Goal: Task Accomplishment & Management: Contribute content

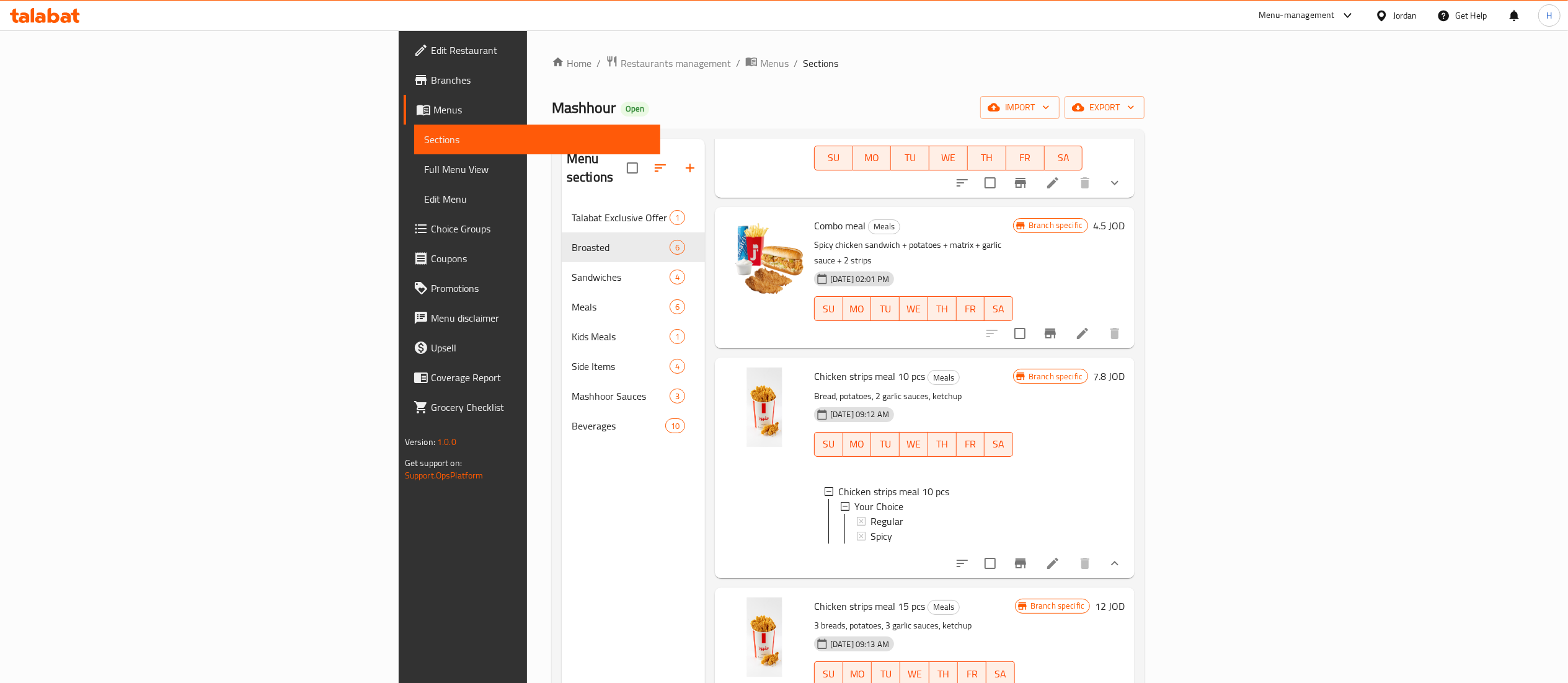
scroll to position [744, 0]
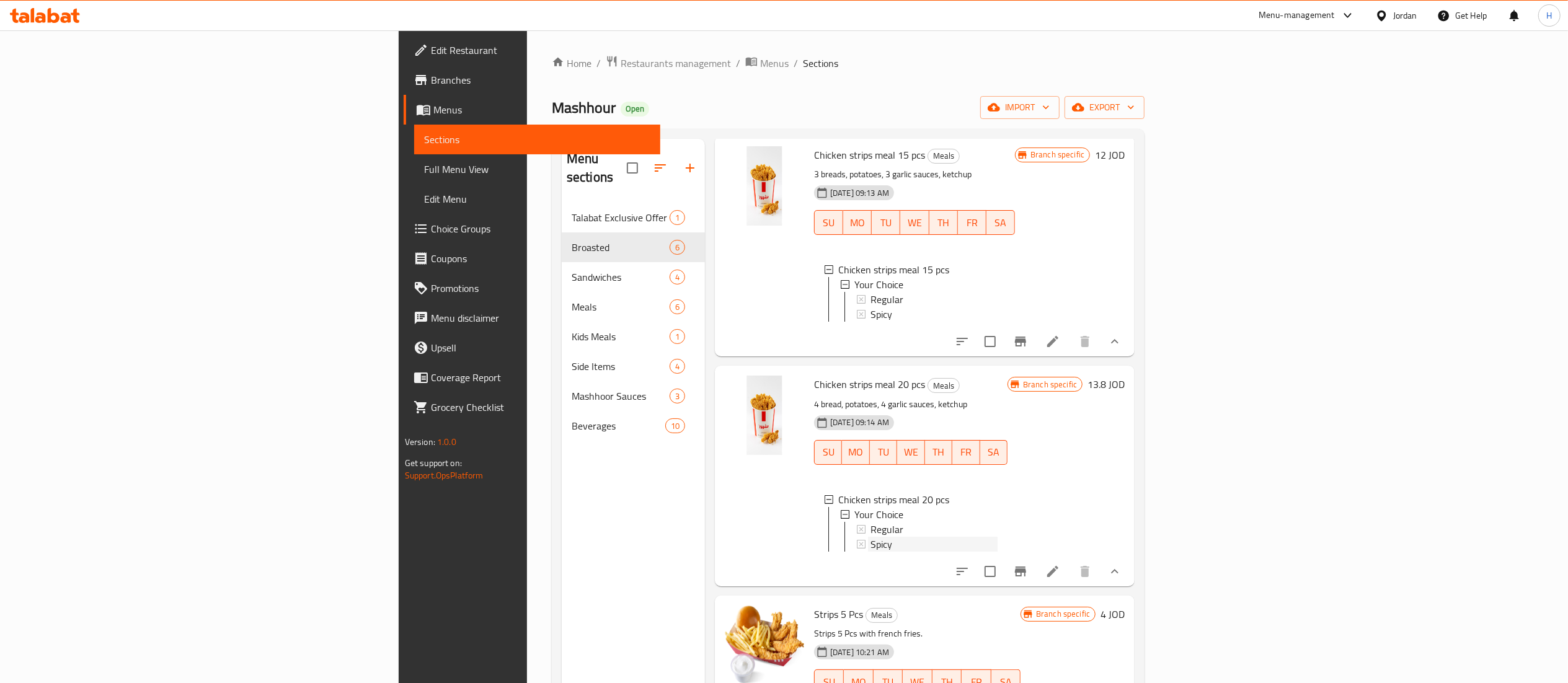
click at [870, 537] on div "Spicy" at bounding box center [934, 544] width 127 height 15
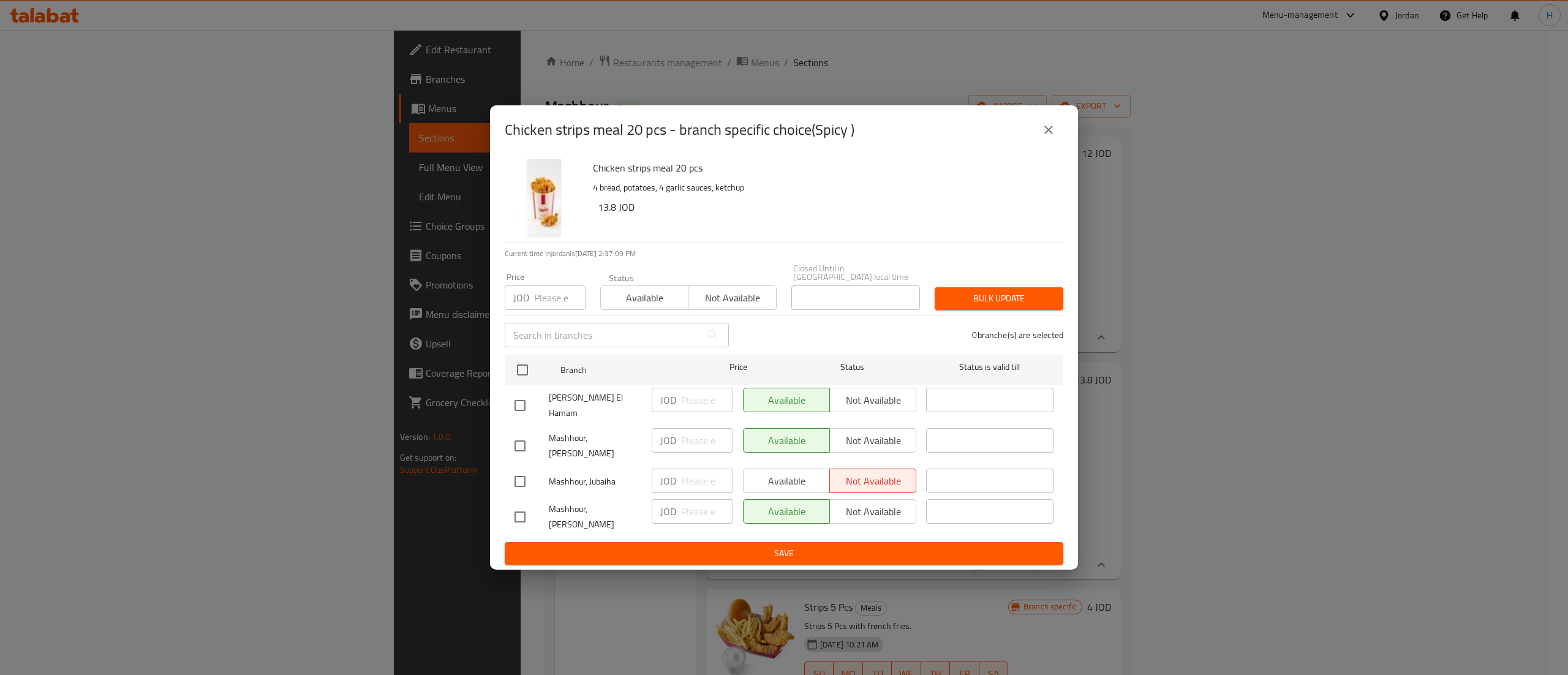
click at [1054, 137] on icon "close" at bounding box center [1048, 129] width 14 height 14
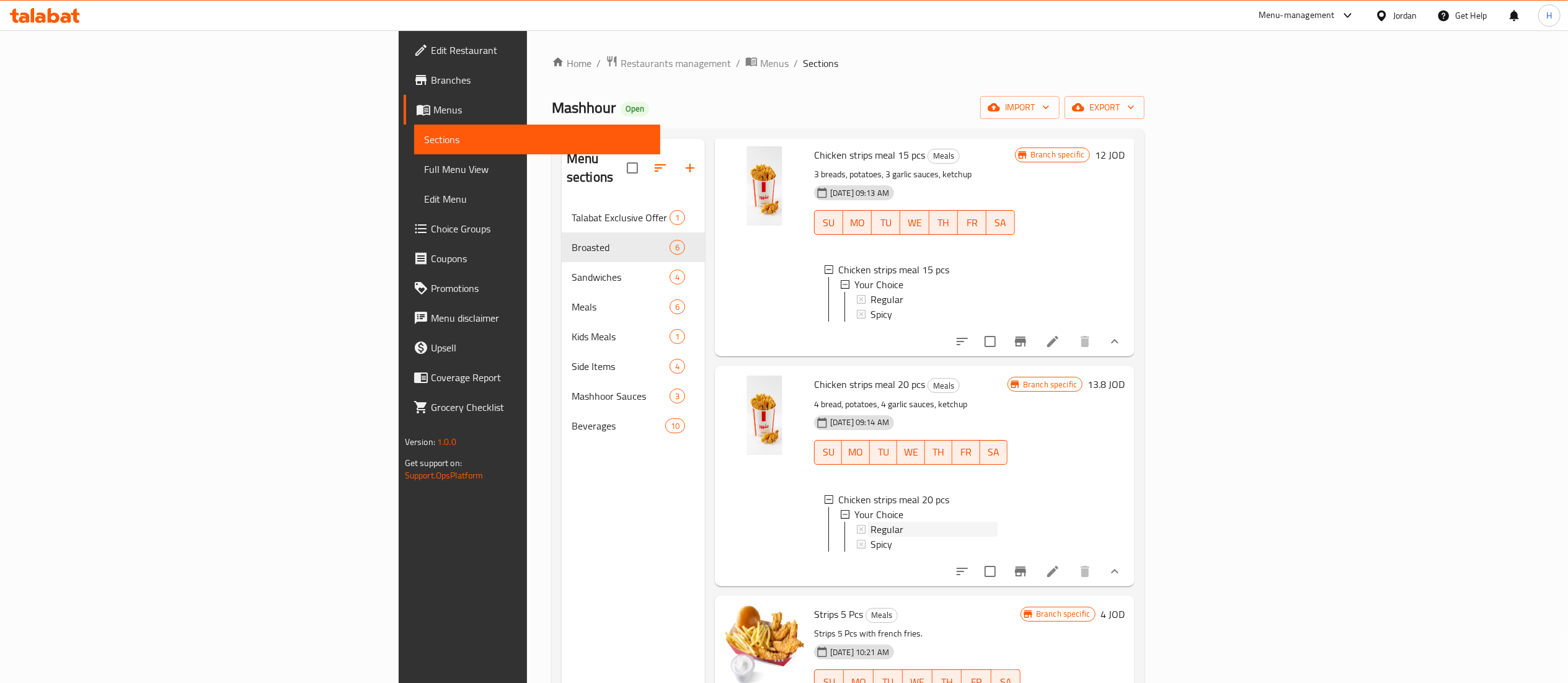
click at [870, 522] on div "Regular" at bounding box center [934, 529] width 127 height 15
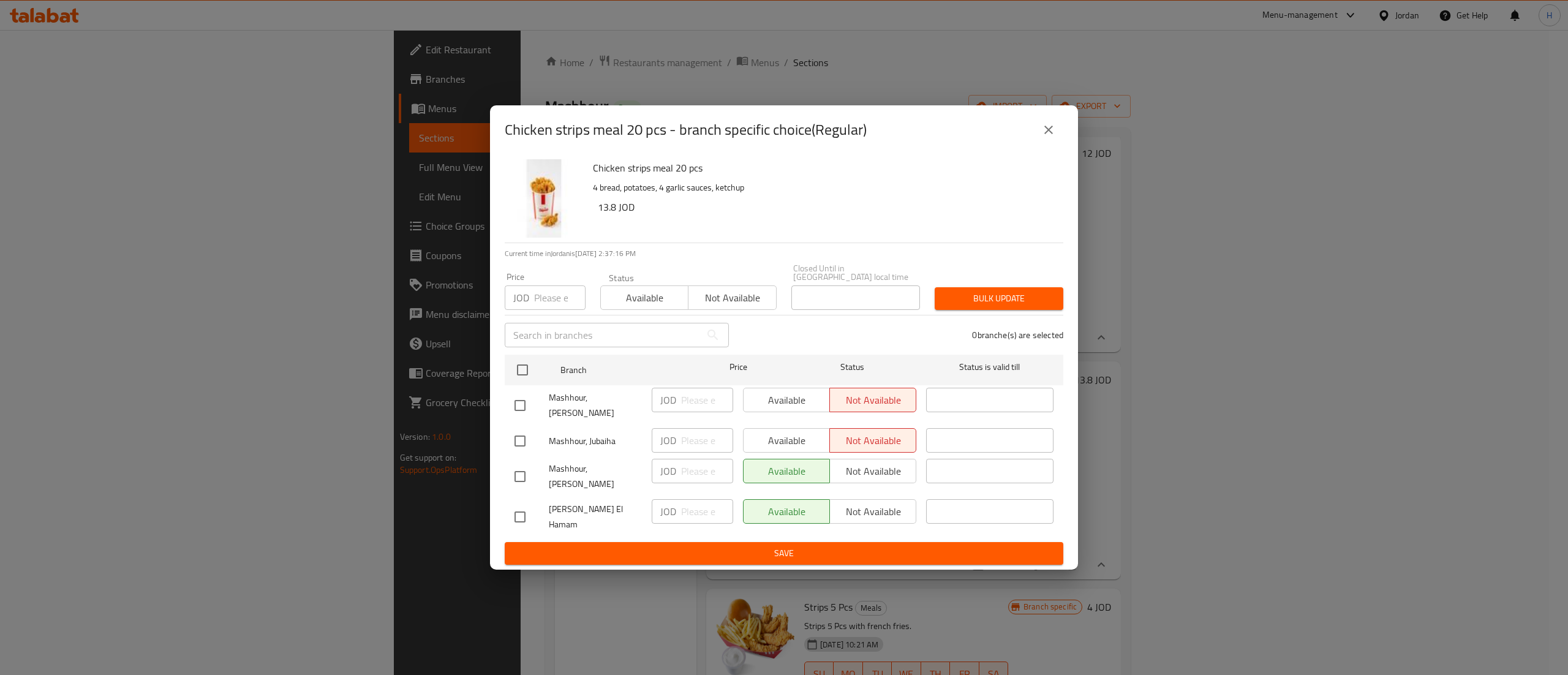
click at [1051, 145] on button "close" at bounding box center [1048, 129] width 30 height 30
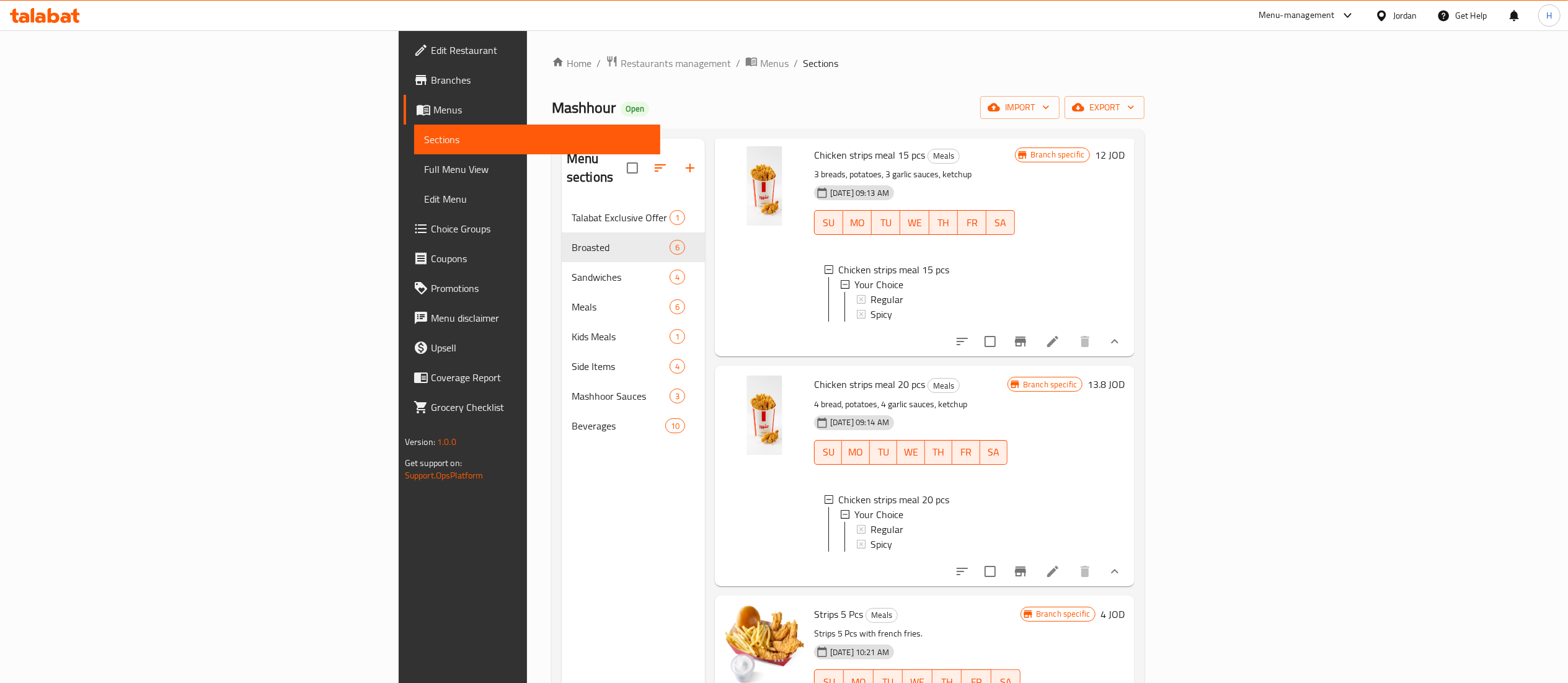
click at [1125, 499] on div "Branch specific 13.8 JOD" at bounding box center [1066, 476] width 117 height 200
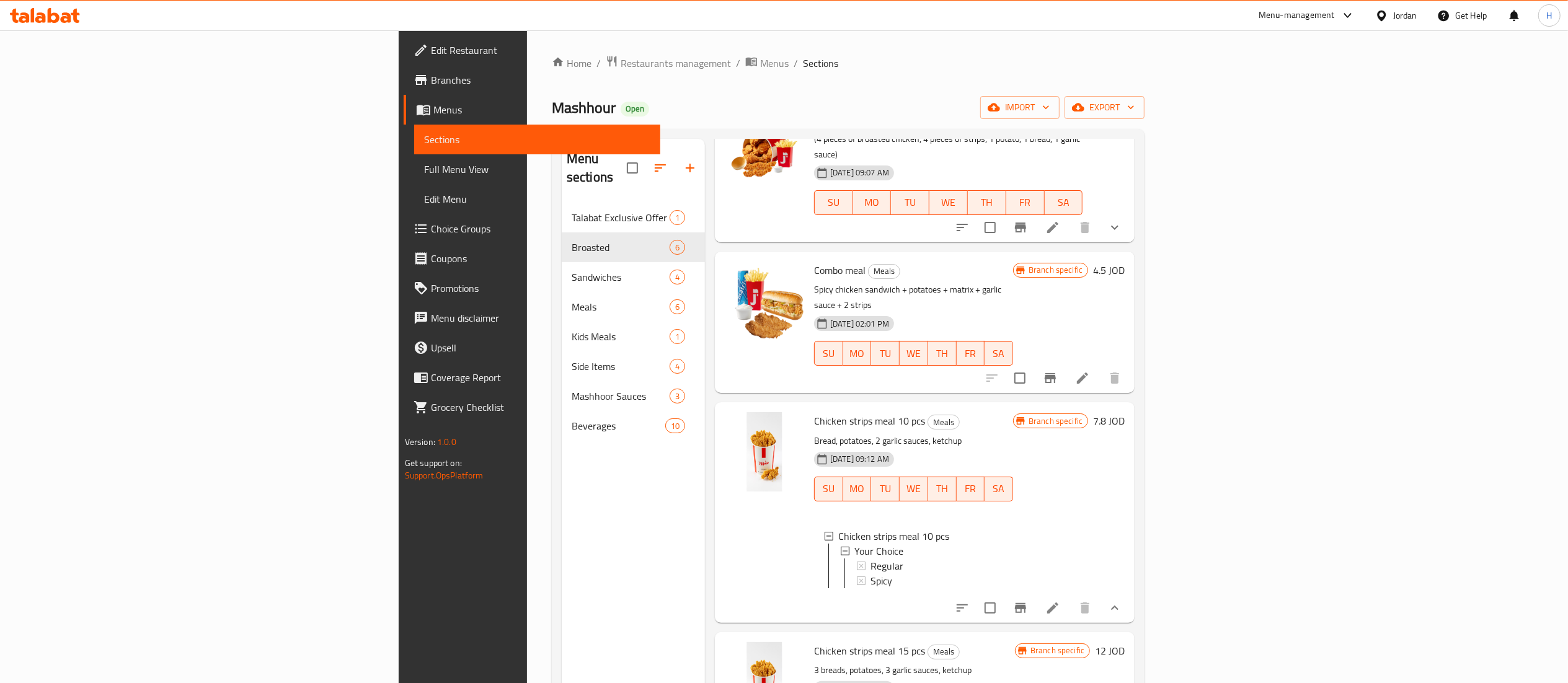
scroll to position [0, 0]
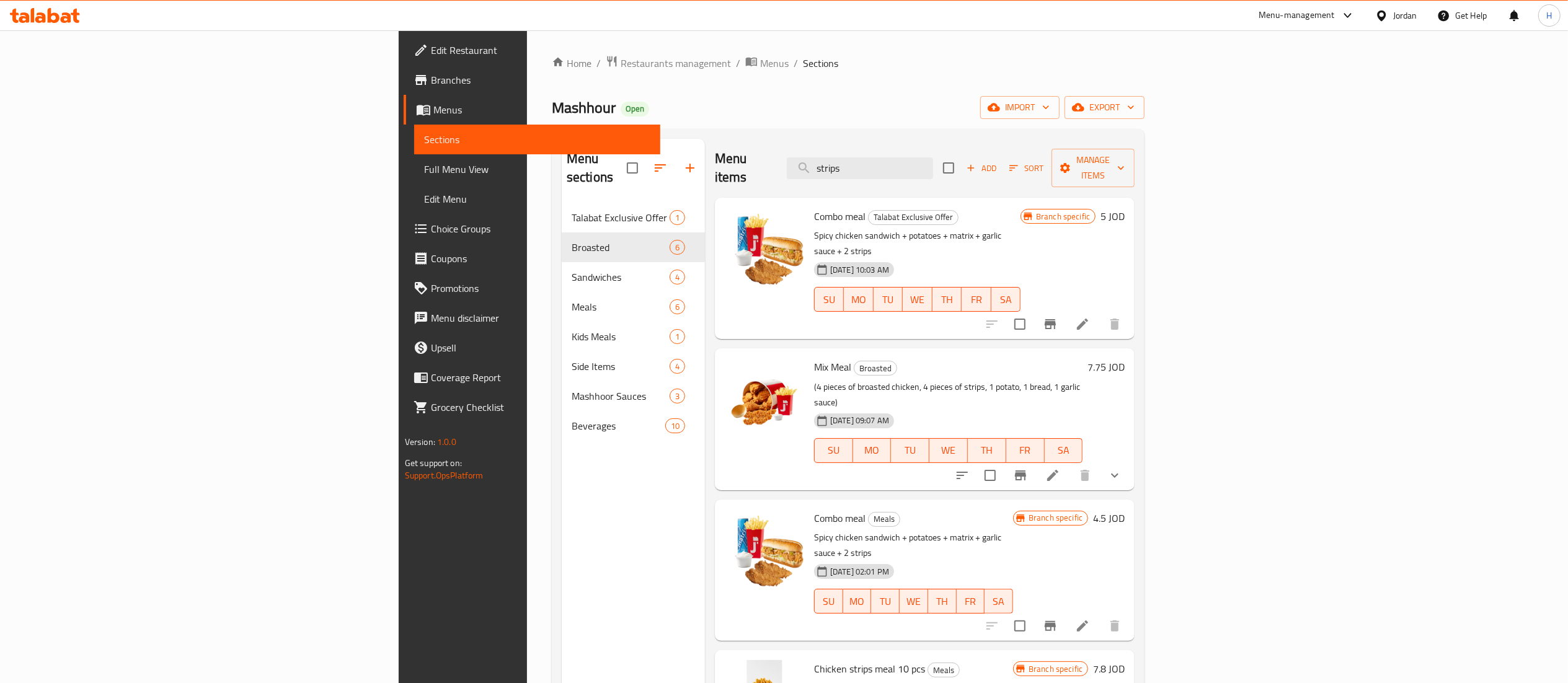
click at [1122, 468] on icon "show more" at bounding box center [1114, 475] width 15 height 15
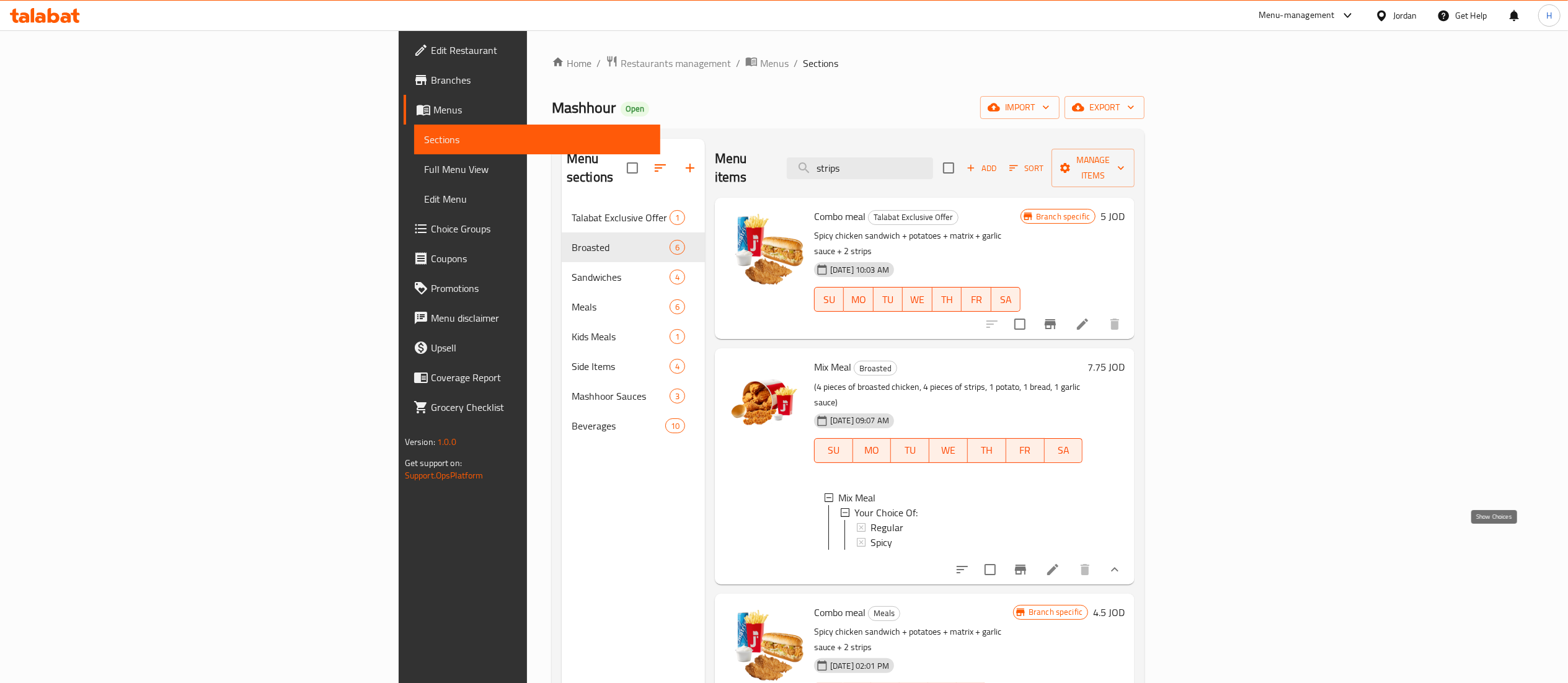
click at [1122, 562] on icon "show more" at bounding box center [1114, 569] width 15 height 15
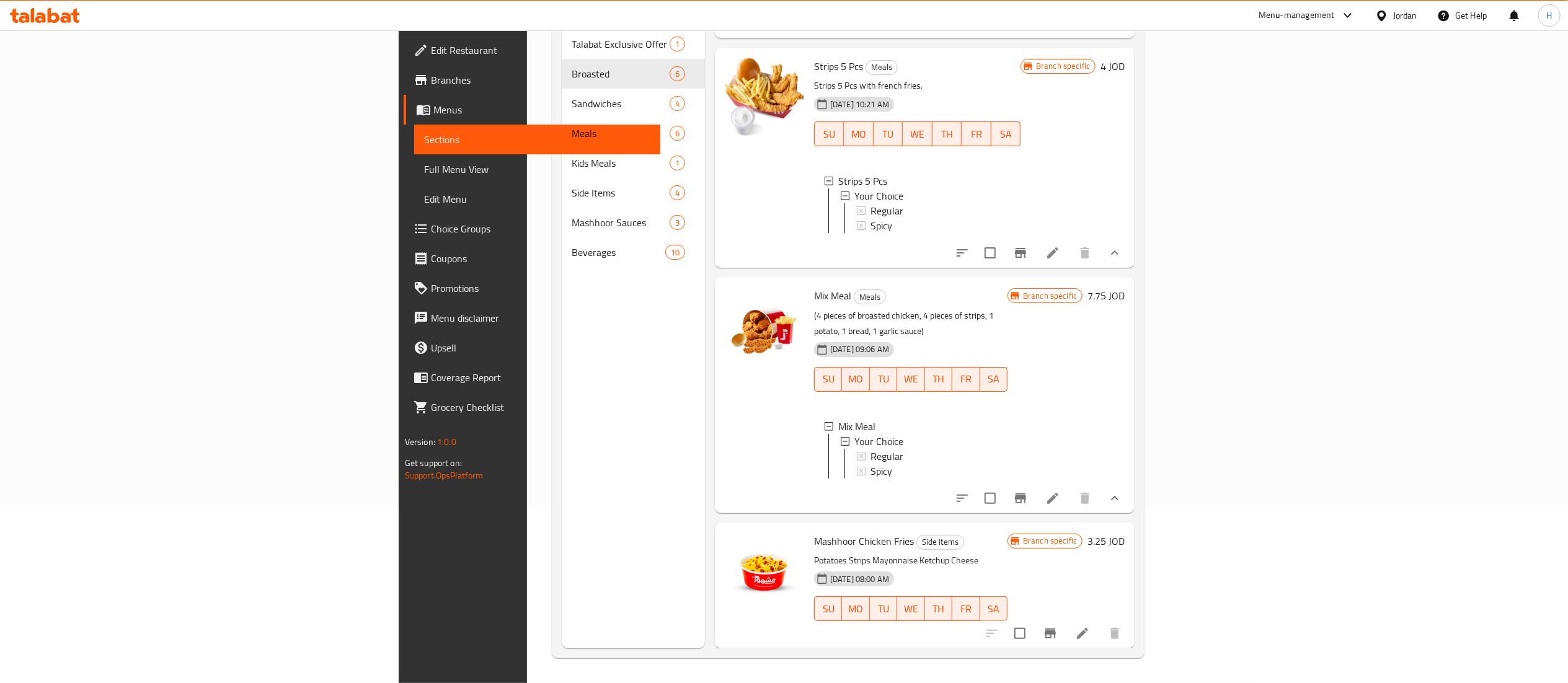
scroll to position [174, 0]
click at [561, 481] on div "Menu sections Talabat Exclusive Offer 1 Broasted 6 Sandwiches 4 Meals 6 Kids Me…" at bounding box center [633, 307] width 143 height 683
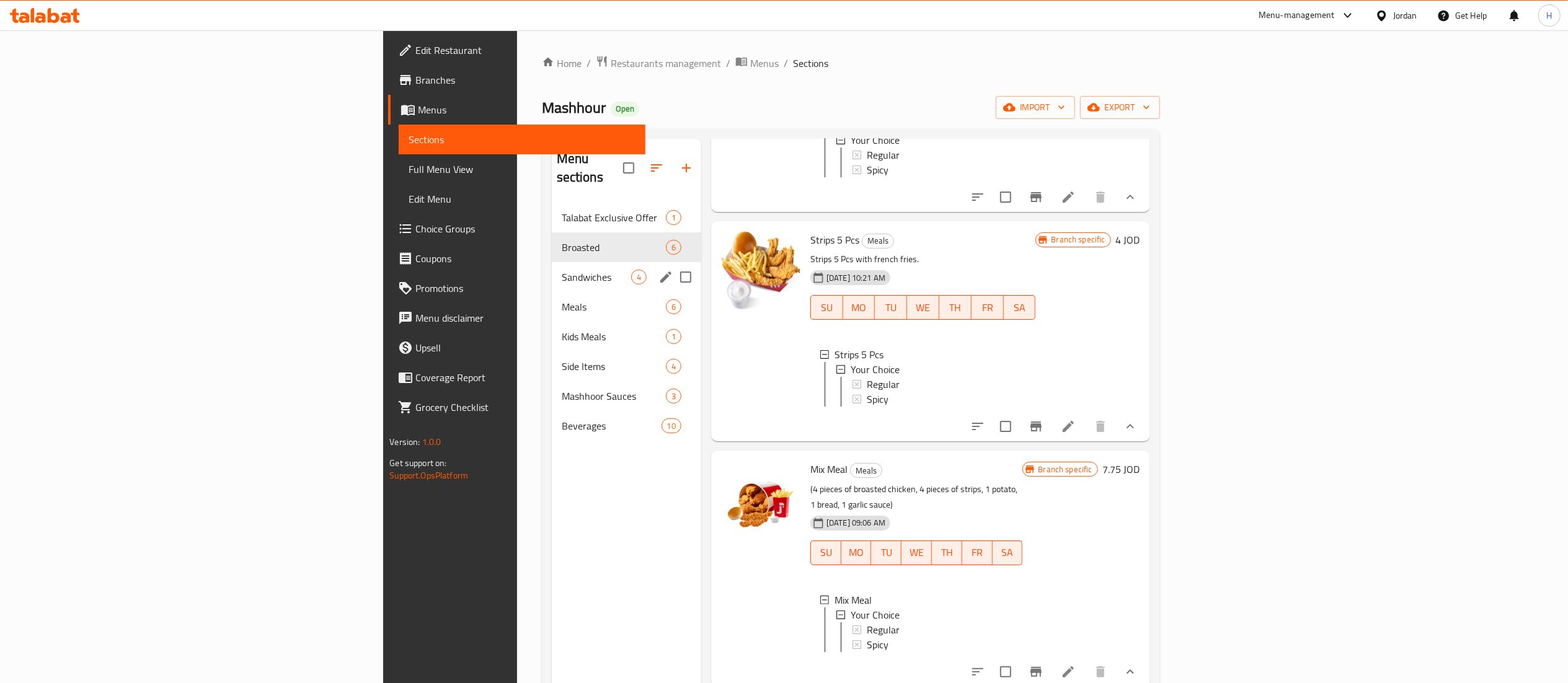
scroll to position [0, 0]
click at [552, 268] on div "Sandwiches 4" at bounding box center [626, 277] width 149 height 30
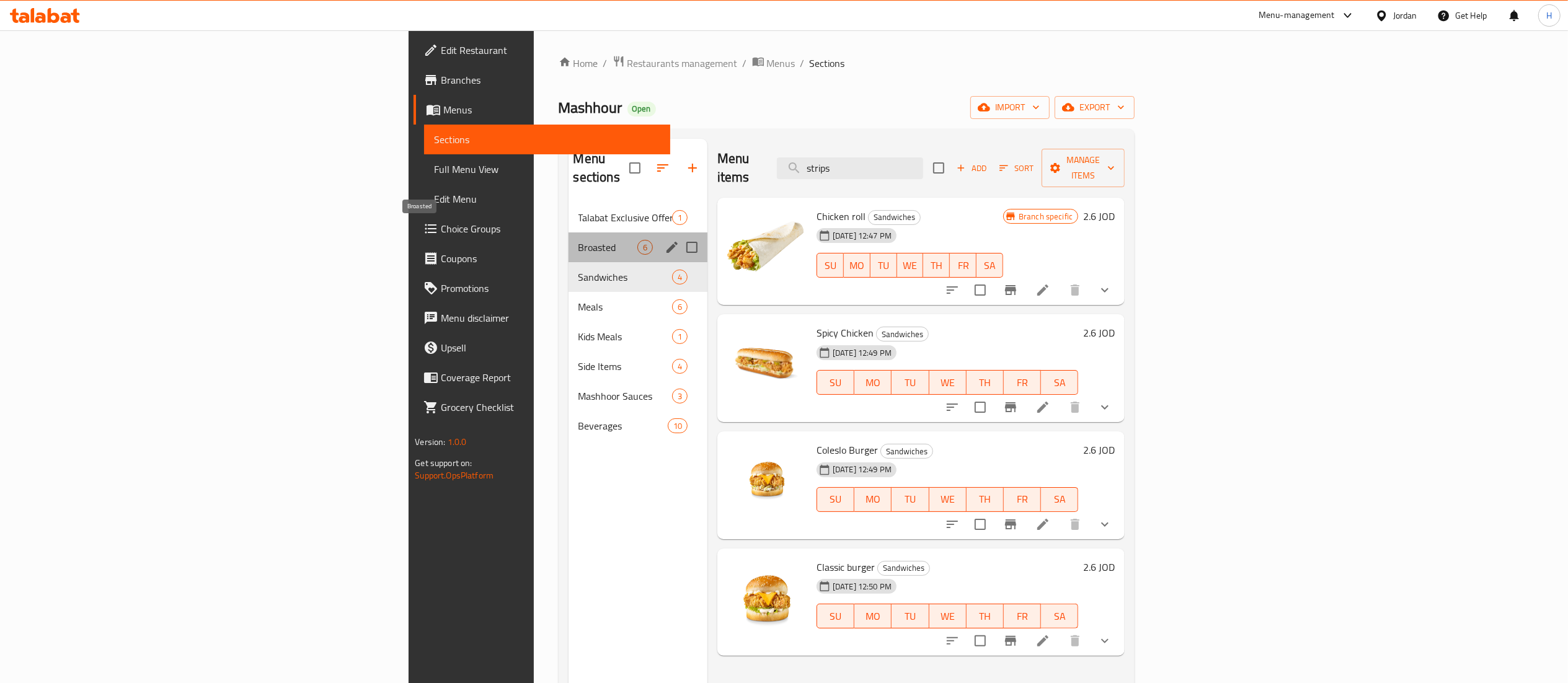
click at [579, 240] on span "Broasted" at bounding box center [608, 247] width 59 height 15
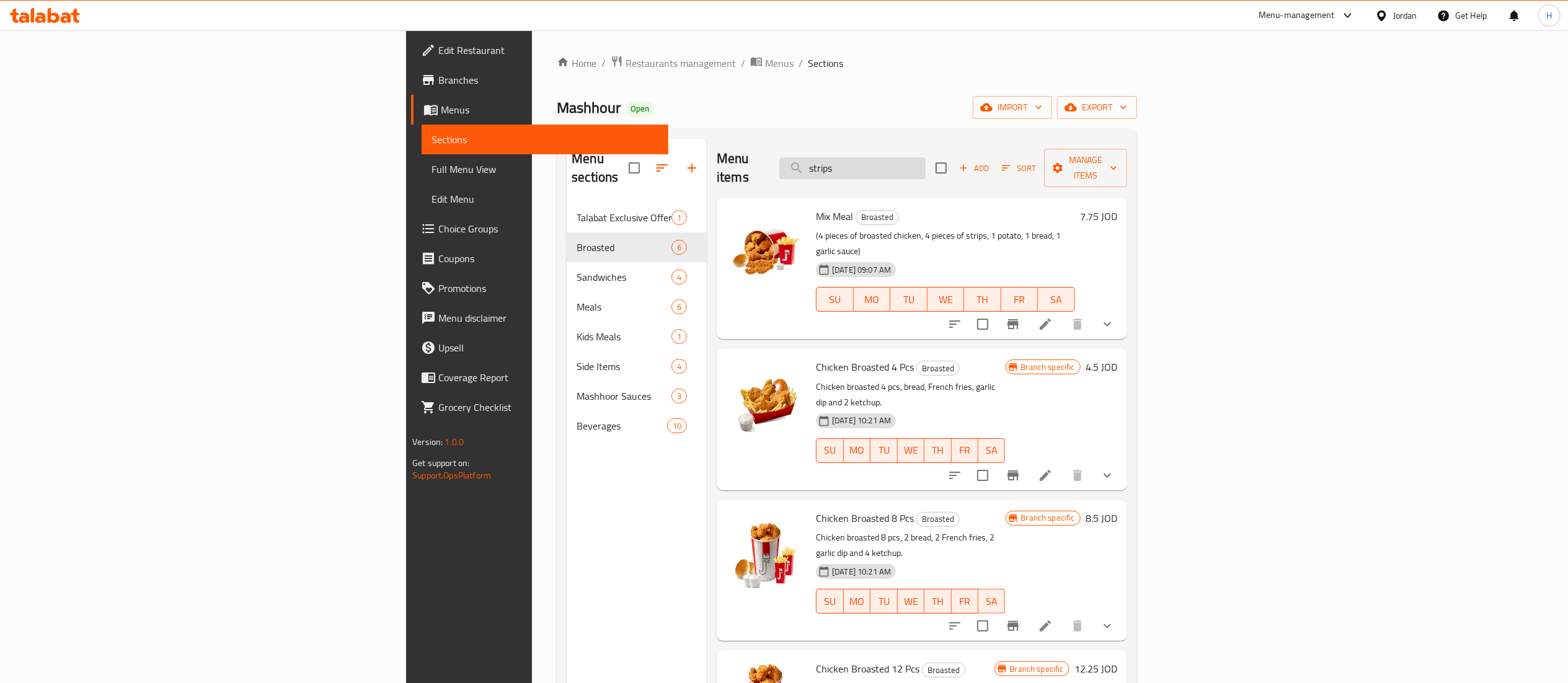
click at [926, 165] on input "strips" at bounding box center [853, 169] width 146 height 22
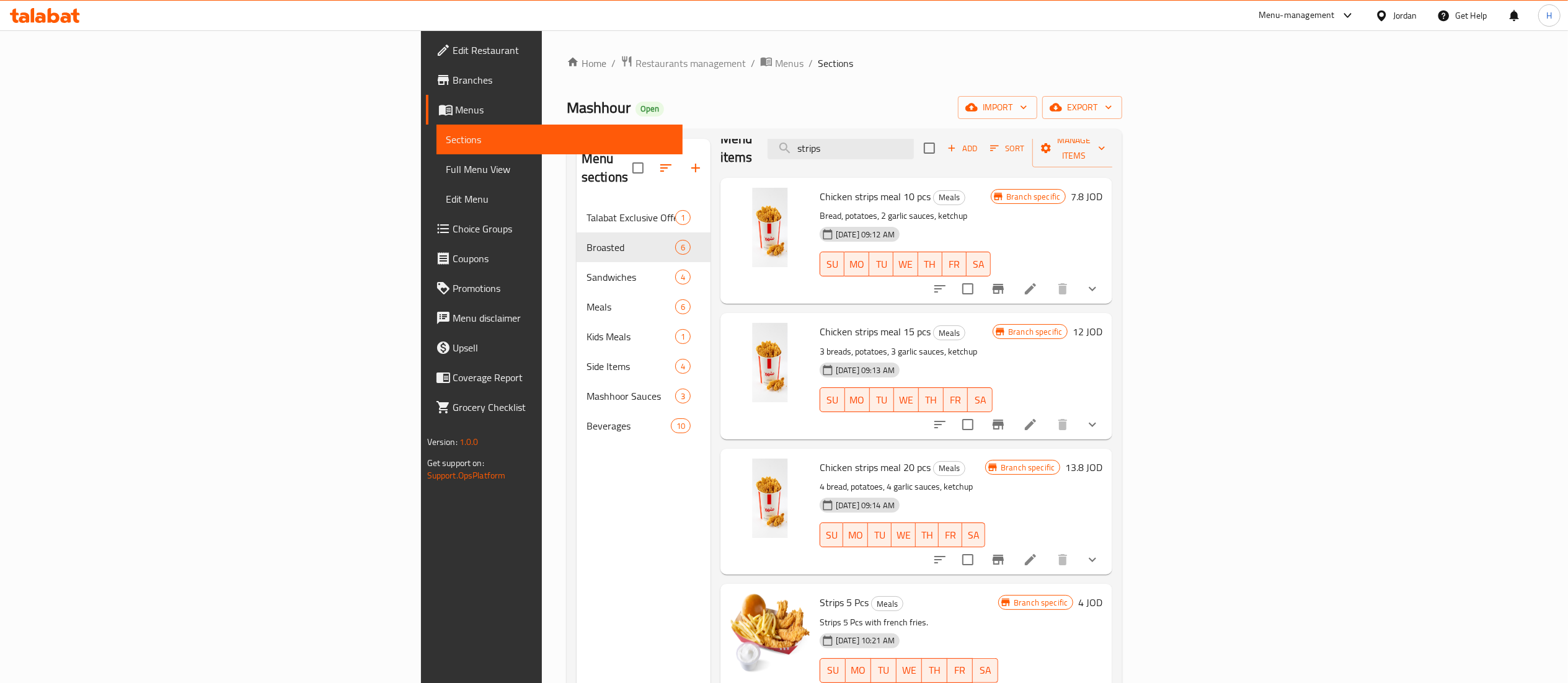
scroll to position [25, 0]
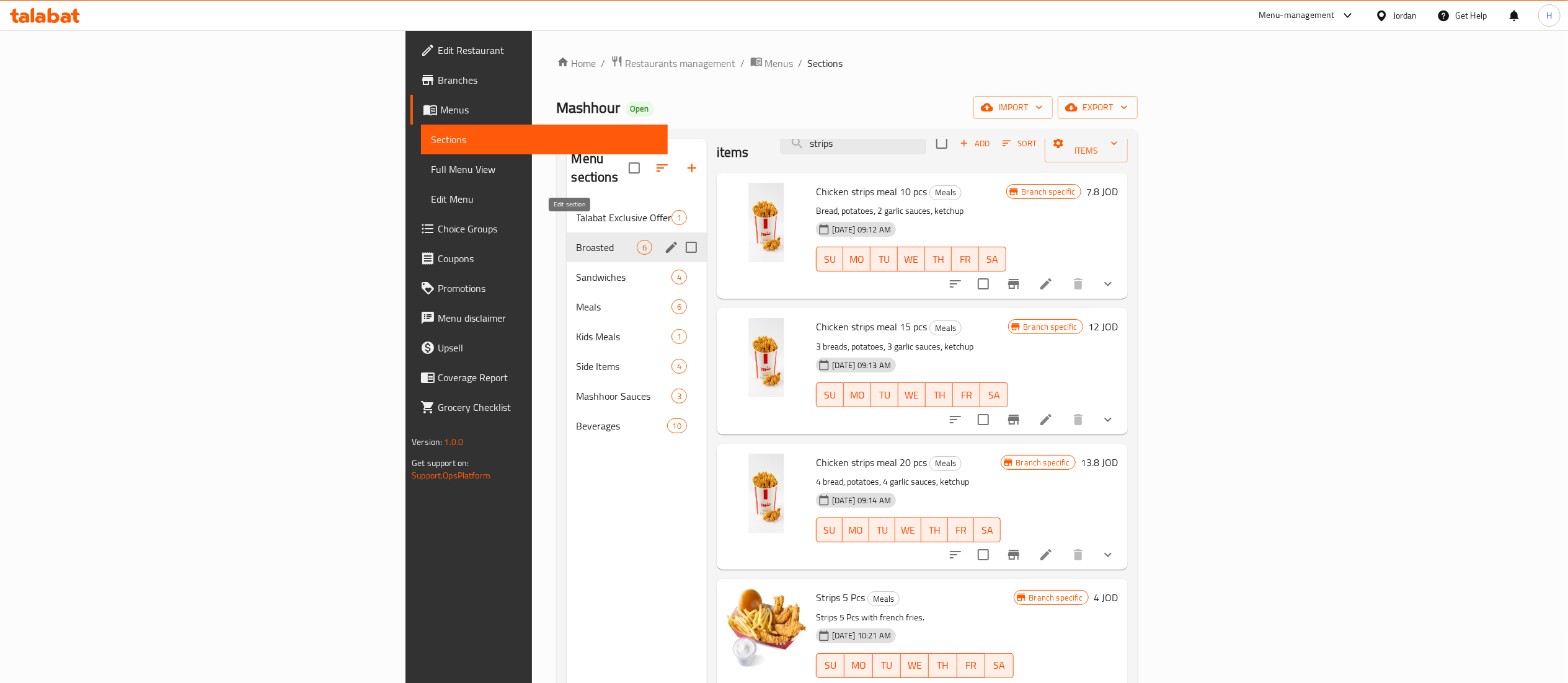
click at [666, 242] on icon "edit" at bounding box center [671, 247] width 11 height 11
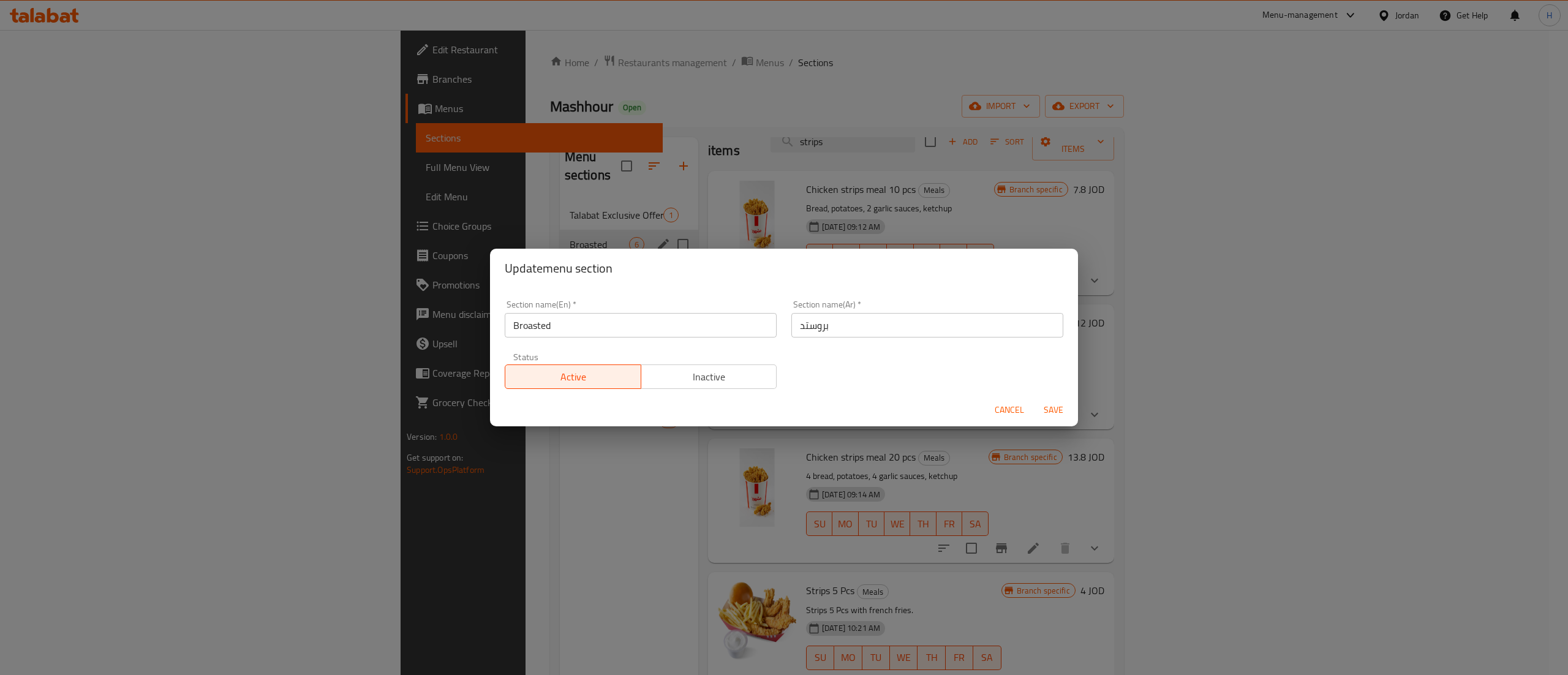
click at [714, 371] on span "Inactive" at bounding box center [709, 377] width 126 height 18
click at [1052, 404] on span "Save" at bounding box center [1054, 410] width 30 height 15
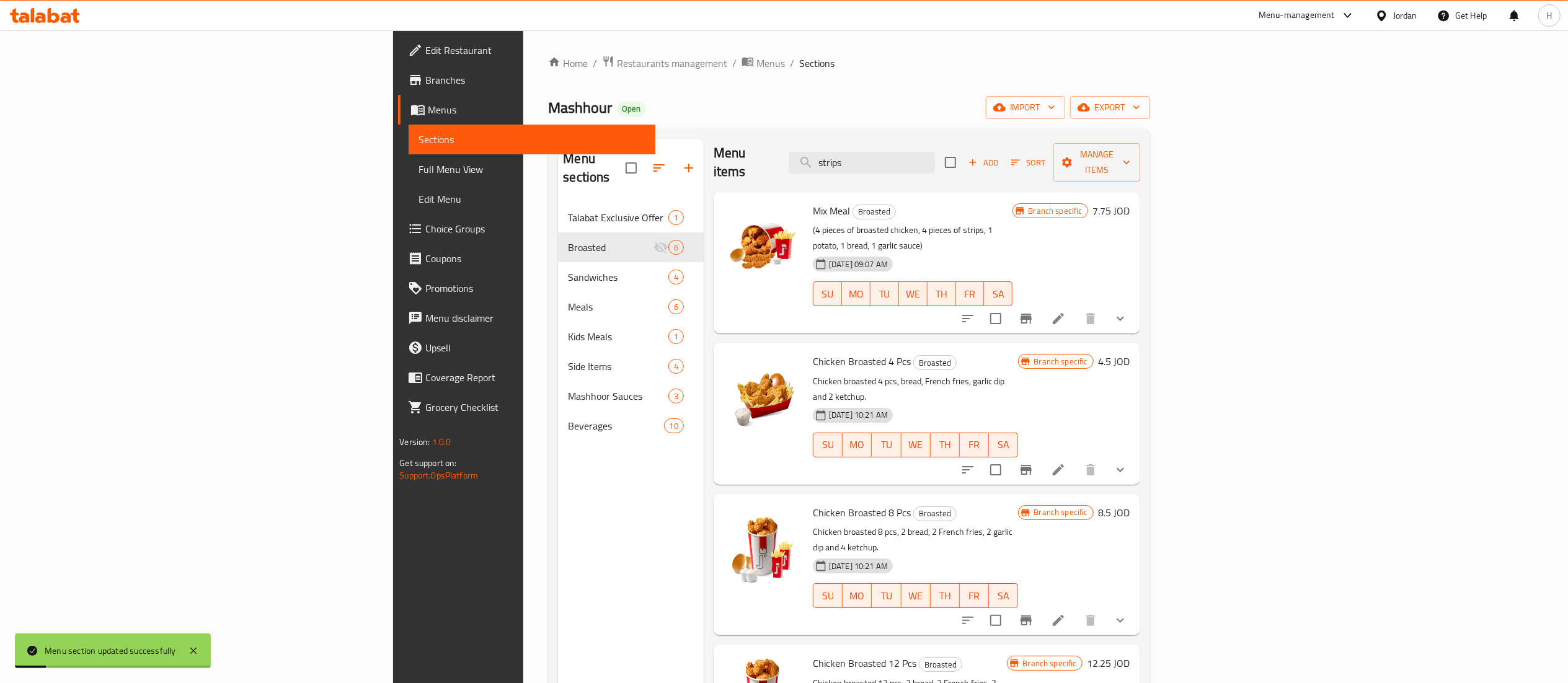
scroll to position [0, 0]
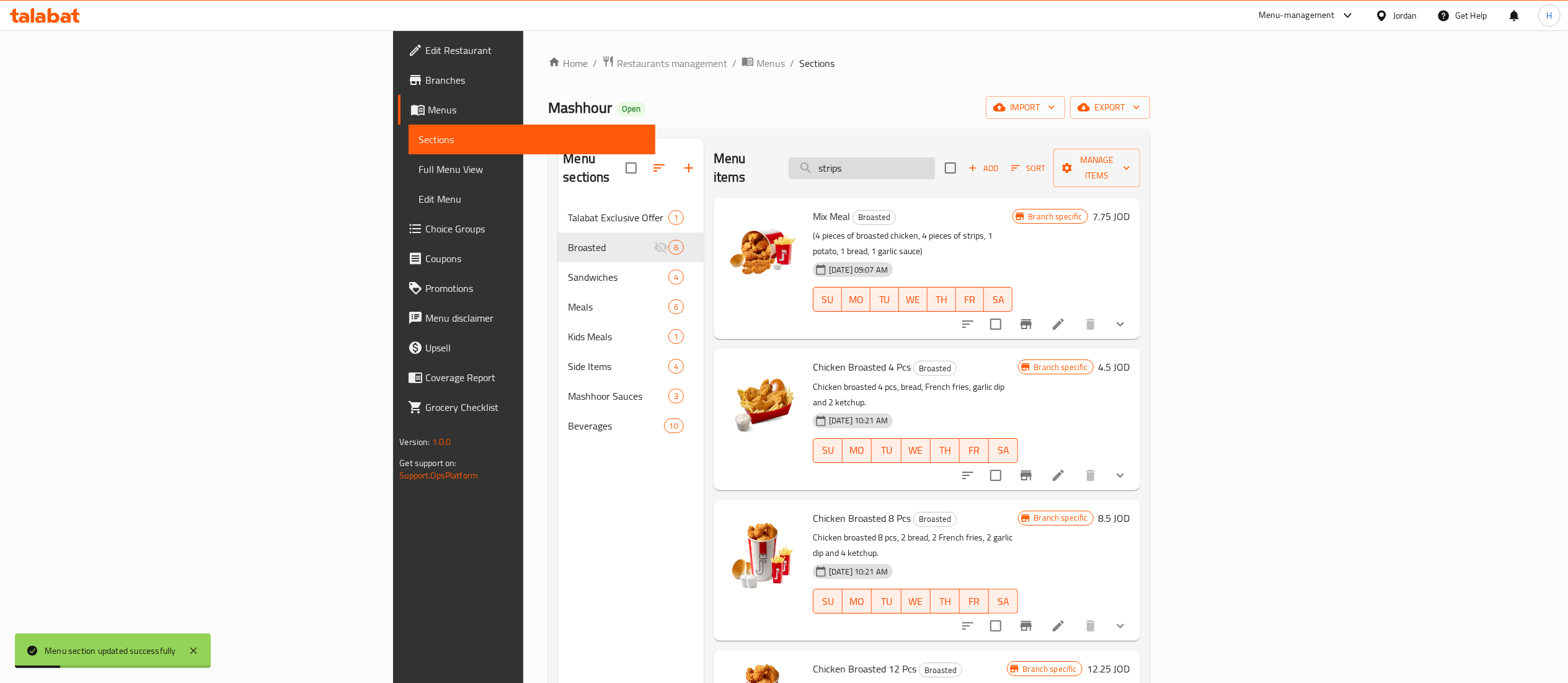
click at [935, 158] on input "strips" at bounding box center [862, 169] width 146 height 22
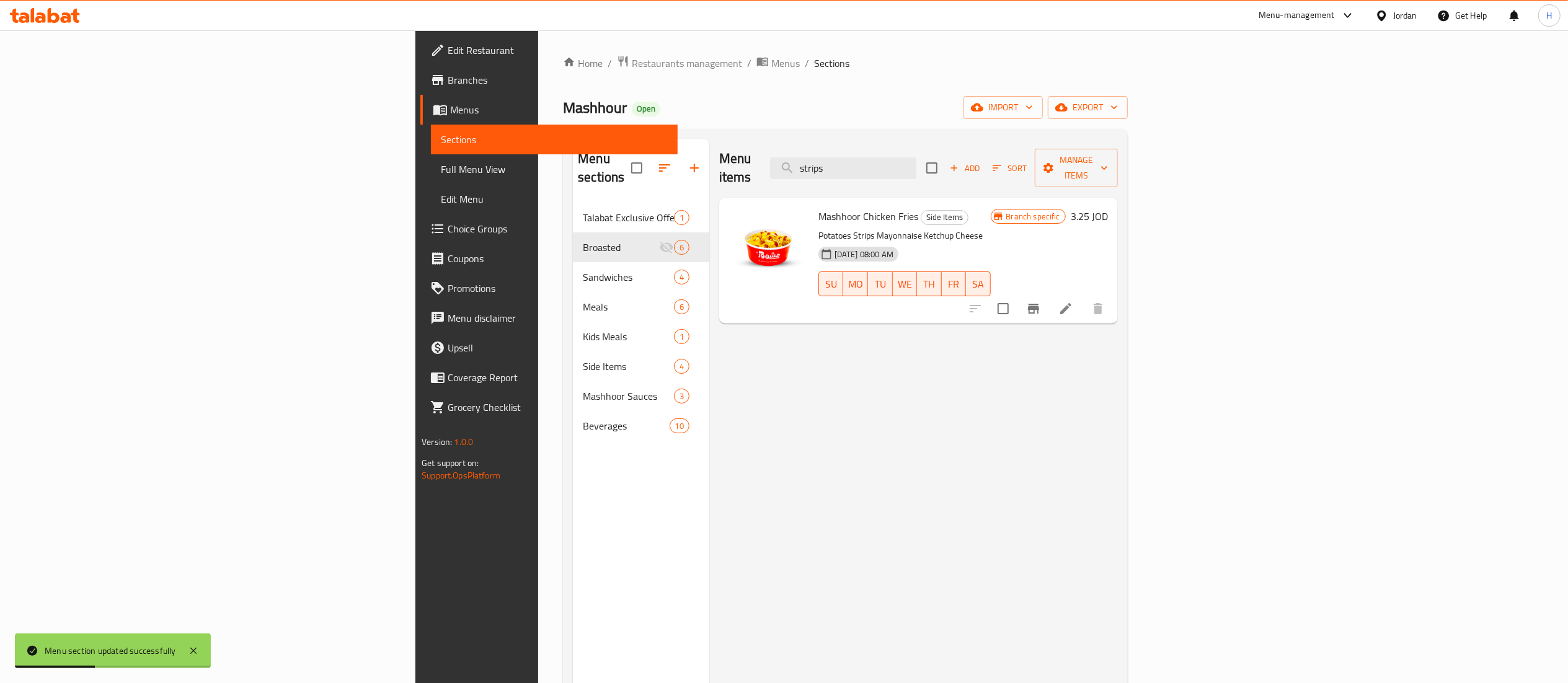
type input "strips"
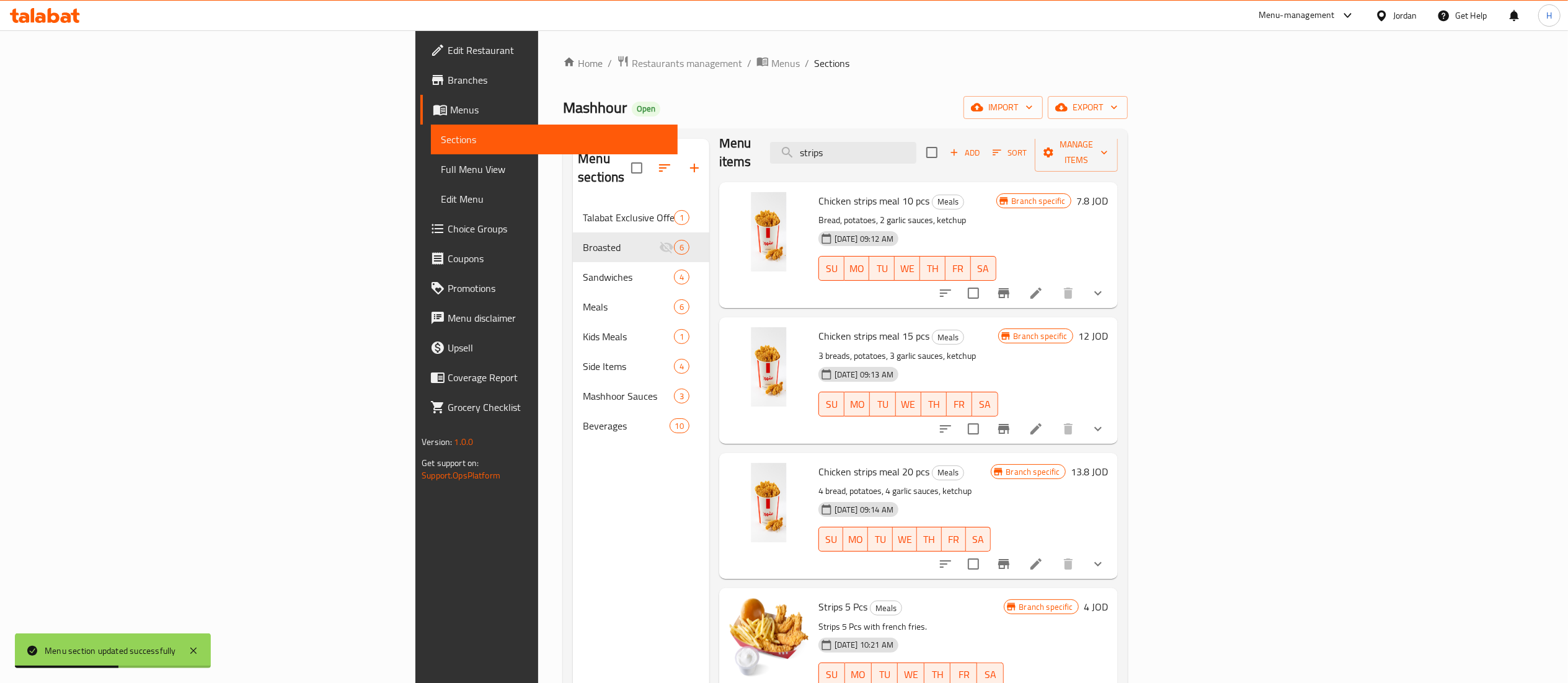
scroll to position [25, 0]
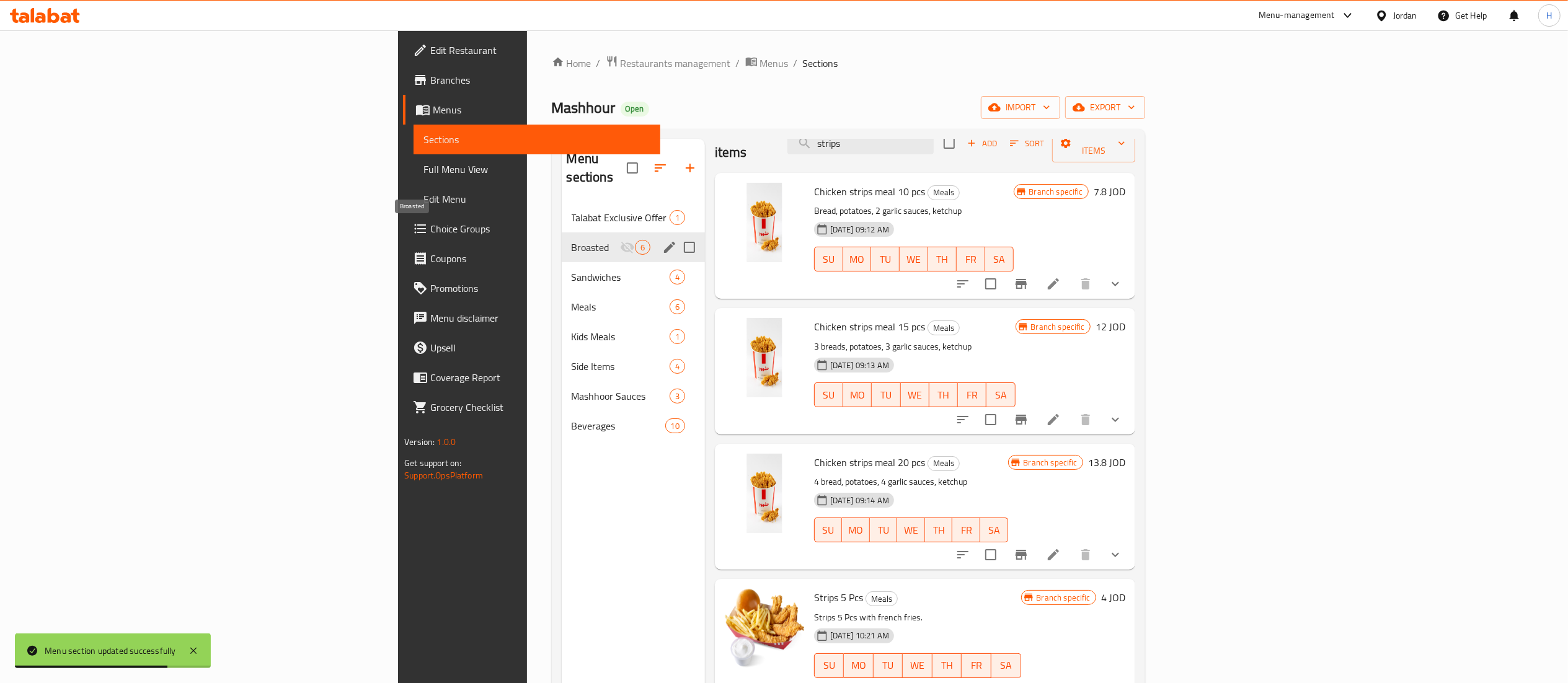
click at [572, 240] on span "Broasted" at bounding box center [596, 247] width 48 height 15
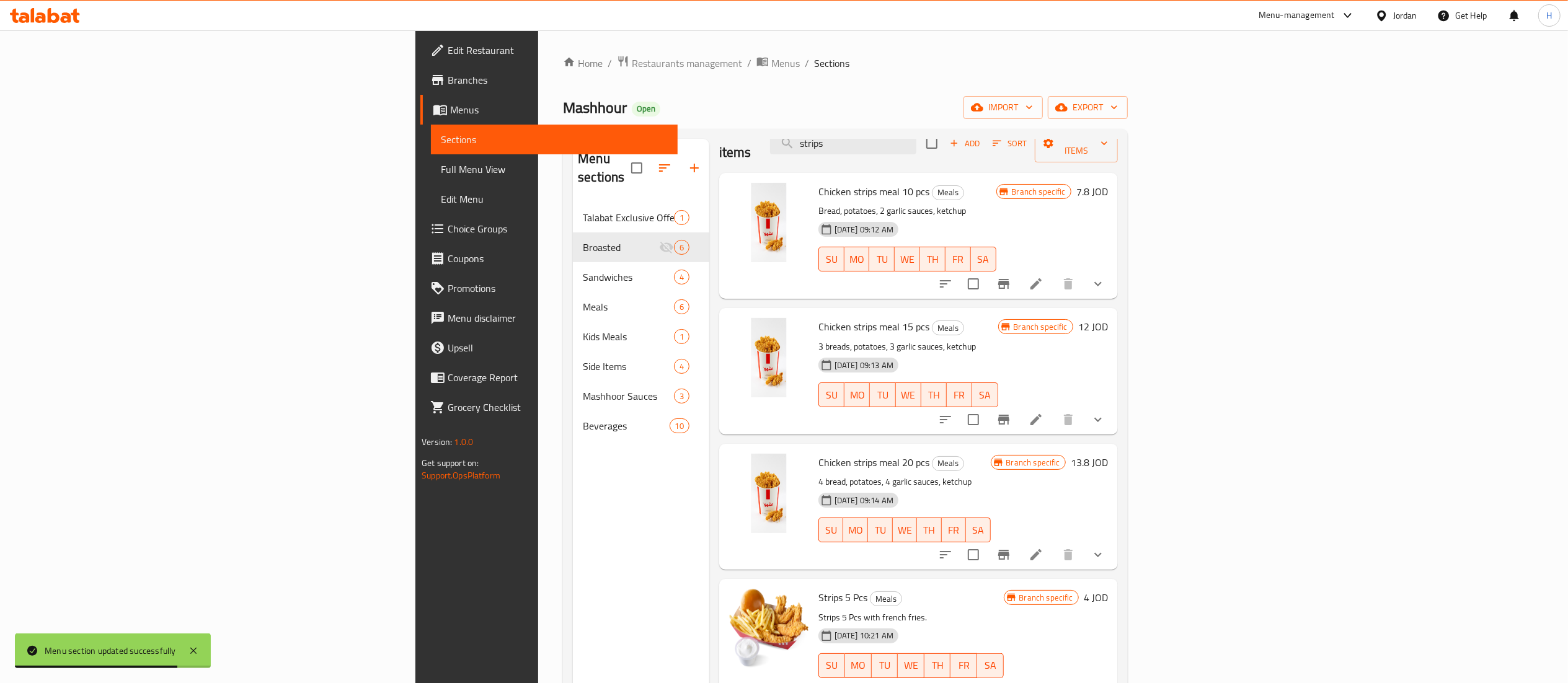
click at [573, 463] on div "Menu sections Talabat Exclusive Offer 1 Broasted 6 Sandwiches 4 Meals 6 Kids Me…" at bounding box center [641, 480] width 136 height 683
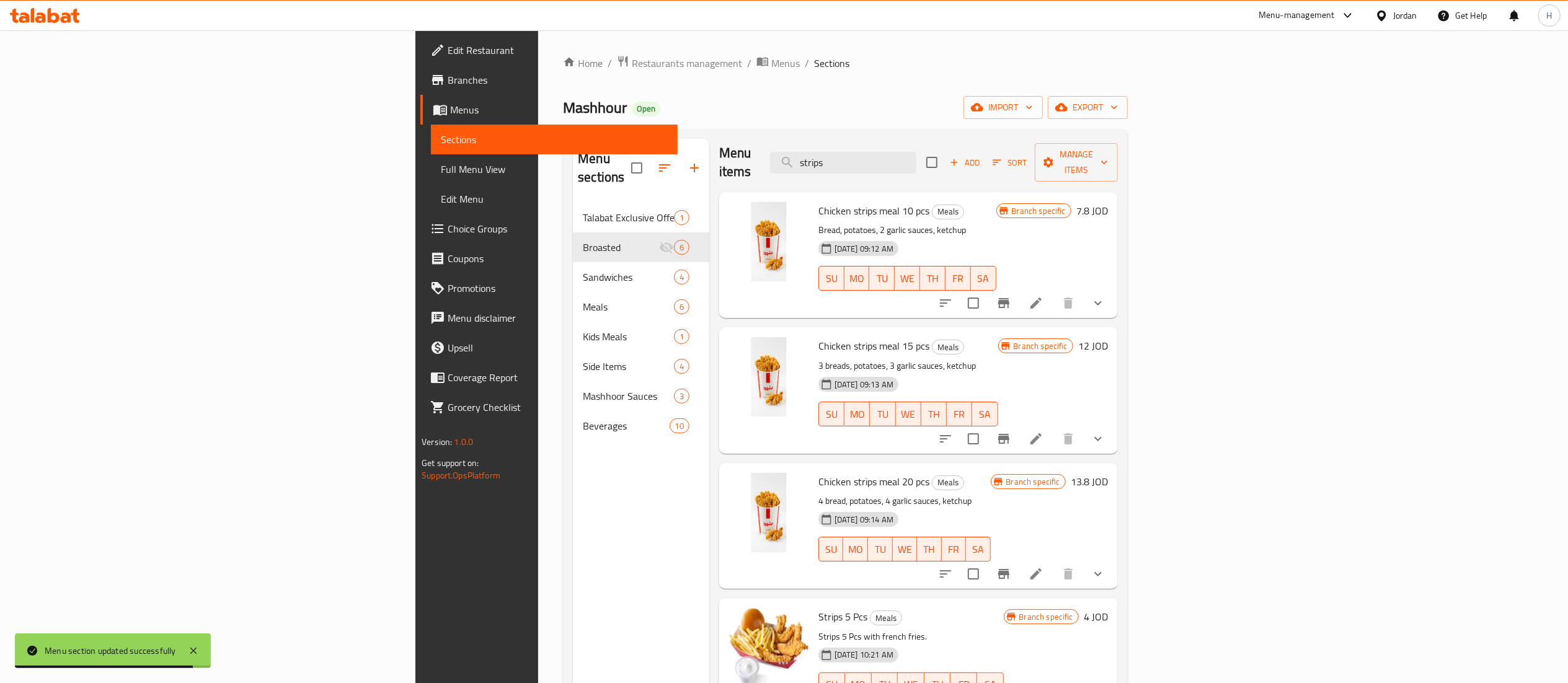
scroll to position [0, 0]
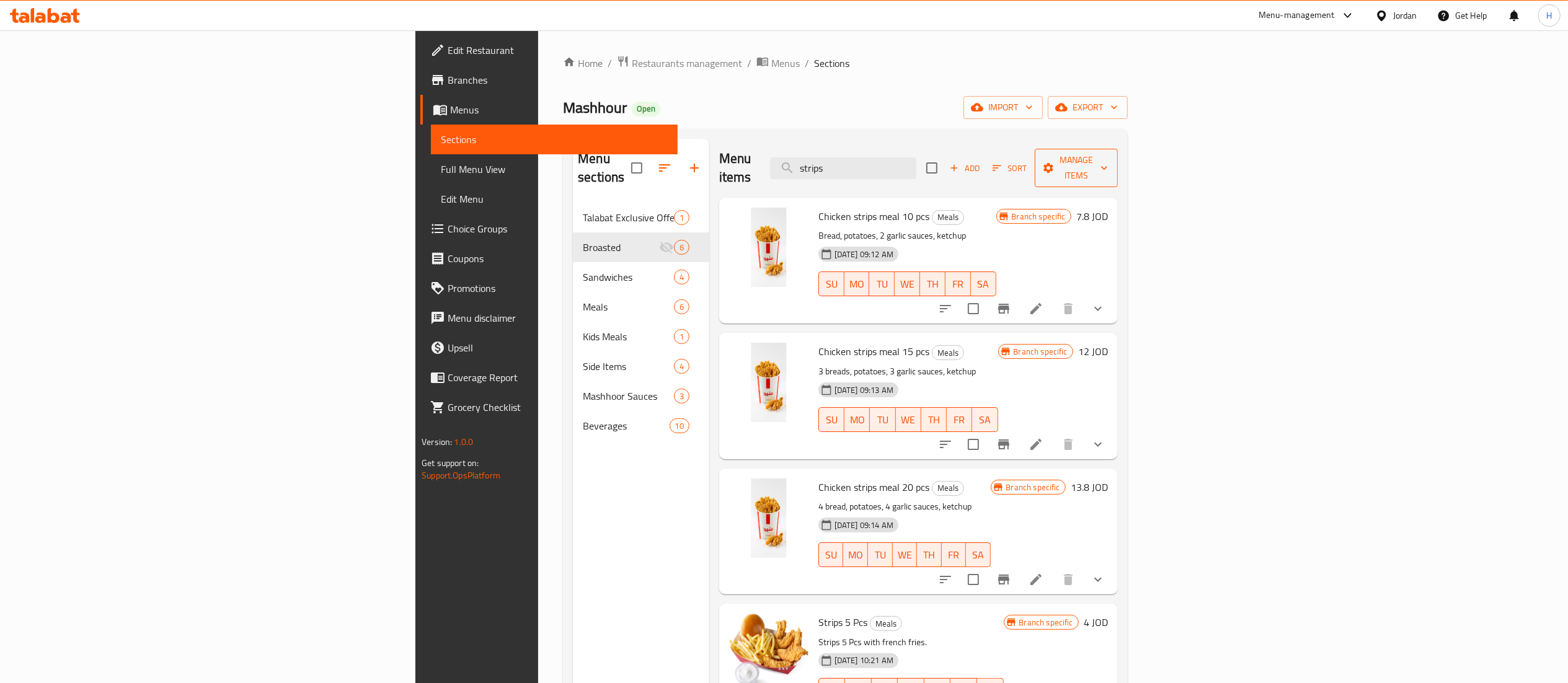
click at [1108, 153] on span "Manage items" at bounding box center [1076, 168] width 63 height 31
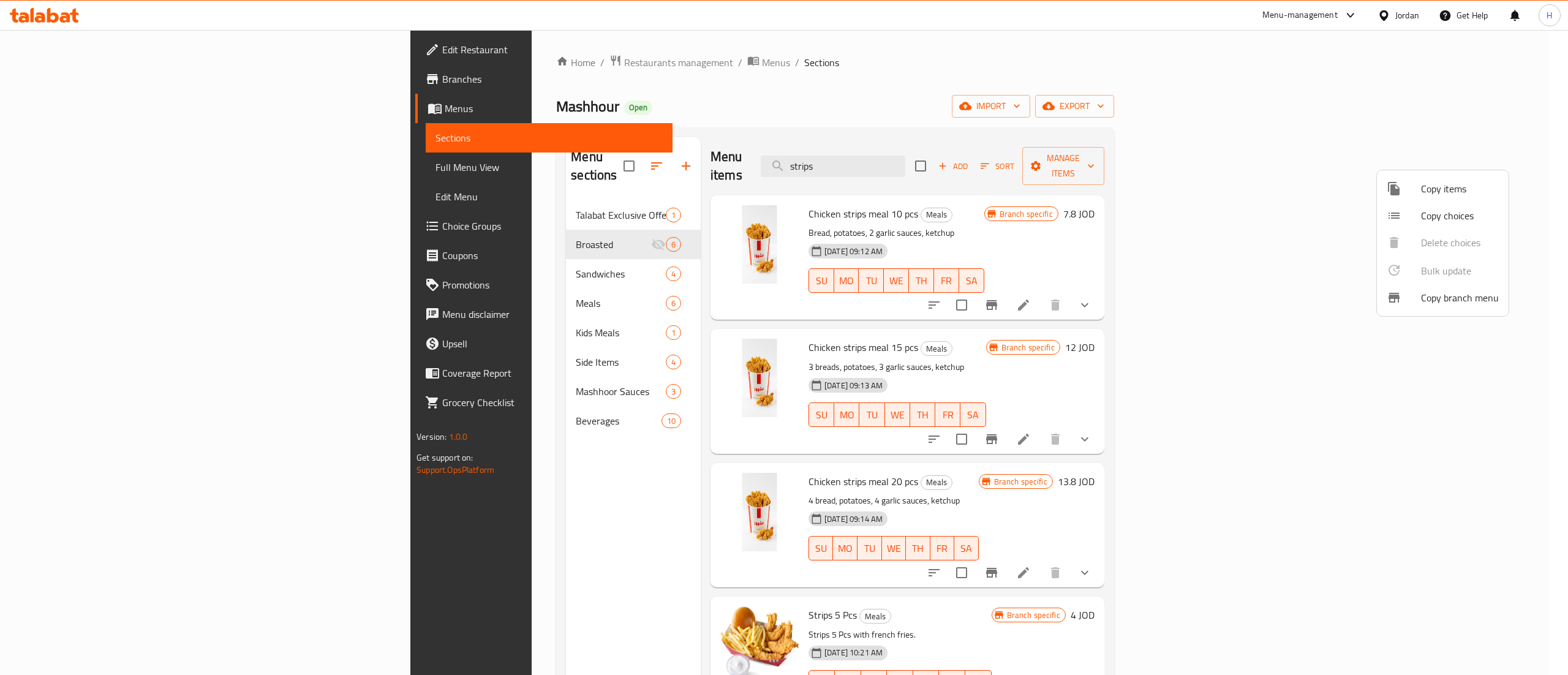
click at [1167, 201] on div at bounding box center [784, 338] width 1568 height 675
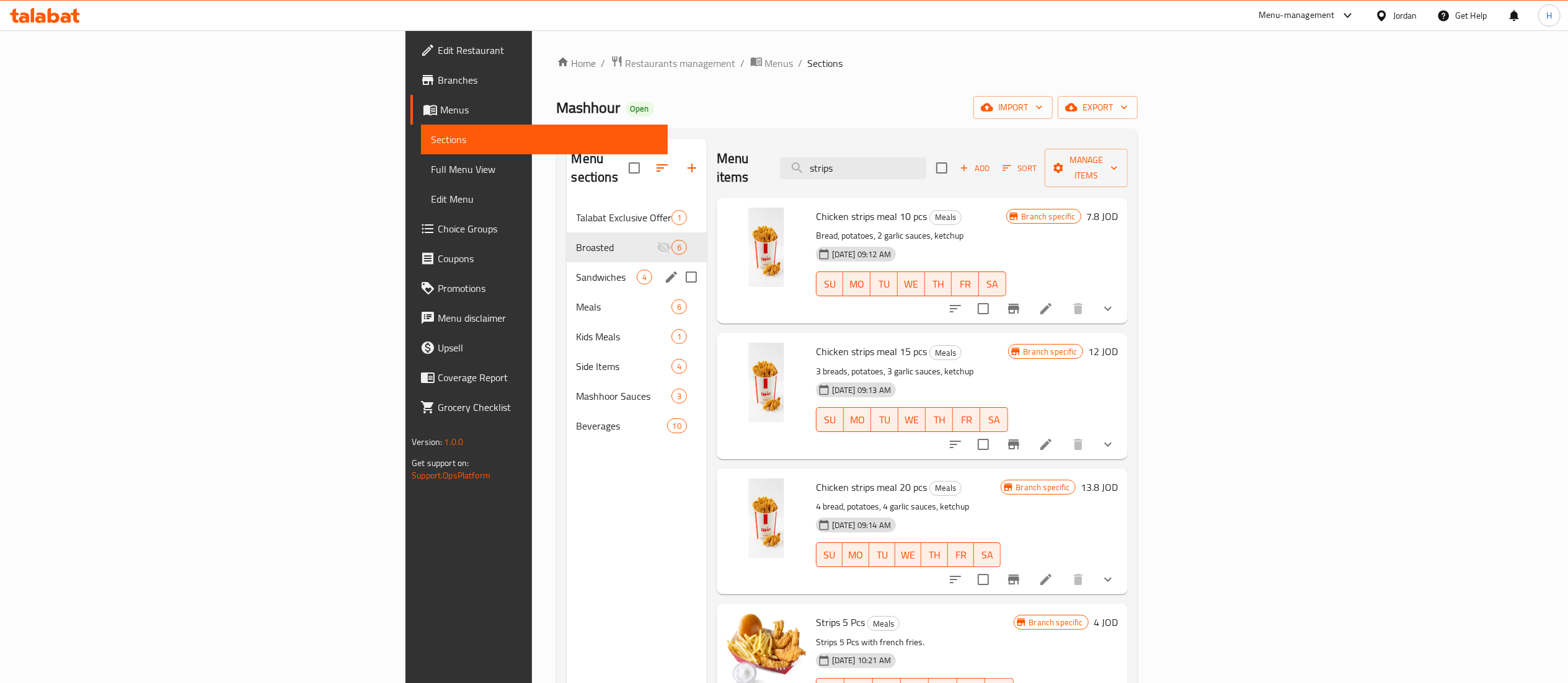
click at [577, 270] on span "Sandwiches" at bounding box center [607, 277] width 60 height 15
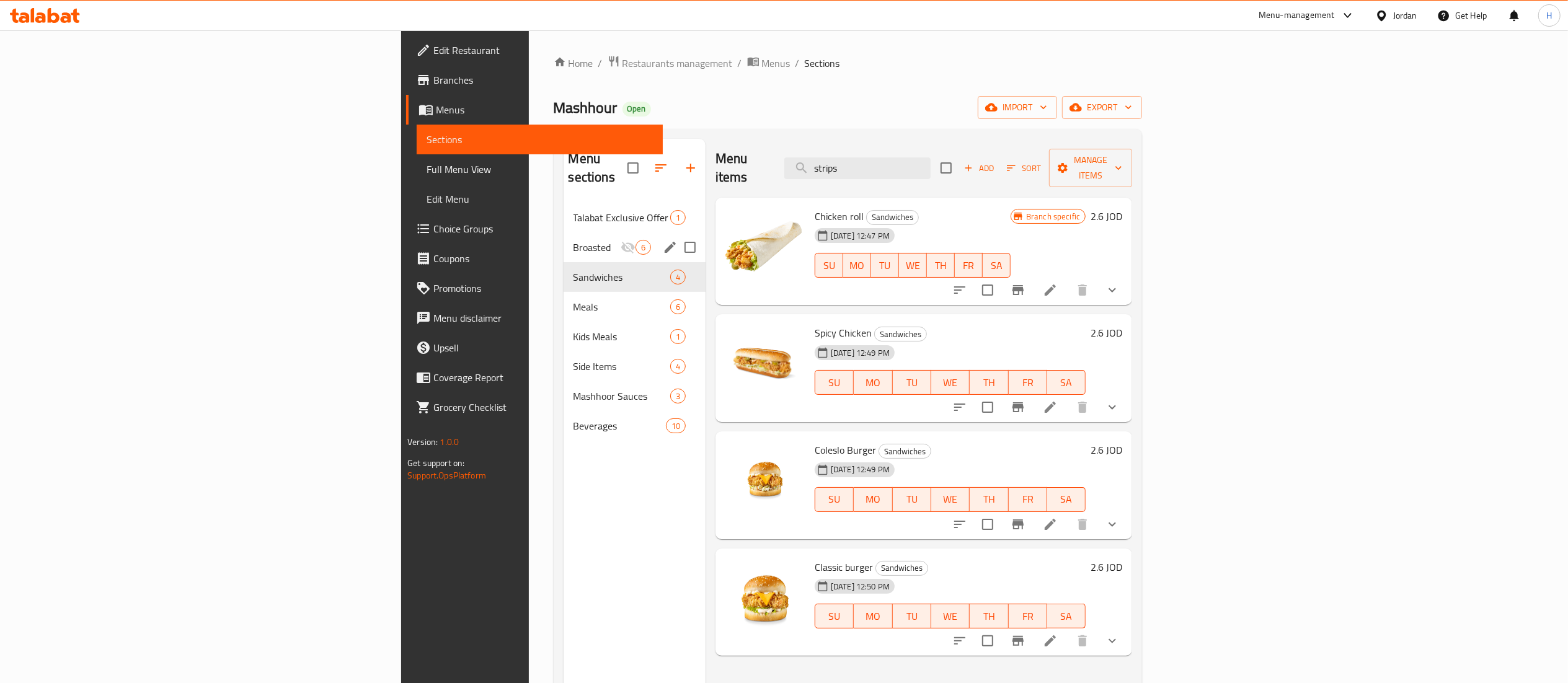
click at [563, 233] on div "Broasted 6" at bounding box center [634, 247] width 142 height 30
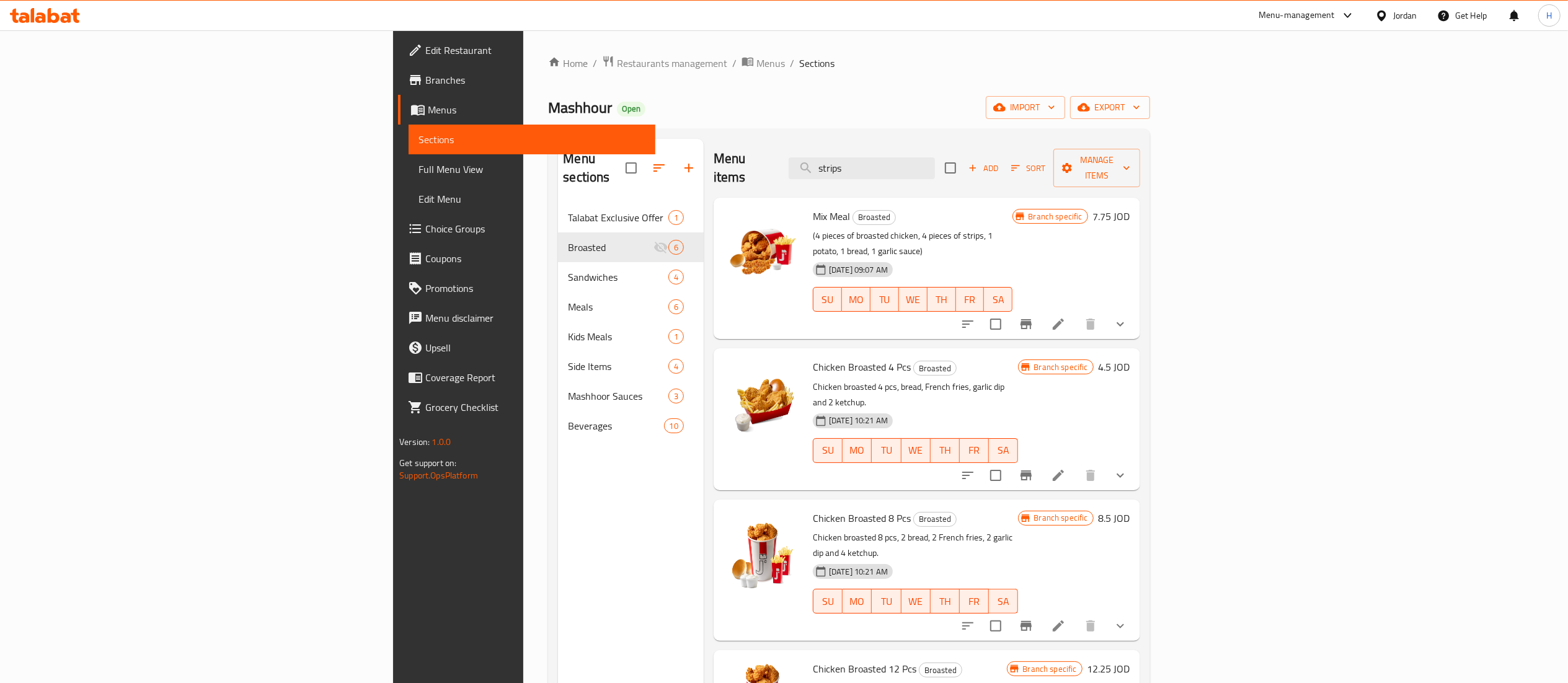
drag, startPoint x: 1010, startPoint y: 158, endPoint x: 631, endPoint y: 158, distance: 379.0
click at [713, 158] on div "Menu items strips Add Sort Manage items" at bounding box center [926, 168] width 427 height 59
click at [1129, 161] on span "Manage items" at bounding box center [1096, 168] width 66 height 31
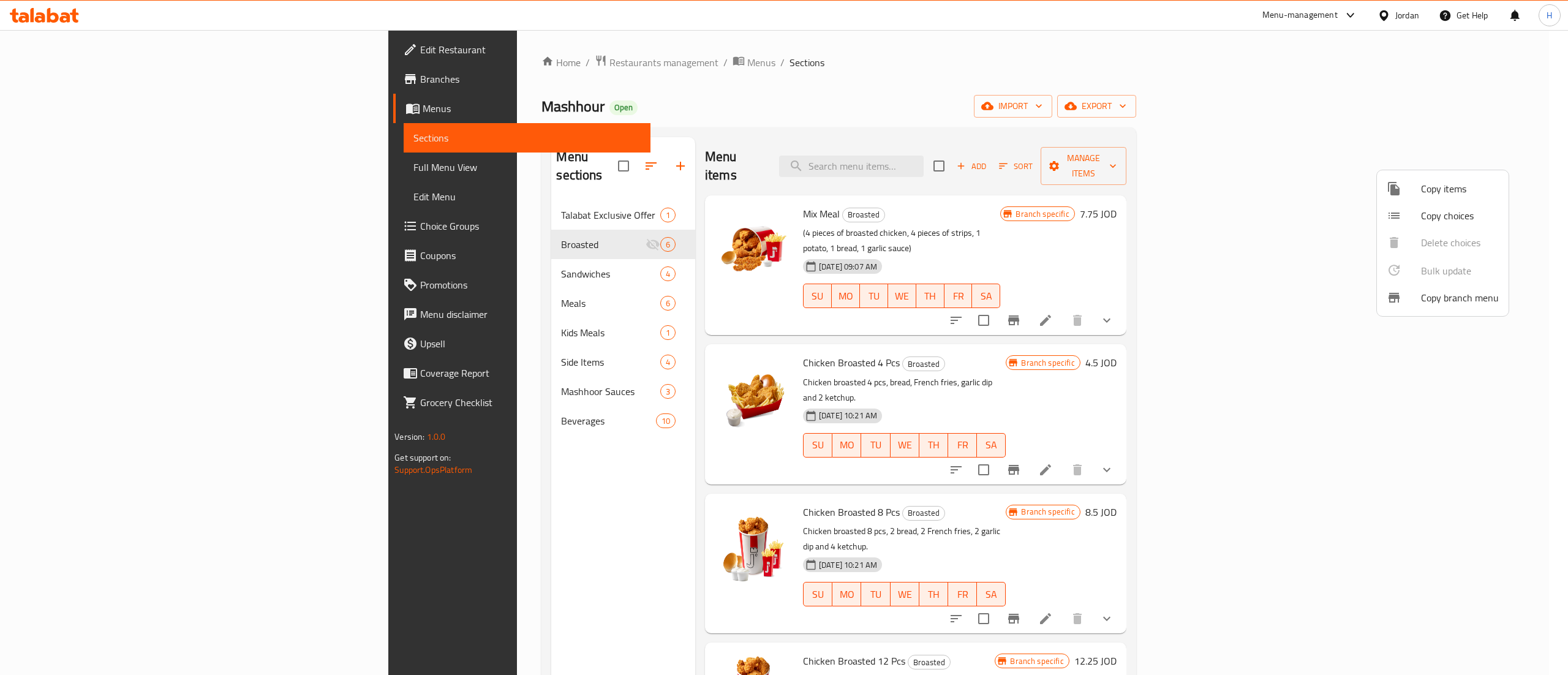
click at [1429, 195] on span "Copy items" at bounding box center [1460, 189] width 78 height 14
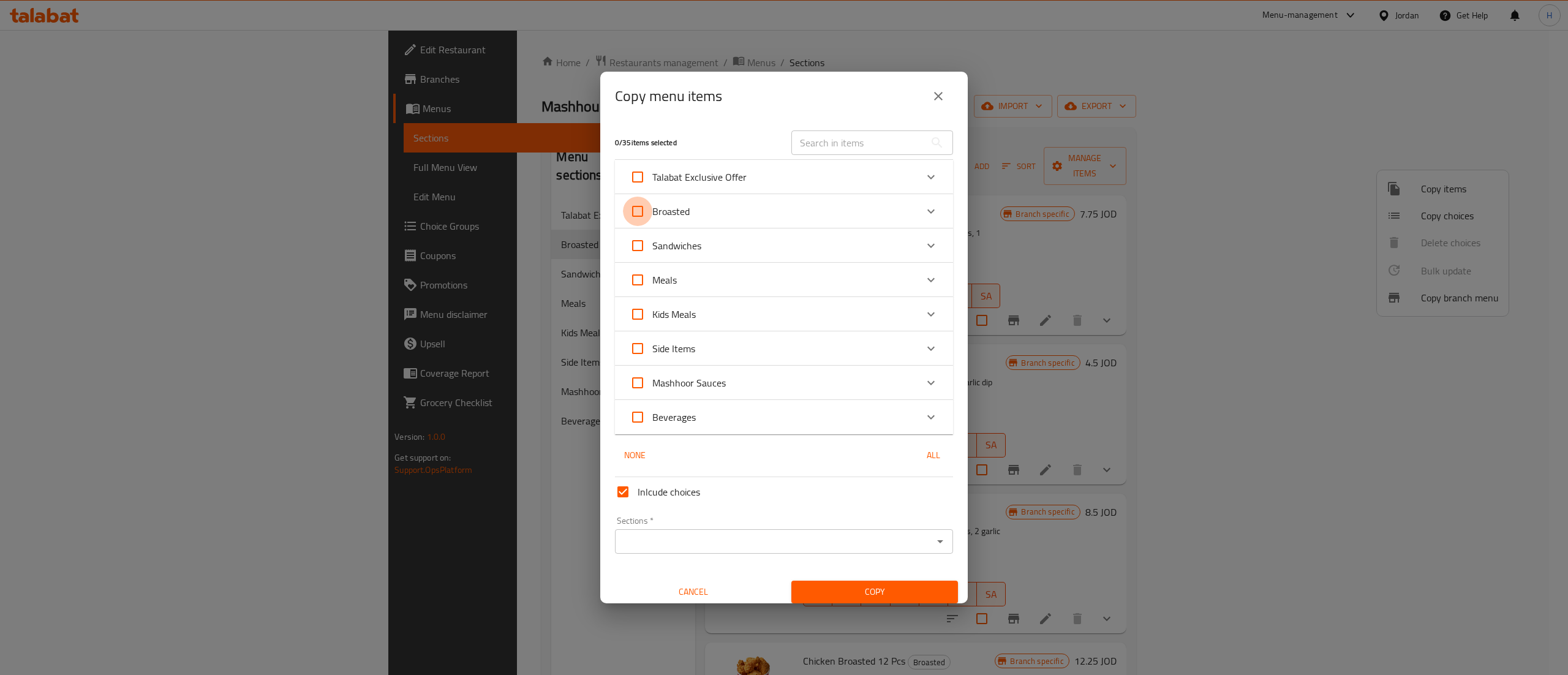
click at [640, 209] on input "Broasted" at bounding box center [638, 211] width 30 height 30
checkbox input "true"
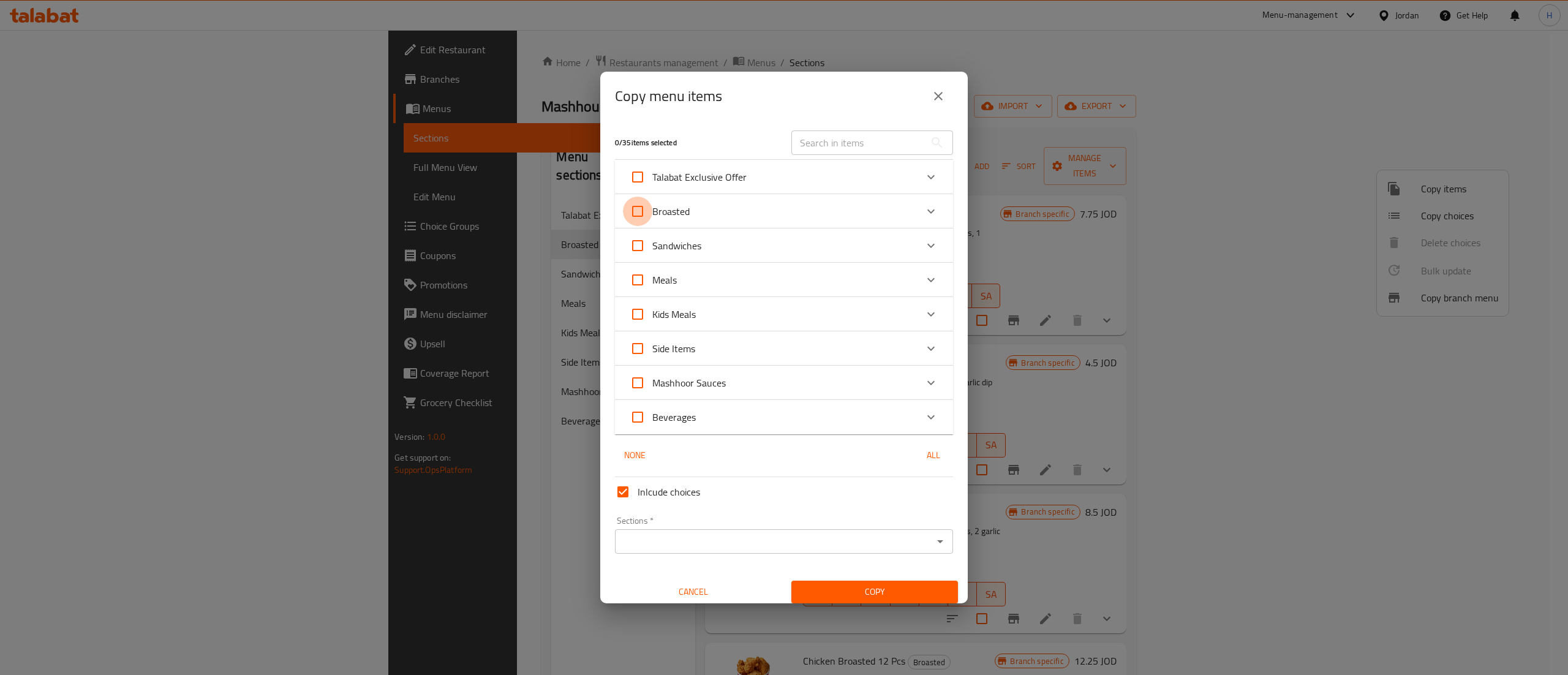
checkbox input "true"
click at [623, 491] on input "Inlcude choices" at bounding box center [623, 491] width 30 height 30
checkbox input "false"
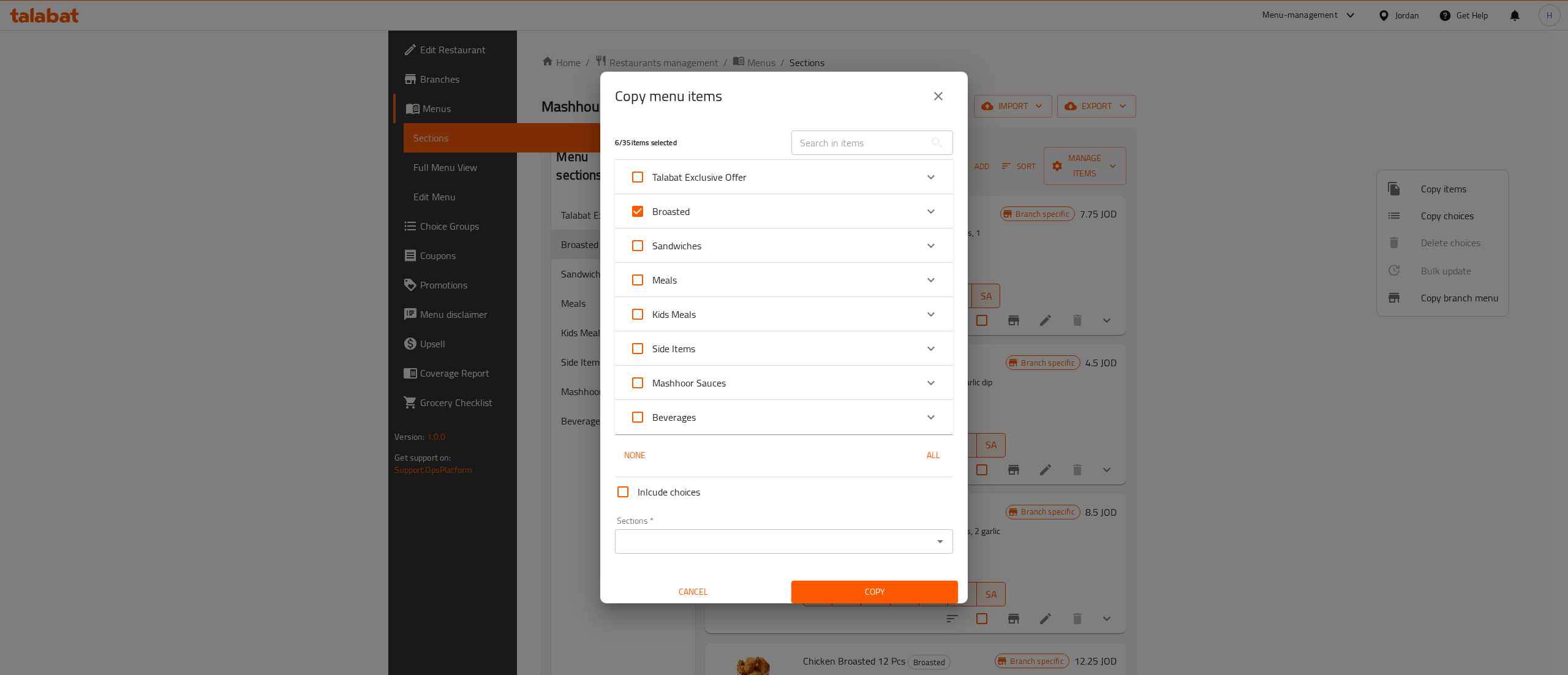
click at [672, 542] on input "Sections   *" at bounding box center [774, 541] width 310 height 17
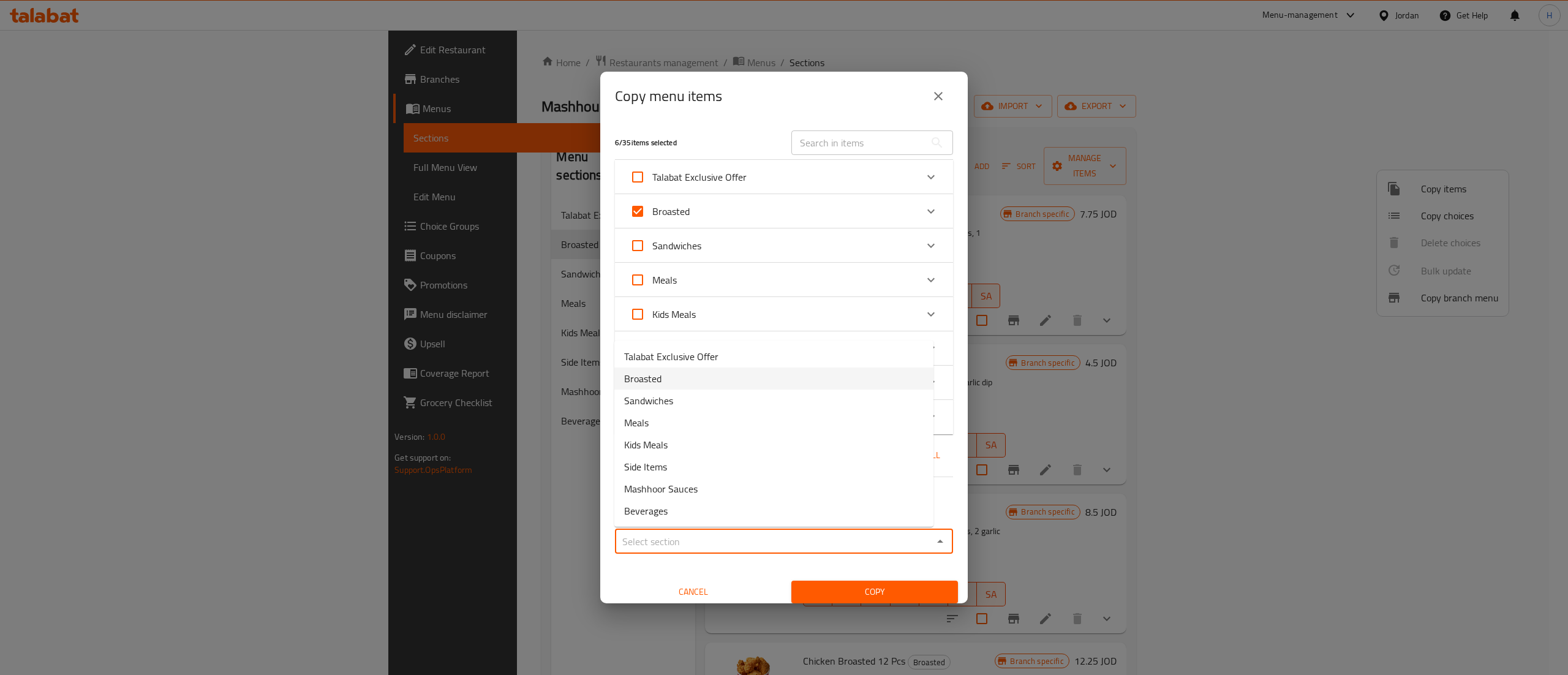
click at [659, 372] on span "Broasted" at bounding box center [642, 378] width 37 height 14
type input "Broasted"
click at [713, 595] on span "Cancel" at bounding box center [694, 592] width 157 height 15
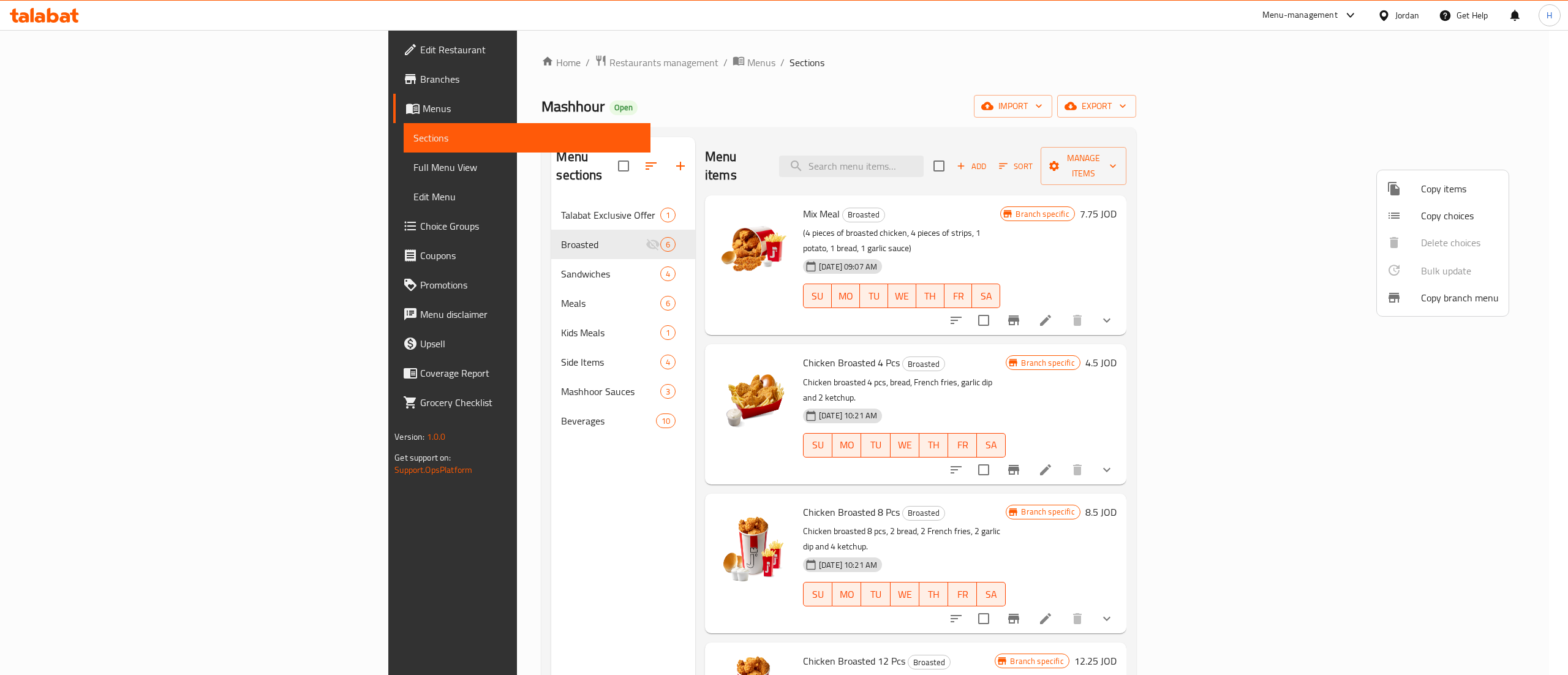
click at [530, 568] on div at bounding box center [784, 338] width 1568 height 675
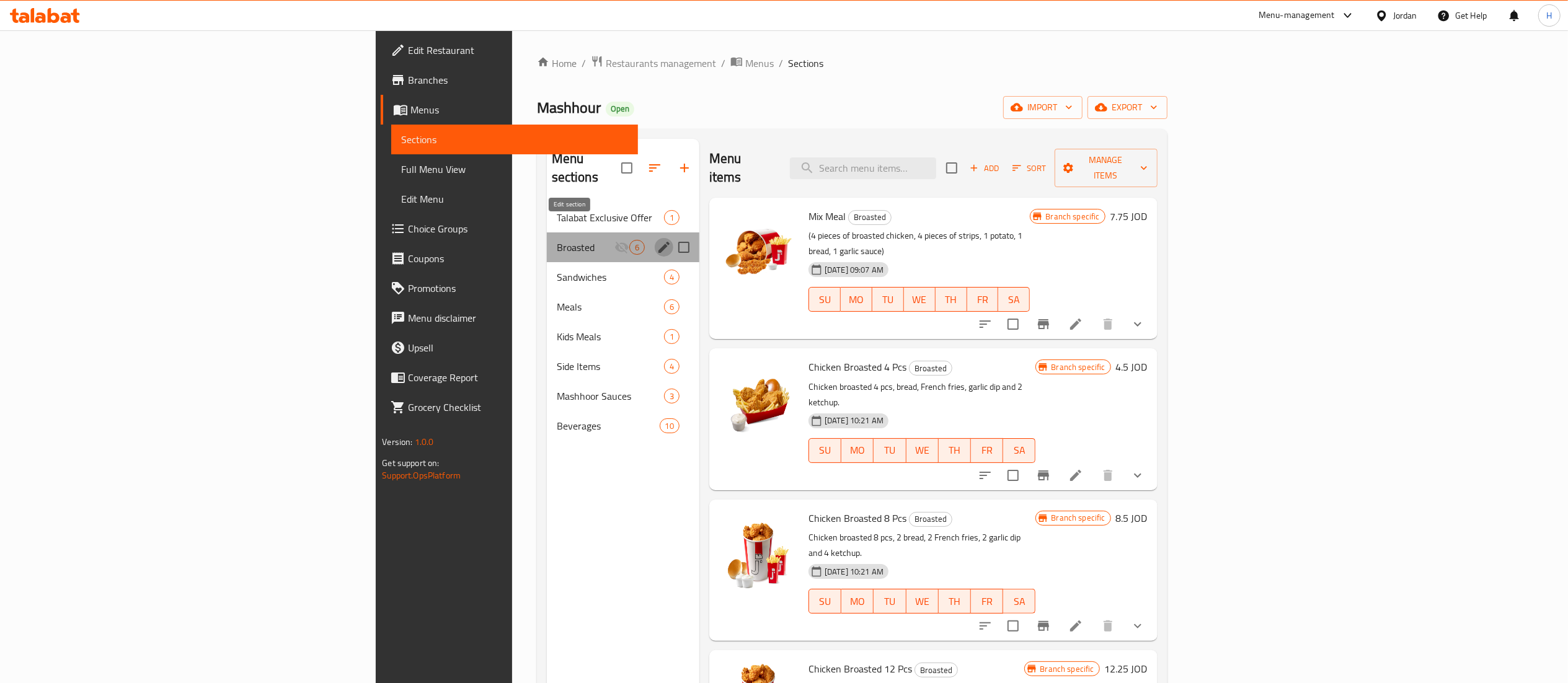
click at [656, 240] on icon "edit" at bounding box center [663, 247] width 15 height 15
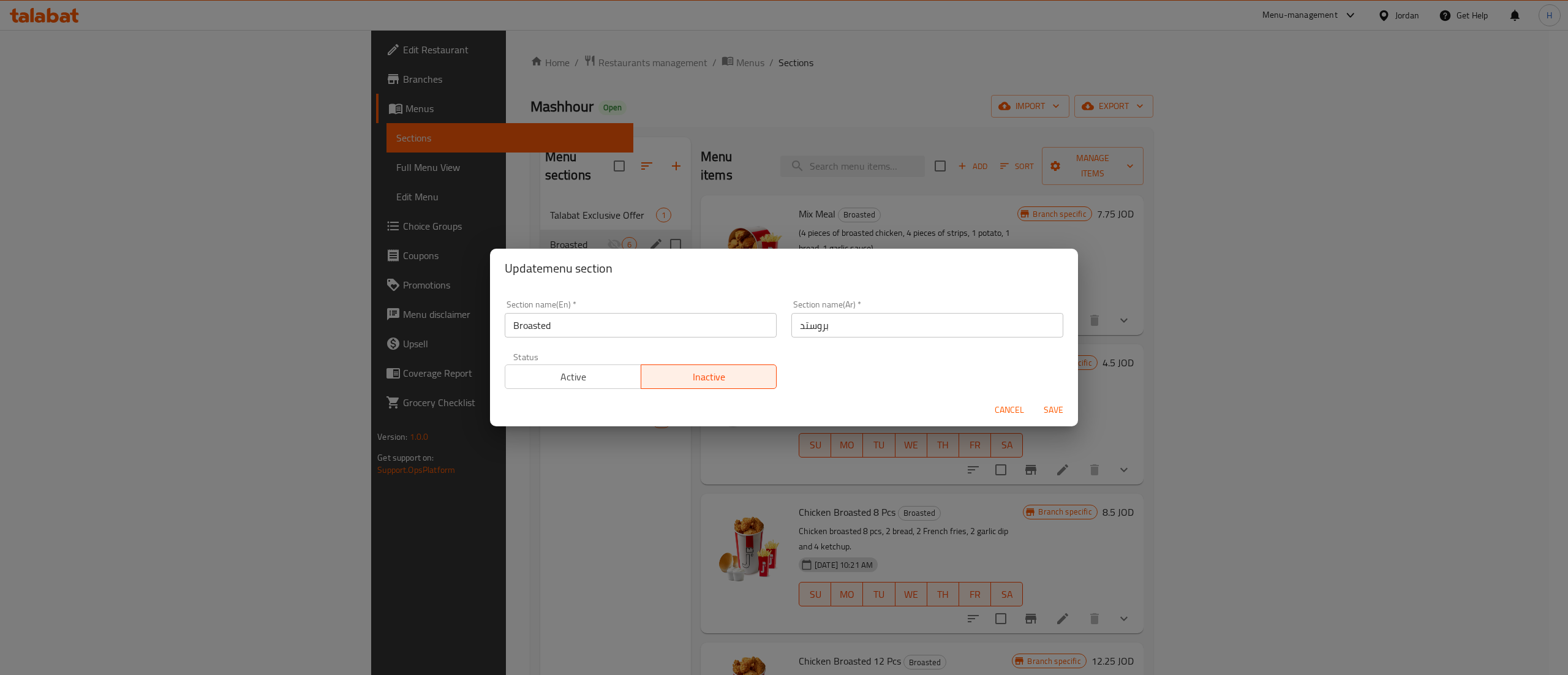
click at [513, 326] on input "Broasted" at bounding box center [640, 325] width 272 height 25
type input "Regular Broasted"
click at [879, 331] on input "بروستد" at bounding box center [927, 325] width 272 height 25
type input "بروستد عادي"
click at [1062, 403] on span "Save" at bounding box center [1054, 410] width 30 height 15
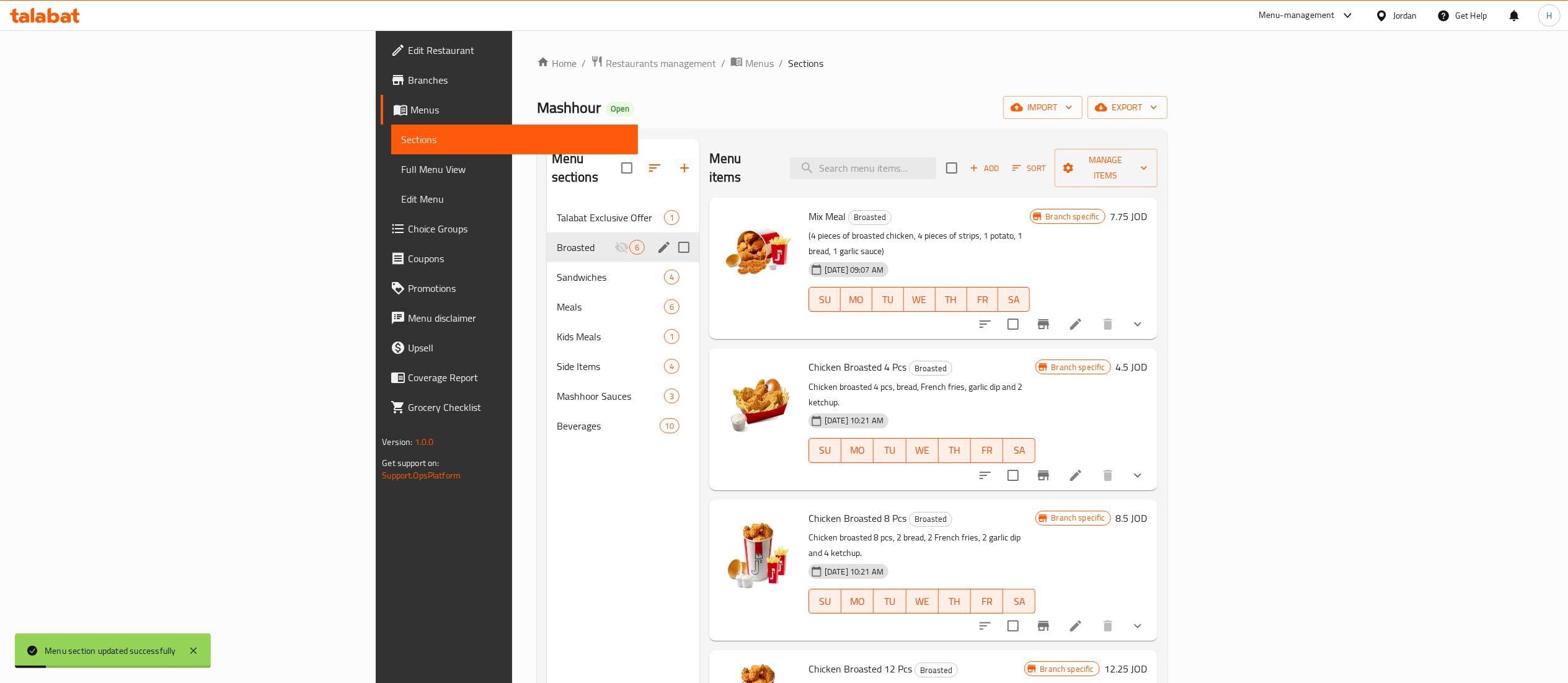
click at [547, 460] on div "Menu sections Talabat Exclusive Offer 1 Broasted 6 Sandwiches 4 Meals 6 Kids Me…" at bounding box center [623, 480] width 153 height 683
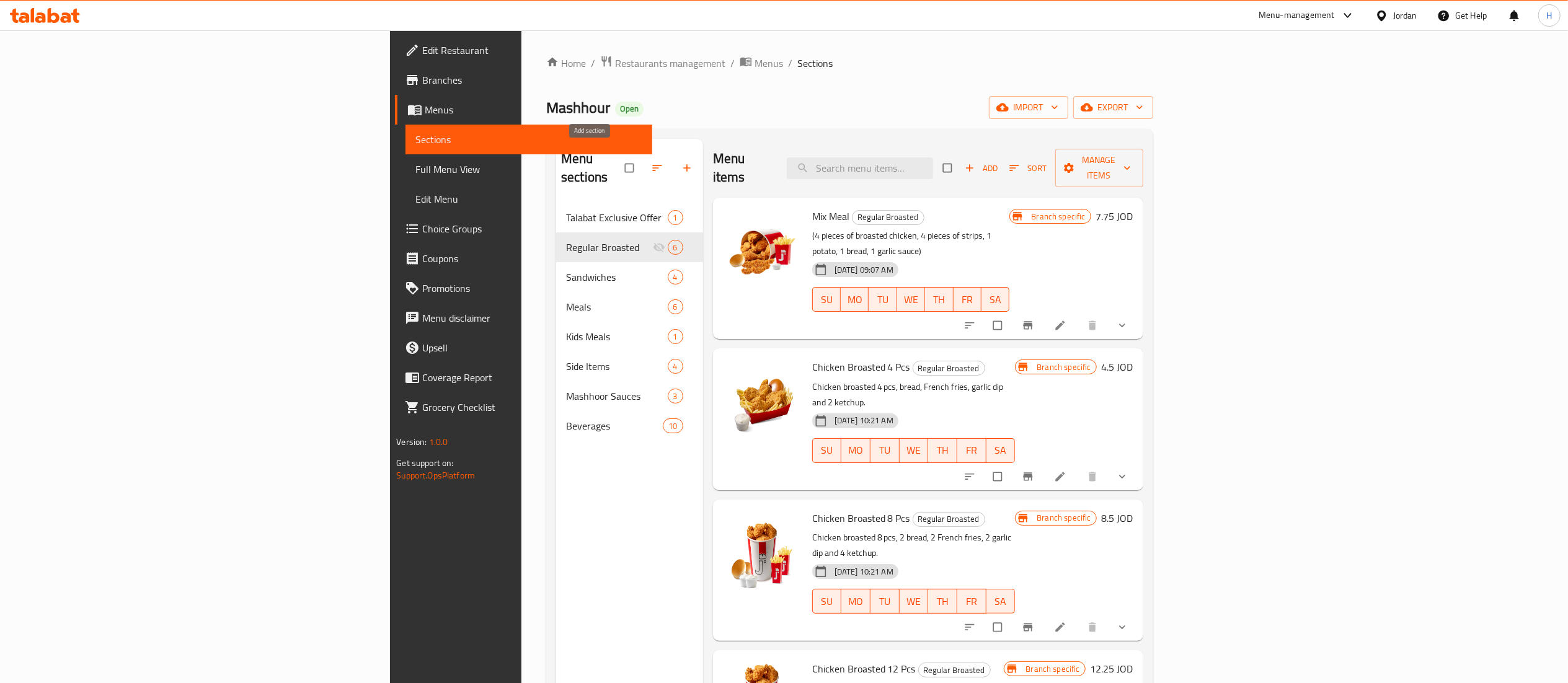
click at [681, 162] on icon "button" at bounding box center [687, 167] width 12 height 12
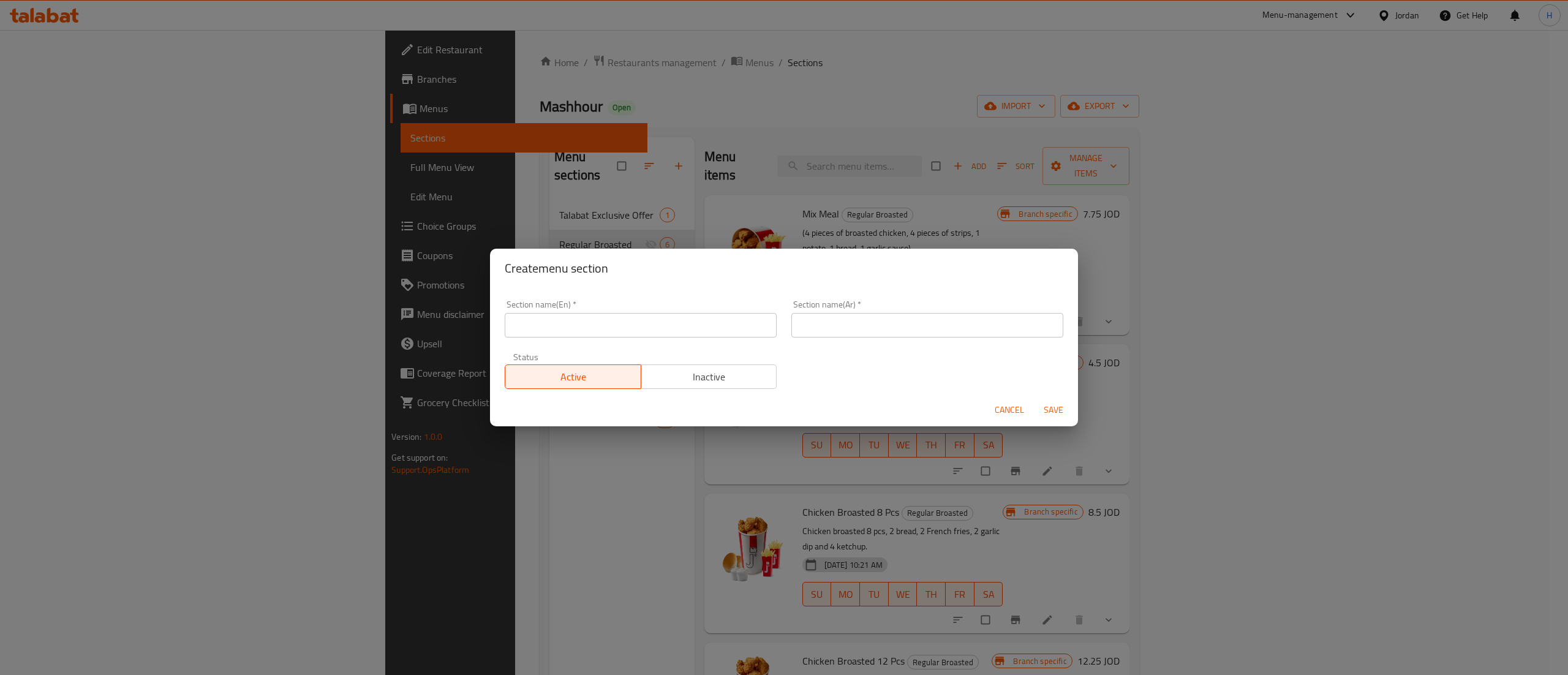
click at [601, 316] on input "text" at bounding box center [640, 325] width 272 height 25
type input "ٍ"
type input "Spicy Broasted"
type input "بروستد حار"
click at [1048, 404] on span "Save" at bounding box center [1054, 410] width 30 height 15
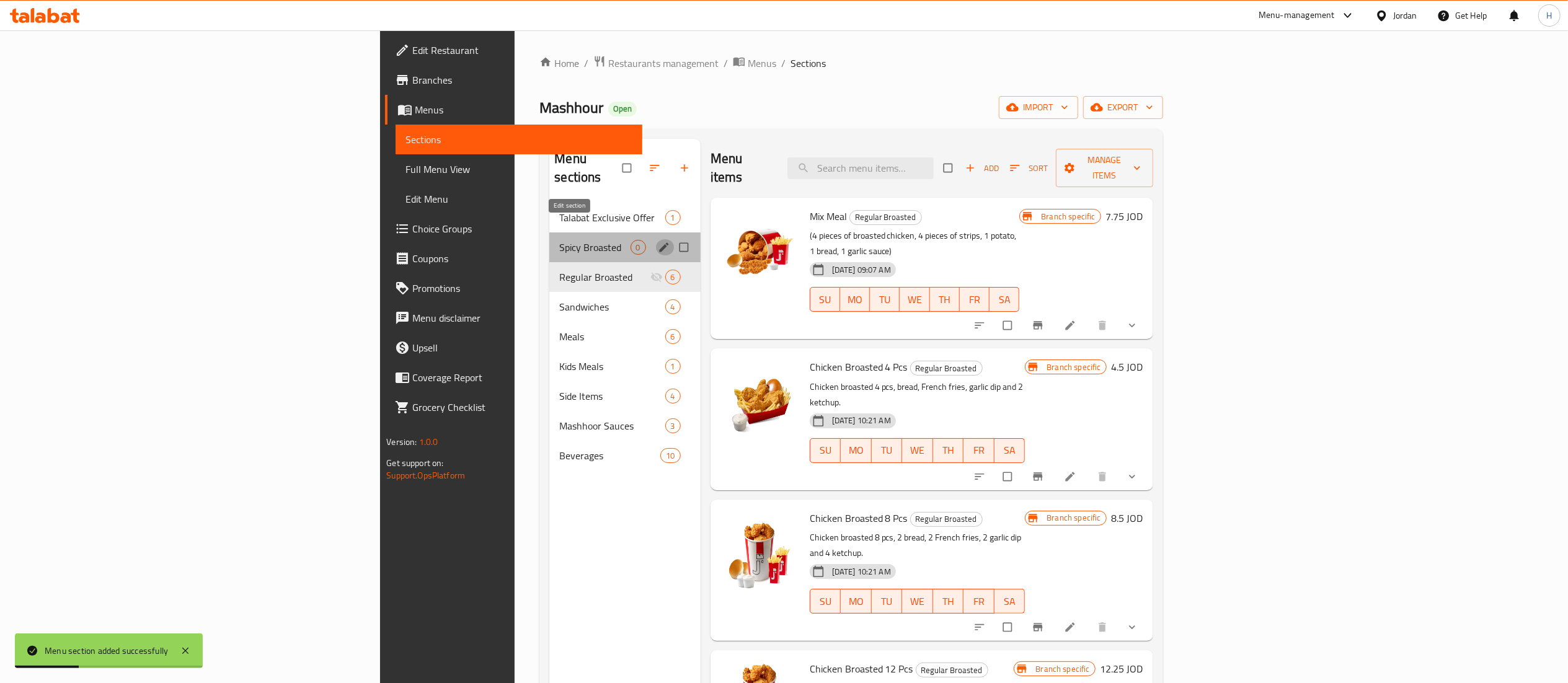
click at [659, 242] on icon "edit" at bounding box center [663, 247] width 10 height 10
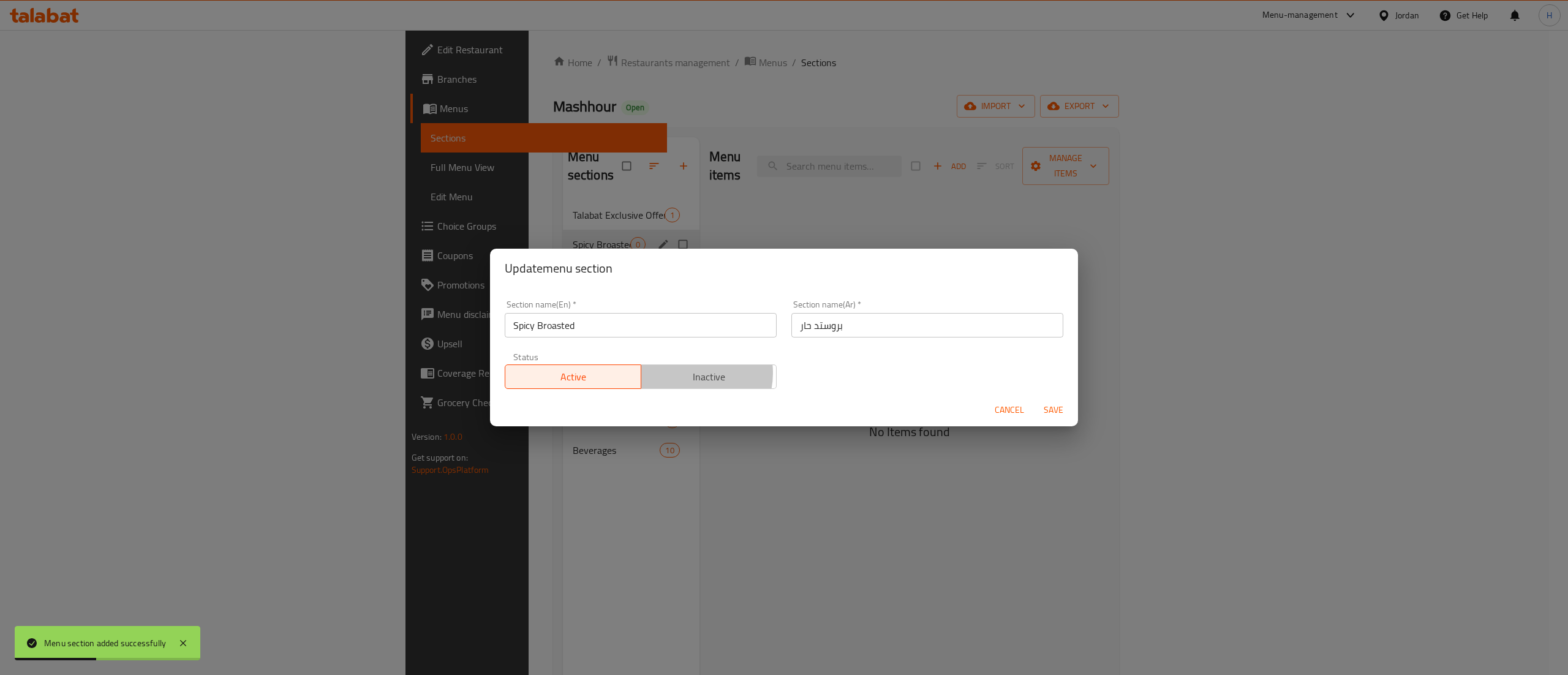
drag, startPoint x: 683, startPoint y: 374, endPoint x: 890, endPoint y: 386, distance: 207.3
click at [686, 375] on span "Inactive" at bounding box center [709, 377] width 126 height 18
drag, startPoint x: 1047, startPoint y: 405, endPoint x: 1059, endPoint y: 406, distance: 12.0
click at [1057, 406] on span "Save" at bounding box center [1054, 410] width 30 height 15
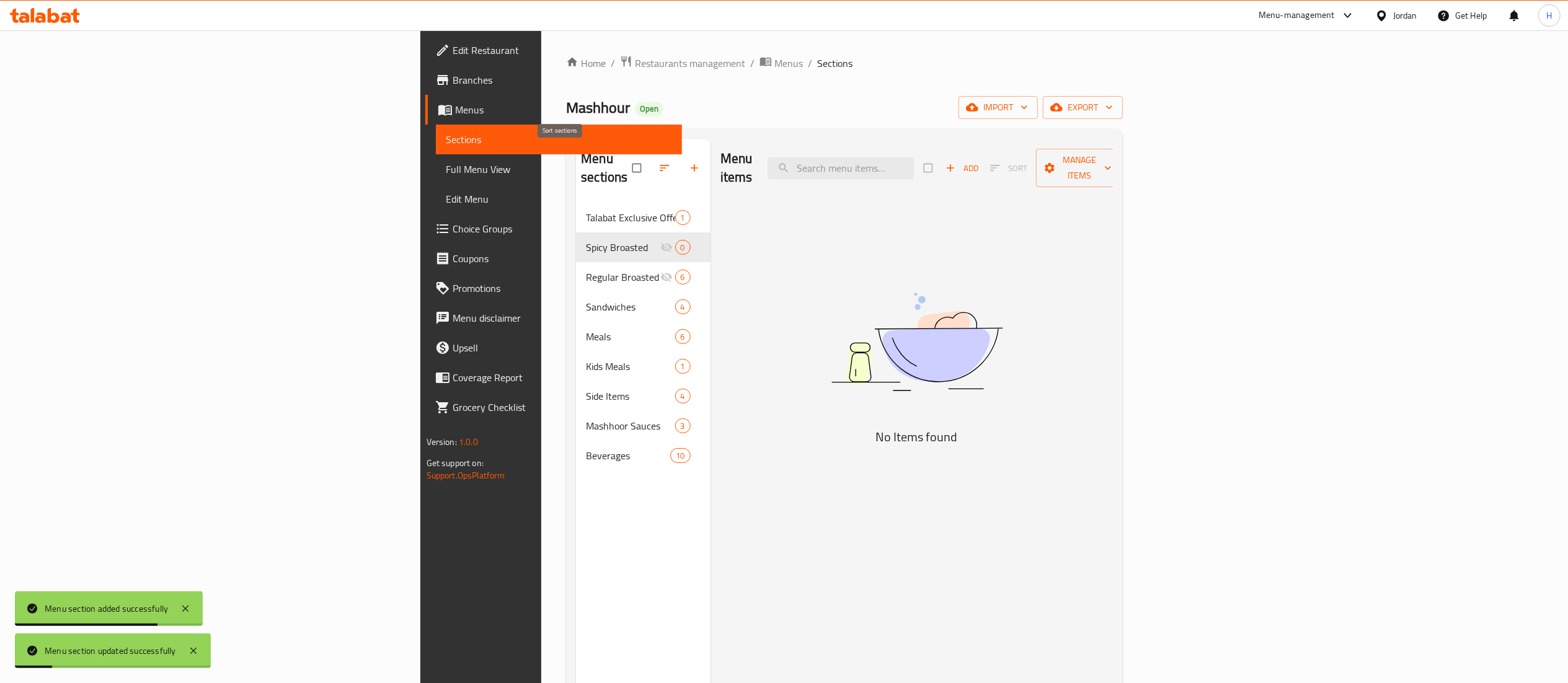
click at [658, 165] on icon "button" at bounding box center [664, 167] width 12 height 12
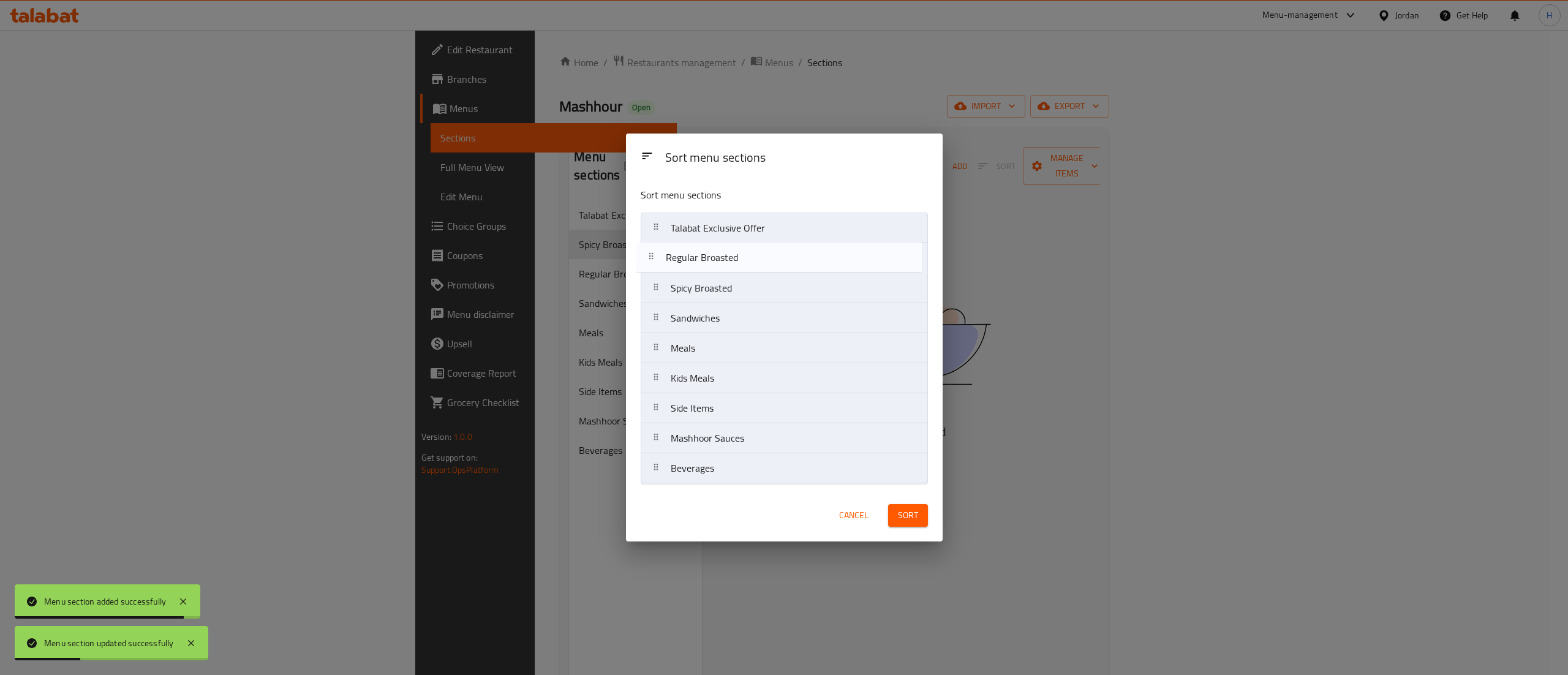
drag, startPoint x: 716, startPoint y: 294, endPoint x: 711, endPoint y: 258, distance: 36.3
click at [711, 258] on nav "Talabat Exclusive Offer Spicy Broasted Regular Broasted Sandwiches Meals Kids M…" at bounding box center [784, 348] width 287 height 272
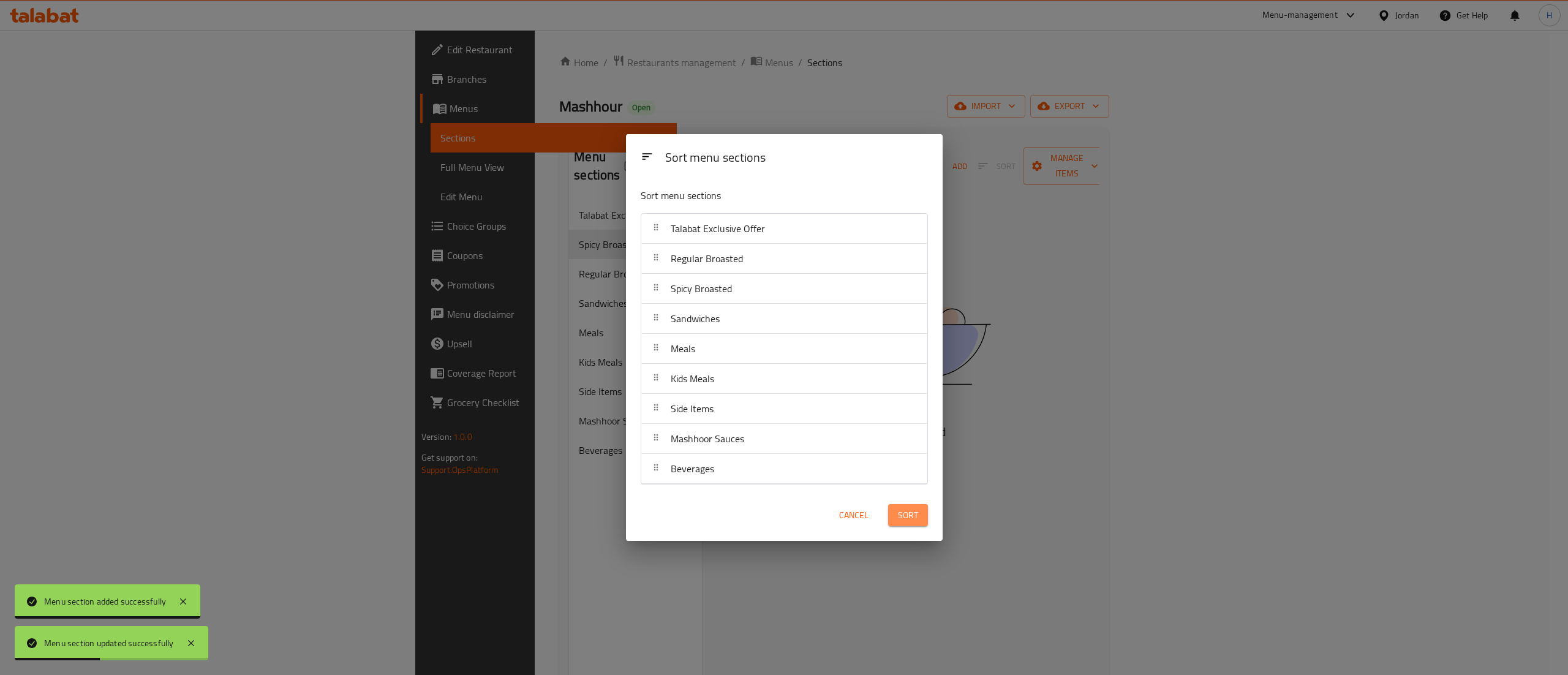
click at [915, 517] on span "Sort" at bounding box center [908, 515] width 20 height 15
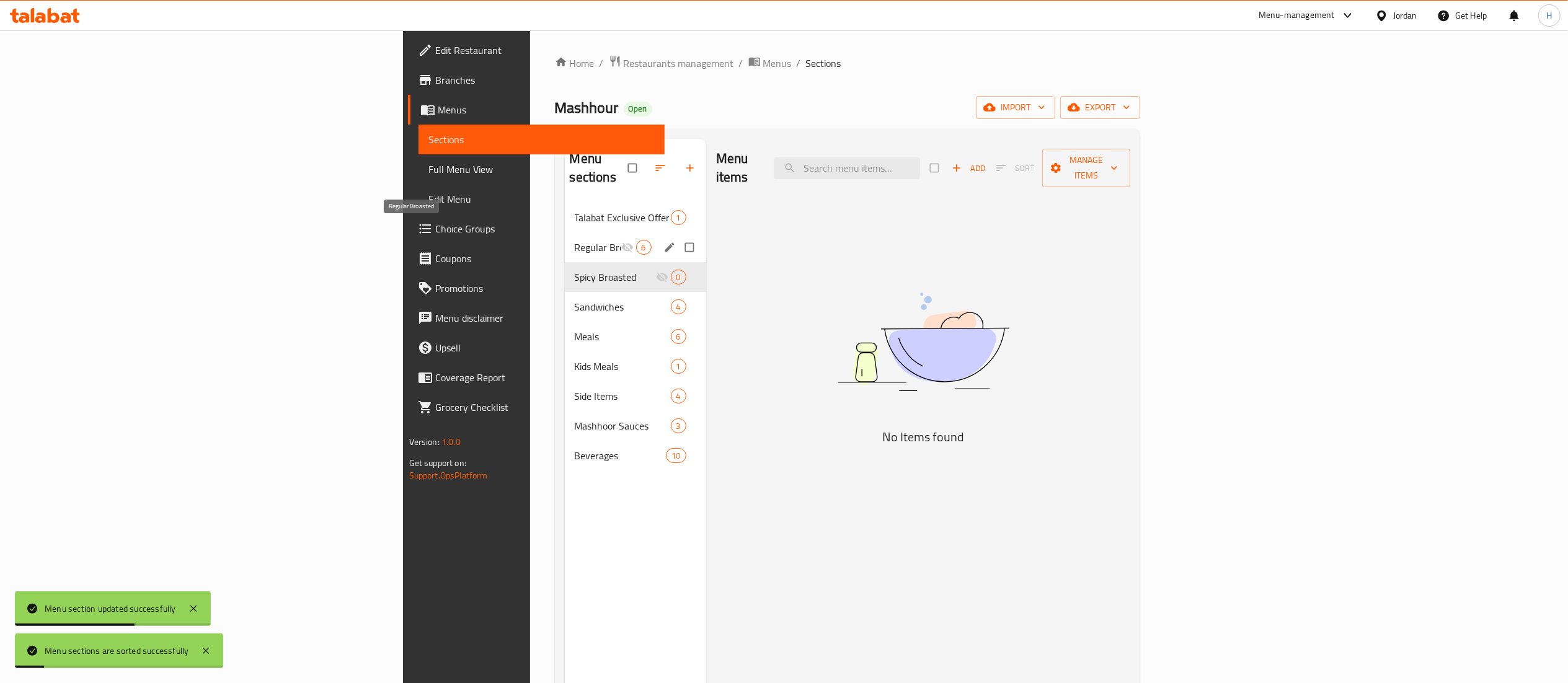
click at [575, 240] on span "Regular Broasted" at bounding box center [598, 247] width 46 height 15
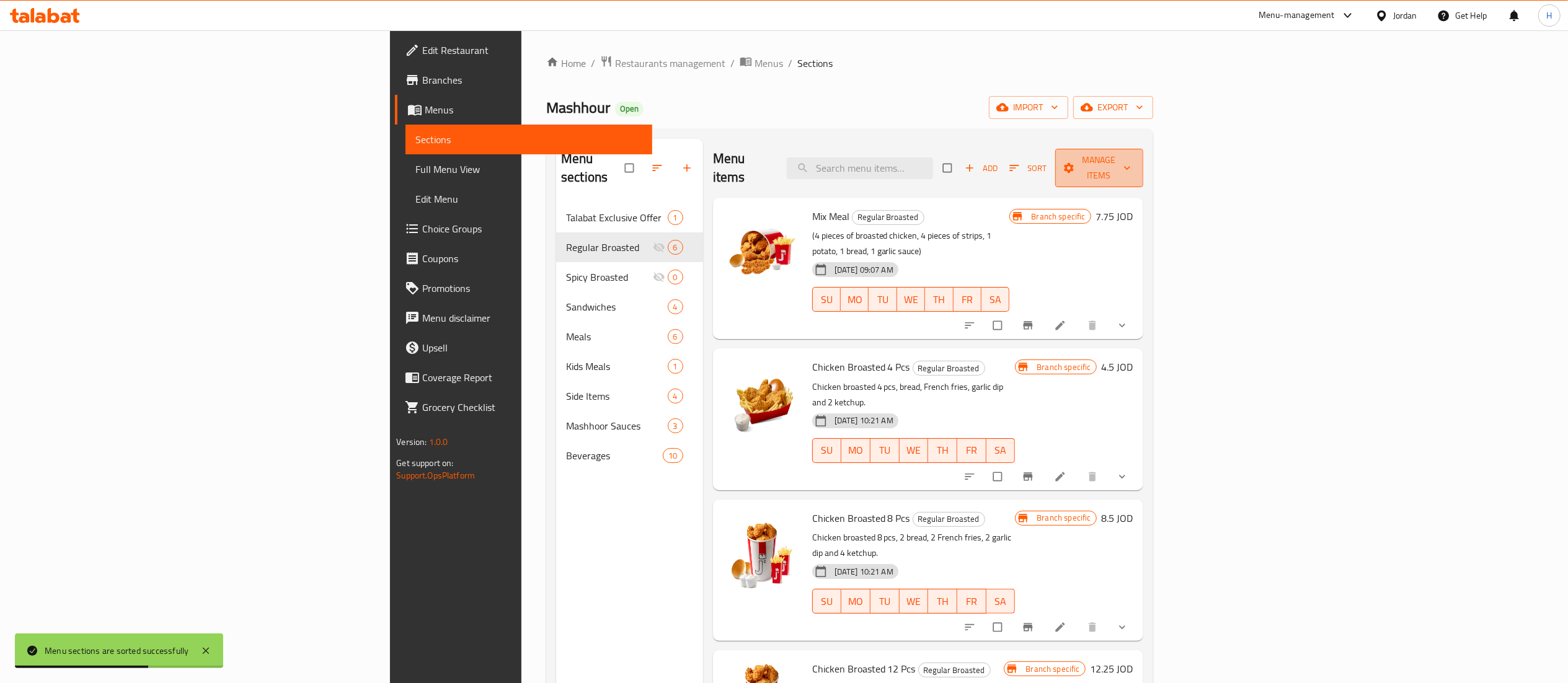
click at [1133, 156] on span "Manage items" at bounding box center [1099, 168] width 68 height 31
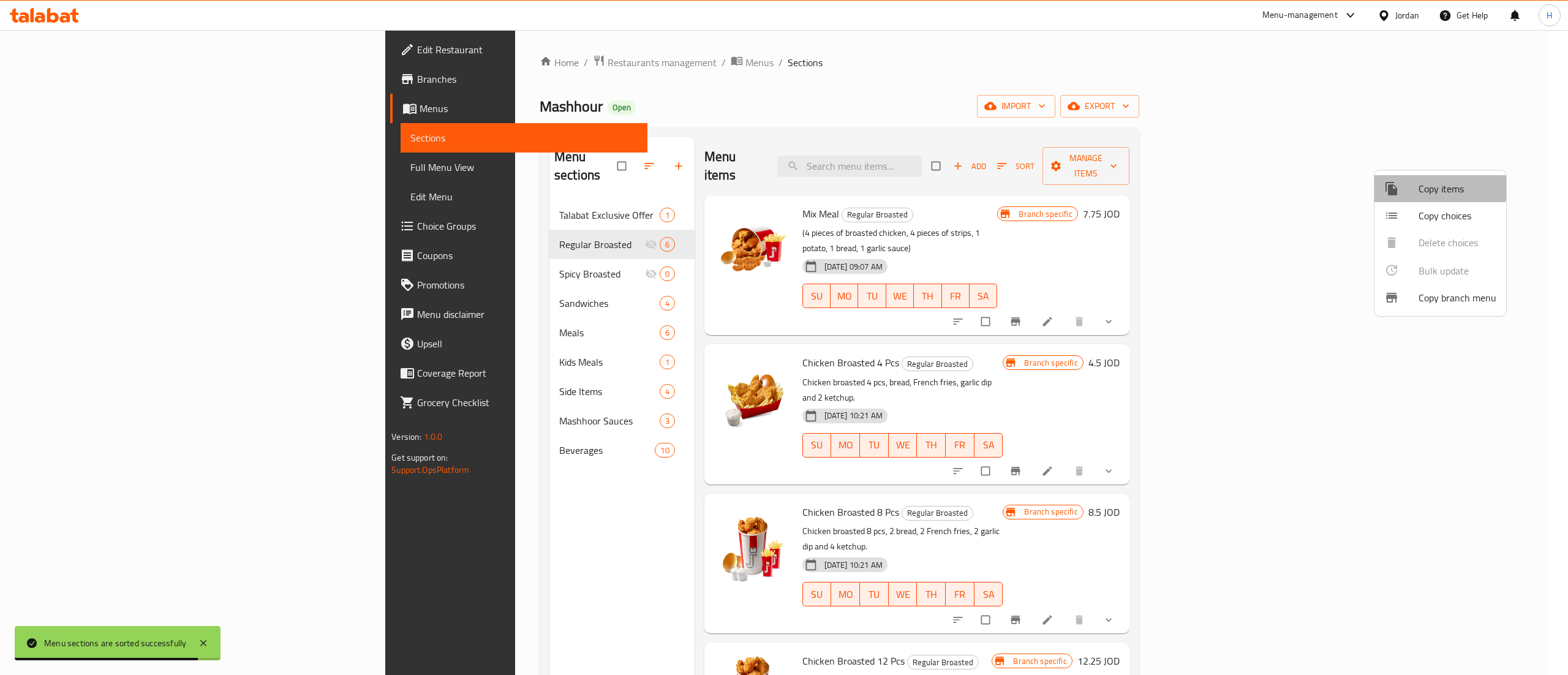
click at [1419, 188] on span "Copy items" at bounding box center [1457, 189] width 78 height 14
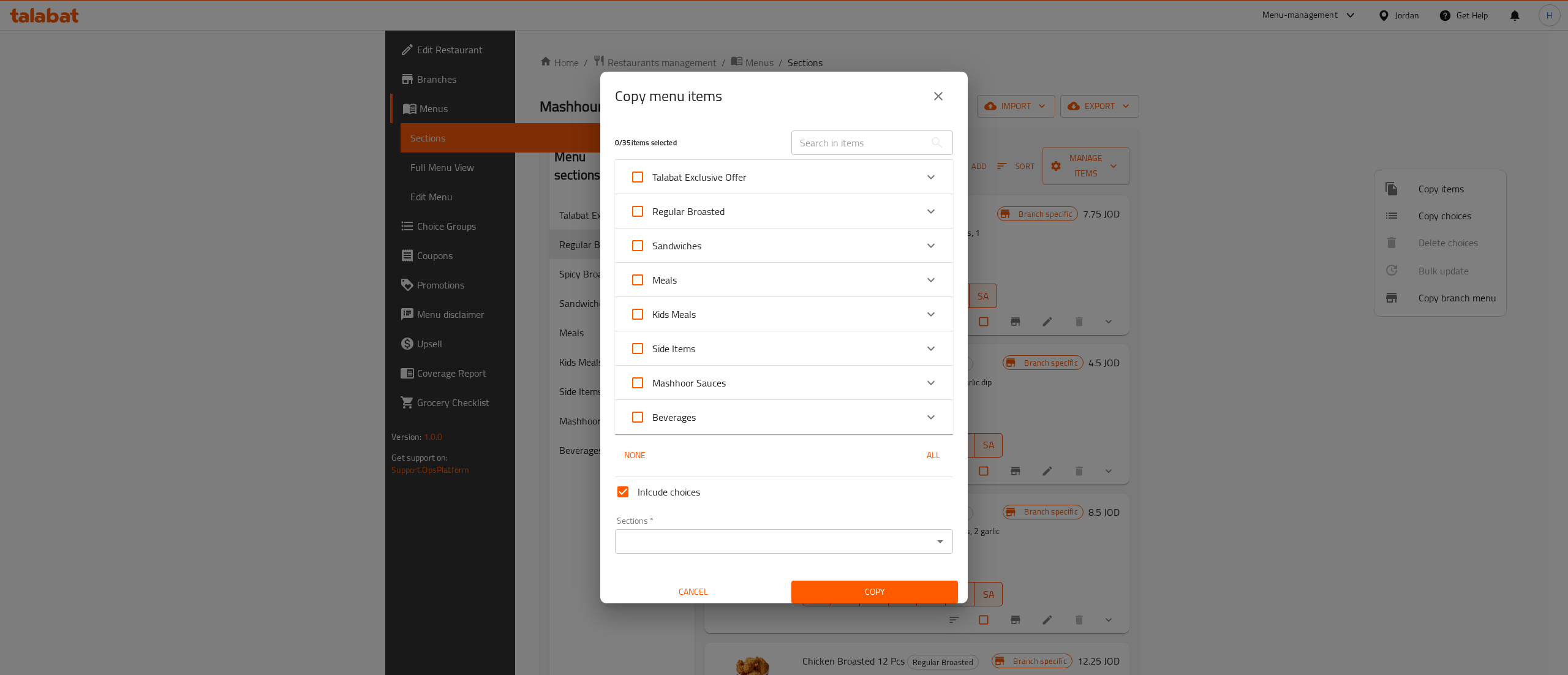
click at [747, 209] on div "Regular Broasted" at bounding box center [773, 211] width 286 height 30
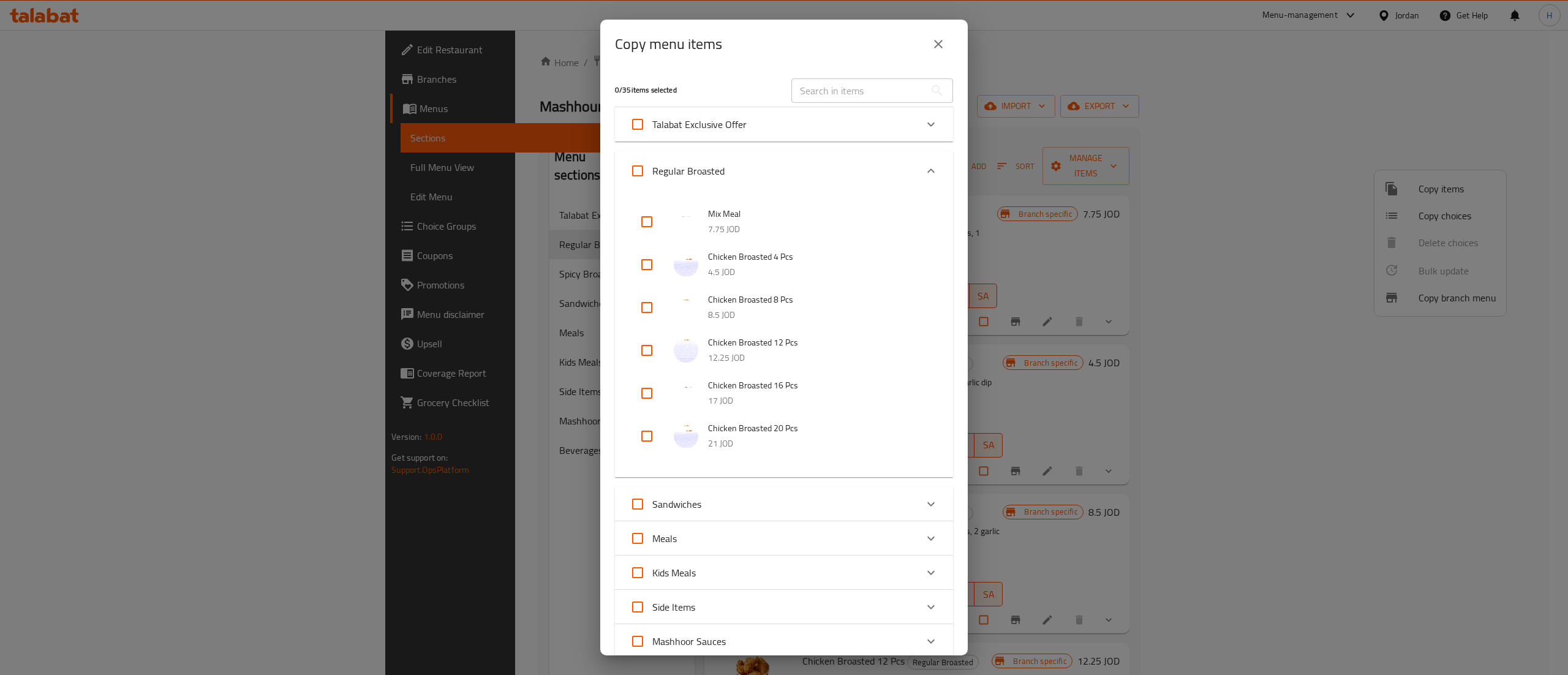
click at [640, 262] on input "checkbox" at bounding box center [646, 265] width 30 height 30
checkbox input "true"
click at [649, 307] on input "checkbox" at bounding box center [646, 307] width 30 height 30
checkbox input "true"
click at [647, 353] on input "checkbox" at bounding box center [646, 350] width 30 height 30
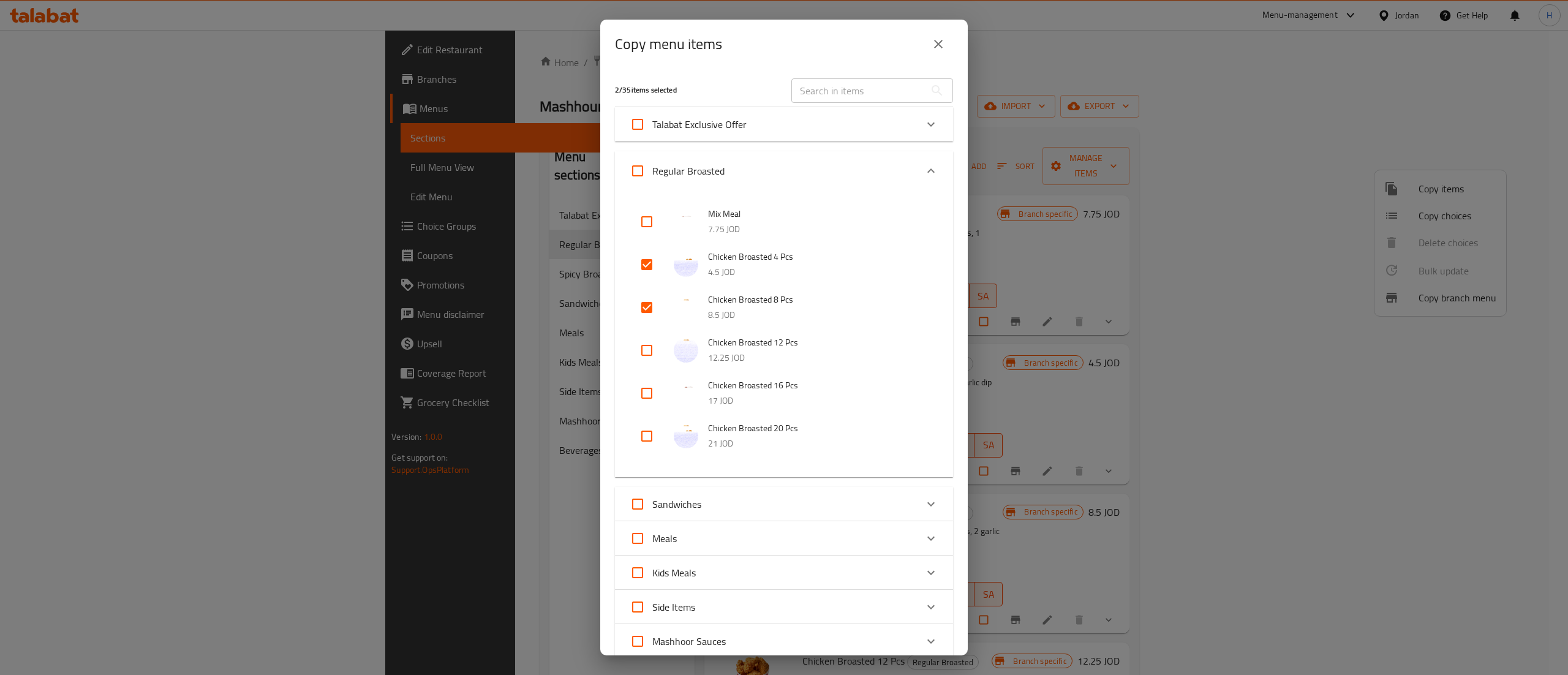
checkbox input "true"
drag, startPoint x: 650, startPoint y: 392, endPoint x: 650, endPoint y: 428, distance: 36.0
click at [650, 392] on input "checkbox" at bounding box center [646, 393] width 30 height 30
checkbox input "true"
click at [650, 436] on input "checkbox" at bounding box center [646, 436] width 30 height 30
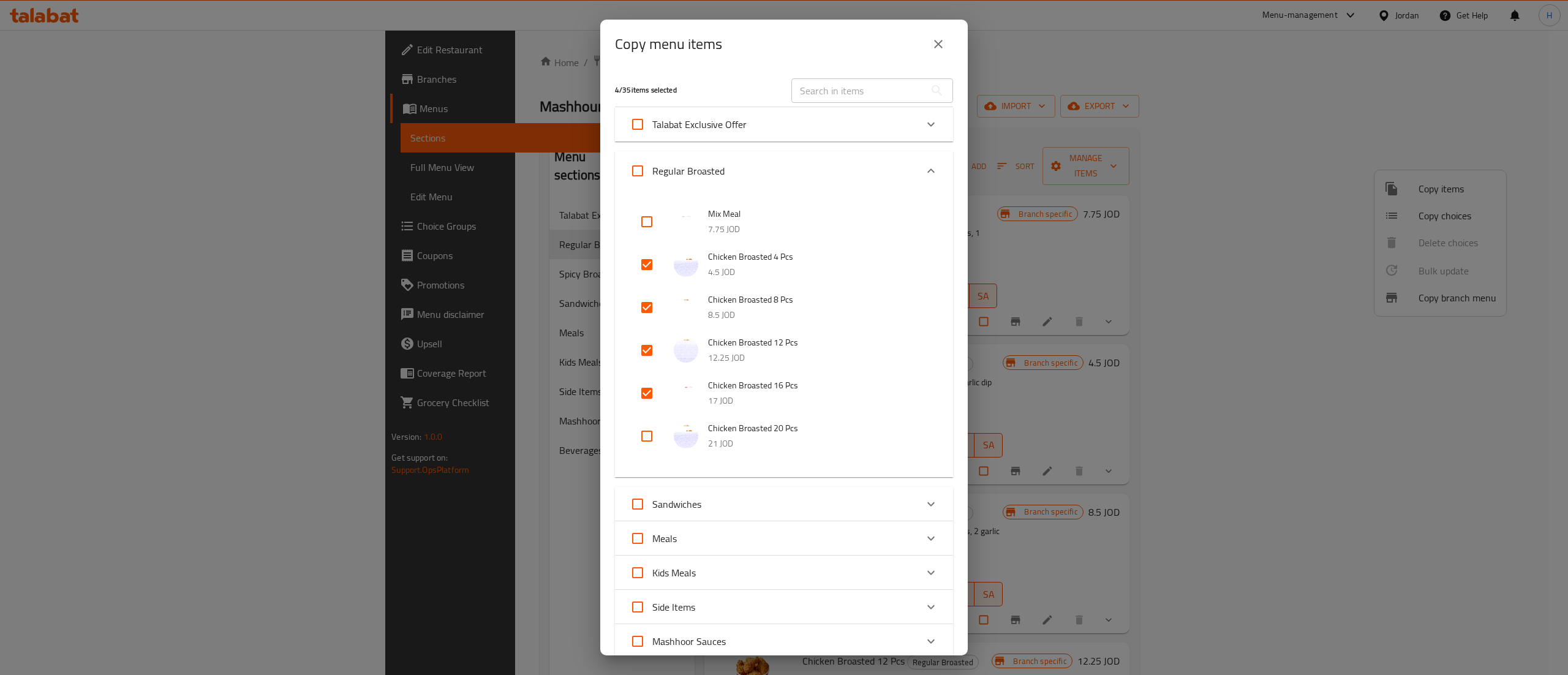
checkbox input "true"
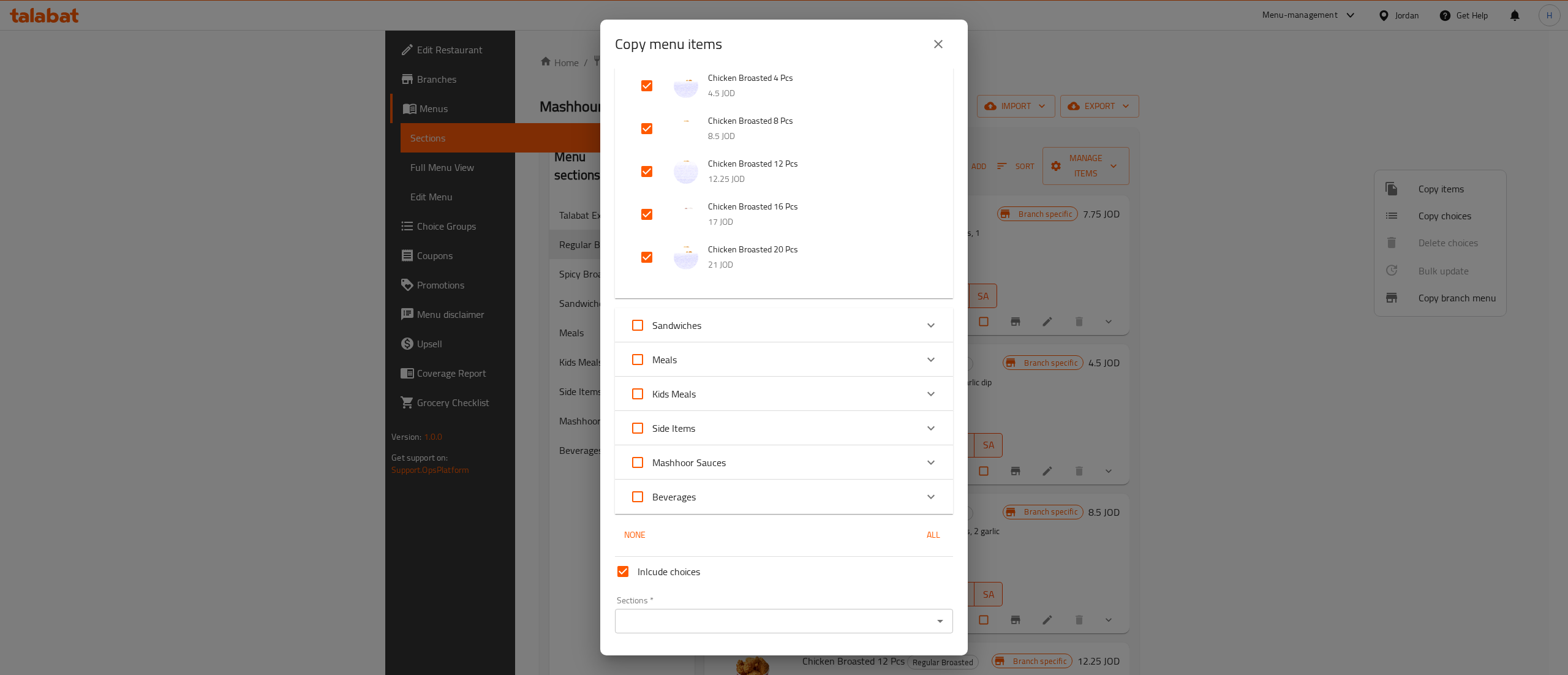
scroll to position [213, 0]
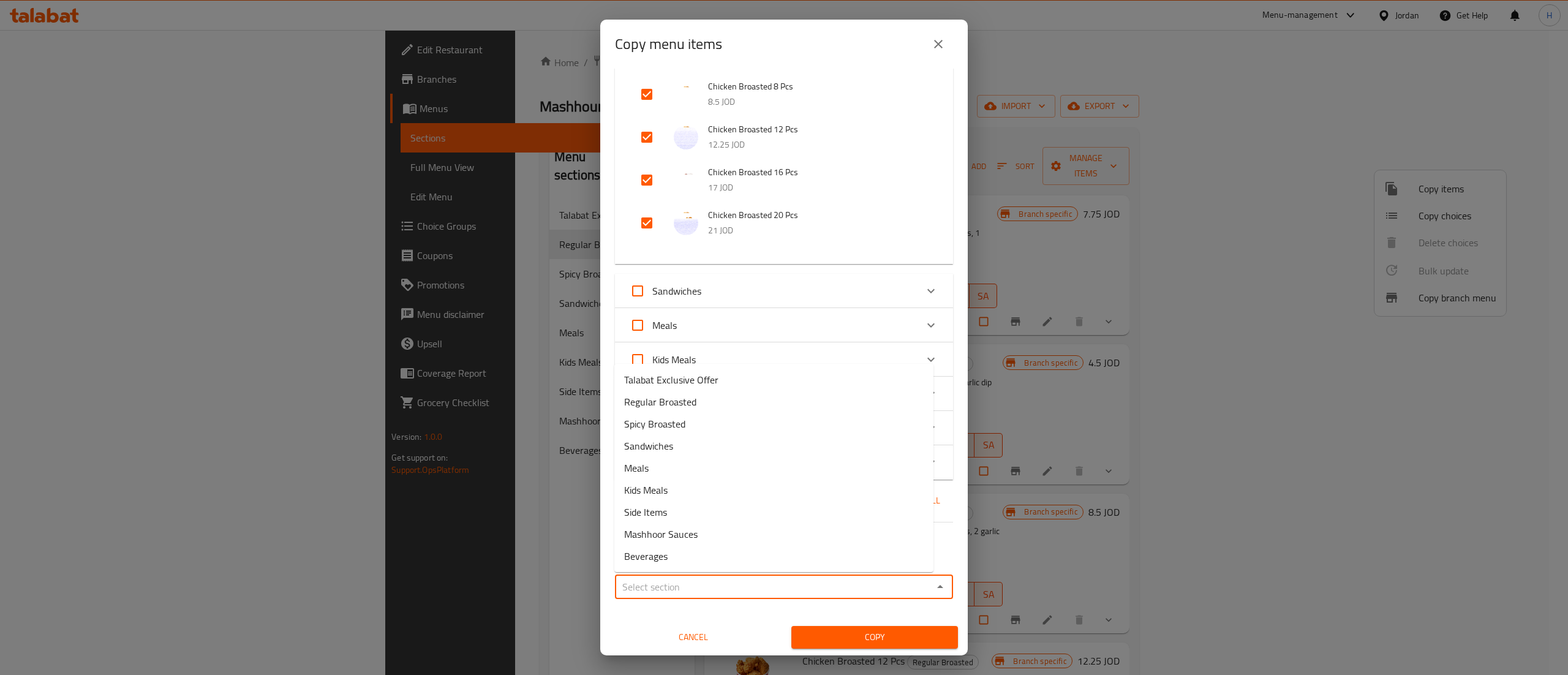
click at [875, 581] on input "Sections   *" at bounding box center [774, 586] width 310 height 17
click at [701, 427] on li "Spicy Broasted" at bounding box center [774, 424] width 319 height 22
type input "Spicy Broasted"
click at [625, 535] on input "Inlcude choices" at bounding box center [623, 537] width 30 height 30
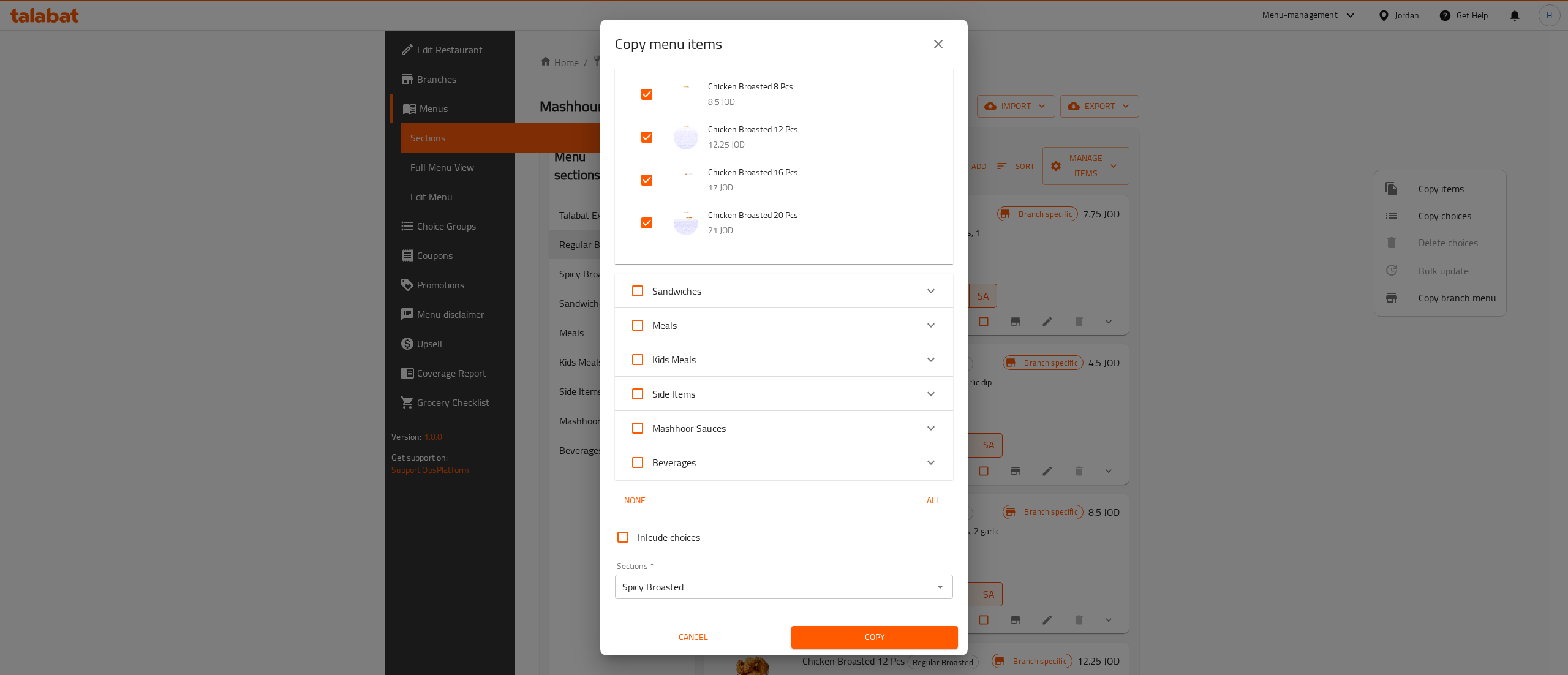
click at [910, 583] on input "Spicy Broasted" at bounding box center [774, 586] width 310 height 17
click at [628, 541] on input "Inlcude choices" at bounding box center [623, 537] width 30 height 30
click at [623, 546] on input "Inlcude choices" at bounding box center [623, 537] width 30 height 30
checkbox input "false"
click at [852, 637] on span "Copy" at bounding box center [874, 637] width 147 height 15
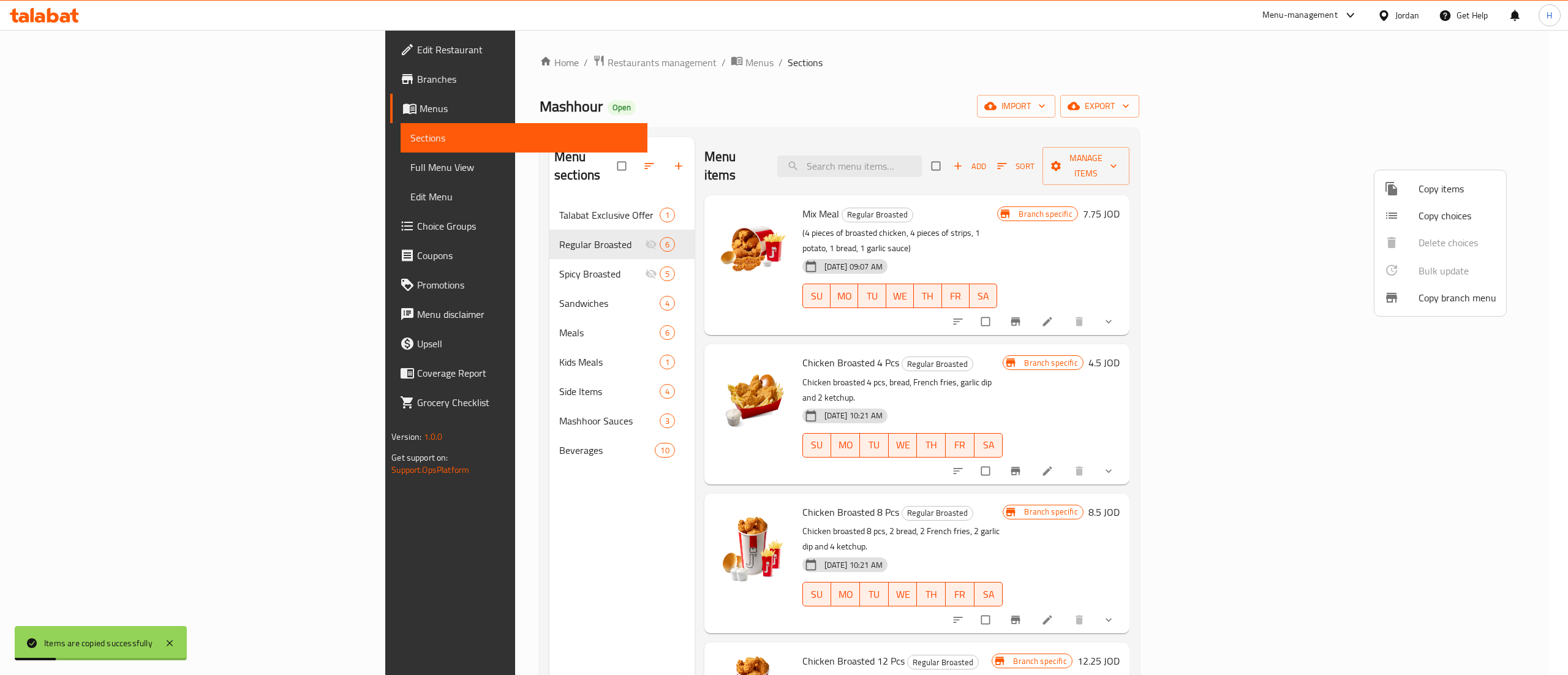
click at [403, 260] on div at bounding box center [784, 338] width 1568 height 675
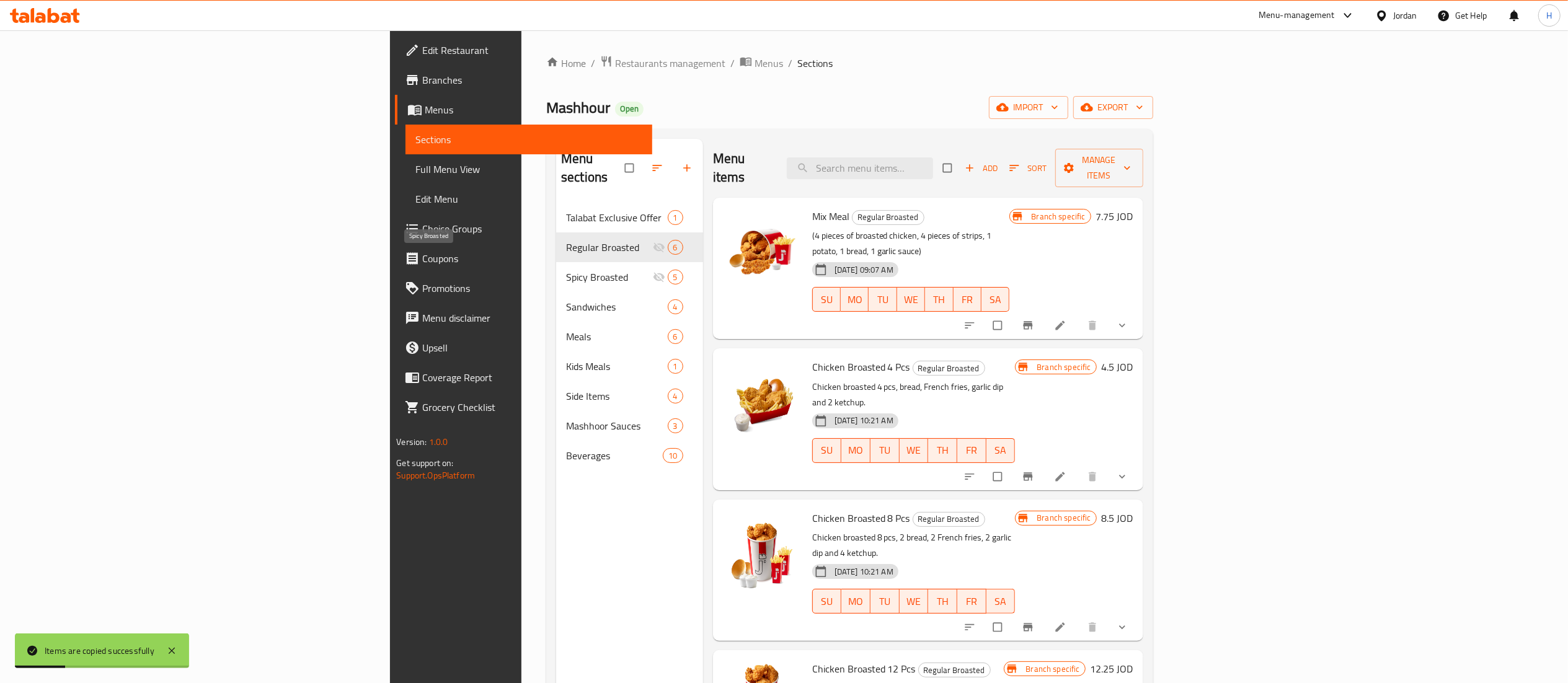
click at [566, 270] on span "Spicy Broasted" at bounding box center [609, 277] width 86 height 15
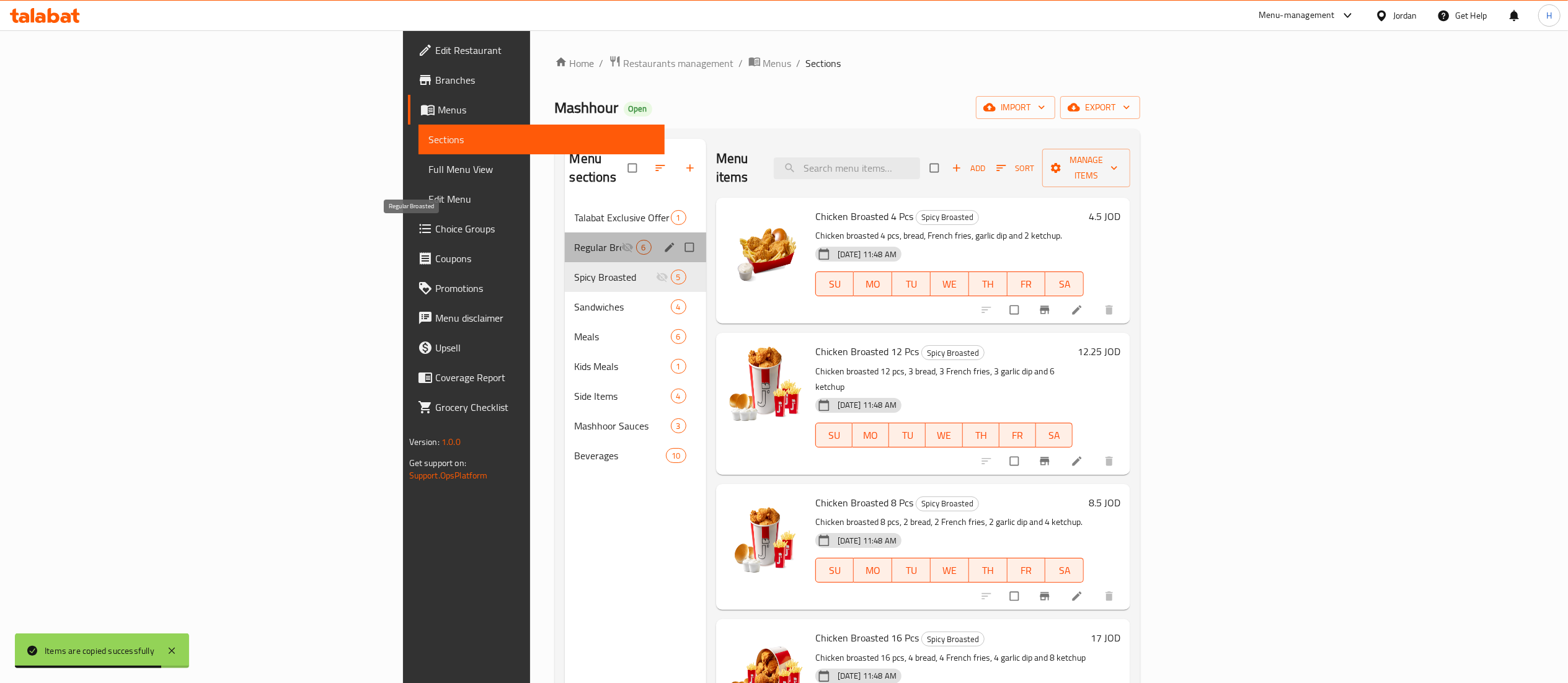
click at [575, 240] on span "Regular Broasted" at bounding box center [598, 247] width 46 height 15
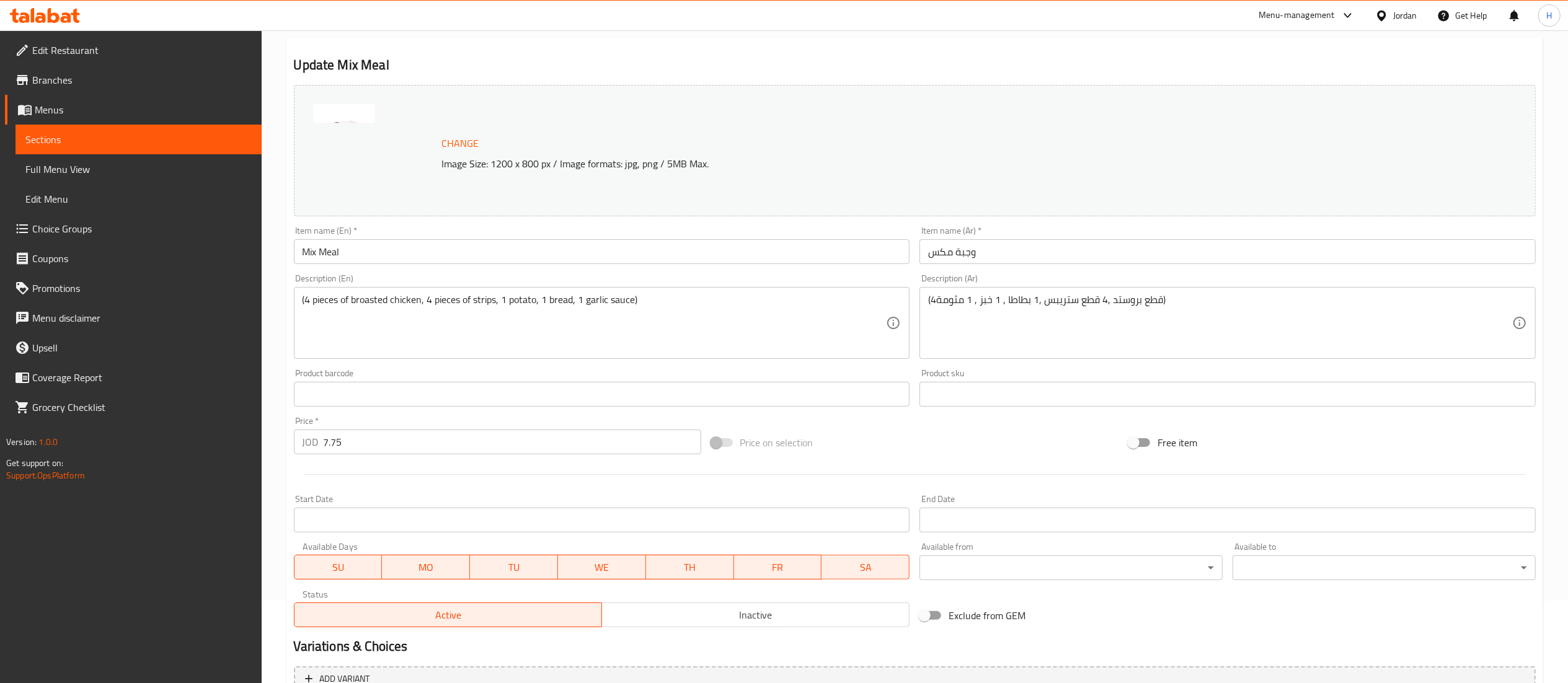
scroll to position [231, 0]
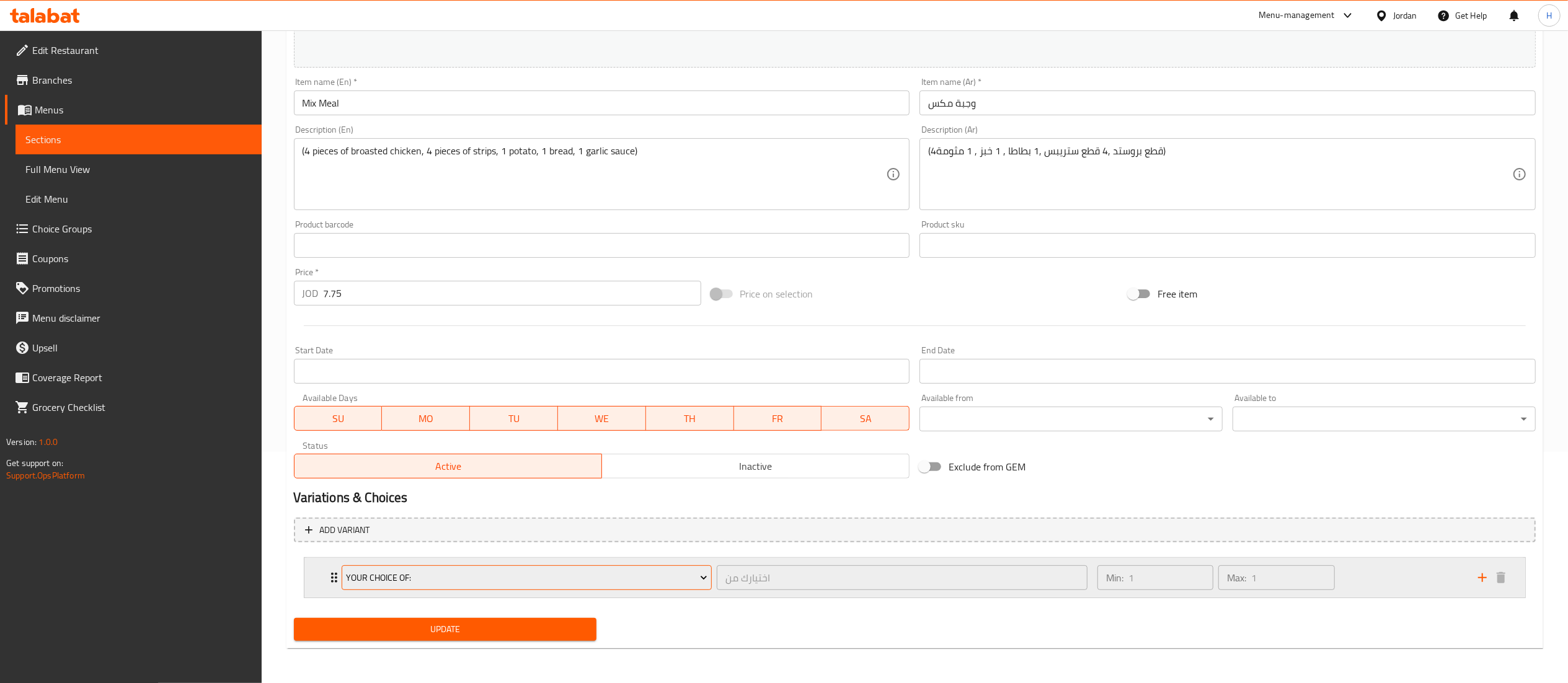
click at [434, 577] on span "Your Choice Of:" at bounding box center [526, 578] width 361 height 15
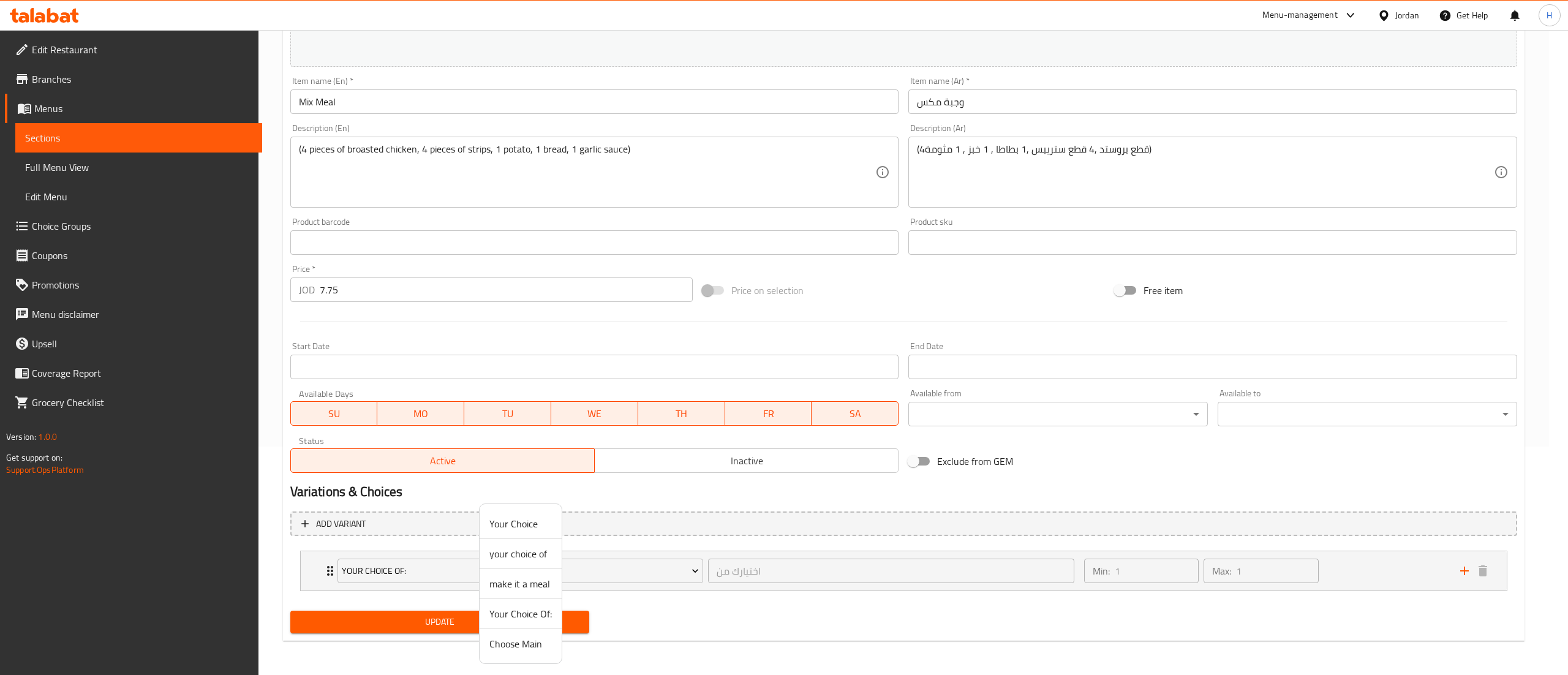
click at [527, 553] on span "your choice of" at bounding box center [520, 554] width 62 height 14
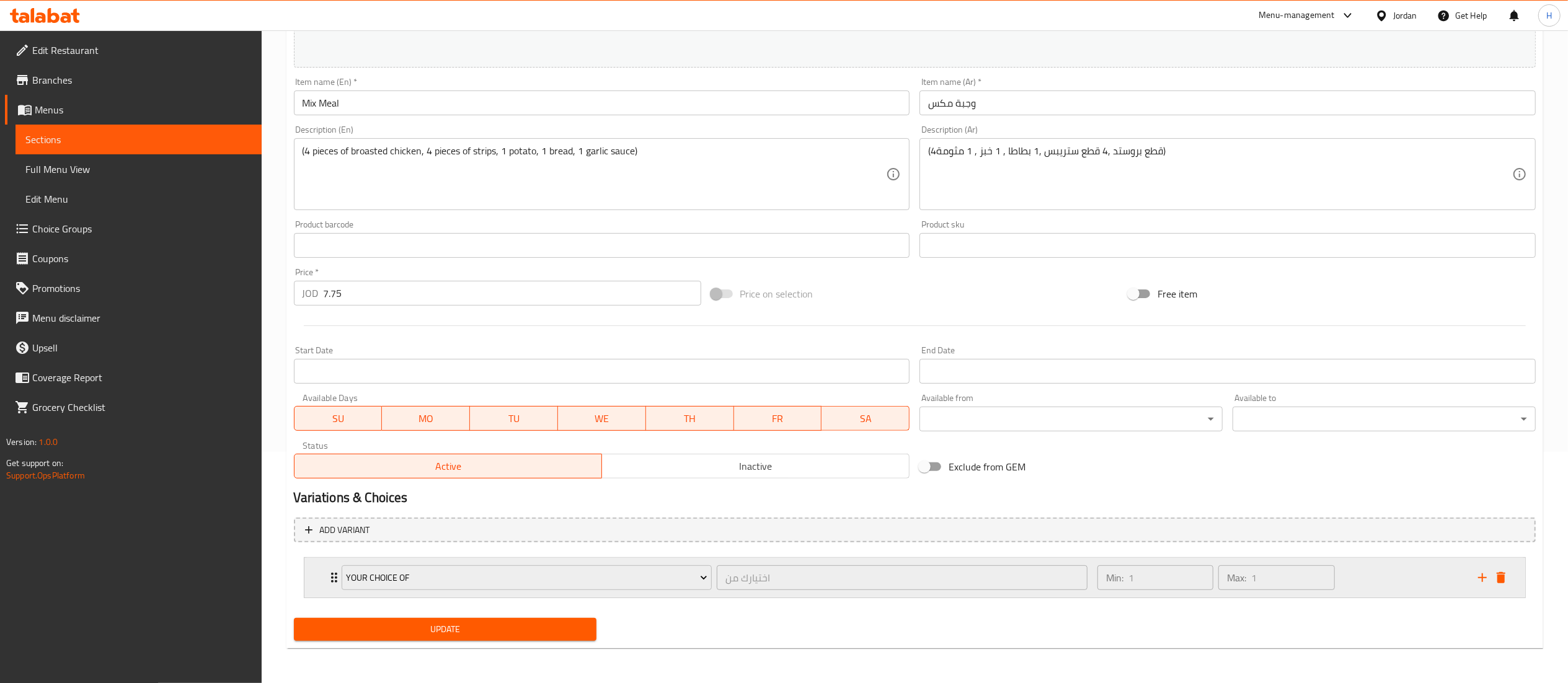
click at [1499, 577] on icon "delete" at bounding box center [1501, 578] width 9 height 11
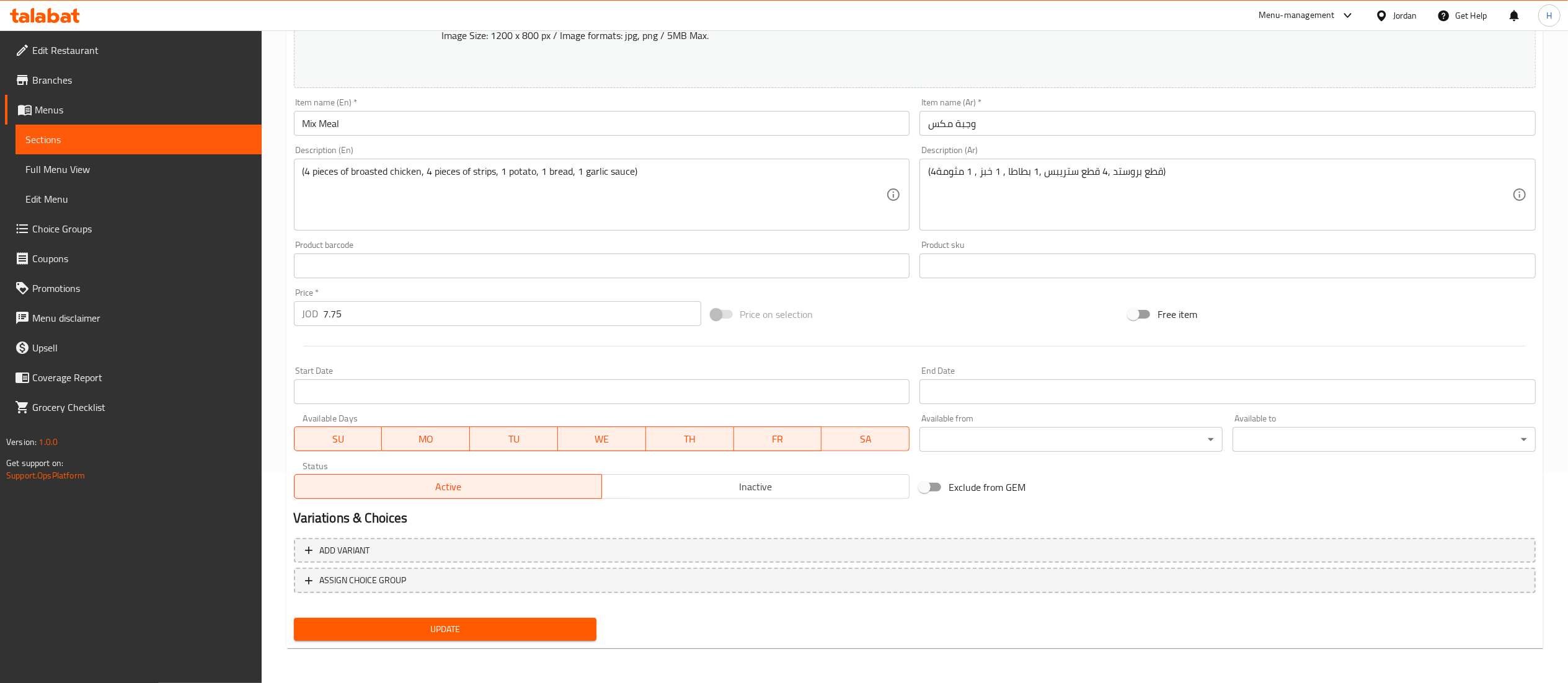
scroll to position [210, 0]
click at [497, 637] on span "Update" at bounding box center [446, 631] width 284 height 15
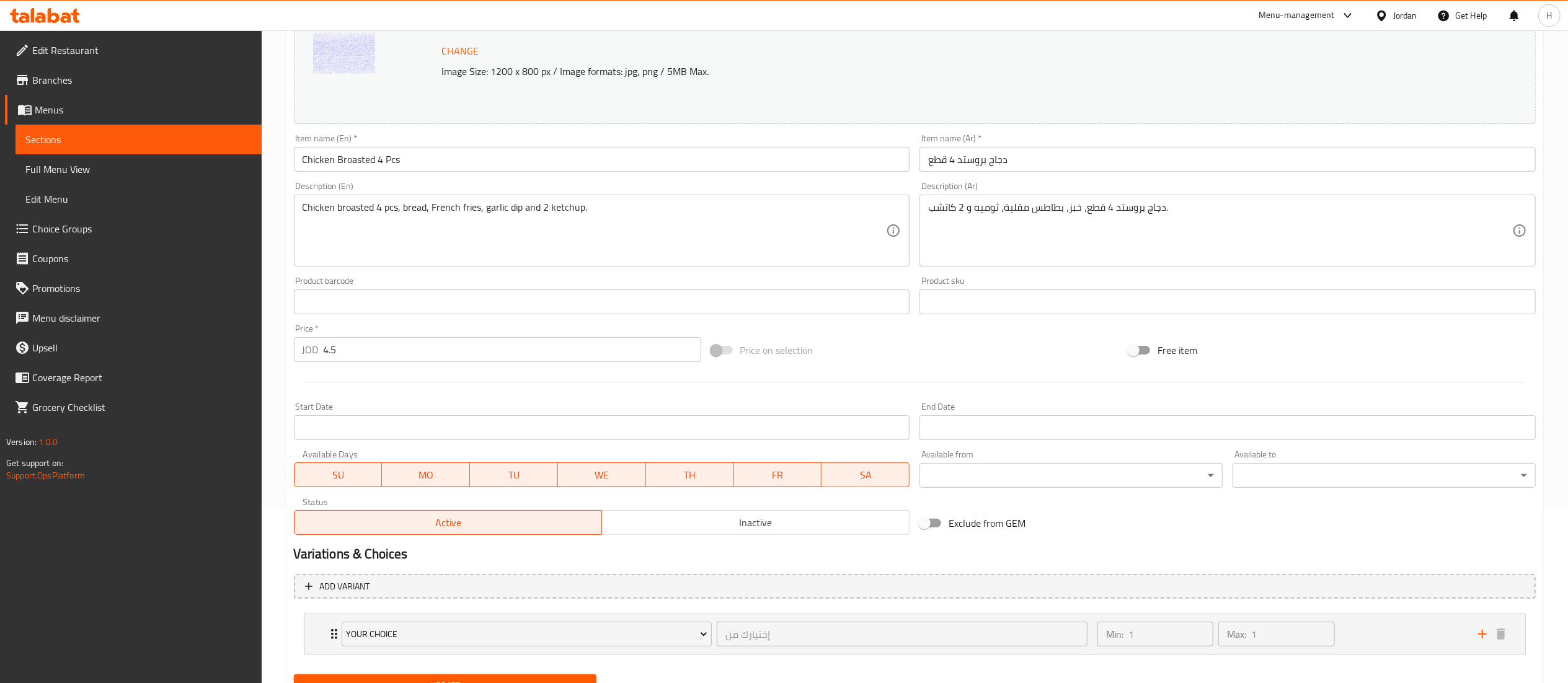
scroll to position [231, 0]
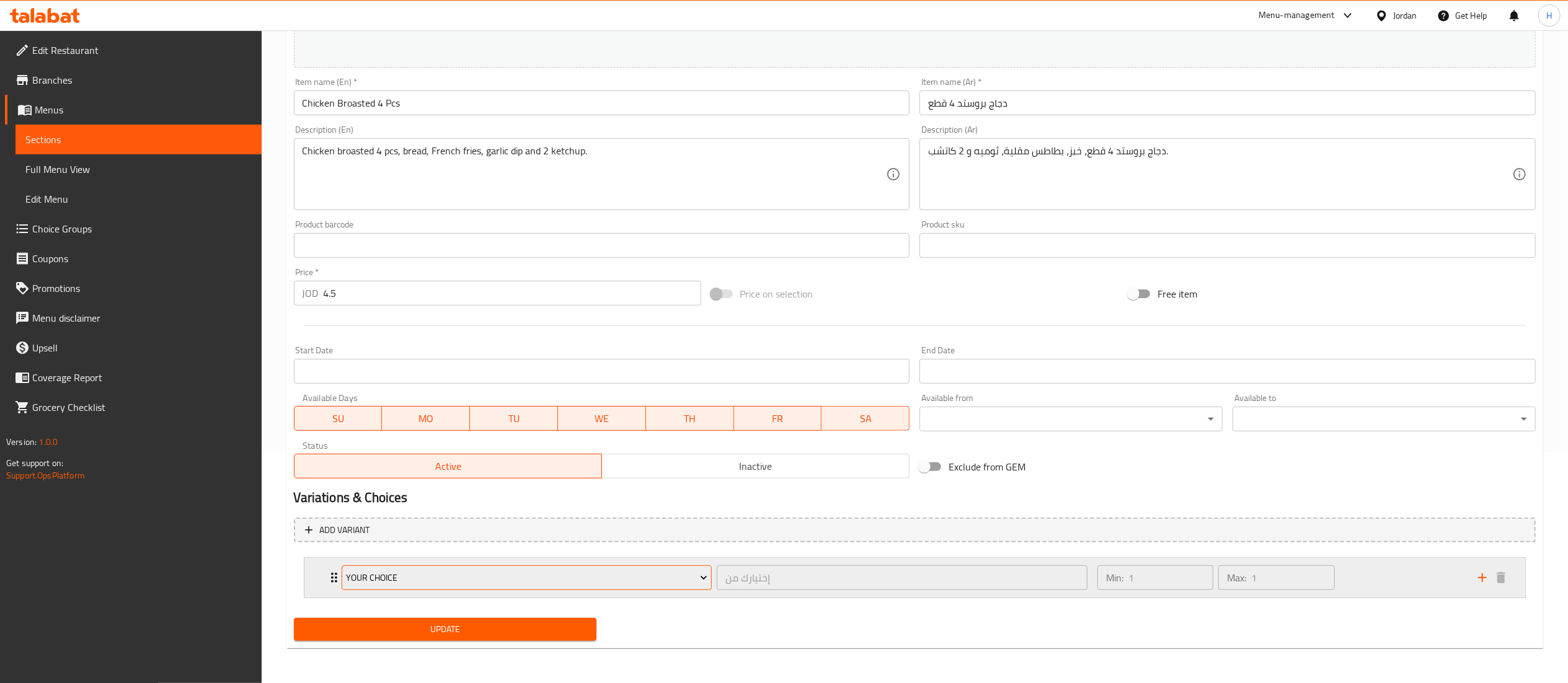
click at [523, 570] on span "Your Choice" at bounding box center [526, 578] width 361 height 15
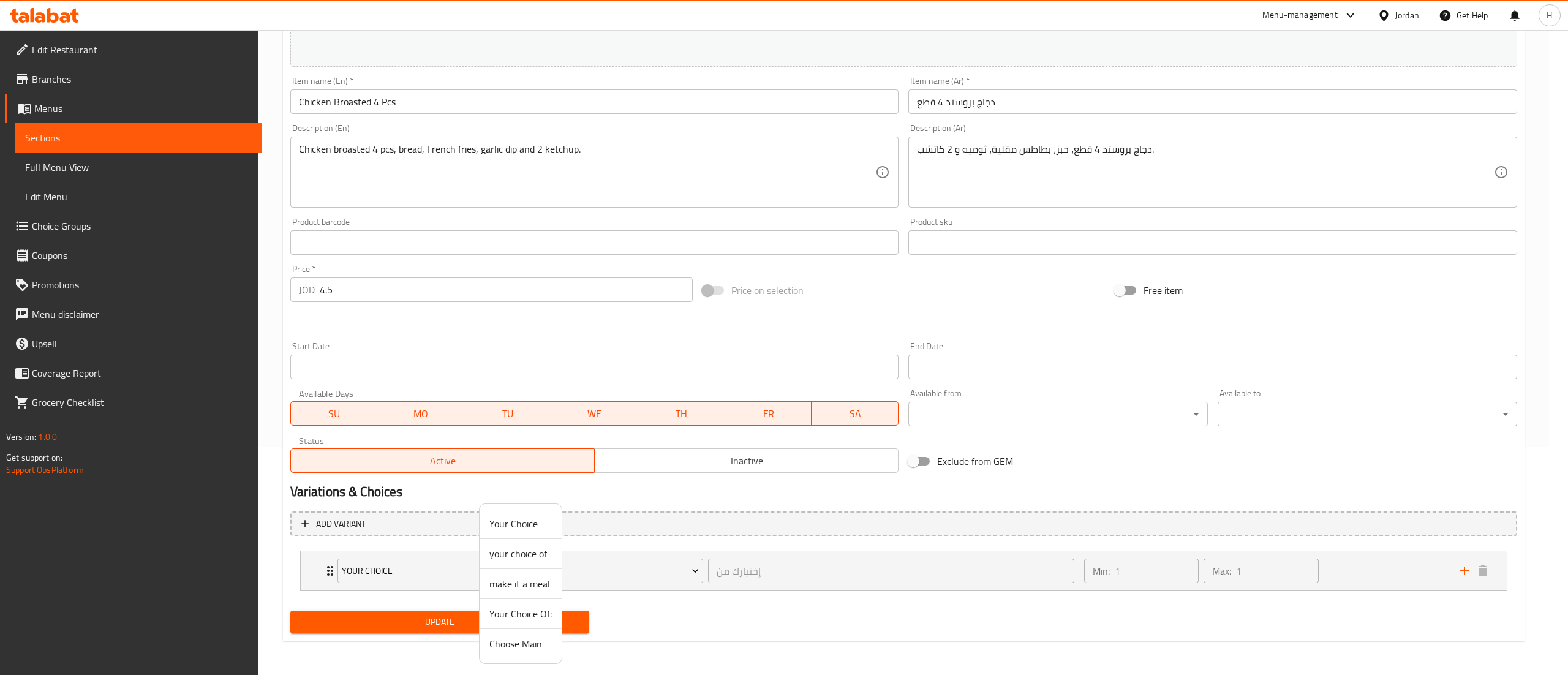
click at [513, 559] on span "your choice of" at bounding box center [520, 554] width 62 height 14
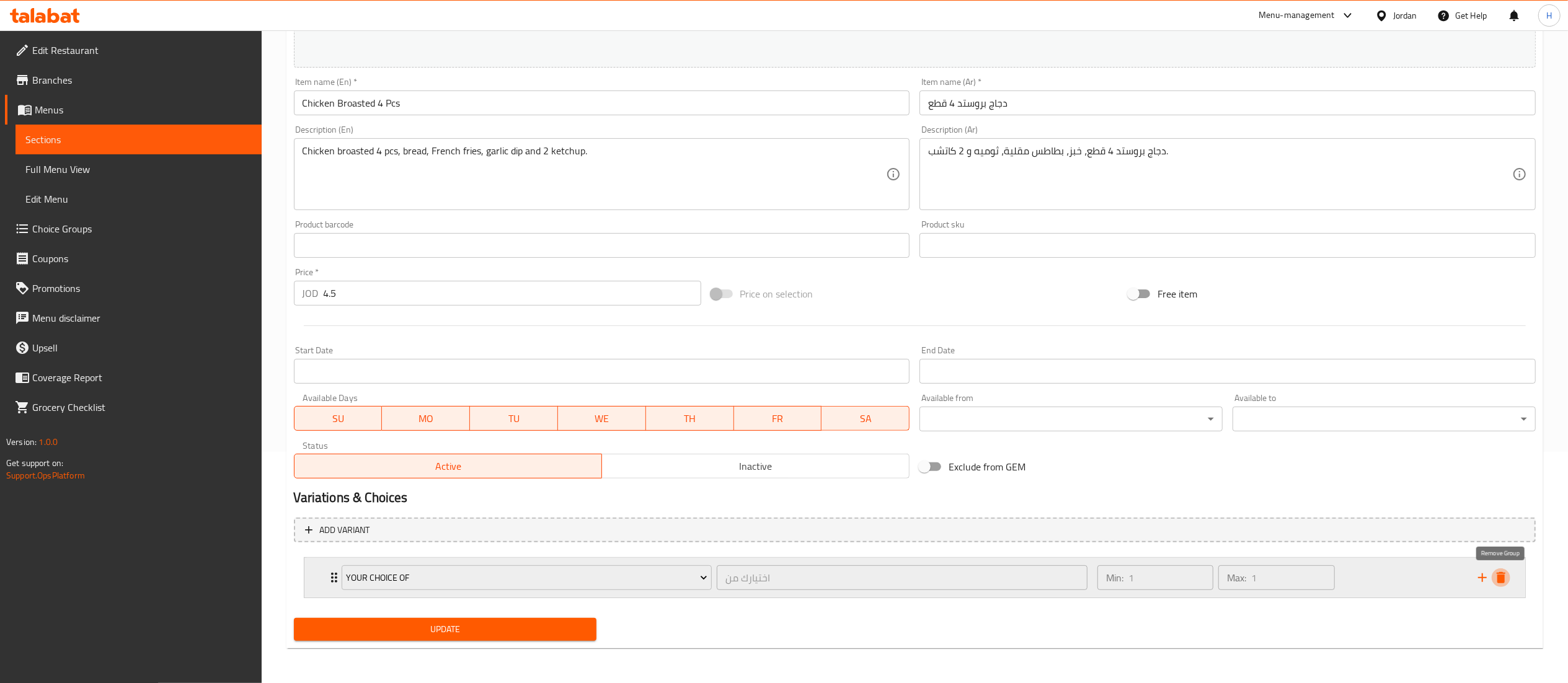
click at [1503, 577] on icon "delete" at bounding box center [1501, 578] width 9 height 11
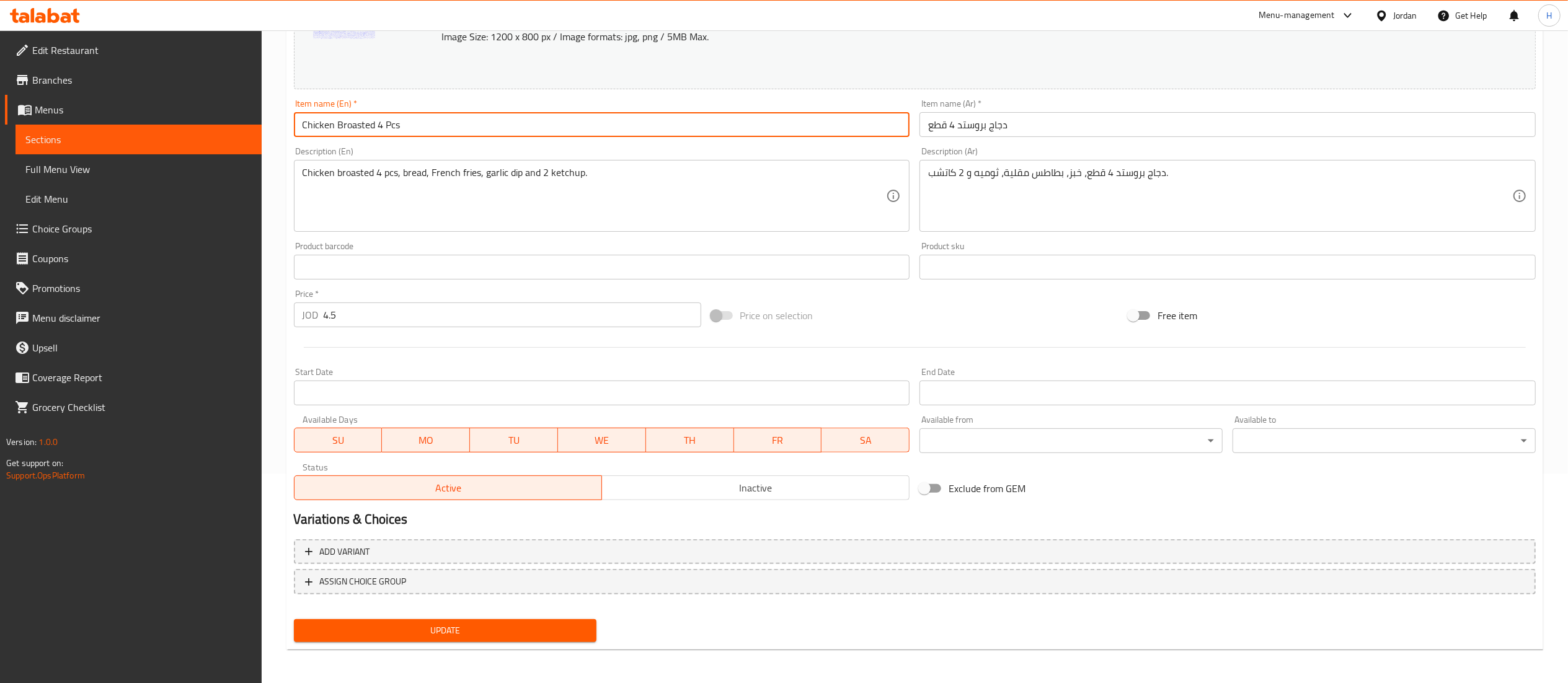
click at [300, 119] on input "Chicken Broasted 4 Pcs" at bounding box center [602, 124] width 616 height 25
type input "Regular Chicken Broasted 4 Pcs"
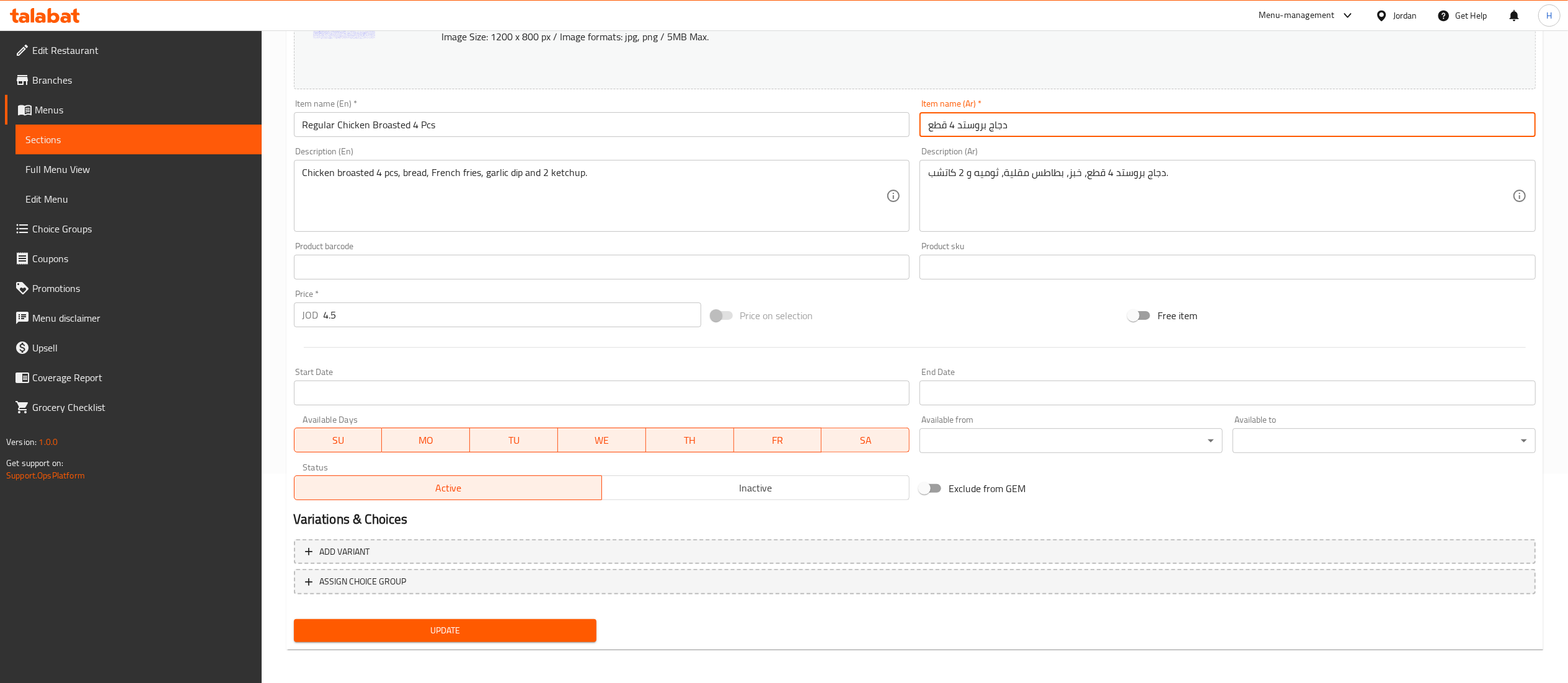
click at [1076, 133] on input "دجاج بروستد 4 قطع" at bounding box center [1227, 124] width 616 height 25
click at [930, 123] on input "دجاج بروستد 4 قطع" at bounding box center [1227, 124] width 616 height 25
click at [989, 127] on input "دجاج بروستد 4 قطع" at bounding box center [1227, 124] width 616 height 25
click at [1010, 128] on input "دجاجعادي بروستد 4 قطع" at bounding box center [1227, 124] width 616 height 25
type input "دجاج عادي بروستد 4 قطع"
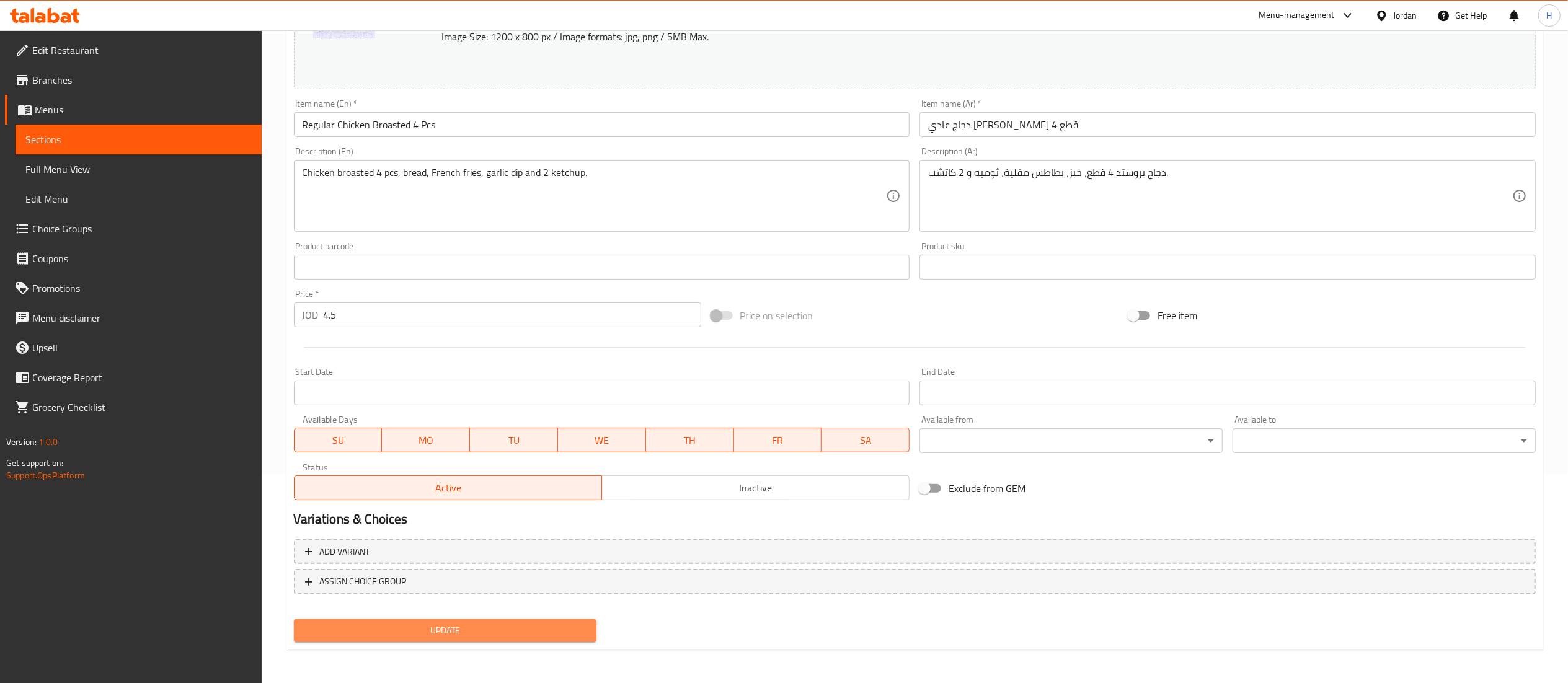
click at [512, 633] on span "Update" at bounding box center [446, 631] width 284 height 15
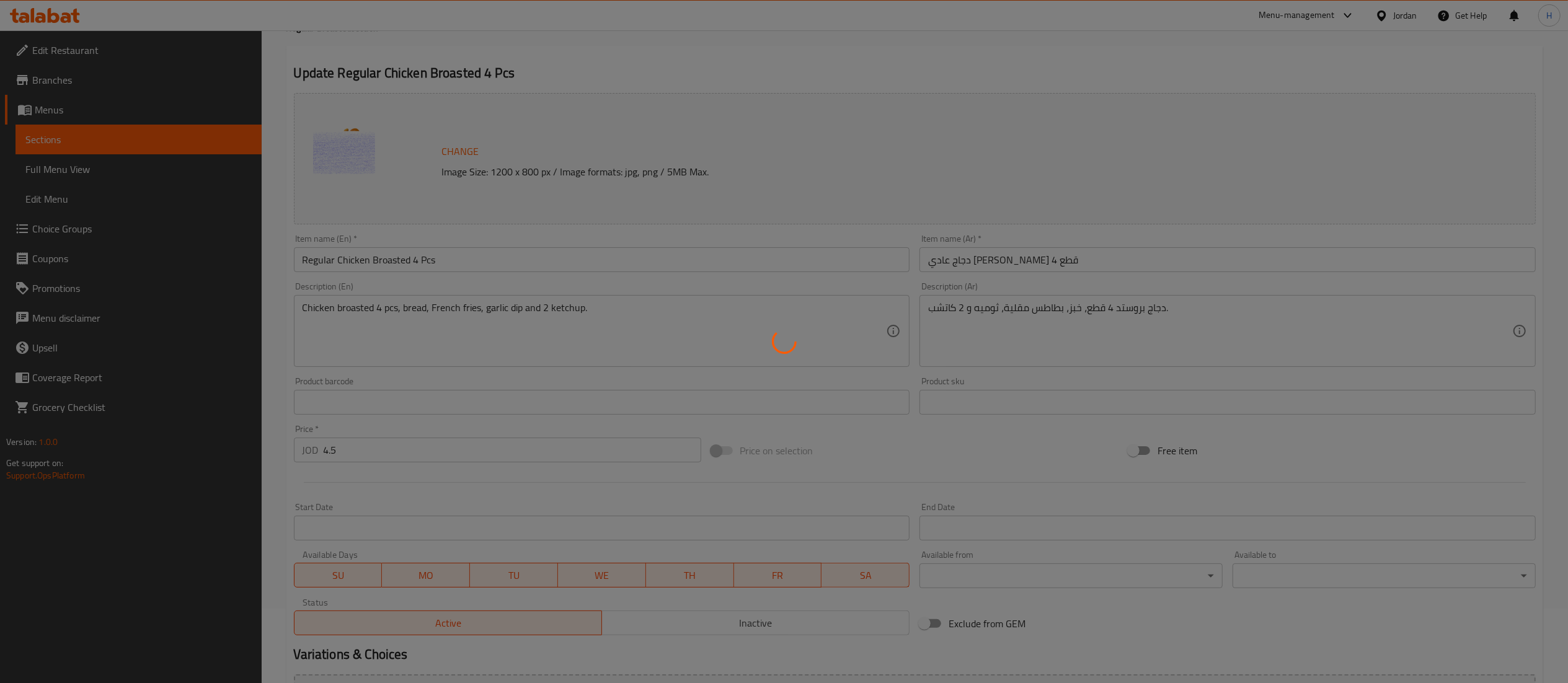
scroll to position [0, 0]
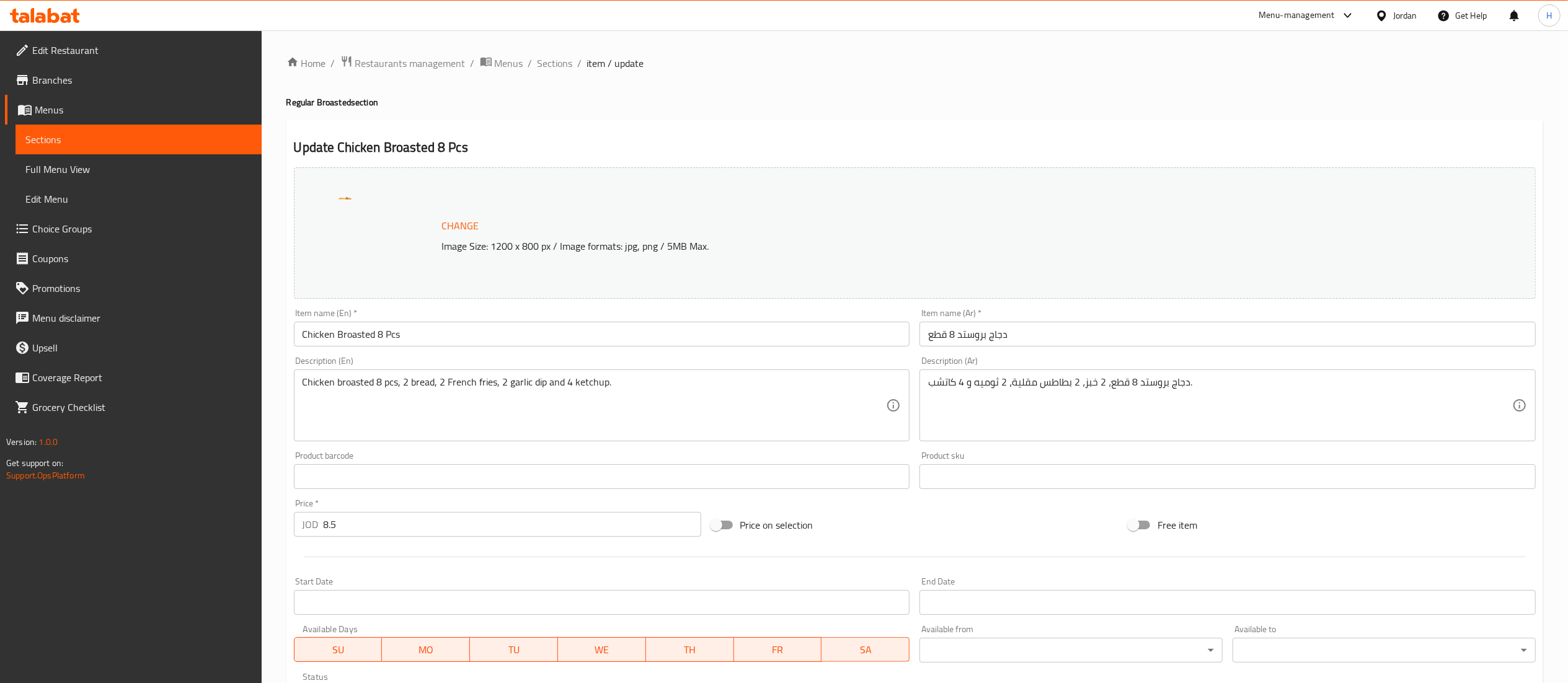
click at [298, 331] on input "Chicken Broasted 8 Pcs" at bounding box center [602, 334] width 616 height 25
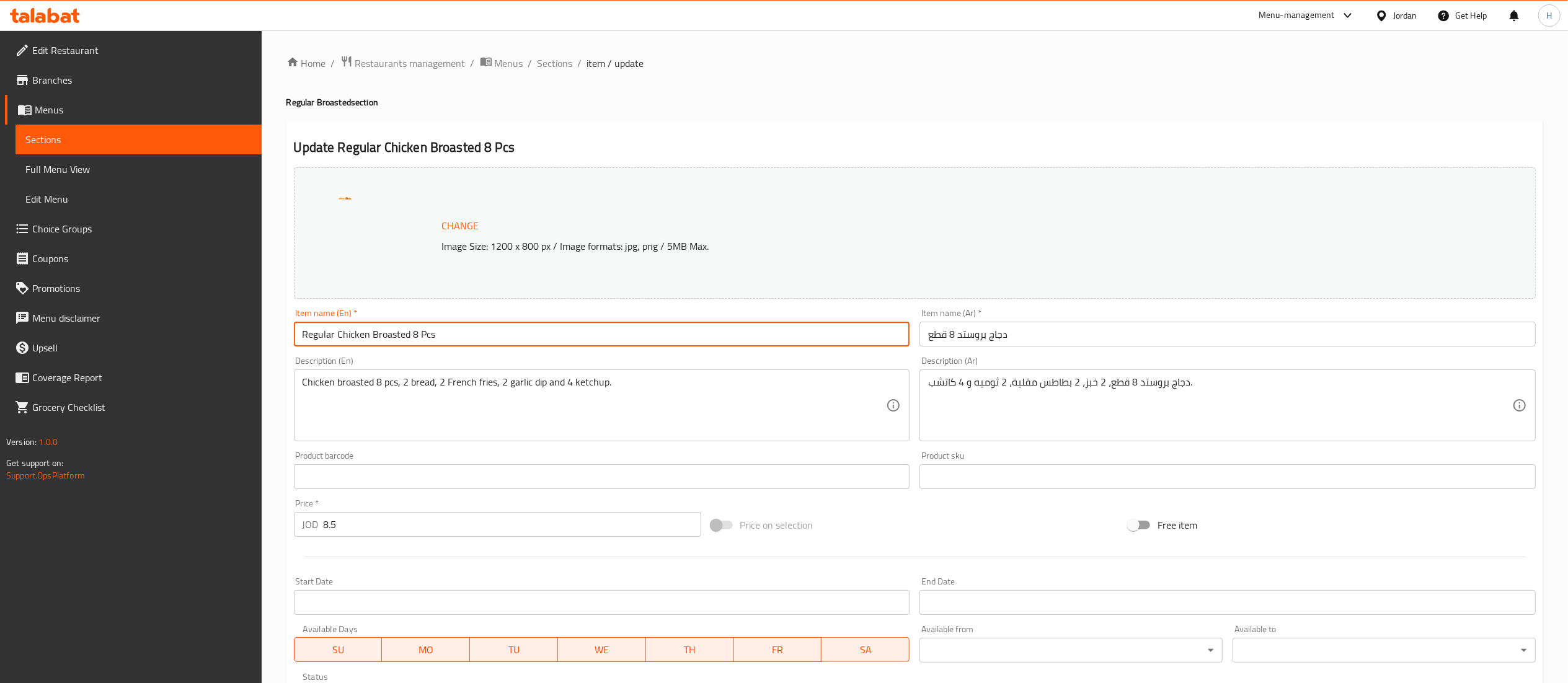
type input "Regular Chicken Broasted 8 Pcs"
drag, startPoint x: 988, startPoint y: 339, endPoint x: 1001, endPoint y: 341, distance: 13.2
click at [989, 339] on input "دجاج بروستد 8 قطع" at bounding box center [1227, 334] width 616 height 25
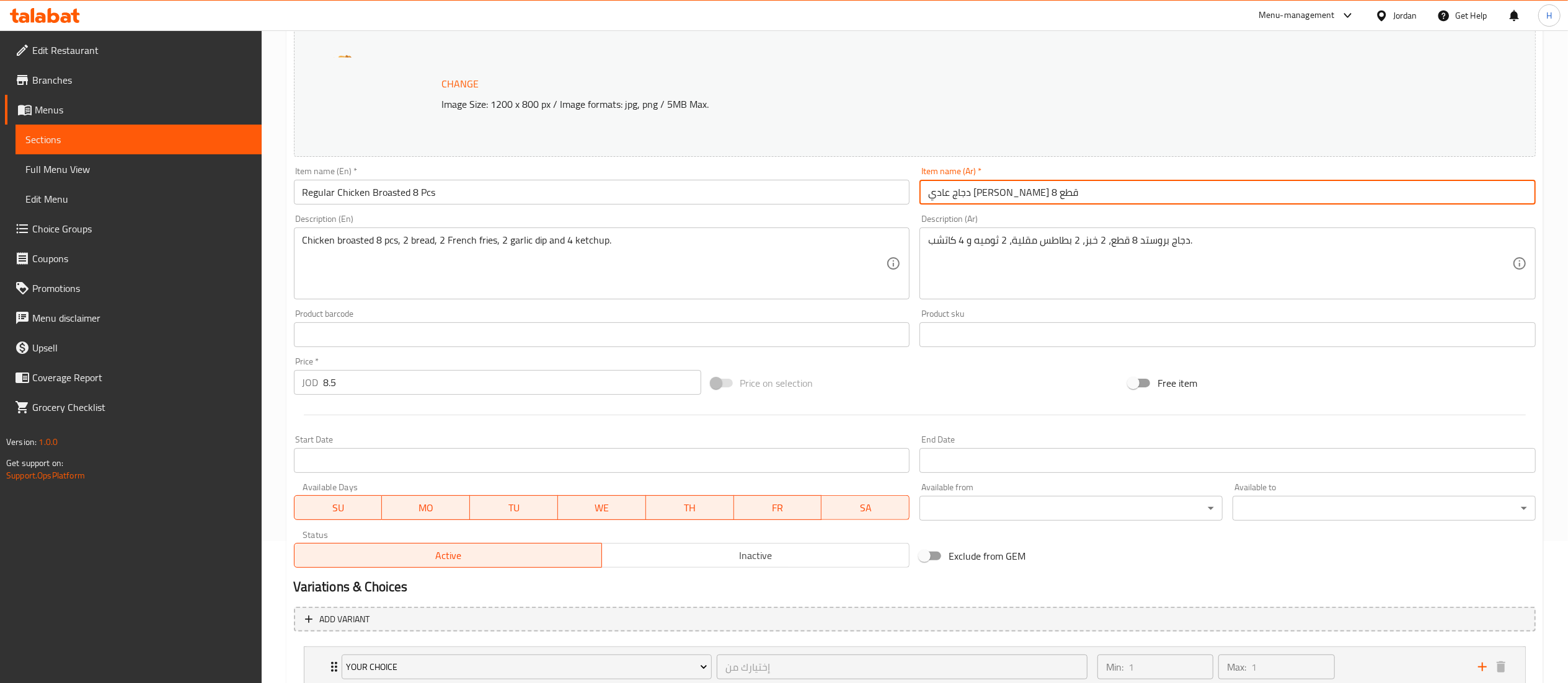
scroll to position [231, 0]
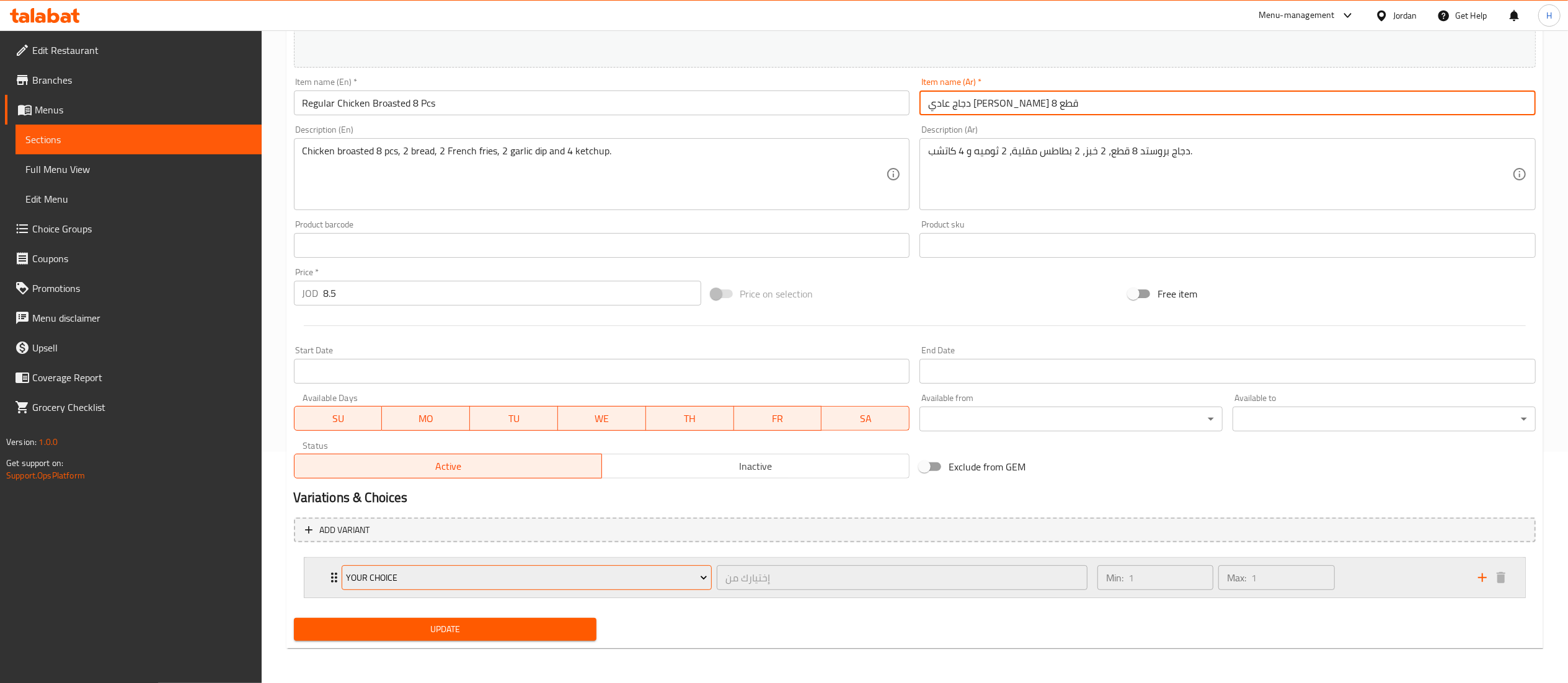
type input "دجاج عادي [PERSON_NAME] 8 قطع"
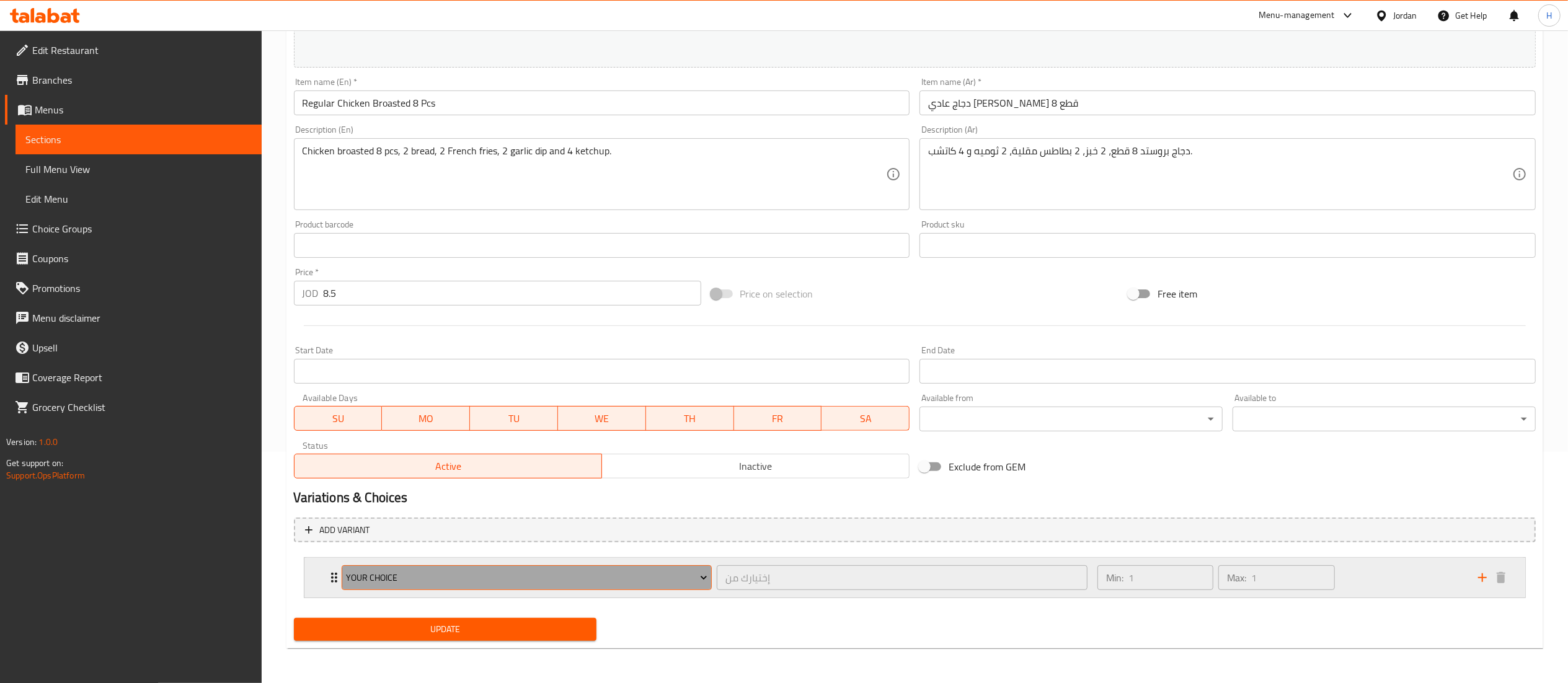
click at [617, 574] on span "Your Choice" at bounding box center [526, 578] width 361 height 15
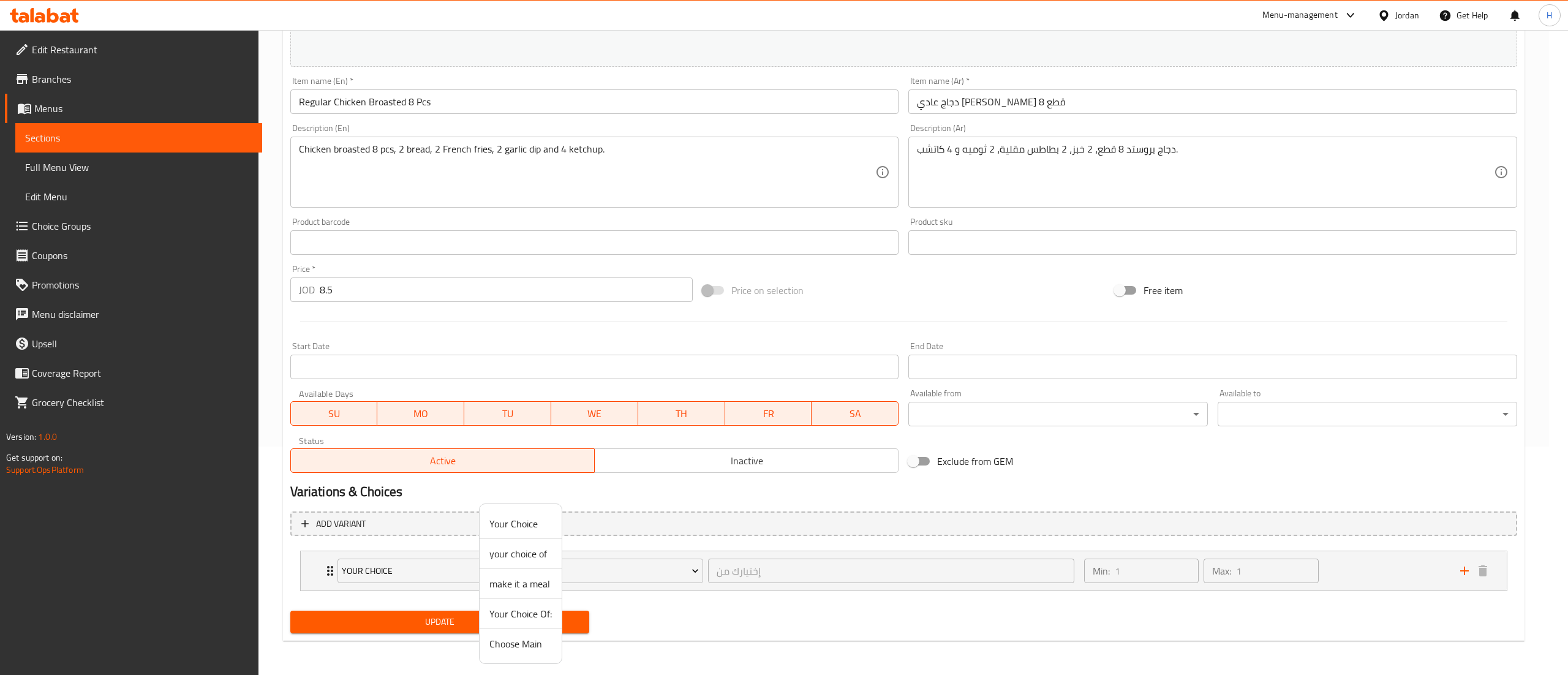
click at [501, 551] on span "your choice of" at bounding box center [520, 554] width 62 height 14
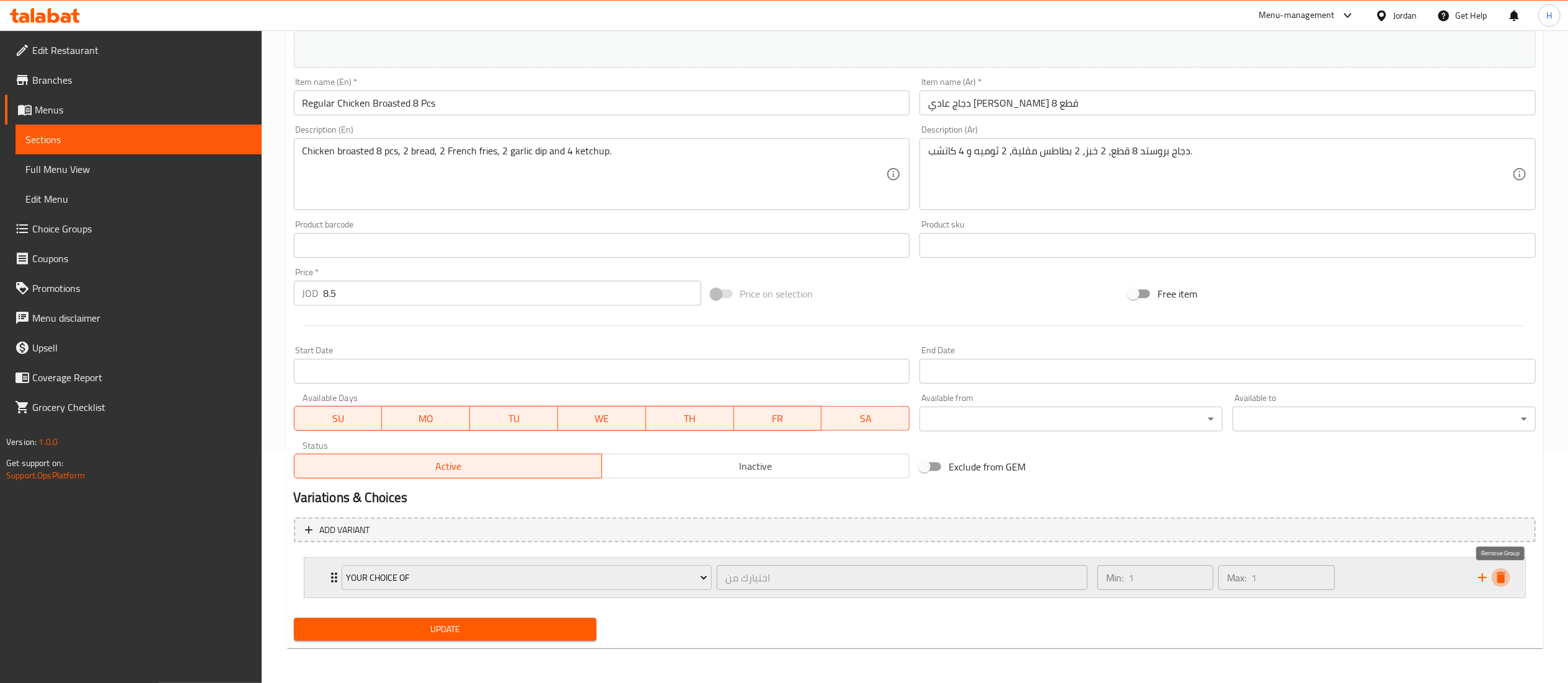
click at [1498, 576] on icon "delete" at bounding box center [1501, 578] width 9 height 11
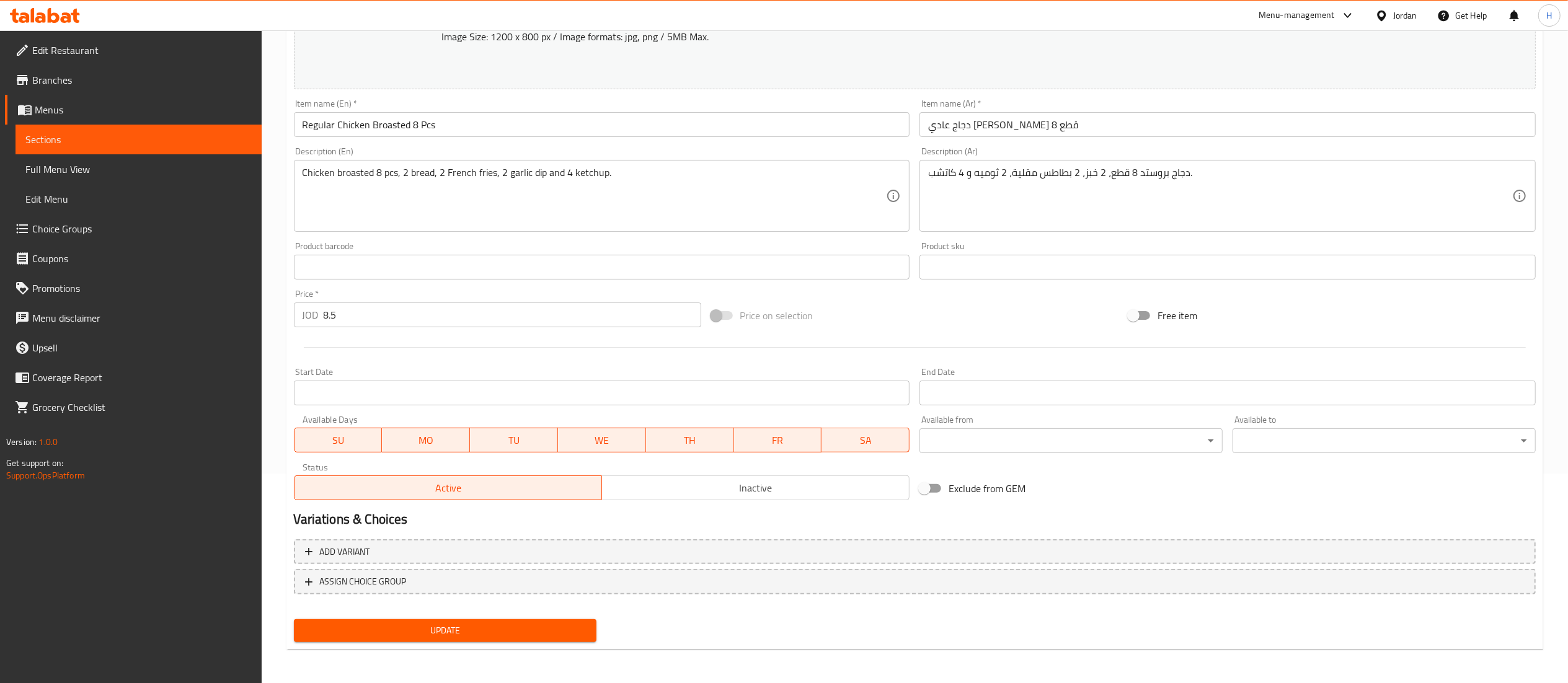
click at [378, 630] on span "Update" at bounding box center [446, 631] width 284 height 15
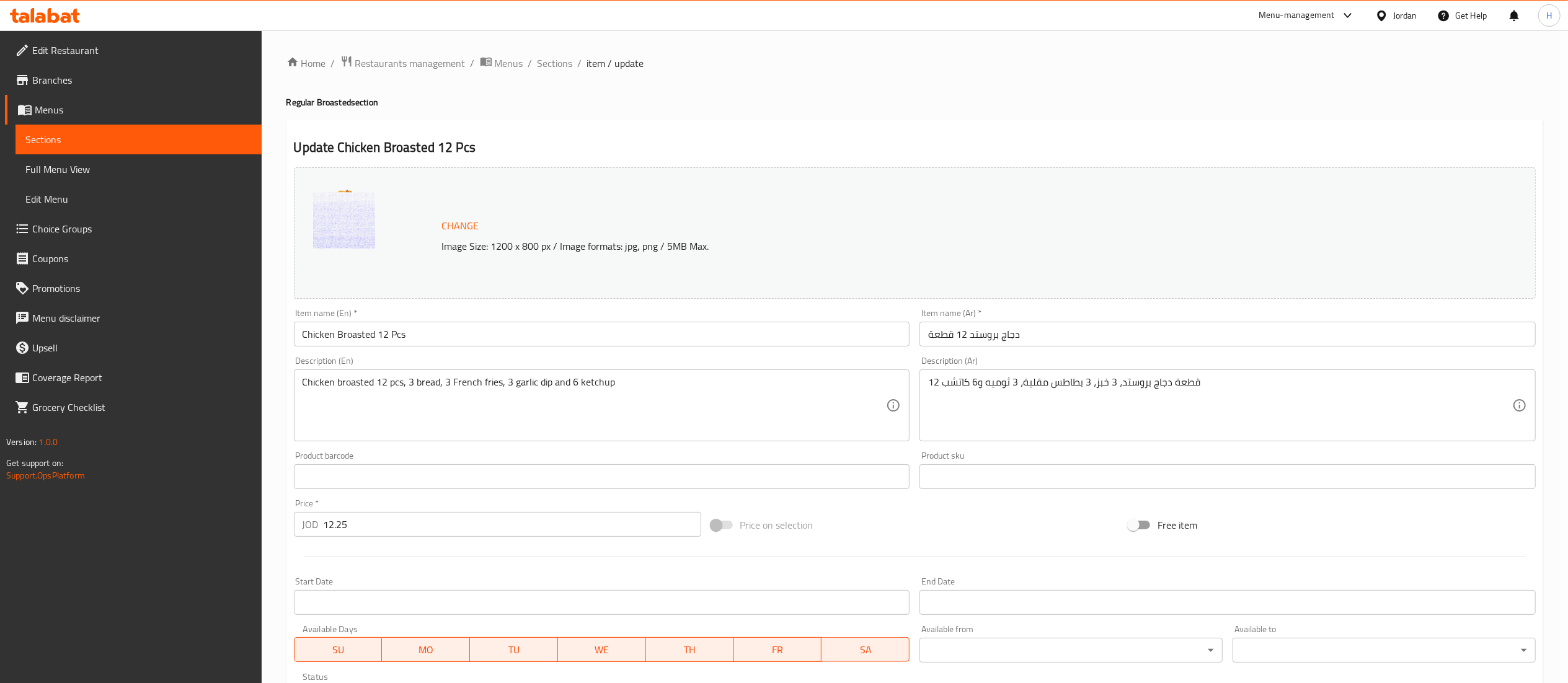
click at [298, 329] on input "Chicken Broasted 12 Pcs" at bounding box center [602, 334] width 616 height 25
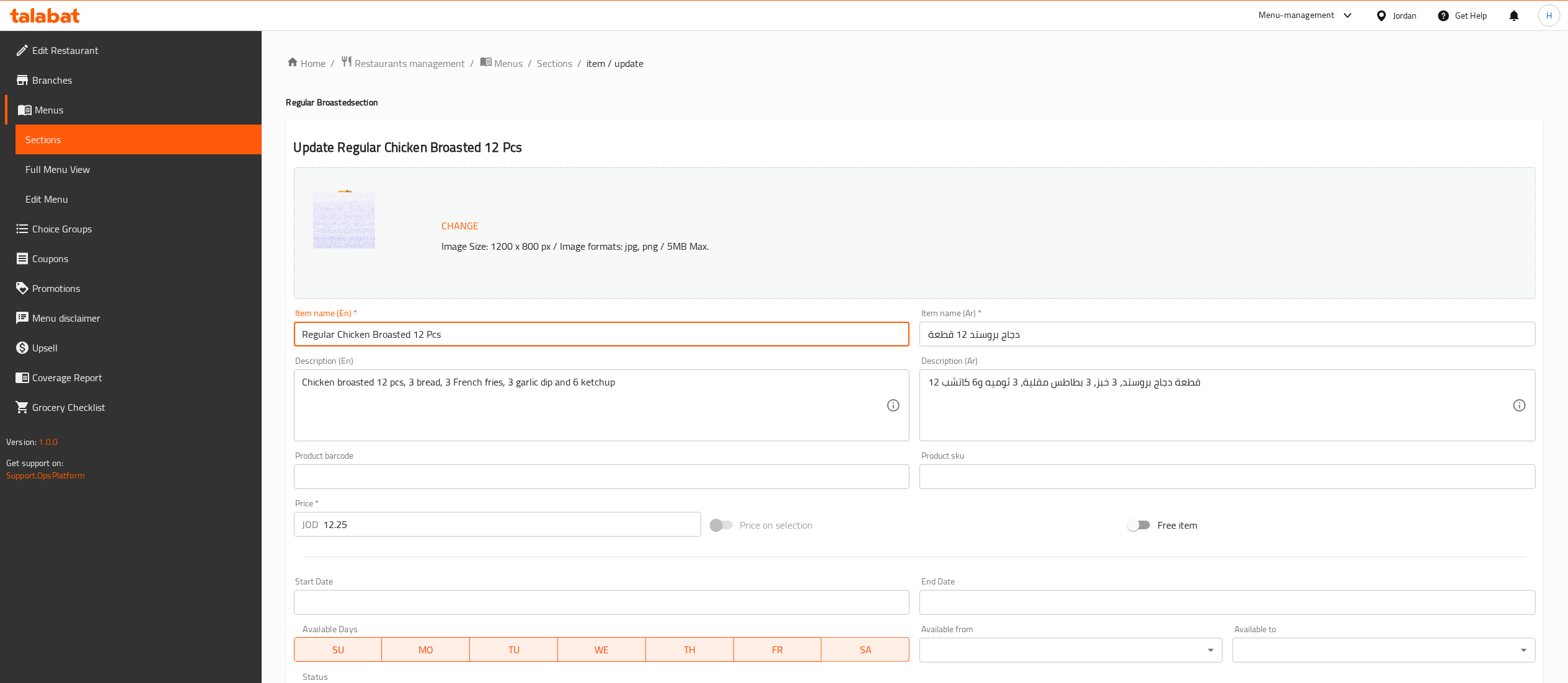
type input "Regular Chicken Broasted 12 Pcs"
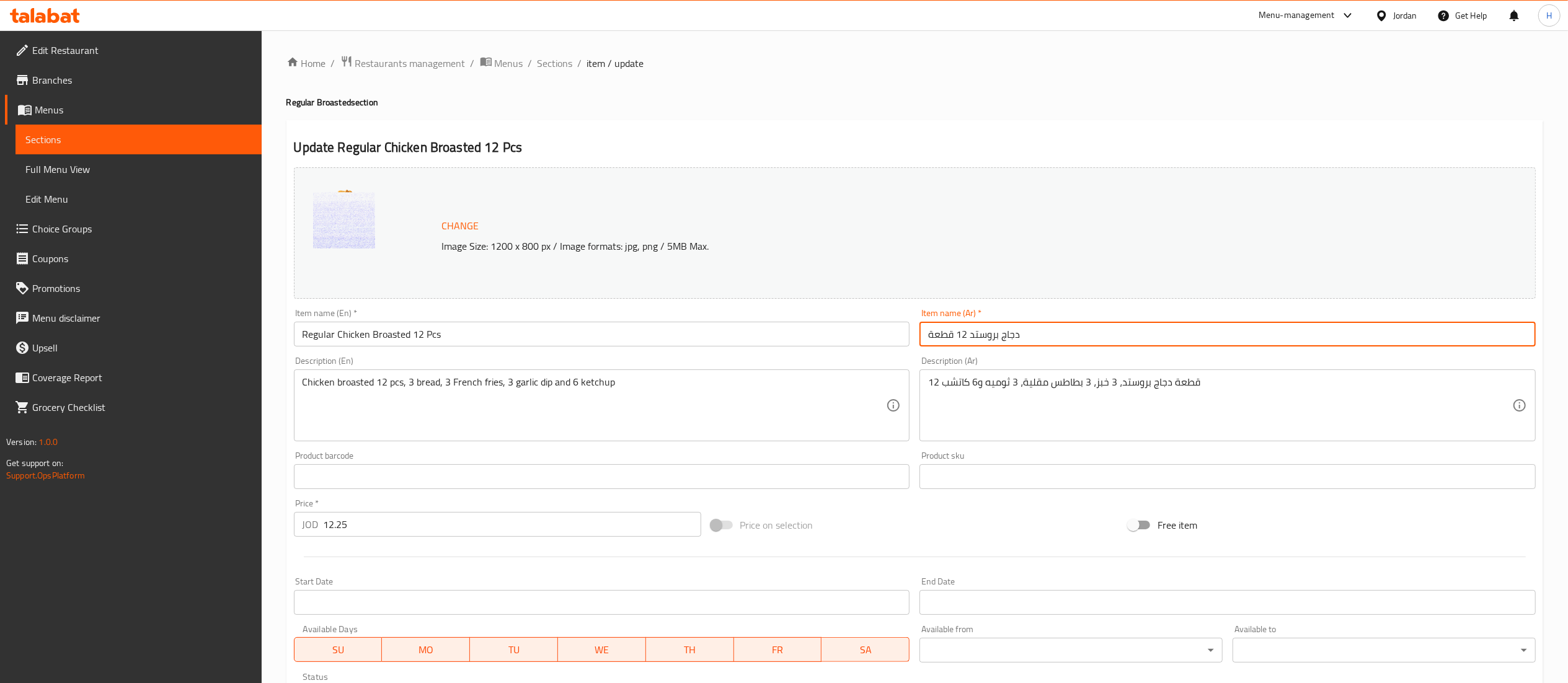
drag, startPoint x: 1001, startPoint y: 336, endPoint x: 1099, endPoint y: 357, distance: 100.2
click at [1005, 340] on input "دجاج بروستد 12 قطعة" at bounding box center [1227, 334] width 616 height 25
click at [1001, 335] on input "دجاج بروستد 12 قطعة" at bounding box center [1227, 334] width 616 height 25
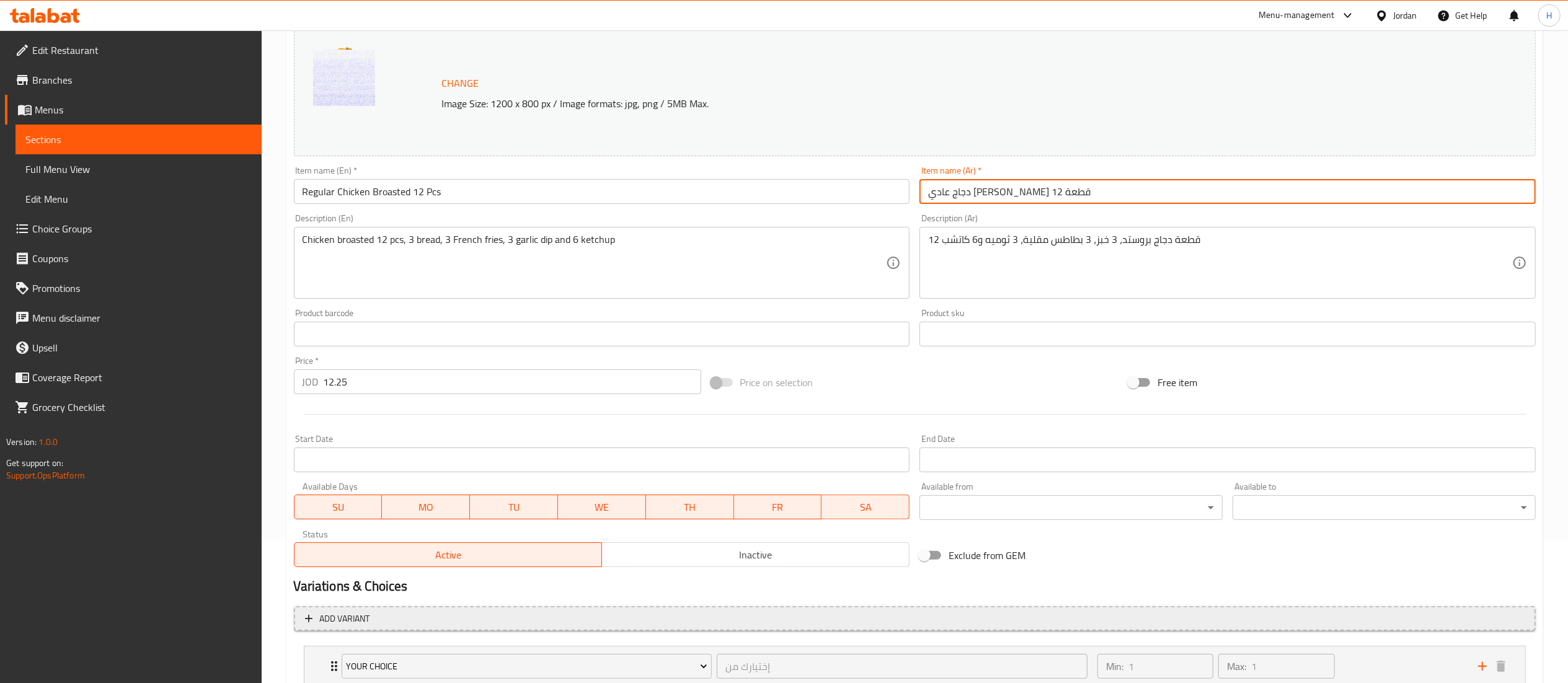
scroll to position [231, 0]
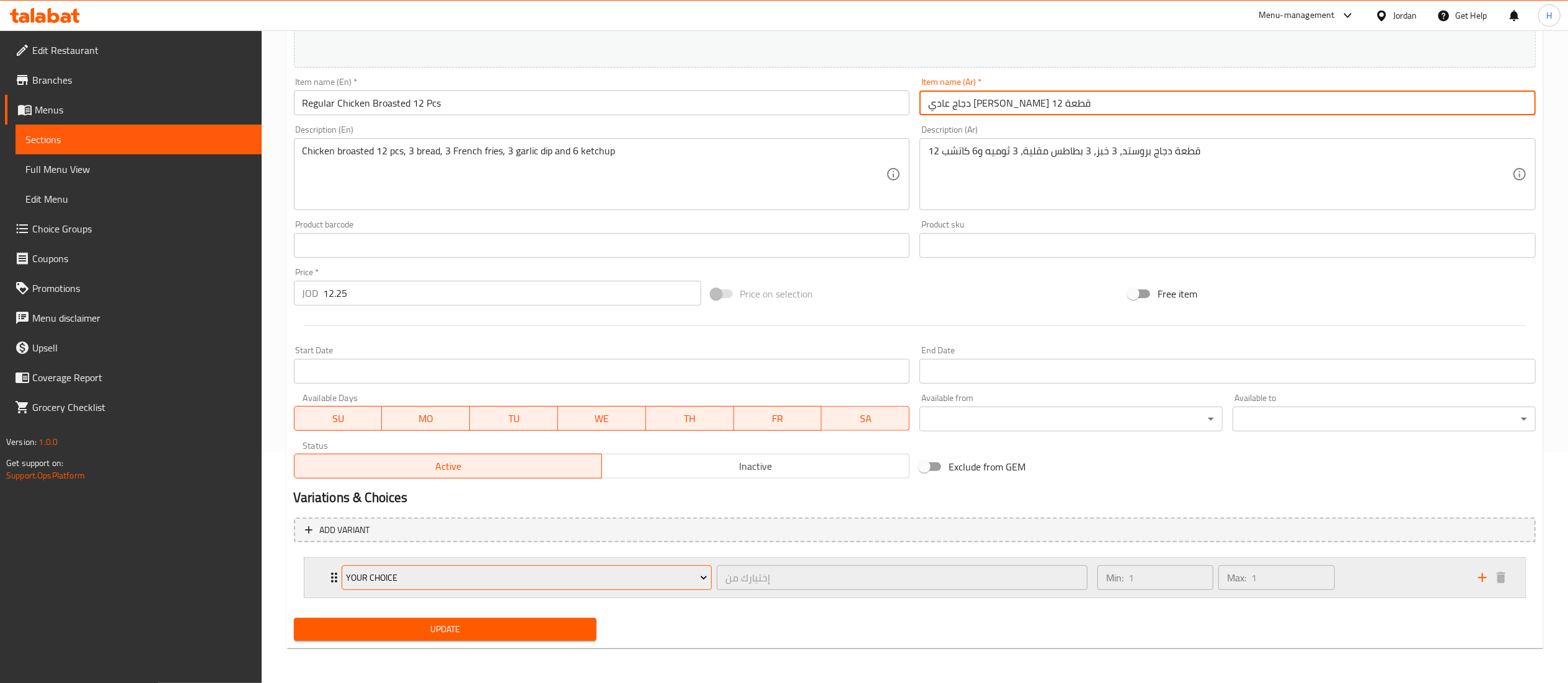
type input "دجاج عادي [PERSON_NAME] 12 قطعة"
click at [443, 575] on span "Your Choice" at bounding box center [526, 578] width 361 height 15
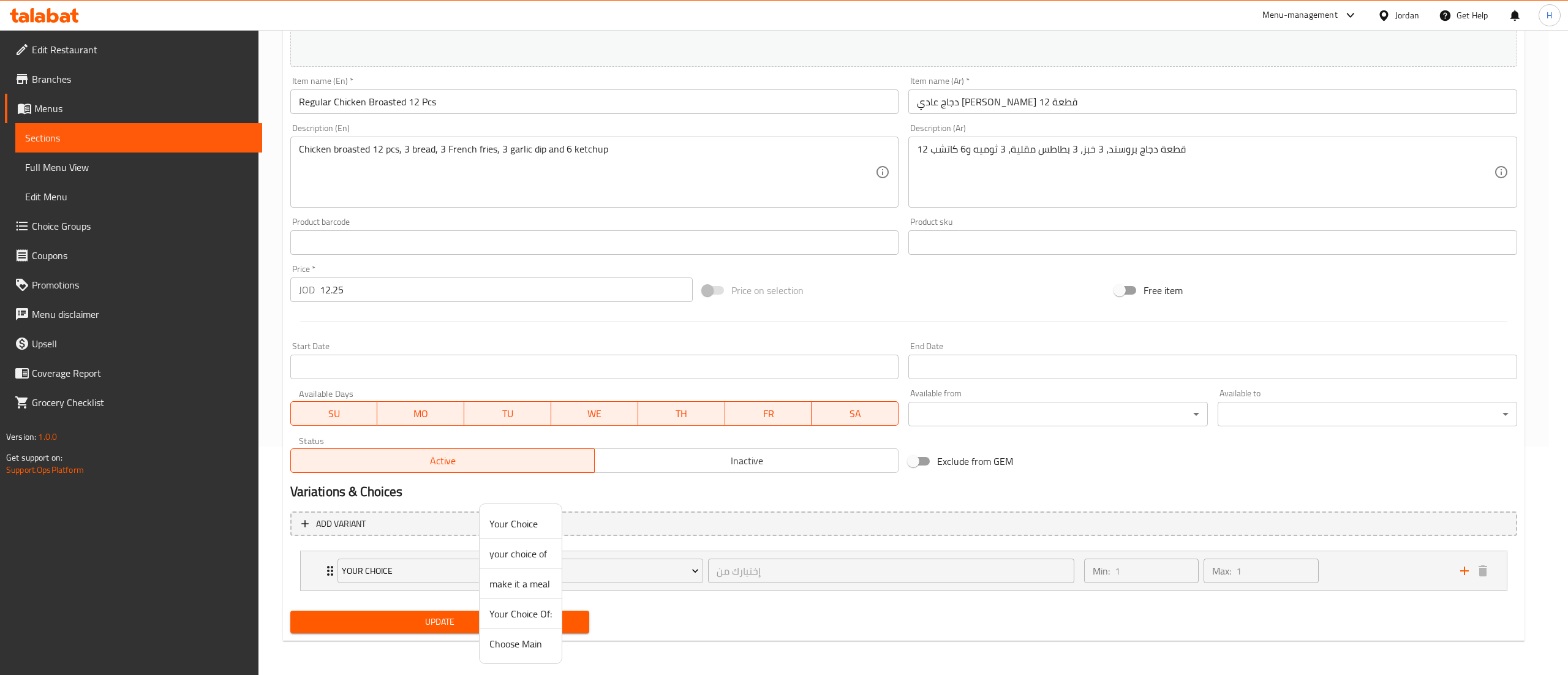
click at [511, 553] on span "your choice of" at bounding box center [520, 554] width 62 height 14
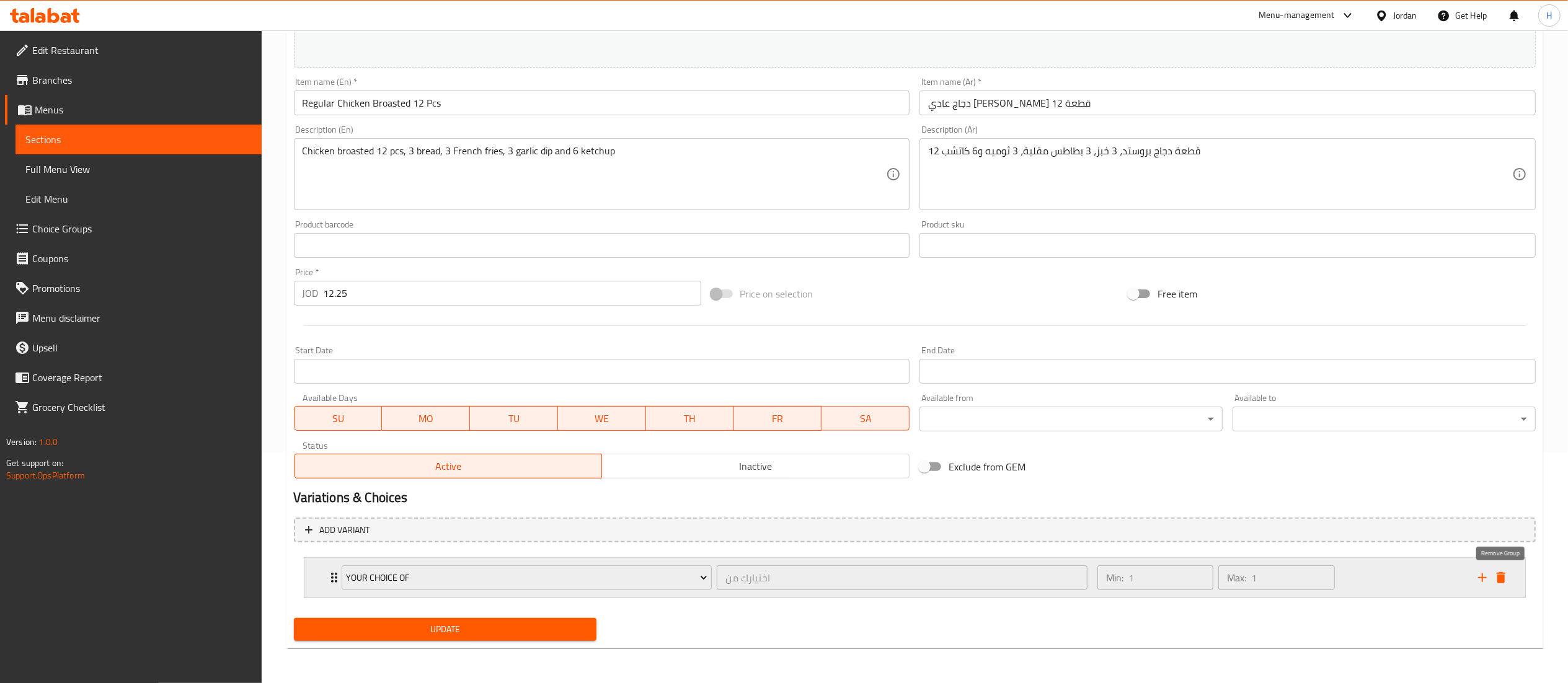
click at [1501, 574] on icon "delete" at bounding box center [1501, 578] width 9 height 11
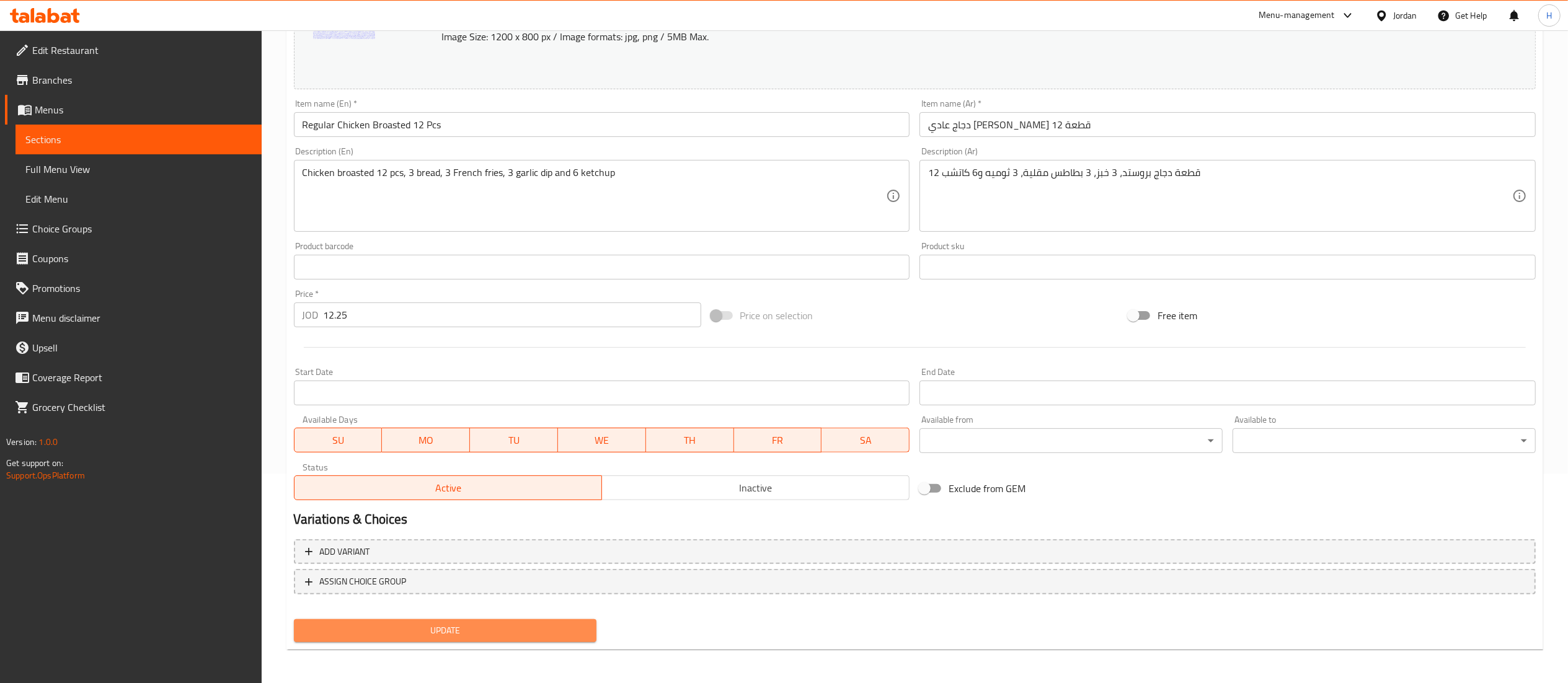
click at [547, 623] on span "Update" at bounding box center [446, 631] width 284 height 15
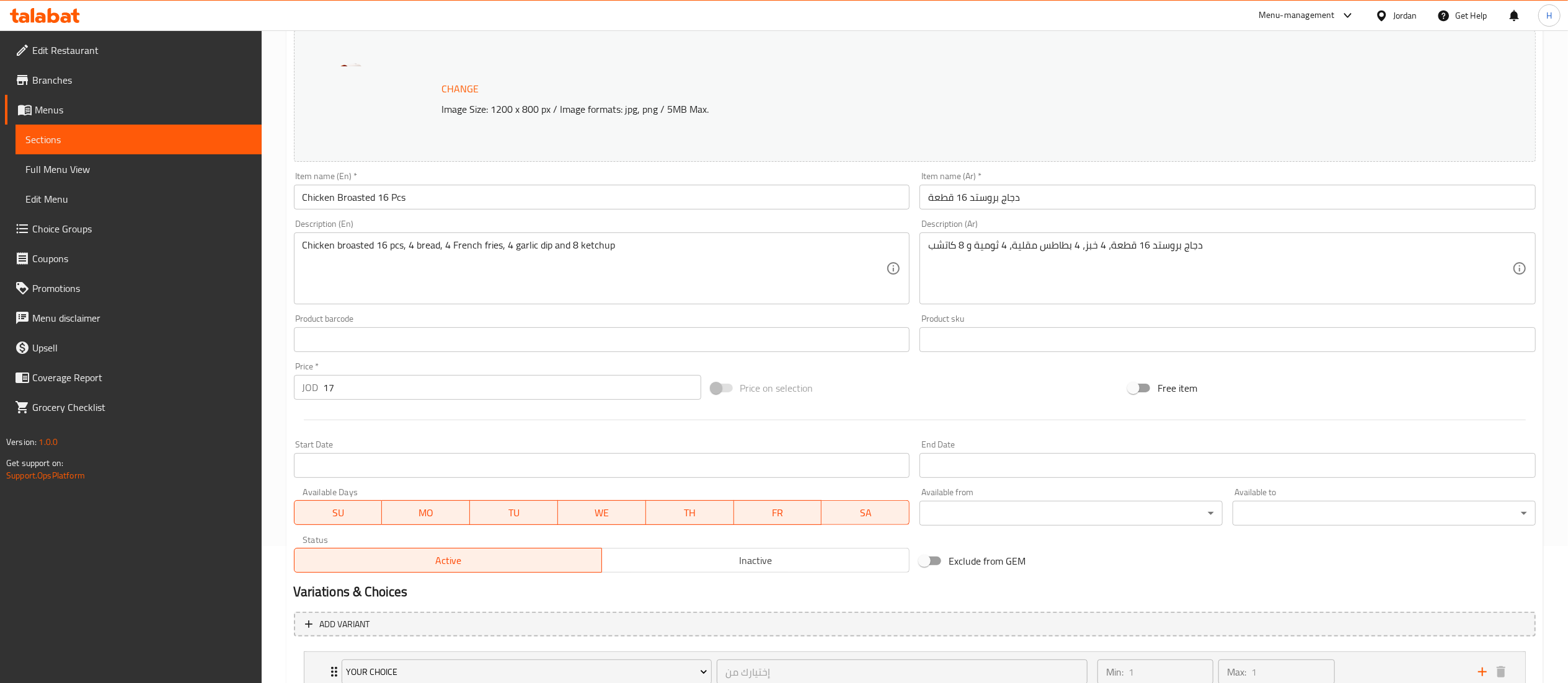
scroll to position [231, 0]
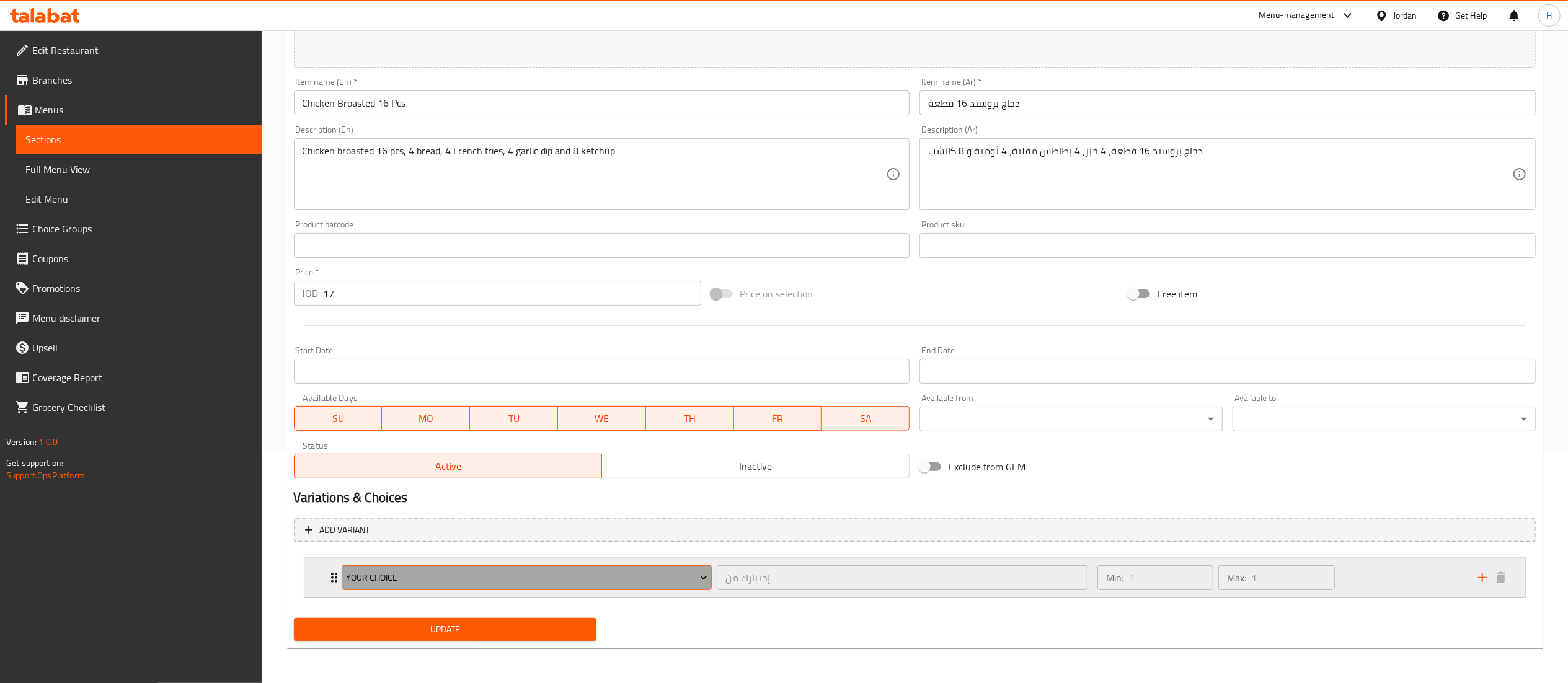
click at [563, 584] on span "Your Choice" at bounding box center [526, 578] width 361 height 15
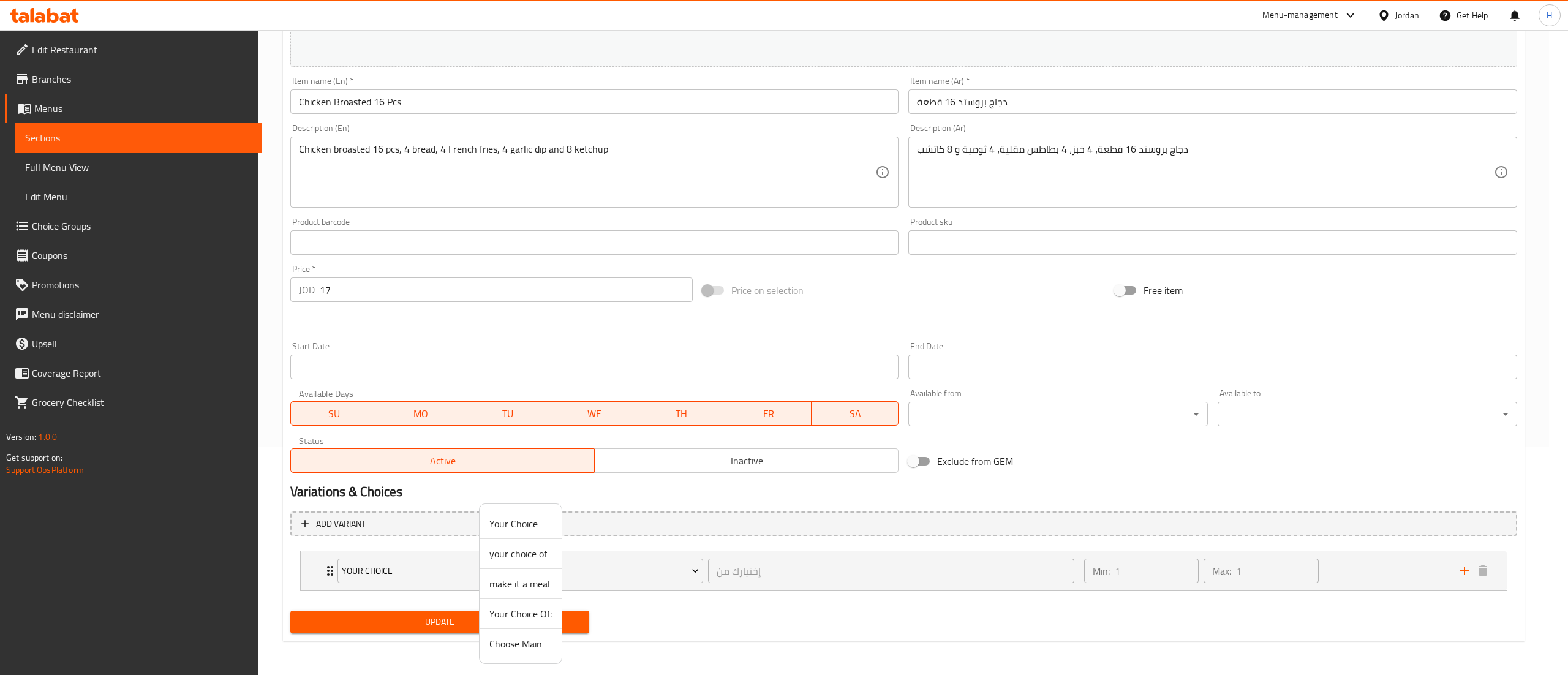
click at [528, 556] on span "your choice of" at bounding box center [520, 554] width 62 height 14
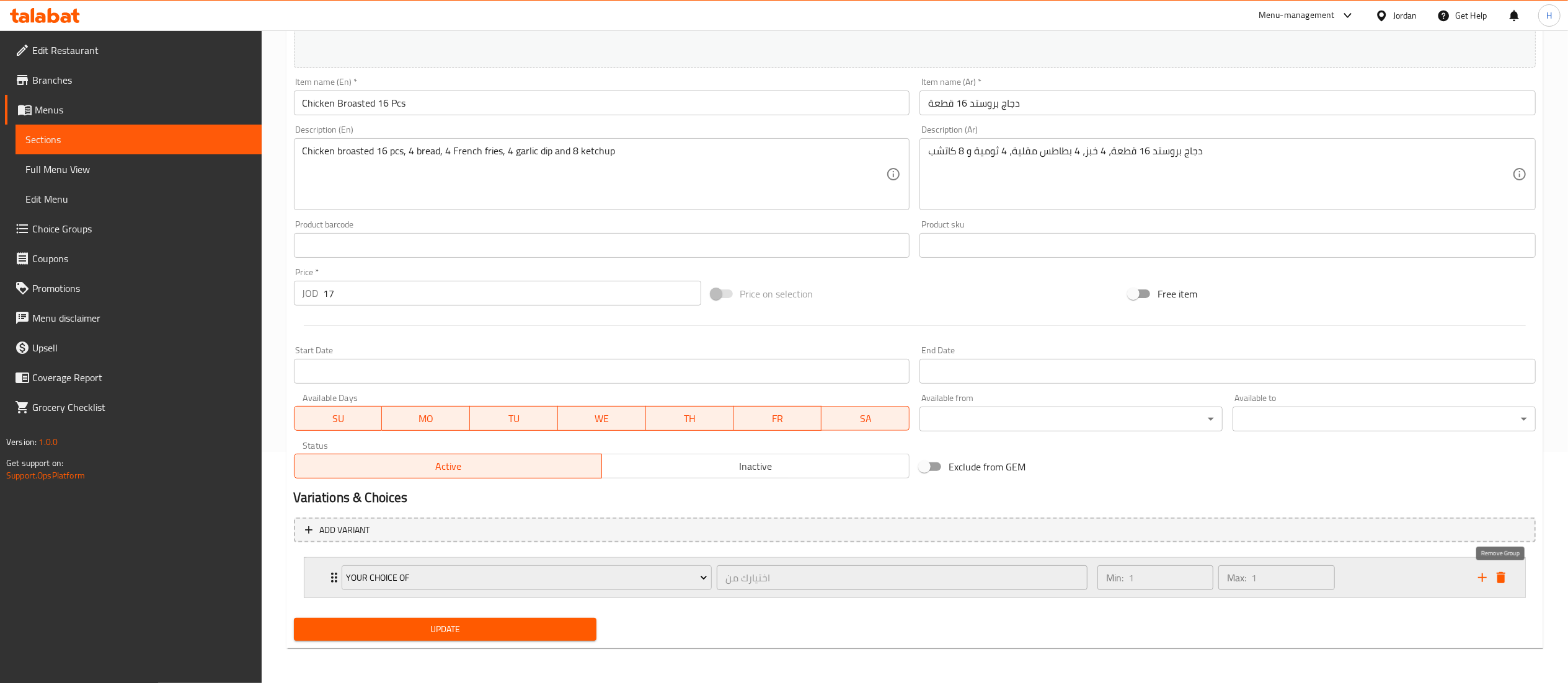
click at [1504, 582] on icon "delete" at bounding box center [1501, 578] width 9 height 11
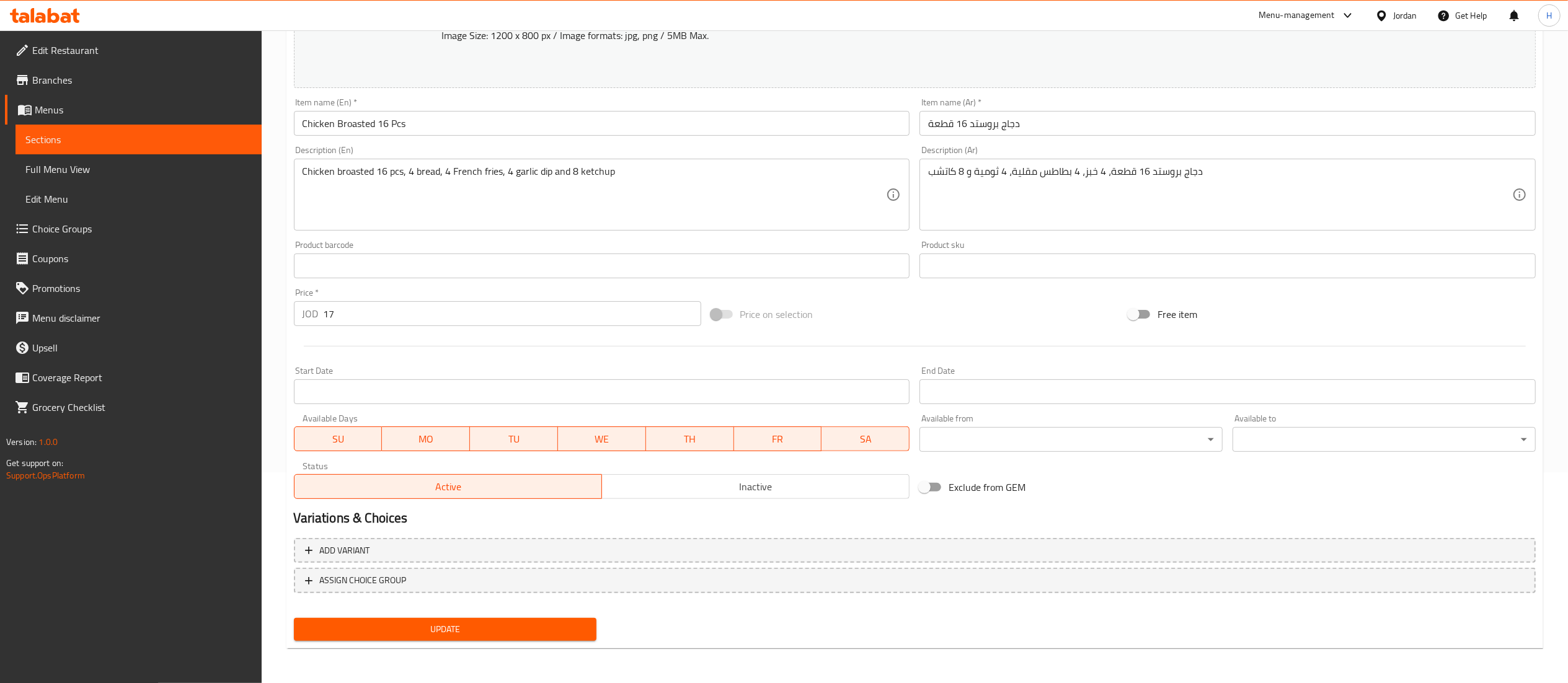
scroll to position [210, 0]
click at [301, 129] on input "Chicken Broasted 16 Pcs" at bounding box center [602, 124] width 616 height 25
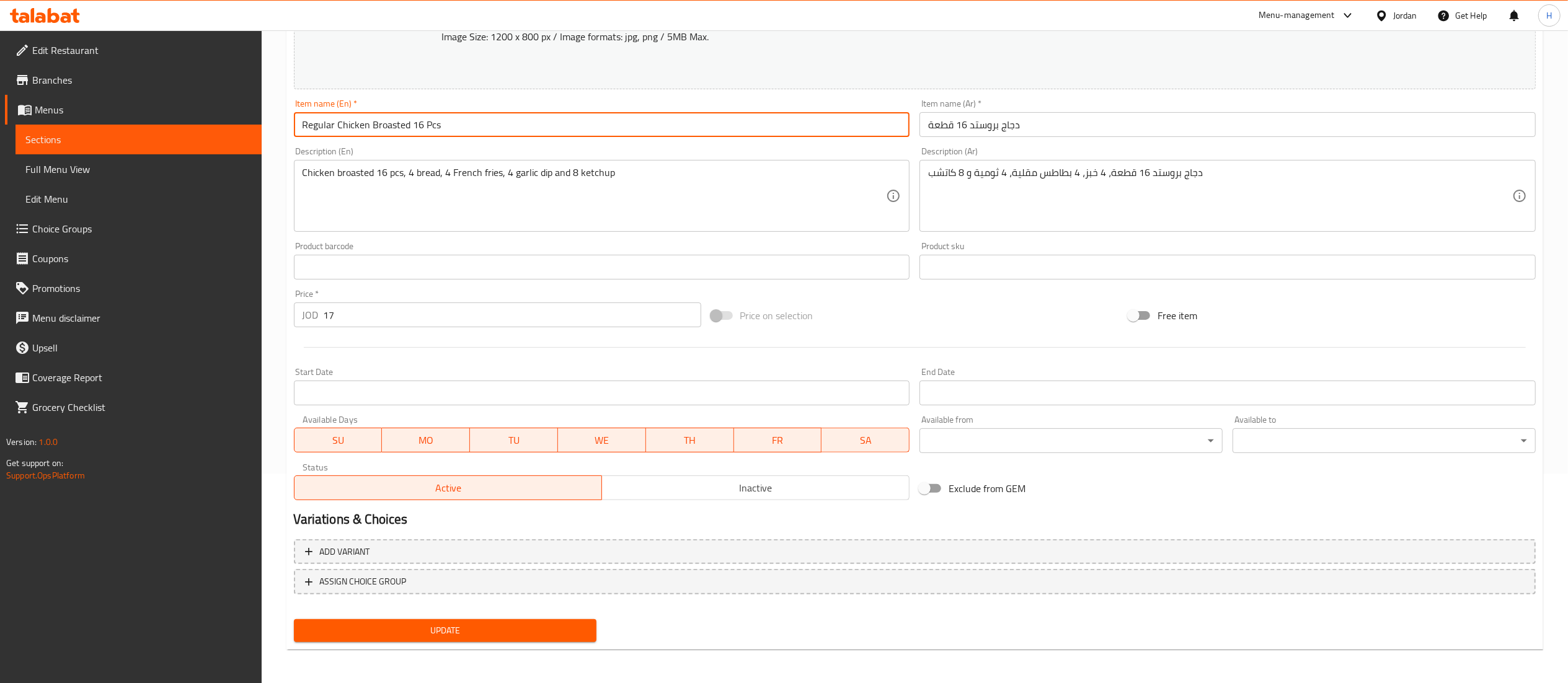
type input "Regular Chicken Broasted 16 Pcs"
click at [1004, 123] on input "دجاج بروستد 16 قطعة" at bounding box center [1227, 124] width 616 height 25
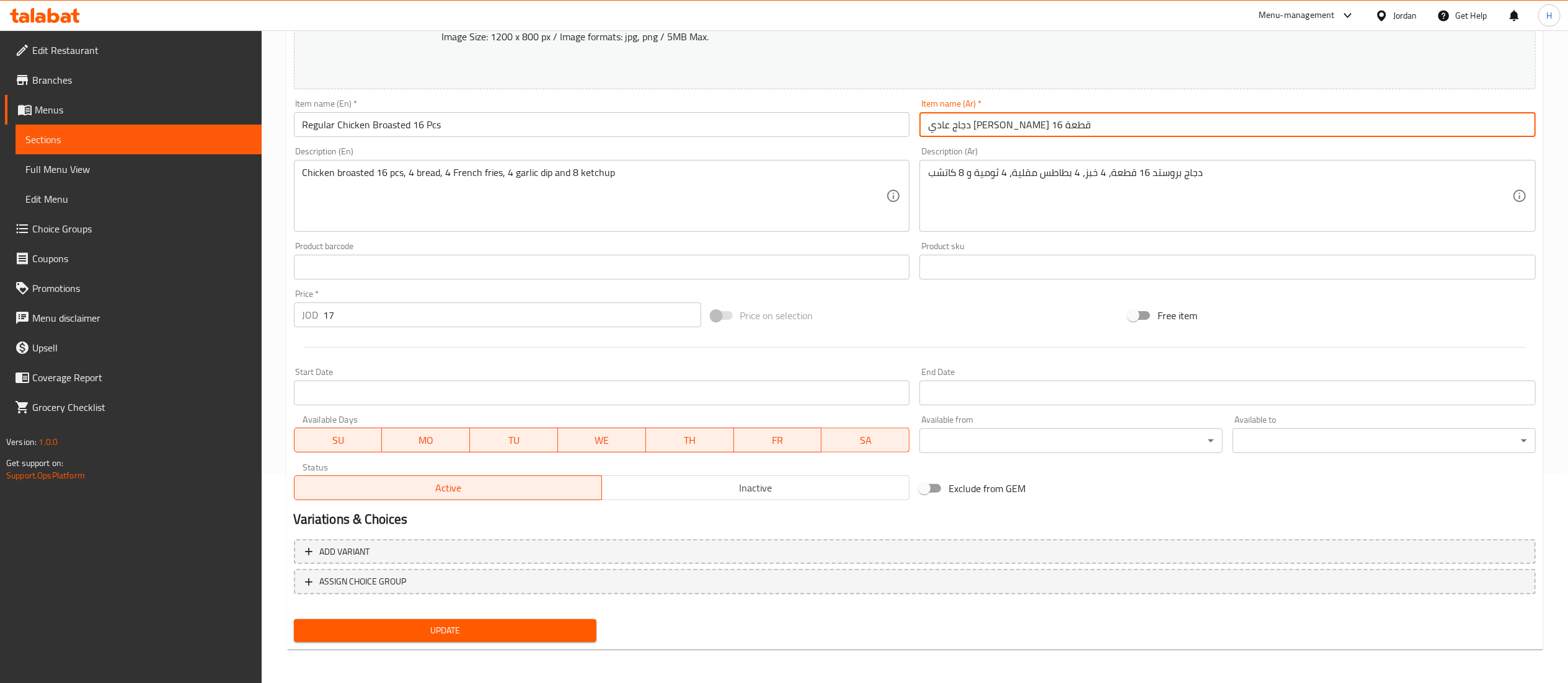
type input "دجاج عادي بروستد 16 قطعة"
click at [477, 634] on span "Update" at bounding box center [446, 631] width 284 height 15
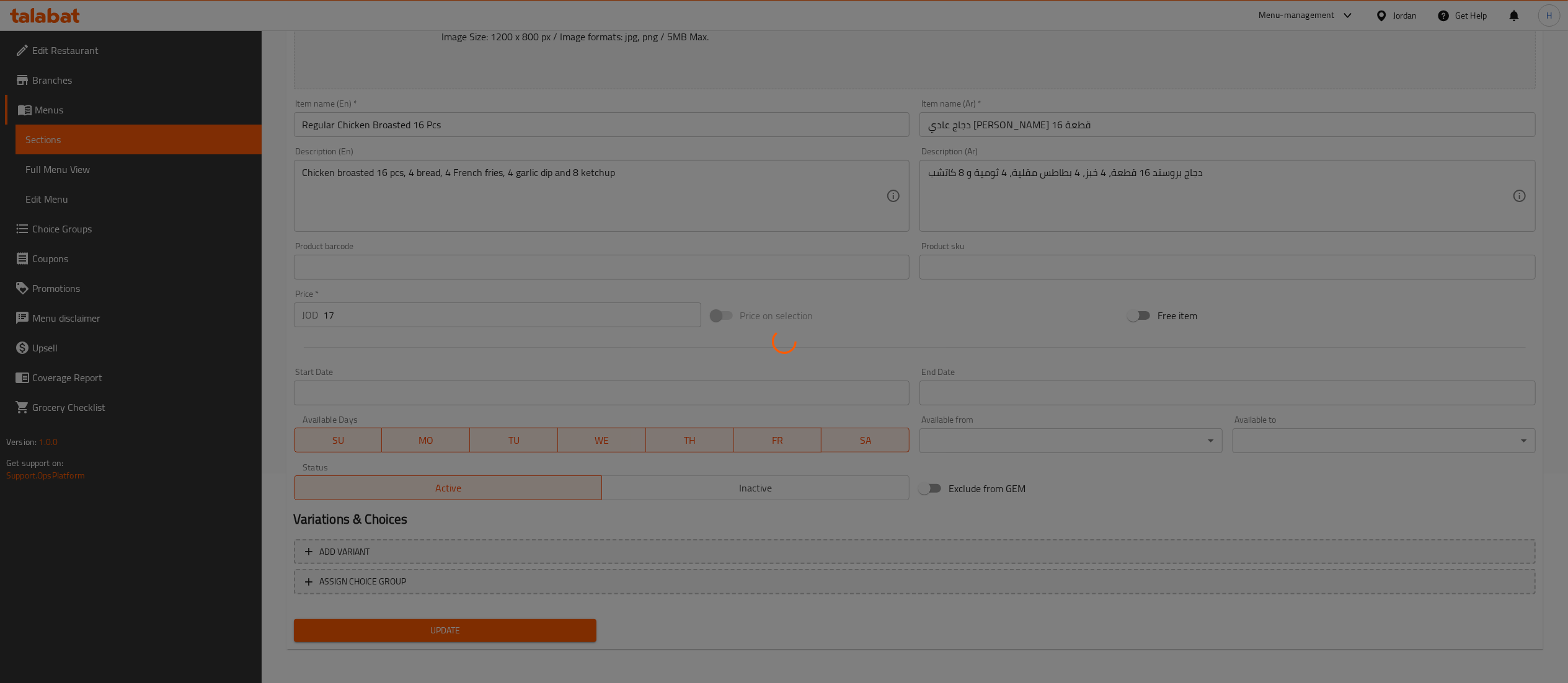
scroll to position [0, 0]
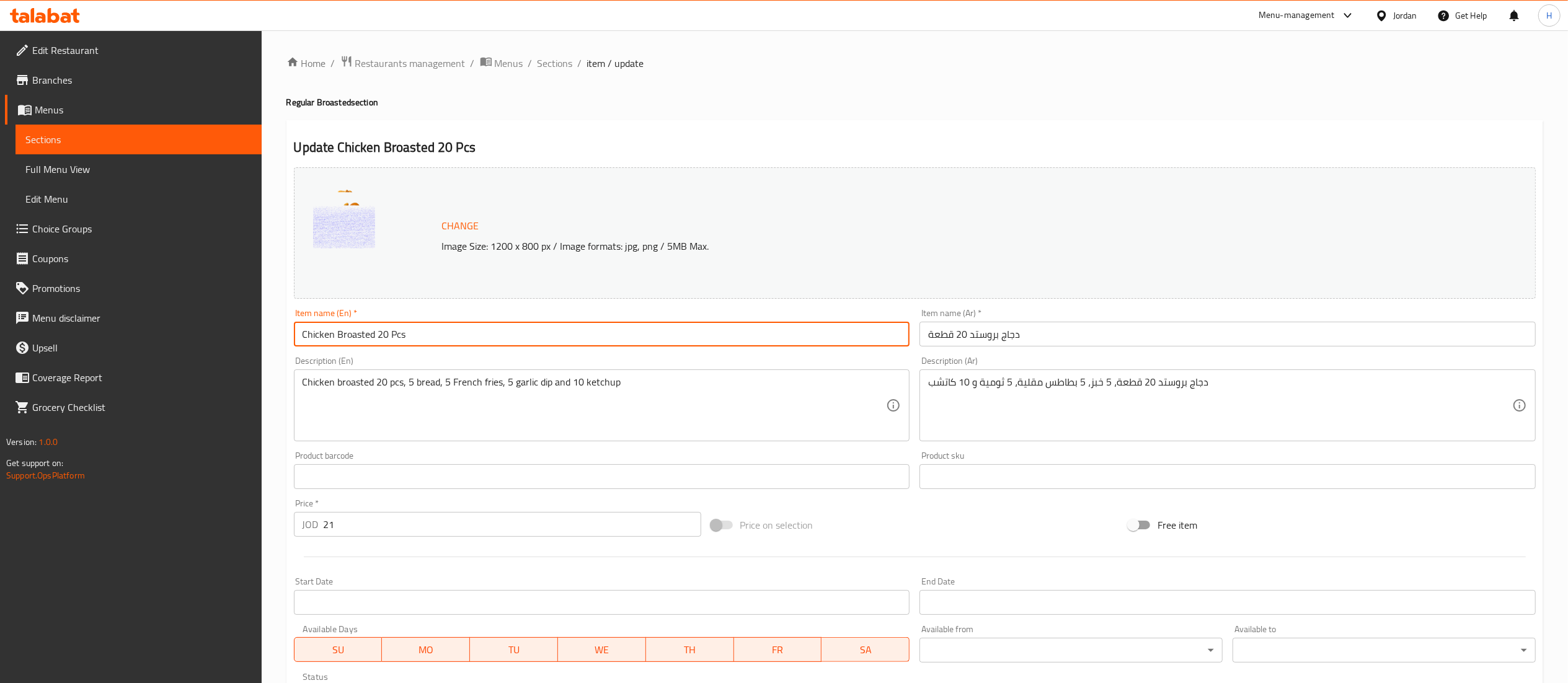
click at [304, 339] on input "Chicken Broasted 20 Pcs" at bounding box center [602, 334] width 616 height 25
type input "Regular Chicken Broasted 20 Pcs"
click at [995, 334] on input "دجاج بروستد 20 قطعة" at bounding box center [1227, 334] width 616 height 25
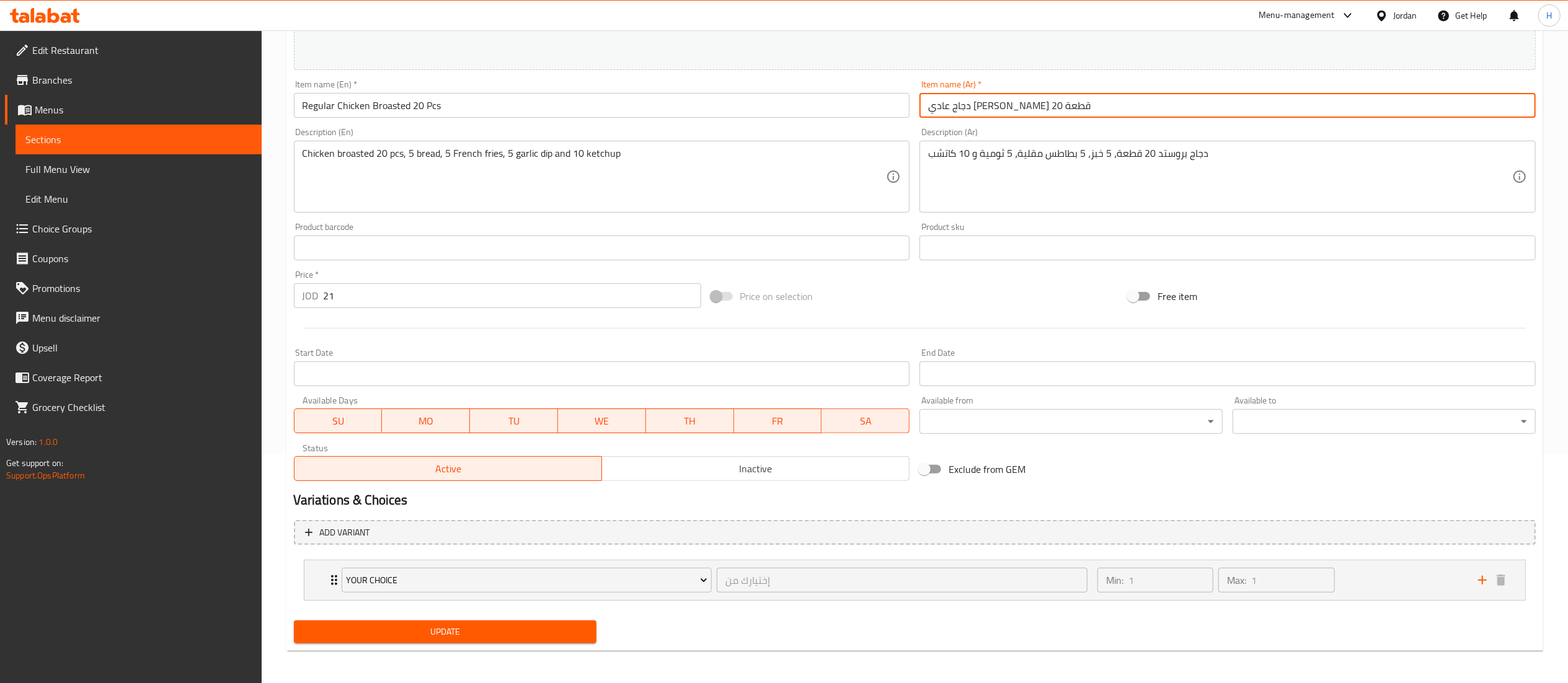
scroll to position [231, 0]
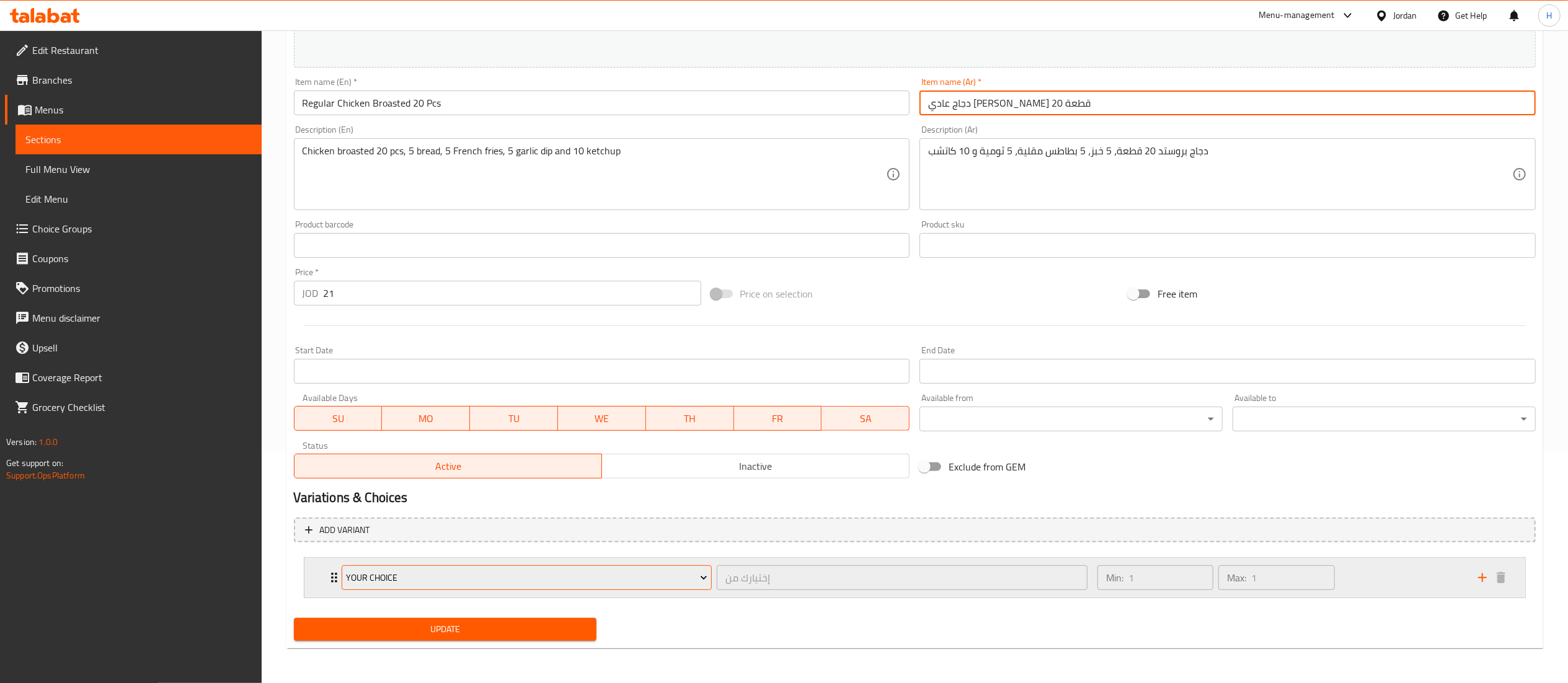
type input "دجاج عادي [PERSON_NAME] 20 قطعة"
click at [416, 586] on button "Your Choice" at bounding box center [526, 577] width 371 height 25
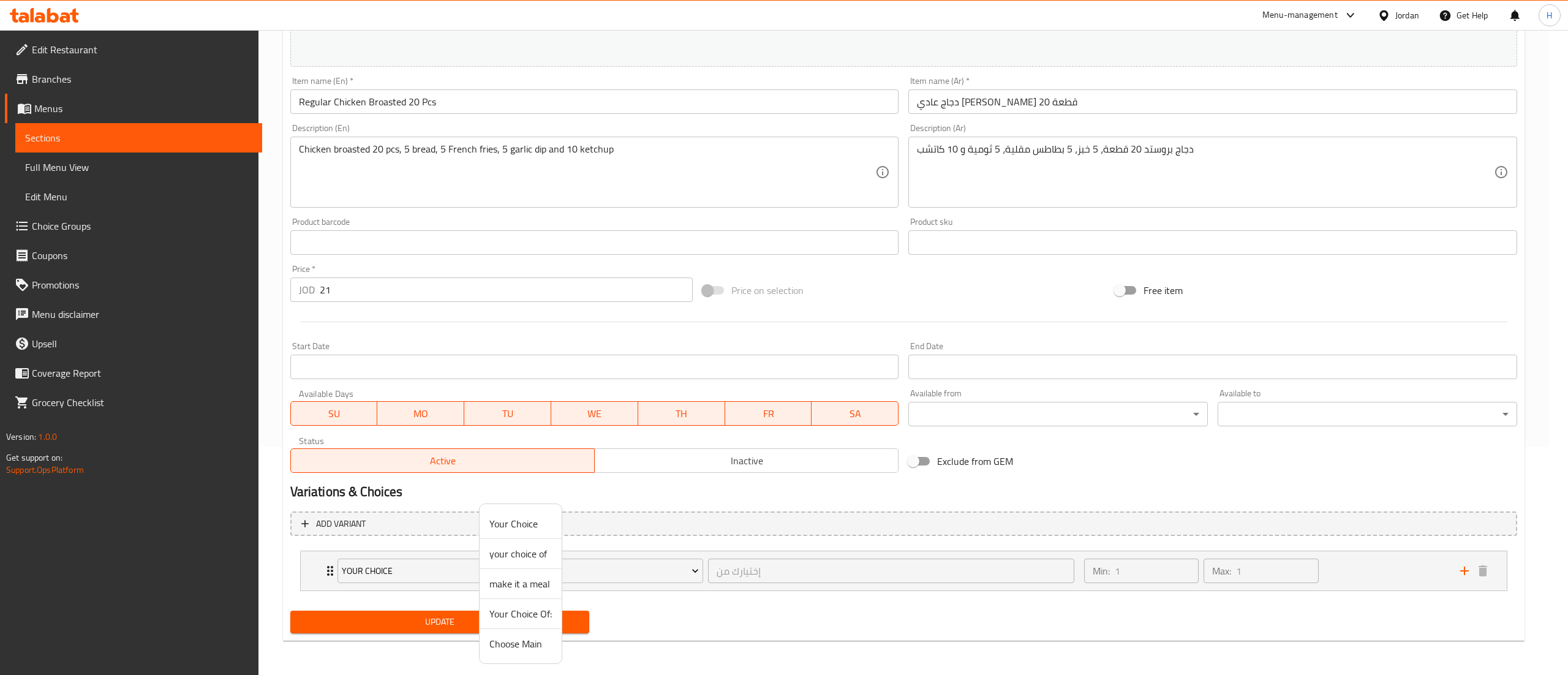
click at [498, 555] on span "your choice of" at bounding box center [520, 554] width 62 height 14
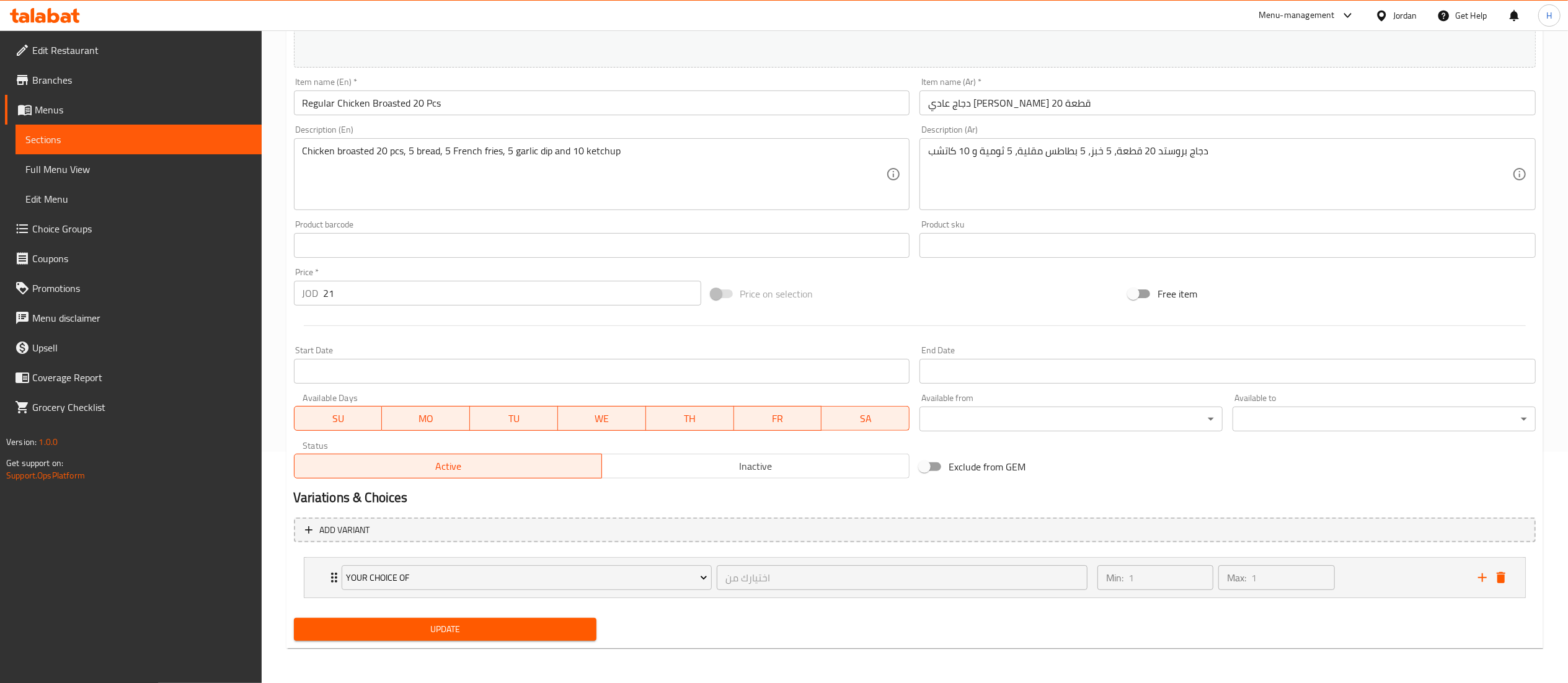
click at [483, 630] on span "Update" at bounding box center [446, 630] width 284 height 15
drag, startPoint x: 1510, startPoint y: 583, endPoint x: 1501, endPoint y: 585, distance: 9.2
click at [1506, 585] on div at bounding box center [784, 342] width 1568 height 683
click at [1500, 585] on button "delete" at bounding box center [1501, 577] width 18 height 18
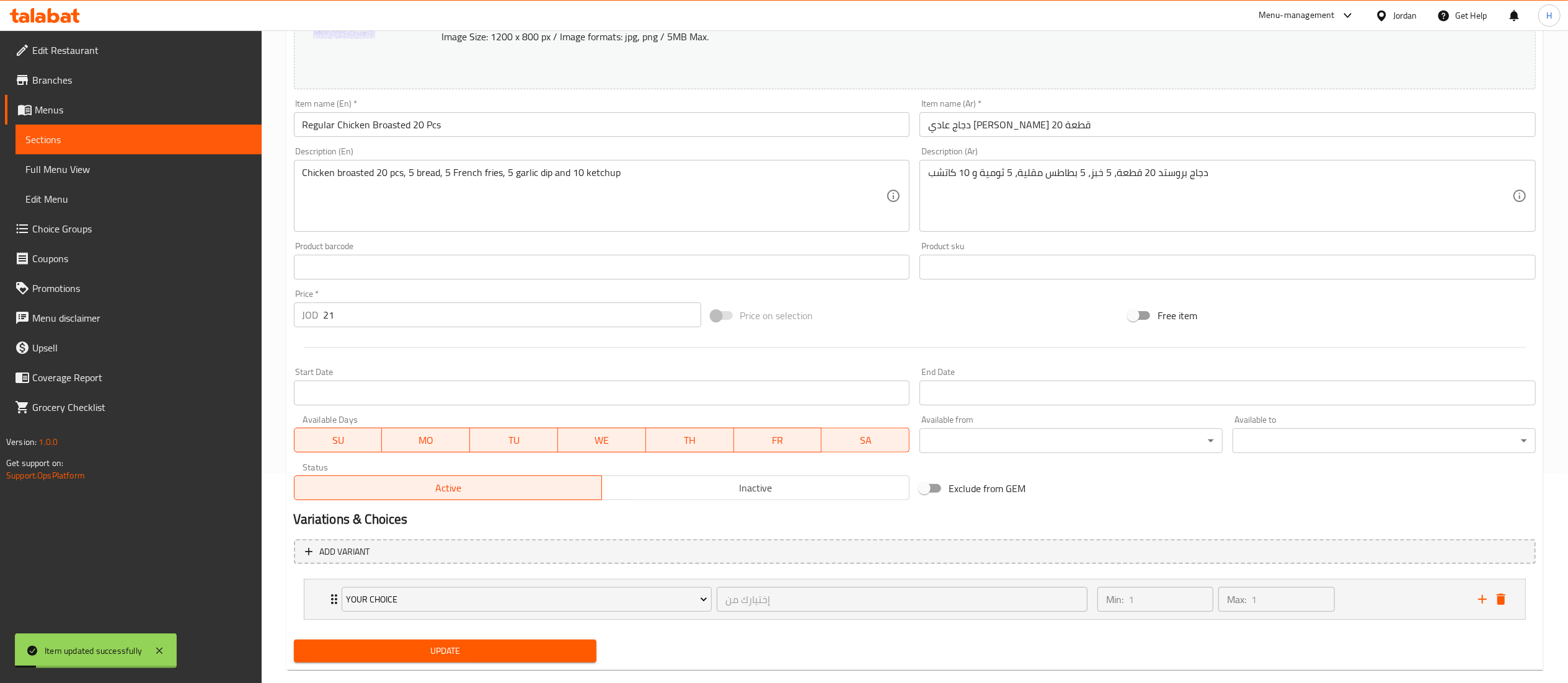
click at [469, 654] on span "Update" at bounding box center [446, 651] width 284 height 15
click at [1503, 594] on icon "delete" at bounding box center [1501, 599] width 15 height 15
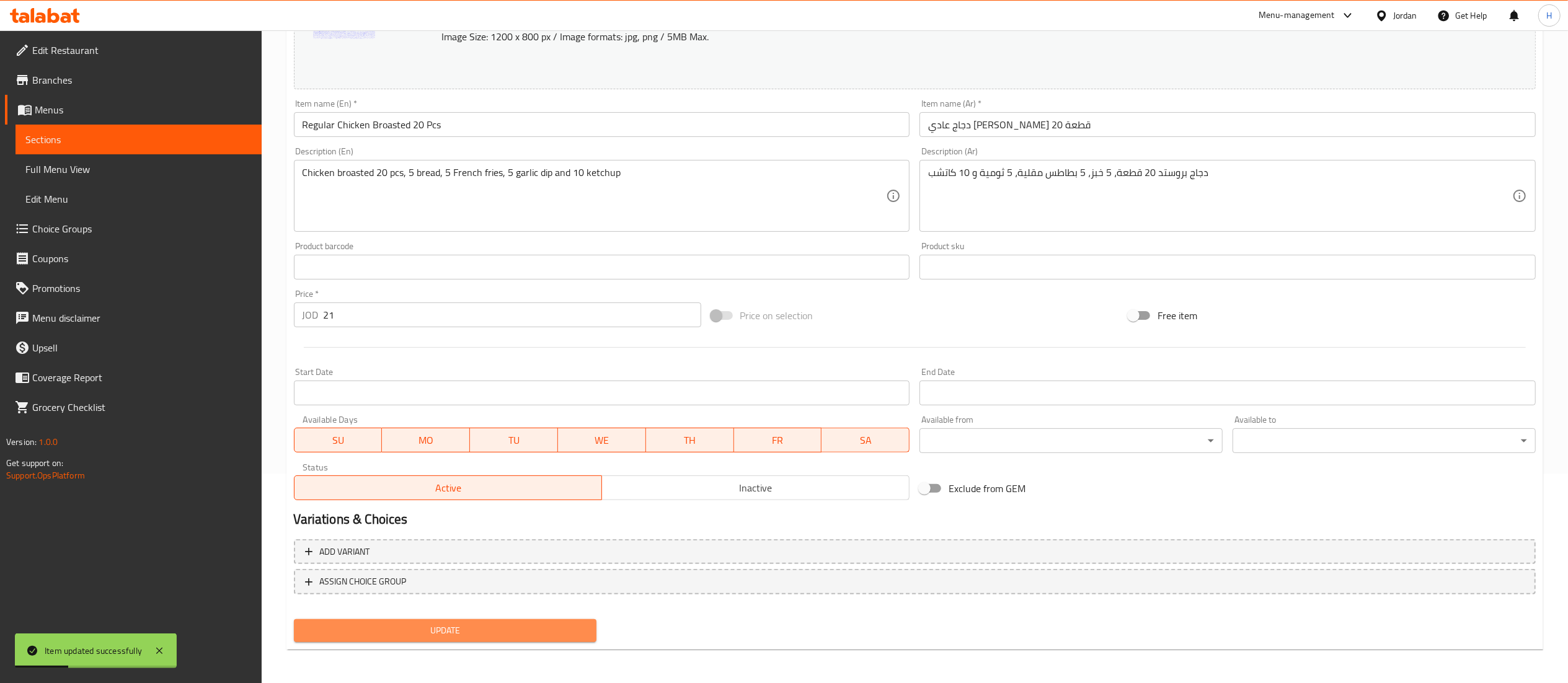
click at [481, 634] on span "Update" at bounding box center [446, 631] width 284 height 15
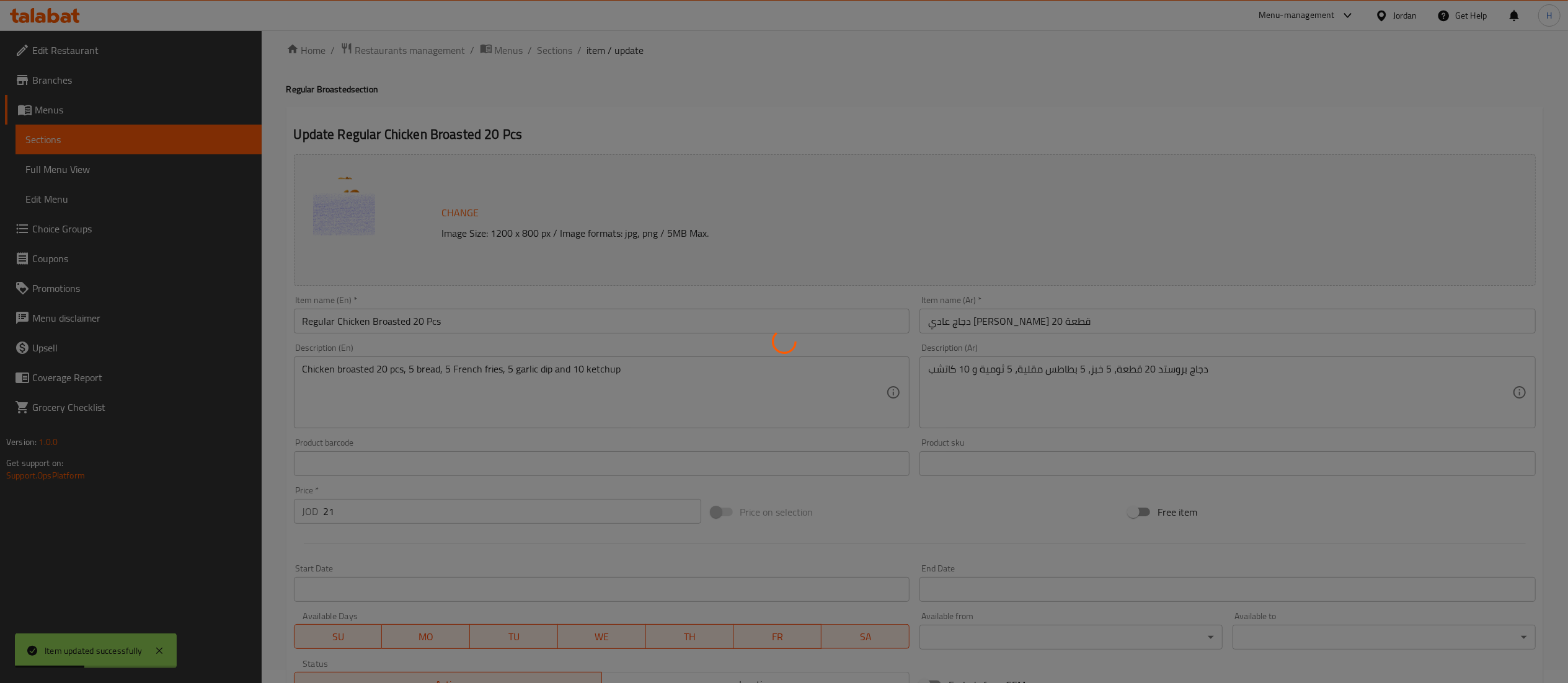
scroll to position [0, 0]
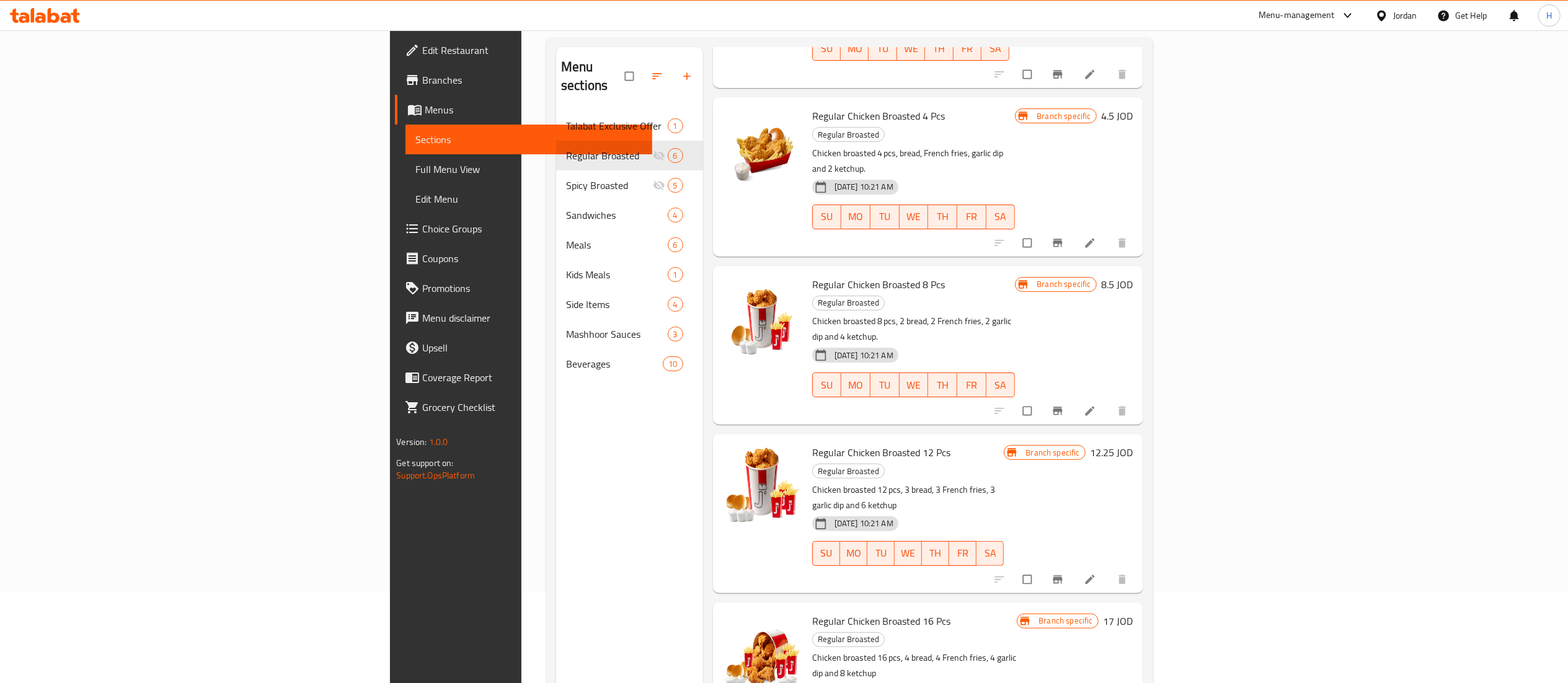
scroll to position [174, 0]
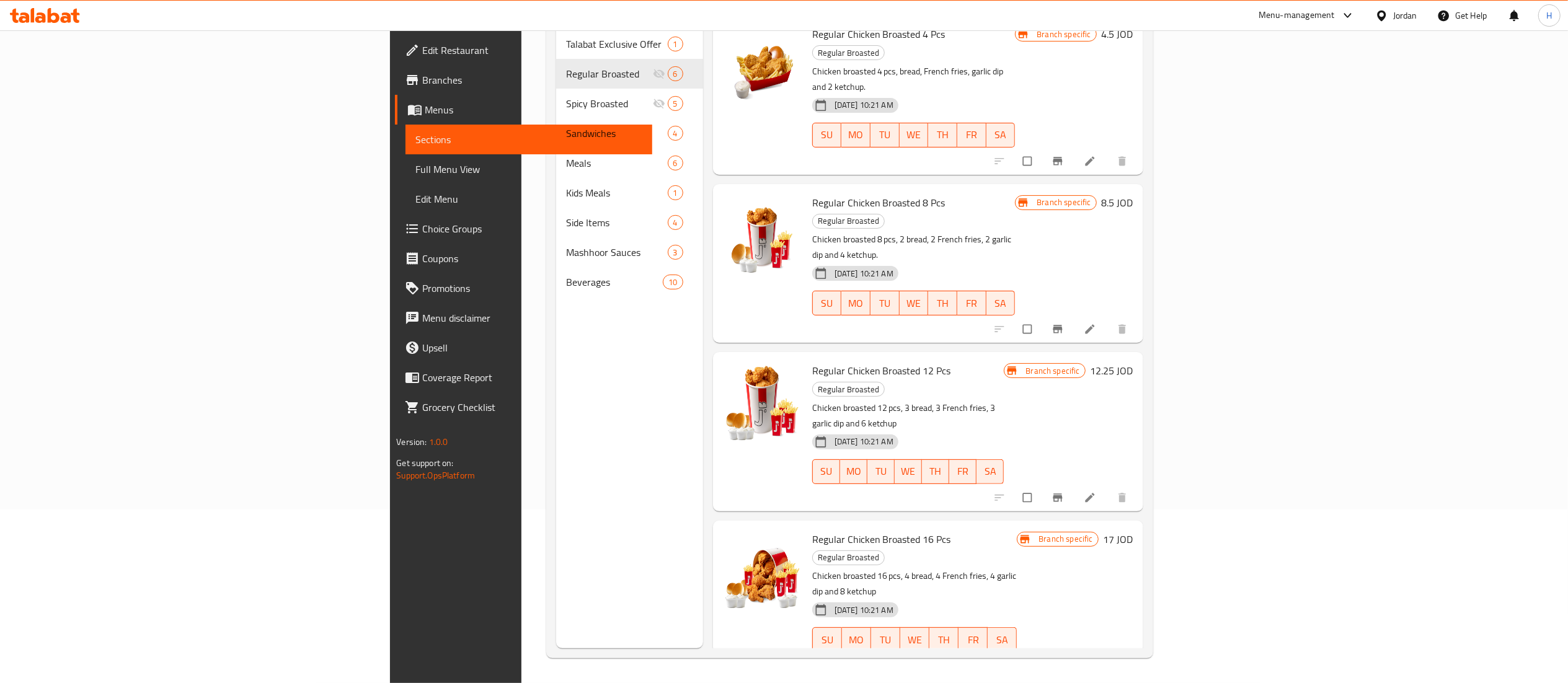
click at [1064, 659] on icon "Branch-specific-item" at bounding box center [1057, 665] width 12 height 12
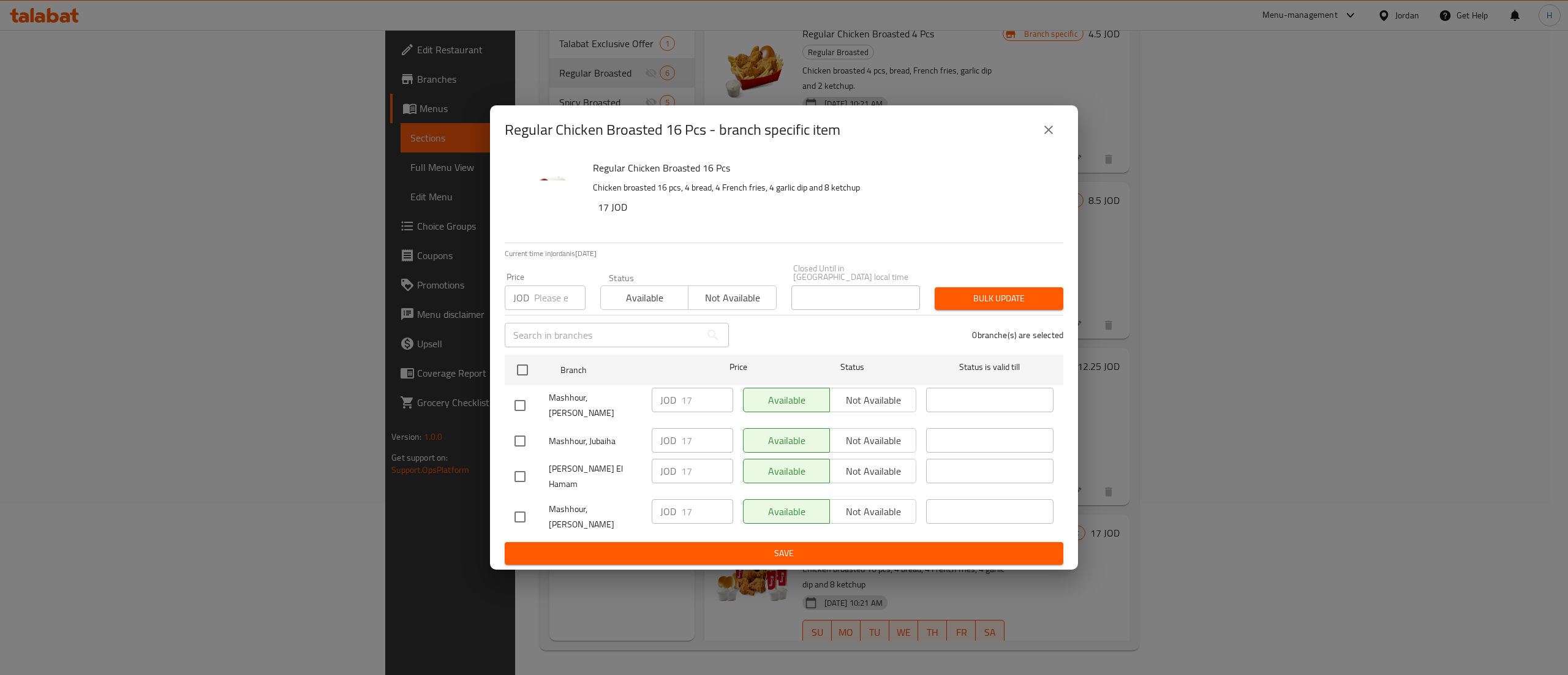
click at [1042, 137] on icon "close" at bounding box center [1048, 129] width 14 height 14
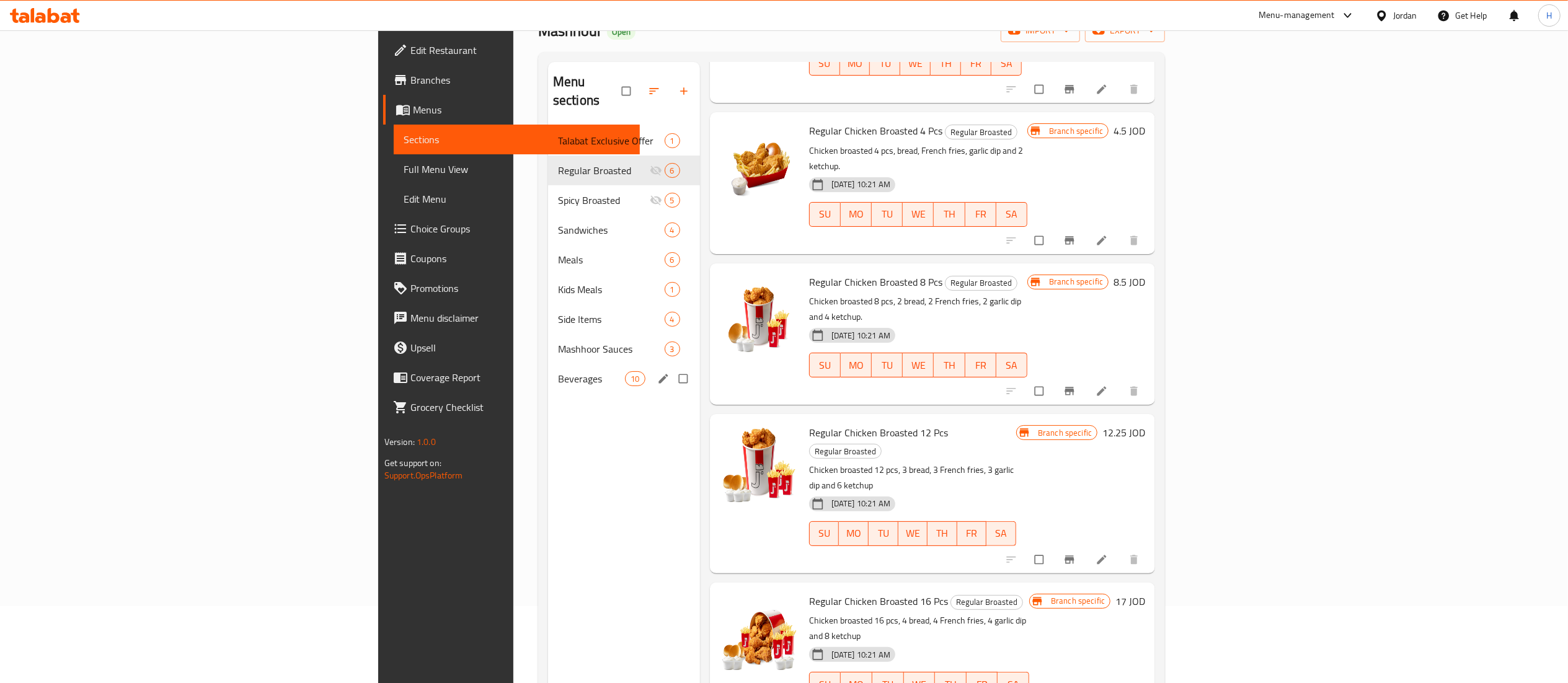
scroll to position [0, 0]
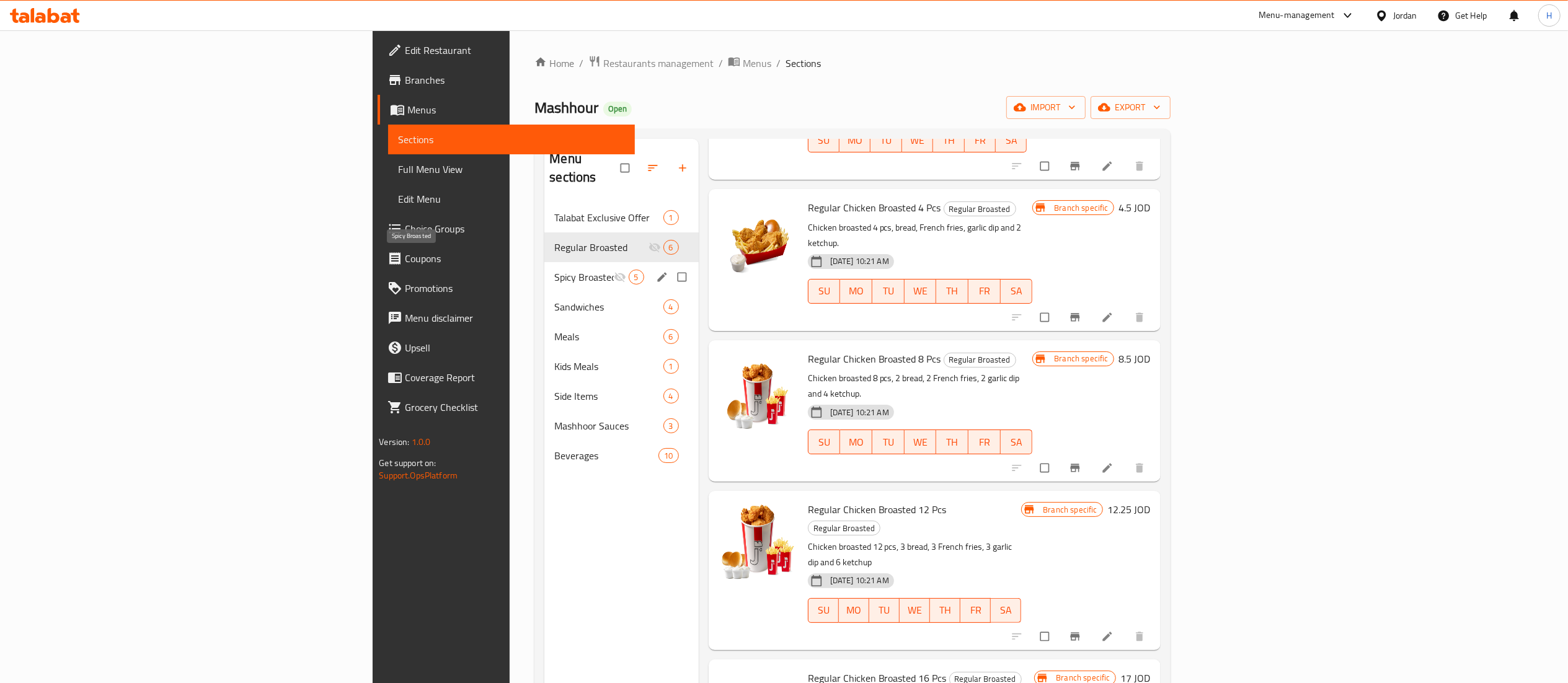
click at [554, 270] on span "Spicy Broasted" at bounding box center [584, 277] width 59 height 15
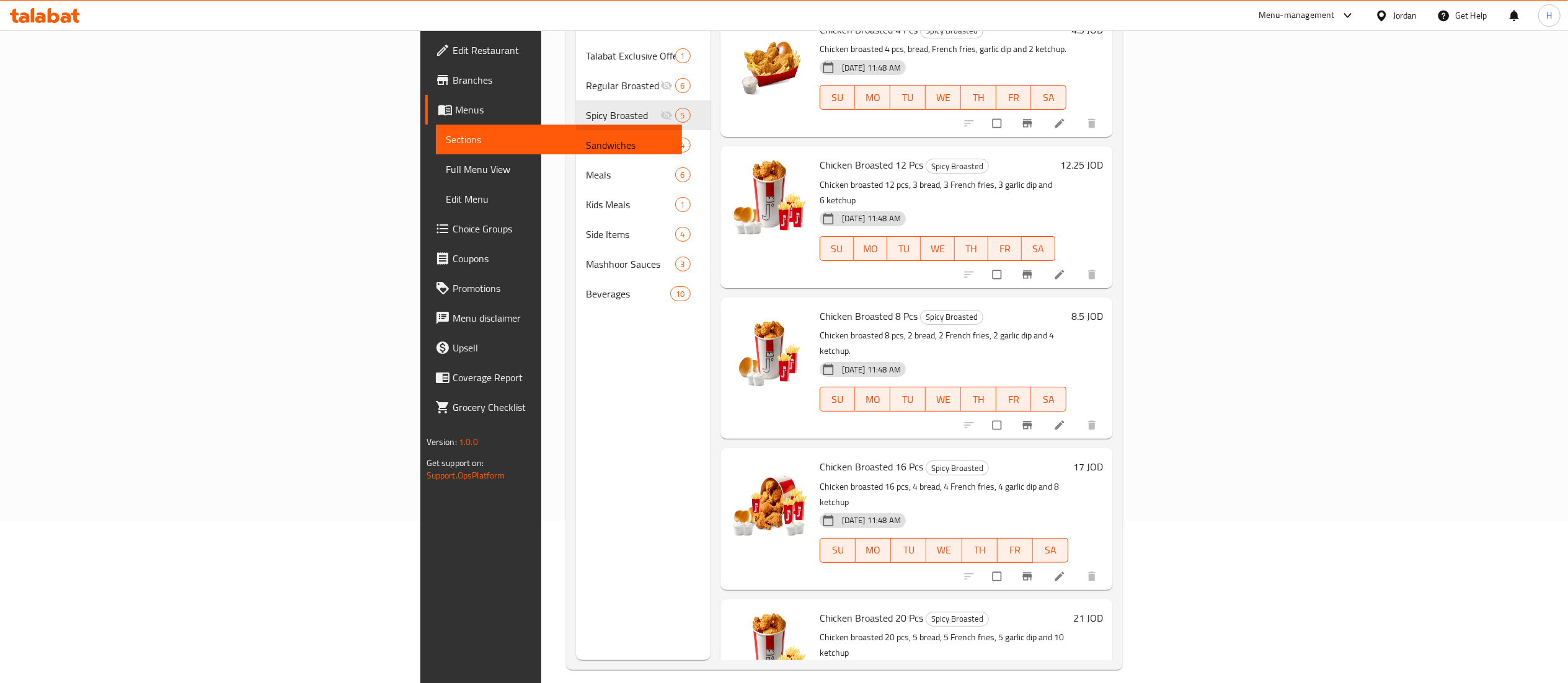
scroll to position [174, 0]
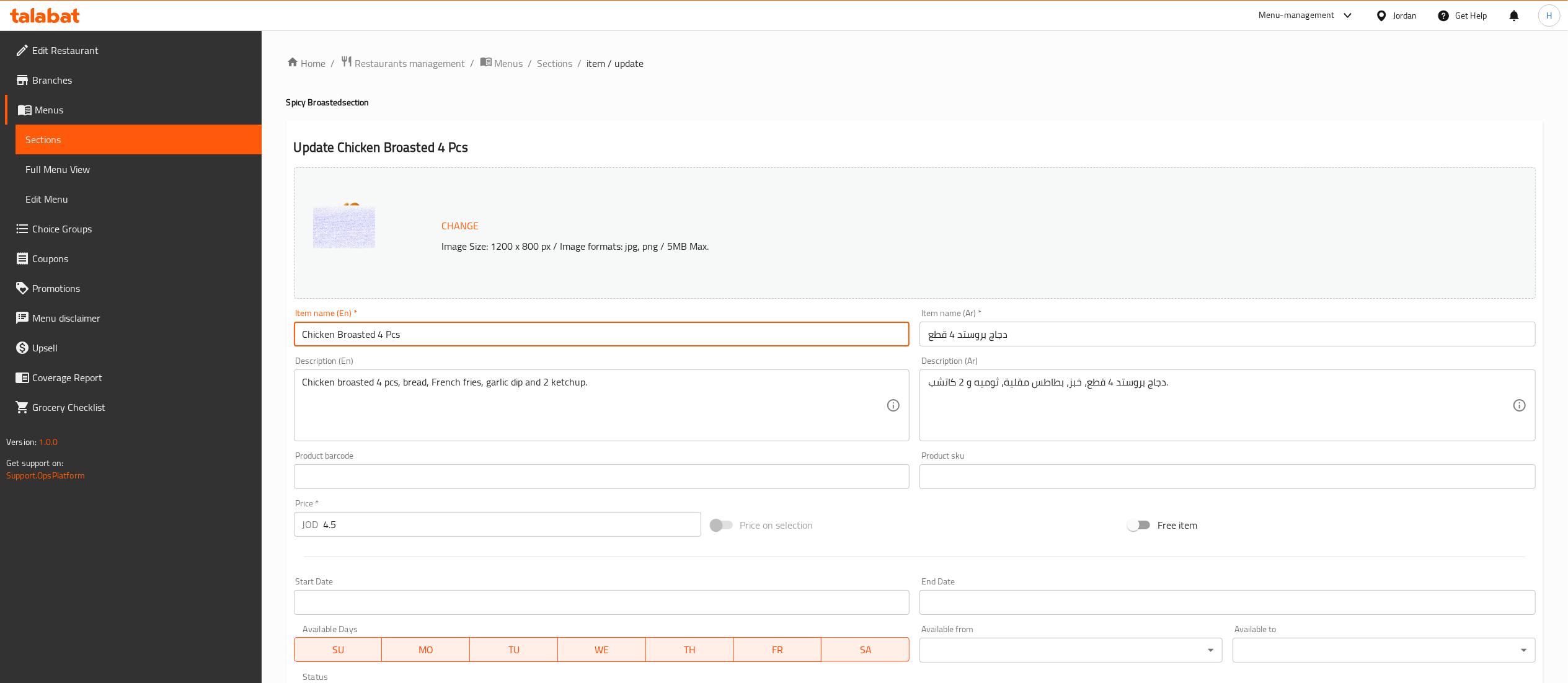
click at [306, 334] on input "Chicken Broasted 4 Pcs" at bounding box center [602, 334] width 616 height 25
type input "Spicy Chicken Broasted 4 Pcs"
click at [925, 336] on input "دجاج بروستد 4 قطع" at bounding box center [1227, 334] width 616 height 25
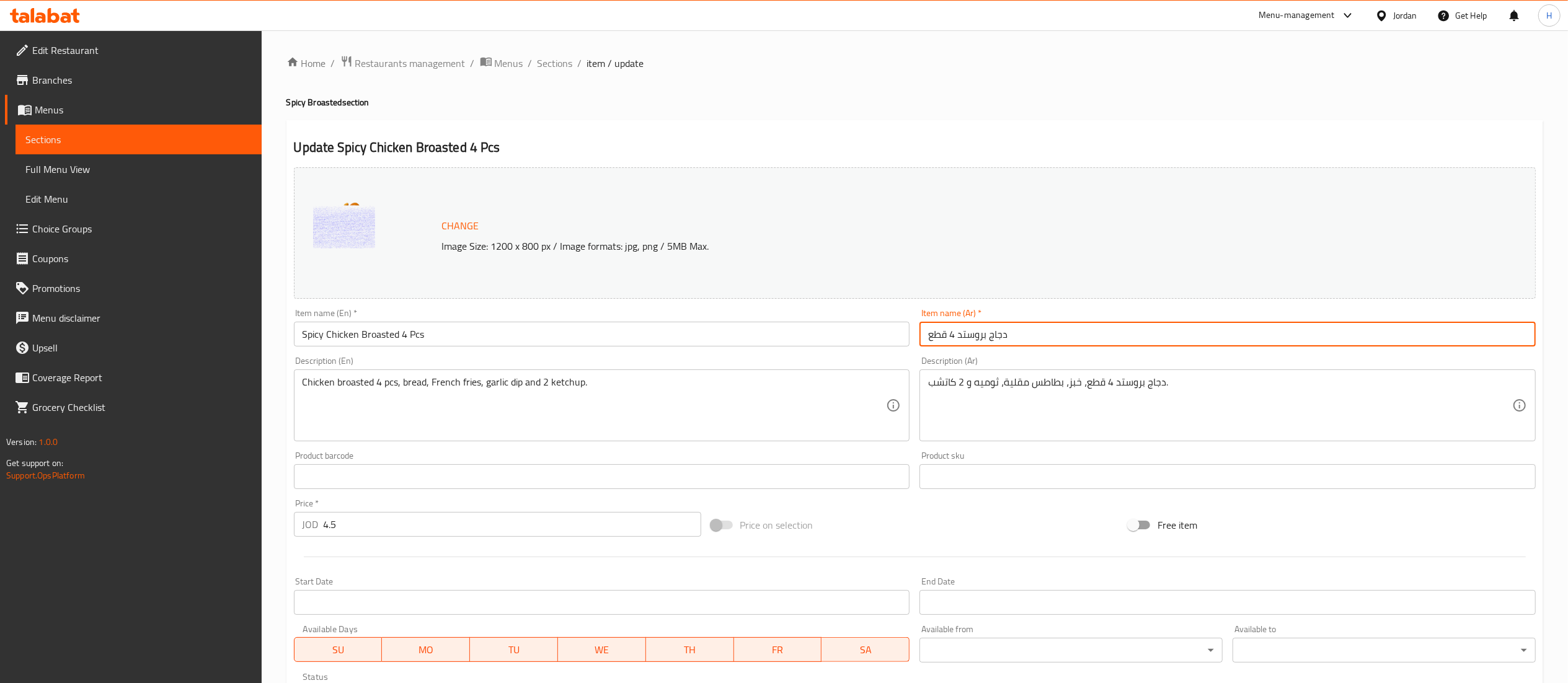
click at [1057, 332] on input "دجاج بروستد 4 قطع" at bounding box center [1227, 334] width 616 height 25
click at [933, 330] on input "دجاج بروستد 4 قطع حار" at bounding box center [1227, 334] width 616 height 25
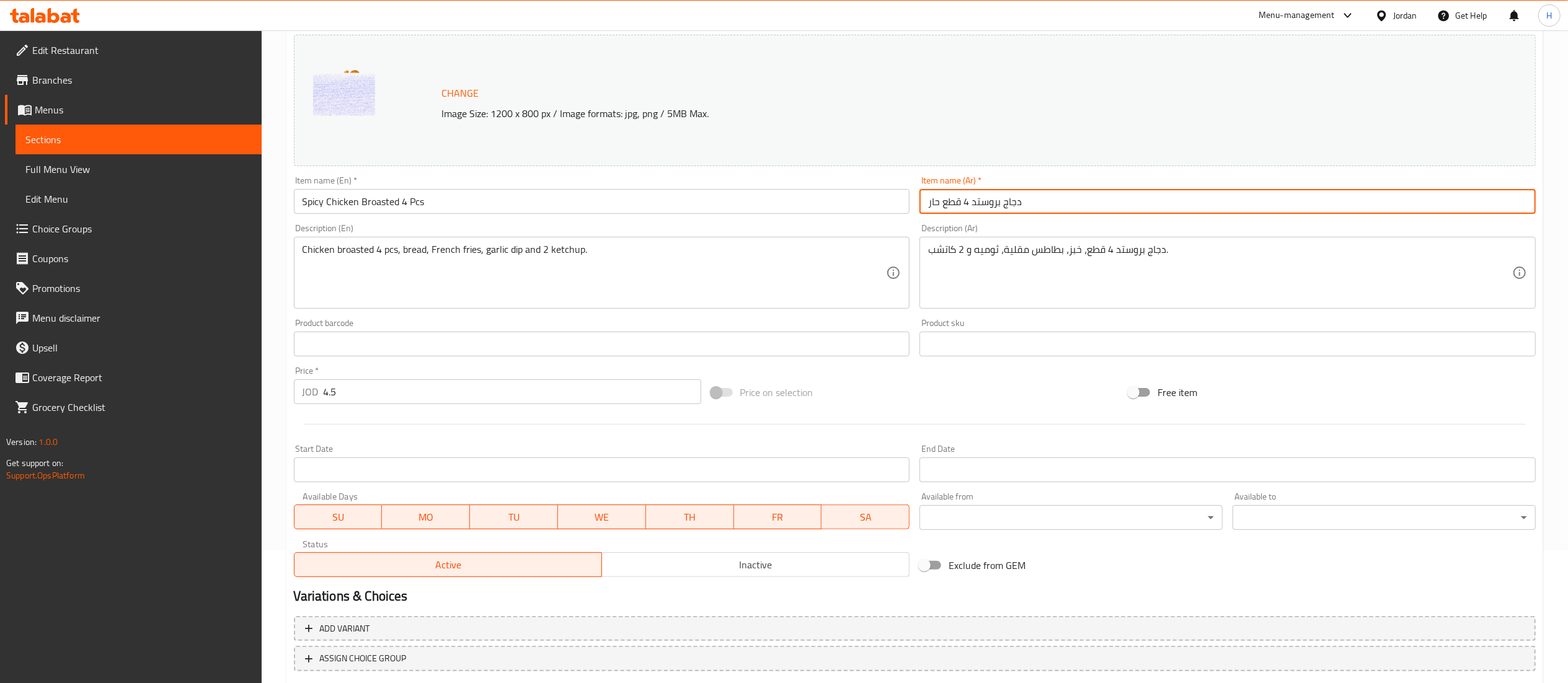
scroll to position [210, 0]
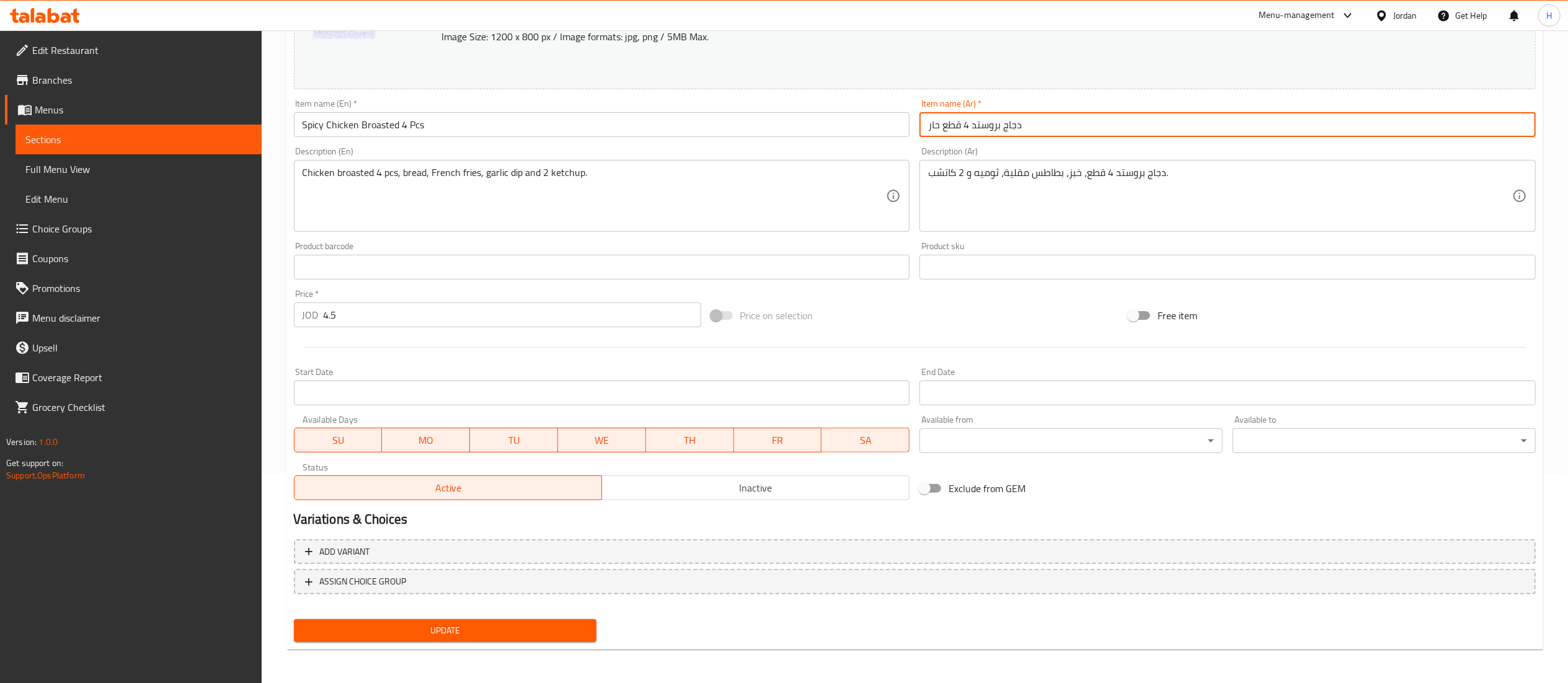
type input "دجاج بروستد 4 قطع حار"
click at [511, 629] on span "Update" at bounding box center [446, 631] width 284 height 15
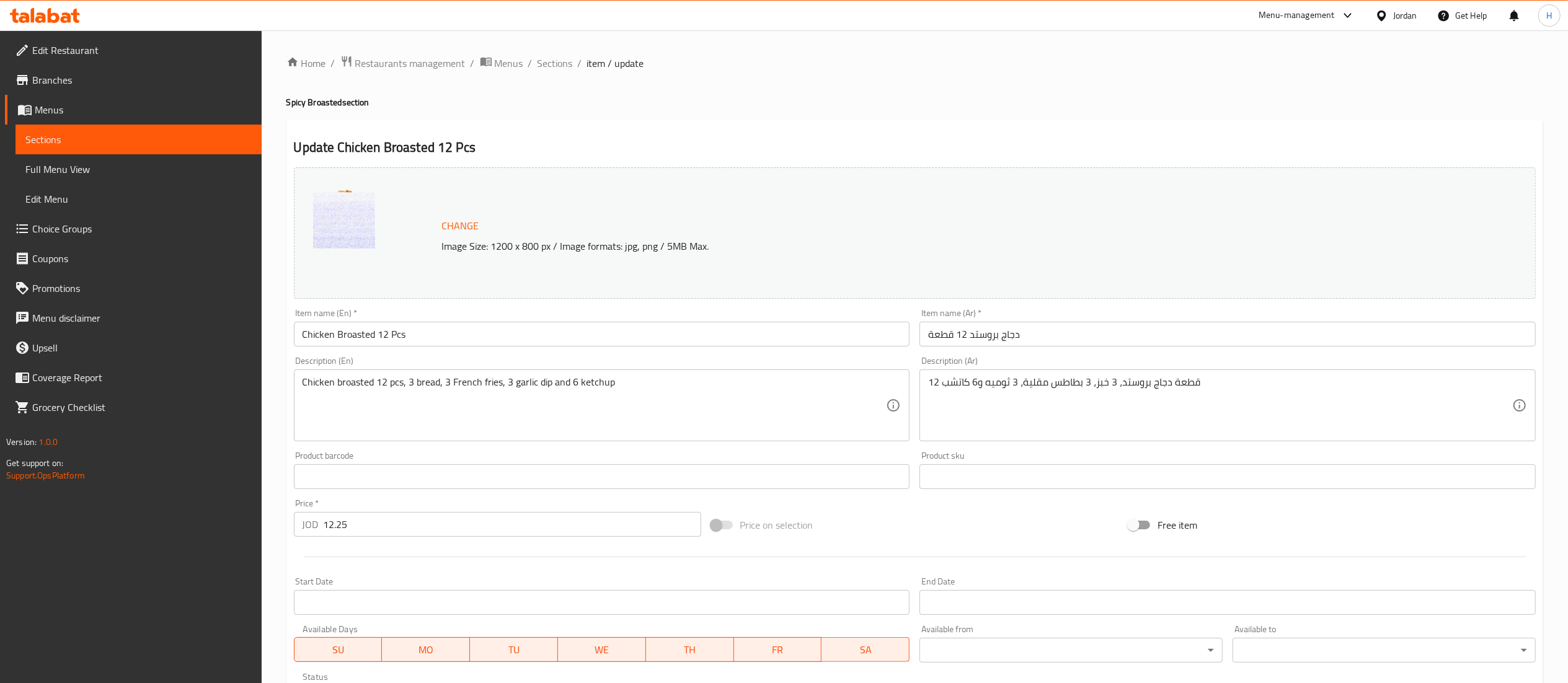
click at [1112, 336] on input "دجاج بروستد 12 قطعة" at bounding box center [1227, 334] width 616 height 25
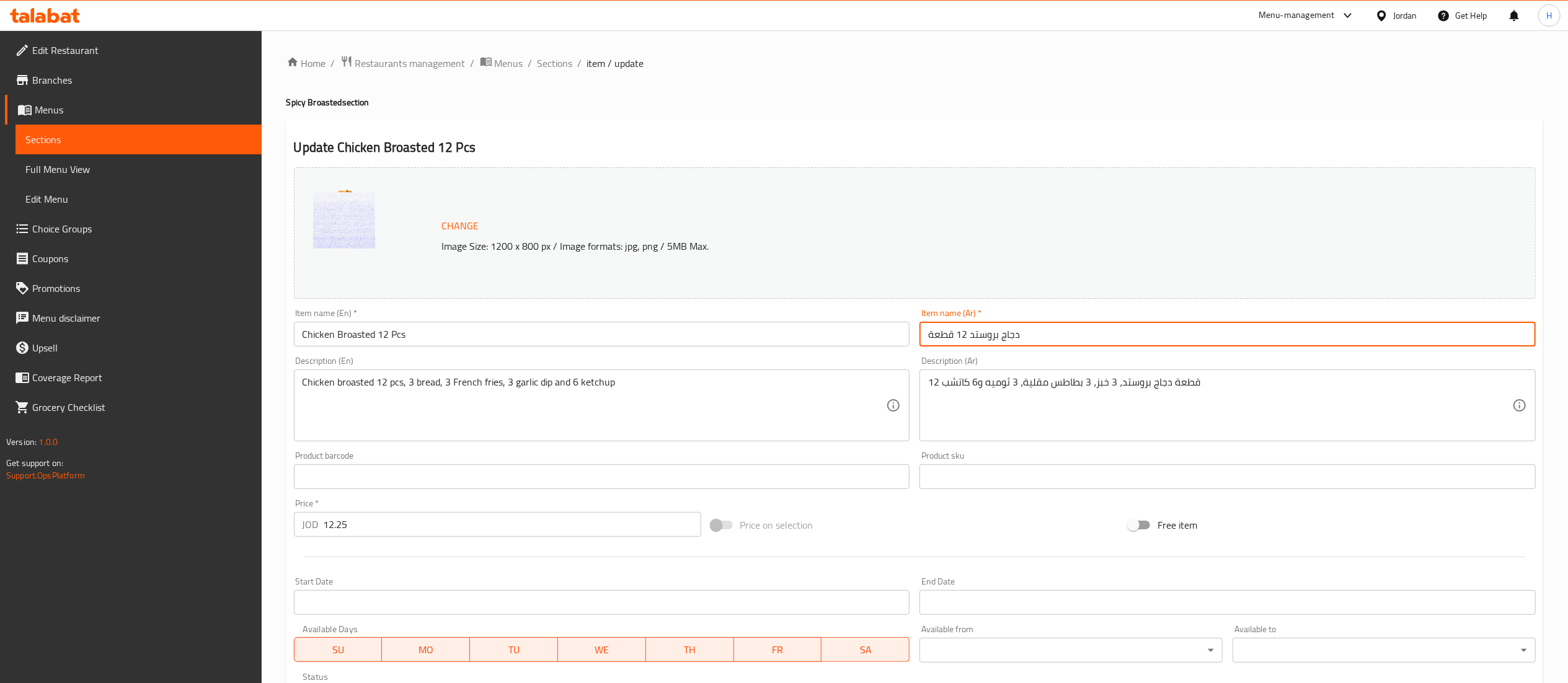
paste input "حار"
type input "دجاج بروستد 12 قطعة حار"
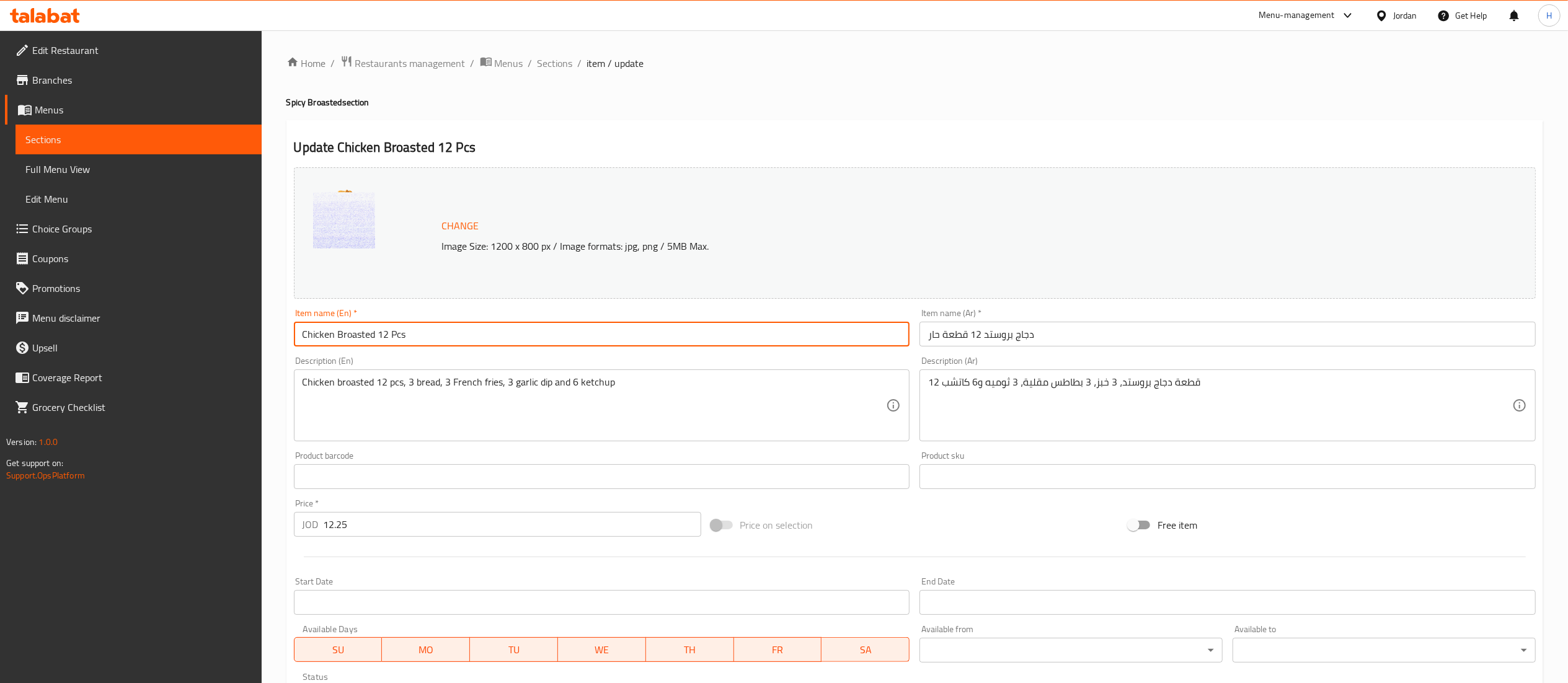
click at [305, 339] on input "Chicken Broasted 12 Pcs" at bounding box center [602, 334] width 616 height 25
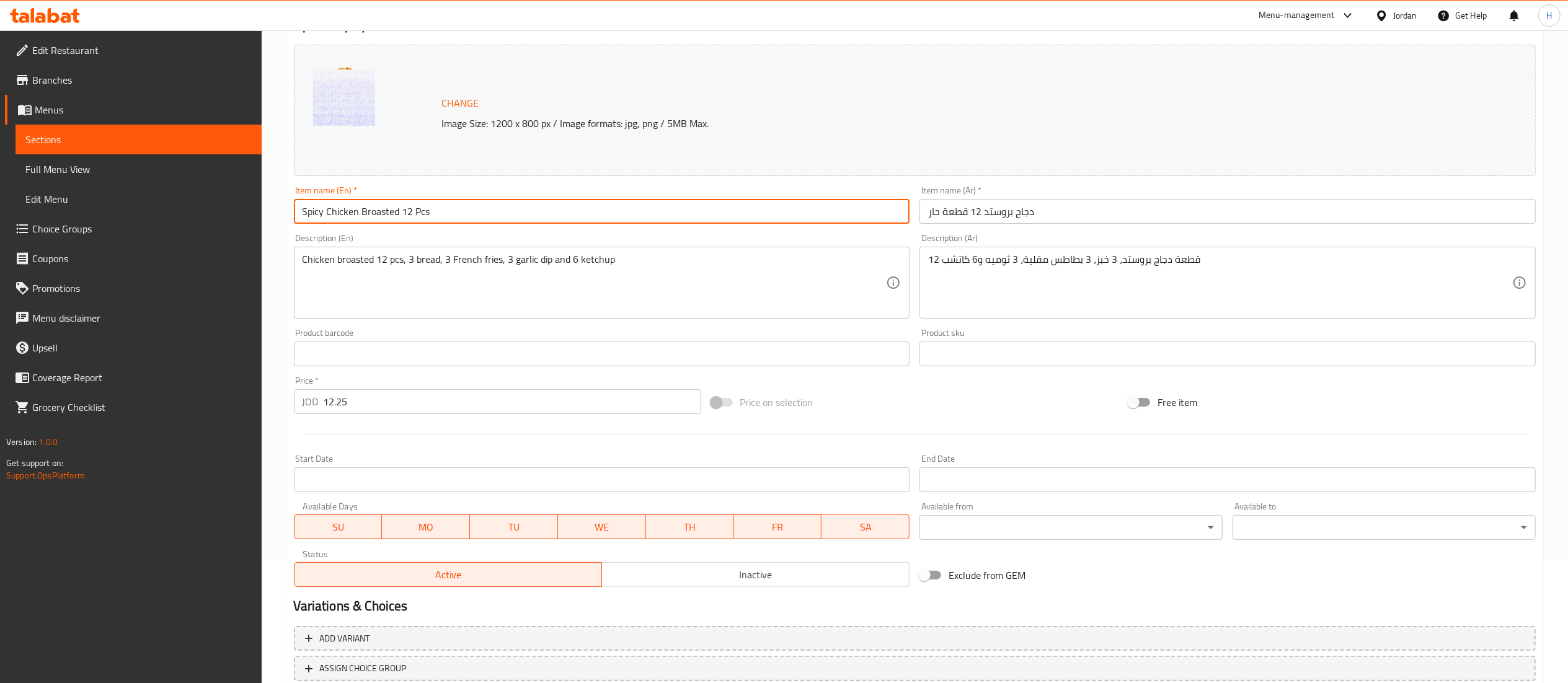
scroll to position [210, 0]
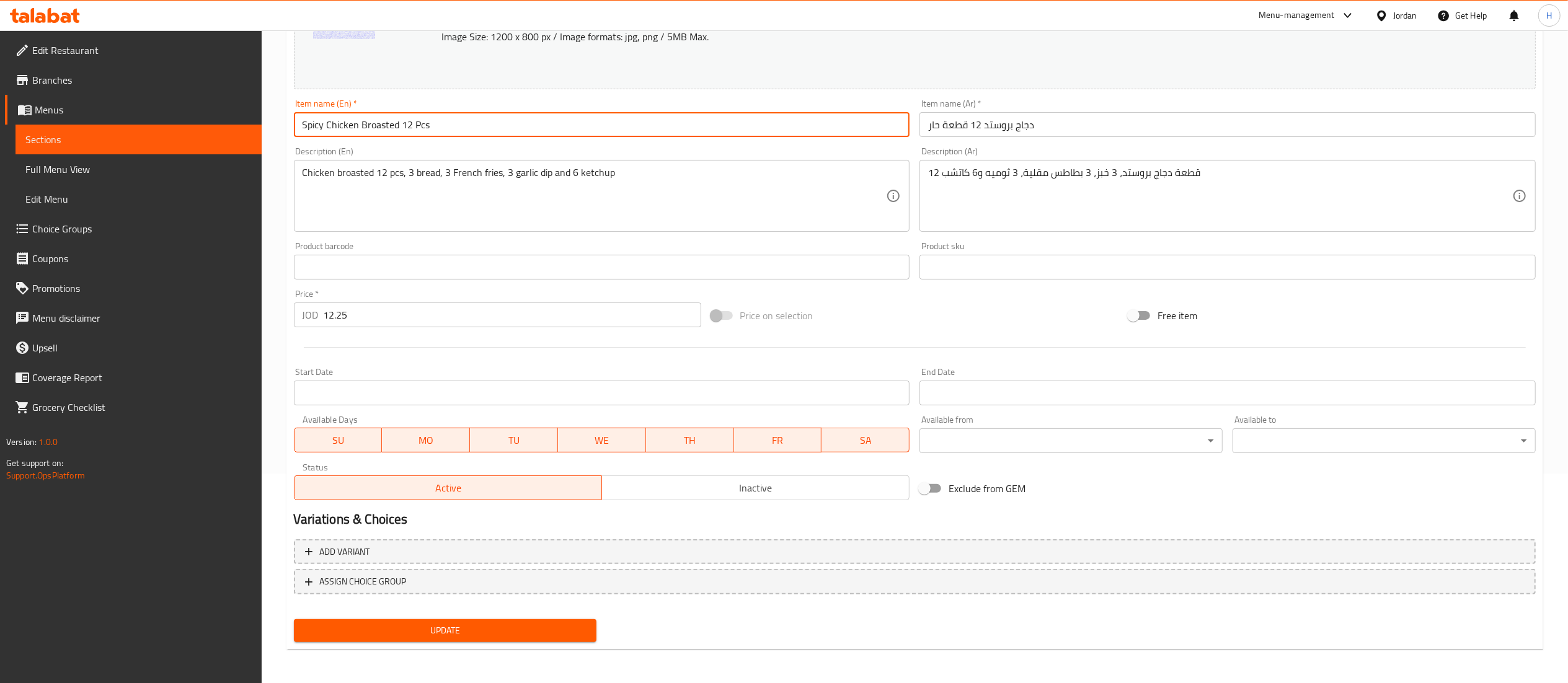
type input "Spicy Chicken Broasted 12 Pcs"
click at [409, 636] on span "Update" at bounding box center [446, 631] width 284 height 15
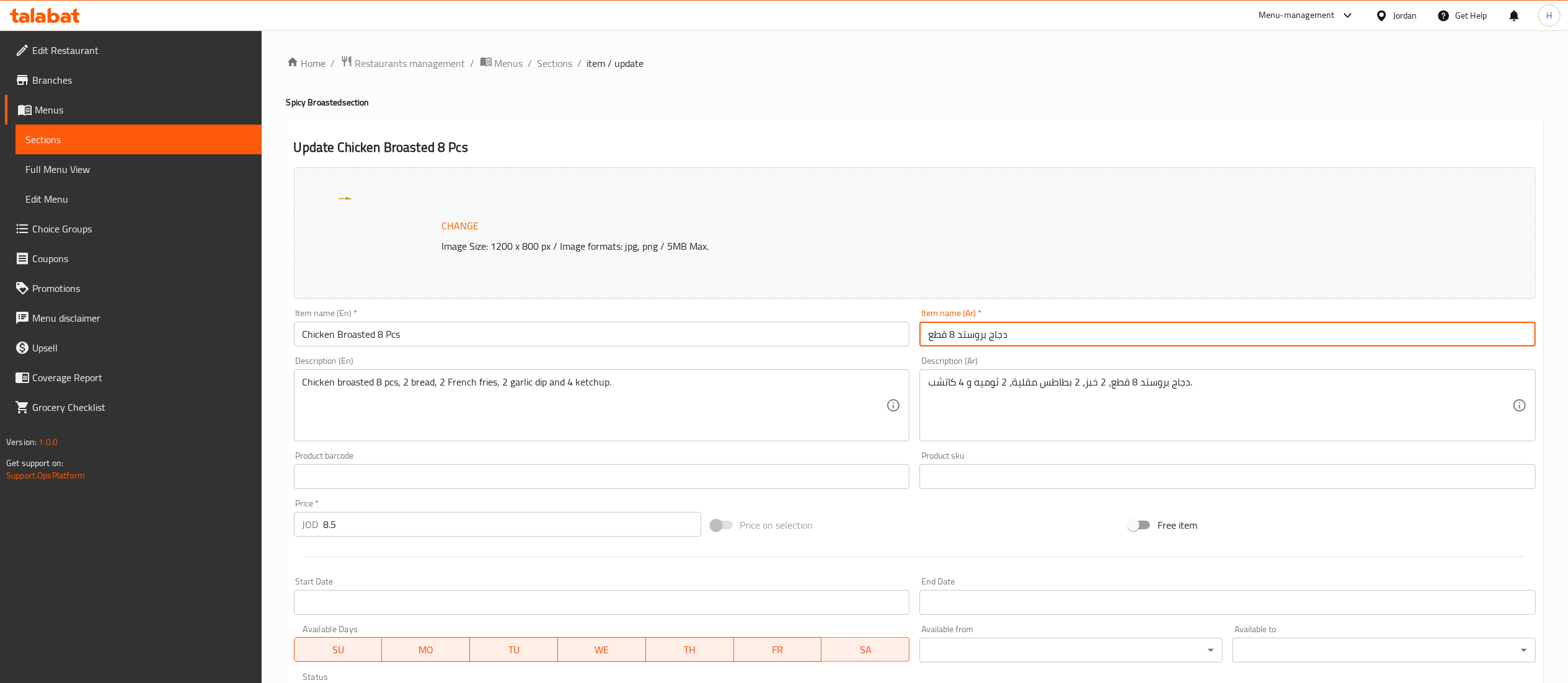
click at [1065, 339] on input "دجاج بروستد 8 قطع" at bounding box center [1227, 334] width 616 height 25
paste input "حار"
type input "دجاج بروستد 8 قطع حار"
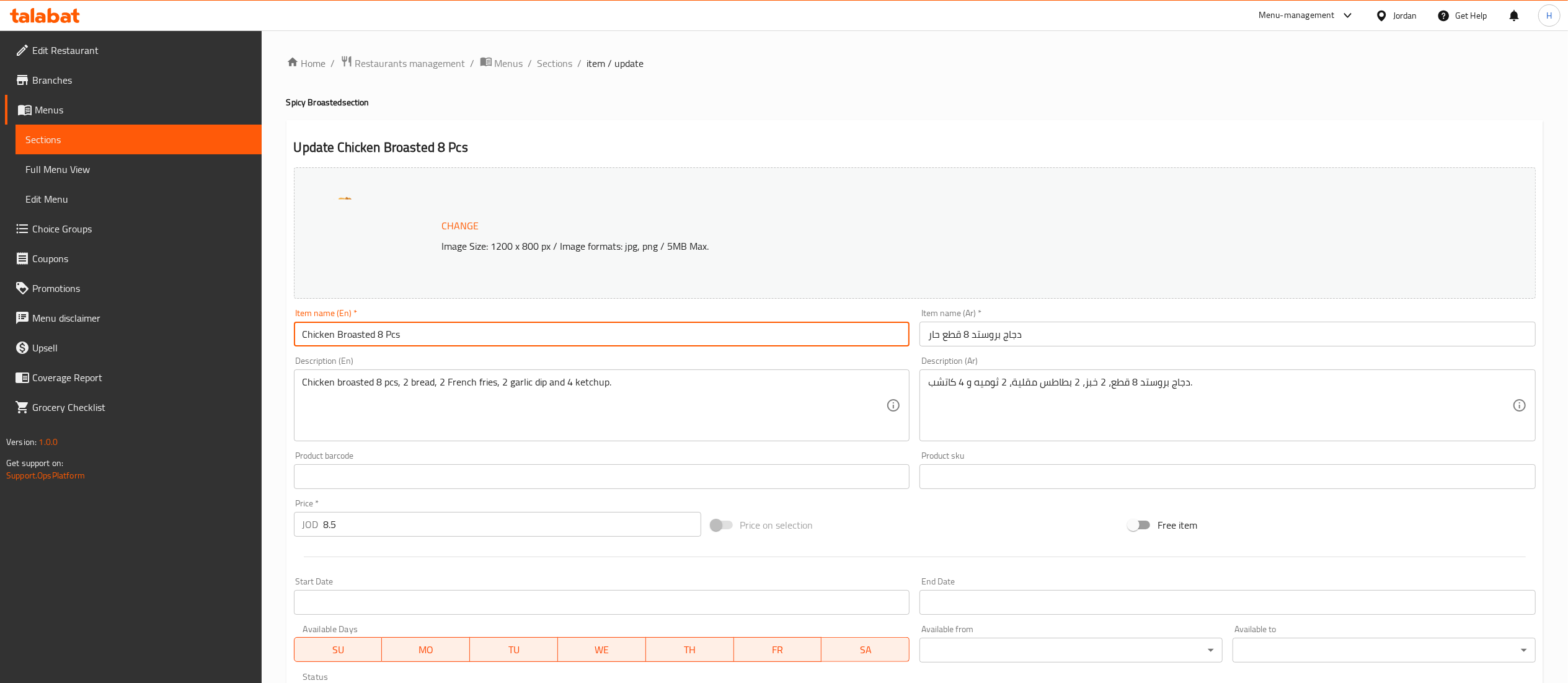
drag, startPoint x: 300, startPoint y: 333, endPoint x: 309, endPoint y: 335, distance: 9.2
click at [301, 333] on input "Chicken Broasted 8 Pcs" at bounding box center [602, 334] width 616 height 25
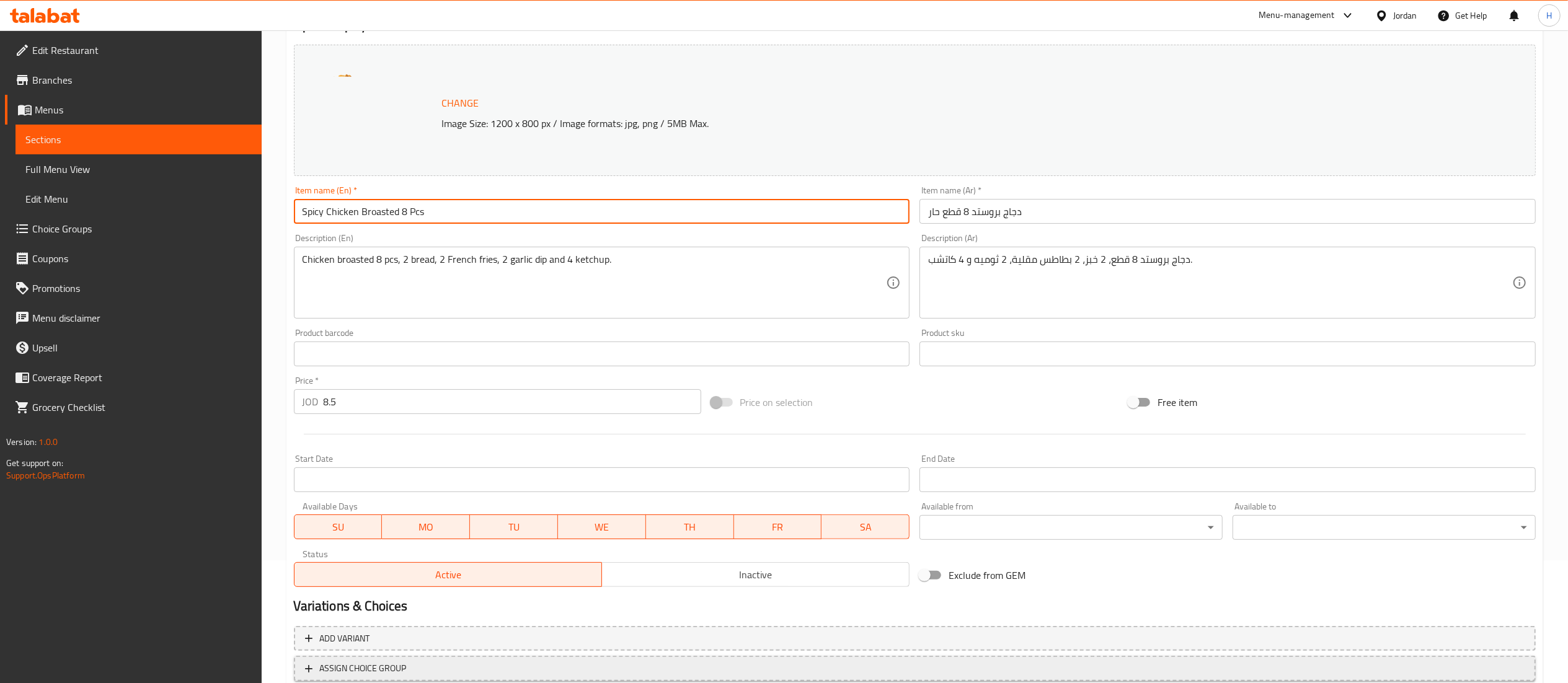
scroll to position [210, 0]
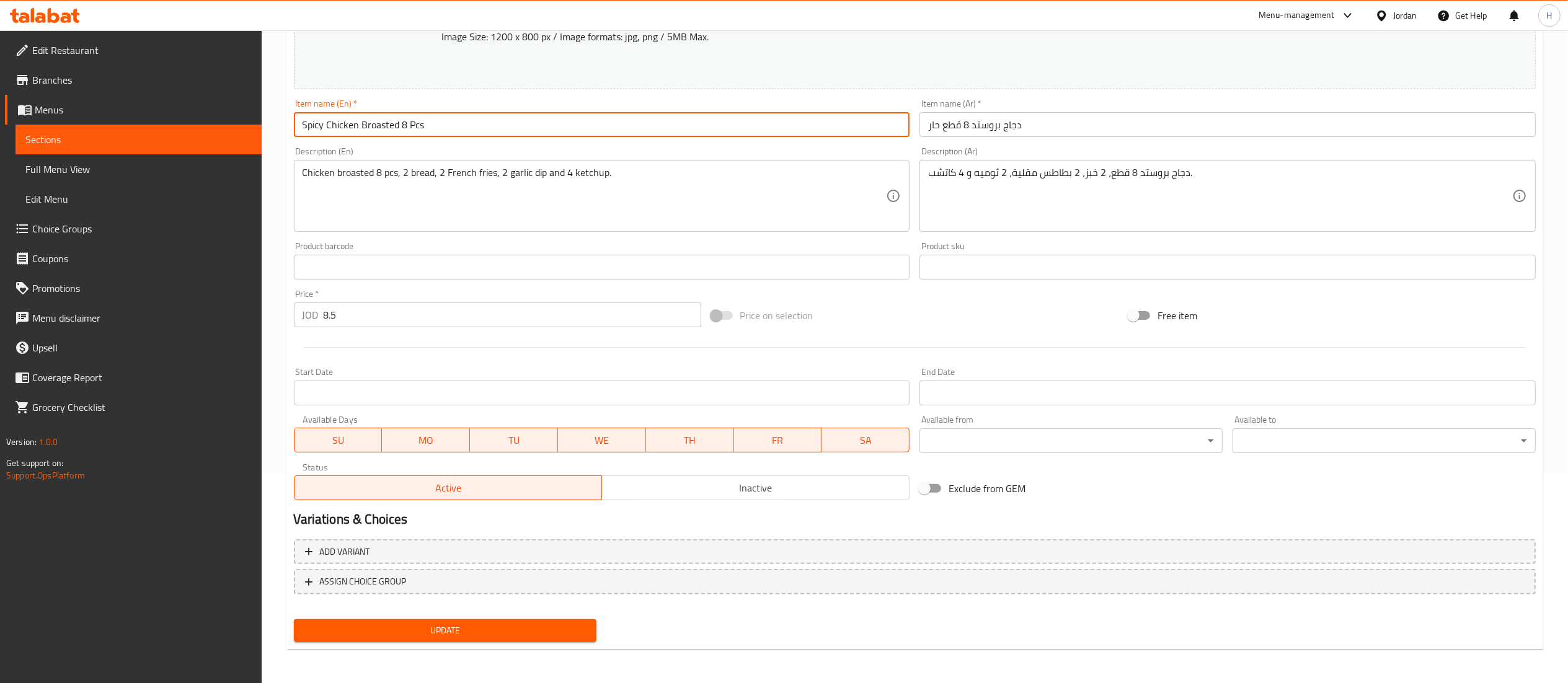
type input "Spicy Chicken Broasted 8 Pcs"
click at [475, 629] on span "Update" at bounding box center [446, 631] width 284 height 15
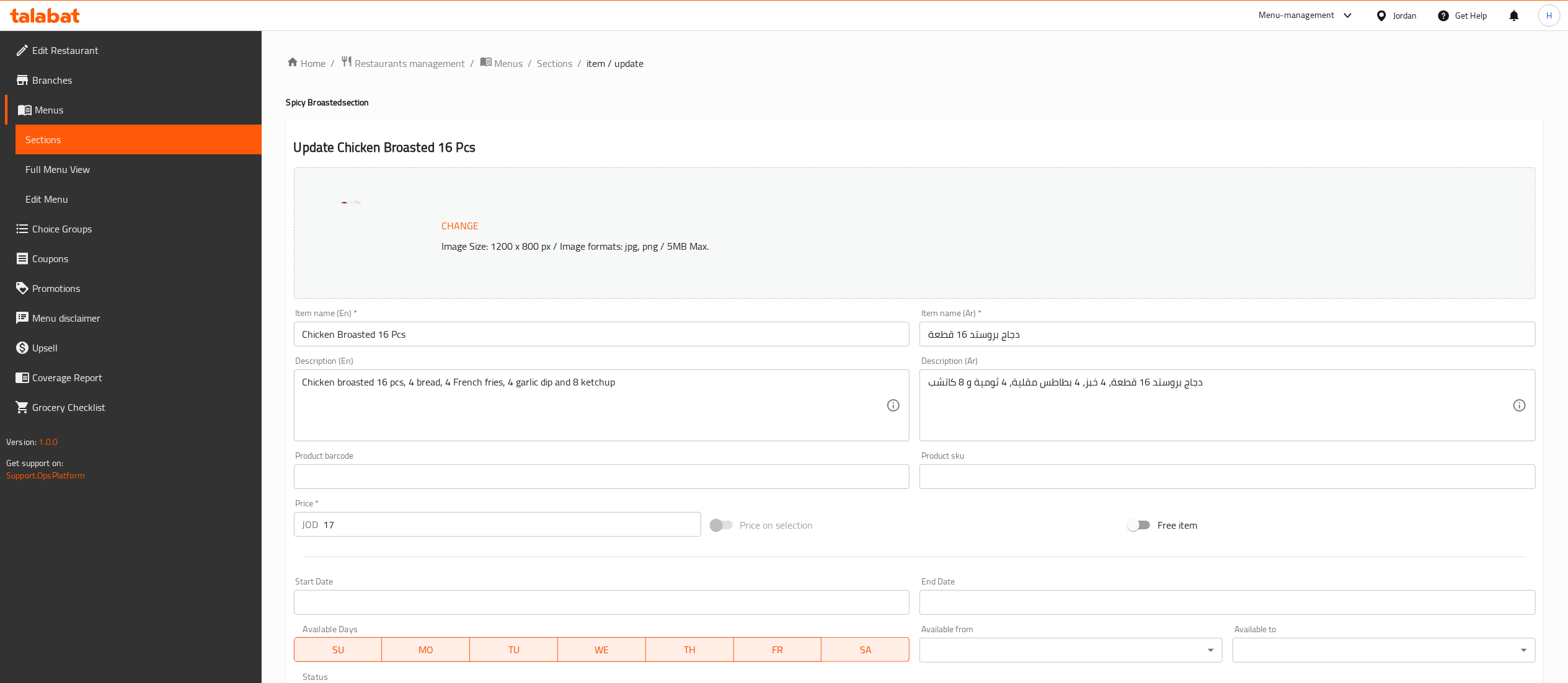
click at [300, 333] on input "Chicken Broasted 16 Pcs" at bounding box center [602, 334] width 616 height 25
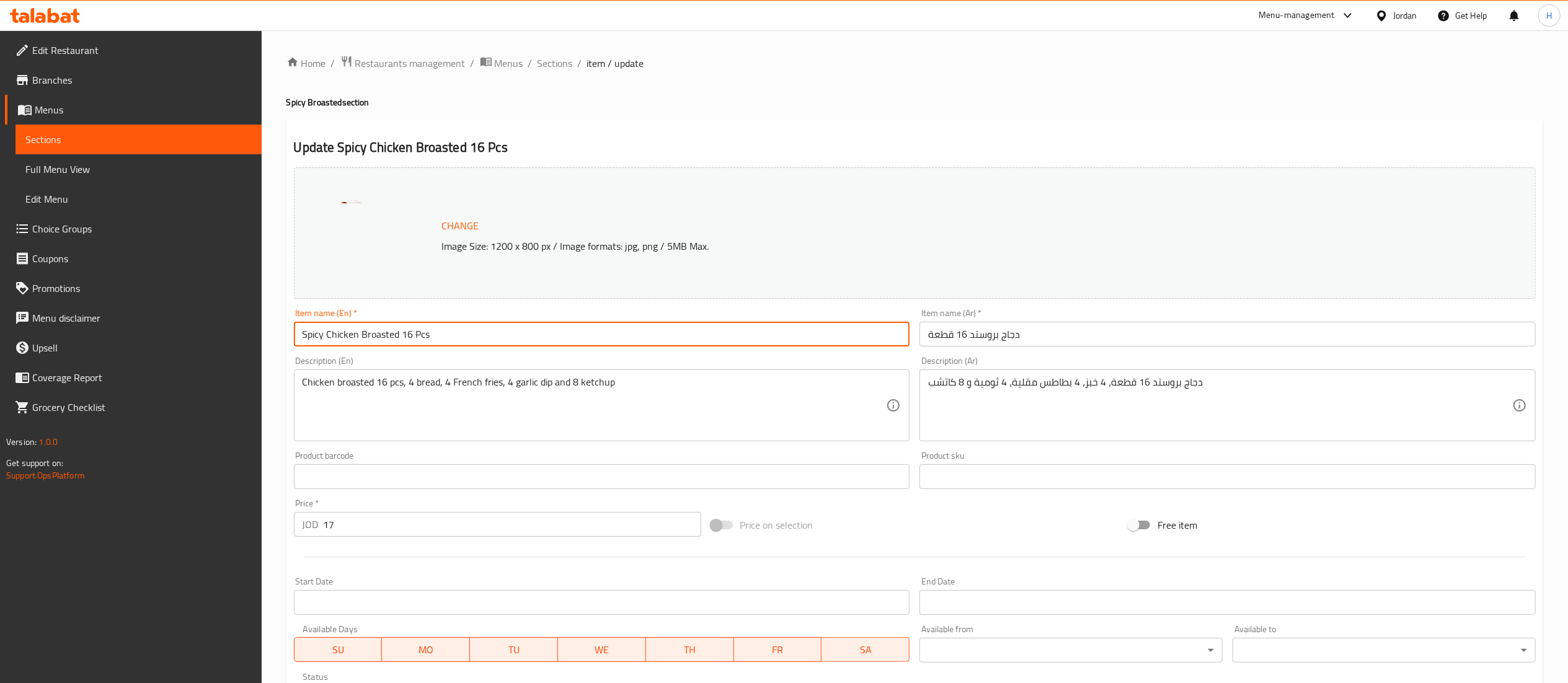
type input "Spicy Chicken Broasted 16 Pcs"
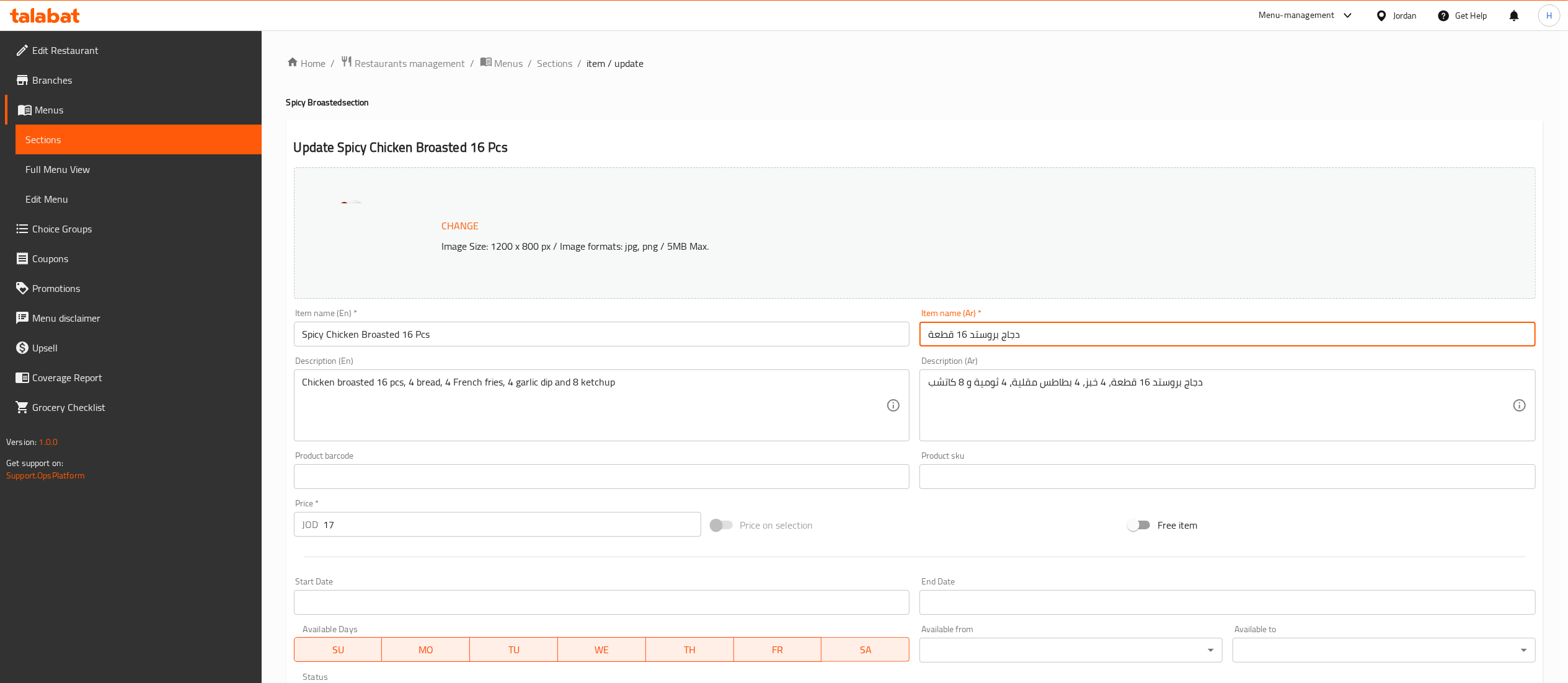
click at [1129, 342] on input "دجاج بروستد 16 قطعة" at bounding box center [1227, 334] width 616 height 25
paste input "حار"
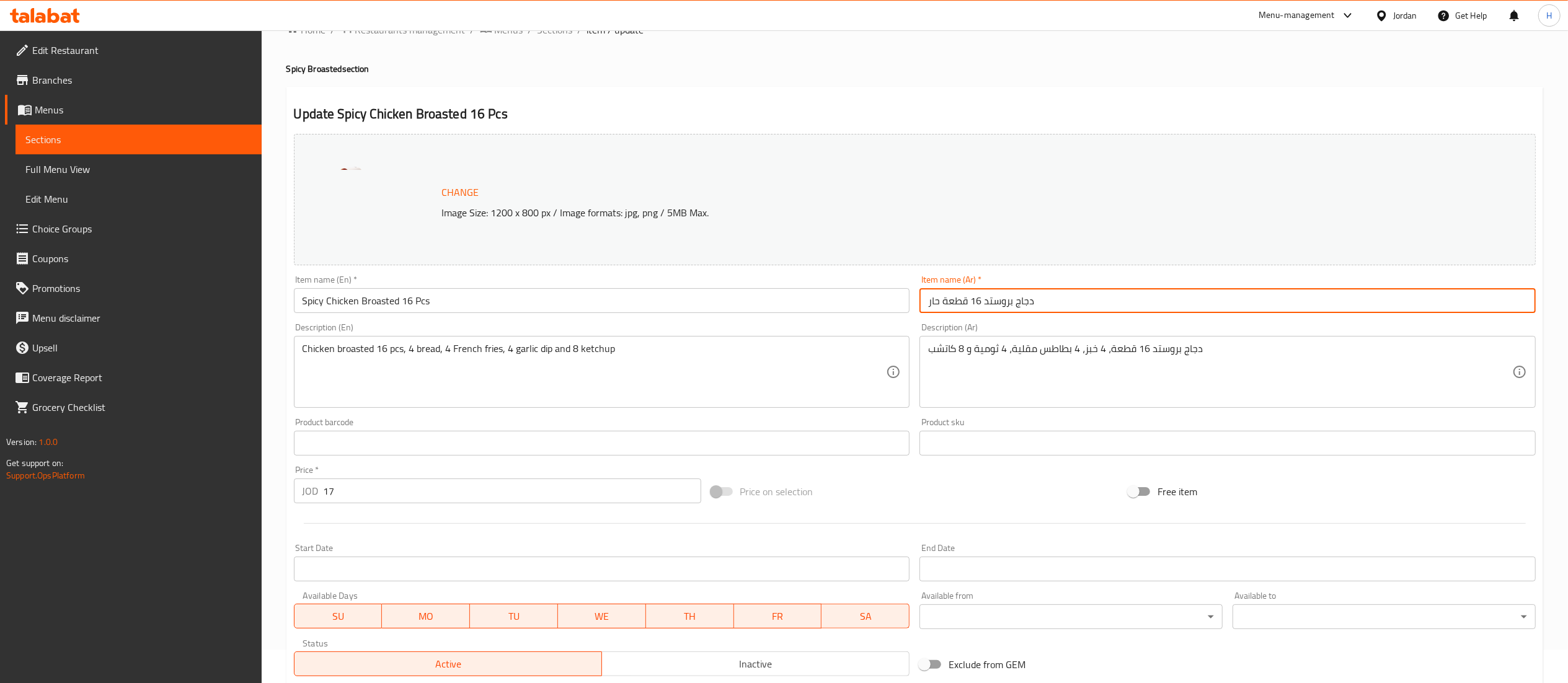
scroll to position [210, 0]
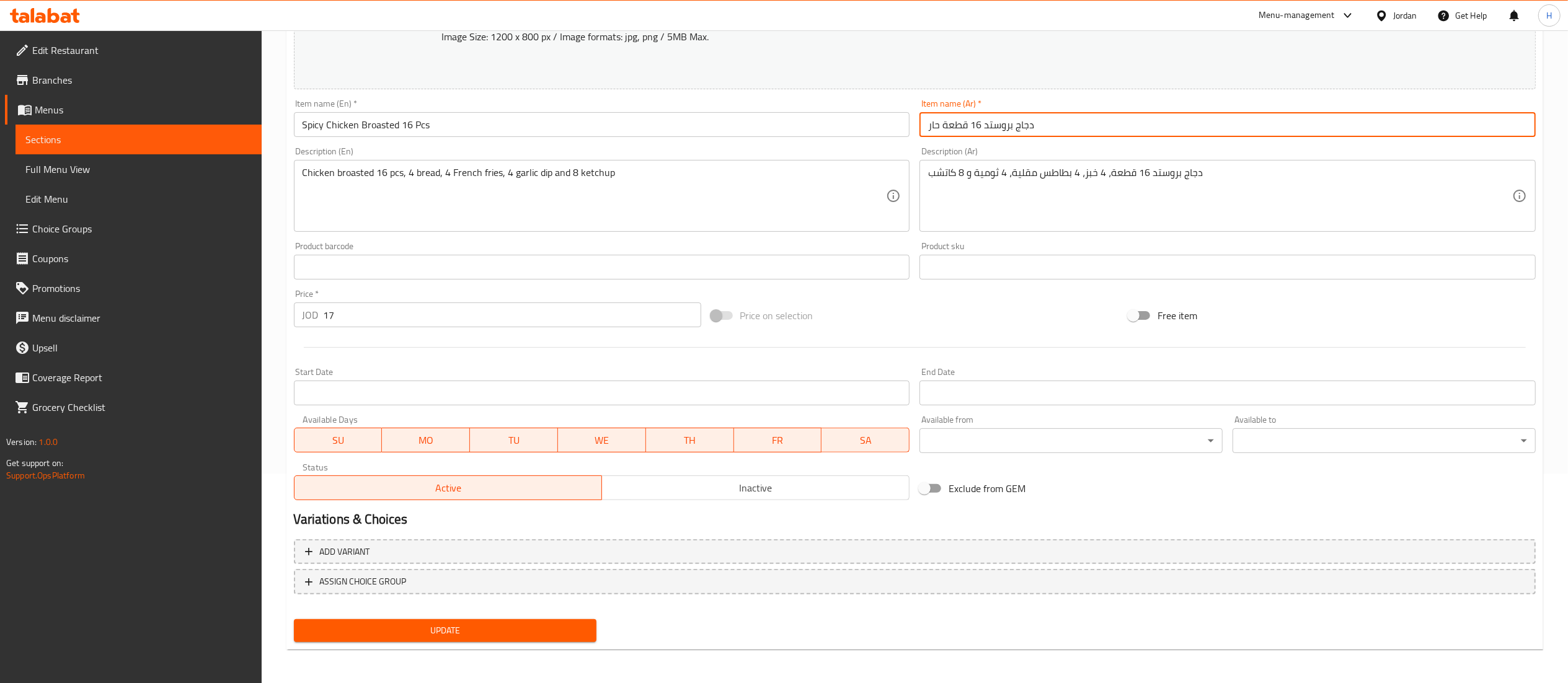
type input "دجاج بروستد 16 قطعة حار"
click at [488, 619] on button "Update" at bounding box center [445, 631] width 303 height 23
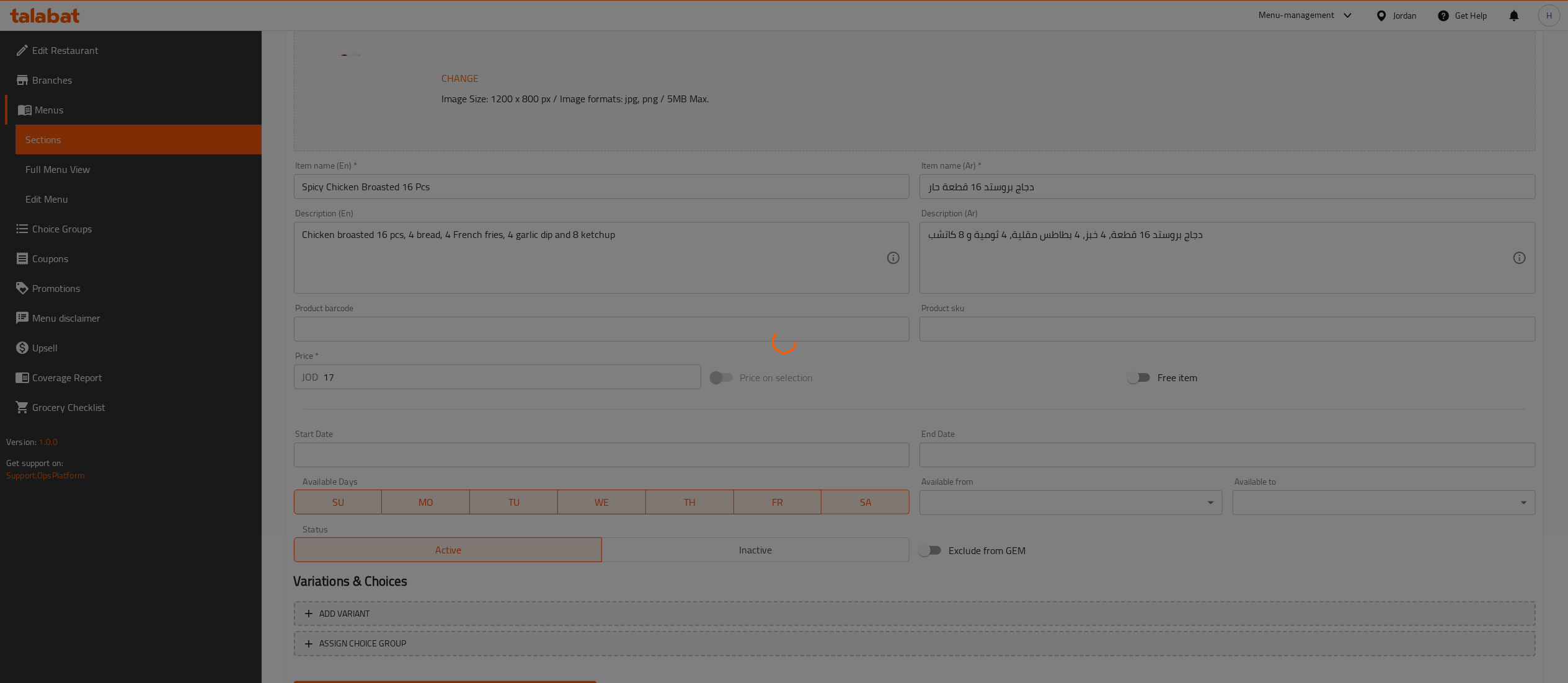
scroll to position [0, 0]
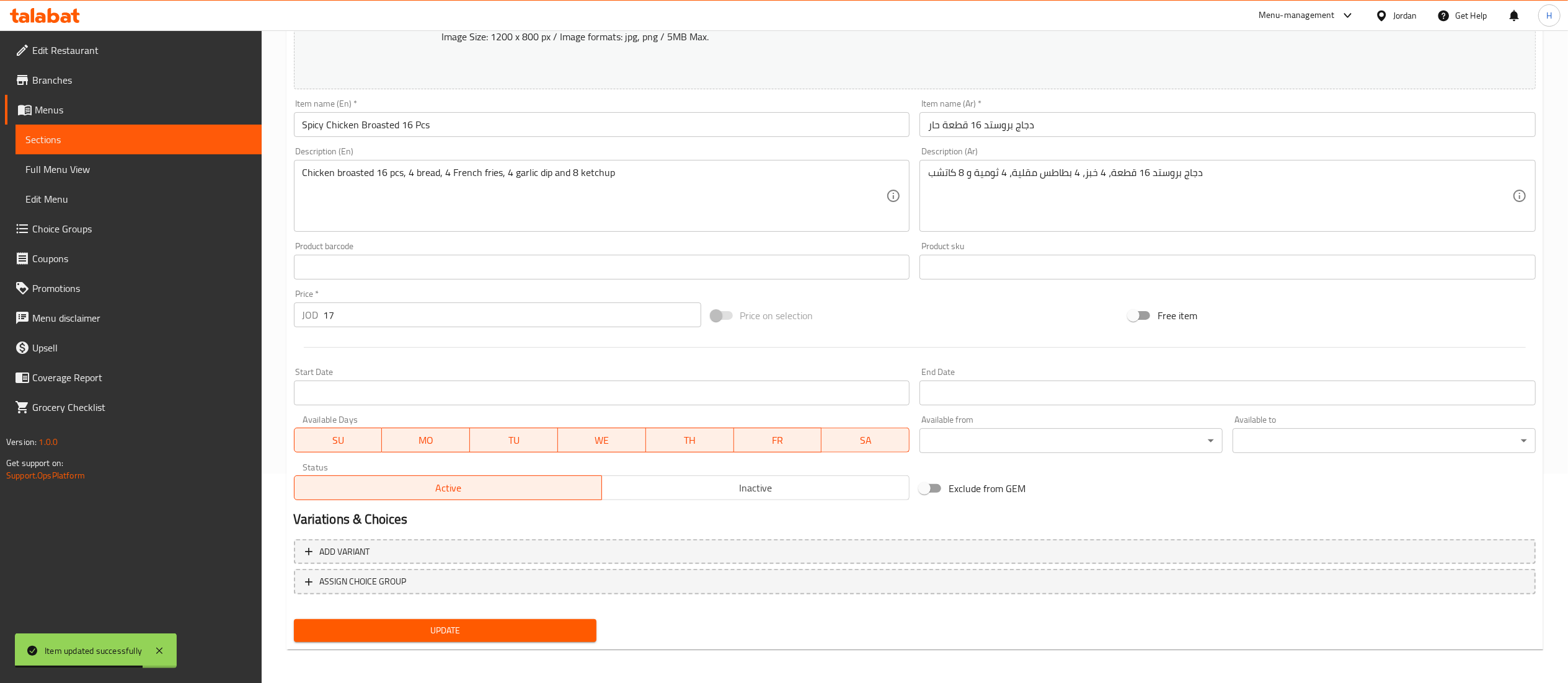
click at [458, 638] on button "Update" at bounding box center [445, 631] width 303 height 23
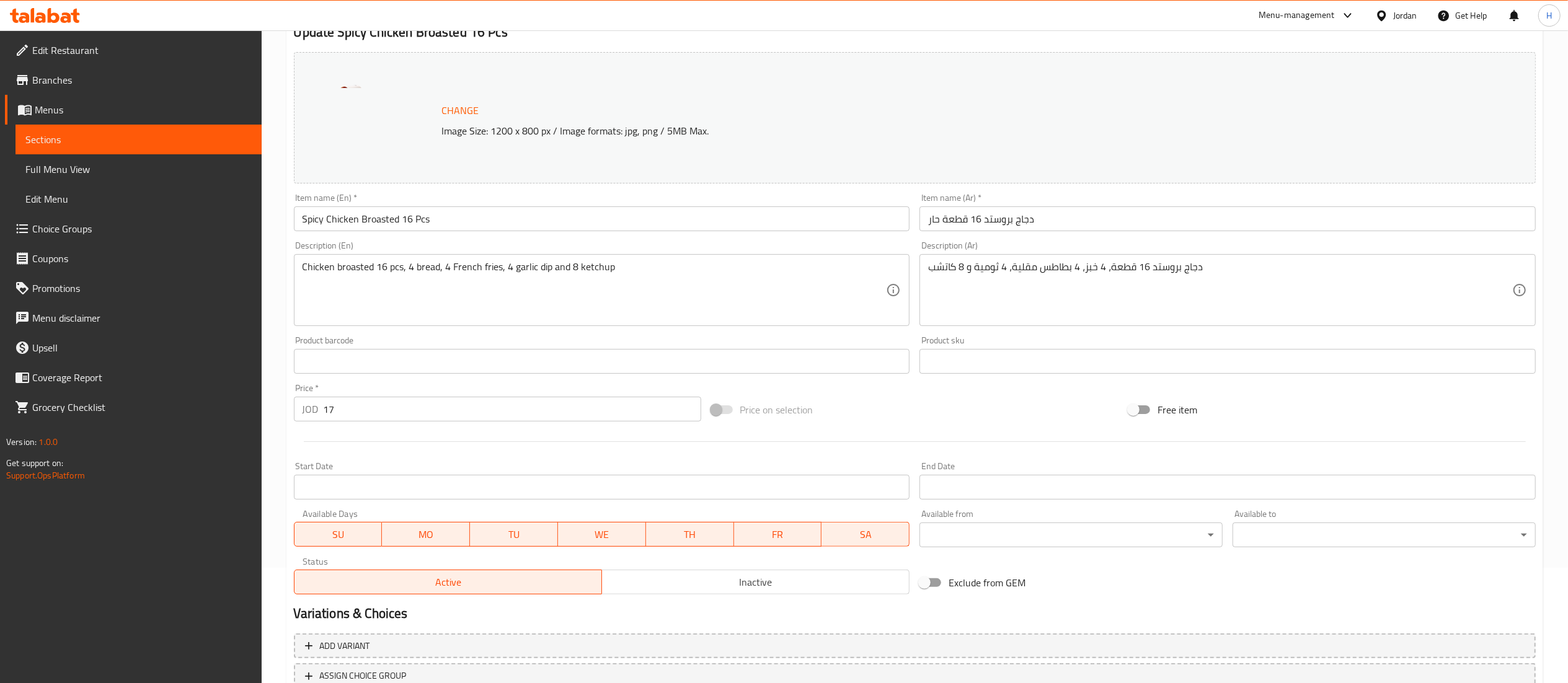
scroll to position [210, 0]
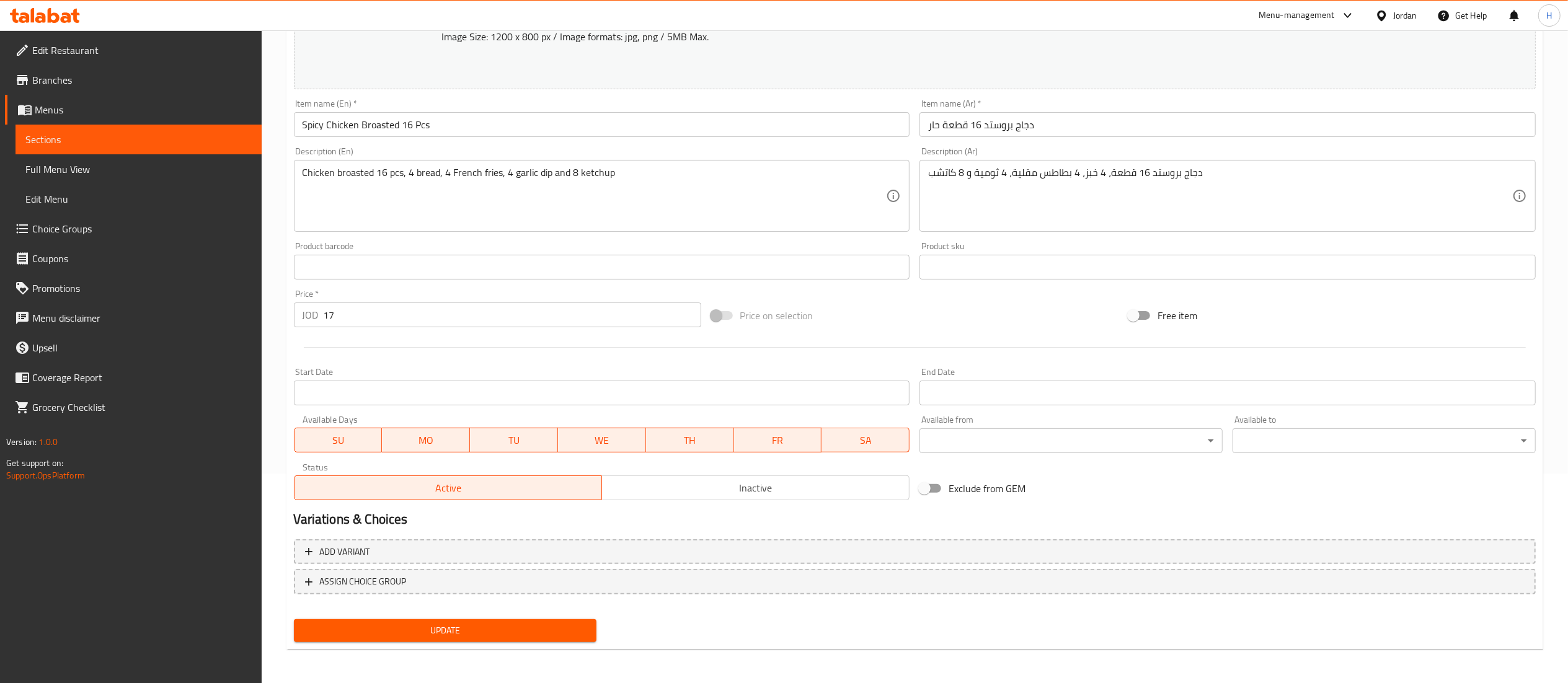
click at [458, 626] on span "Update" at bounding box center [446, 631] width 284 height 15
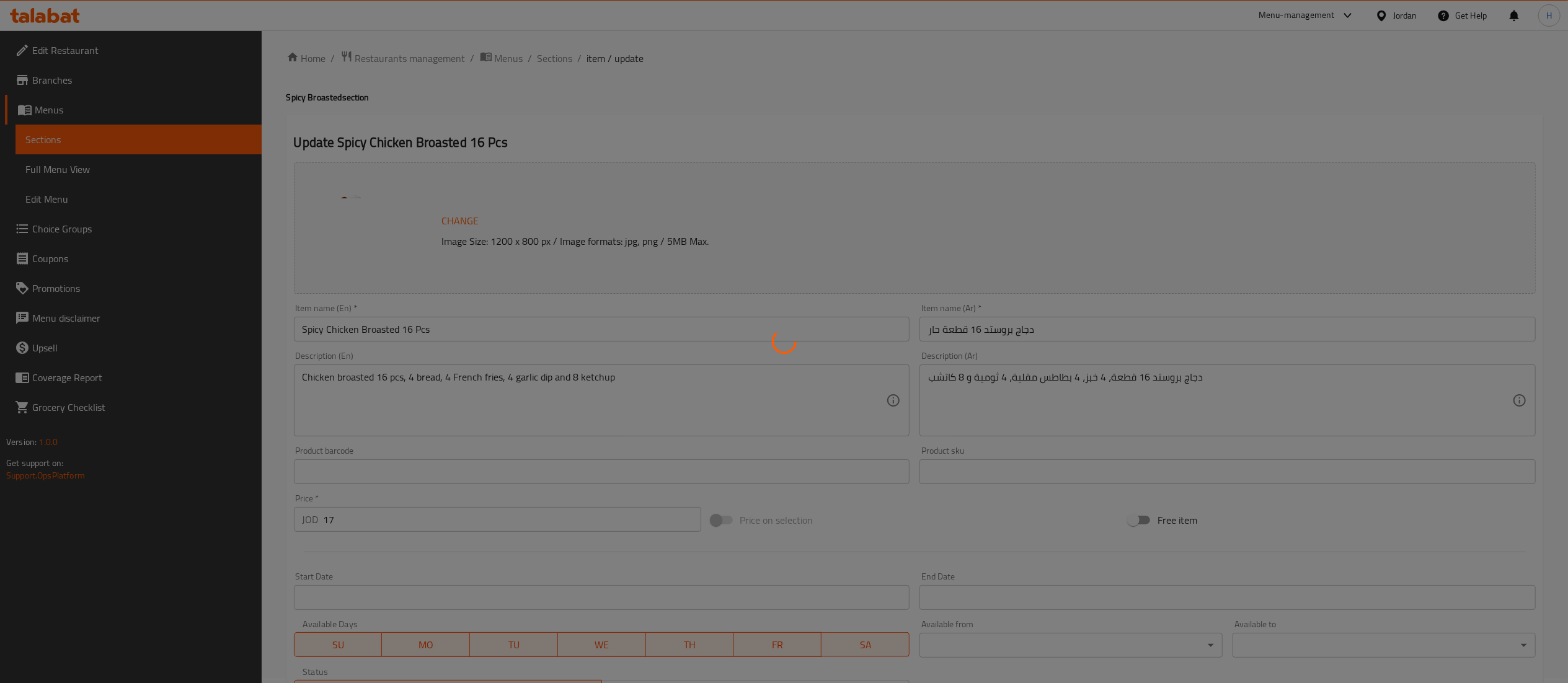
scroll to position [0, 0]
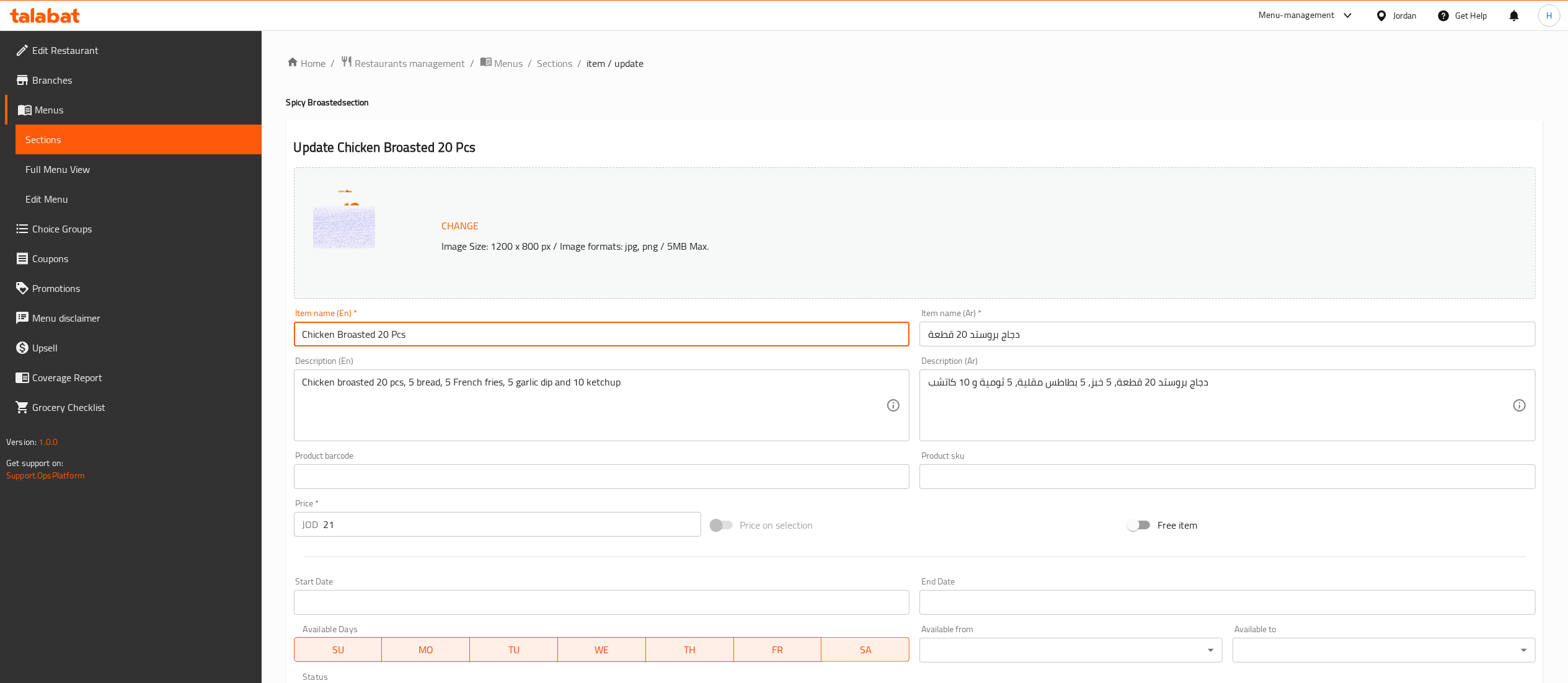
click at [301, 343] on input "Chicken Broasted 20 Pcs" at bounding box center [602, 334] width 616 height 25
type input "Spicy Chicken Broasted 20 Pcs"
click at [1045, 332] on input "دجاج بروستد 20 قطعة" at bounding box center [1227, 334] width 616 height 25
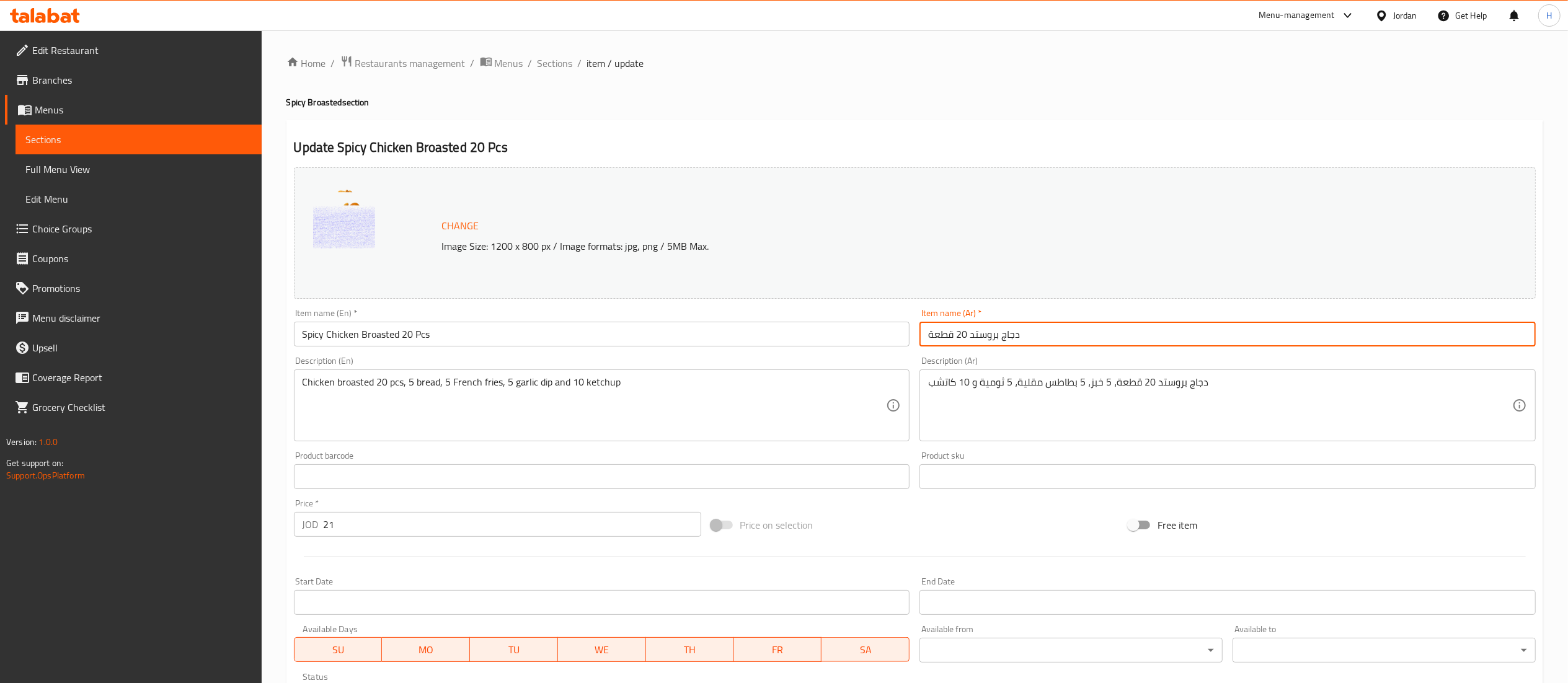
paste input "حار"
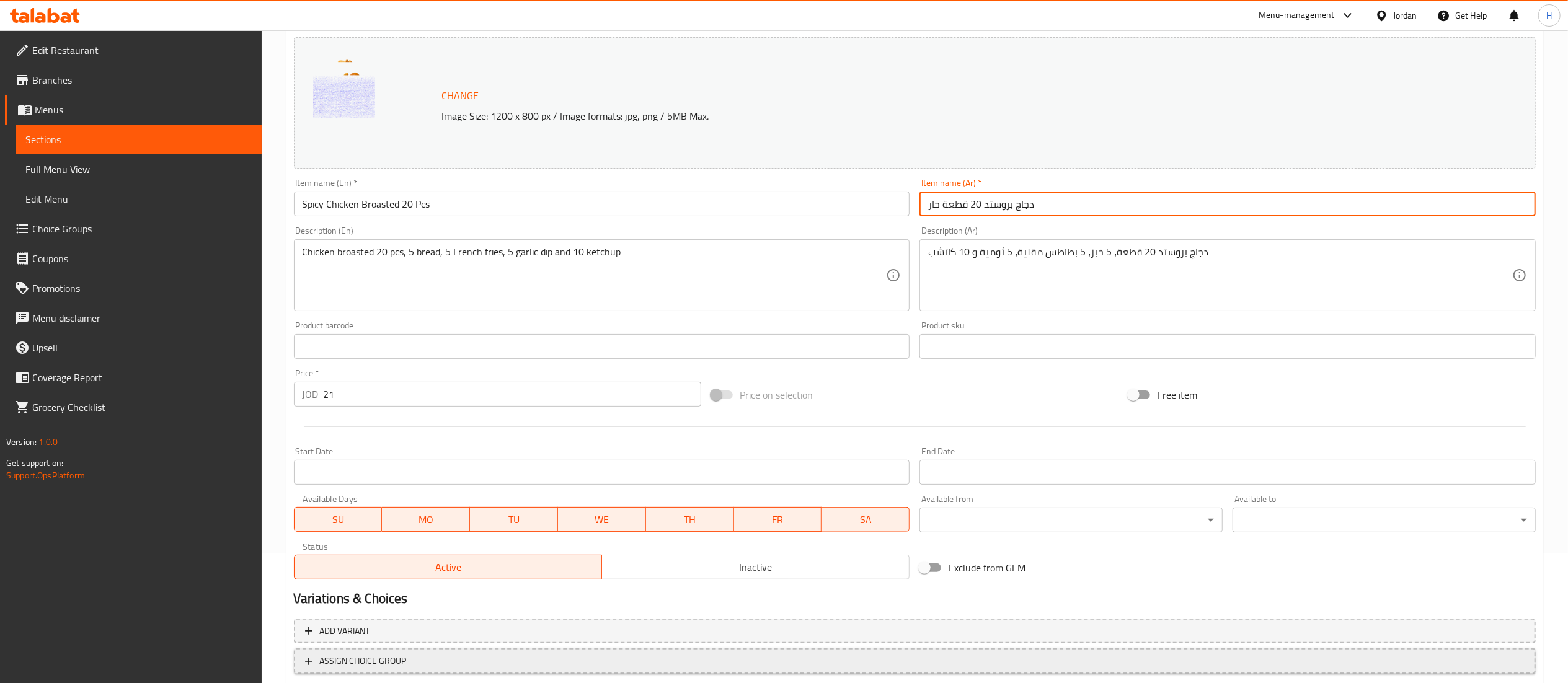
scroll to position [210, 0]
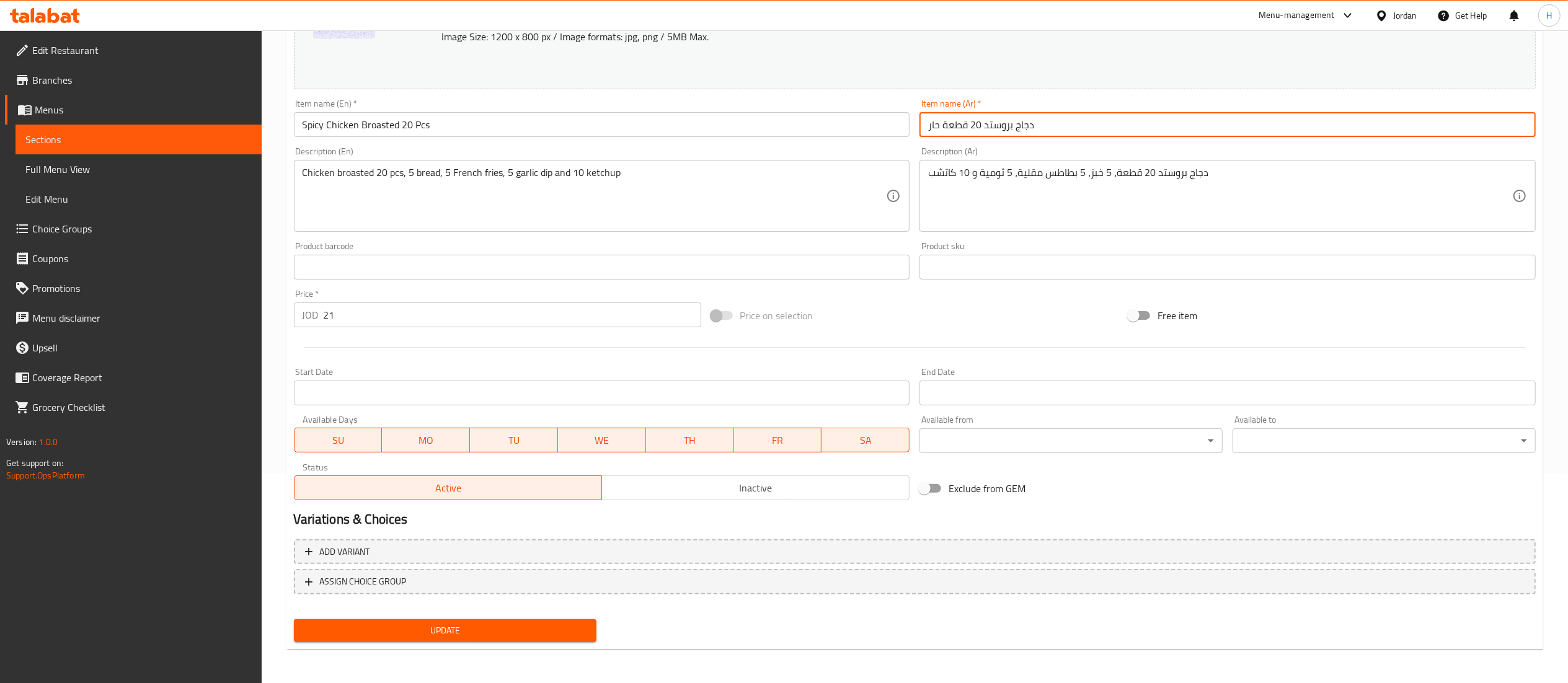
type input "دجاج بروستد 20 قطعة حار"
click at [358, 625] on span "Update" at bounding box center [446, 631] width 284 height 15
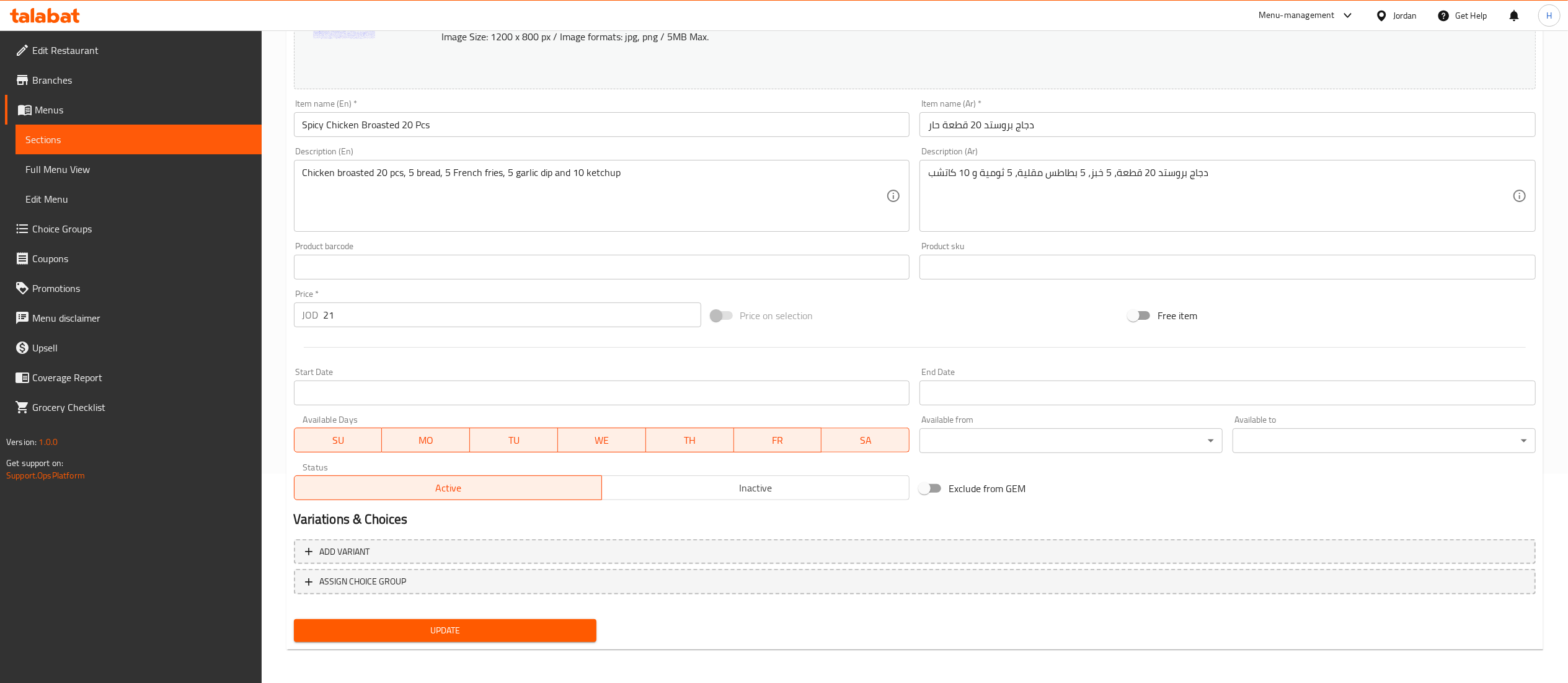
click at [422, 637] on button "Update" at bounding box center [445, 631] width 303 height 23
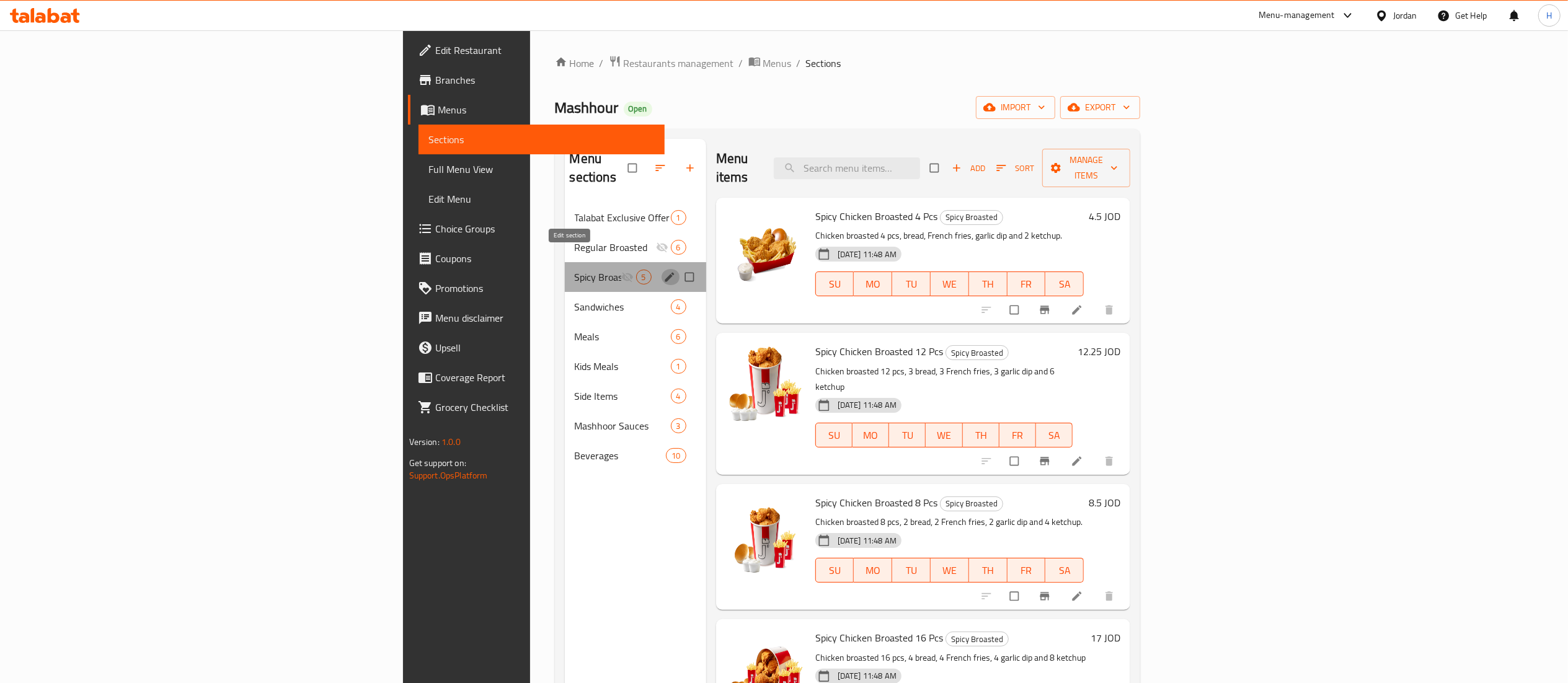
click at [664, 272] on icon "edit" at bounding box center [669, 277] width 10 height 10
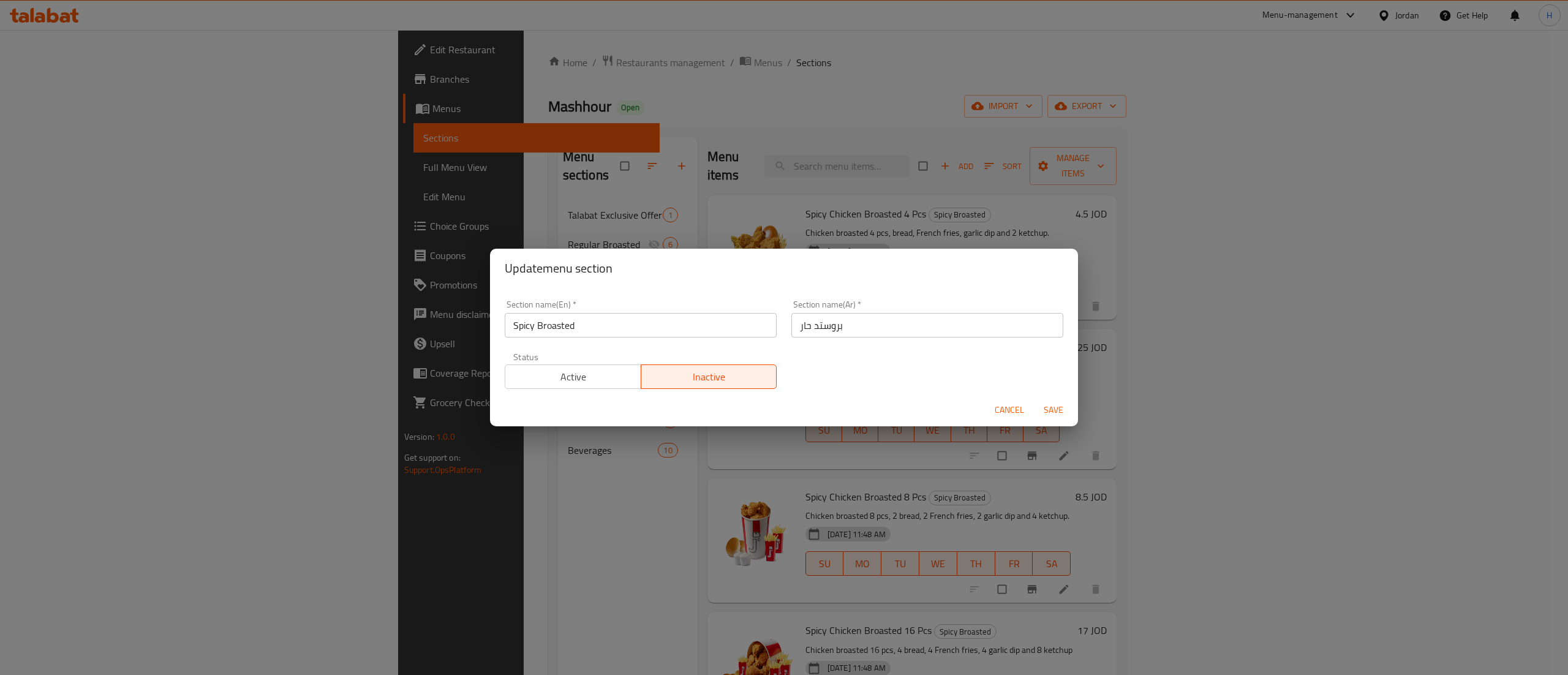
click at [572, 375] on span "Active" at bounding box center [573, 377] width 126 height 18
click at [1042, 402] on button "Save" at bounding box center [1054, 410] width 39 height 23
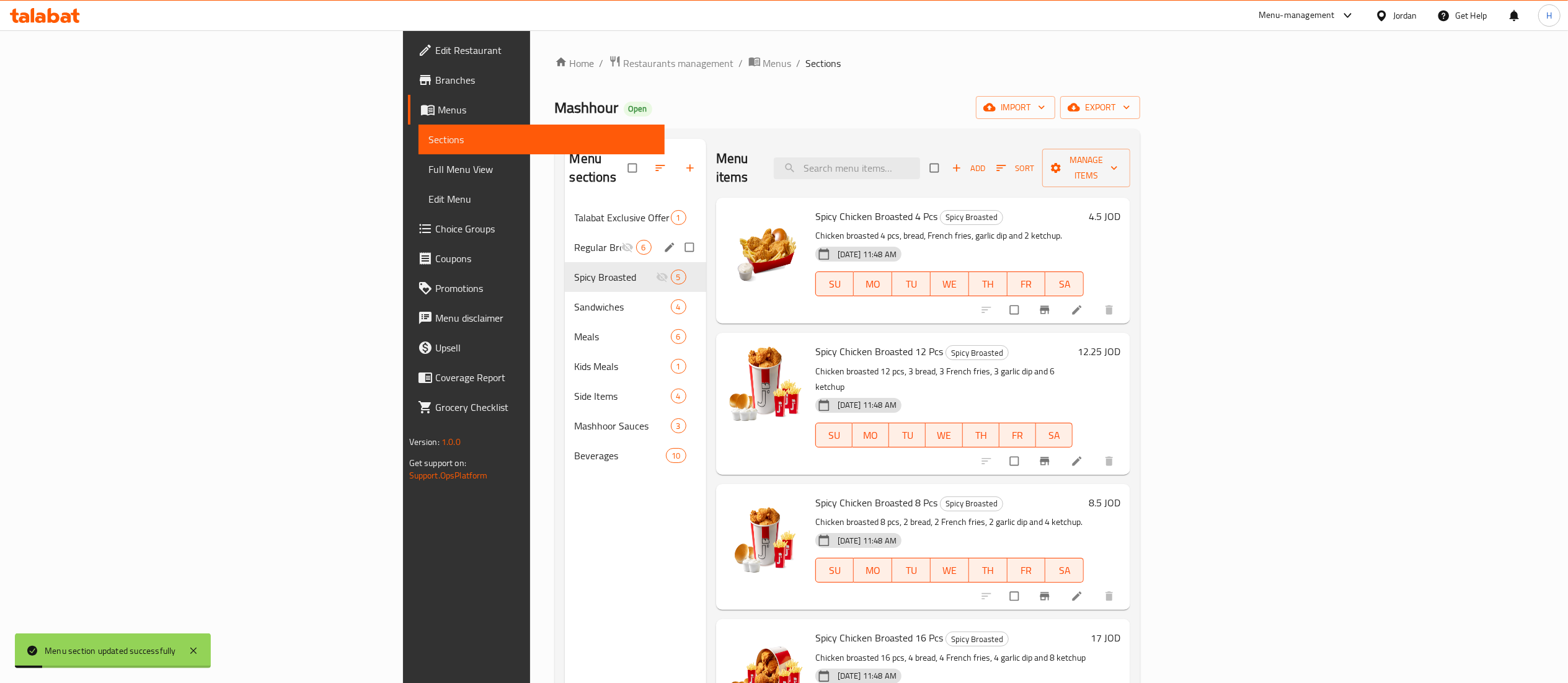
click at [663, 241] on icon "edit" at bounding box center [669, 247] width 12 height 12
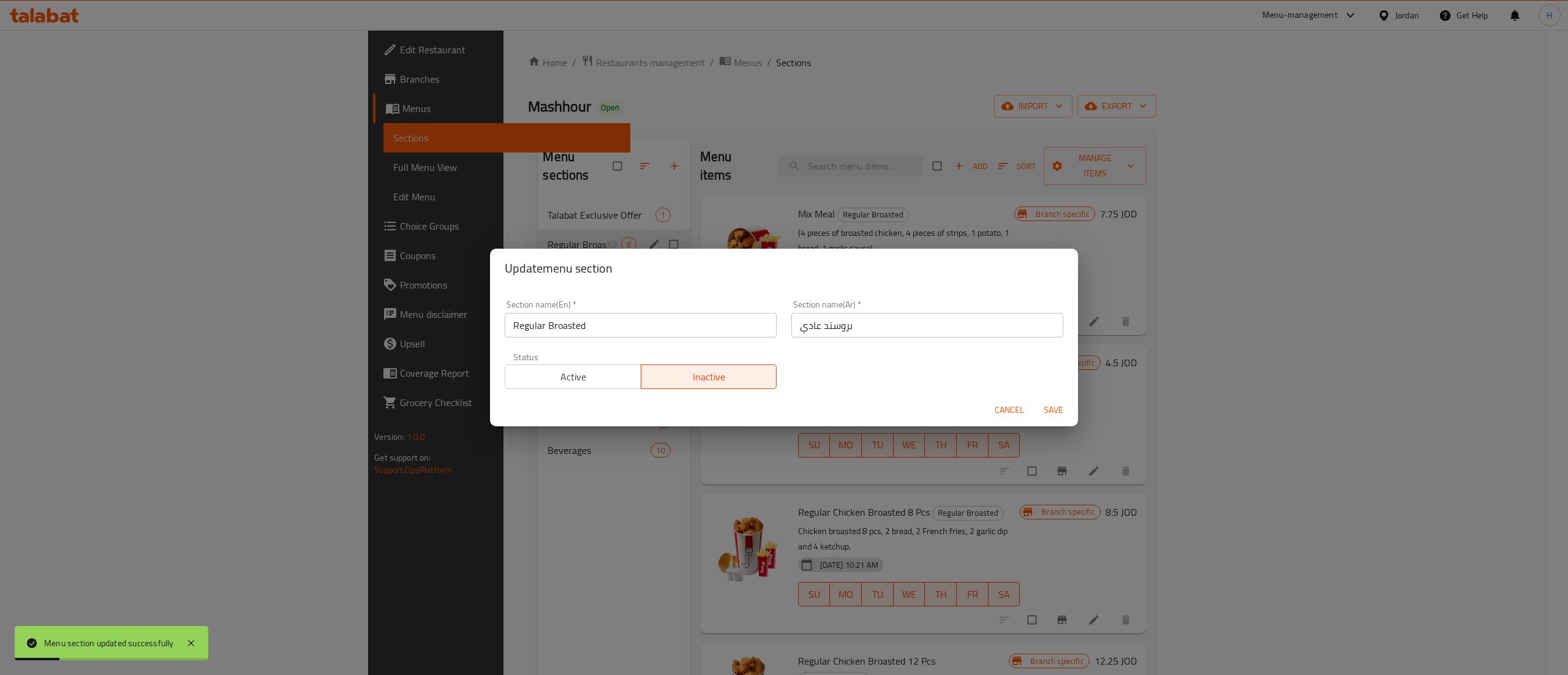
click at [581, 379] on span "Active" at bounding box center [573, 377] width 126 height 18
click at [1047, 414] on span "Save" at bounding box center [1054, 410] width 30 height 15
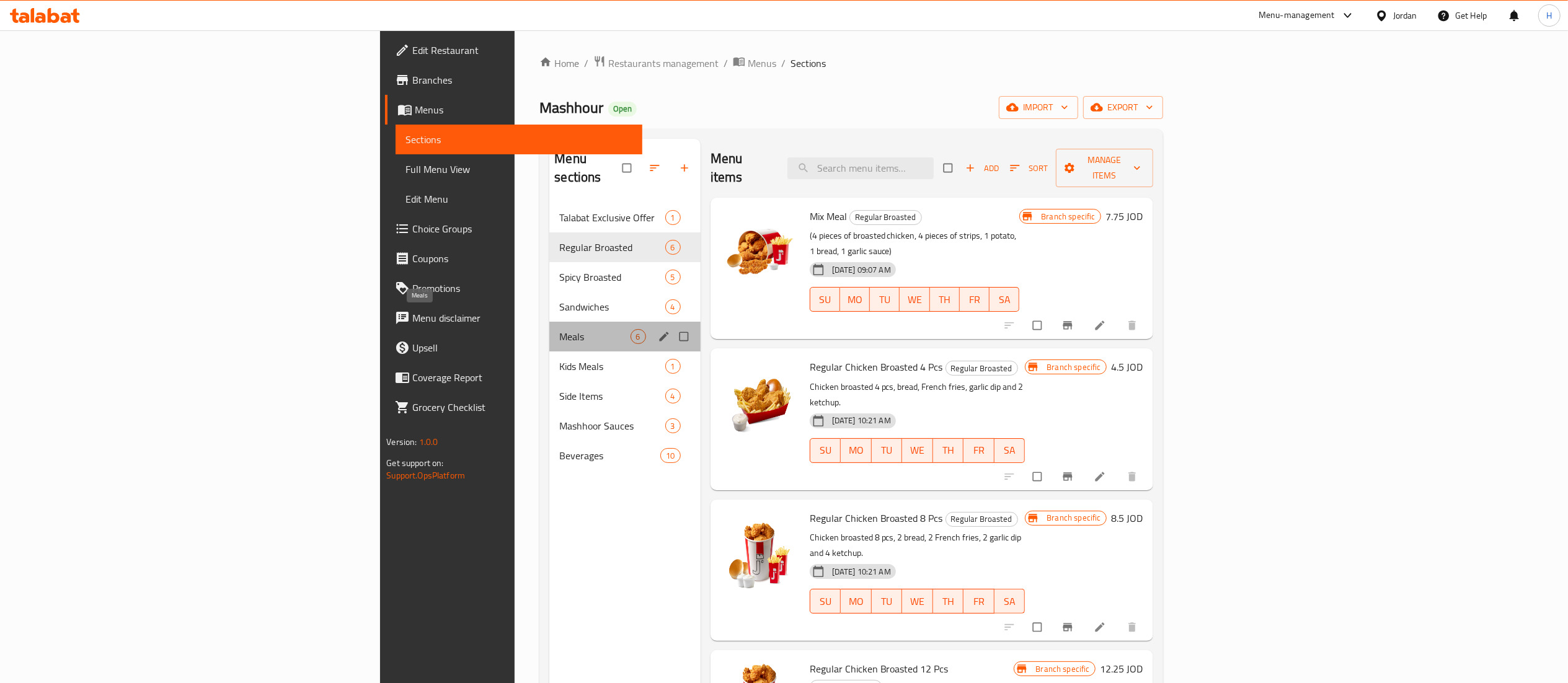
click at [559, 329] on span "Meals" at bounding box center [594, 336] width 71 height 15
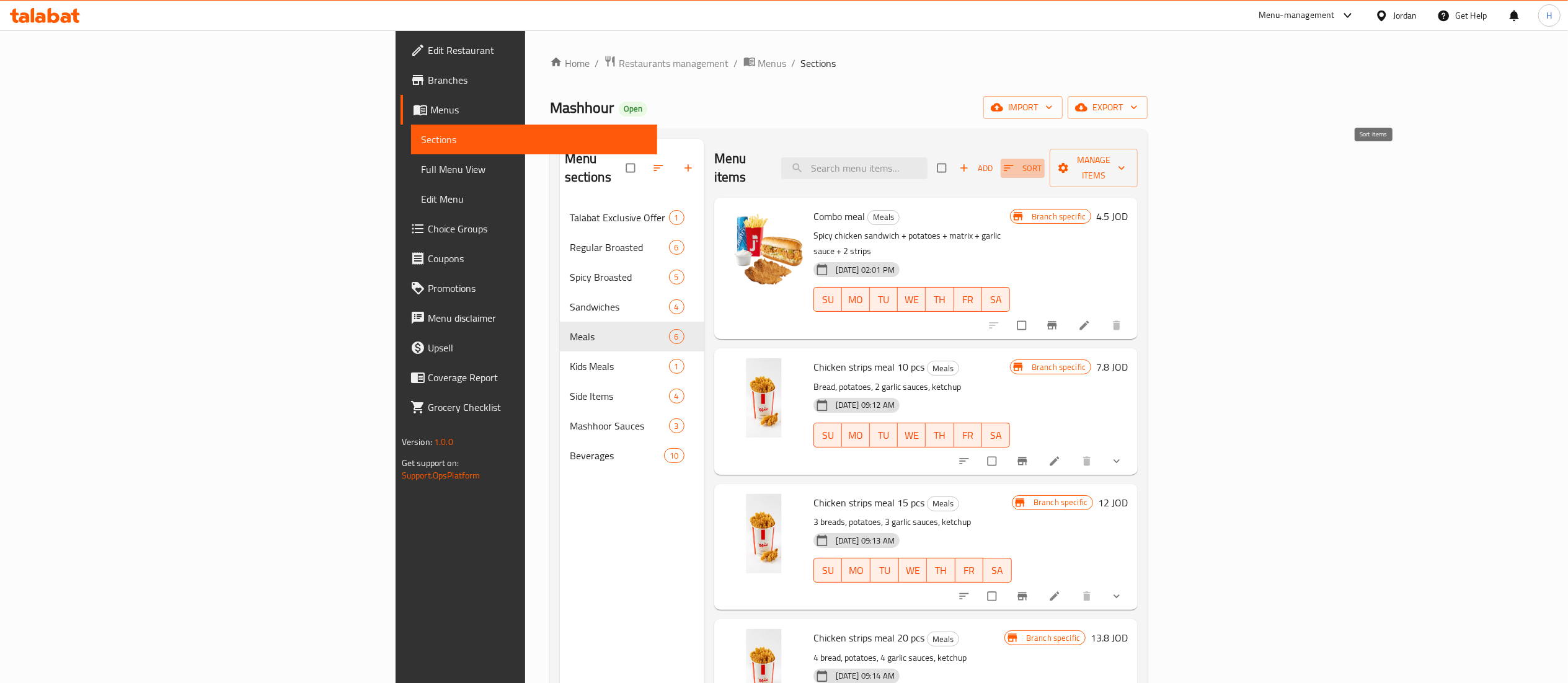
click at [1042, 161] on span "Sort" at bounding box center [1022, 168] width 38 height 14
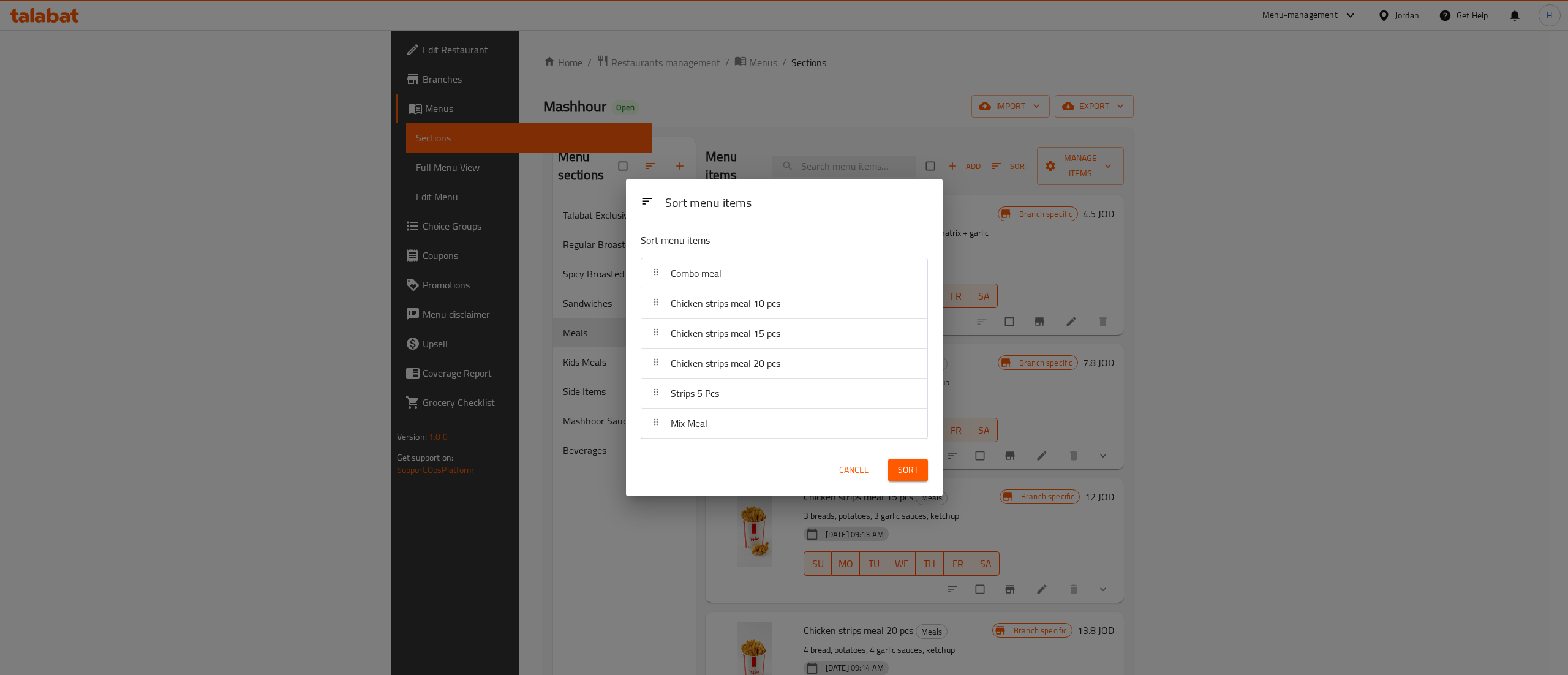
click at [850, 475] on span "Cancel" at bounding box center [854, 470] width 30 height 15
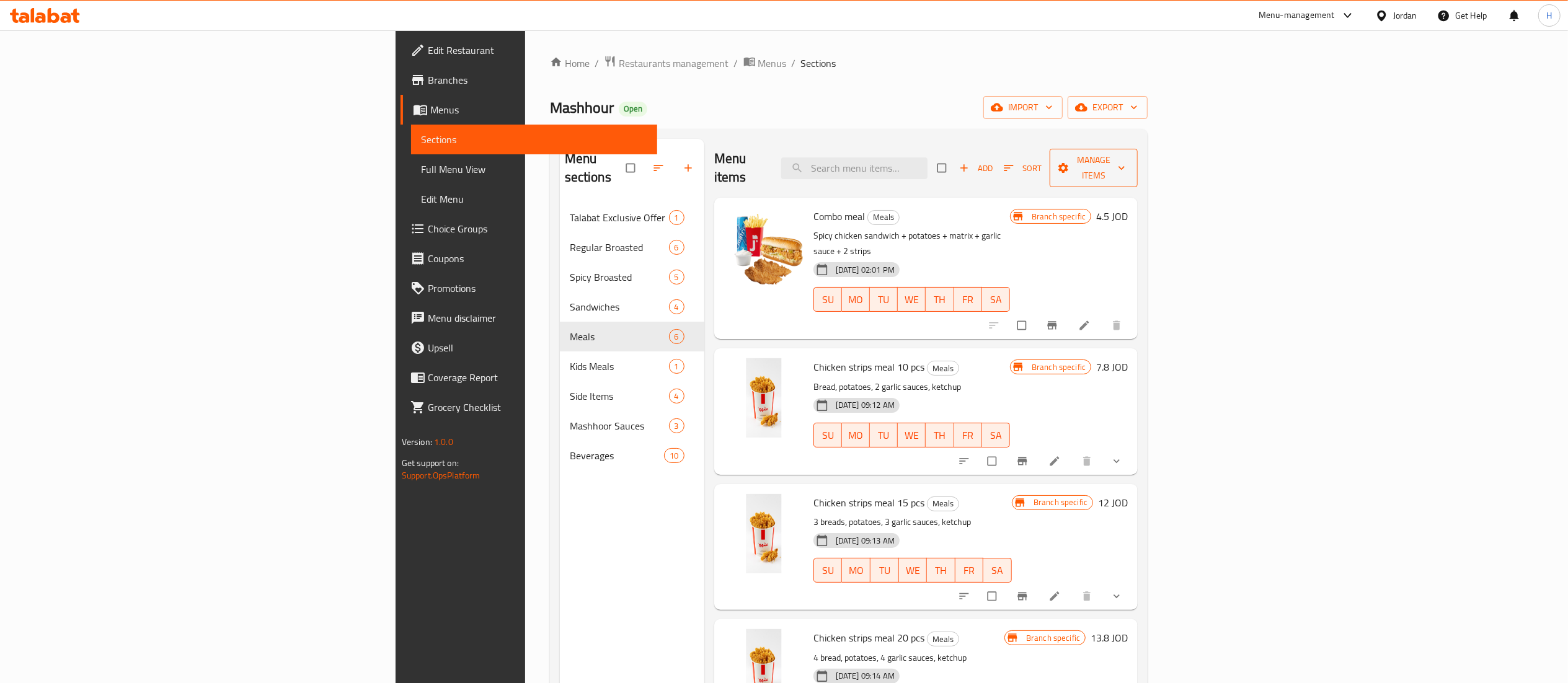
click at [1072, 162] on span "button" at bounding box center [1064, 167] width 15 height 12
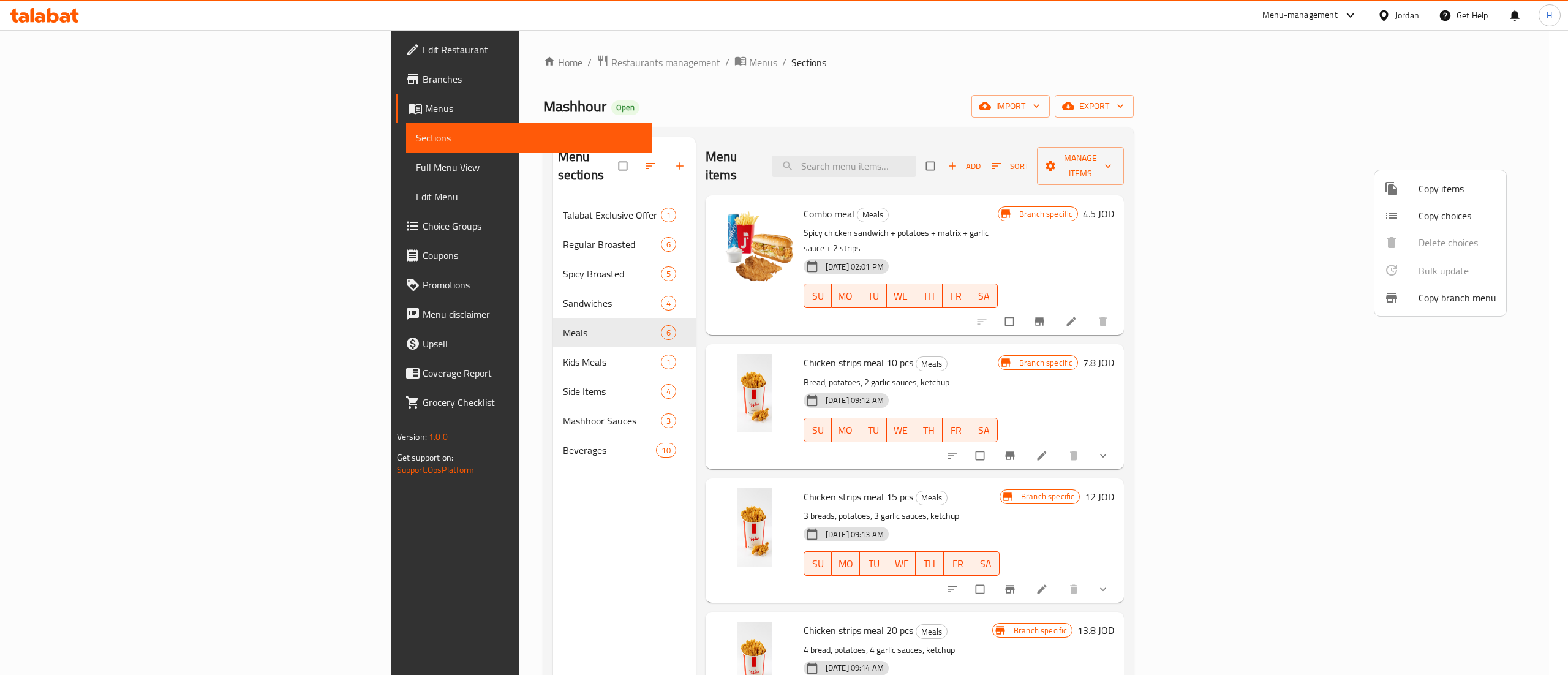
click at [1434, 190] on span "Copy items" at bounding box center [1457, 189] width 78 height 14
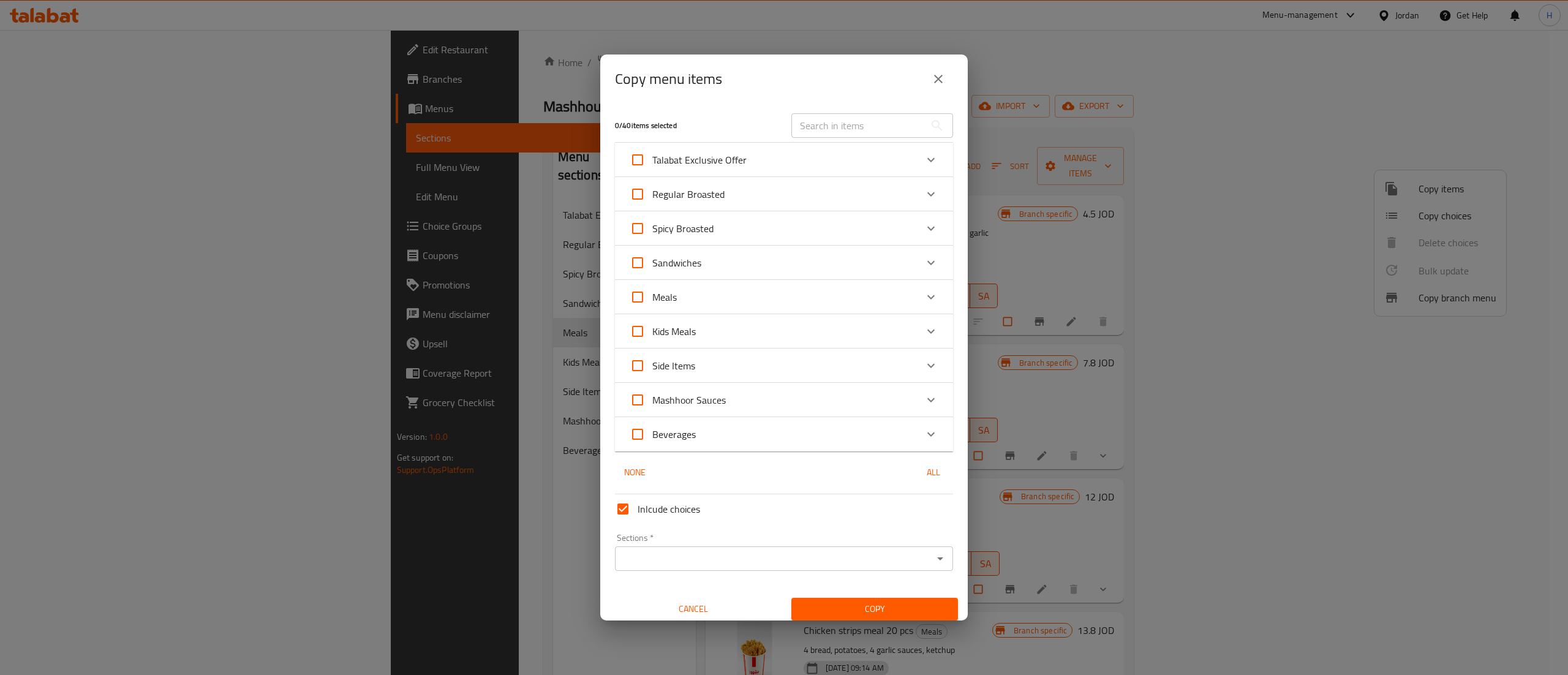
click at [827, 288] on div "Meals" at bounding box center [773, 297] width 286 height 30
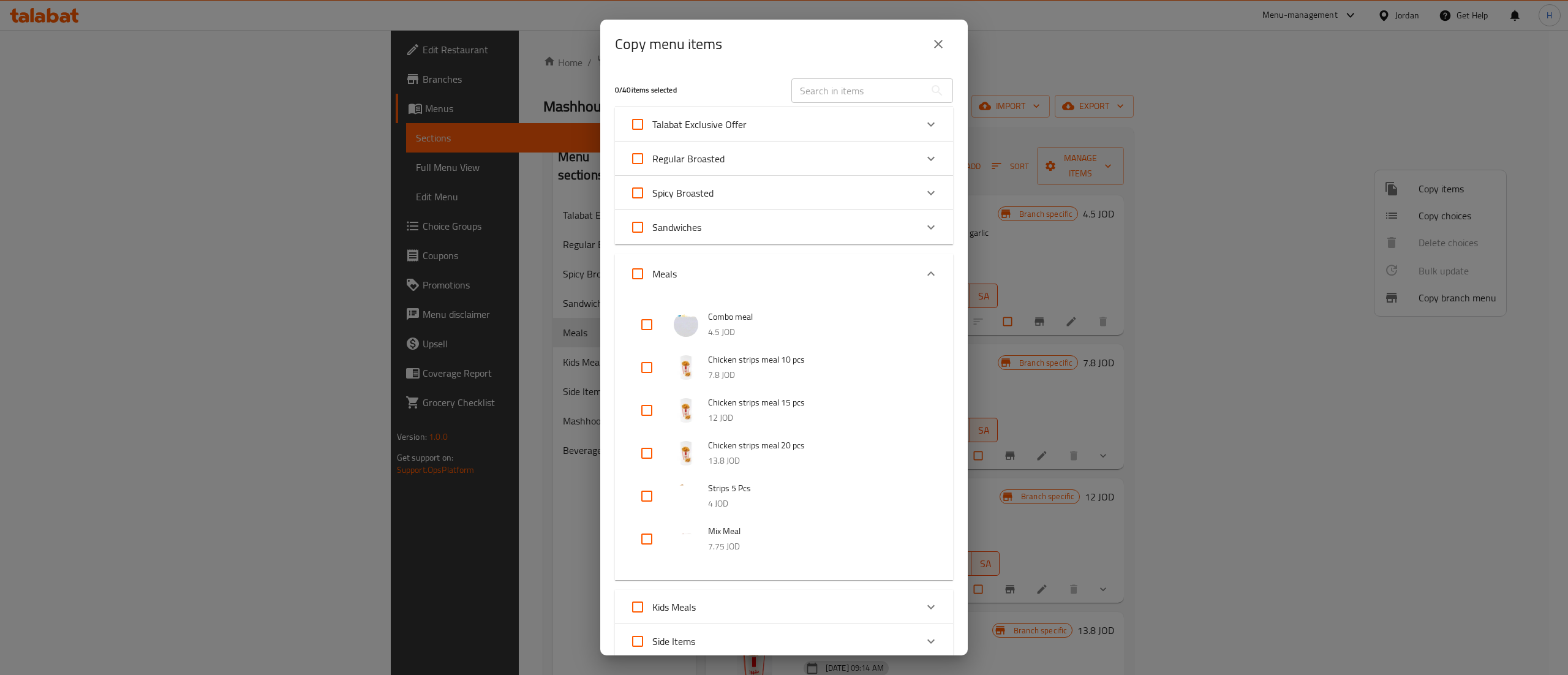
click at [648, 370] on input "checkbox" at bounding box center [646, 368] width 30 height 30
checkbox input "true"
click at [648, 410] on input "checkbox" at bounding box center [646, 410] width 30 height 30
checkbox input "true"
click at [646, 459] on input "checkbox" at bounding box center [646, 453] width 30 height 30
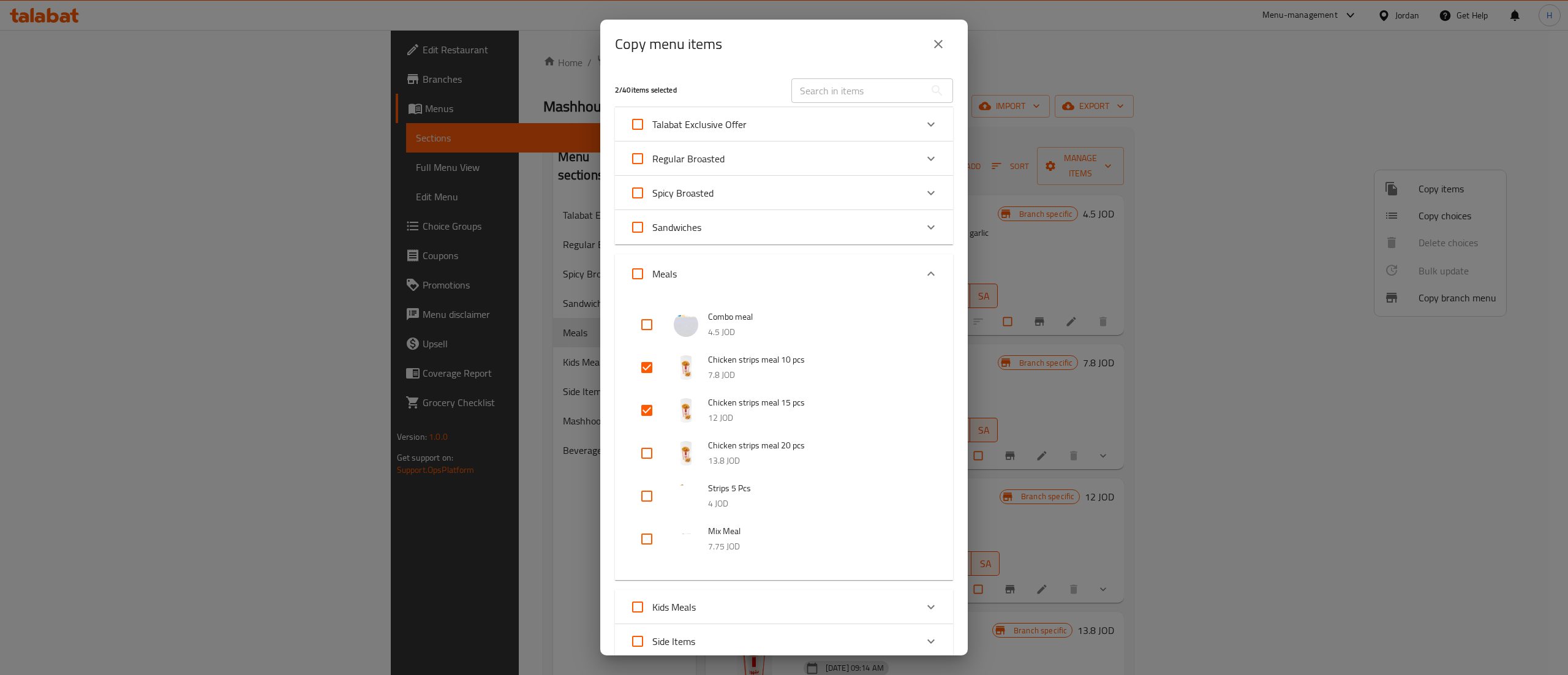
checkbox input "true"
drag, startPoint x: 645, startPoint y: 493, endPoint x: 648, endPoint y: 510, distance: 17.3
click at [645, 494] on input "checkbox" at bounding box center [646, 496] width 30 height 30
checkbox input "true"
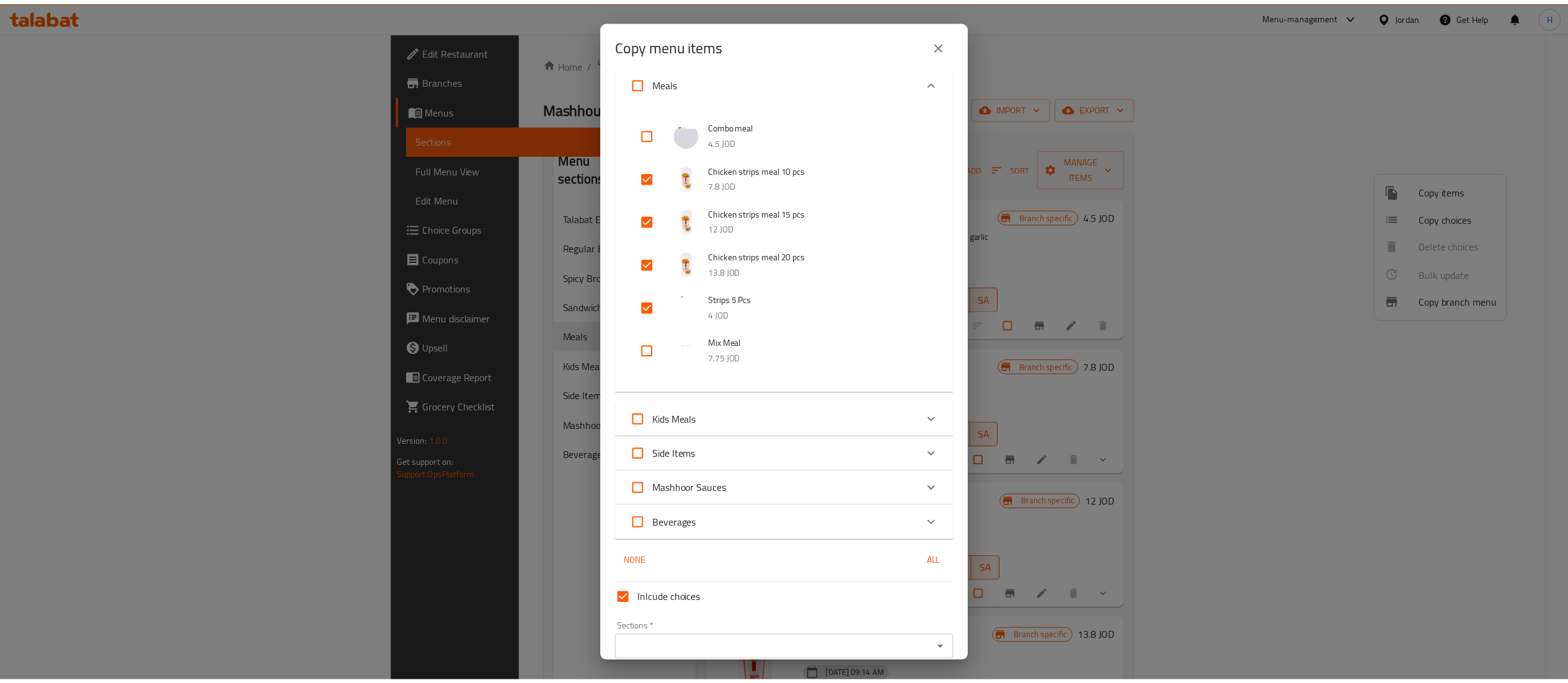
scroll to position [251, 0]
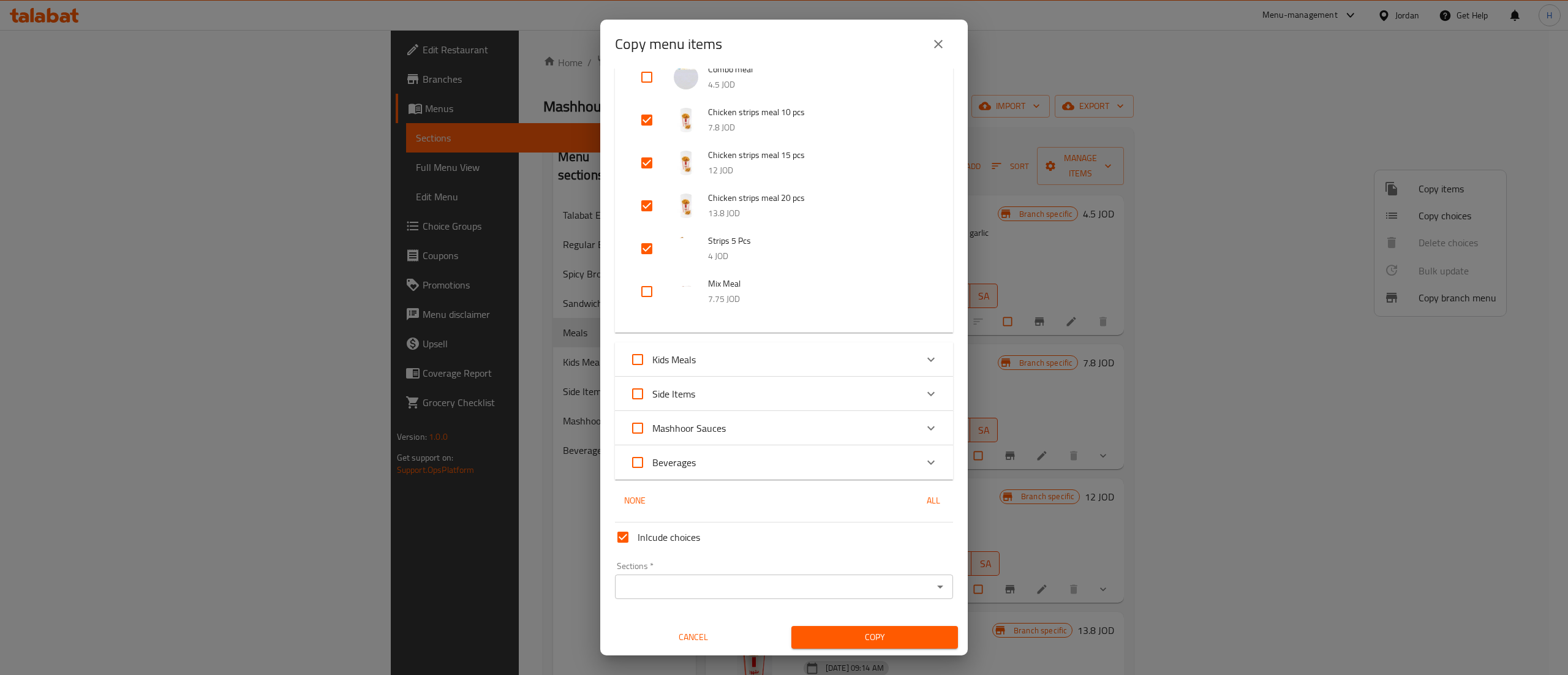
click at [621, 542] on input "Inlcude choices" at bounding box center [623, 537] width 30 height 30
checkbox input "false"
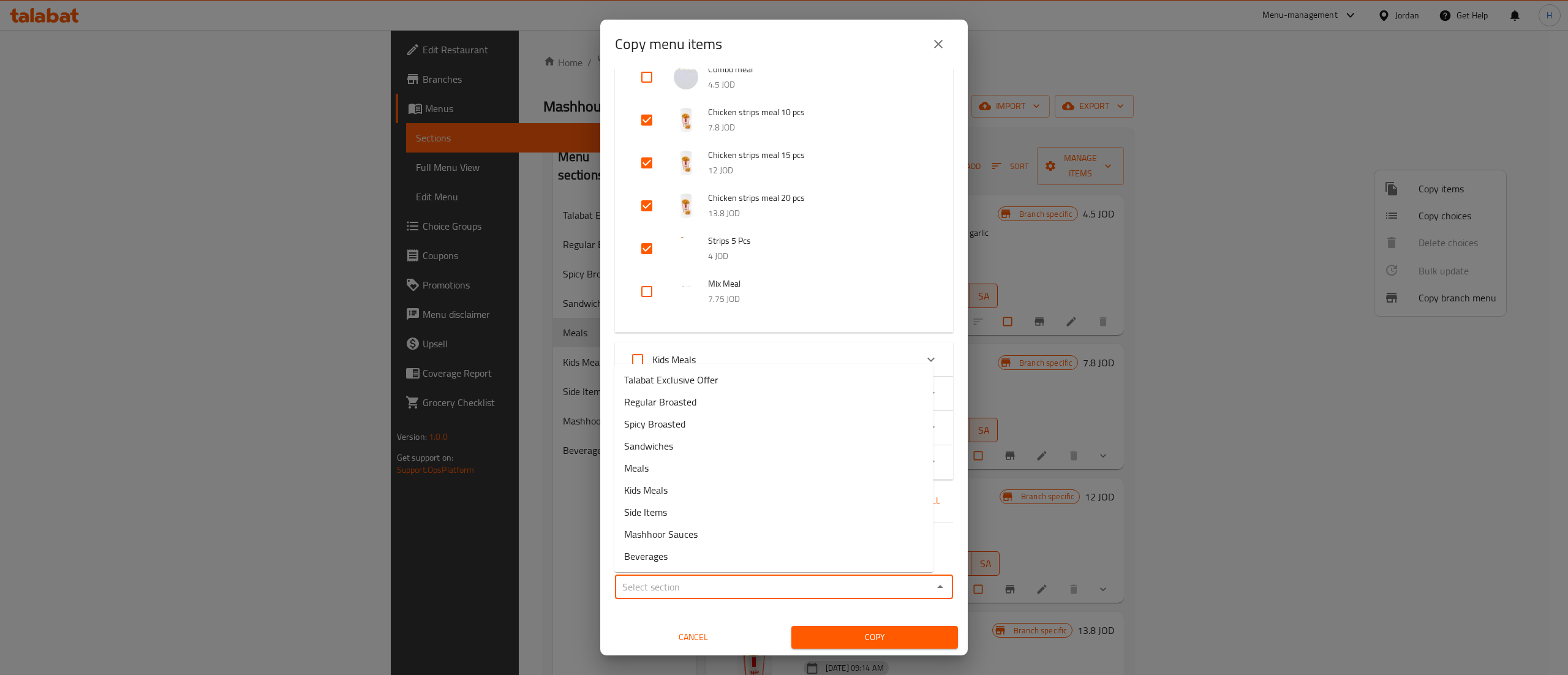
click at [694, 588] on input "Sections   *" at bounding box center [774, 586] width 310 height 17
click at [672, 468] on li "Meals" at bounding box center [774, 468] width 319 height 22
type input "Meals"
click at [841, 636] on span "Copy" at bounding box center [874, 637] width 147 height 15
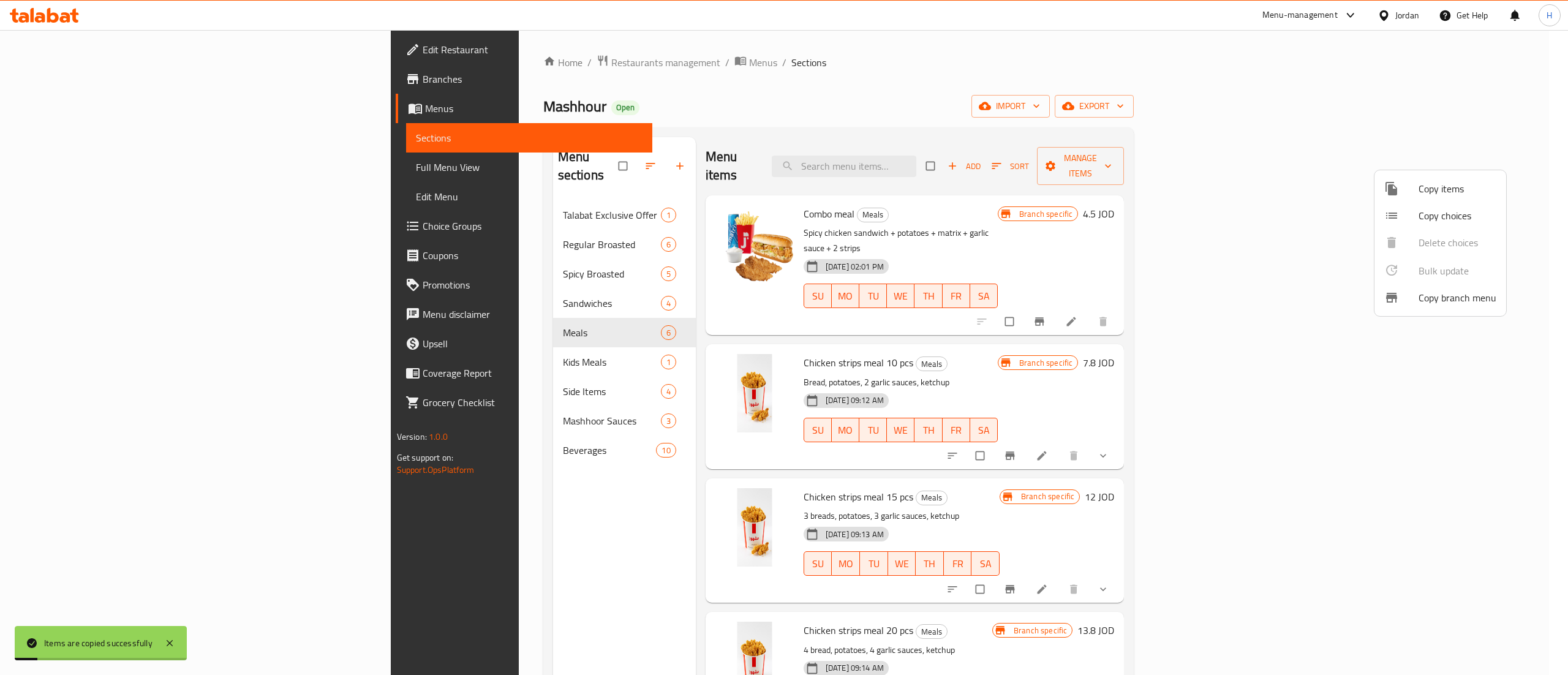
click at [501, 553] on div at bounding box center [784, 338] width 1568 height 675
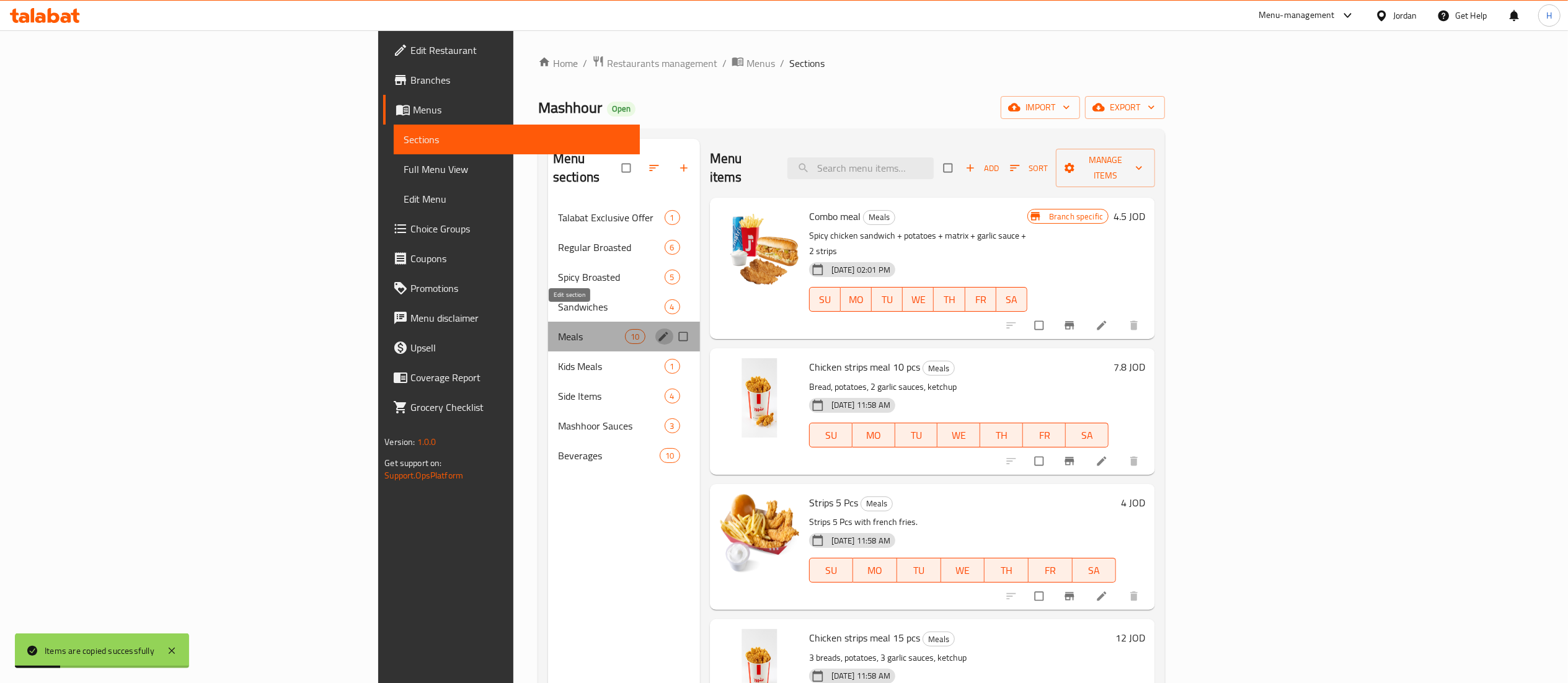
click at [657, 331] on icon "edit" at bounding box center [663, 336] width 12 height 12
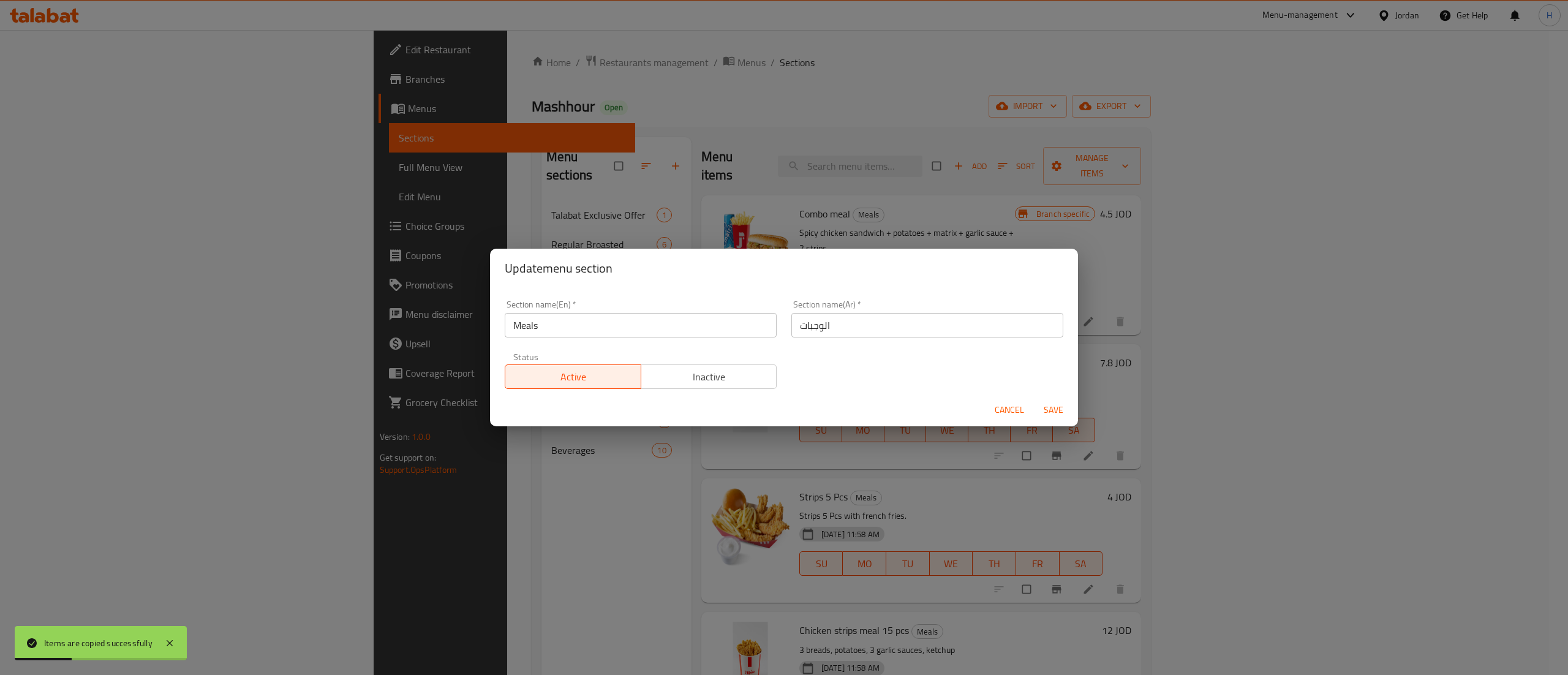
click at [710, 383] on span "Inactive" at bounding box center [709, 377] width 126 height 18
click at [1066, 411] on span "Save" at bounding box center [1054, 410] width 30 height 15
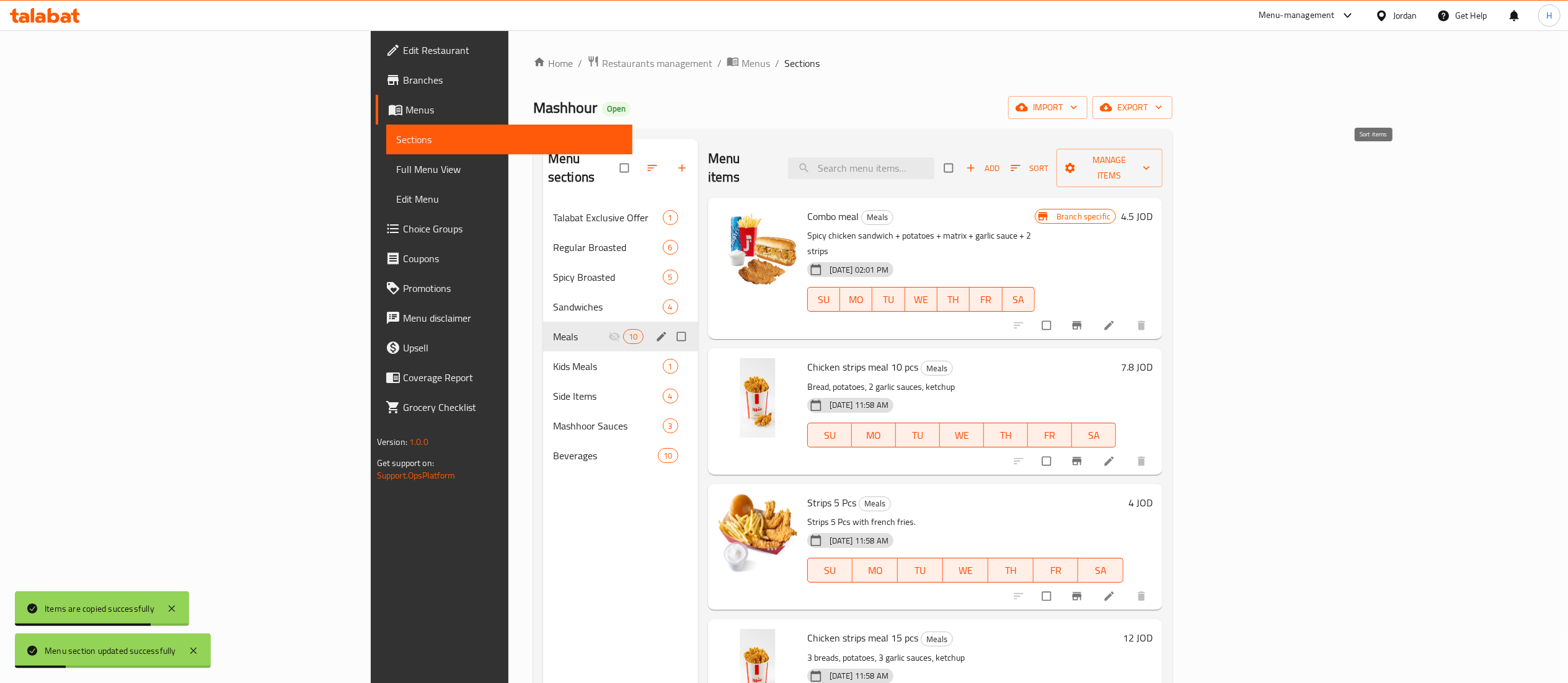
click at [1049, 165] on span "Sort" at bounding box center [1029, 168] width 38 height 14
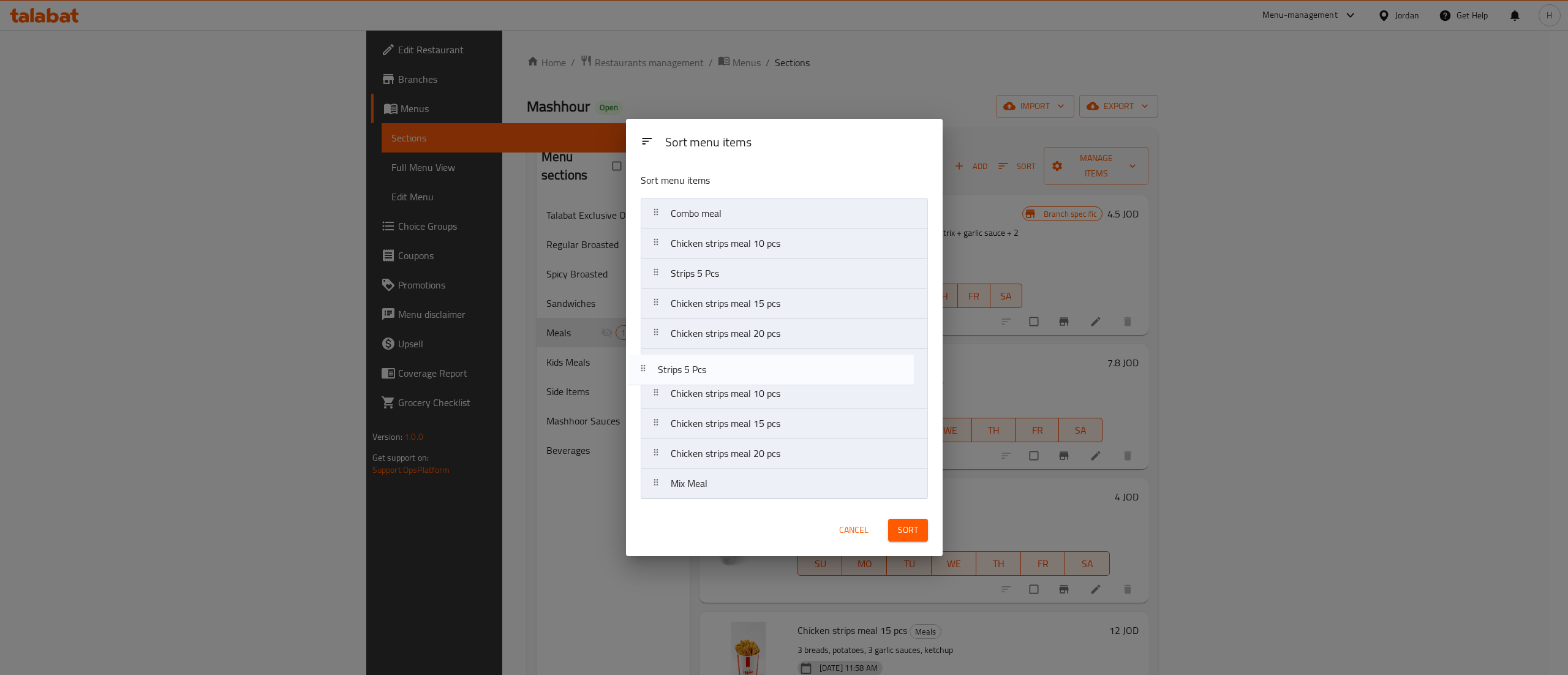
drag, startPoint x: 751, startPoint y: 464, endPoint x: 736, endPoint y: 374, distance: 91.2
click at [736, 374] on nav "Combo meal Chicken strips meal 10 pcs Strips 5 Pcs Chicken strips meal 15 pcs C…" at bounding box center [784, 349] width 287 height 302
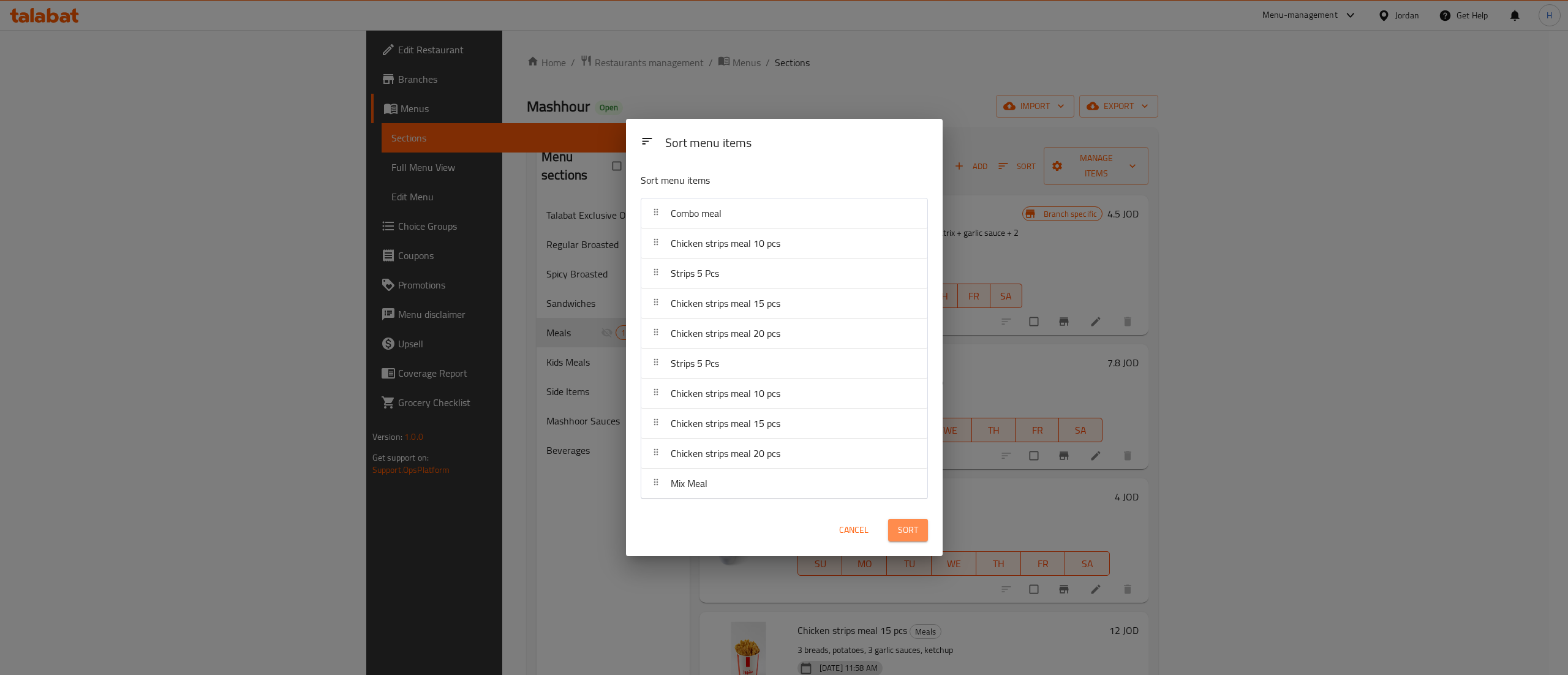
click at [906, 530] on span "Sort" at bounding box center [908, 530] width 20 height 15
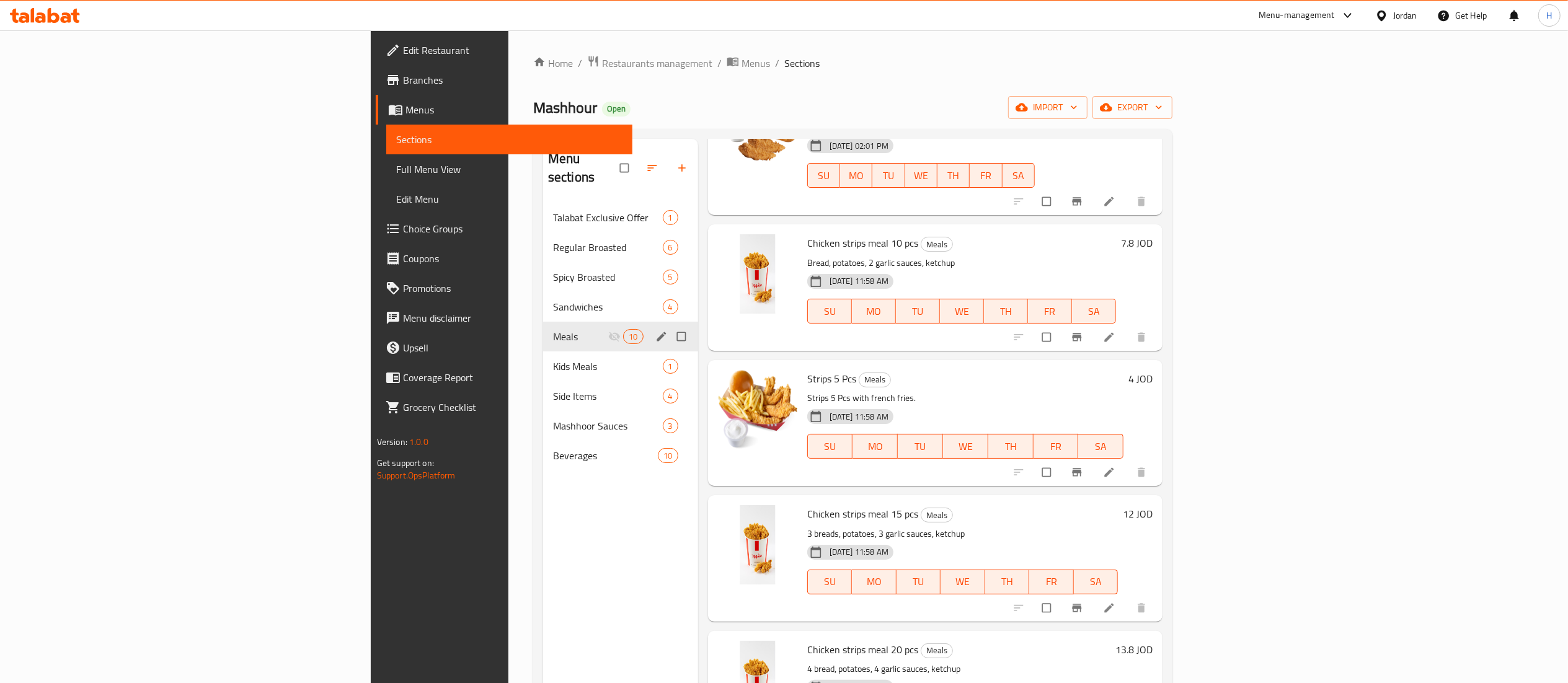
scroll to position [0, 0]
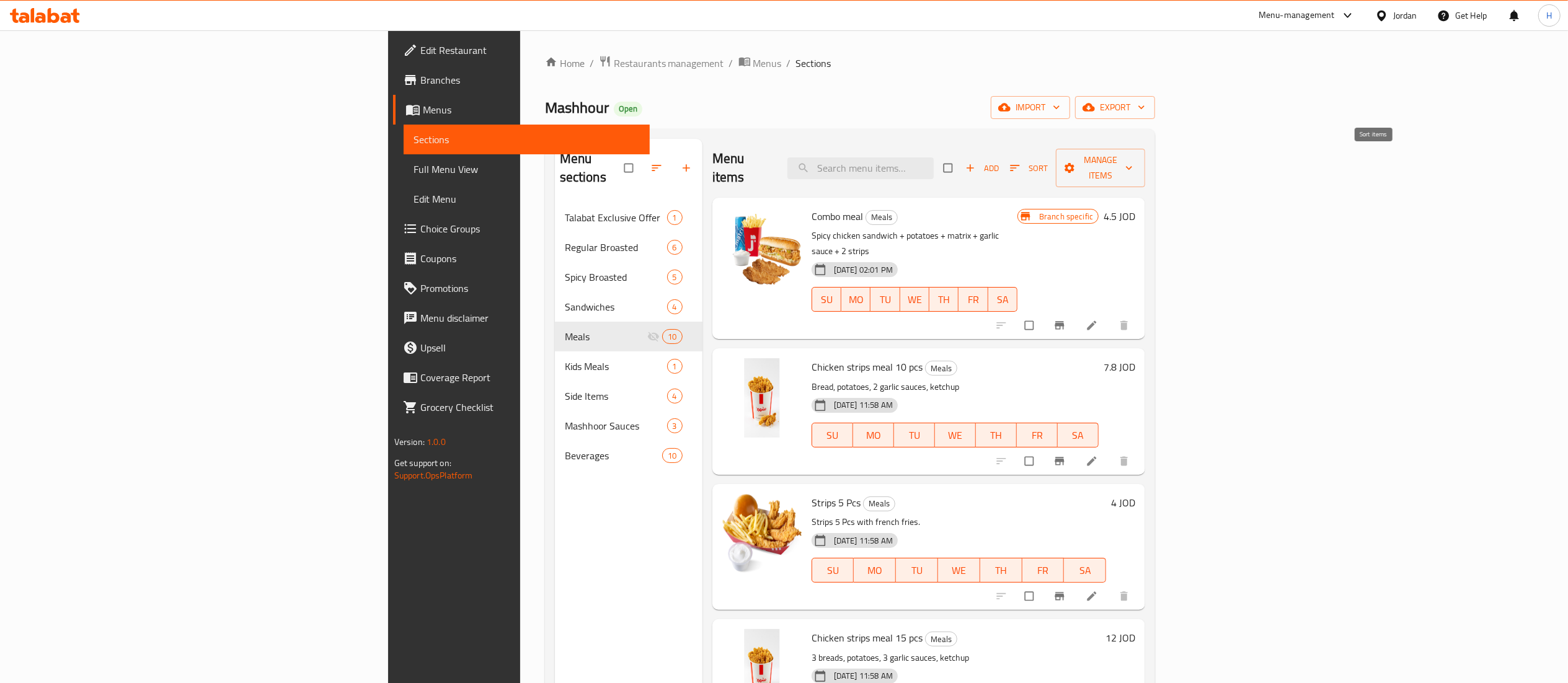
click at [1048, 161] on span "Sort" at bounding box center [1028, 168] width 38 height 14
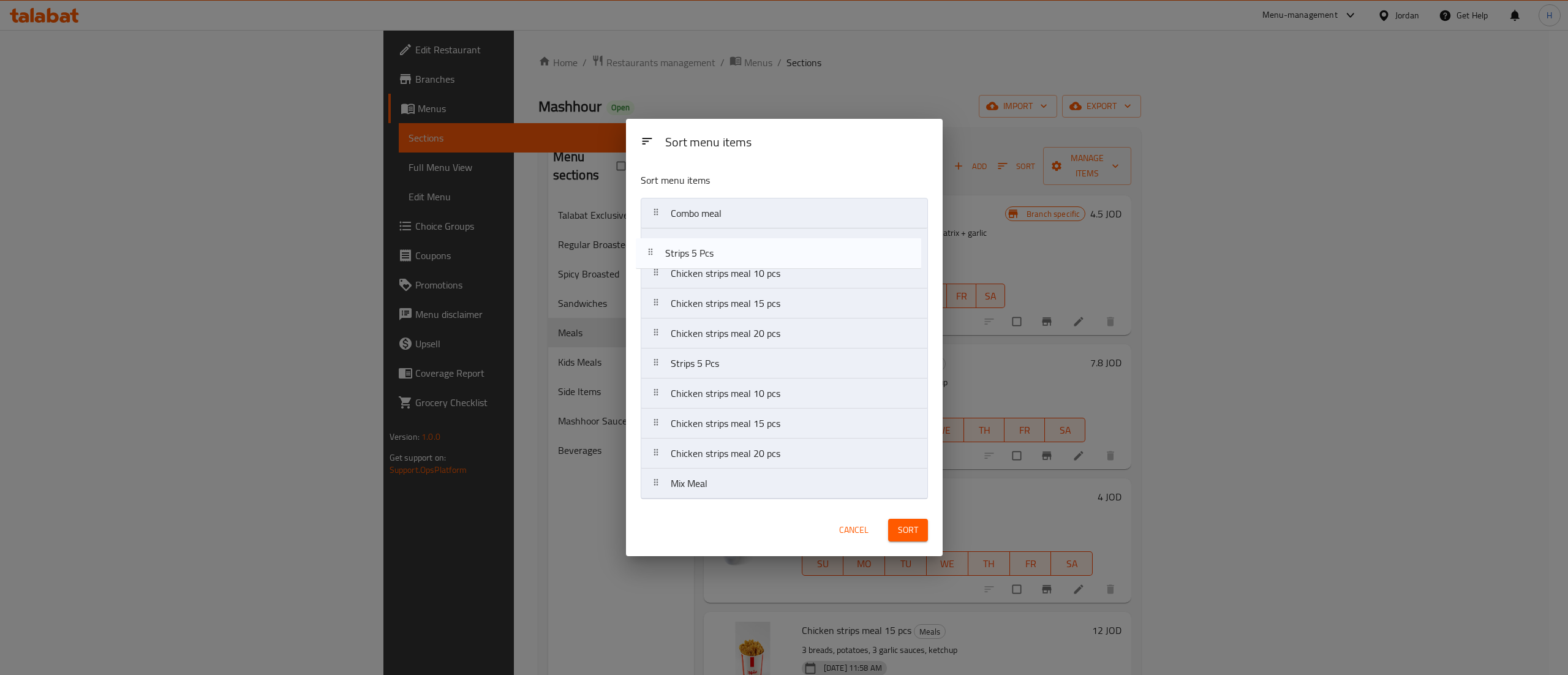
drag, startPoint x: 792, startPoint y: 277, endPoint x: 785, endPoint y: 247, distance: 30.8
click at [785, 247] on nav "Combo meal Chicken strips meal 10 pcs Strips 5 Pcs Chicken strips meal 15 pcs C…" at bounding box center [784, 349] width 287 height 302
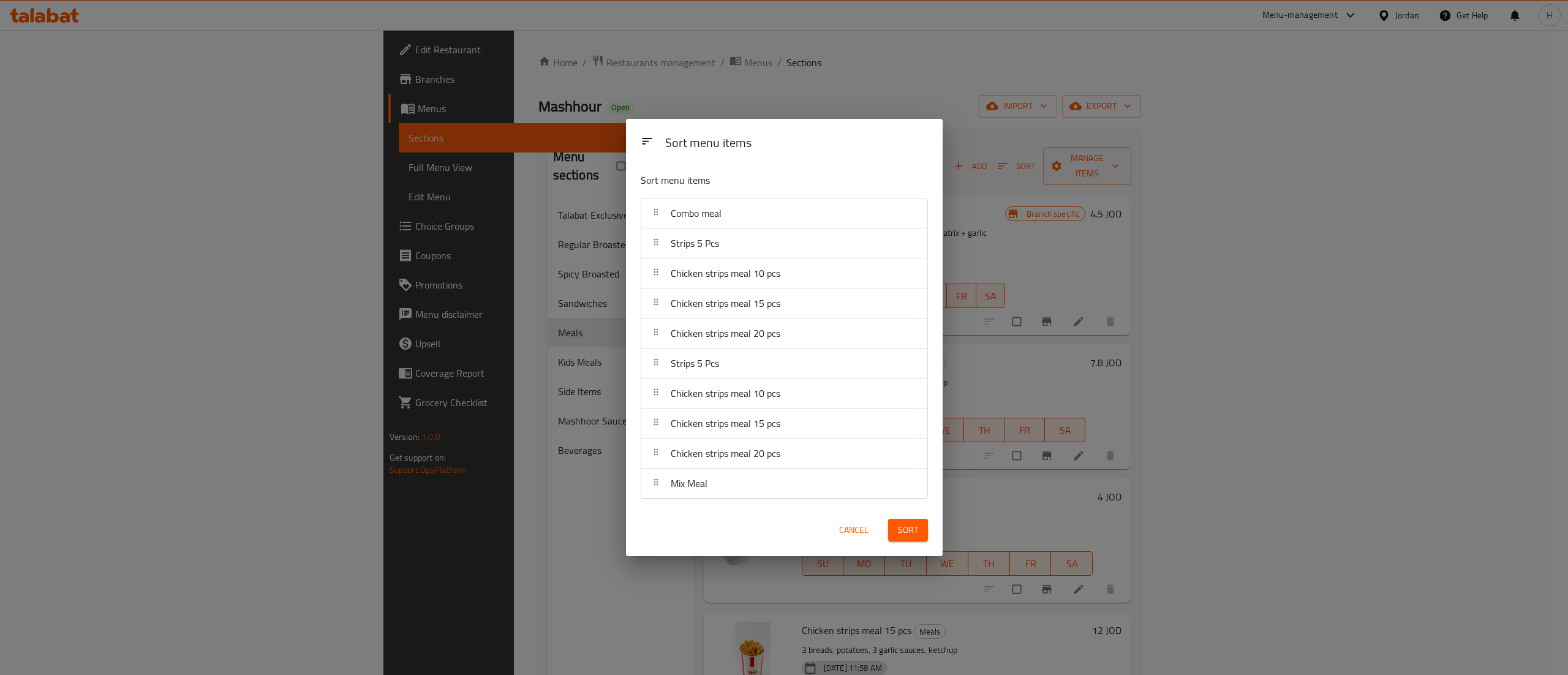
click at [922, 539] on button "Sort" at bounding box center [908, 530] width 40 height 23
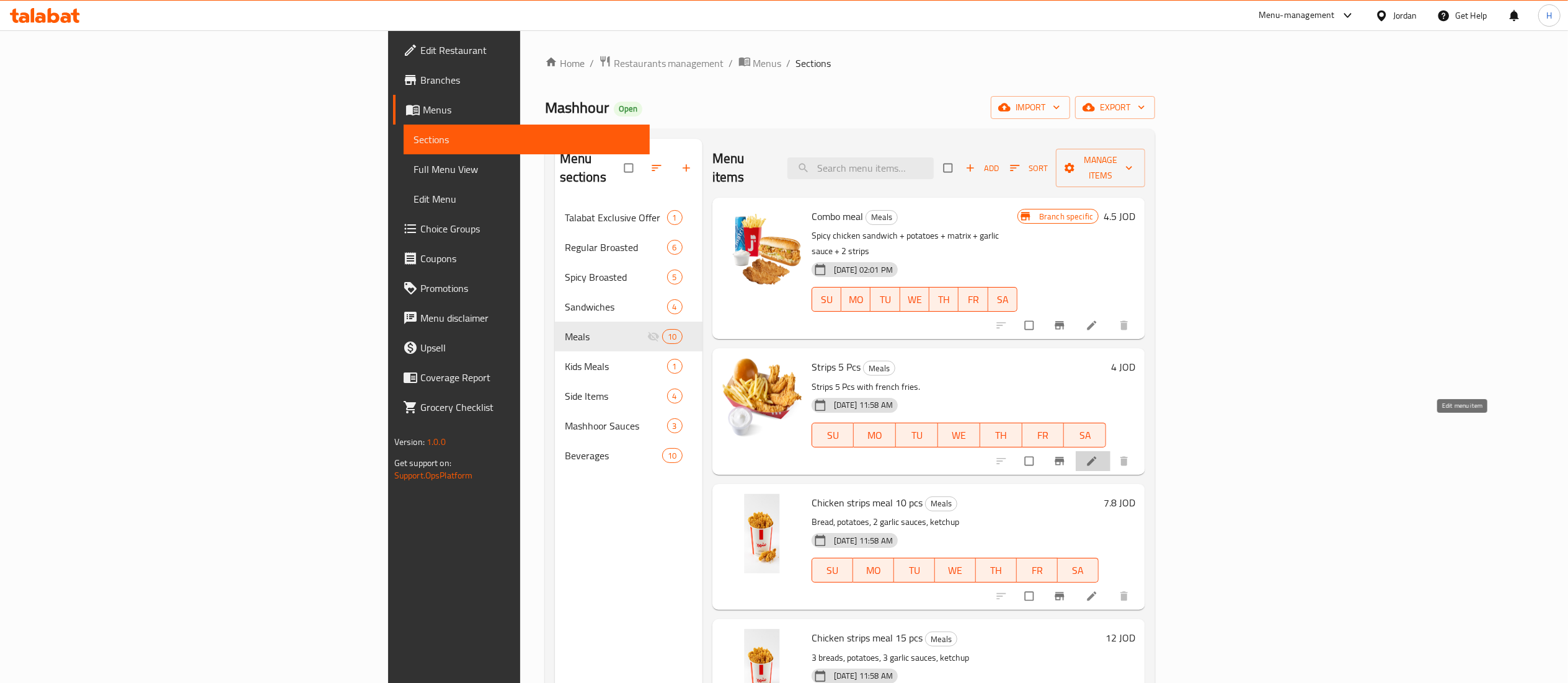
click at [1098, 455] on icon at bounding box center [1091, 461] width 12 height 12
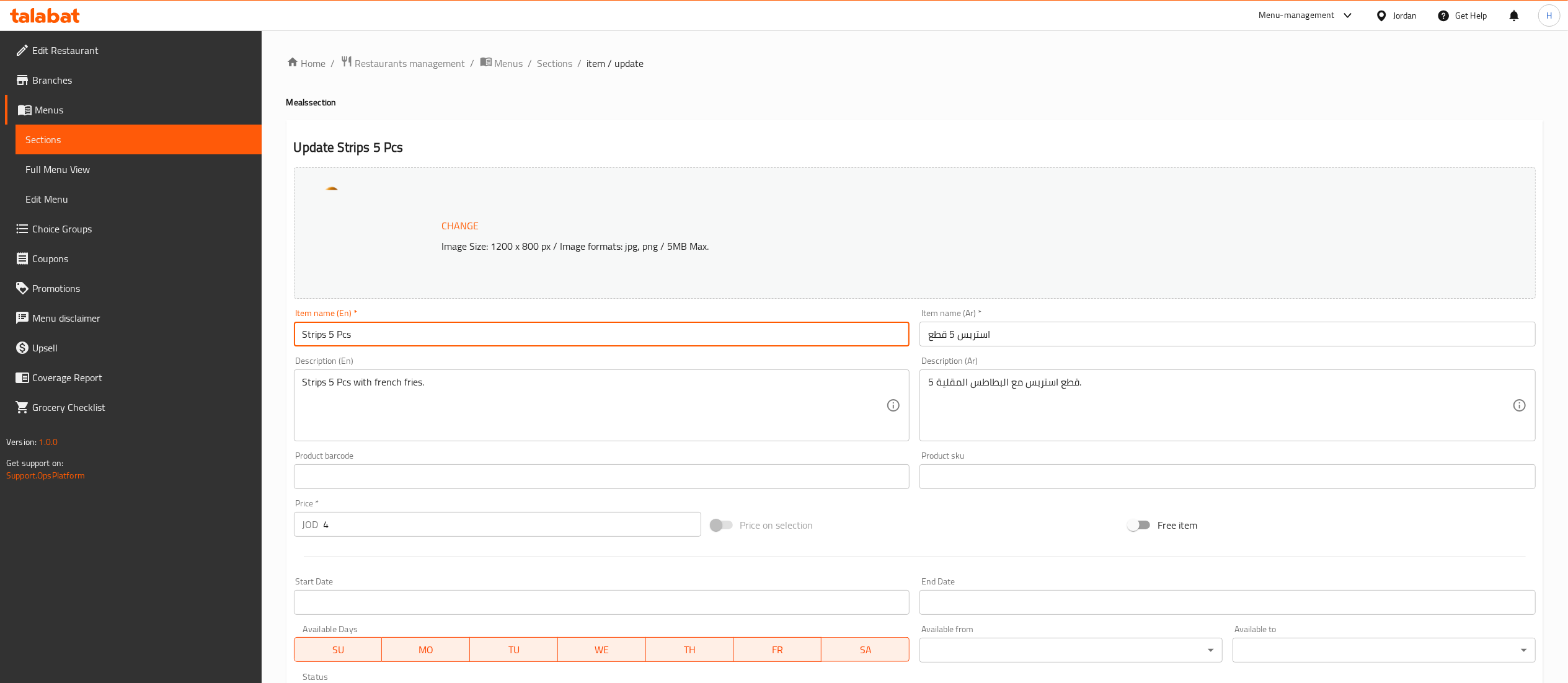
click at [301, 336] on input "Strips 5 Pcs" at bounding box center [602, 334] width 616 height 25
type input "Regular Strips 5 Pcs"
click at [930, 340] on input "استربس 5 قطع" at bounding box center [1227, 334] width 616 height 25
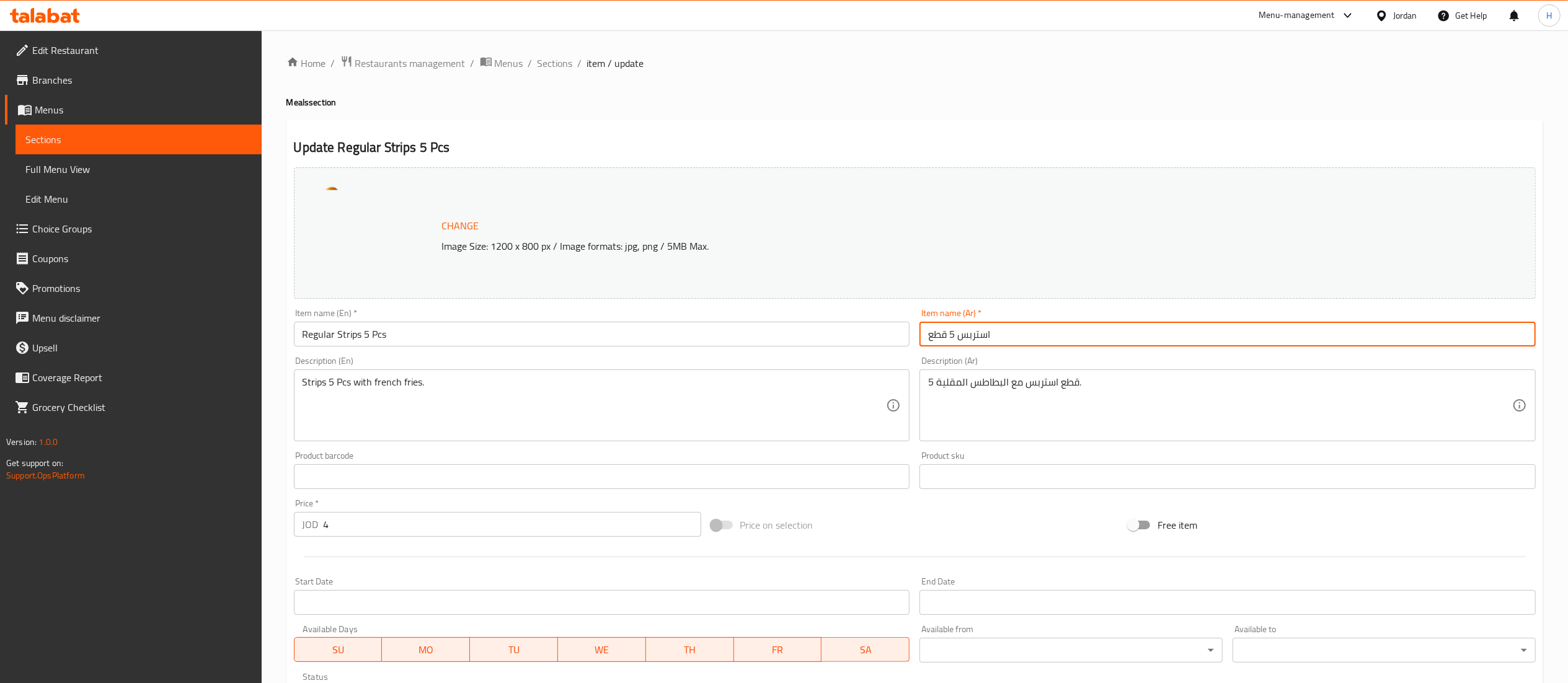
click at [1028, 329] on input "استربس 5 قطع" at bounding box center [1227, 334] width 616 height 25
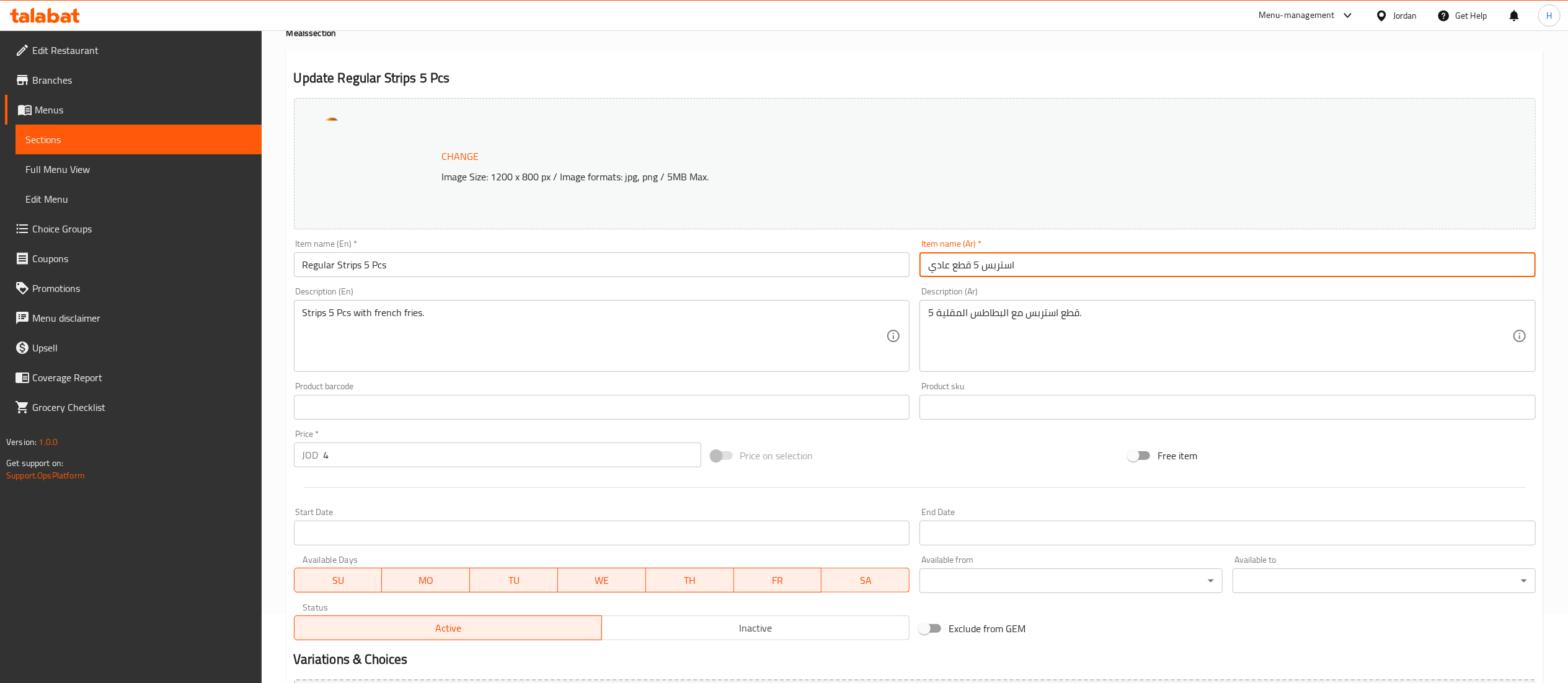
scroll to position [210, 0]
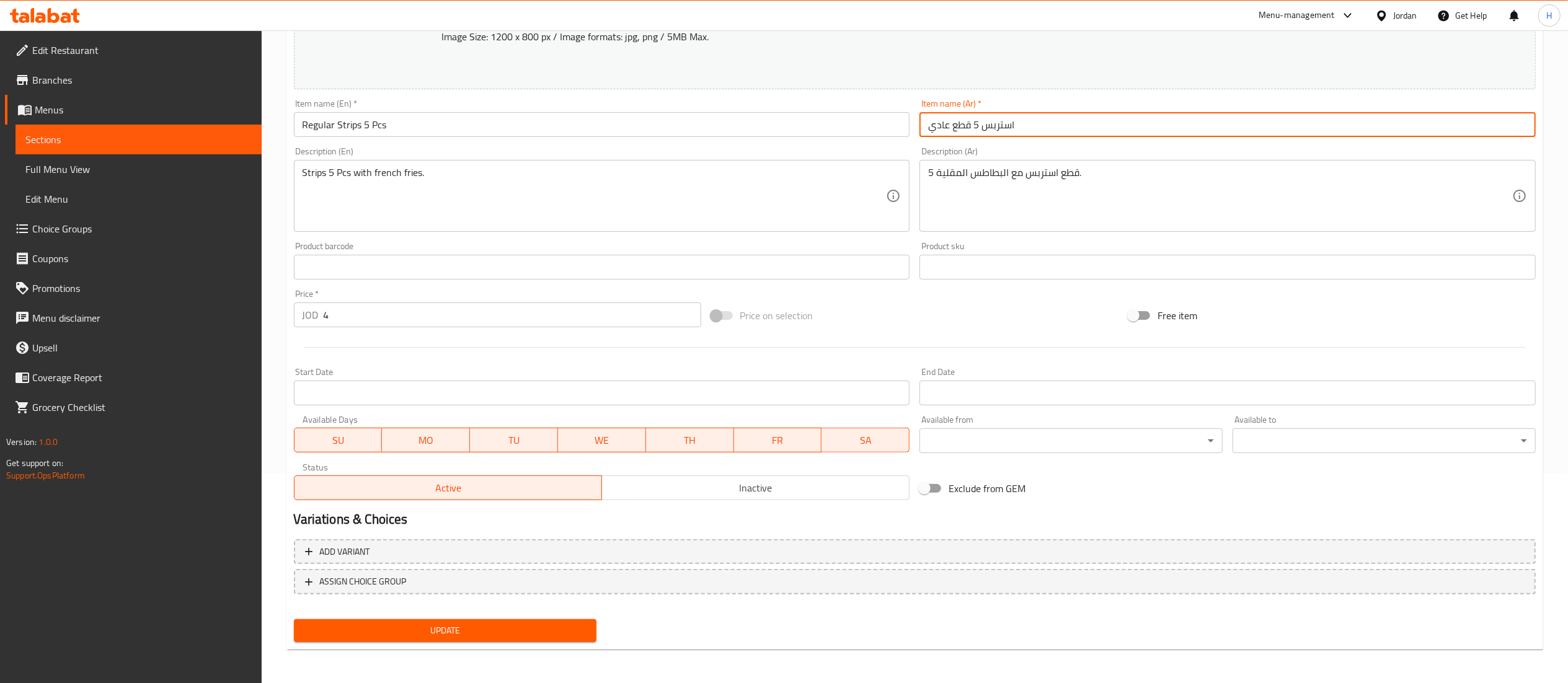
type input "استربس 5 قطع عادي"
click at [455, 624] on span "Update" at bounding box center [446, 631] width 284 height 15
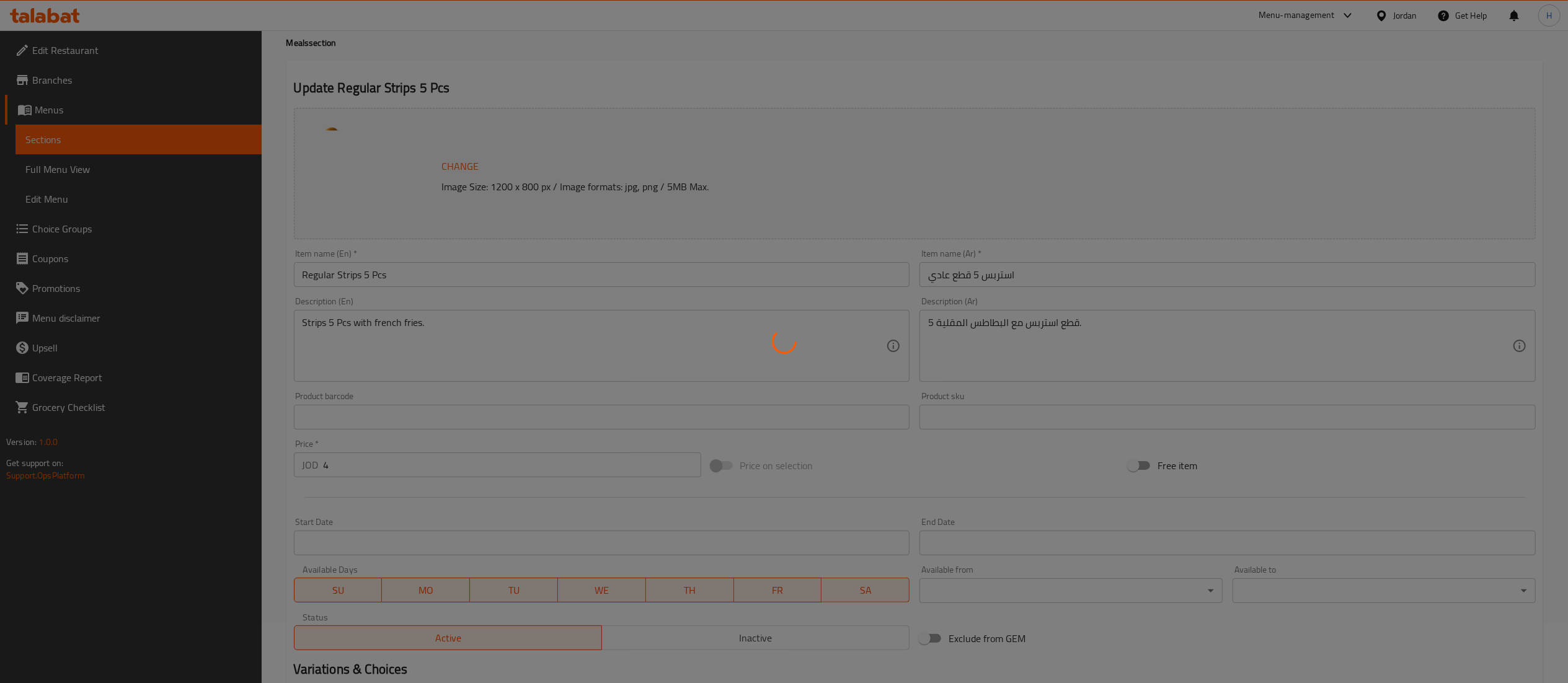
scroll to position [0, 0]
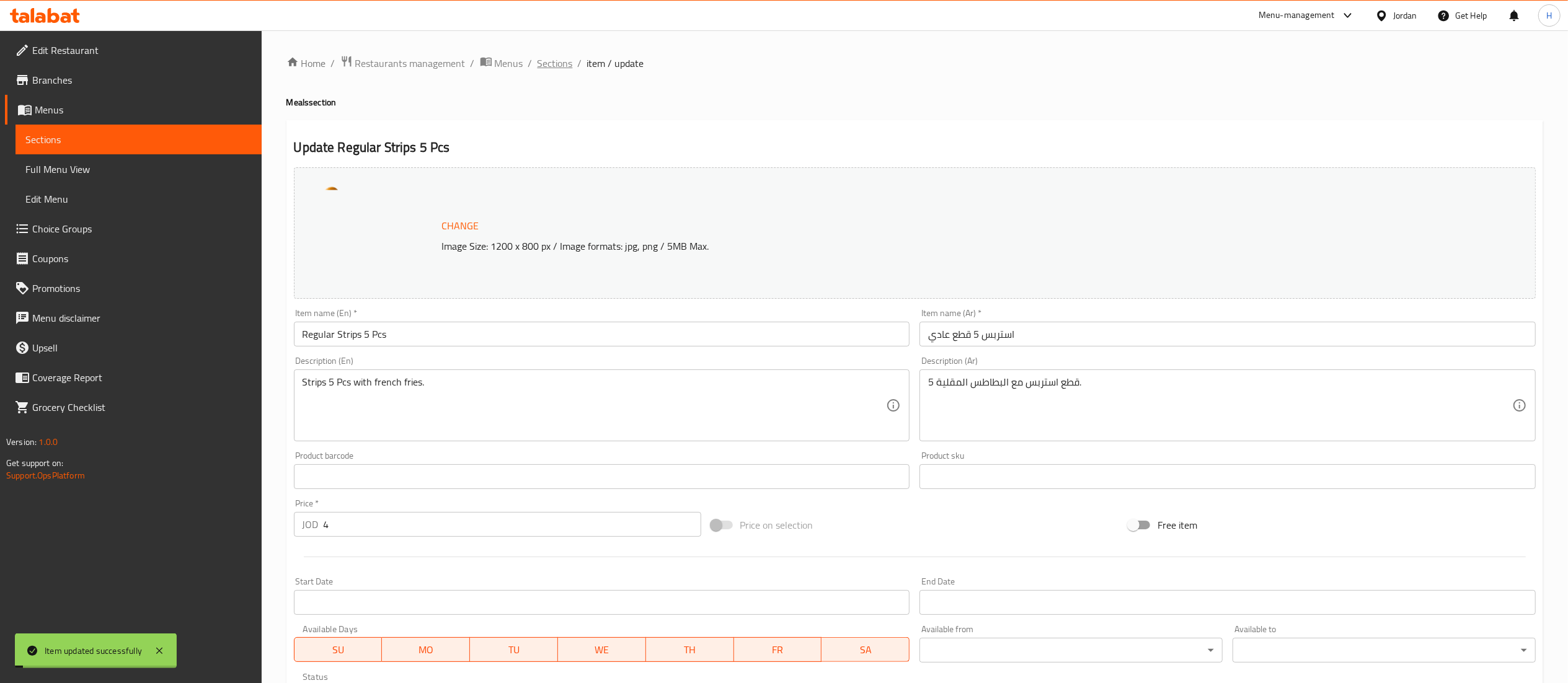
click at [567, 67] on span "Sections" at bounding box center [555, 63] width 36 height 15
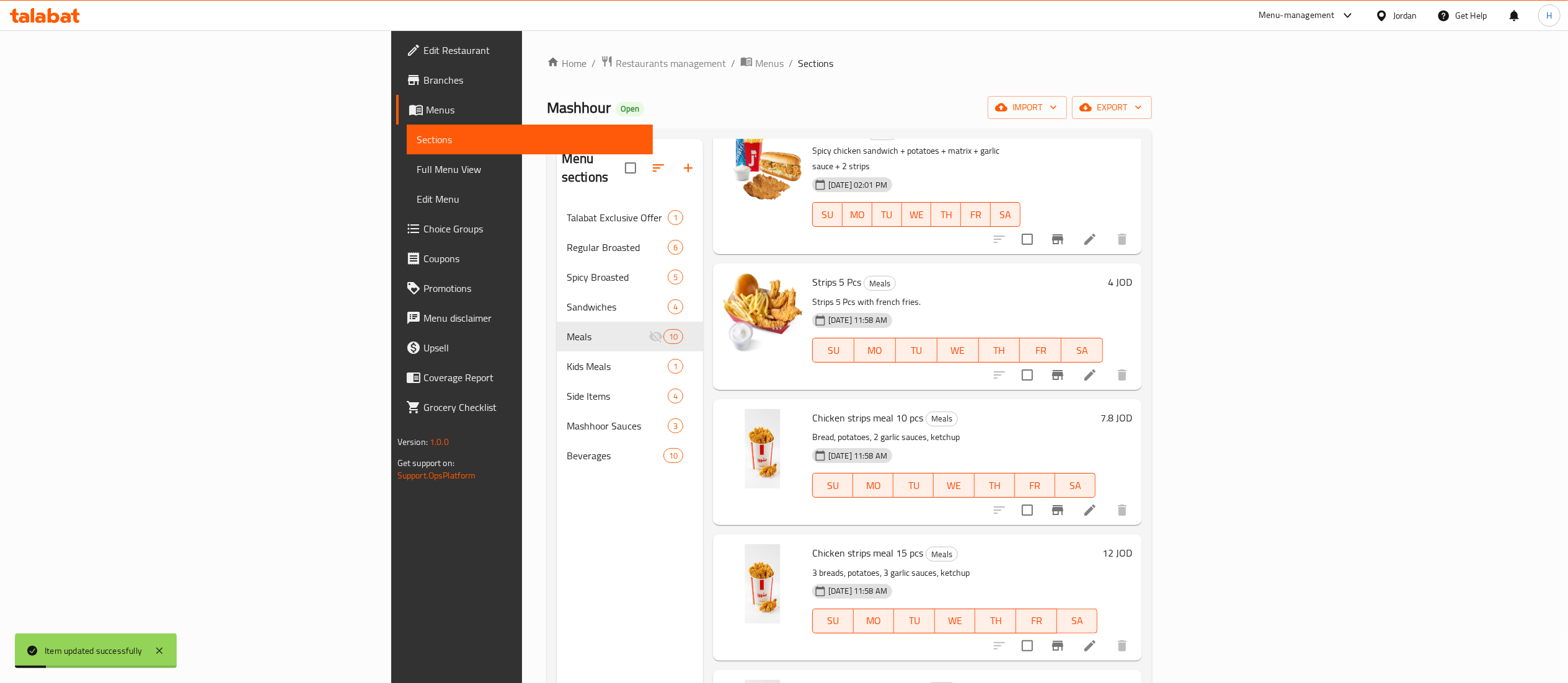
scroll to position [124, 0]
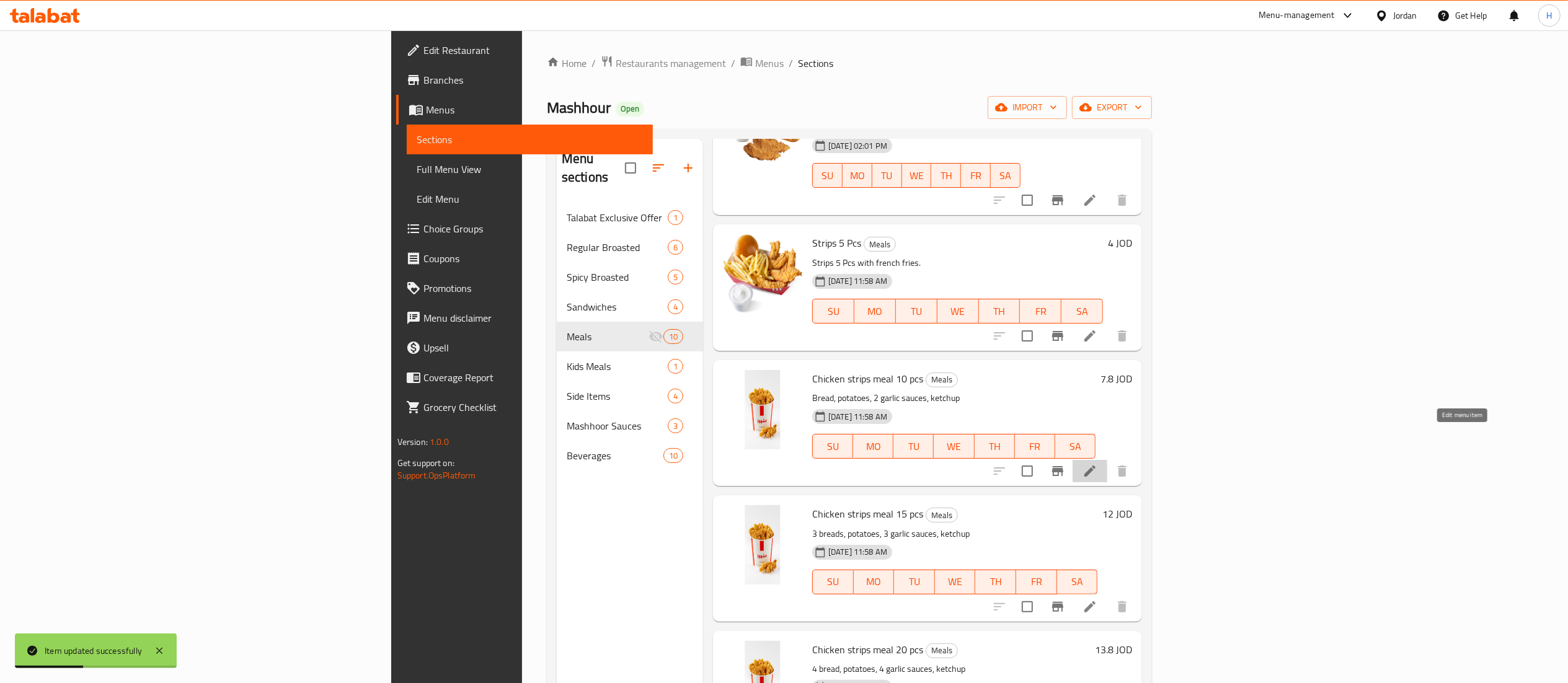
click at [1097, 464] on icon at bounding box center [1089, 471] width 15 height 15
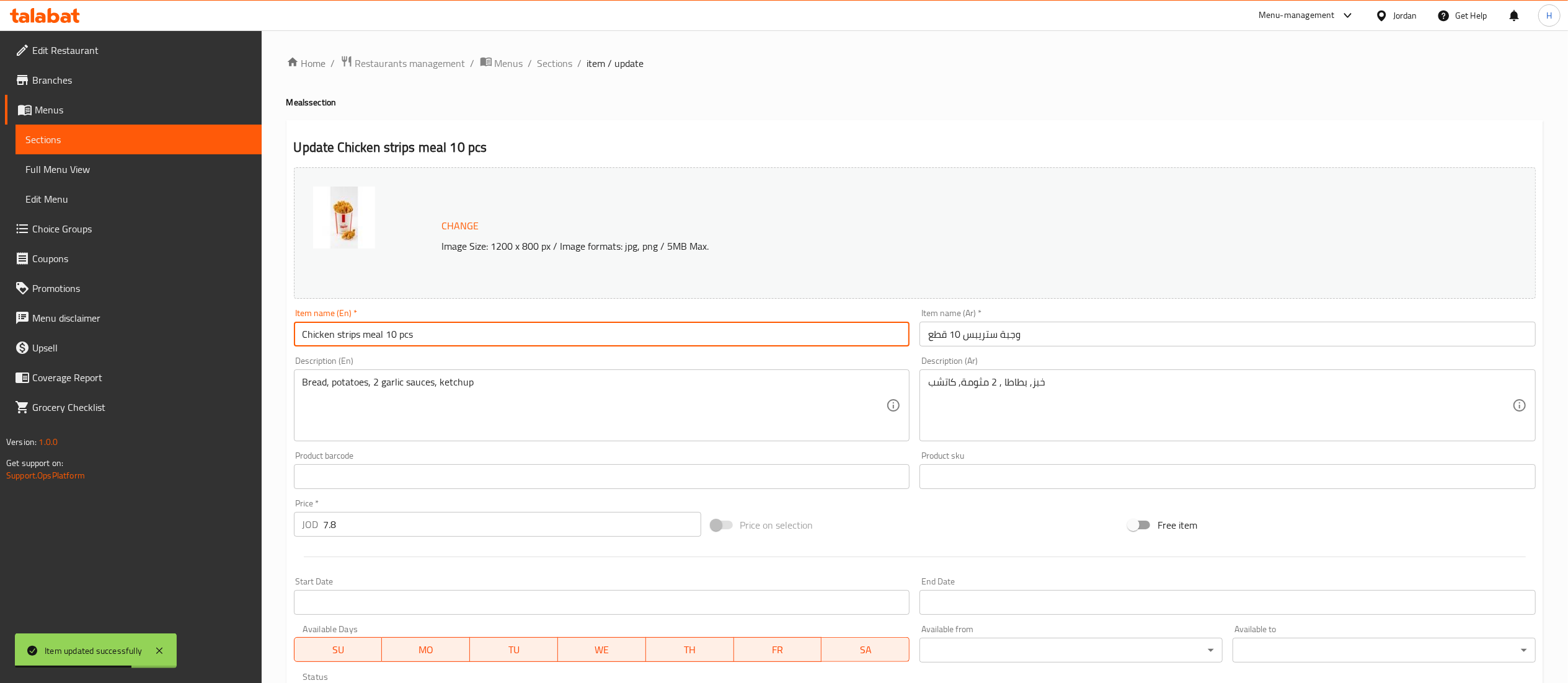
click at [300, 335] on input "Chicken strips meal 10 pcs" at bounding box center [602, 334] width 616 height 25
type input "Regular Chicken strips meal 10 pcs"
click at [923, 334] on input "وجبة ستريبس 10 قطع" at bounding box center [1227, 334] width 616 height 25
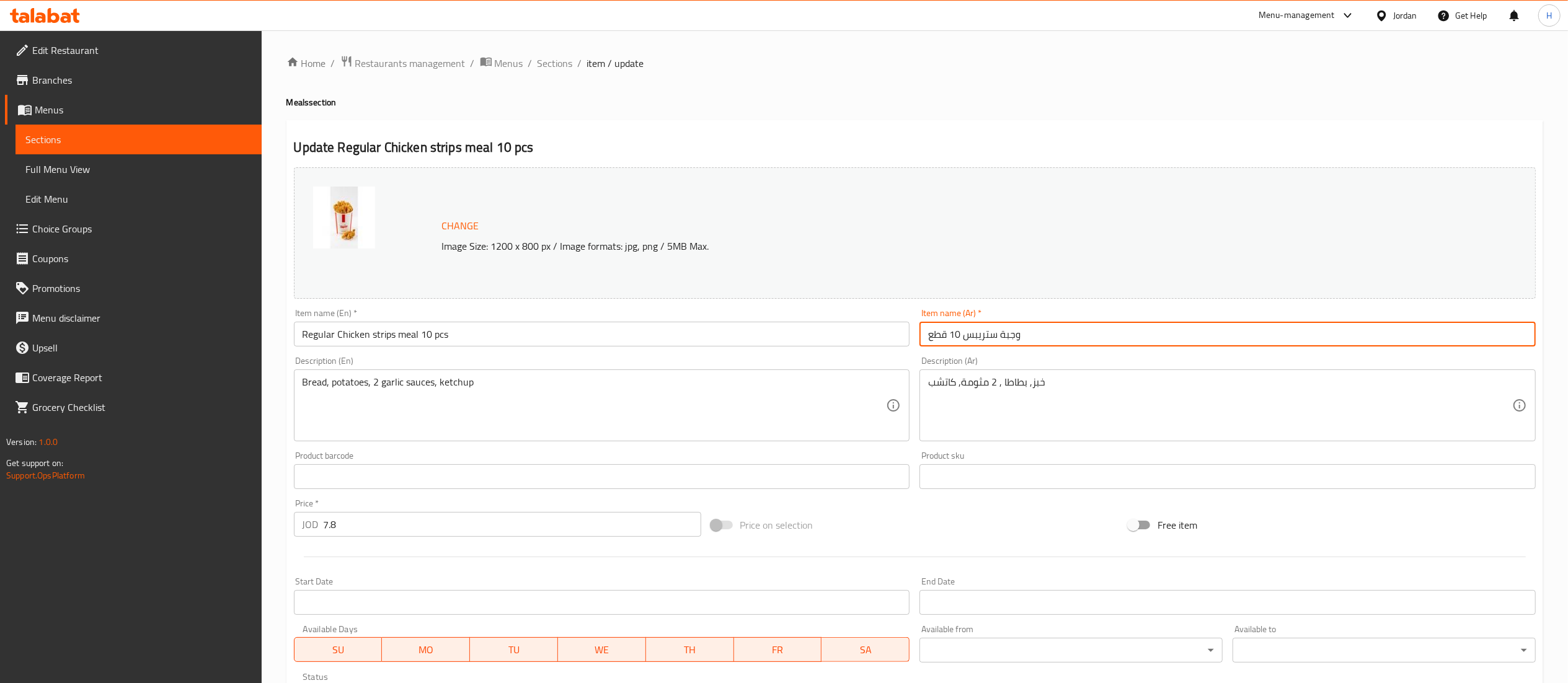
click at [1078, 331] on input "وجبة ستريبس 10 قطع" at bounding box center [1227, 334] width 616 height 25
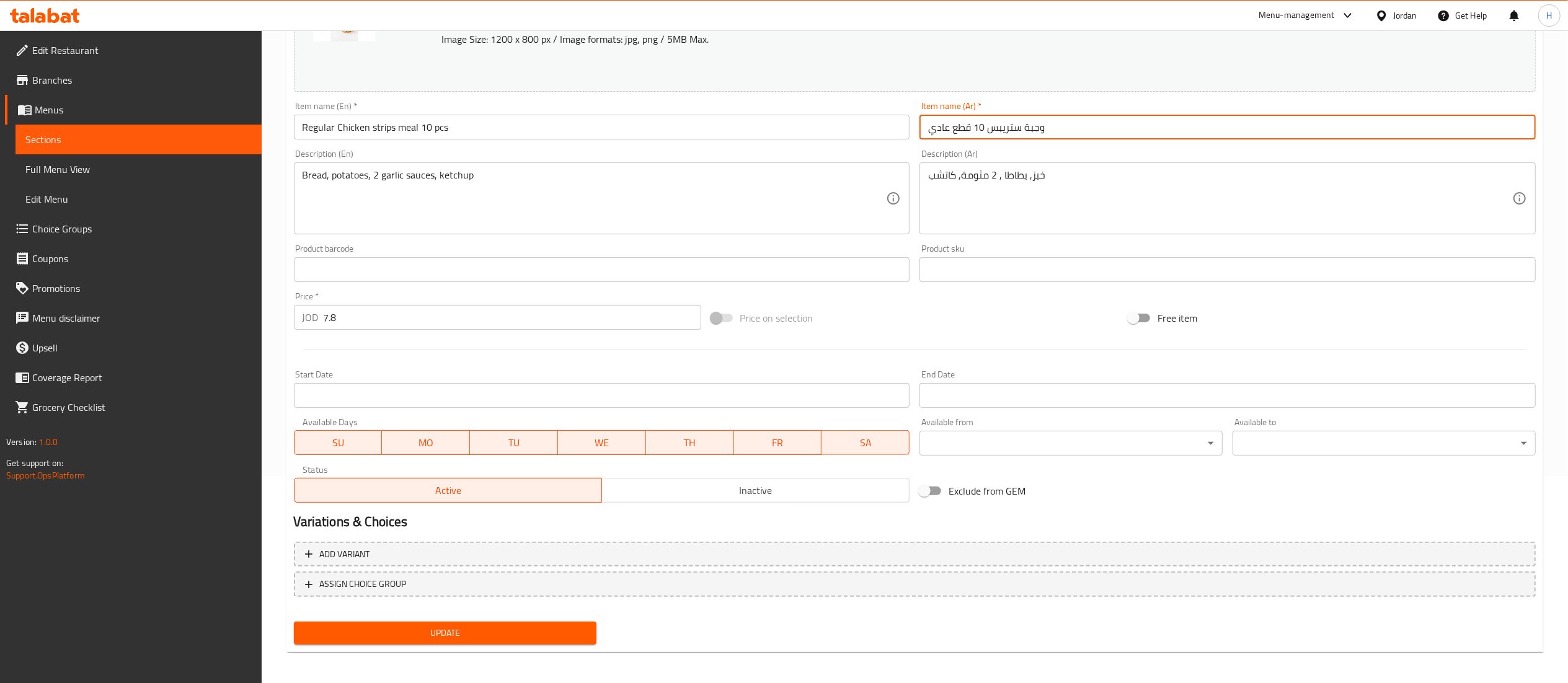
scroll to position [210, 0]
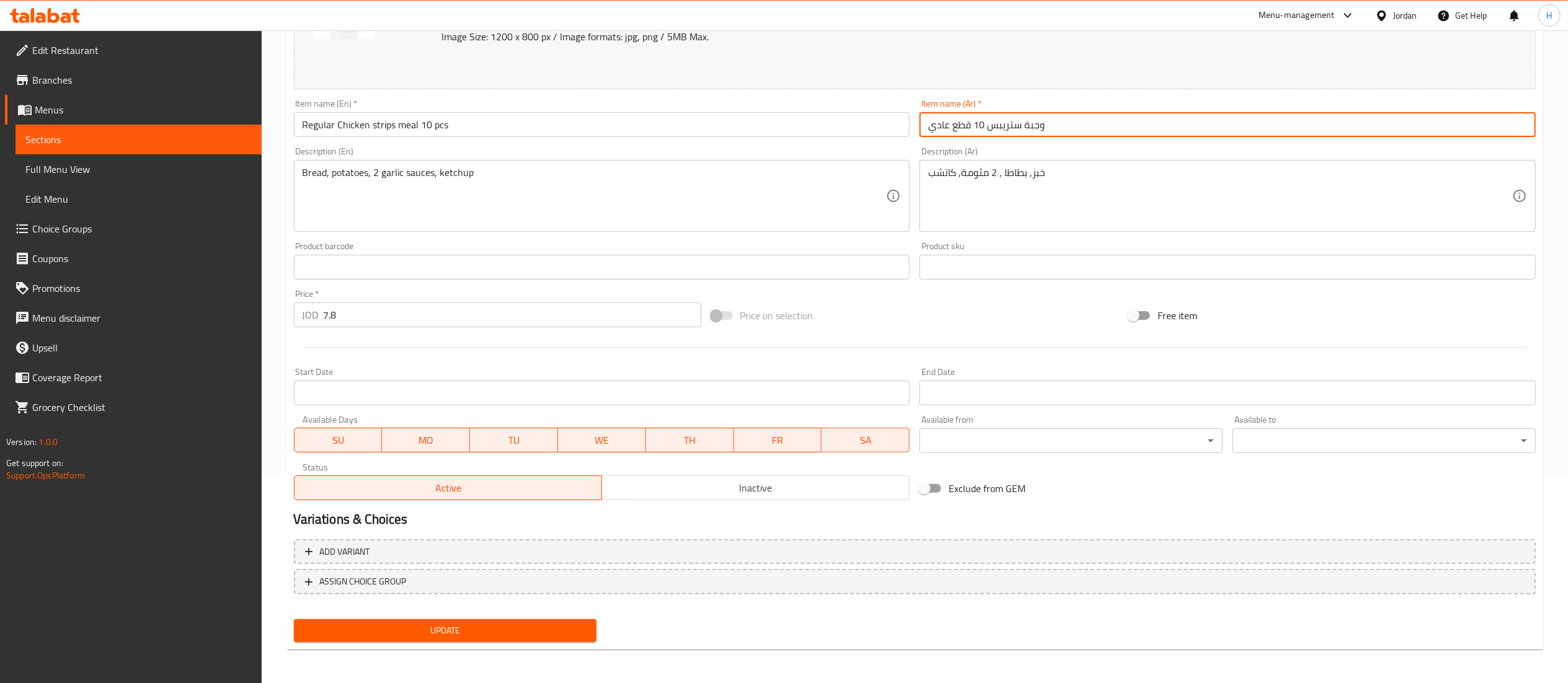
type input "وجبة ستريبس 10 قطع عادي"
click at [459, 631] on span "Update" at bounding box center [446, 631] width 284 height 15
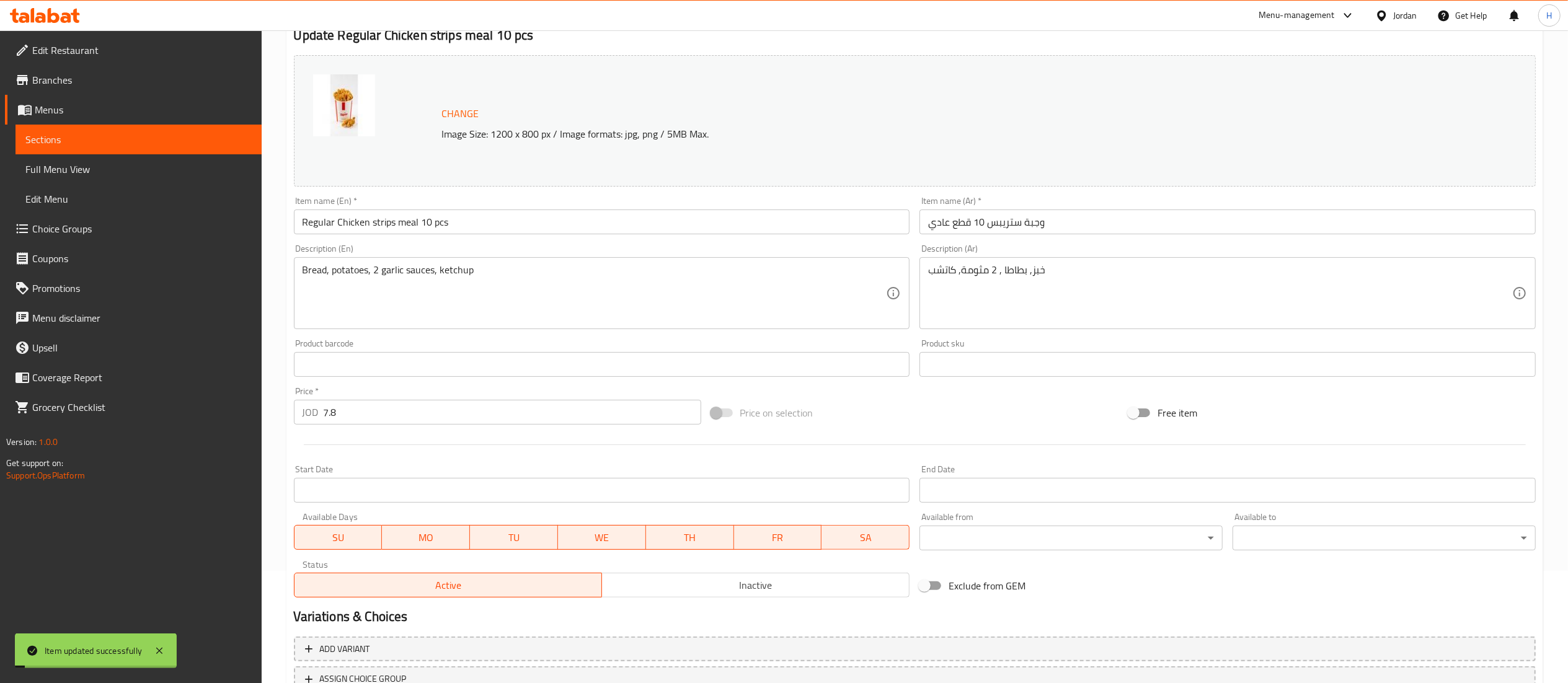
scroll to position [0, 0]
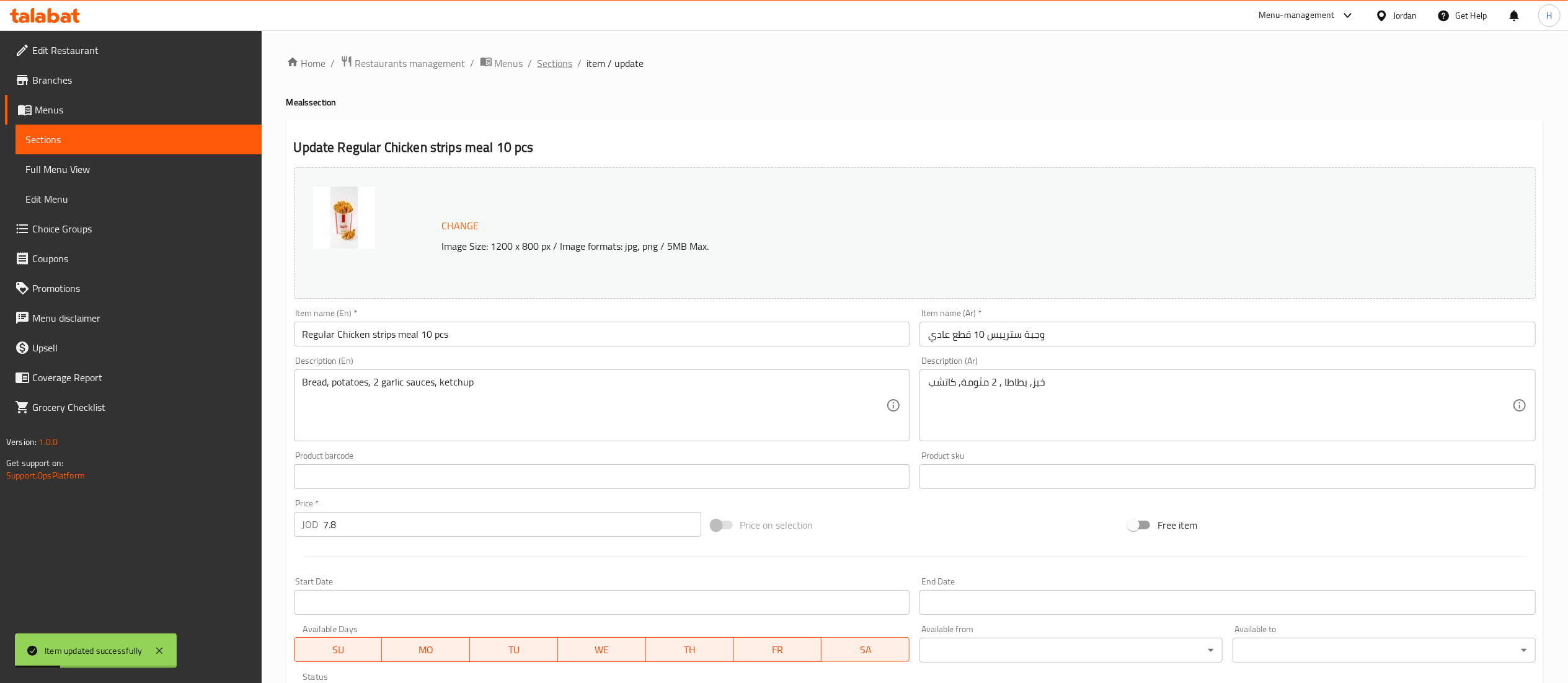
click at [551, 64] on span "Sections" at bounding box center [555, 63] width 36 height 15
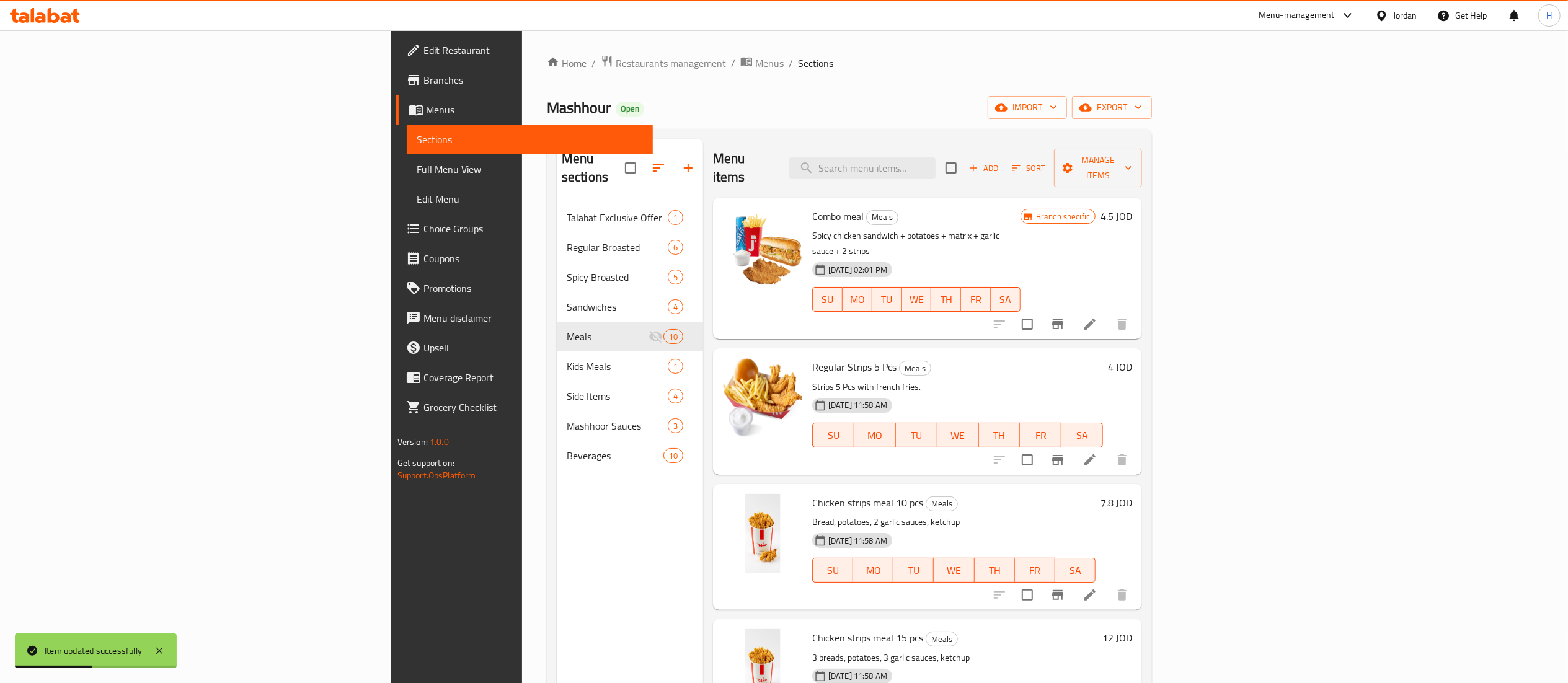
scroll to position [124, 0]
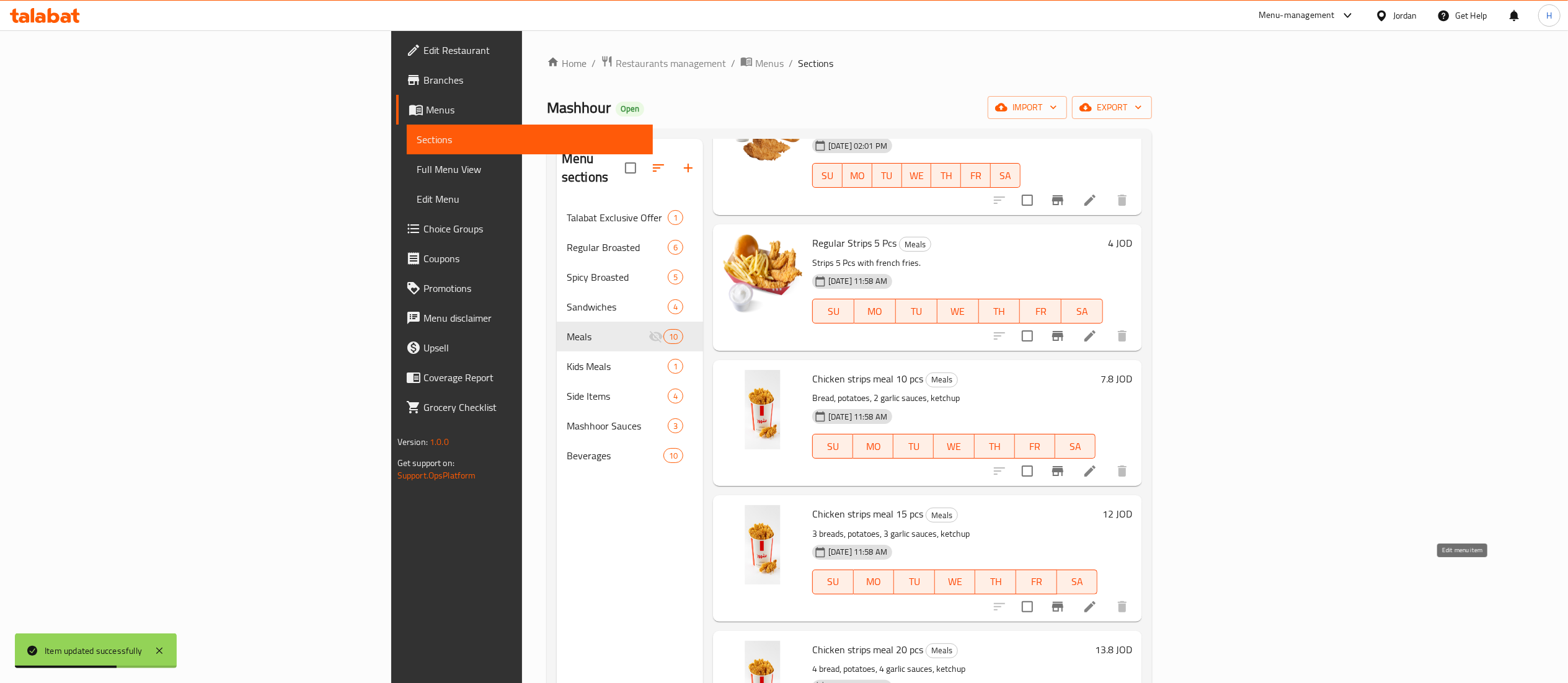
click at [1097, 600] on icon at bounding box center [1089, 607] width 15 height 15
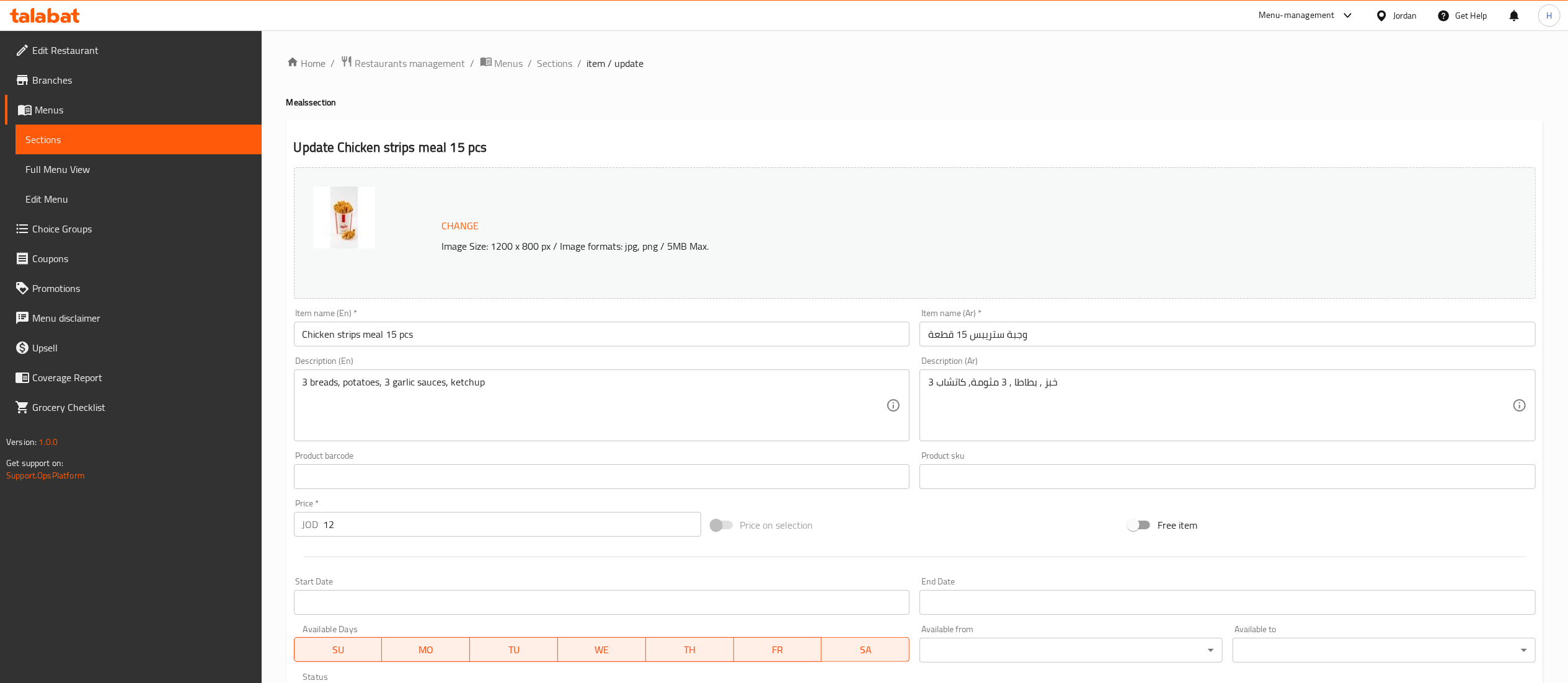
click at [301, 336] on input "Chicken strips meal 15 pcs" at bounding box center [602, 334] width 616 height 25
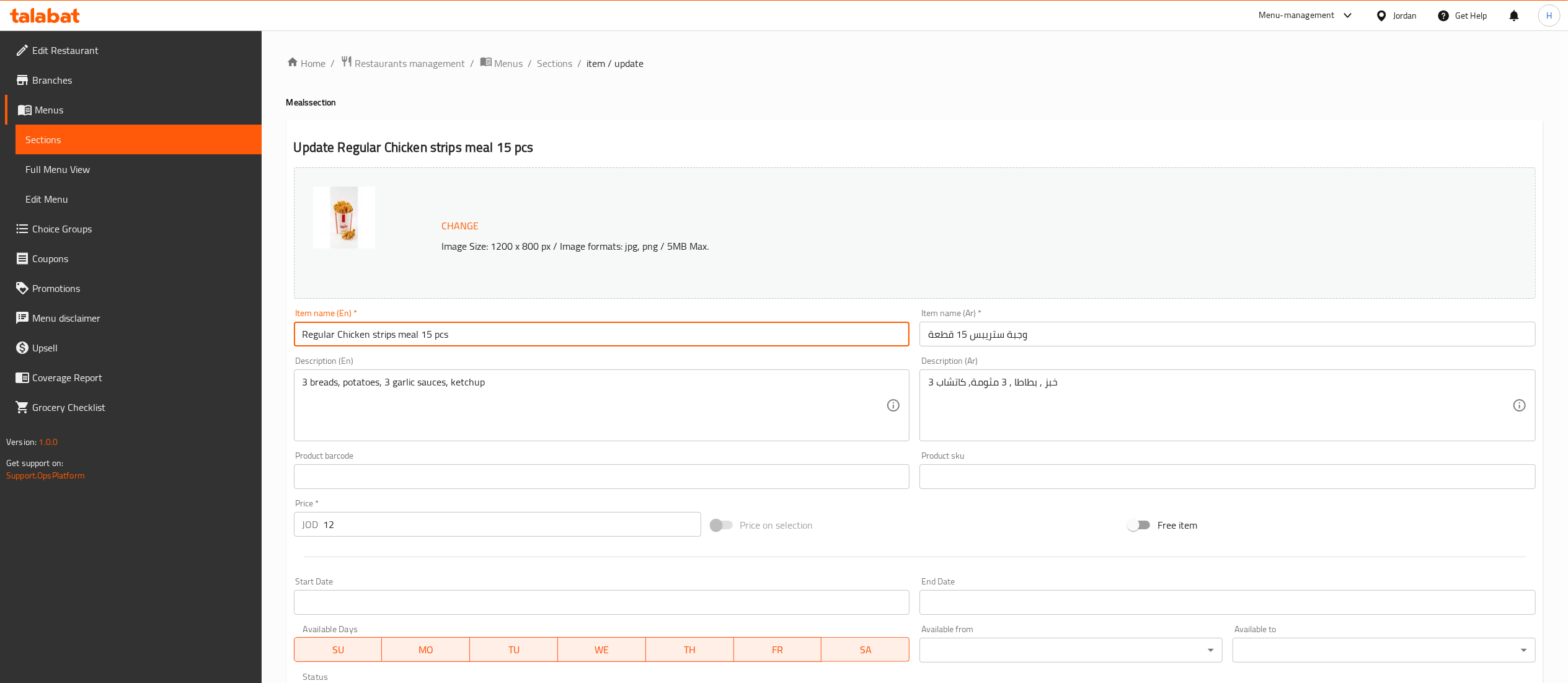
type input "Regular Chicken strips meal 15 pcs"
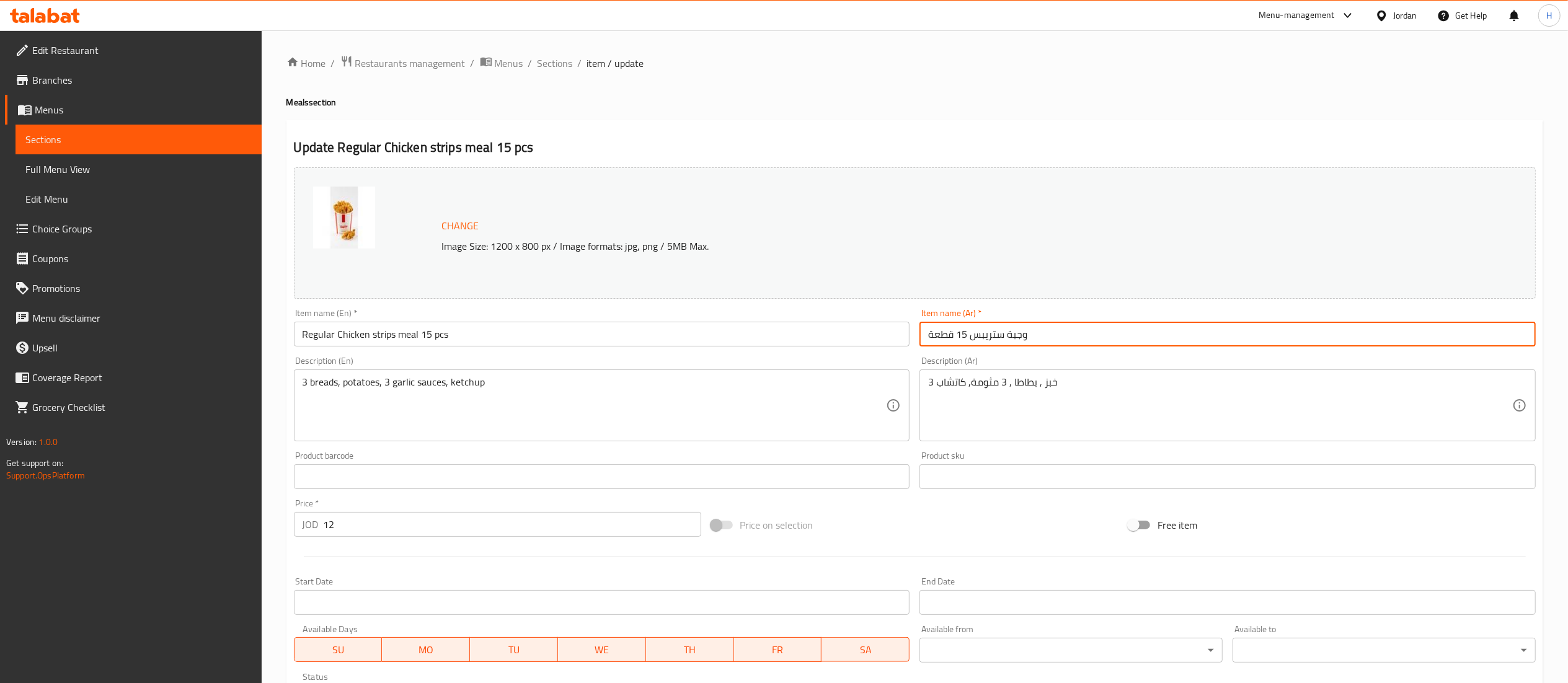
click at [920, 335] on input "وجبة ستريبس 15 قطعة" at bounding box center [1227, 334] width 616 height 25
type input "عادي وجبة ستريبس 15 قطعة"
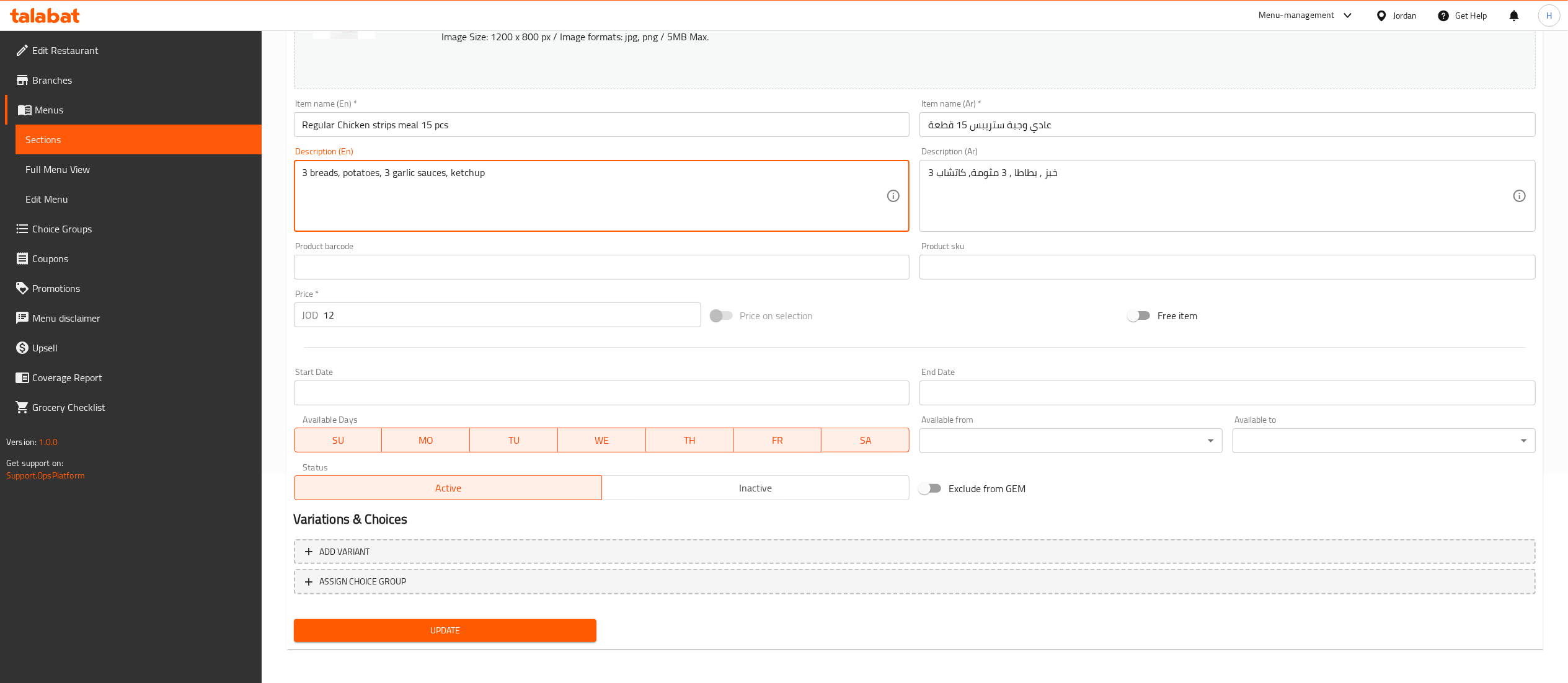
click at [418, 619] on button "Update" at bounding box center [445, 631] width 303 height 23
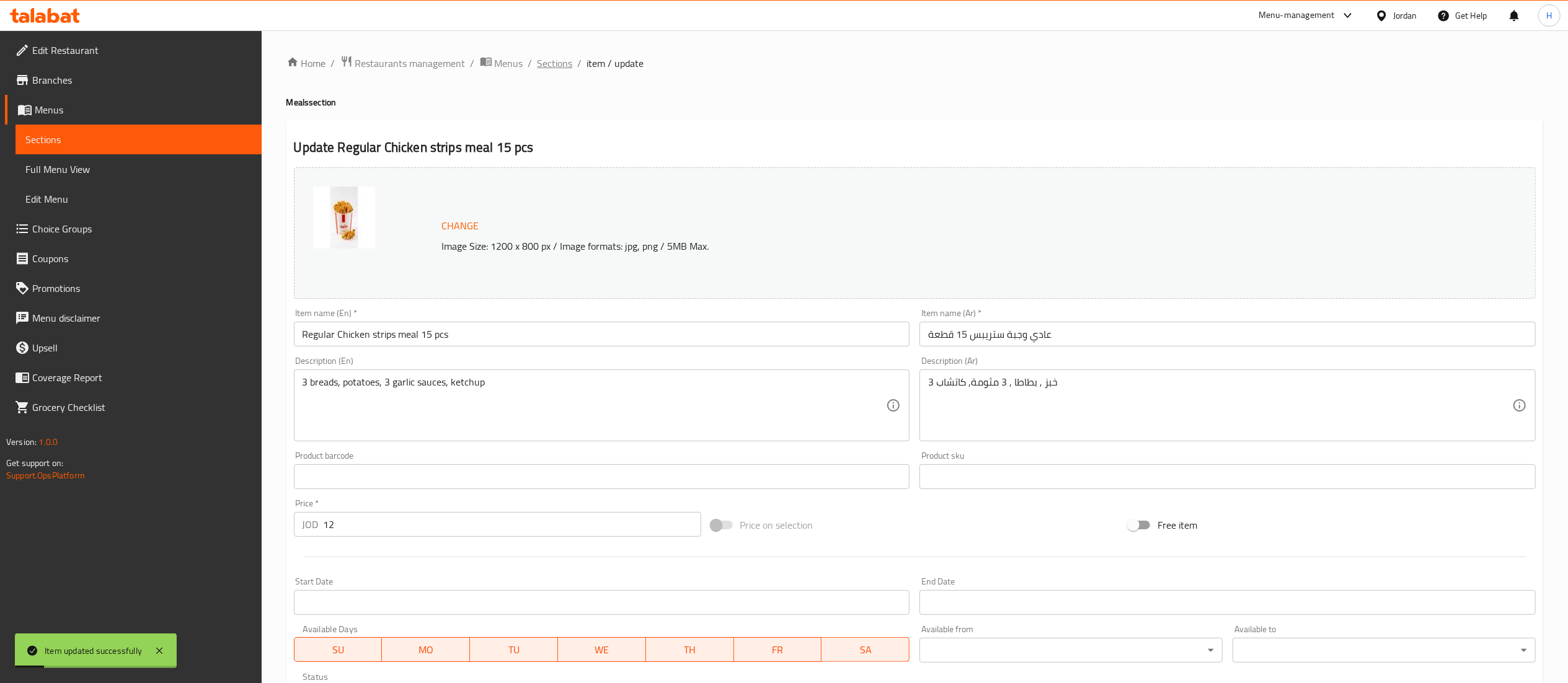
click at [551, 59] on span "Sections" at bounding box center [555, 63] width 36 height 15
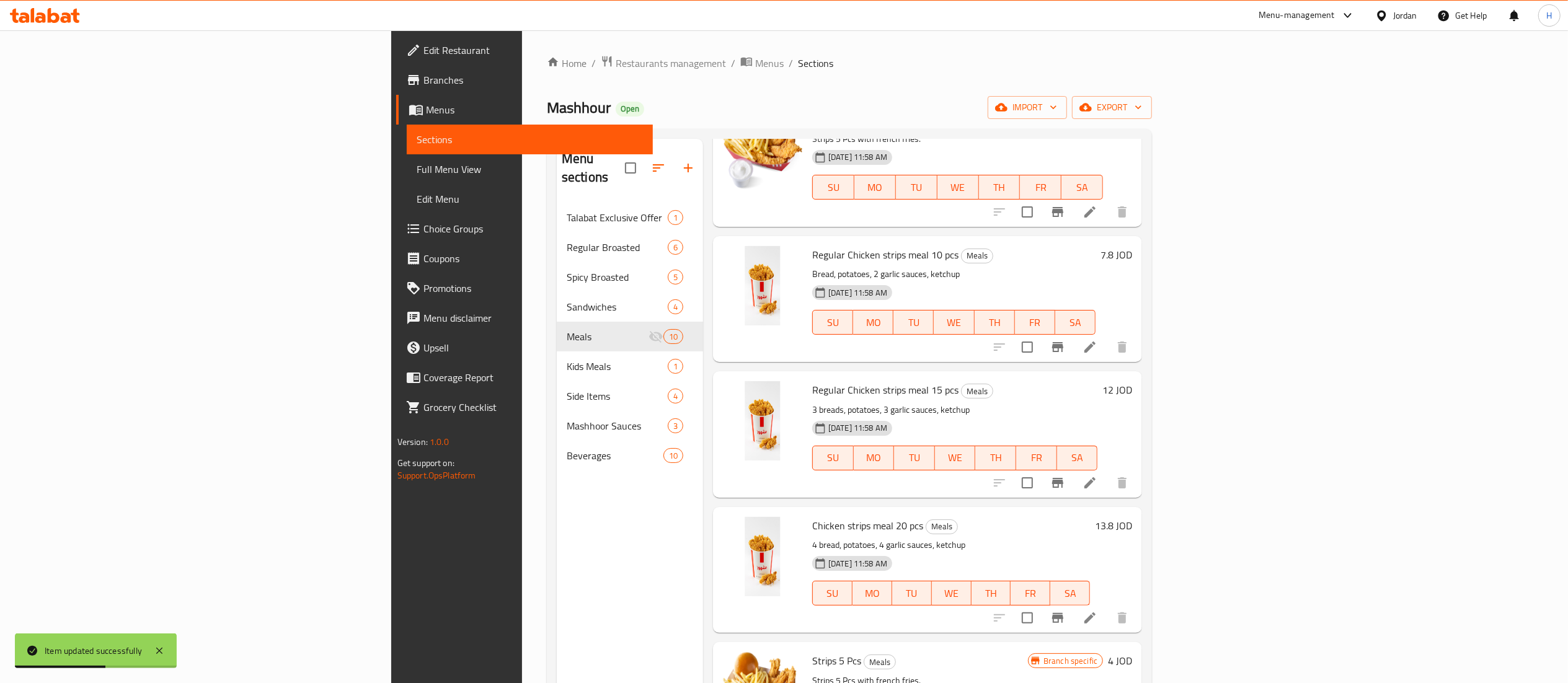
scroll to position [372, 0]
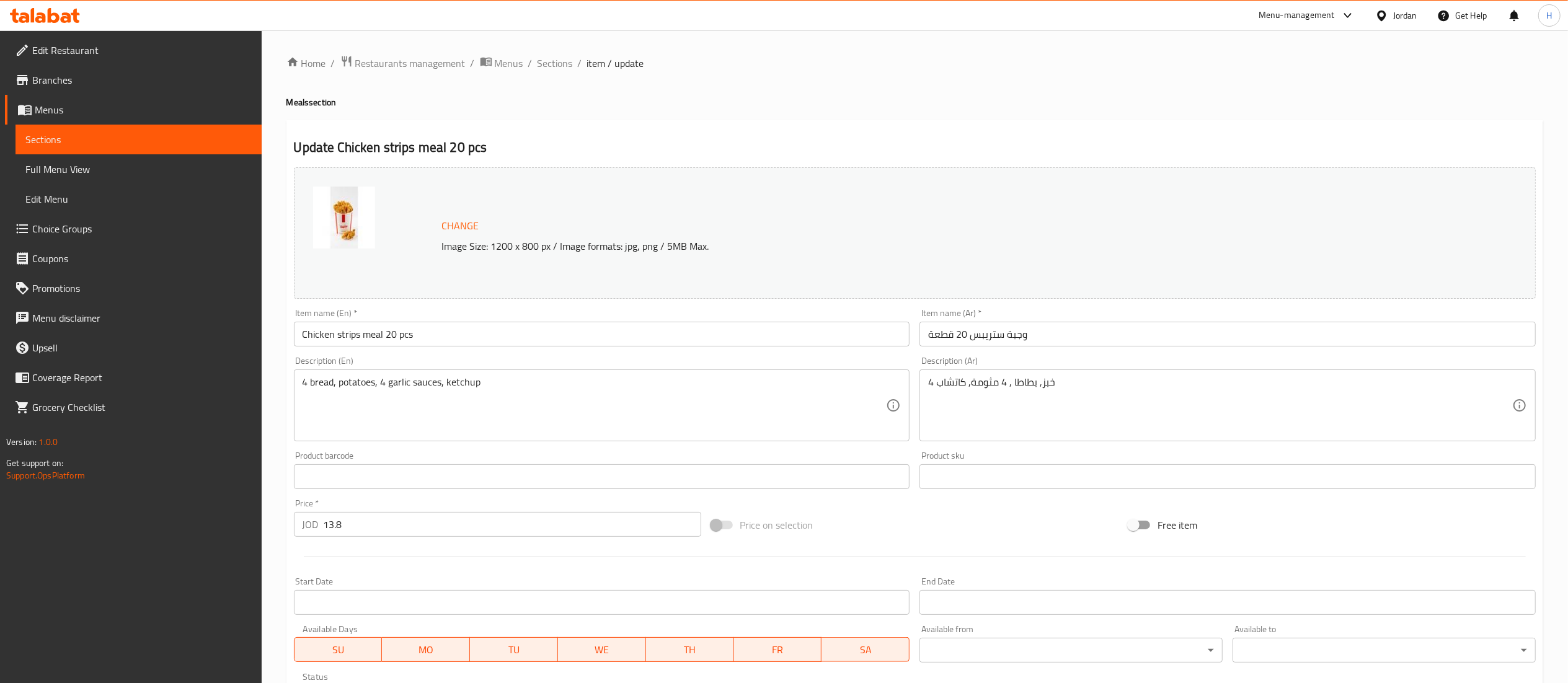
click at [299, 336] on input "Chicken strips meal 20 pcs" at bounding box center [602, 334] width 616 height 25
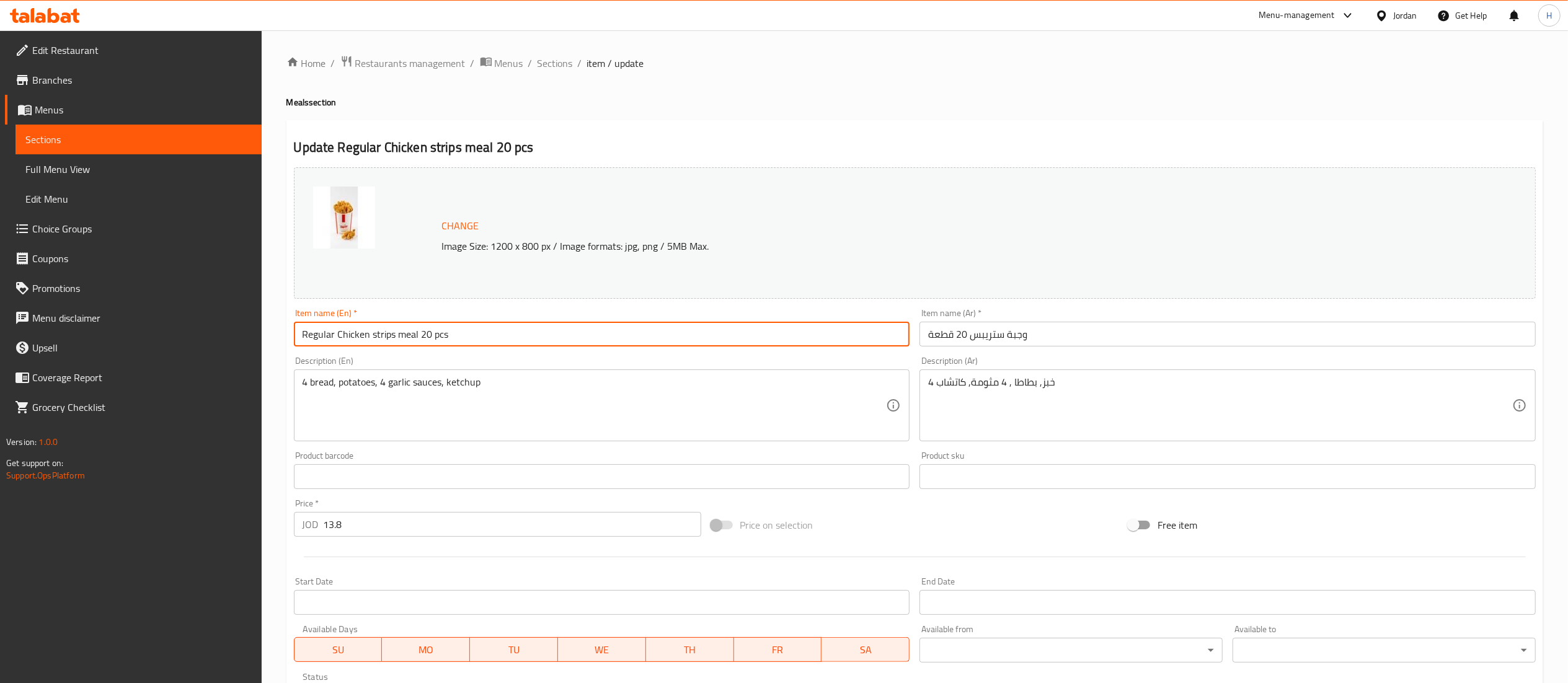
type input "Regular Chicken strips meal 20 pcs"
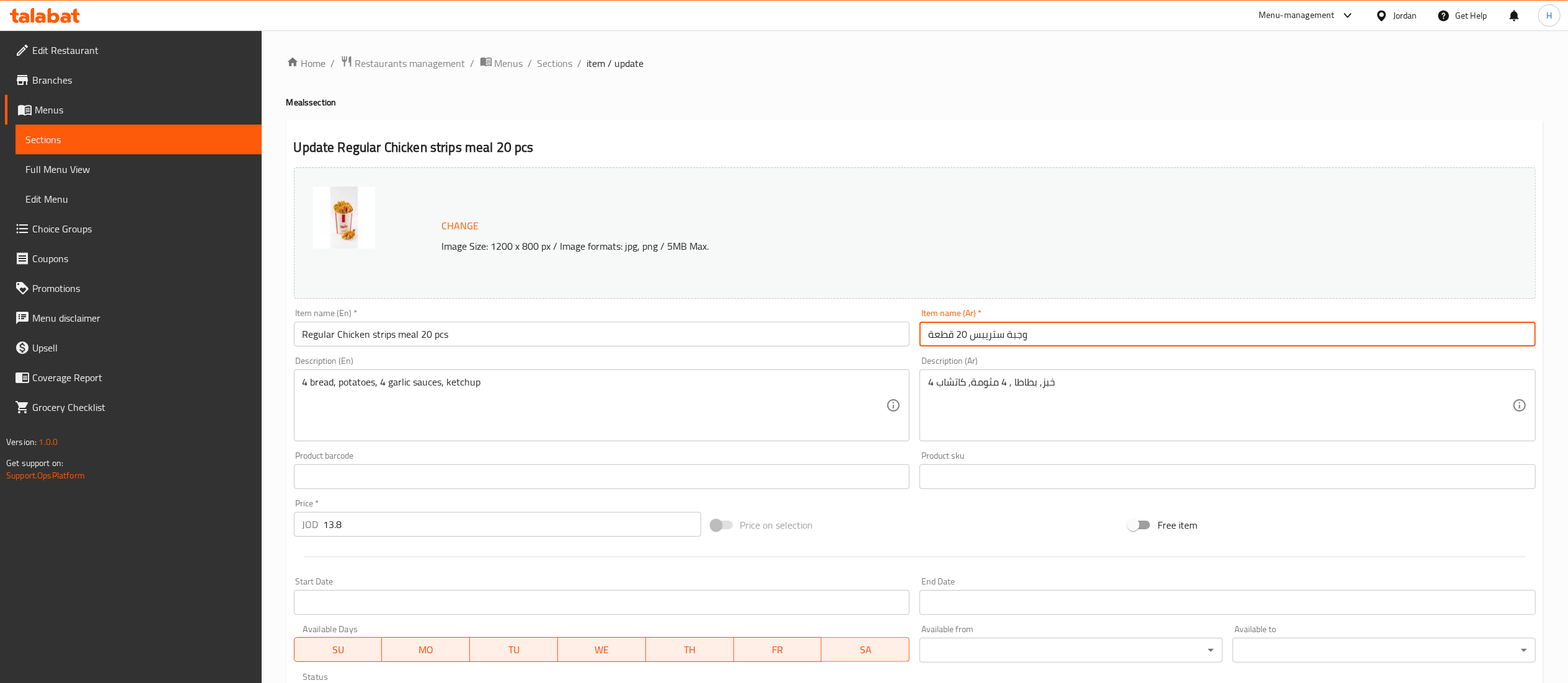
drag, startPoint x: 928, startPoint y: 329, endPoint x: 1020, endPoint y: 338, distance: 92.4
click at [928, 333] on input "وجبة ستريبس 20 قطعة" at bounding box center [1227, 334] width 616 height 25
click at [1054, 334] on input "وجبة ستريبس 20 قطعة" at bounding box center [1227, 334] width 616 height 25
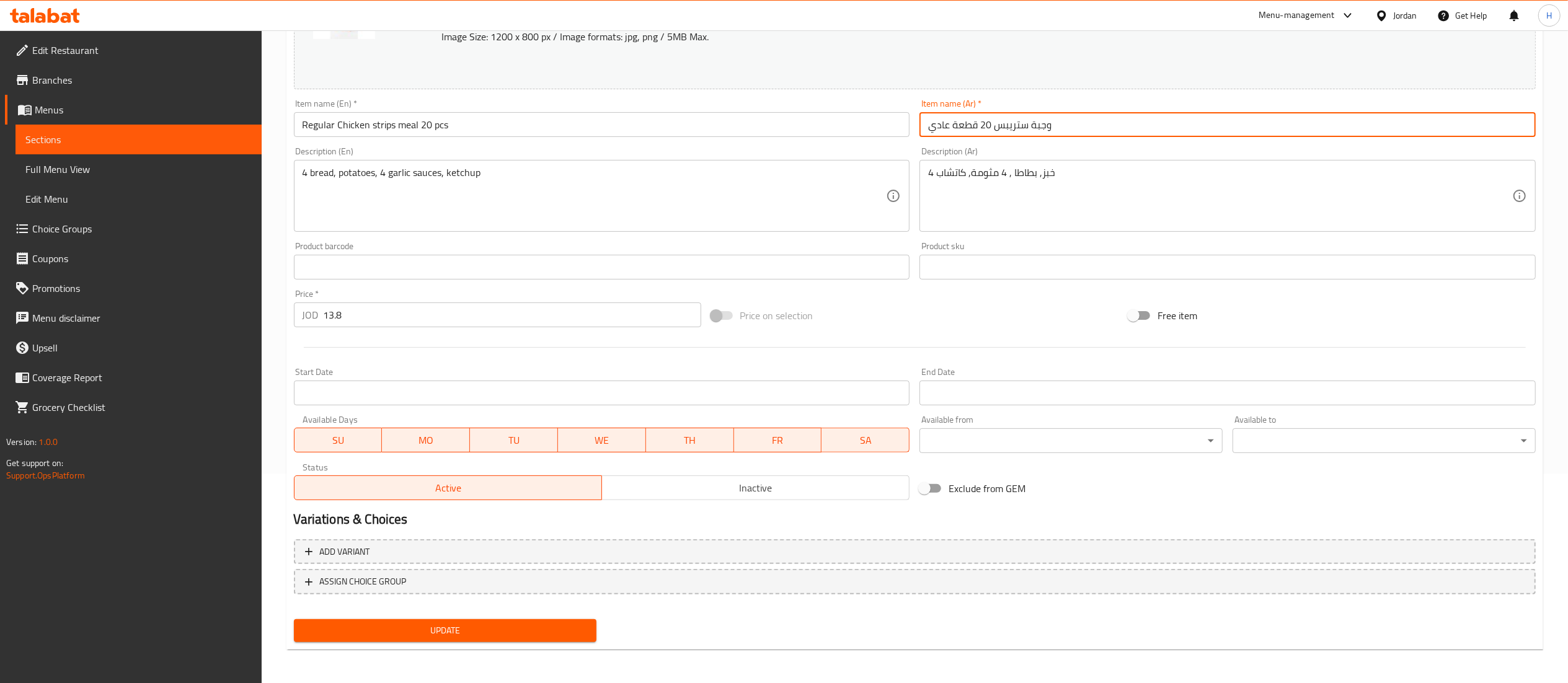
type input "وجبة ستريبس 20 قطعة عادي"
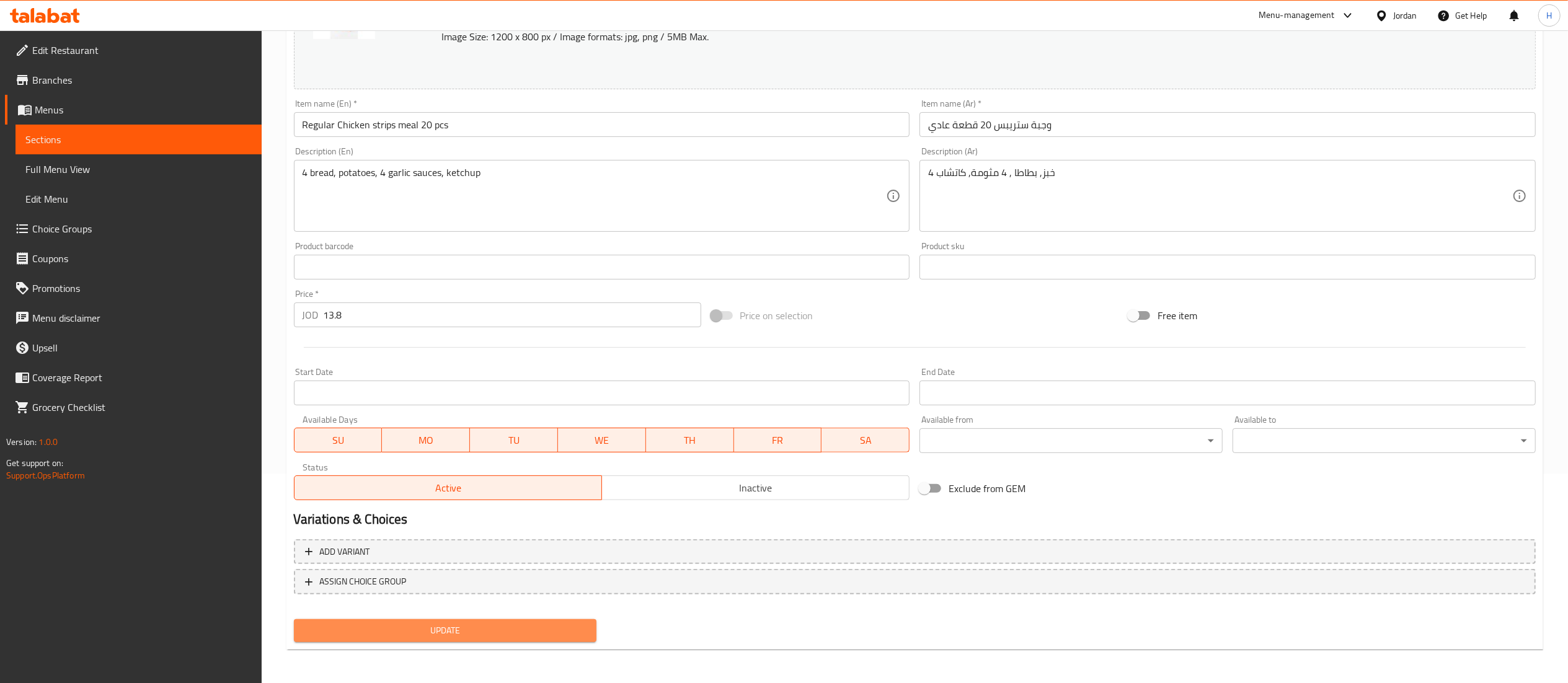
click at [425, 635] on span "Update" at bounding box center [446, 631] width 284 height 15
click at [489, 621] on button "Update" at bounding box center [445, 631] width 303 height 23
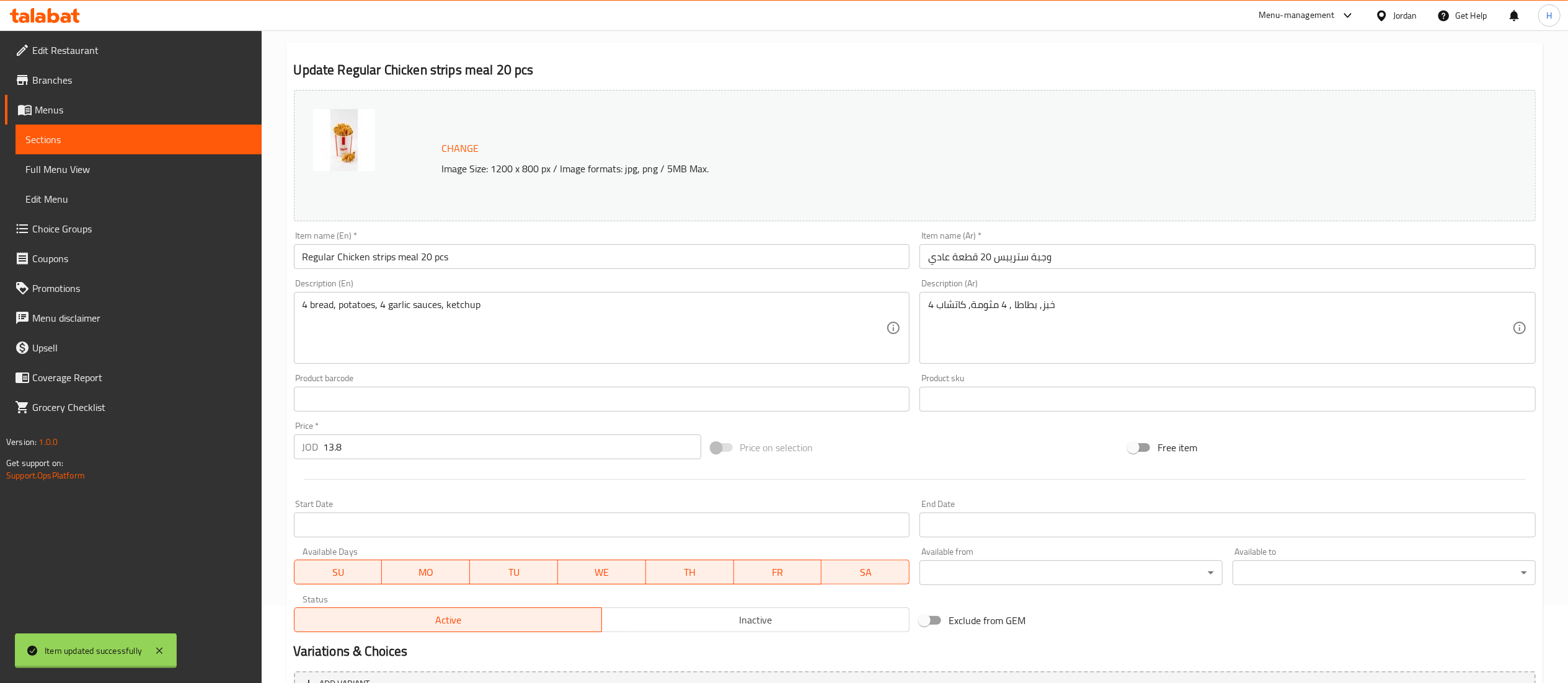
scroll to position [0, 0]
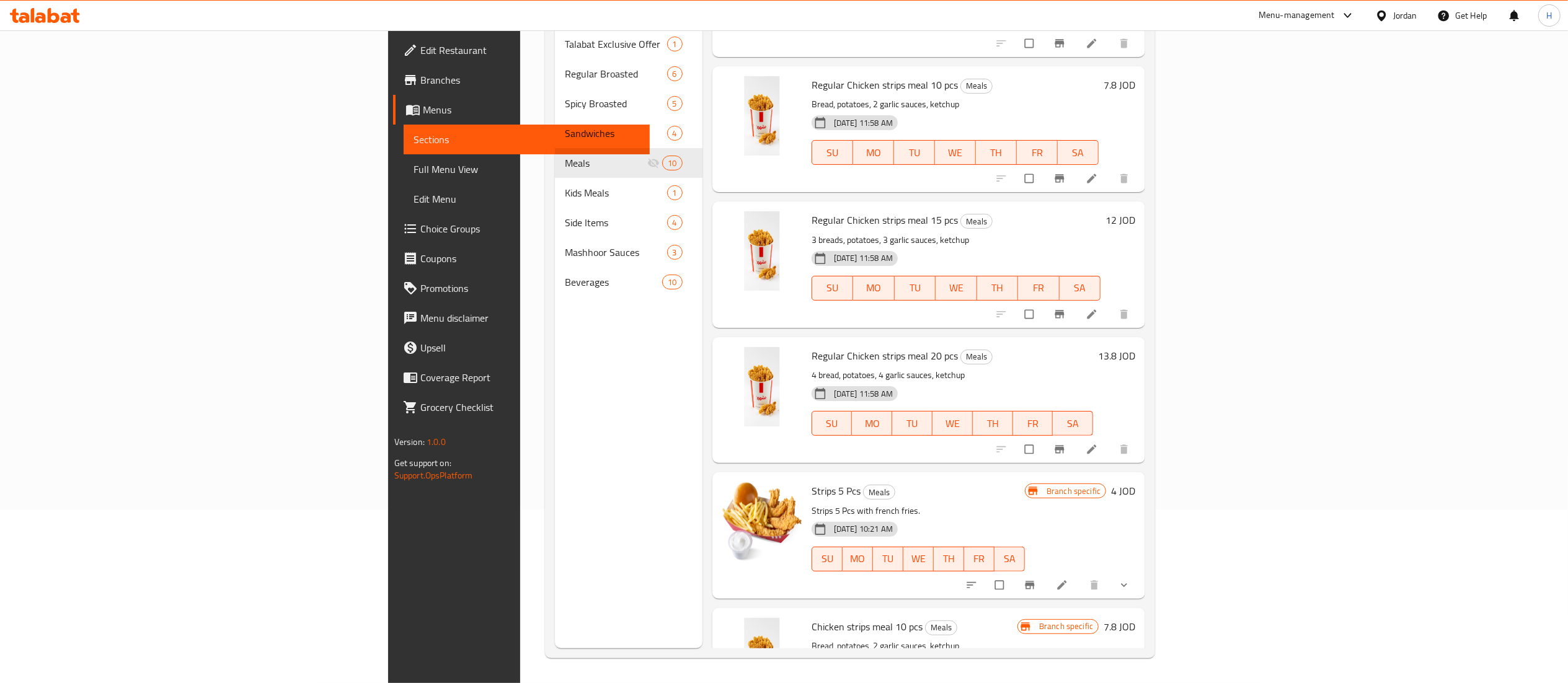
scroll to position [206, 0]
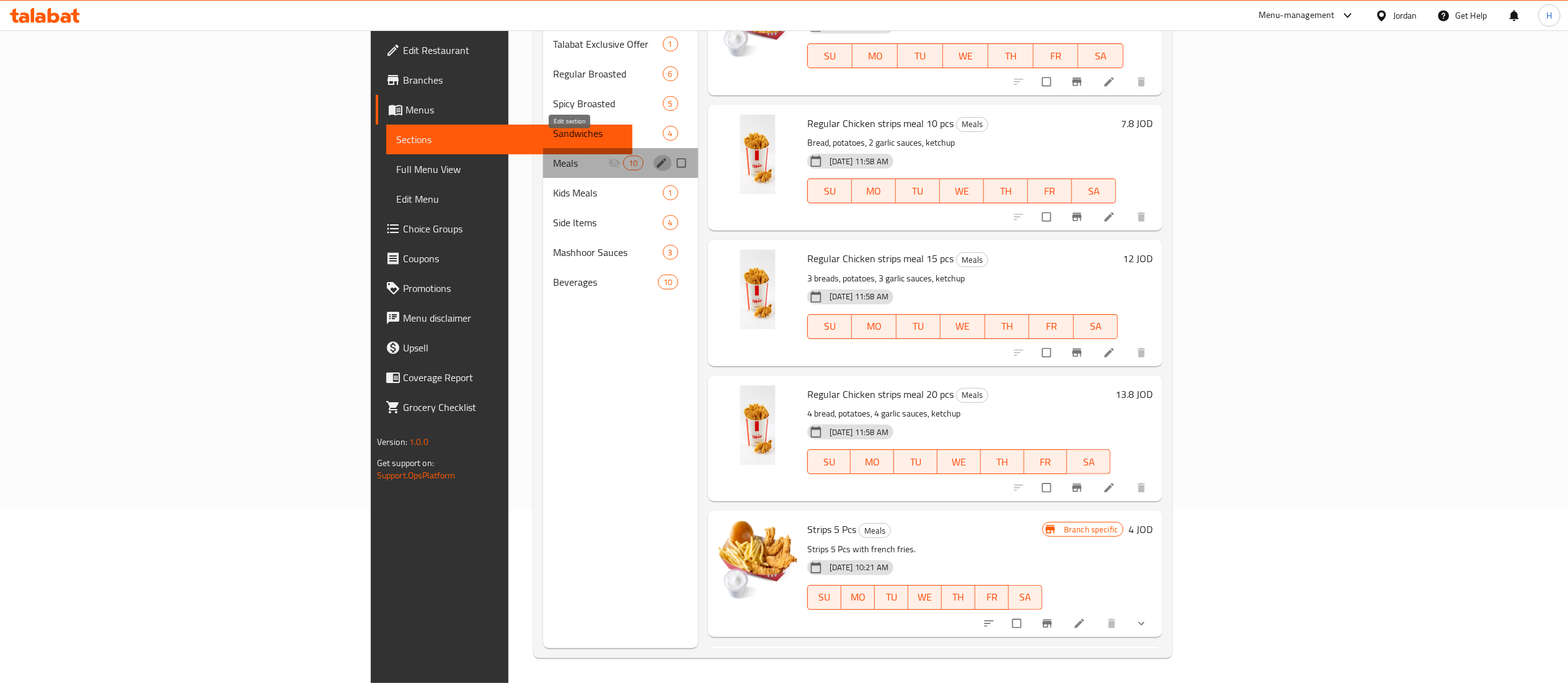
click at [654, 155] on button "edit" at bounding box center [663, 163] width 18 height 16
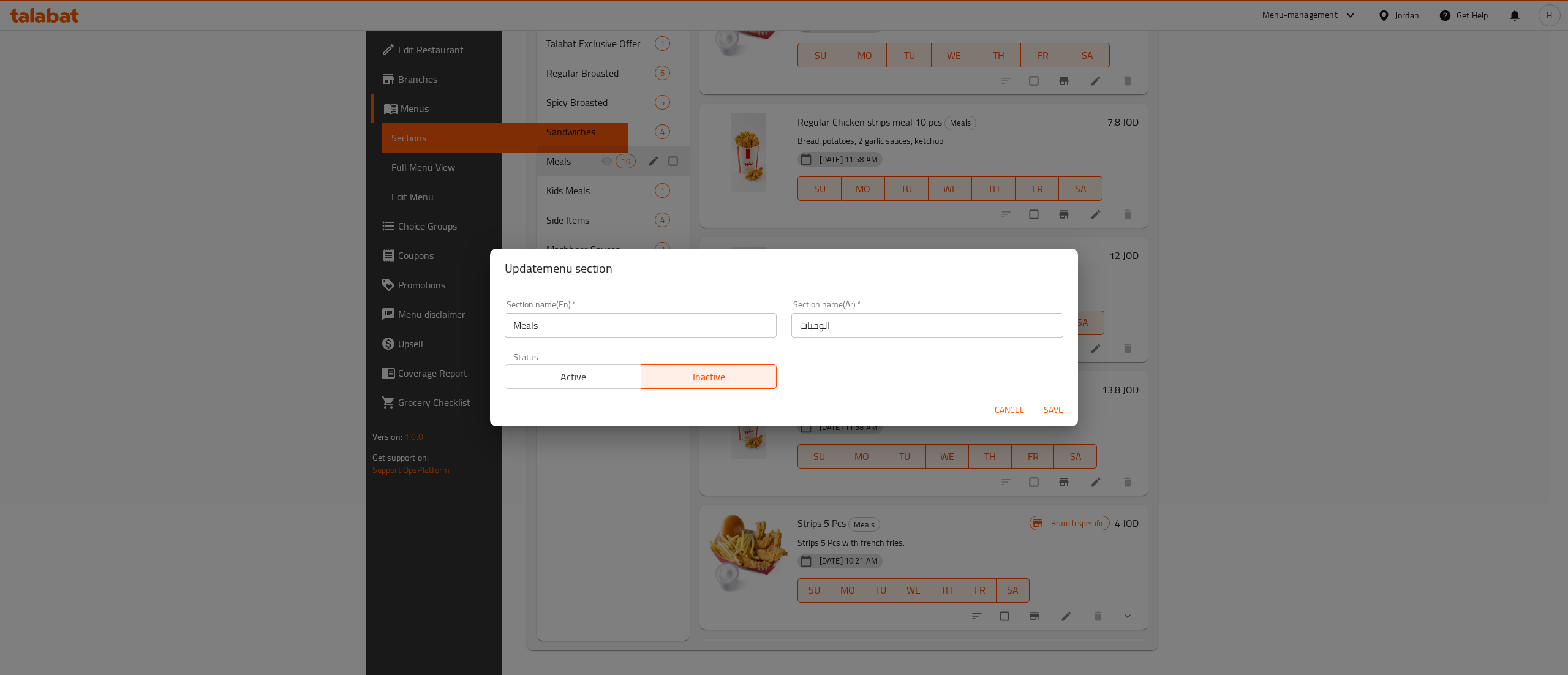
click at [570, 376] on span "Active" at bounding box center [573, 377] width 126 height 18
click at [1061, 403] on span "Save" at bounding box center [1054, 410] width 30 height 15
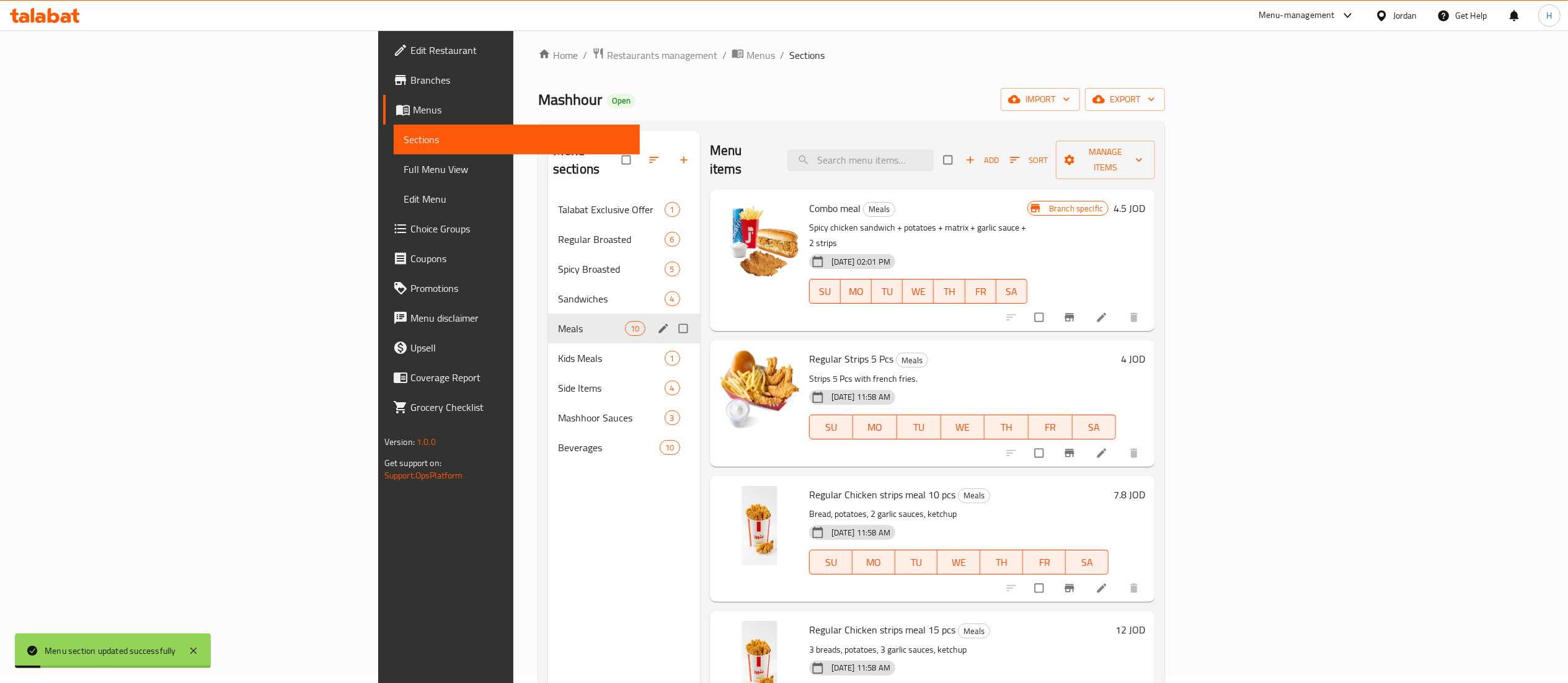
scroll to position [0, 0]
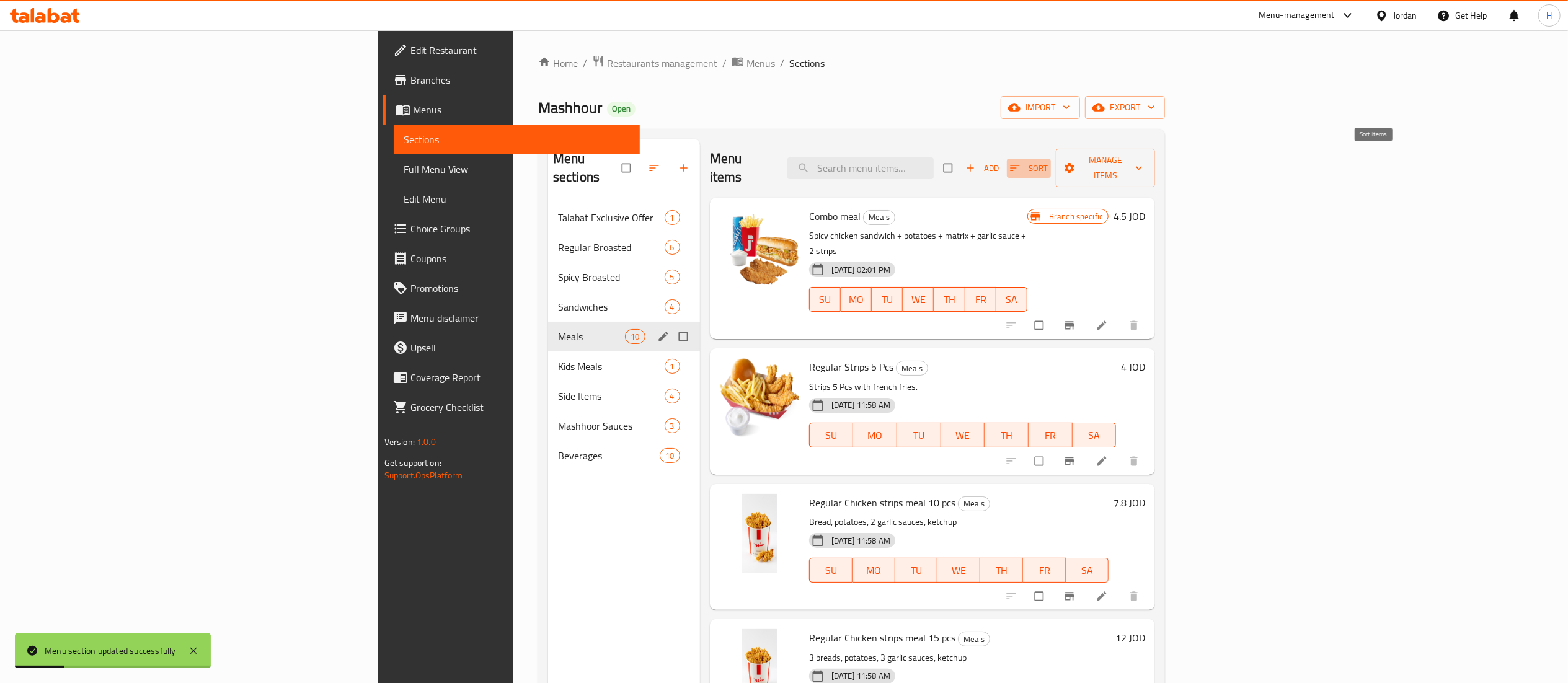
click at [1048, 161] on span "Sort" at bounding box center [1028, 168] width 38 height 14
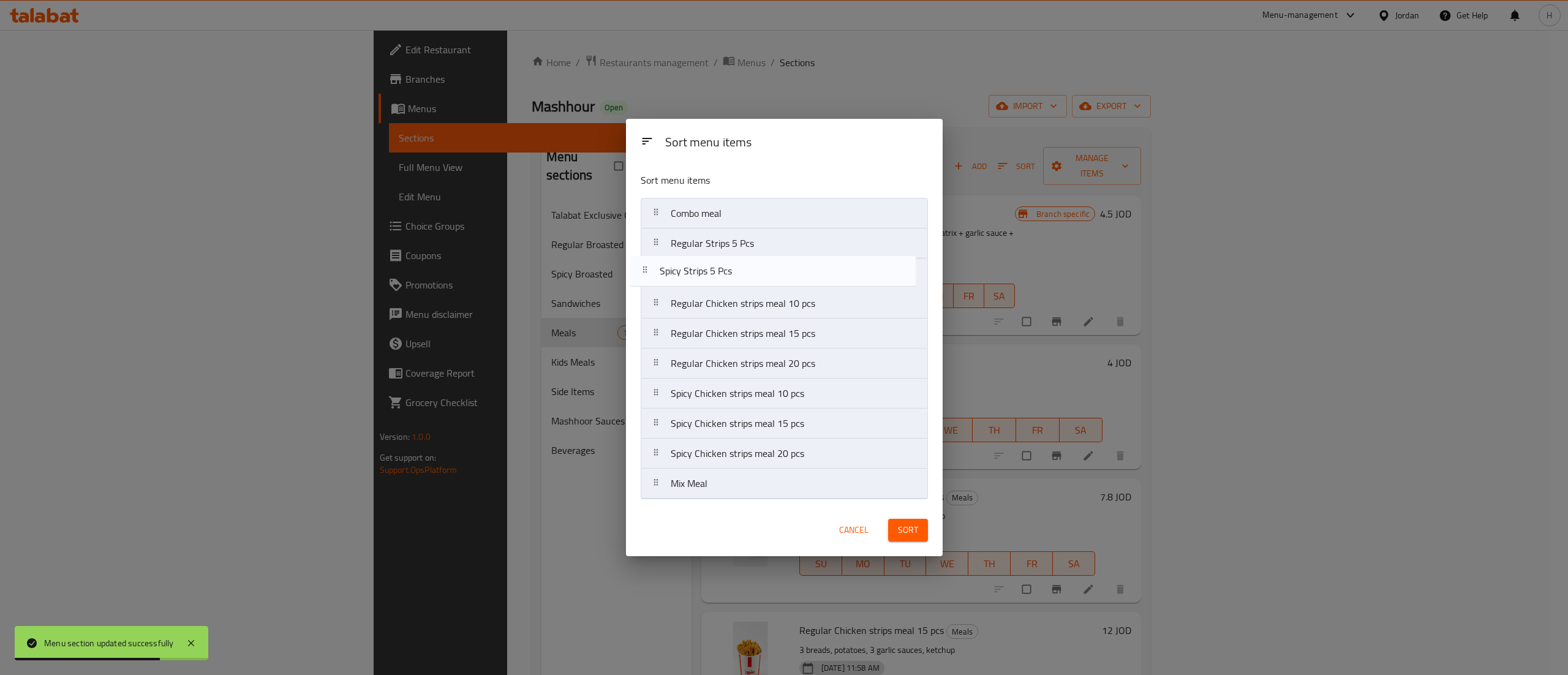
drag, startPoint x: 753, startPoint y: 375, endPoint x: 746, endPoint y: 277, distance: 98.2
click at [746, 277] on nav "Combo meal Regular Strips 5 Pcs Regular Chicken strips meal 10 pcs Regular Chic…" at bounding box center [784, 349] width 287 height 302
drag, startPoint x: 726, startPoint y: 406, endPoint x: 738, endPoint y: 335, distance: 72.0
click at [738, 335] on nav "Combo meal Regular Strips 5 Pcs Spicy Strips 5 Pcs Regular Chicken strips meal …" at bounding box center [784, 349] width 287 height 302
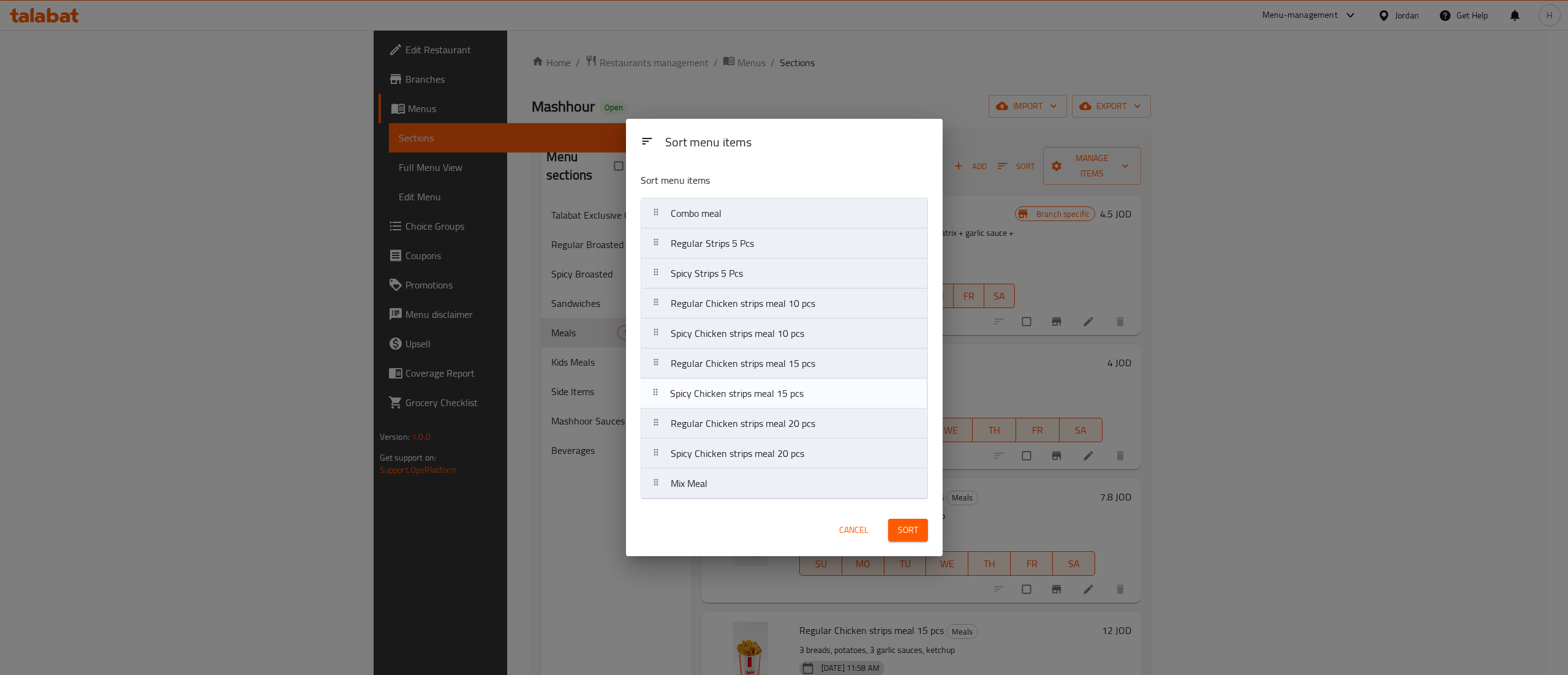
drag, startPoint x: 736, startPoint y: 435, endPoint x: 736, endPoint y: 398, distance: 37.0
click at [736, 398] on nav "Combo meal Regular Strips 5 Pcs Spicy Strips 5 Pcs Regular Chicken strips meal …" at bounding box center [784, 349] width 287 height 302
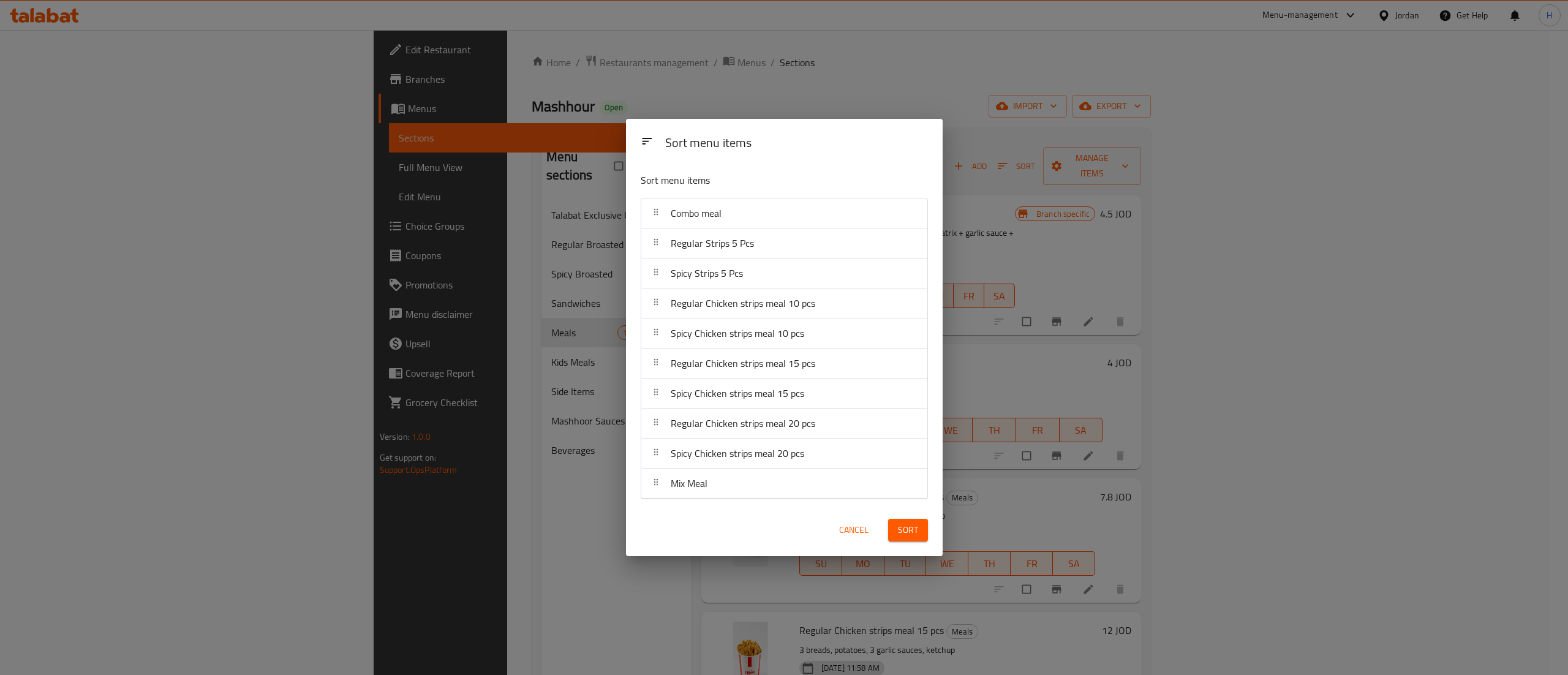
click at [915, 526] on span "Sort" at bounding box center [908, 530] width 20 height 15
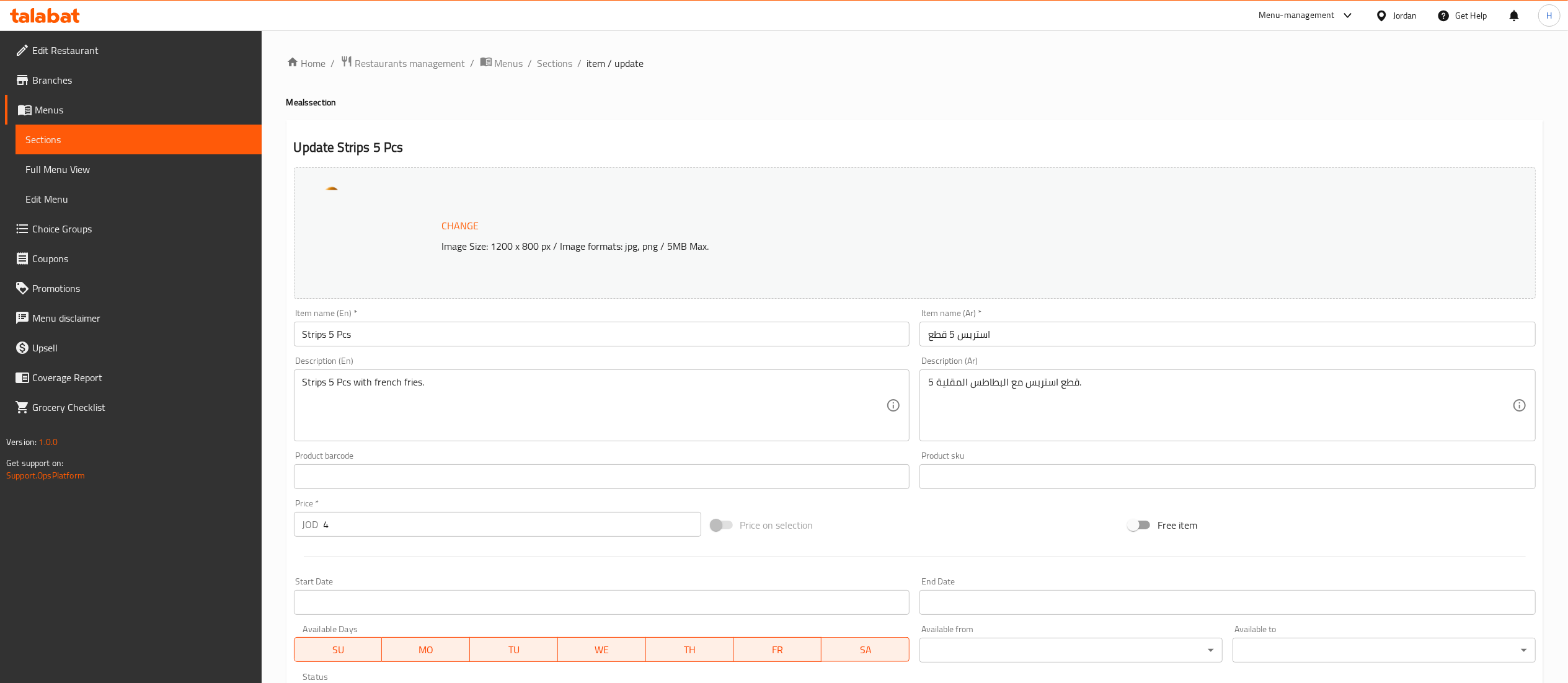
click at [294, 338] on input "Strips 5 Pcs" at bounding box center [602, 334] width 616 height 25
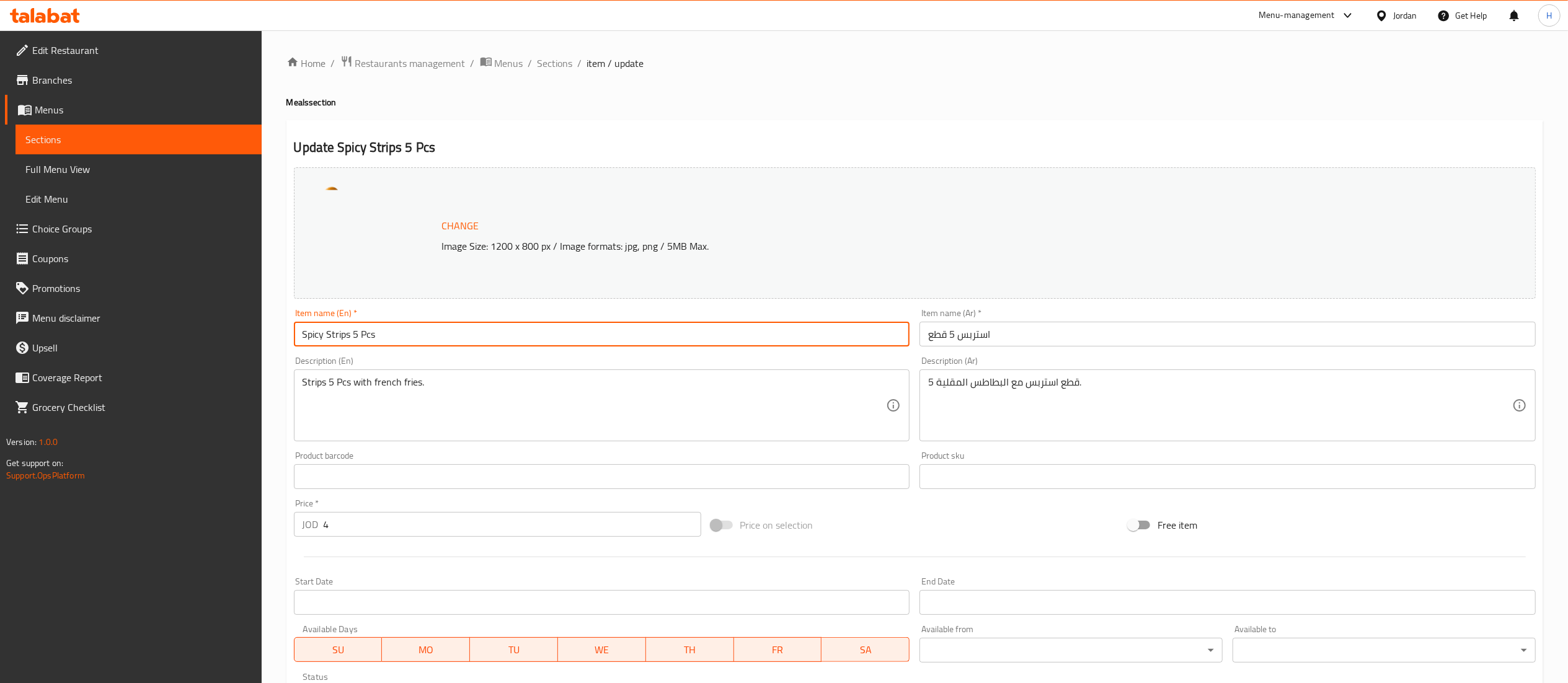
type input "Spicy Strips 5 Pcs"
click at [1096, 336] on input "استربس 5 قطع" at bounding box center [1227, 334] width 616 height 25
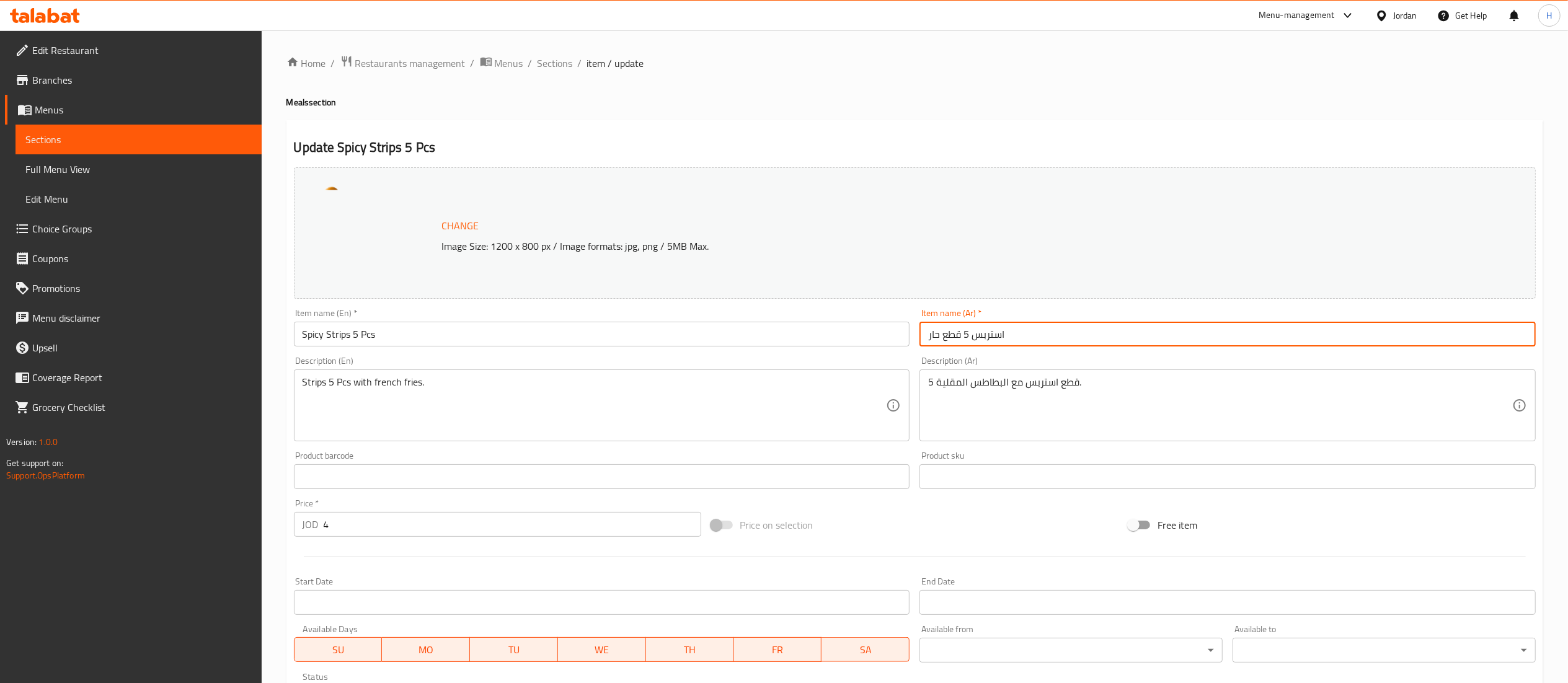
paste input "حار"
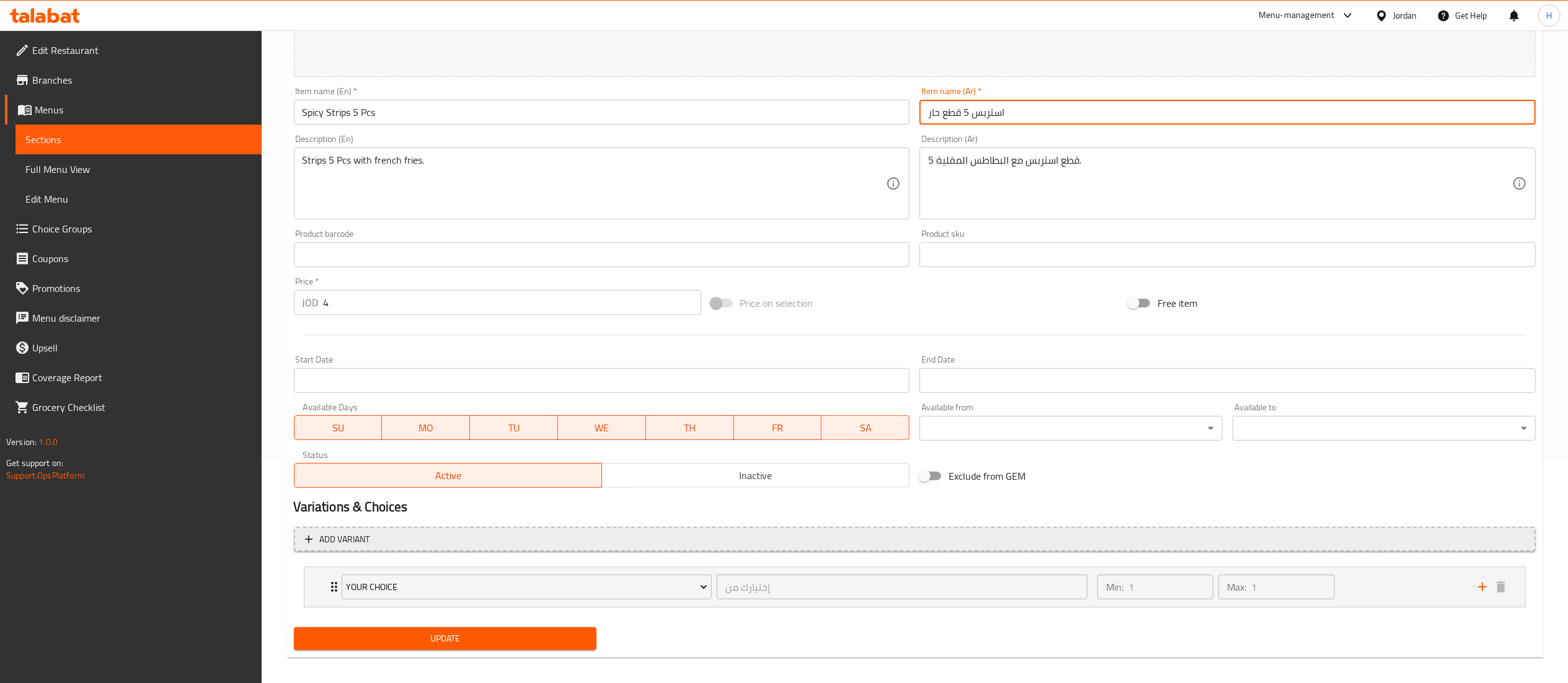
scroll to position [231, 0]
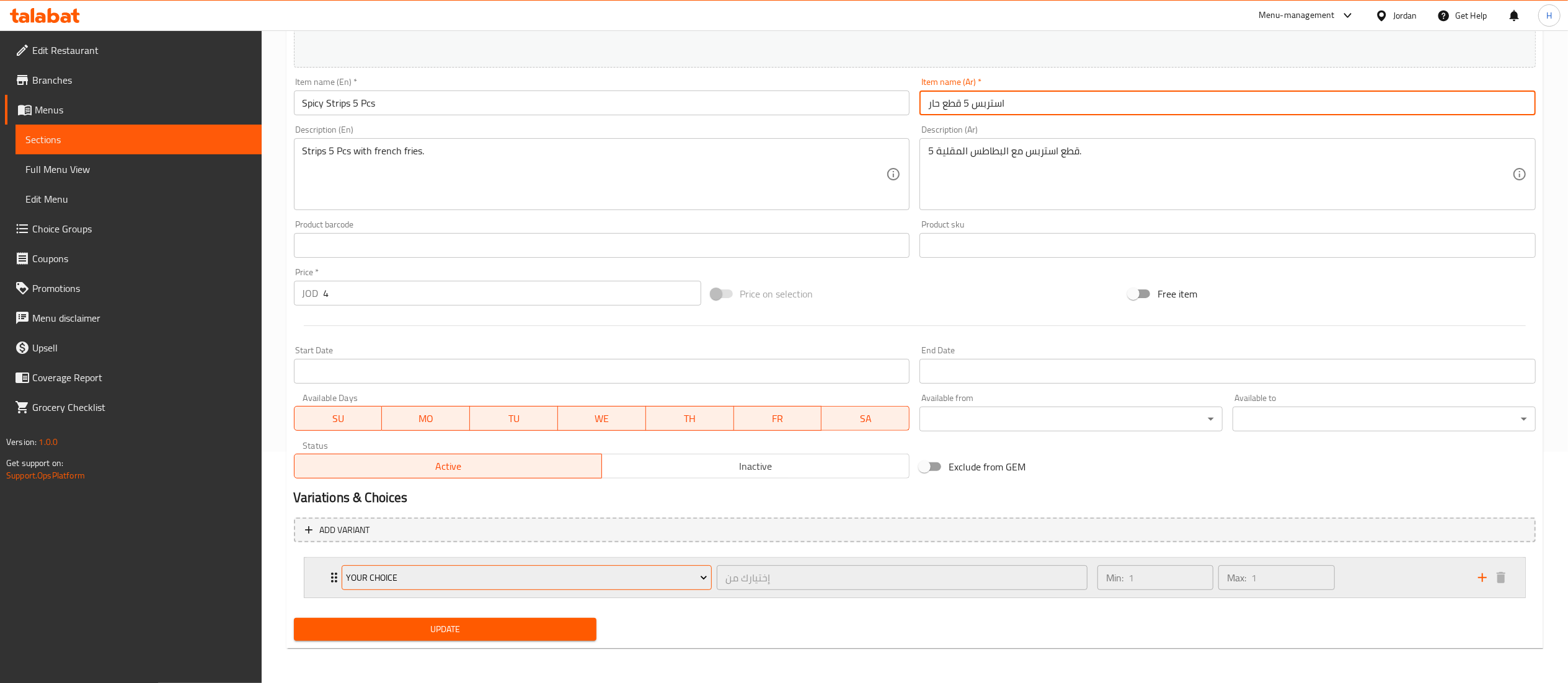
type input "استربس 5 قطع حار"
click at [505, 579] on span "Your Choice" at bounding box center [526, 578] width 361 height 15
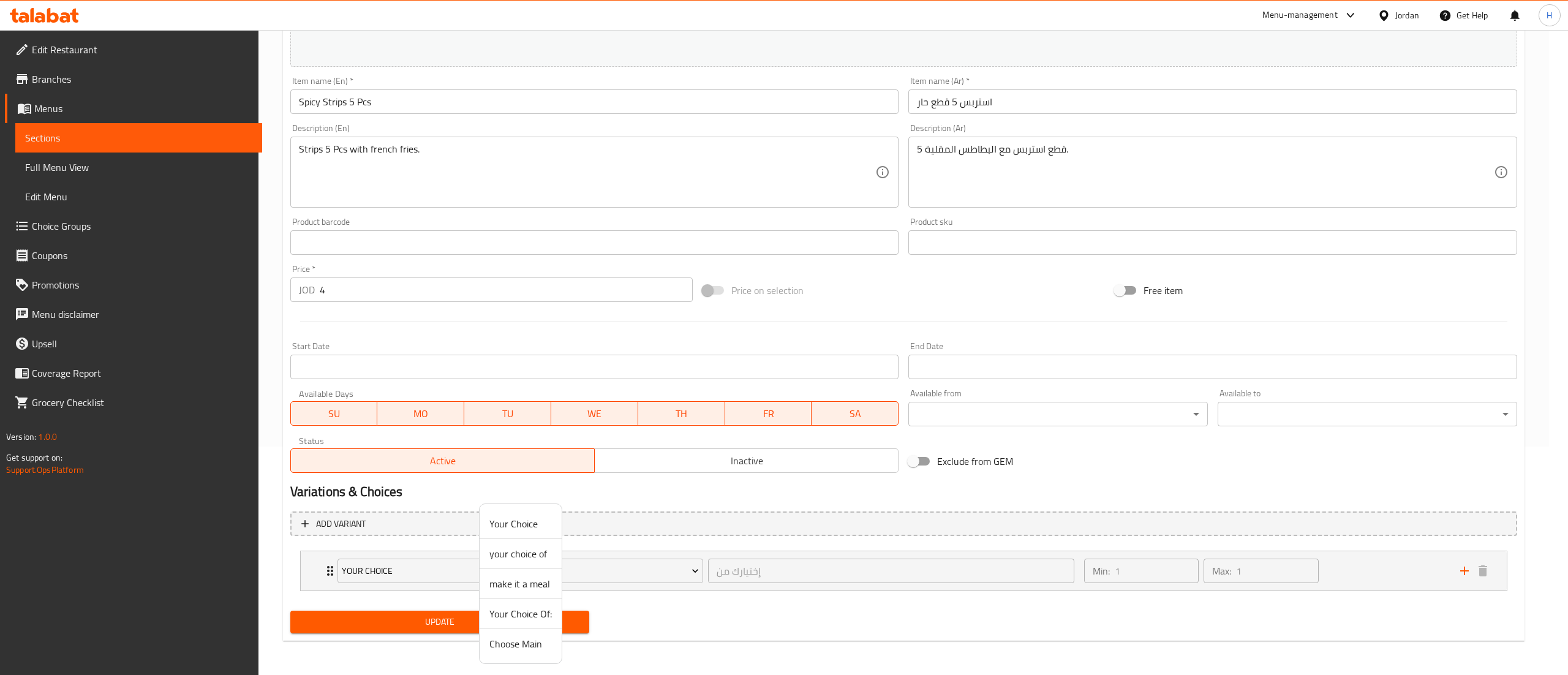
click at [503, 556] on span "your choice of" at bounding box center [520, 554] width 62 height 14
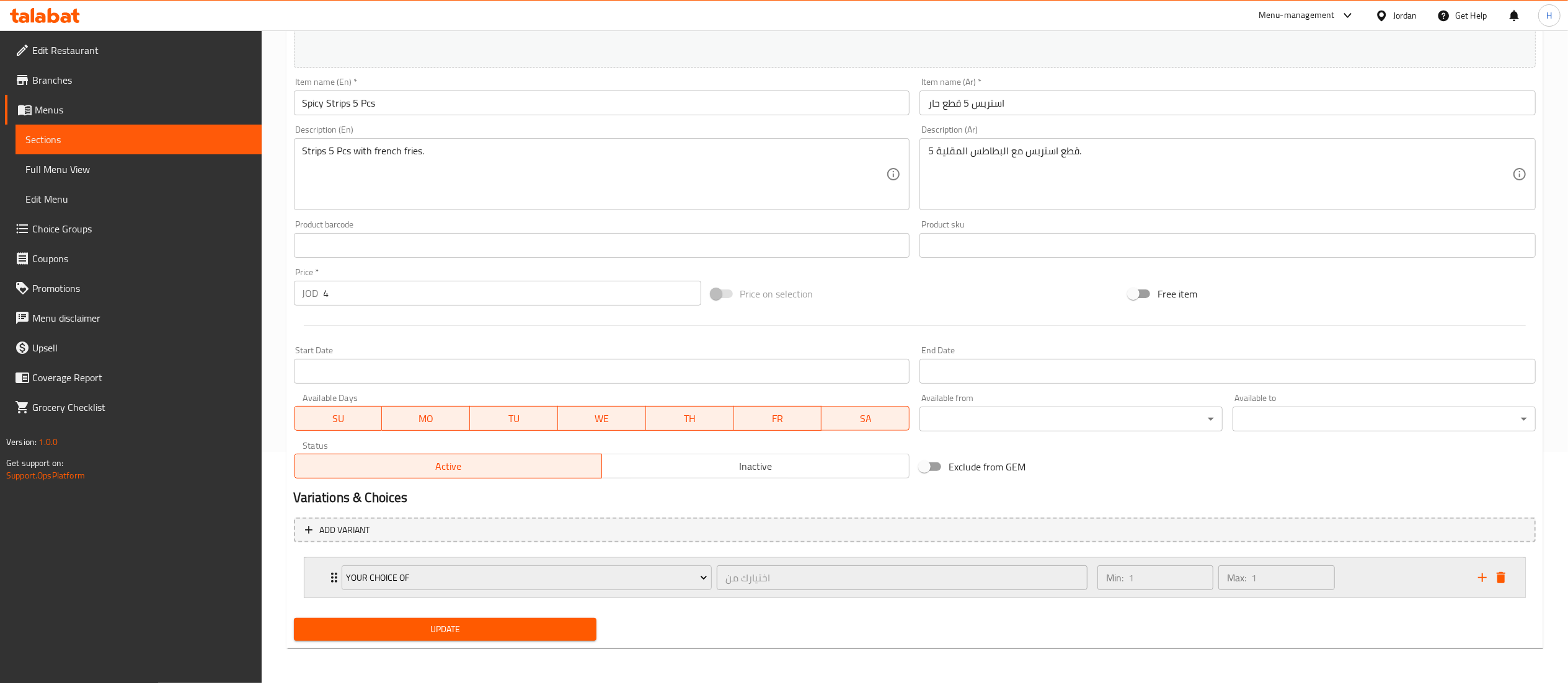
click at [1504, 572] on div "Expand" at bounding box center [1492, 577] width 37 height 18
click at [1501, 573] on icon "delete" at bounding box center [1501, 578] width 9 height 11
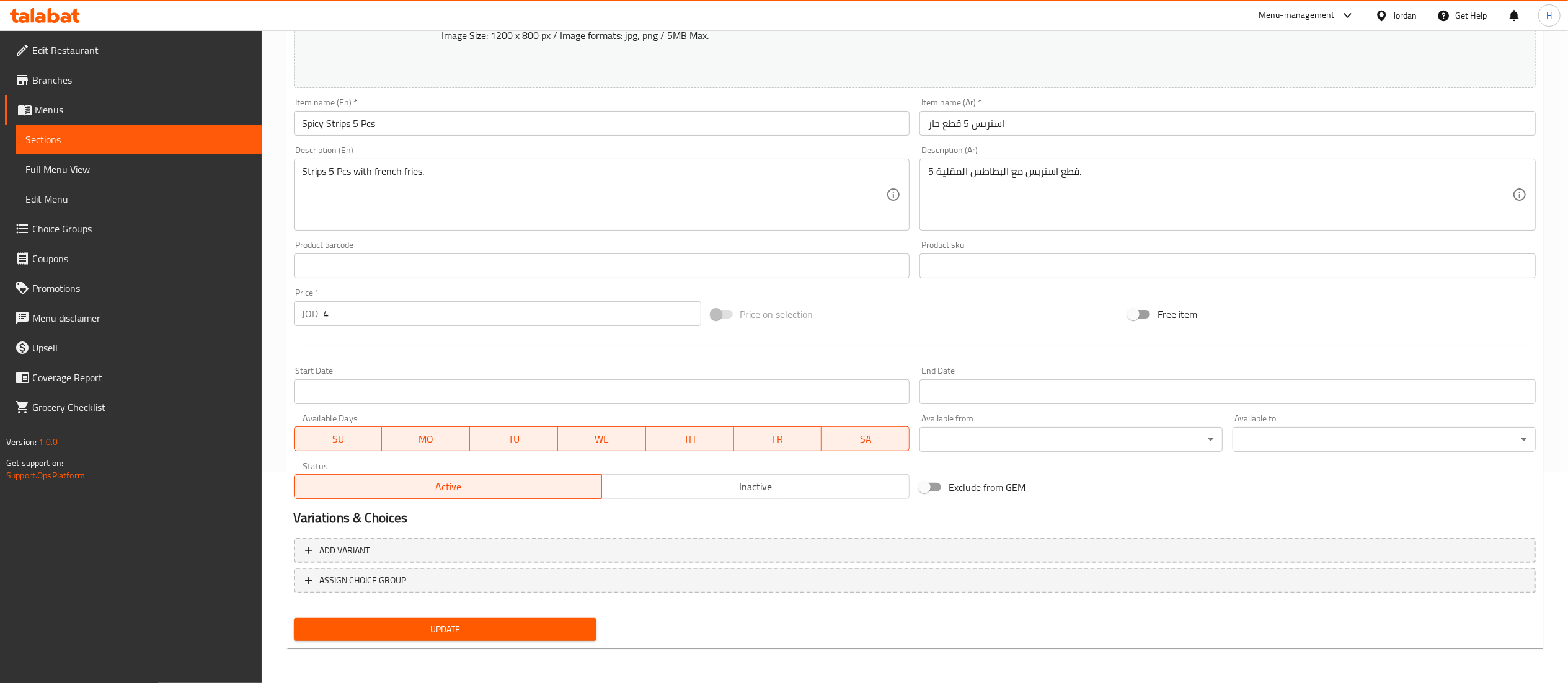
scroll to position [210, 0]
click at [511, 623] on span "Update" at bounding box center [446, 631] width 284 height 15
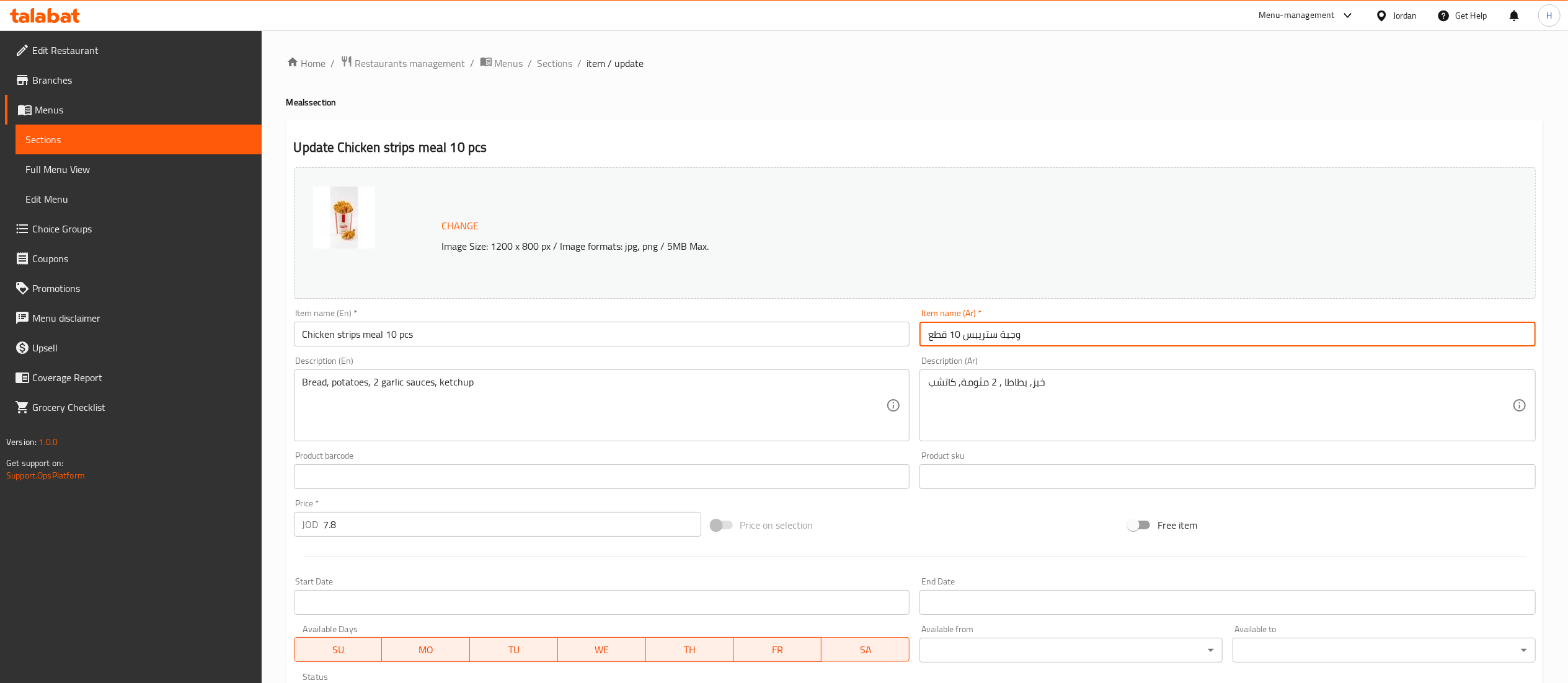
click at [1116, 346] on input "وجبة ستريبس 10 قطع" at bounding box center [1227, 334] width 616 height 25
paste input "حار"
type input "وجبة ستريبس 10 قطع حار"
click at [303, 336] on input "Chicken strips meal 10 pcs" at bounding box center [602, 334] width 616 height 25
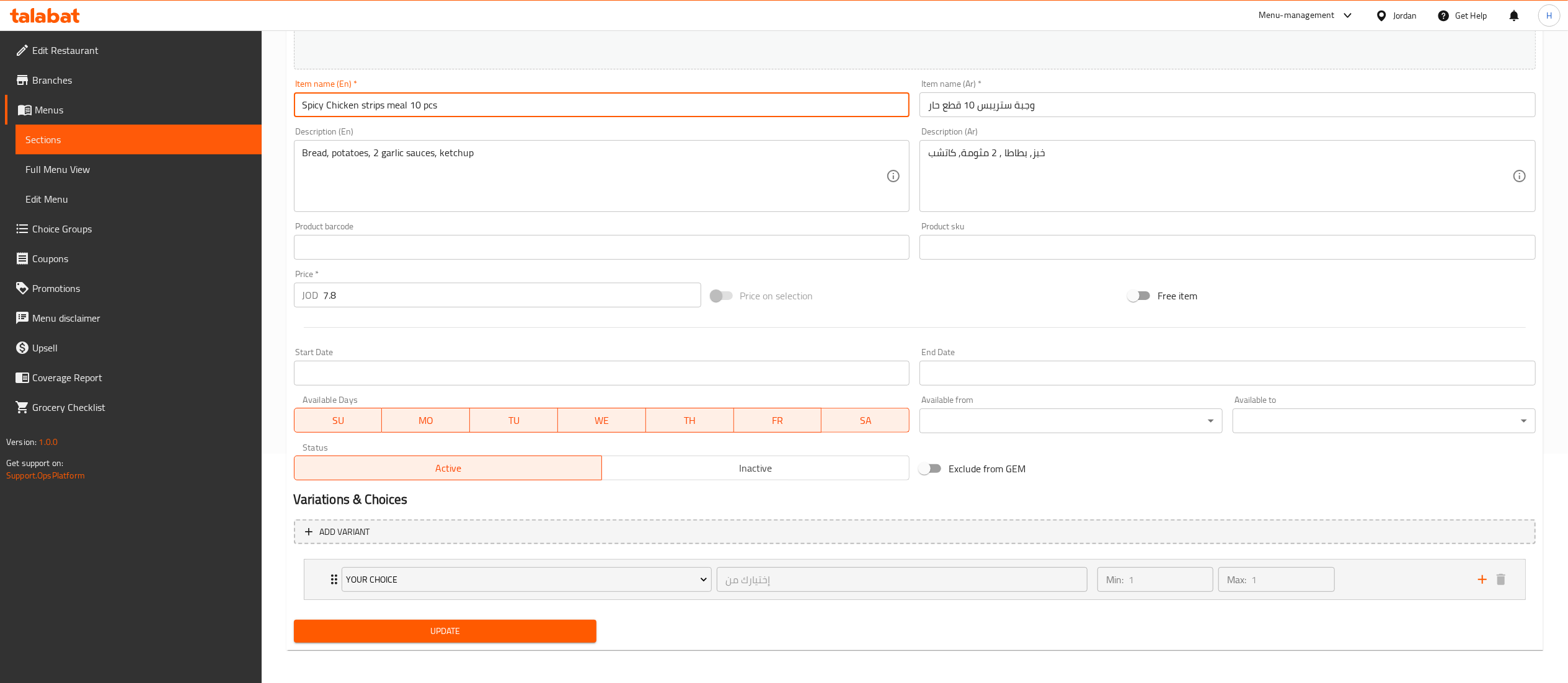
scroll to position [231, 0]
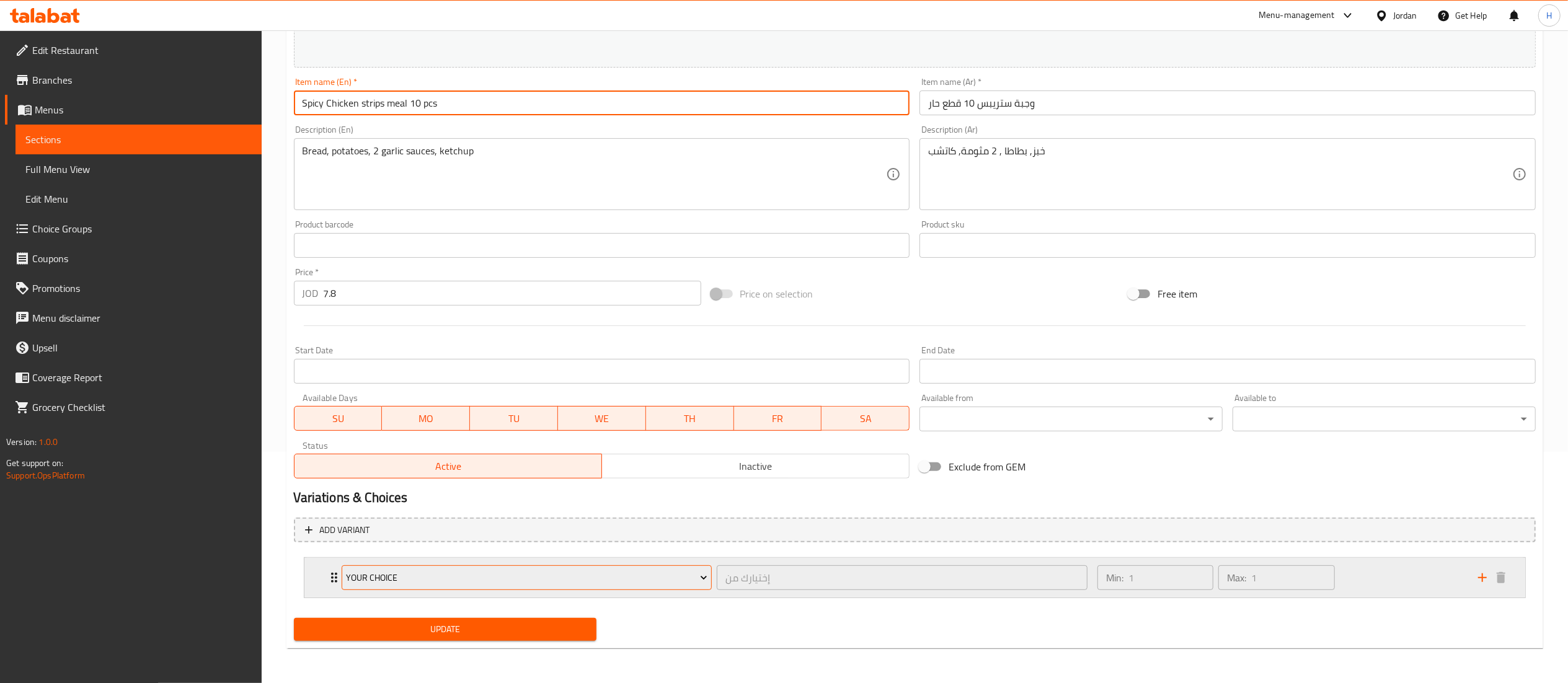
type input "Spicy Chicken strips meal 10 pcs"
click at [655, 570] on span "Your Choice" at bounding box center [526, 578] width 361 height 15
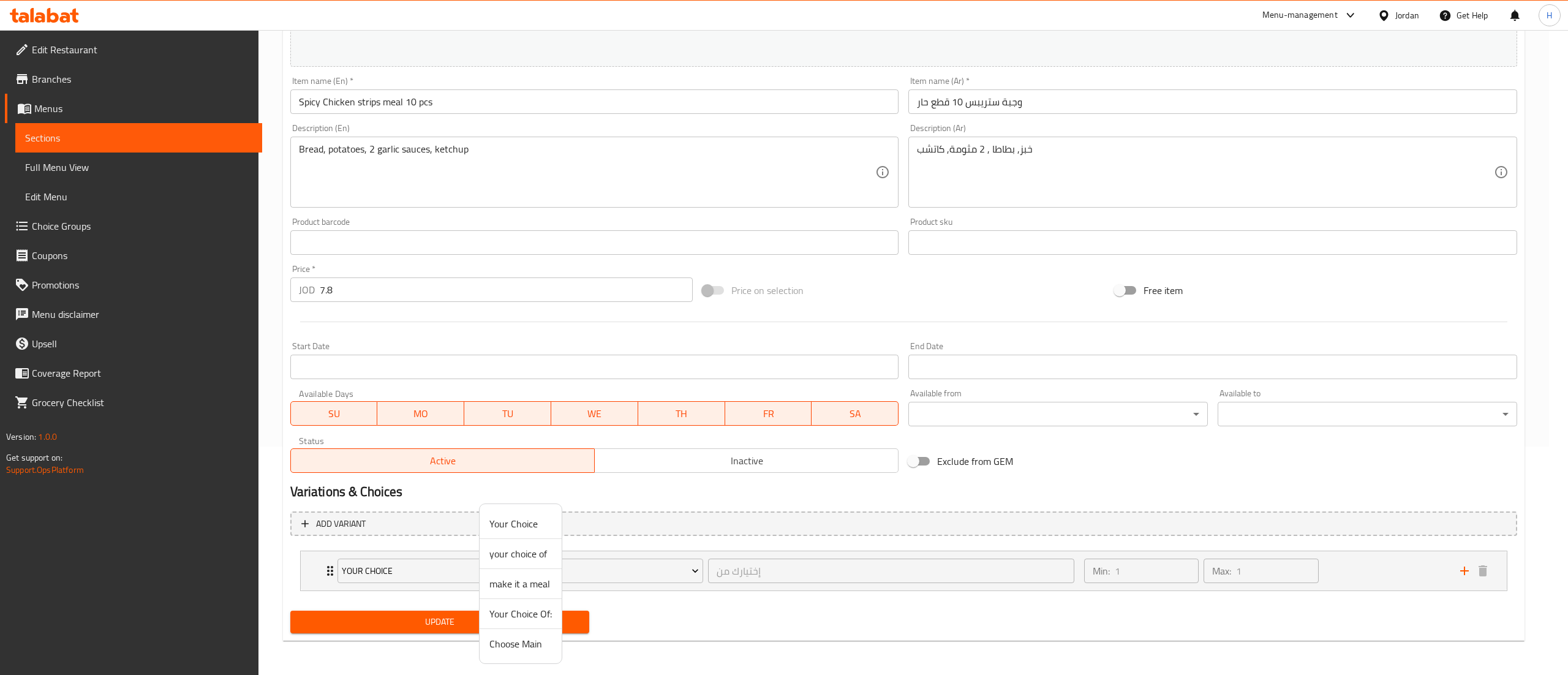
click at [535, 581] on span "make it a meal" at bounding box center [520, 583] width 62 height 14
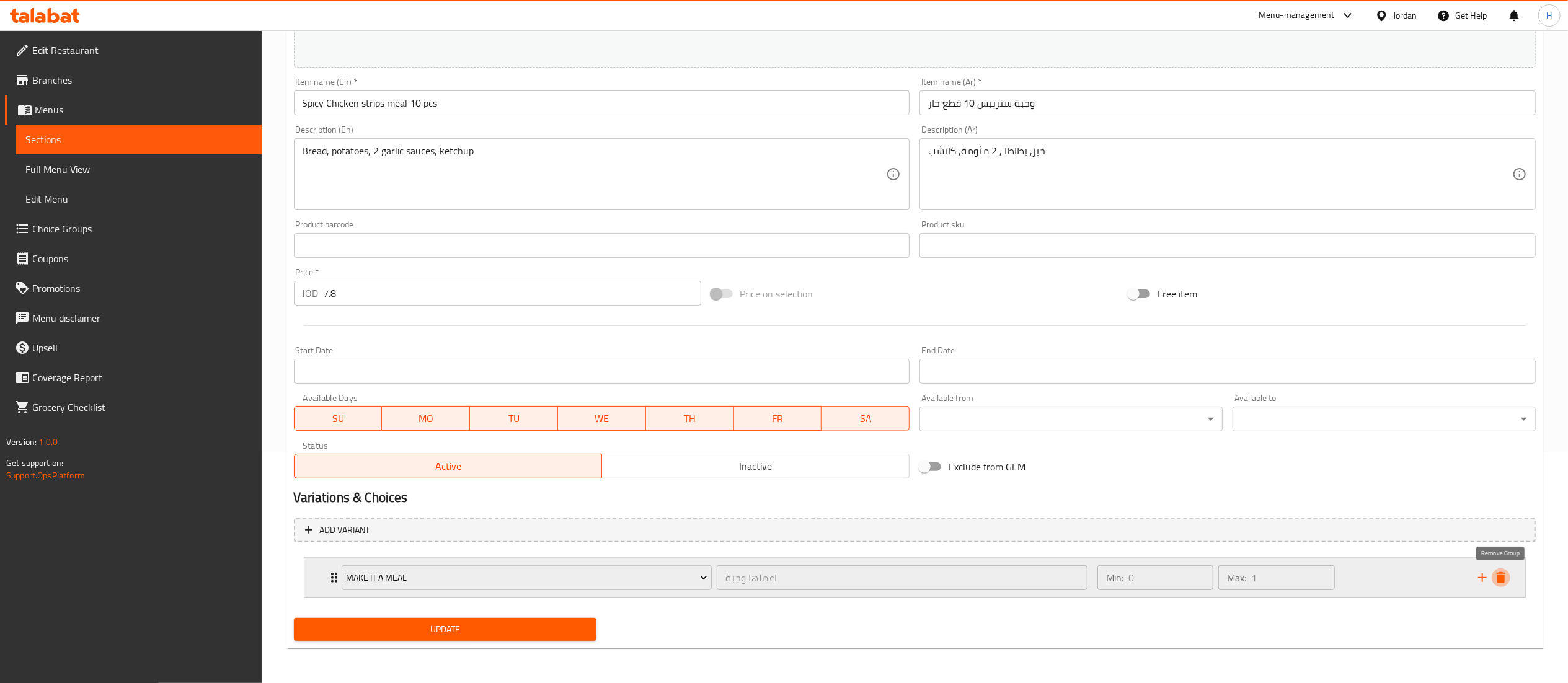
click at [1508, 575] on icon "delete" at bounding box center [1501, 577] width 15 height 15
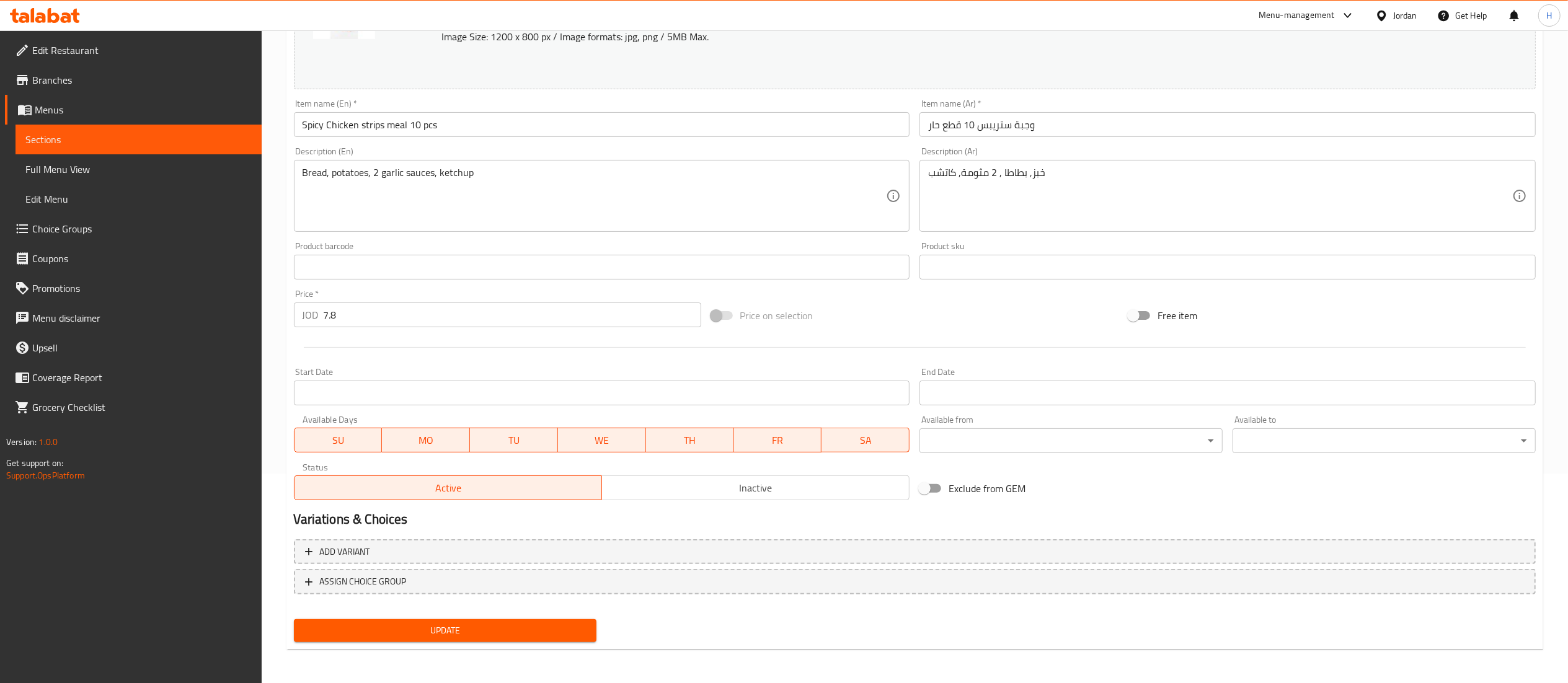
click at [476, 625] on span "Update" at bounding box center [446, 631] width 284 height 15
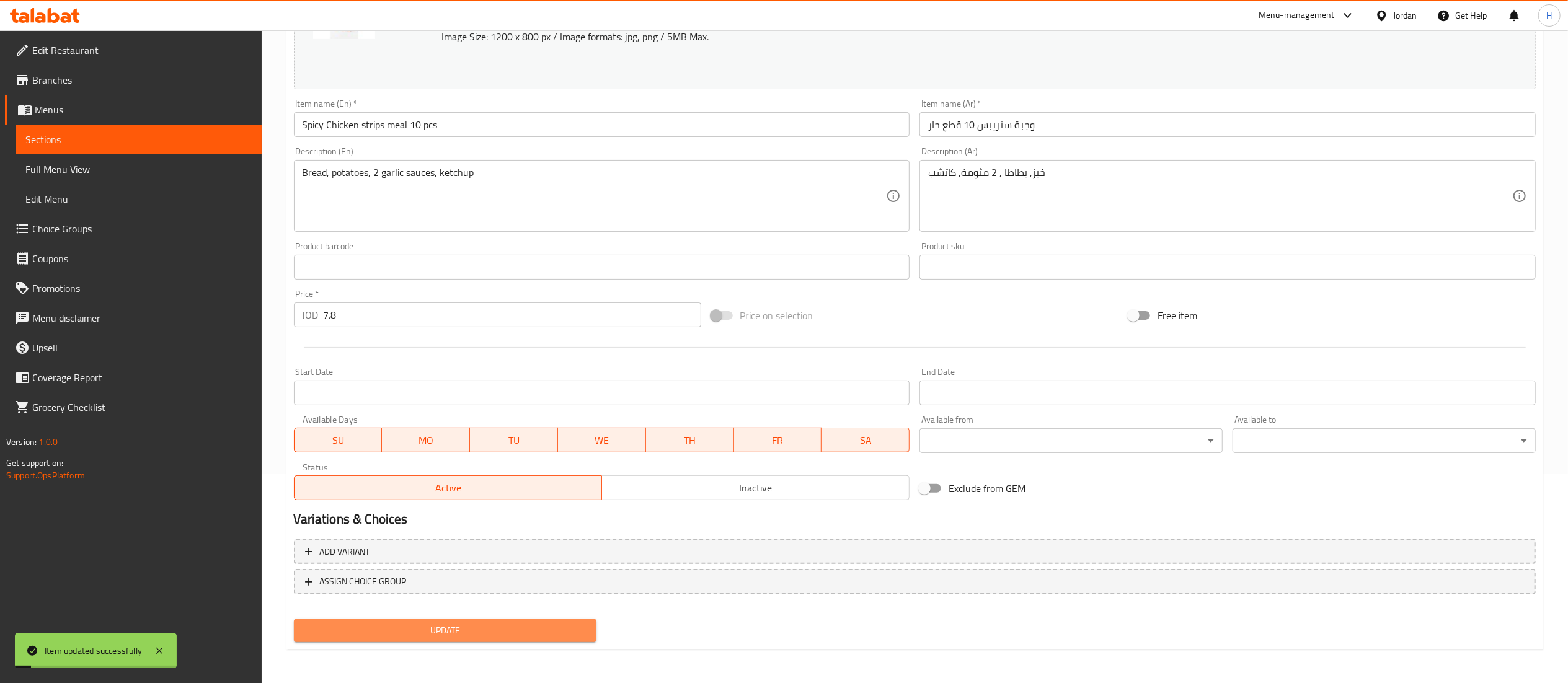
click at [459, 630] on span "Update" at bounding box center [446, 631] width 284 height 15
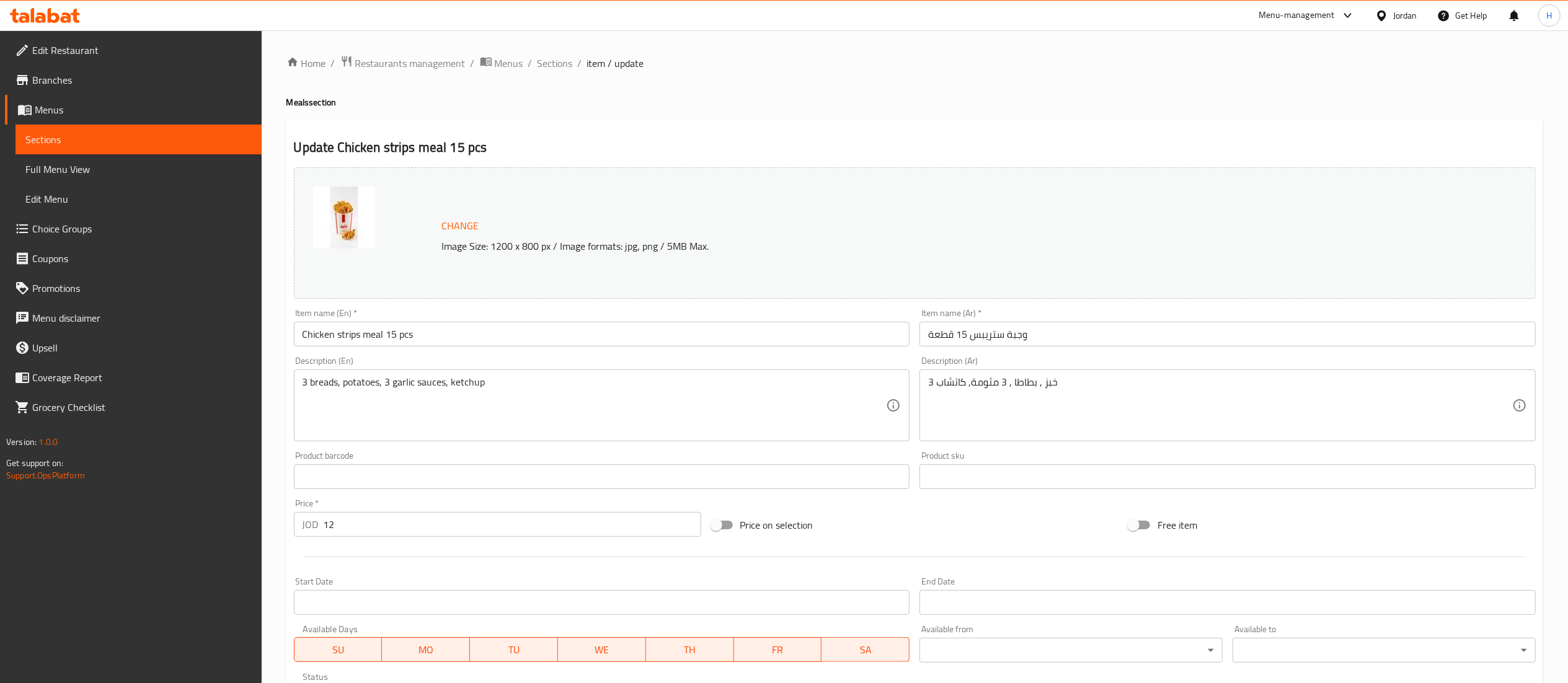
click at [301, 332] on input "Chicken strips meal 15 pcs" at bounding box center [602, 334] width 616 height 25
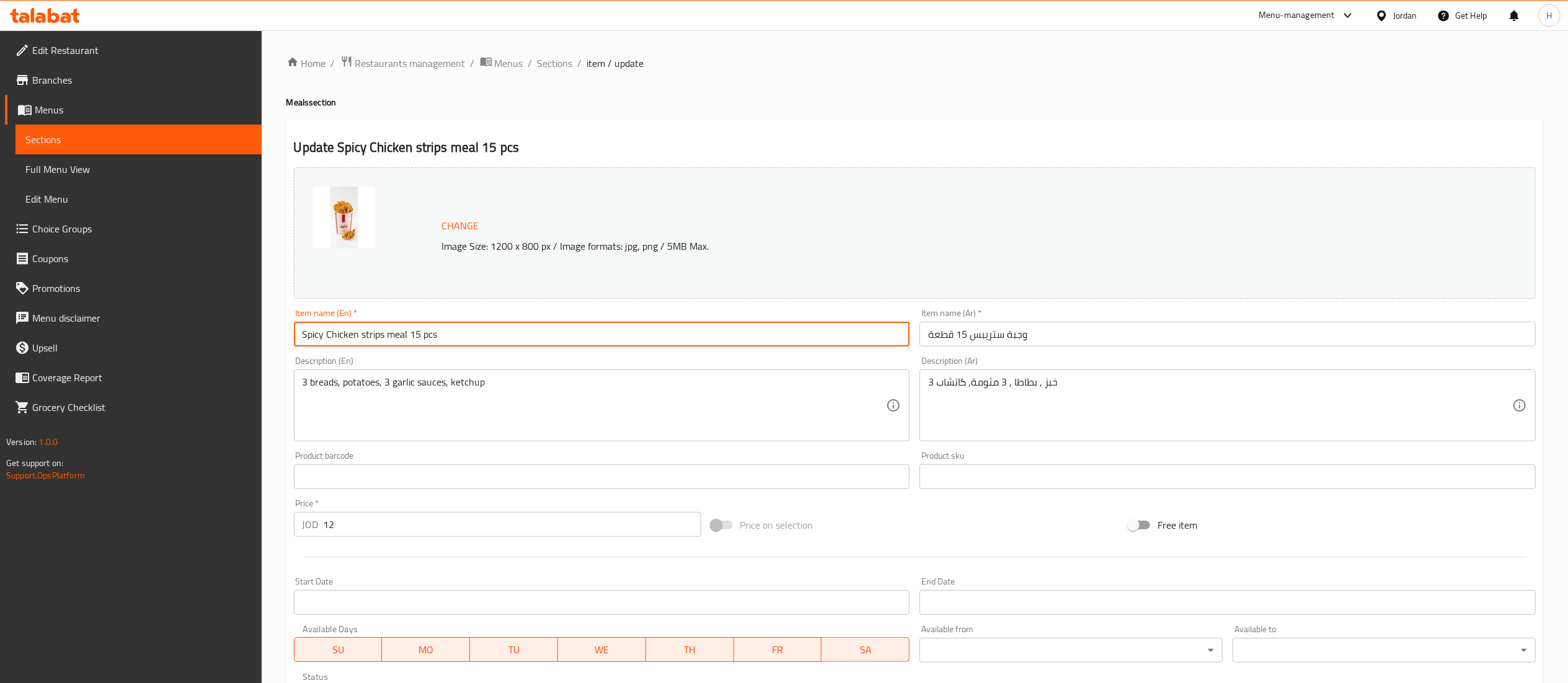
type input "Spicy Chicken strips meal 15 pcs"
click at [1056, 335] on input "وجبة ستريبس 15 قطعة" at bounding box center [1227, 334] width 616 height 25
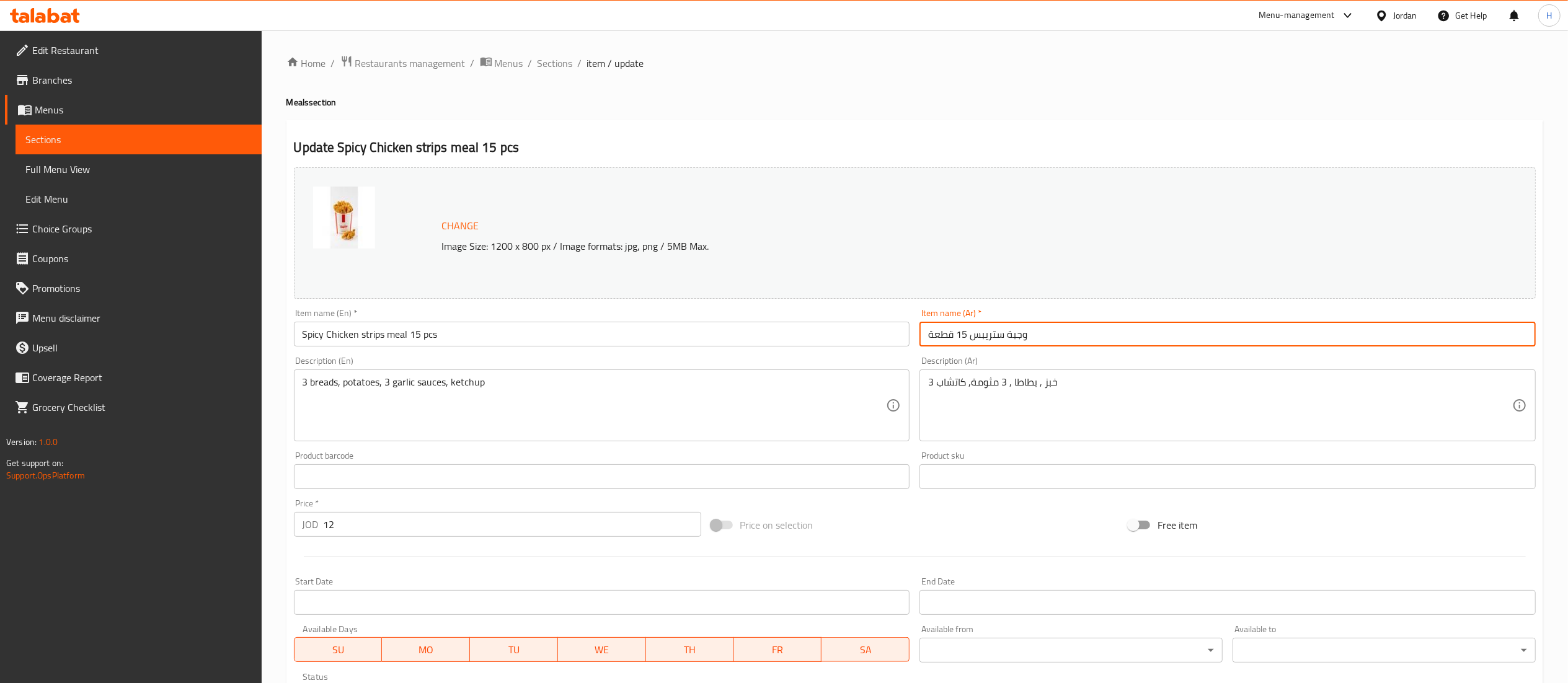
paste input "حار"
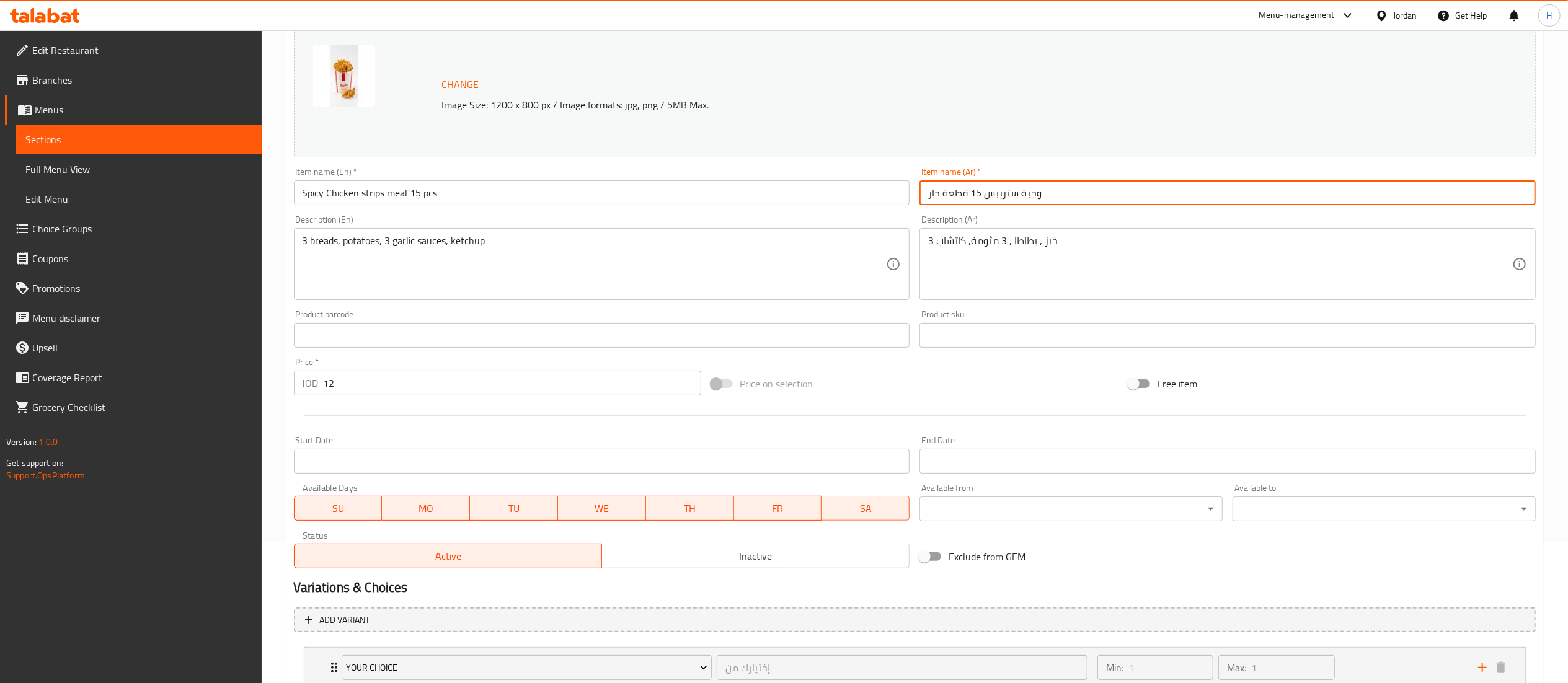
scroll to position [231, 0]
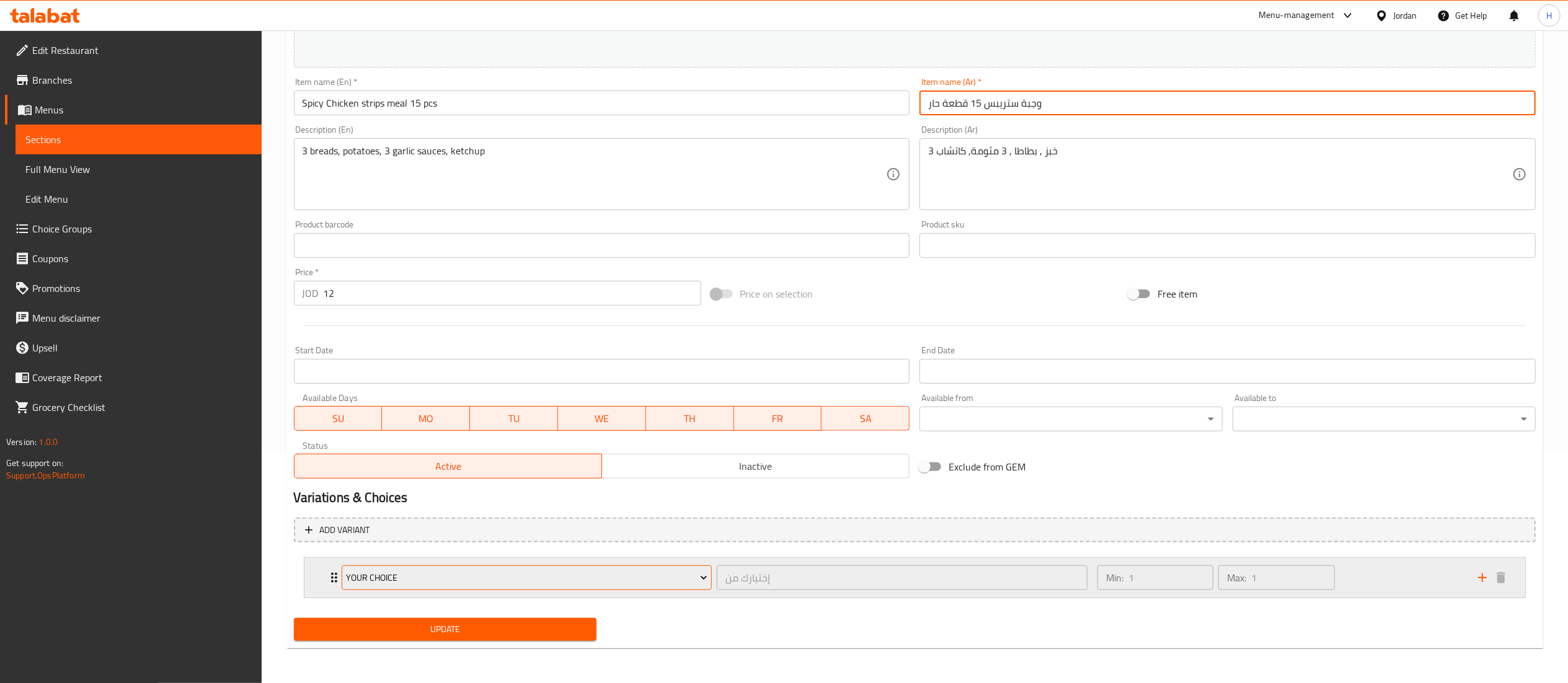
type input "وجبة ستريبس 15 قطعة حار"
click at [390, 573] on span "Your Choice" at bounding box center [526, 578] width 361 height 15
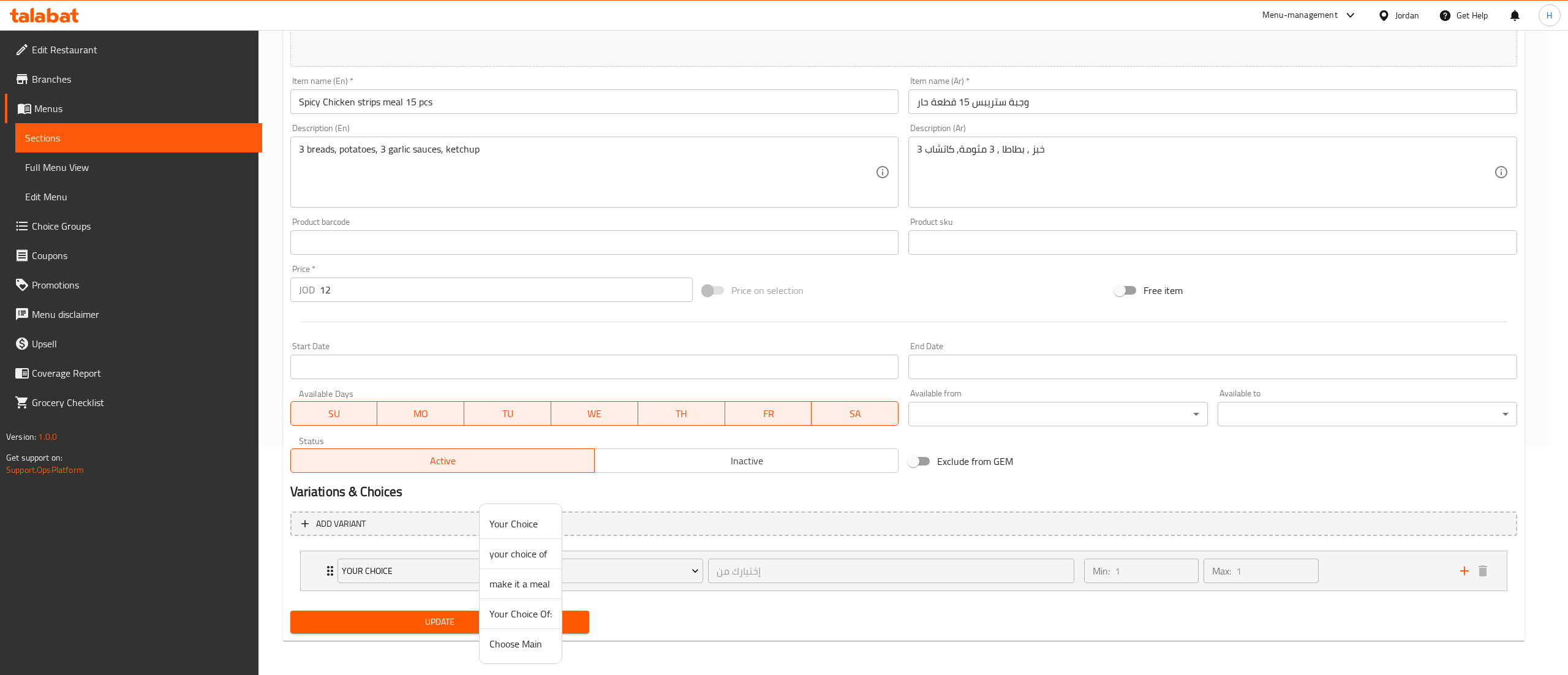
click at [510, 586] on span "make it a meal" at bounding box center [520, 583] width 62 height 14
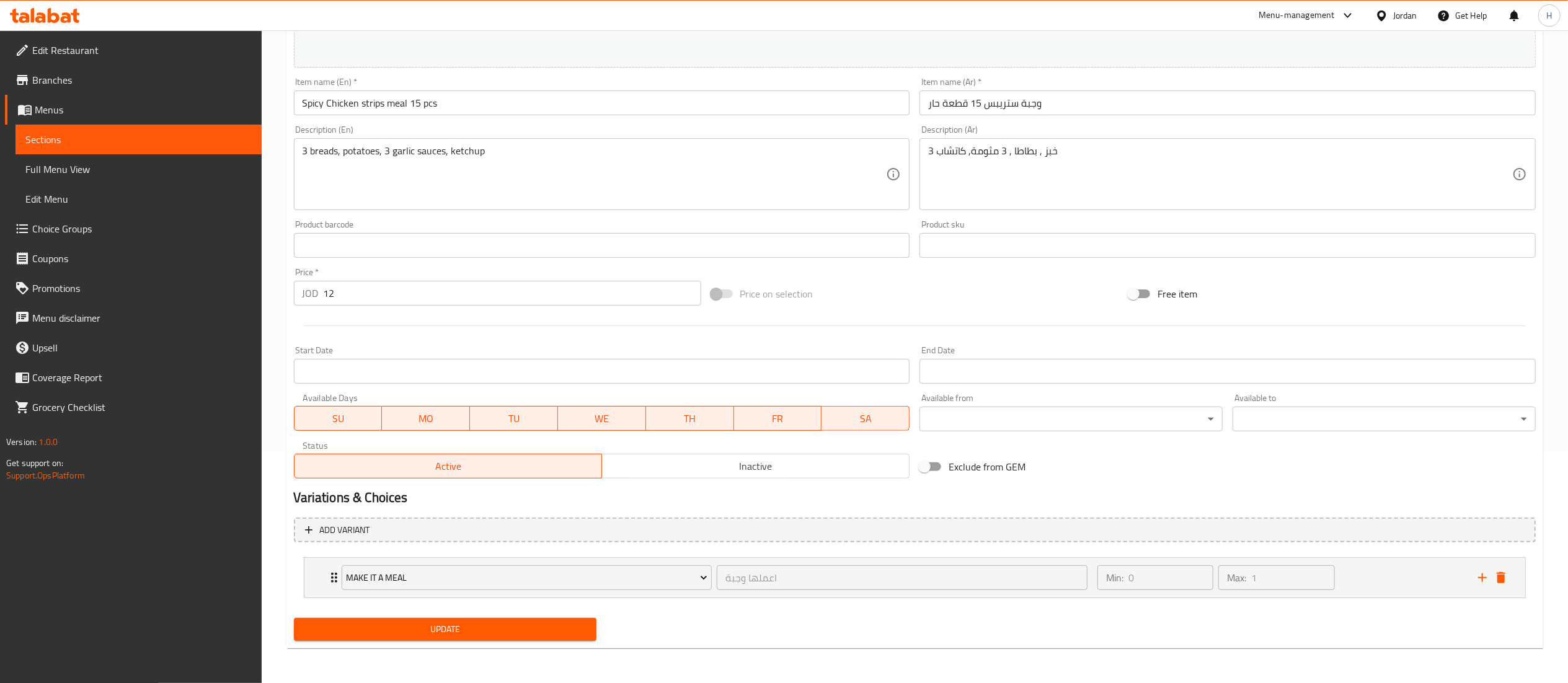
click at [484, 625] on span "Update" at bounding box center [446, 630] width 284 height 15
click at [1504, 579] on icon "delete" at bounding box center [1501, 578] width 9 height 11
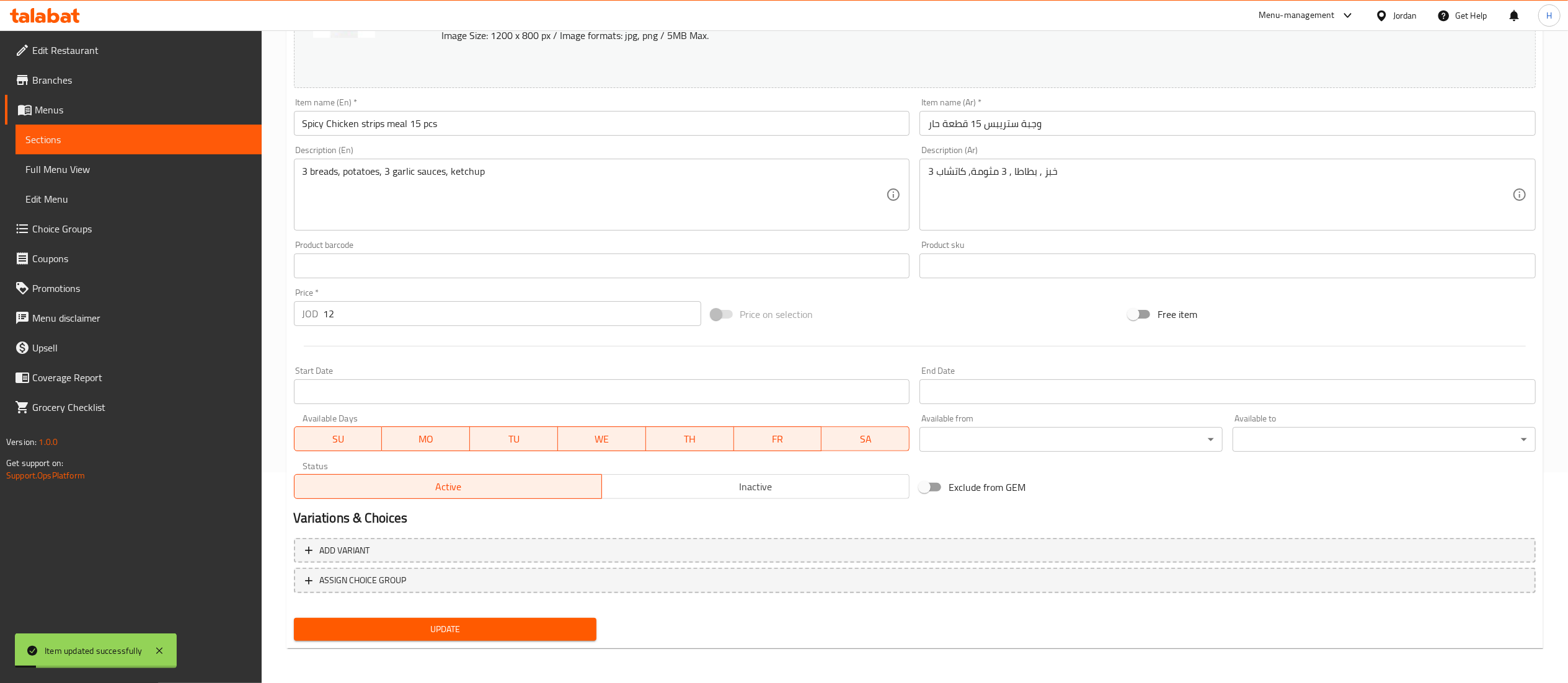
scroll to position [210, 0]
click at [427, 626] on span "Update" at bounding box center [446, 631] width 284 height 15
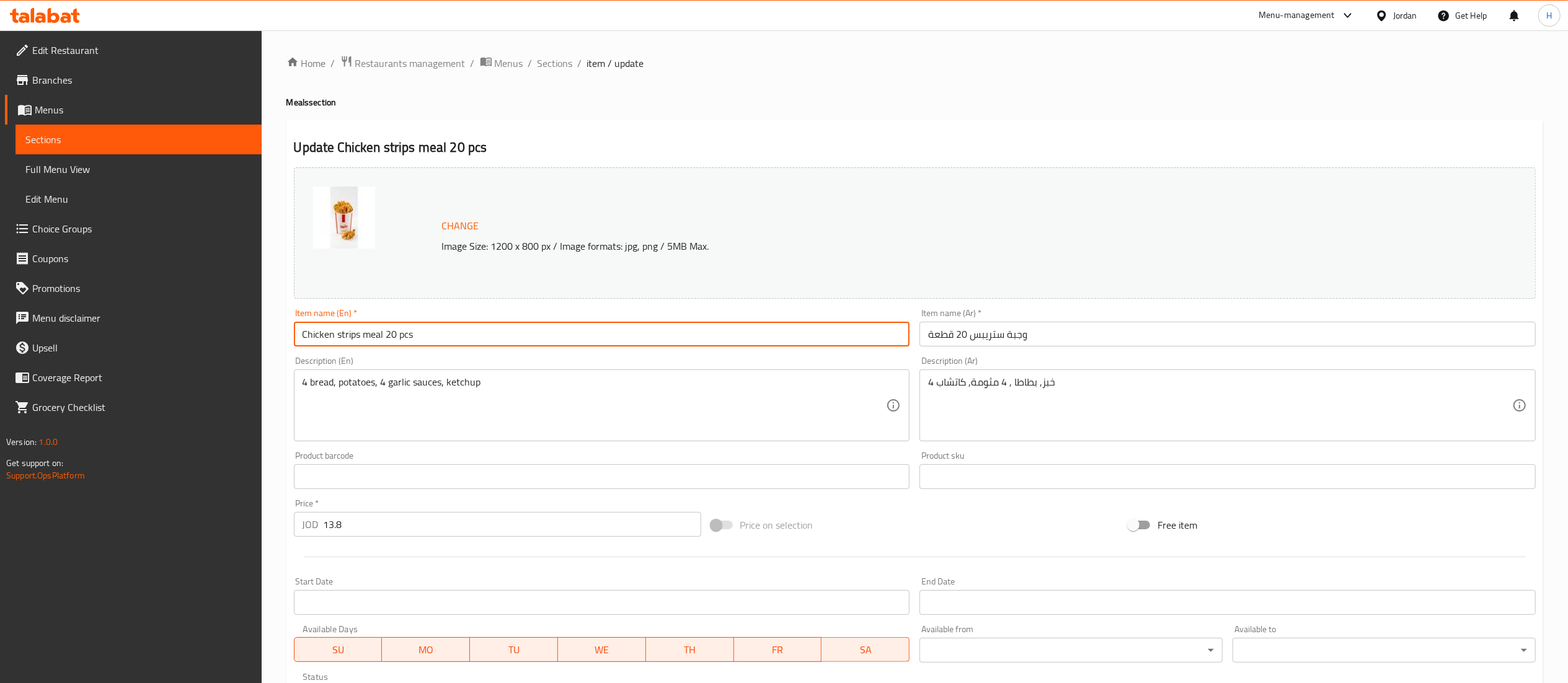
click at [303, 342] on input "Chicken strips meal 20 pcs" at bounding box center [602, 334] width 616 height 25
type input "Spicy Chicken strips meal 20 pcs"
click at [1131, 325] on input "وجبة ستريبس 20 قطعة" at bounding box center [1227, 334] width 616 height 25
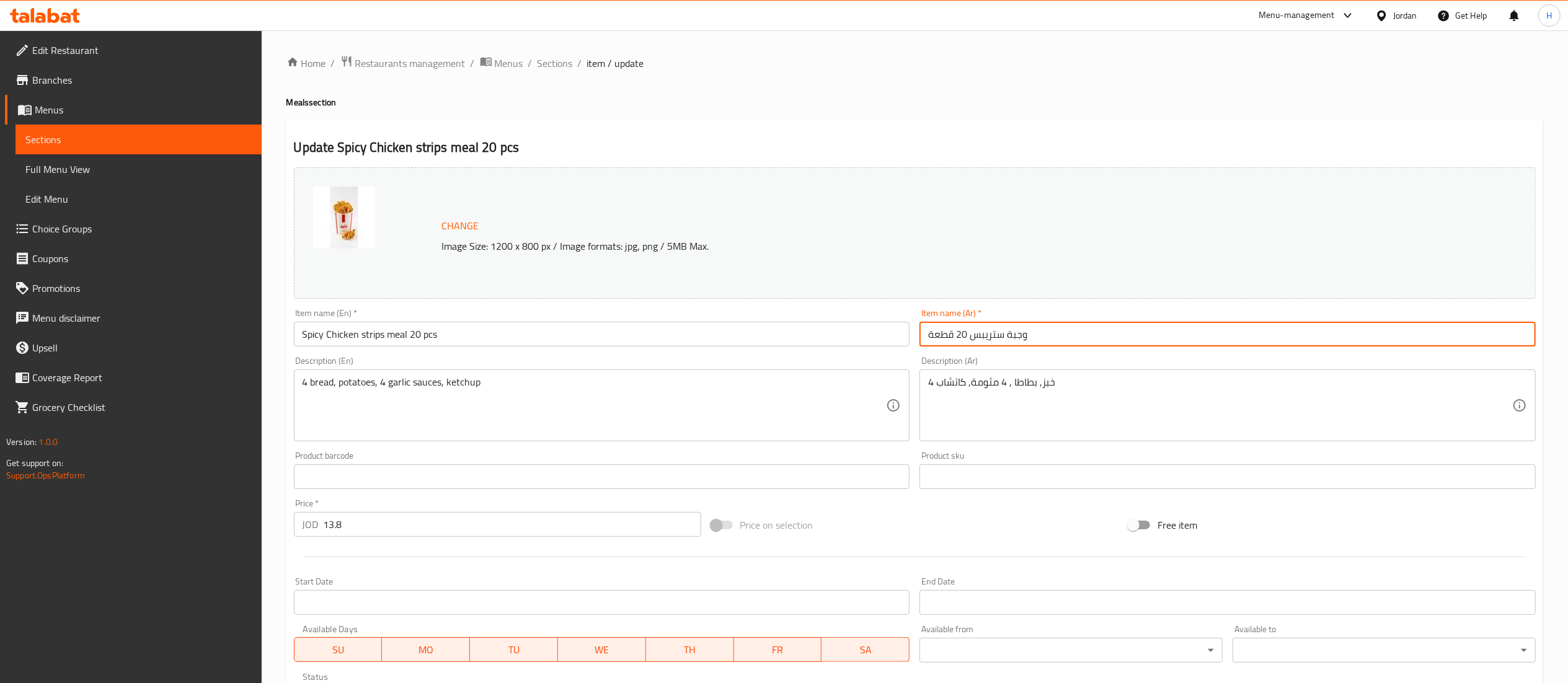
paste input "حار"
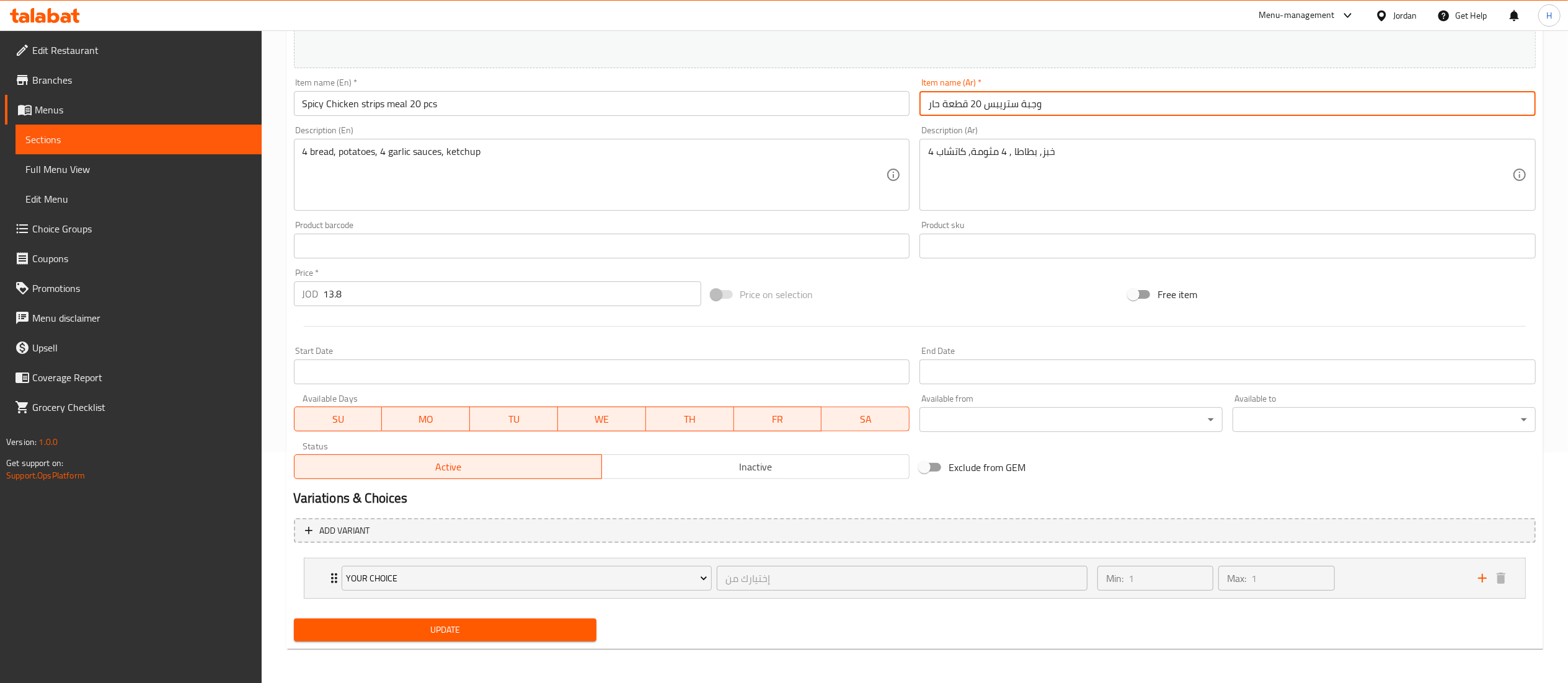
scroll to position [231, 0]
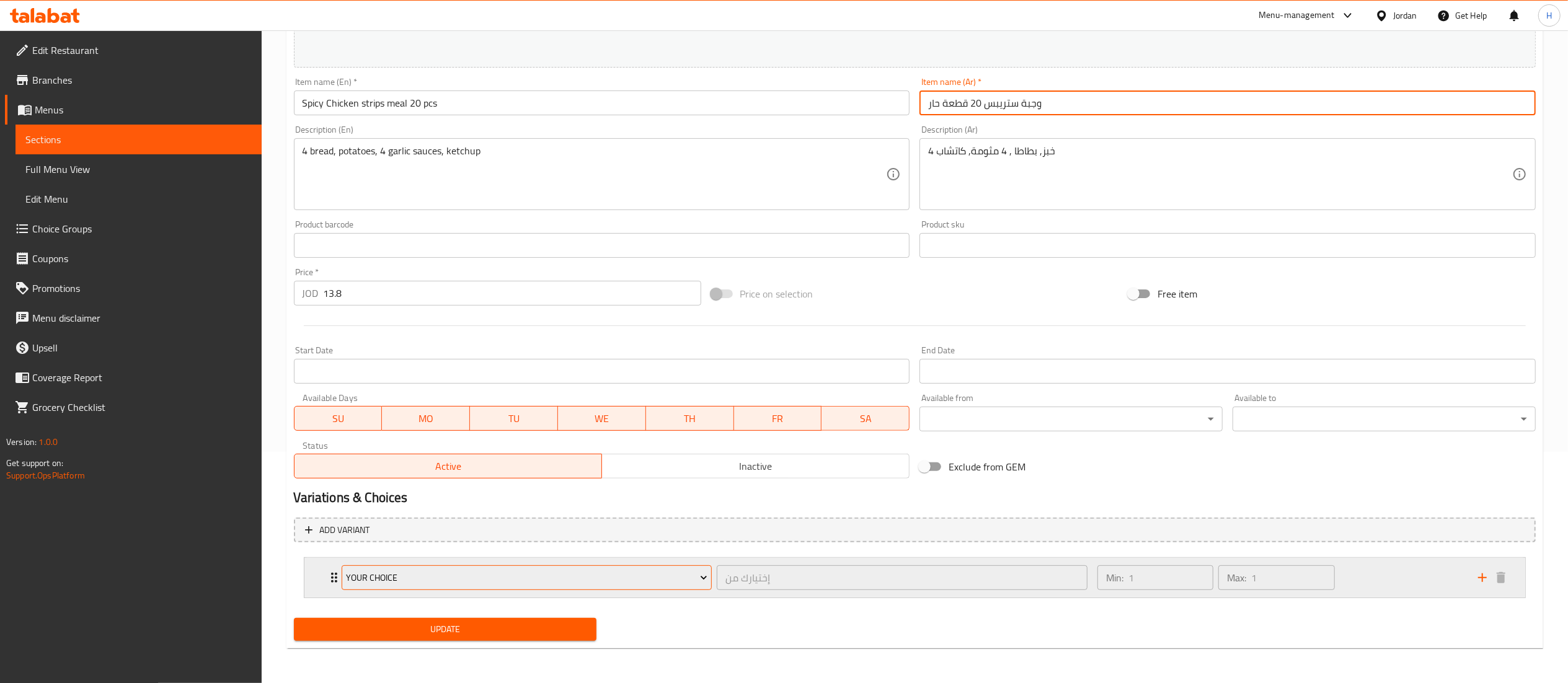
type input "وجبة ستريبس 20 قطعة حار"
click at [509, 569] on button "Your Choice" at bounding box center [526, 577] width 371 height 25
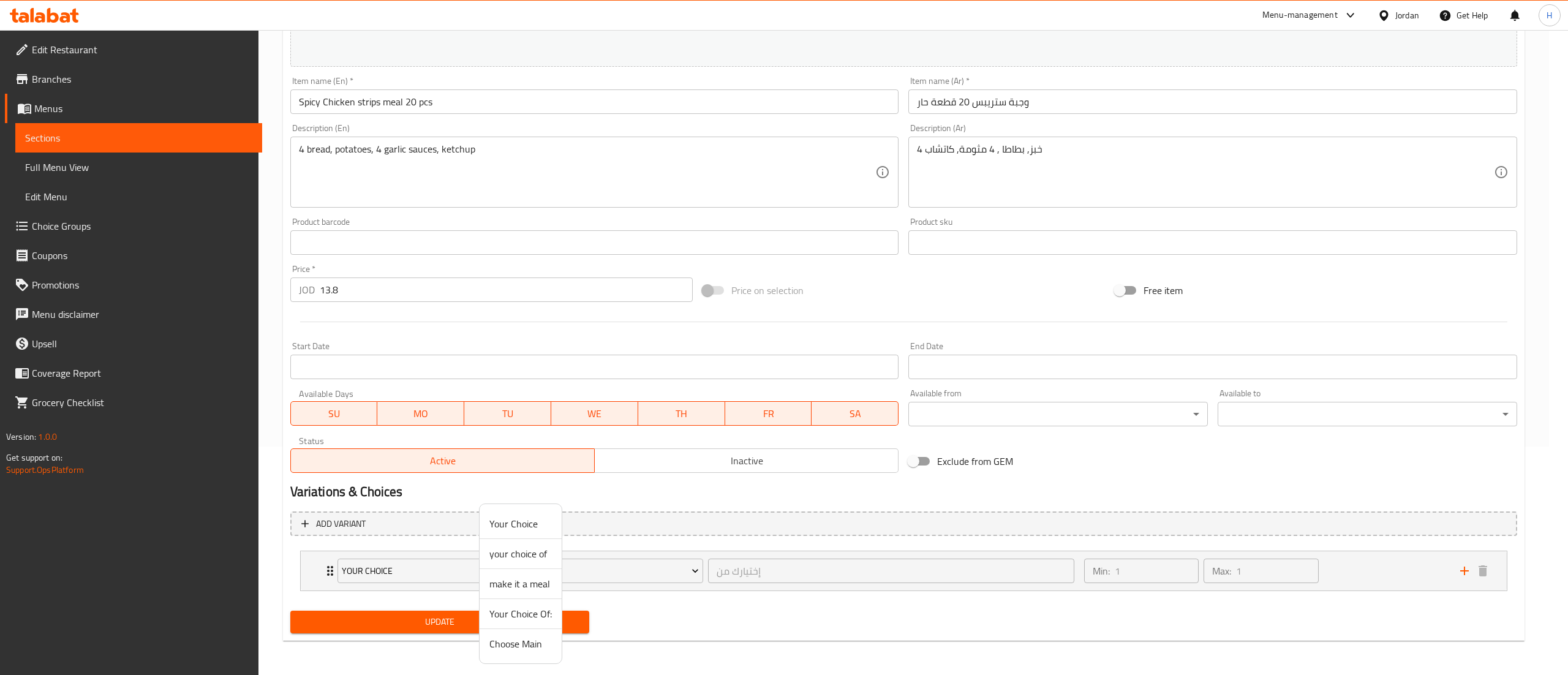
click at [531, 553] on span "your choice of" at bounding box center [520, 554] width 62 height 14
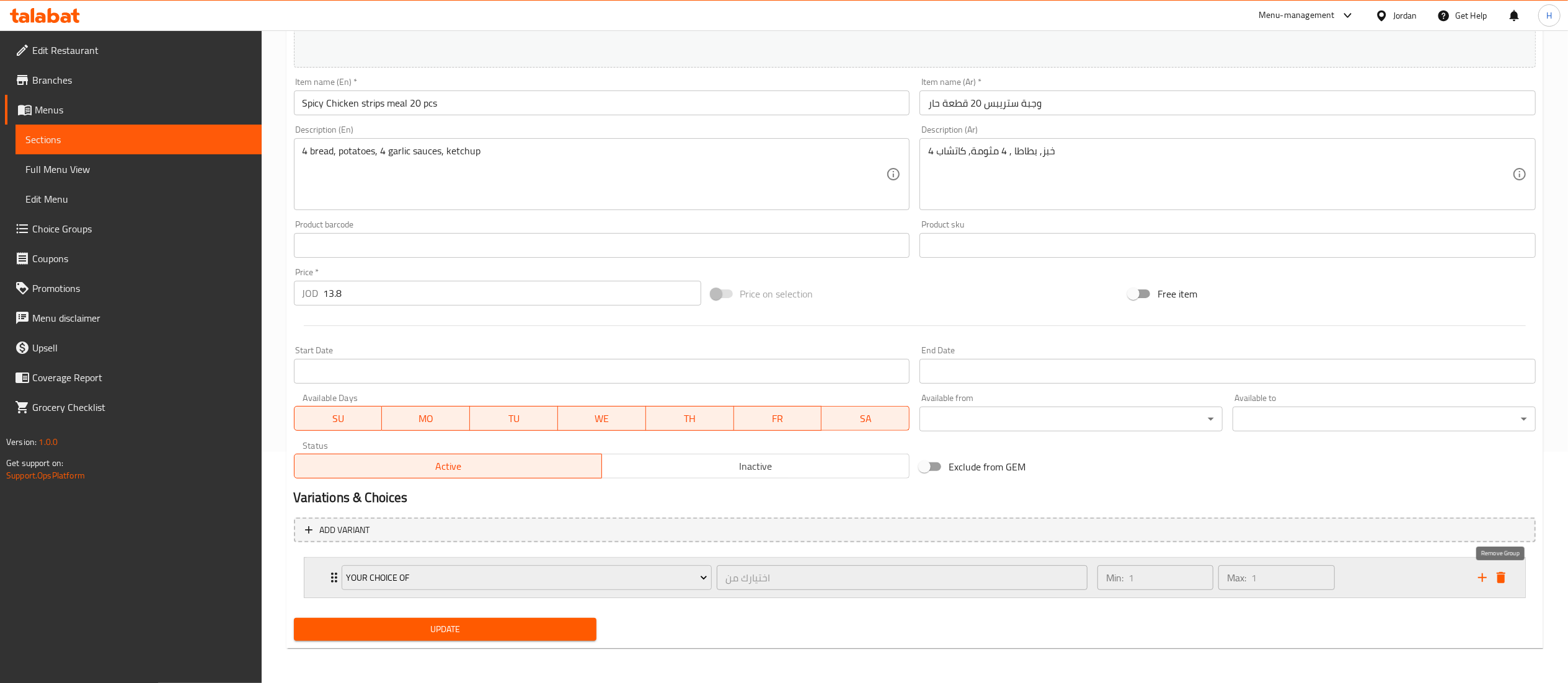
click at [1508, 579] on button "delete" at bounding box center [1501, 577] width 18 height 18
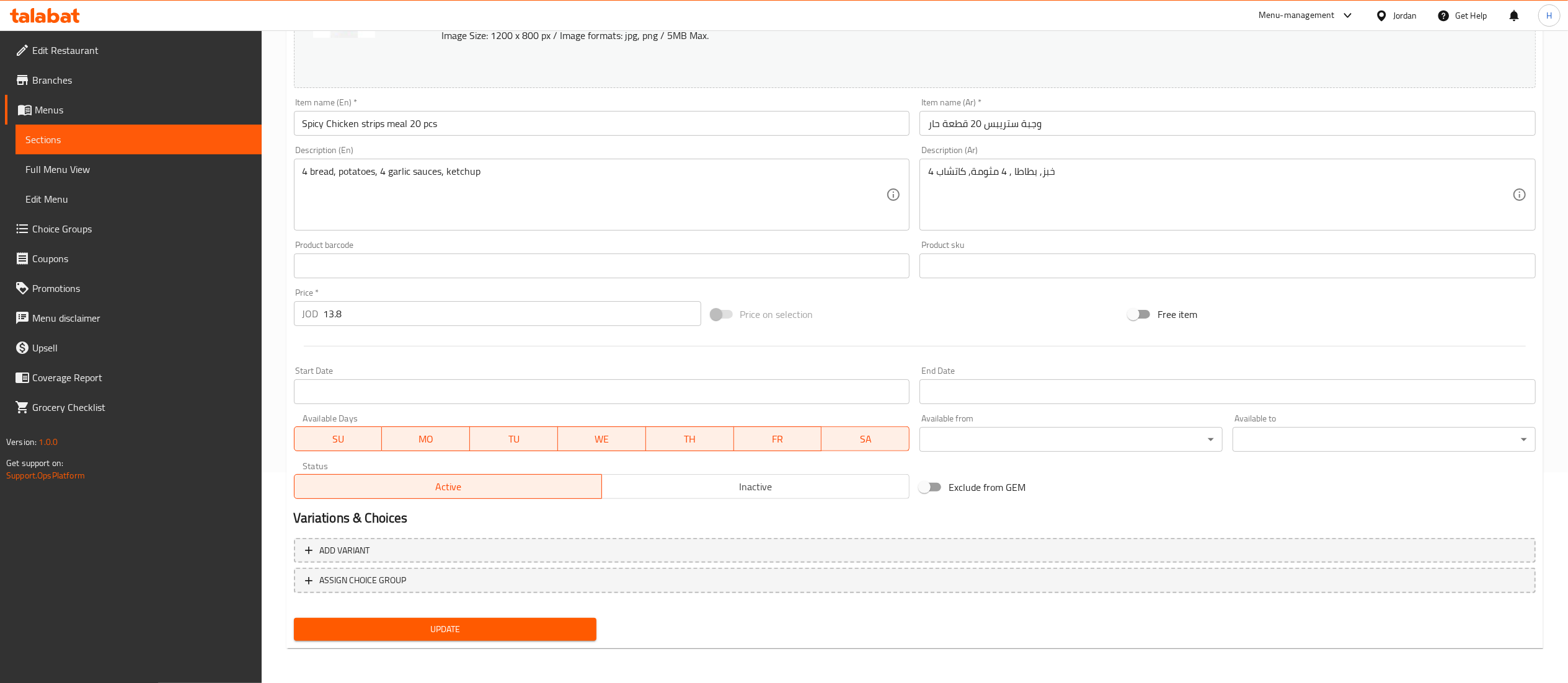
scroll to position [210, 0]
click at [394, 623] on span "Update" at bounding box center [446, 631] width 284 height 15
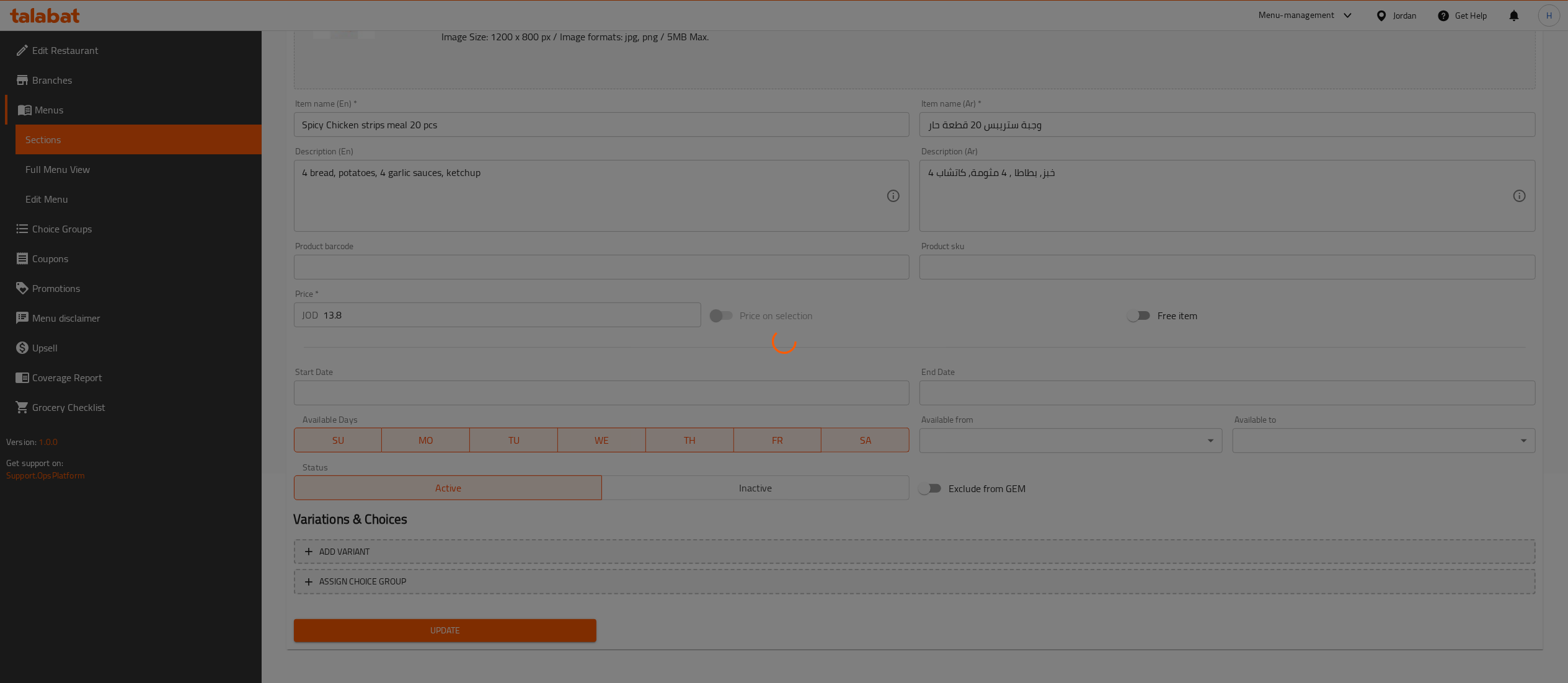
click at [398, 630] on div at bounding box center [784, 342] width 1568 height 683
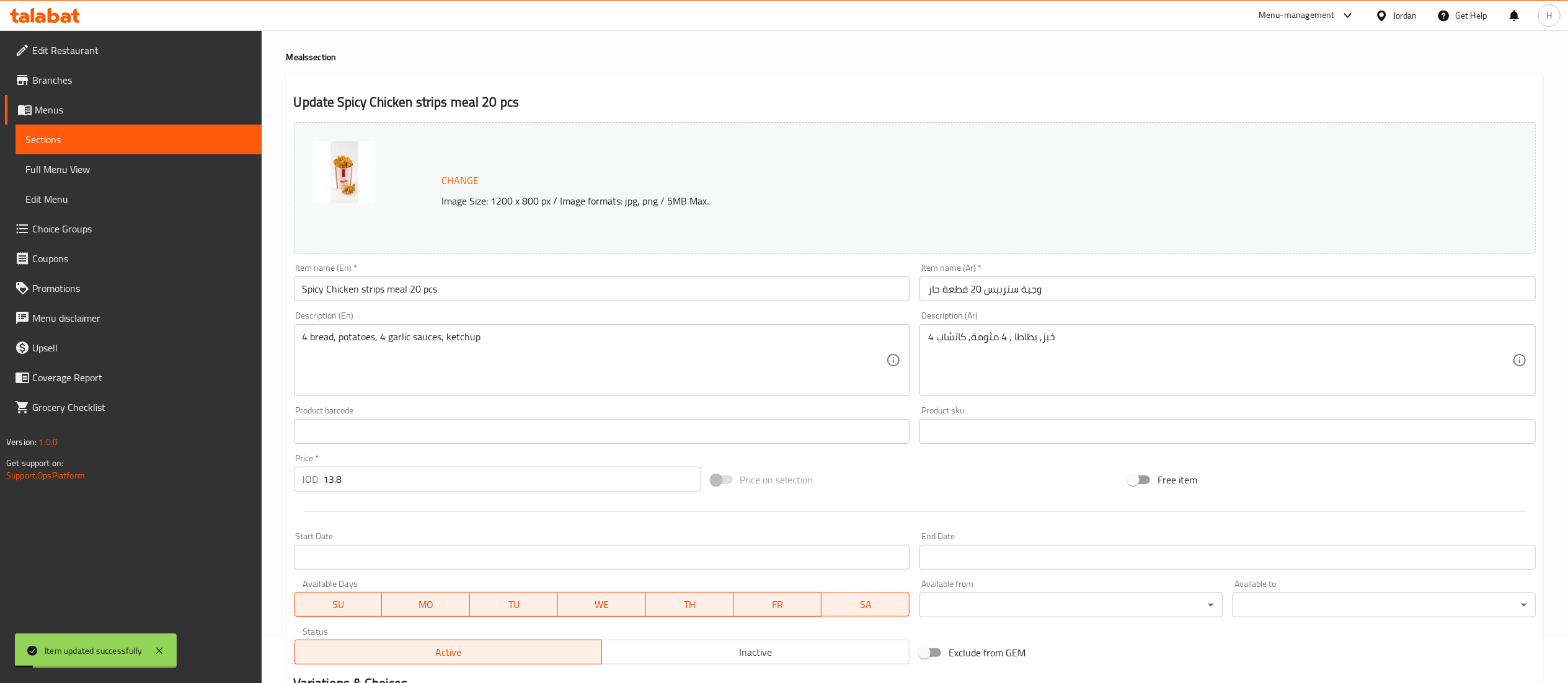
scroll to position [0, 0]
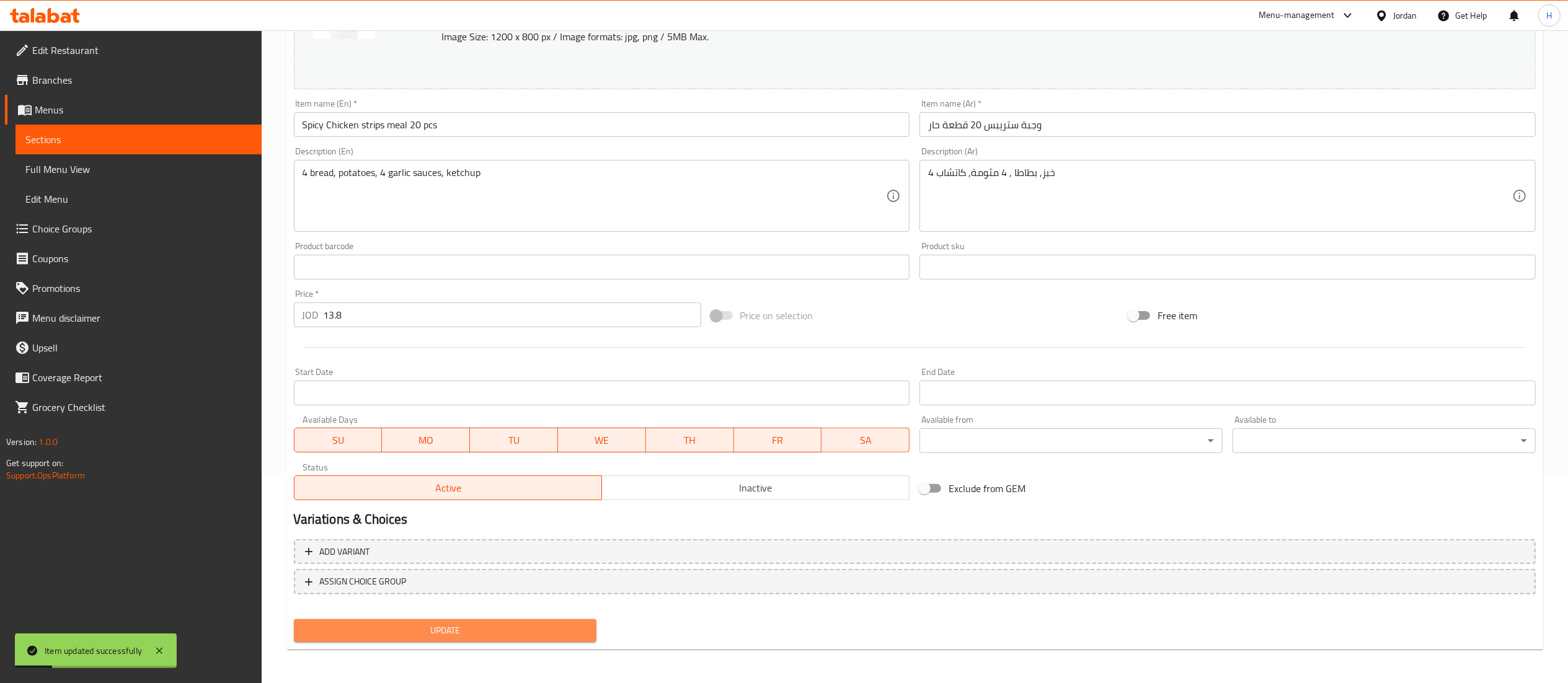
click at [494, 640] on button "Update" at bounding box center [445, 631] width 303 height 23
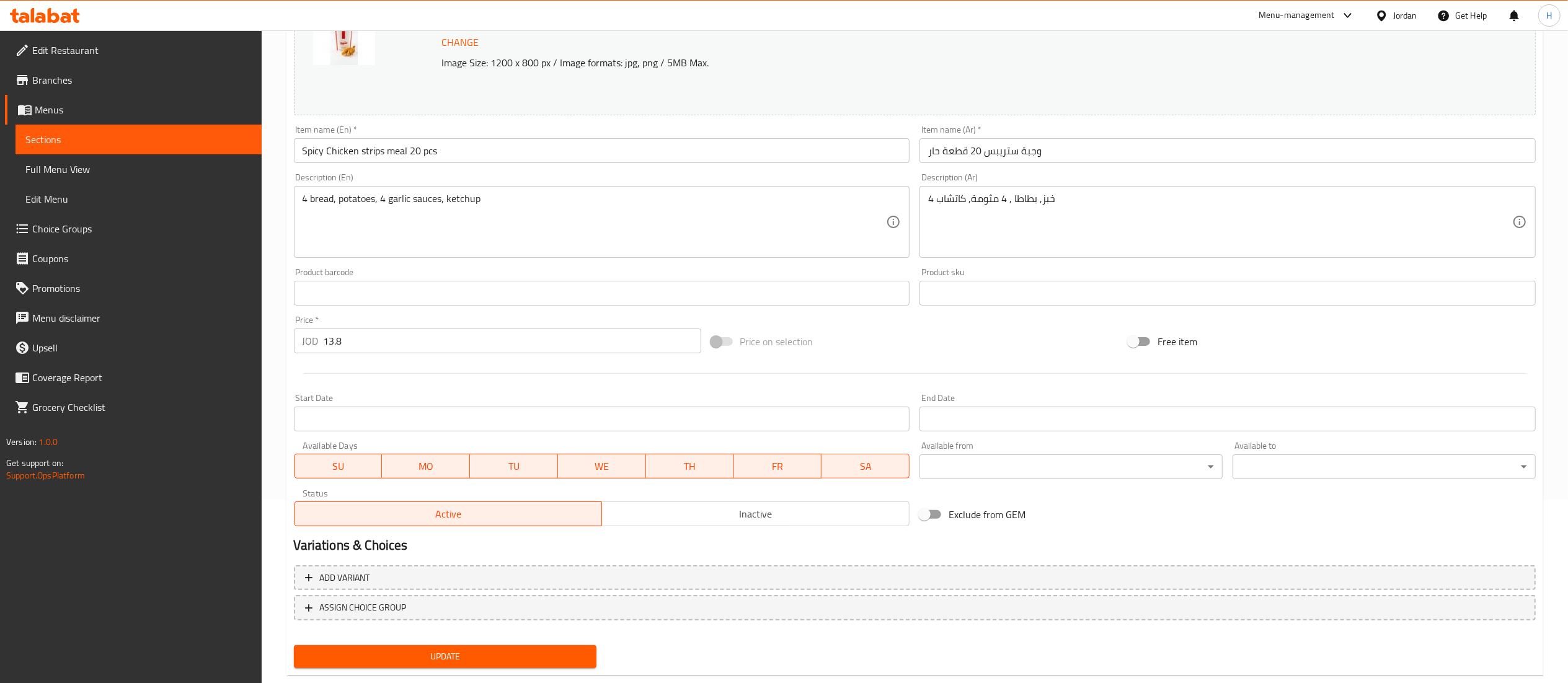
scroll to position [210, 0]
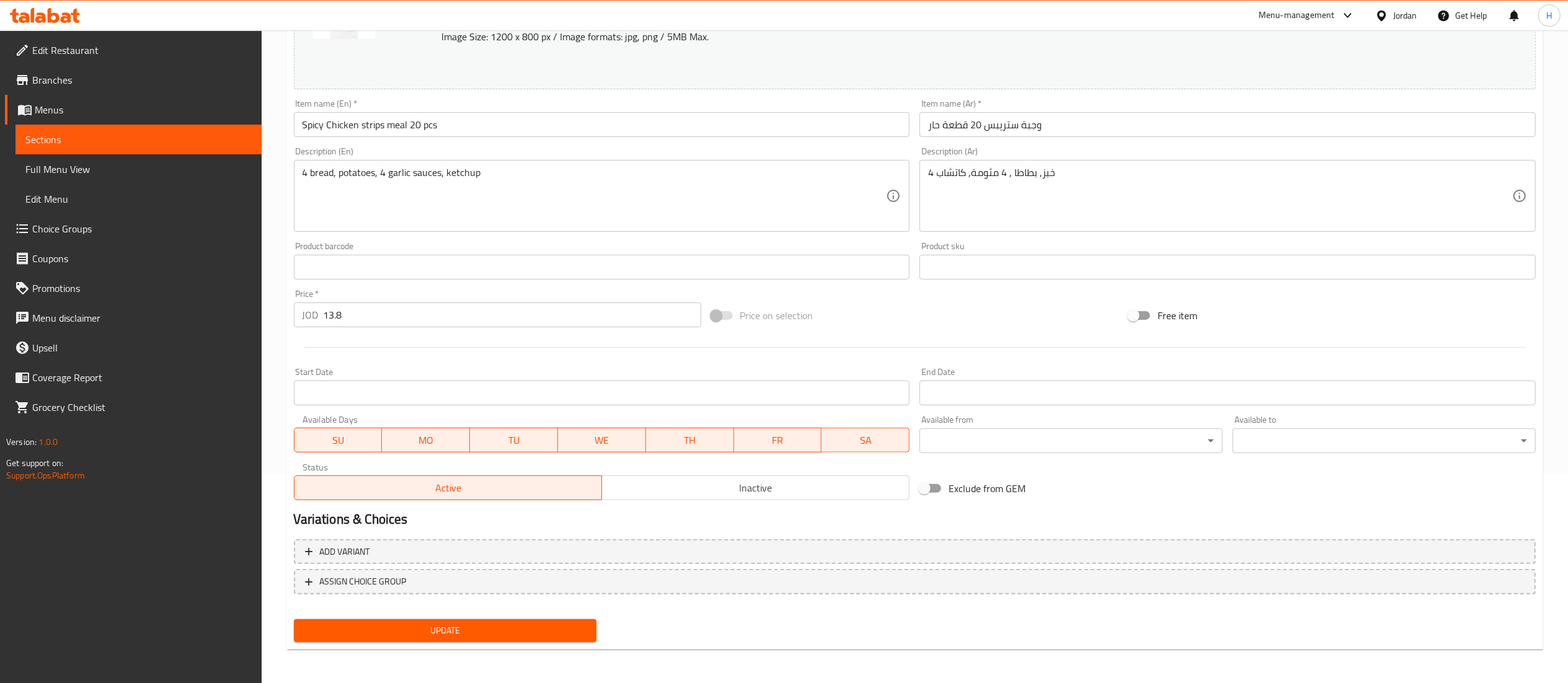
click at [474, 633] on span "Update" at bounding box center [446, 631] width 284 height 15
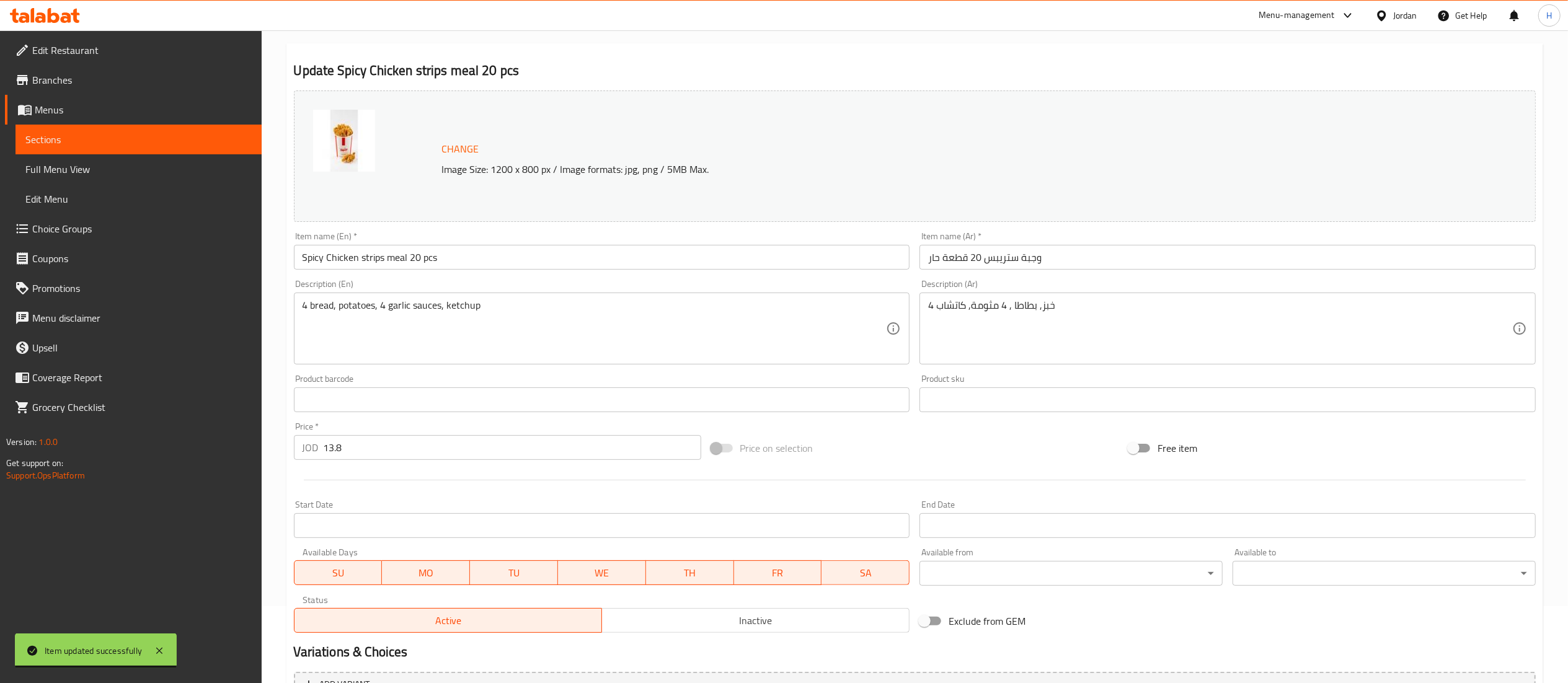
scroll to position [0, 0]
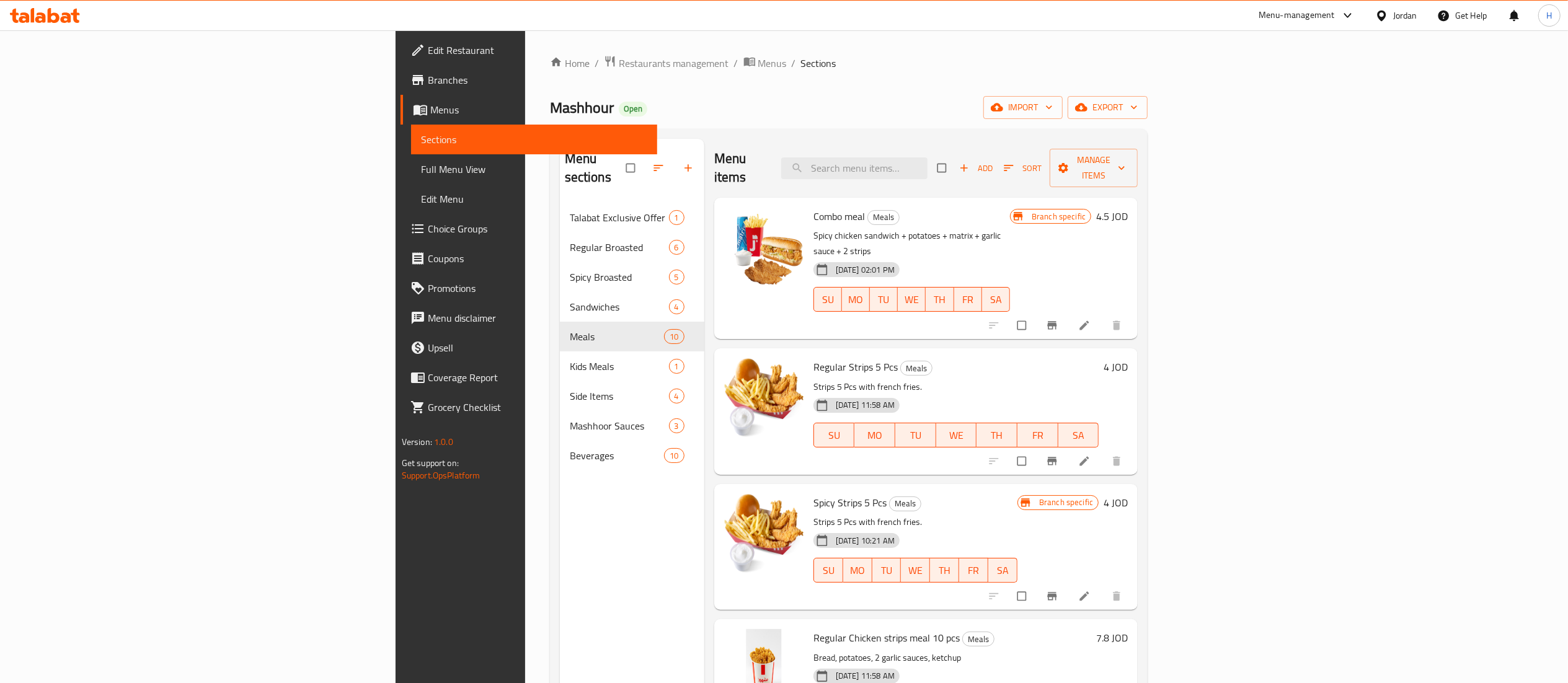
click at [25, 15] on icon at bounding box center [24, 17] width 11 height 11
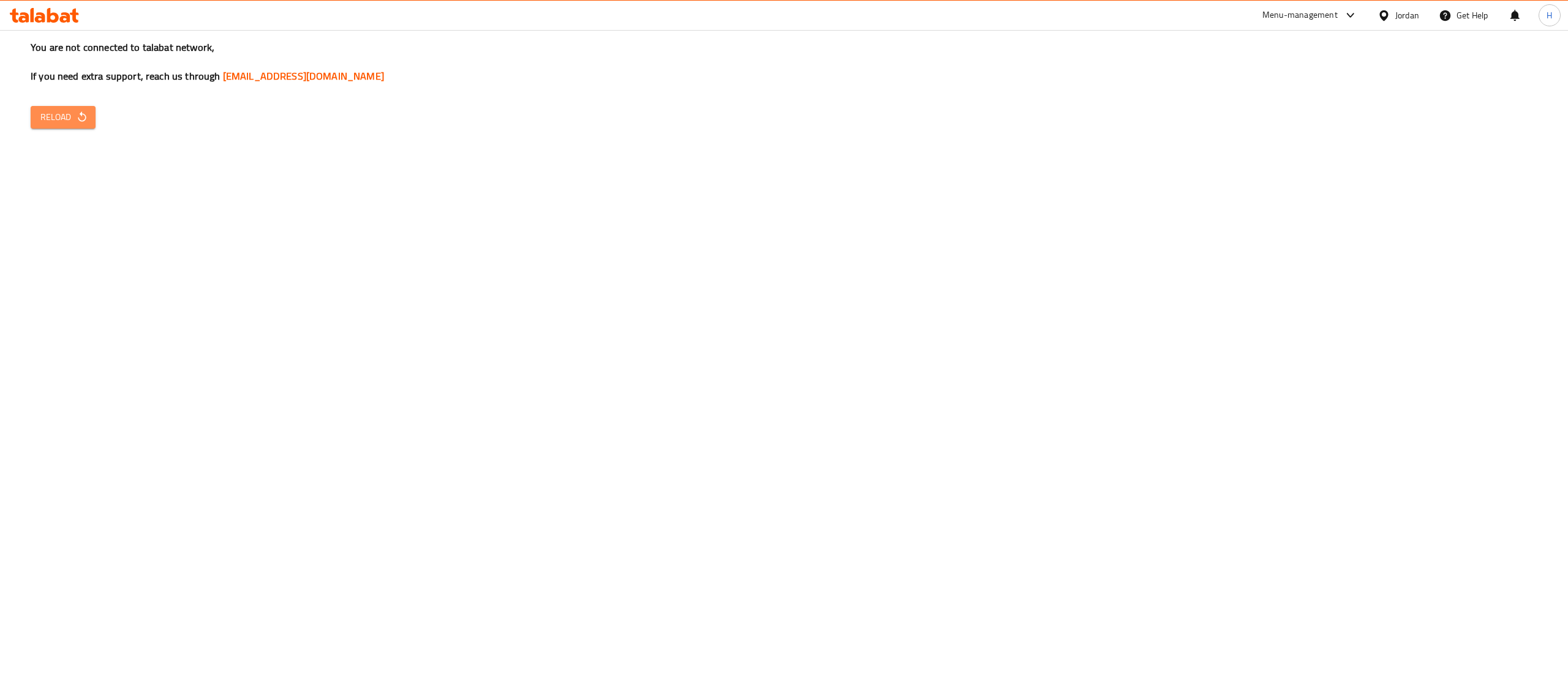
click at [63, 107] on button "Reload" at bounding box center [63, 118] width 65 height 23
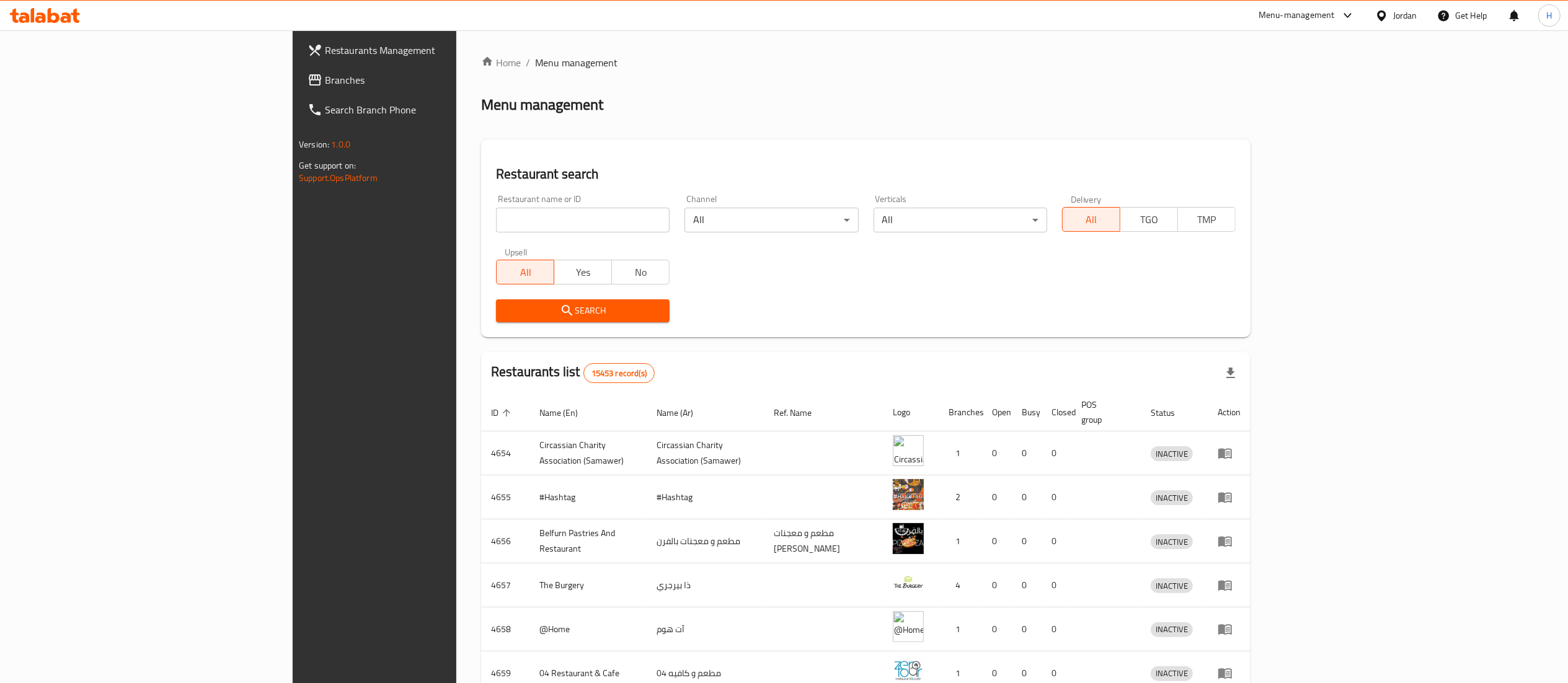
click at [496, 230] on input "search" at bounding box center [582, 220] width 174 height 25
paste input "765902"
type input "765902"
click button "Search" at bounding box center [582, 311] width 174 height 23
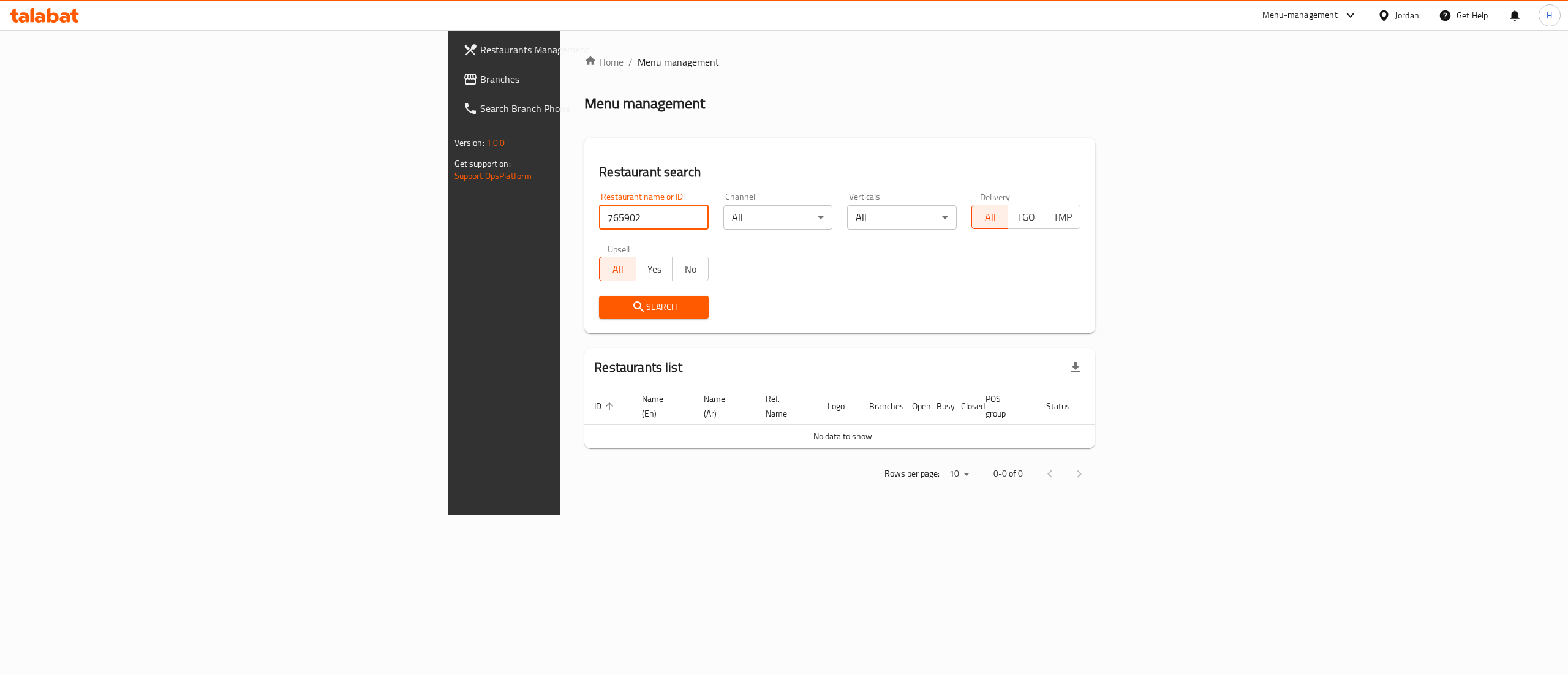
click at [480, 74] on span "Branches" at bounding box center [590, 79] width 220 height 14
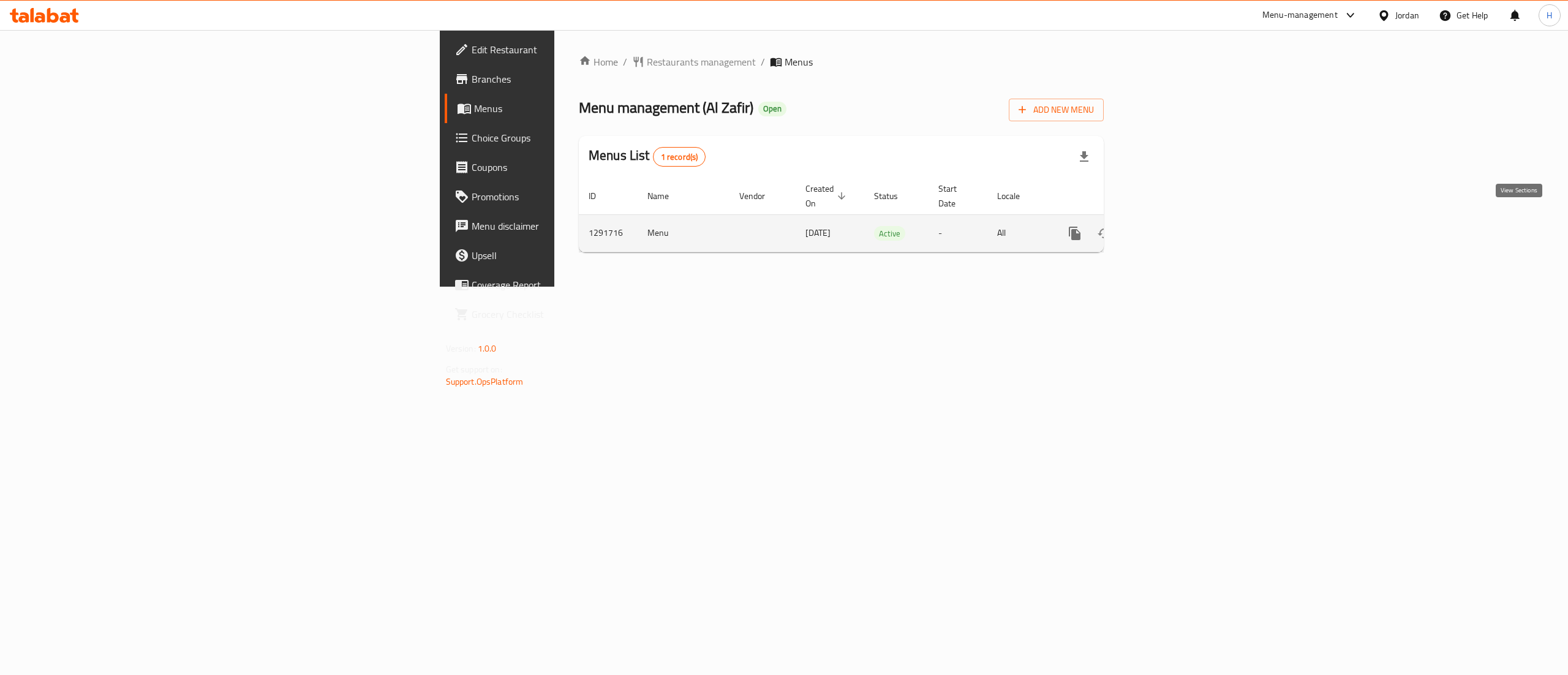
click at [1170, 227] on icon "enhanced table" at bounding box center [1163, 233] width 14 height 14
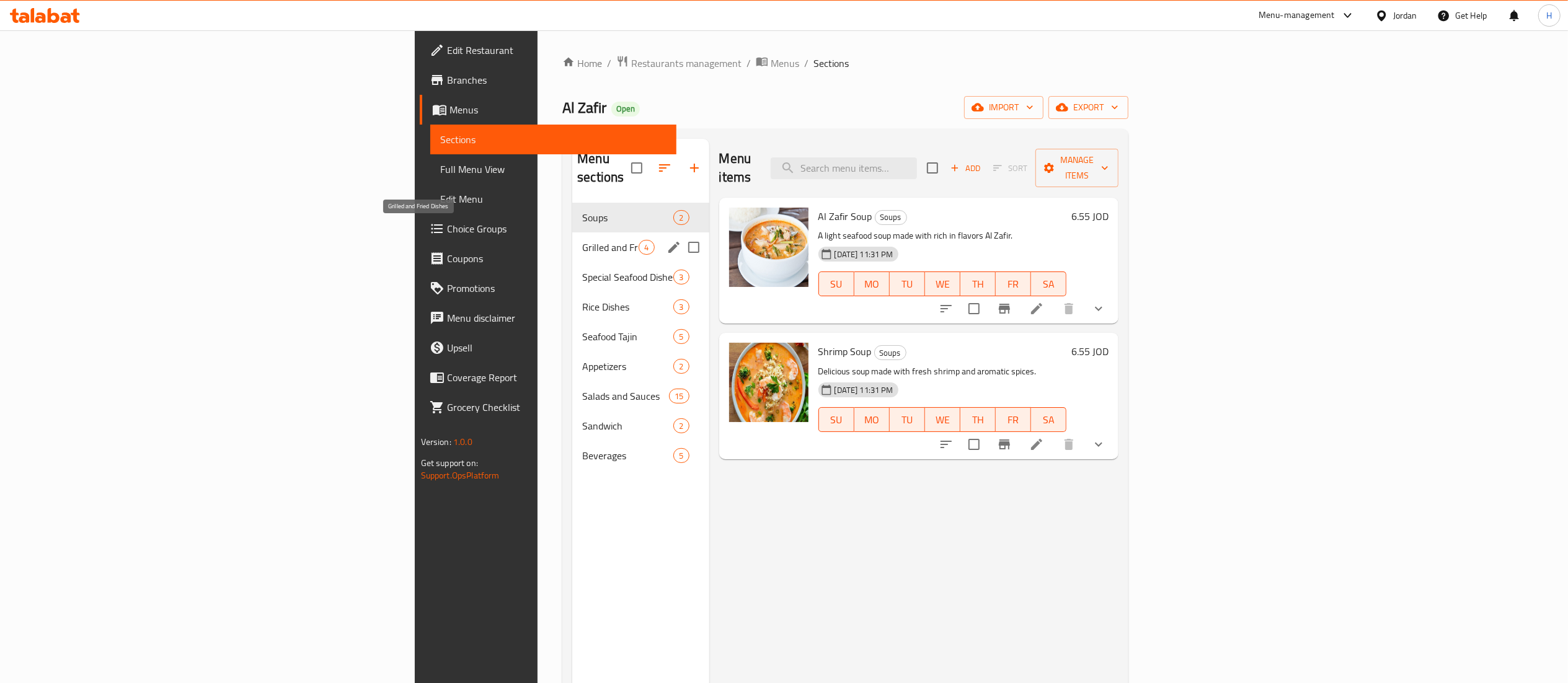
click at [582, 240] on span "Grilled and Fried Dishes" at bounding box center [610, 247] width 57 height 15
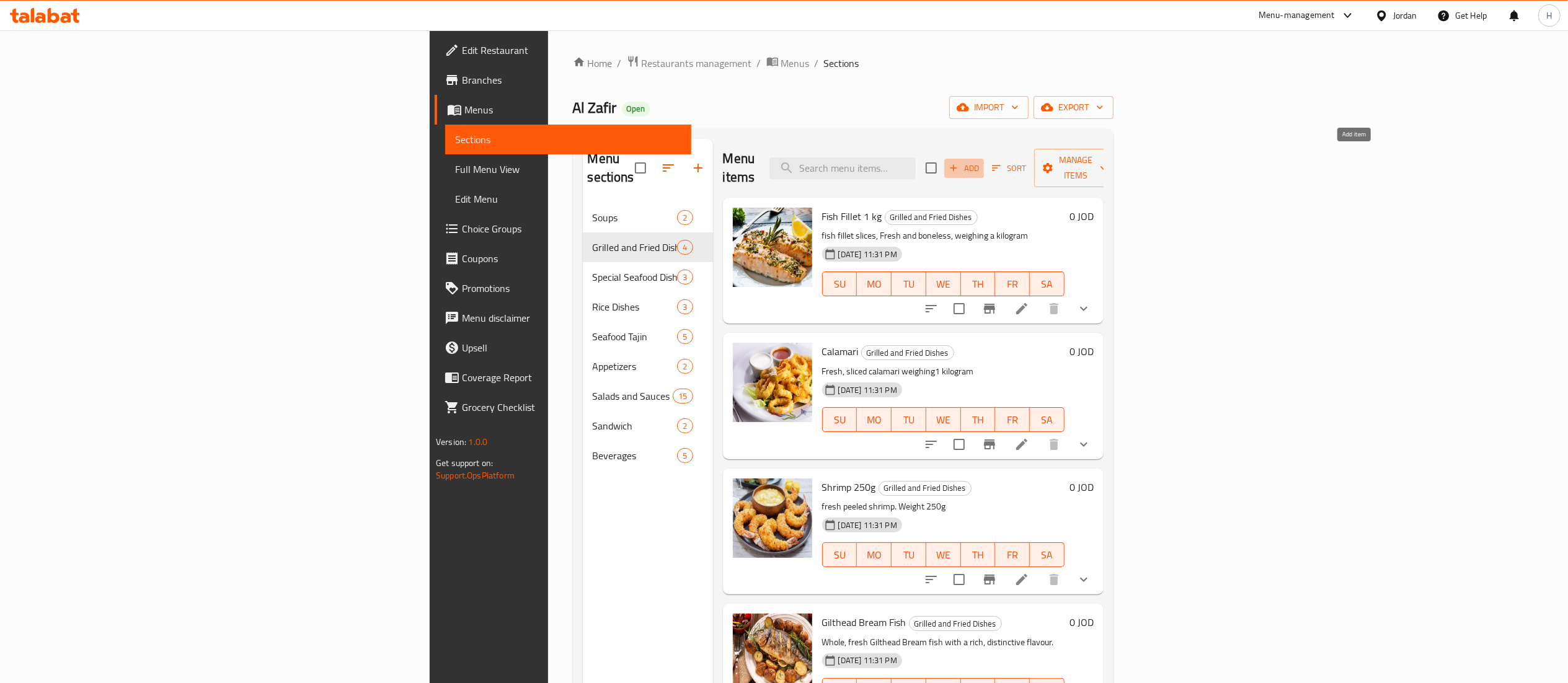
click at [980, 161] on span "Add" at bounding box center [964, 168] width 34 height 14
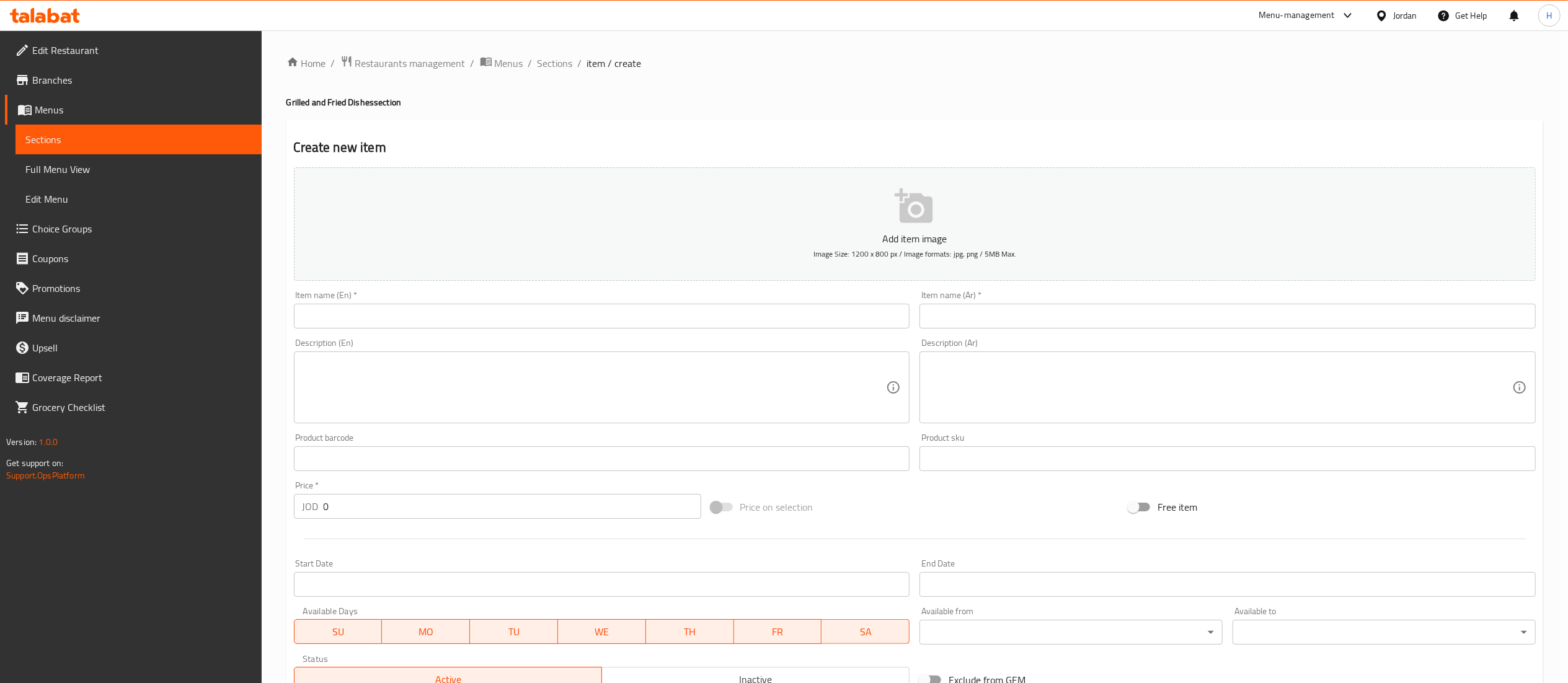
click at [559, 326] on input "text" at bounding box center [602, 316] width 616 height 25
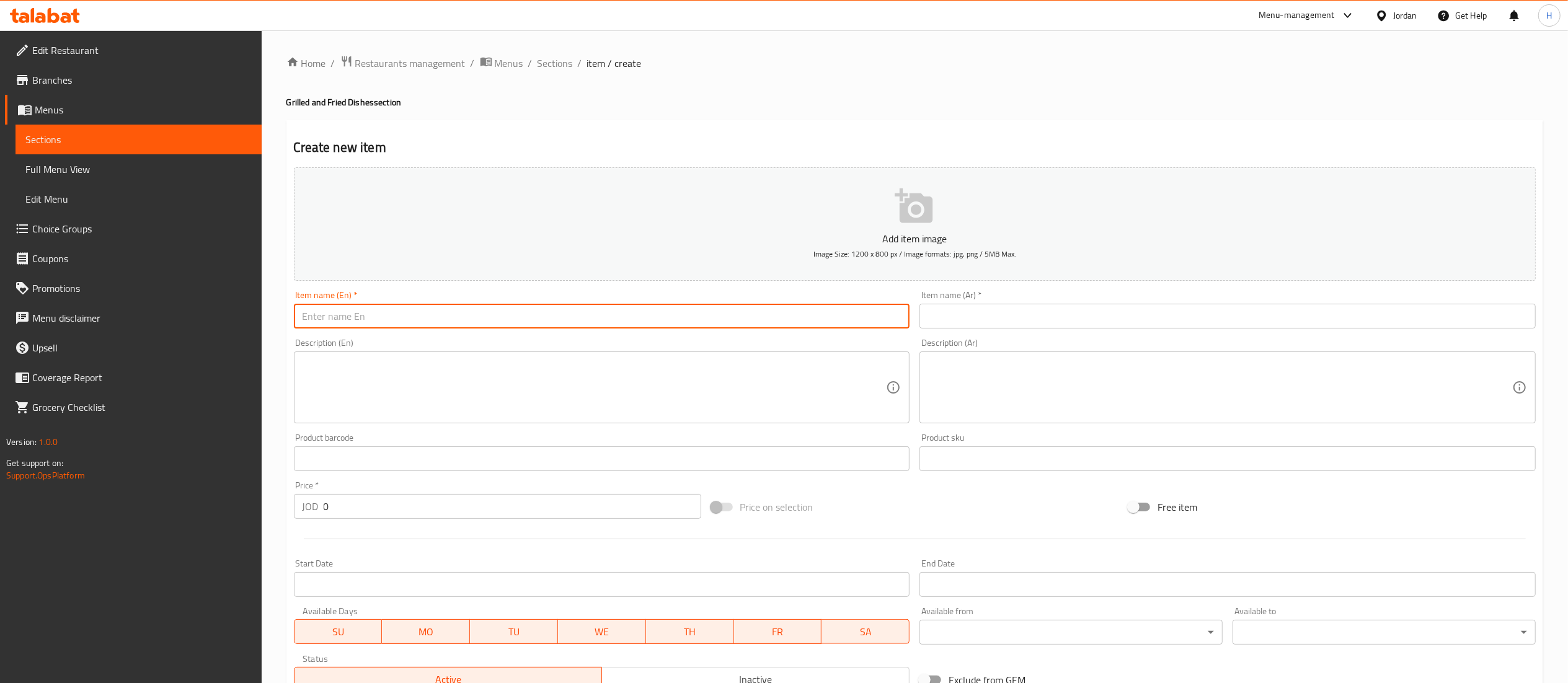
paste input "Dennis meal"
type input "Dennis meal"
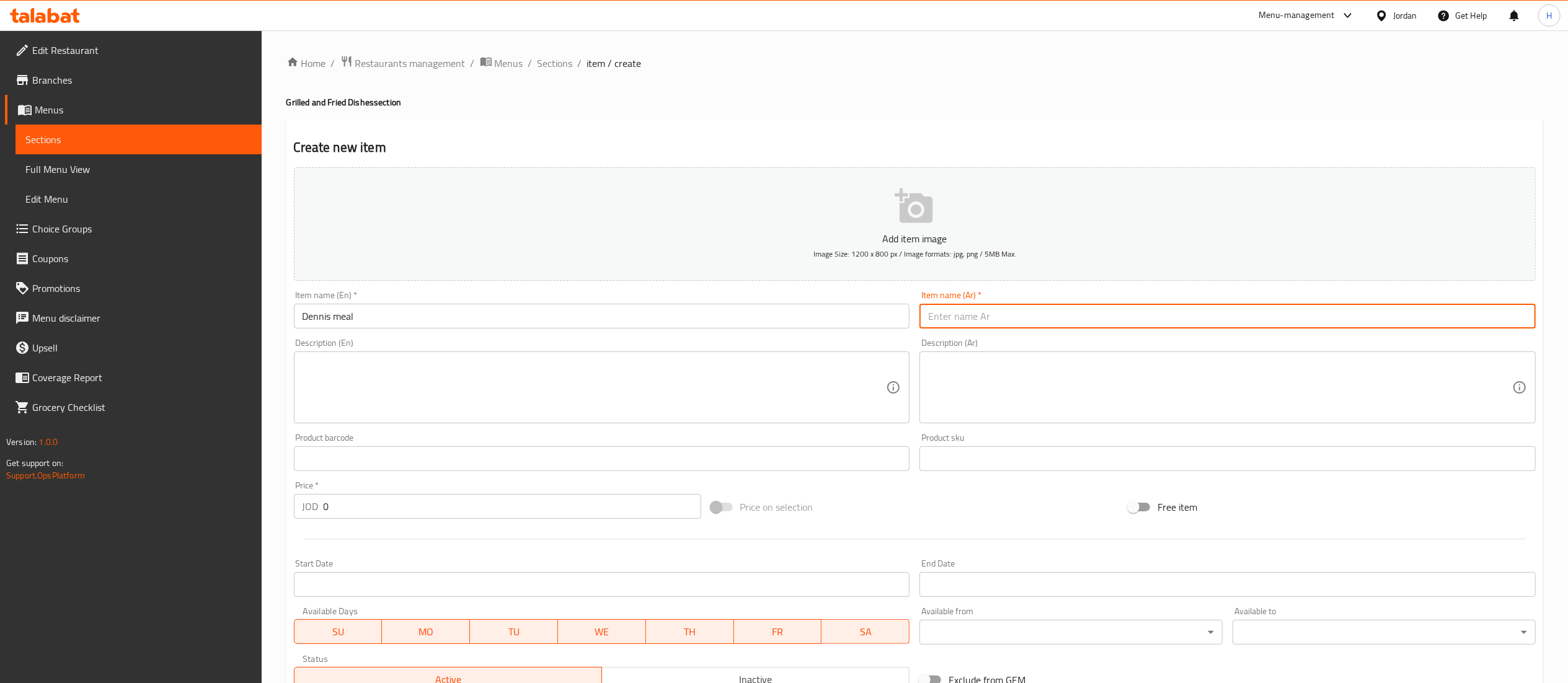
paste input "[PERSON_NAME]"
type input "[PERSON_NAME]"
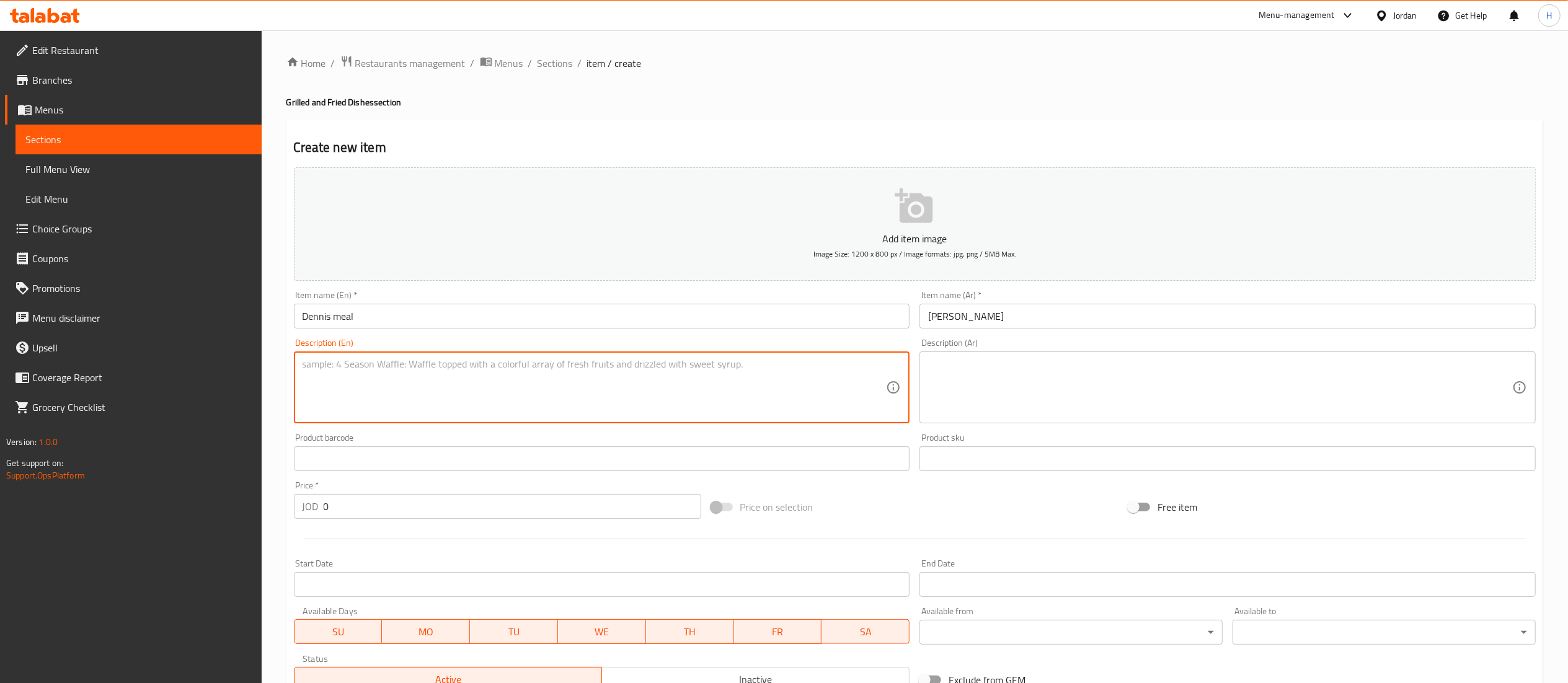
paste textarea "Fresh grilled or fried sea bream with rice, salad, and a soft drink. A filling …"
type textarea "Fresh grilled or fried sea bream with rice, salad, and a soft drink. A filling …"
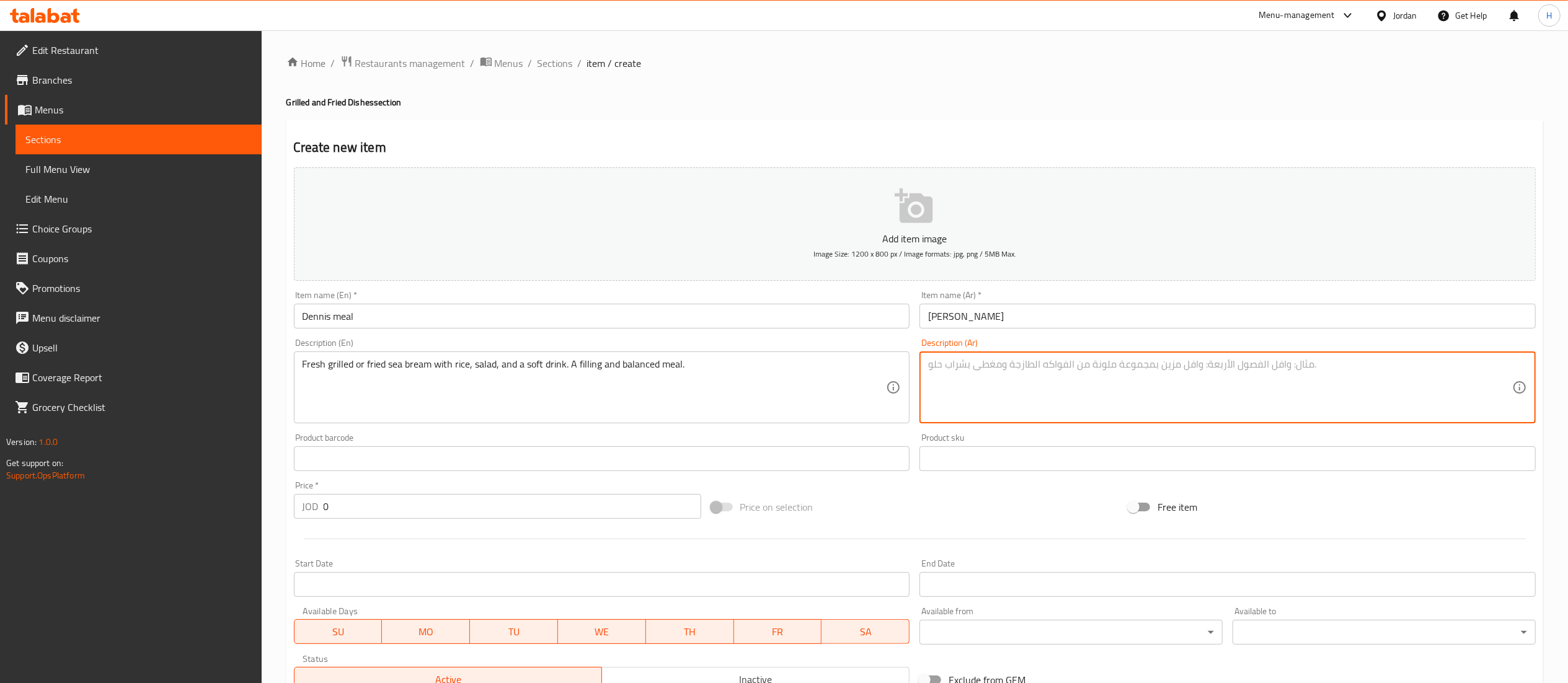
paste textarea ""[PERSON_NAME] مشوي أو مقلي مع أرز وسلطة ومشروب غازي. وجبة مشبعة ومتوازنة. ""
type textarea ""[PERSON_NAME] مشوي أو مقلي مع أرز وسلطة ومشروب غازي. وجبة مشبعة ومتوازنة. ""
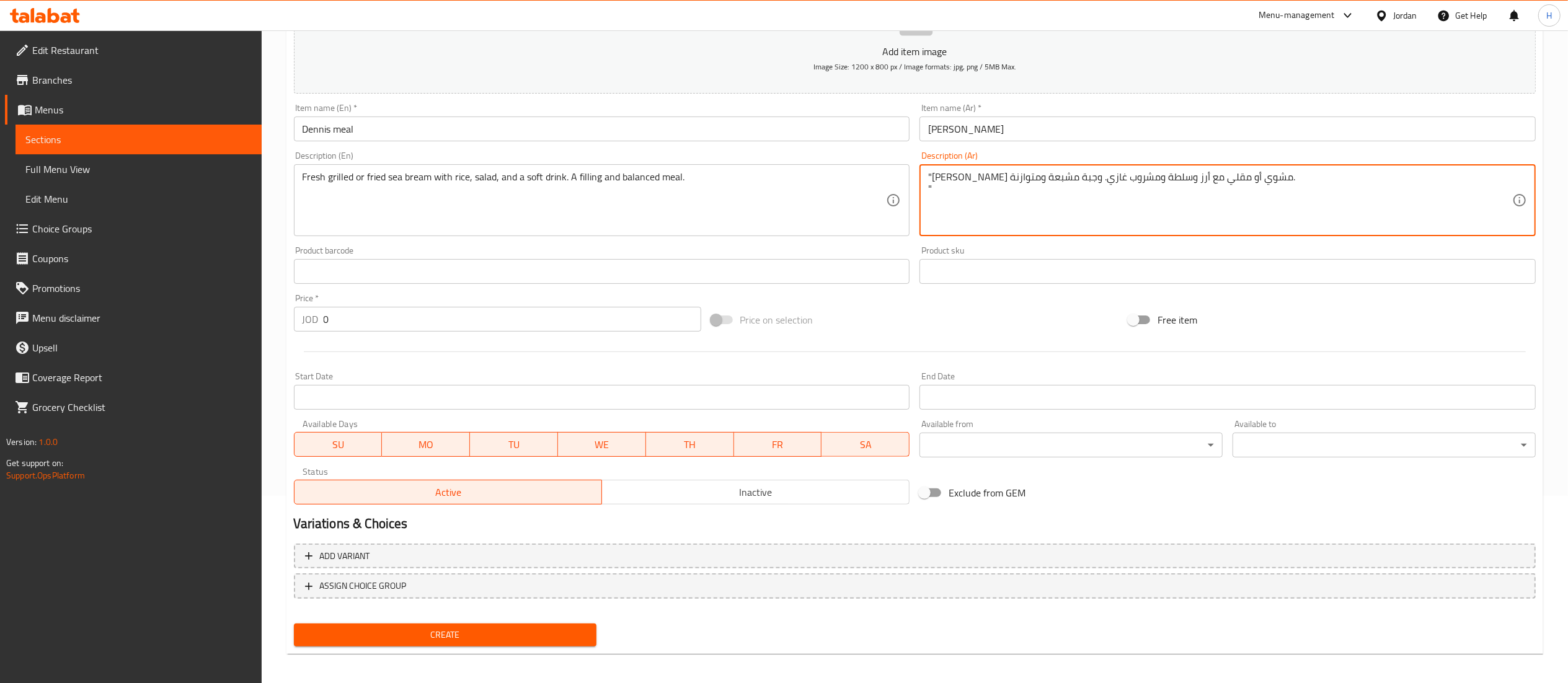
scroll to position [191, 0]
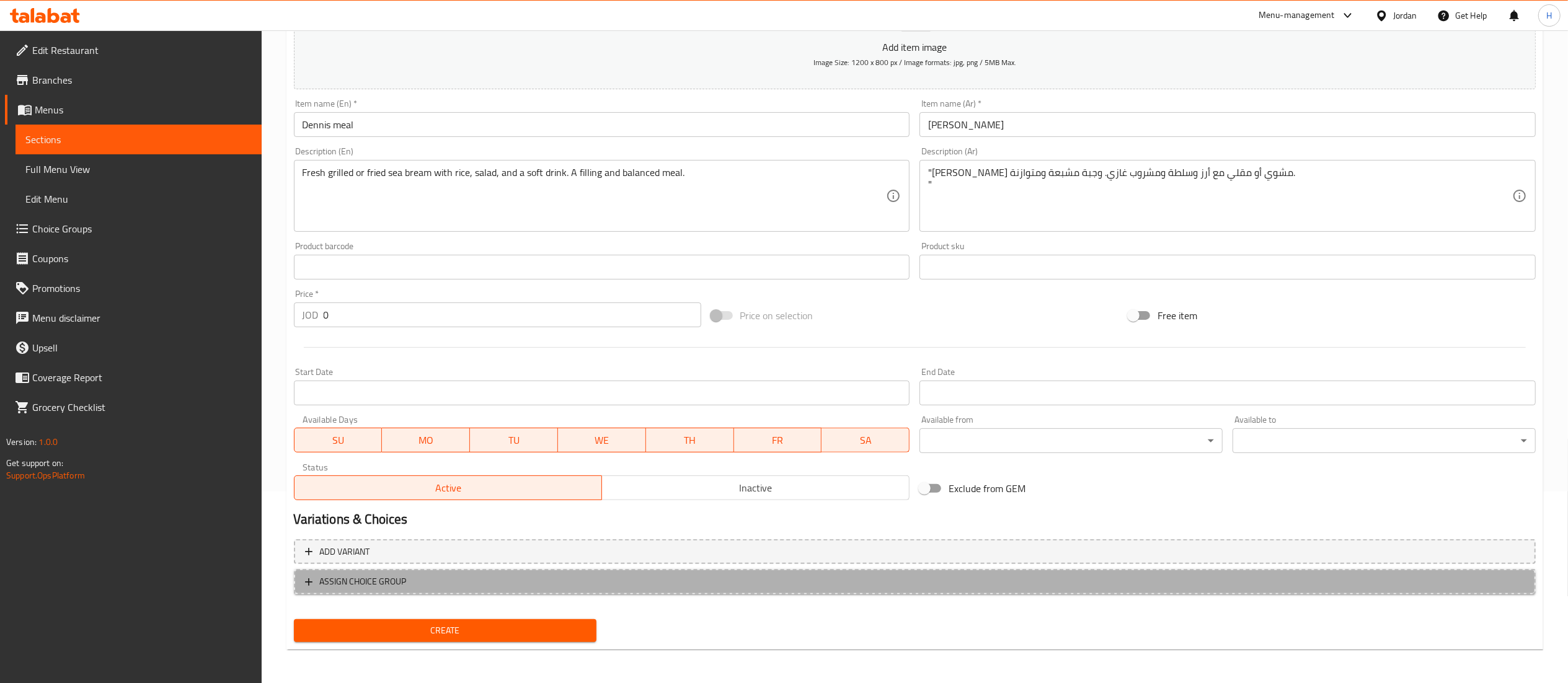
click at [575, 591] on button "ASSIGN CHOICE GROUP" at bounding box center [914, 582] width 1242 height 25
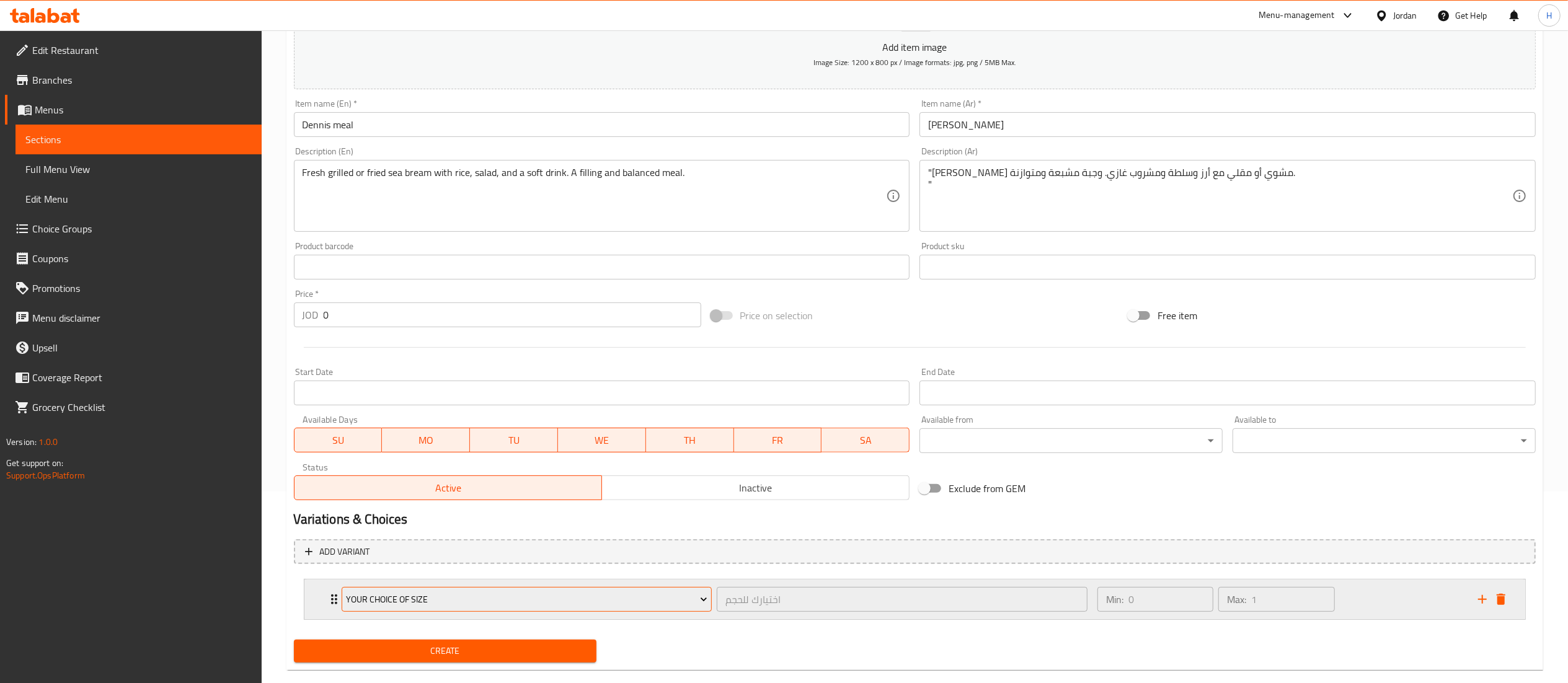
scroll to position [214, 0]
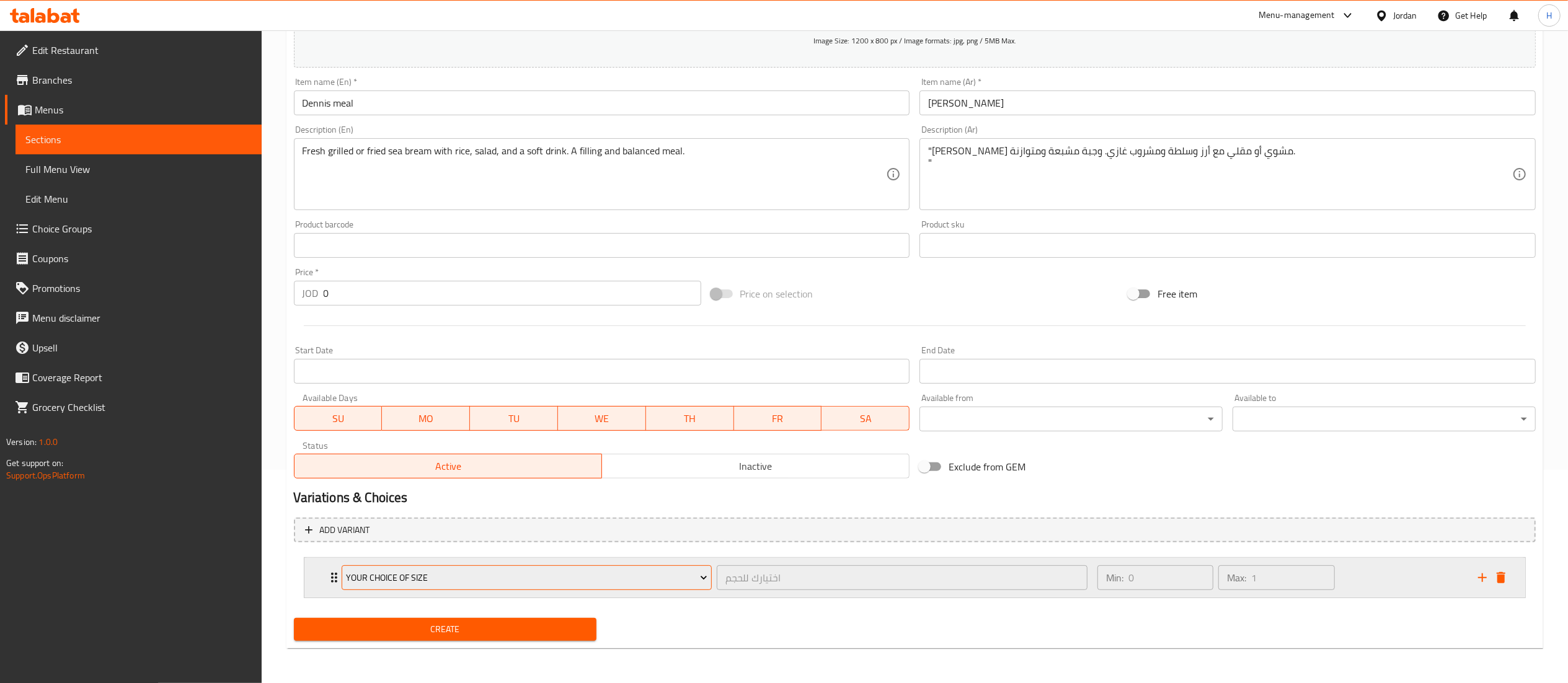
click at [404, 576] on span "Your Choice of Size" at bounding box center [526, 578] width 361 height 15
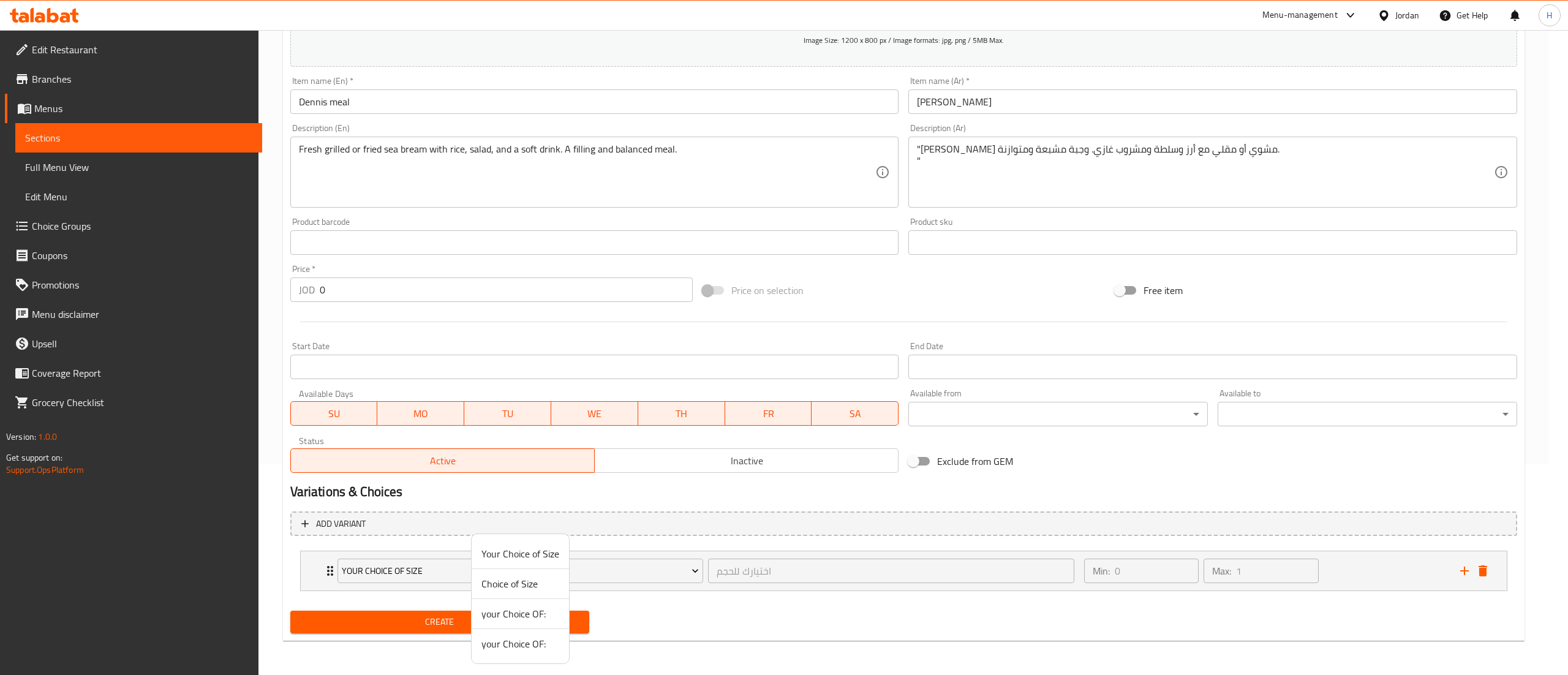
click at [520, 613] on span "your Choice OF:" at bounding box center [520, 613] width 78 height 14
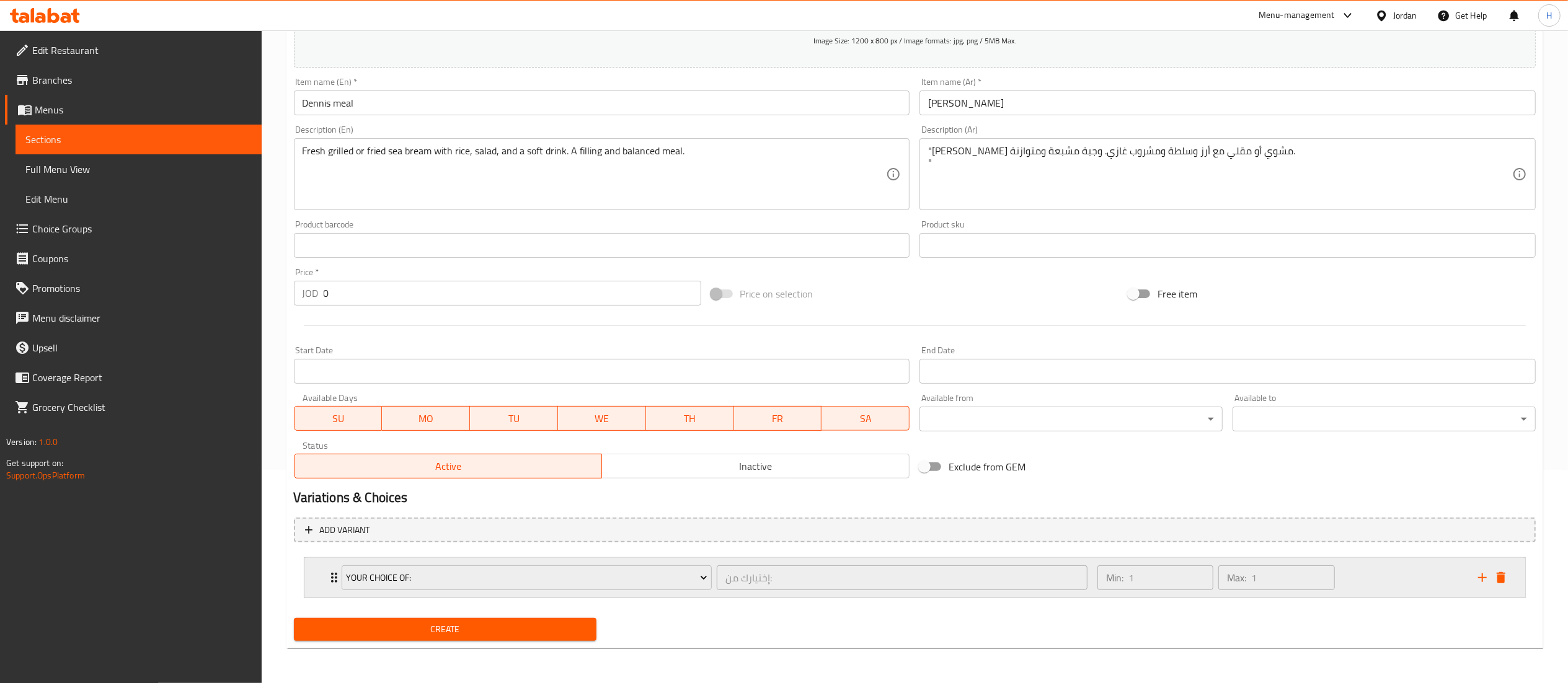
click at [1381, 590] on div "Min: 1 ​ Max: 1 ​" at bounding box center [1280, 577] width 381 height 39
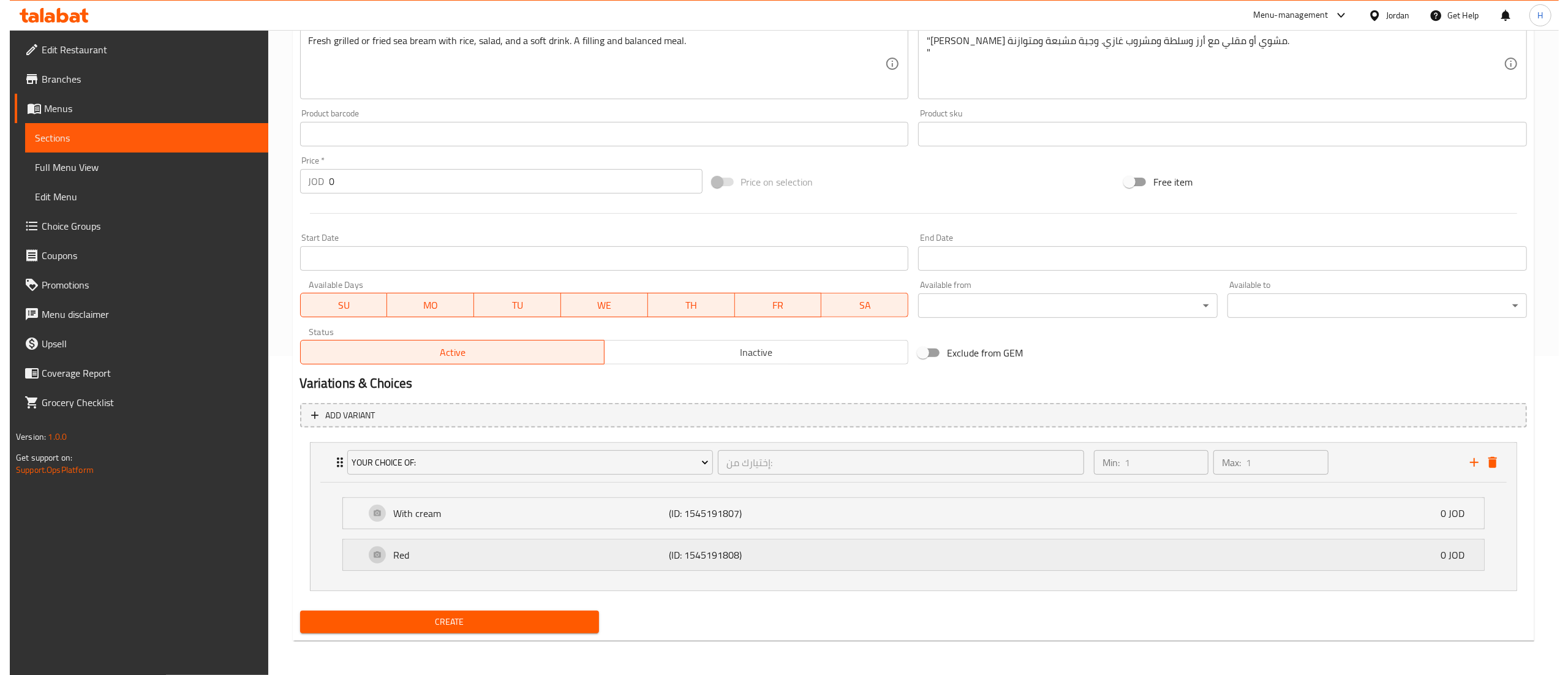
scroll to position [321, 0]
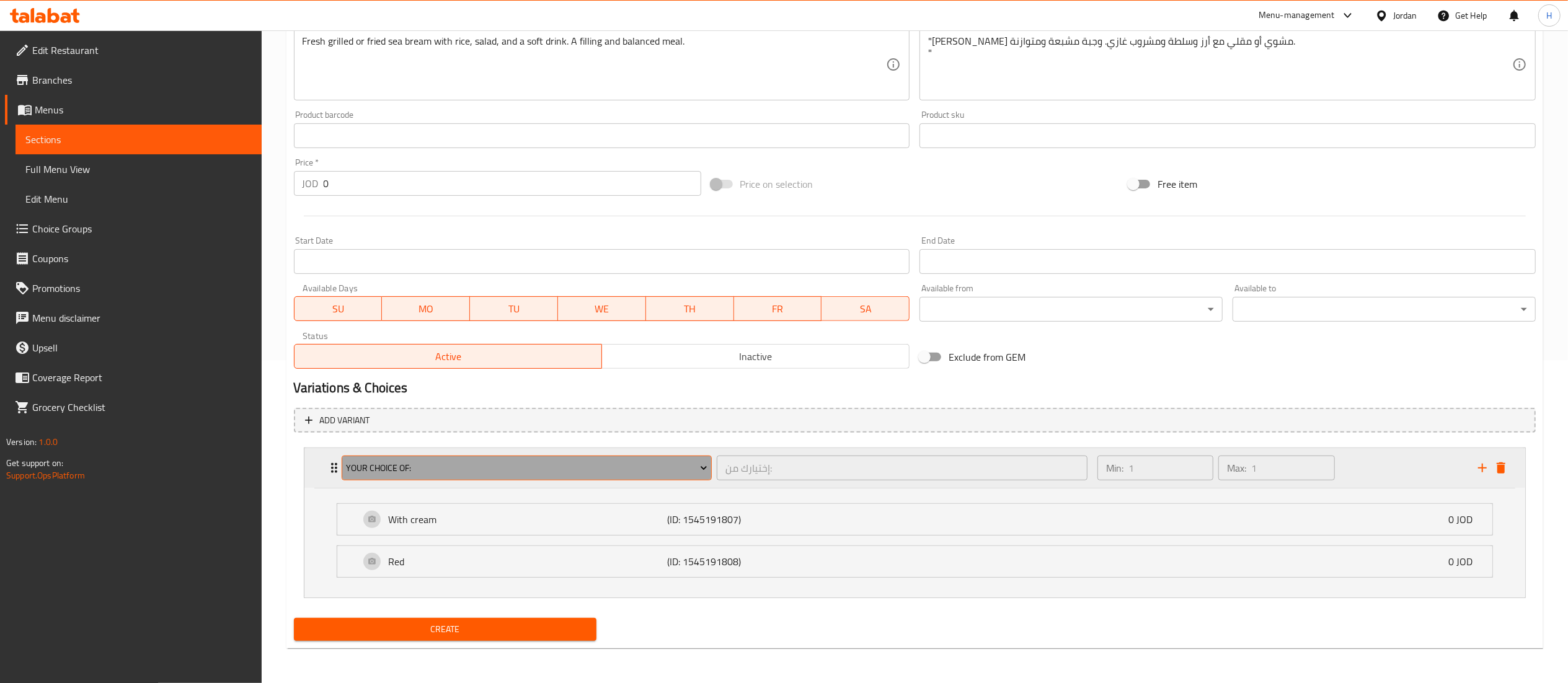
click at [455, 468] on span "your Choice OF:" at bounding box center [526, 468] width 361 height 15
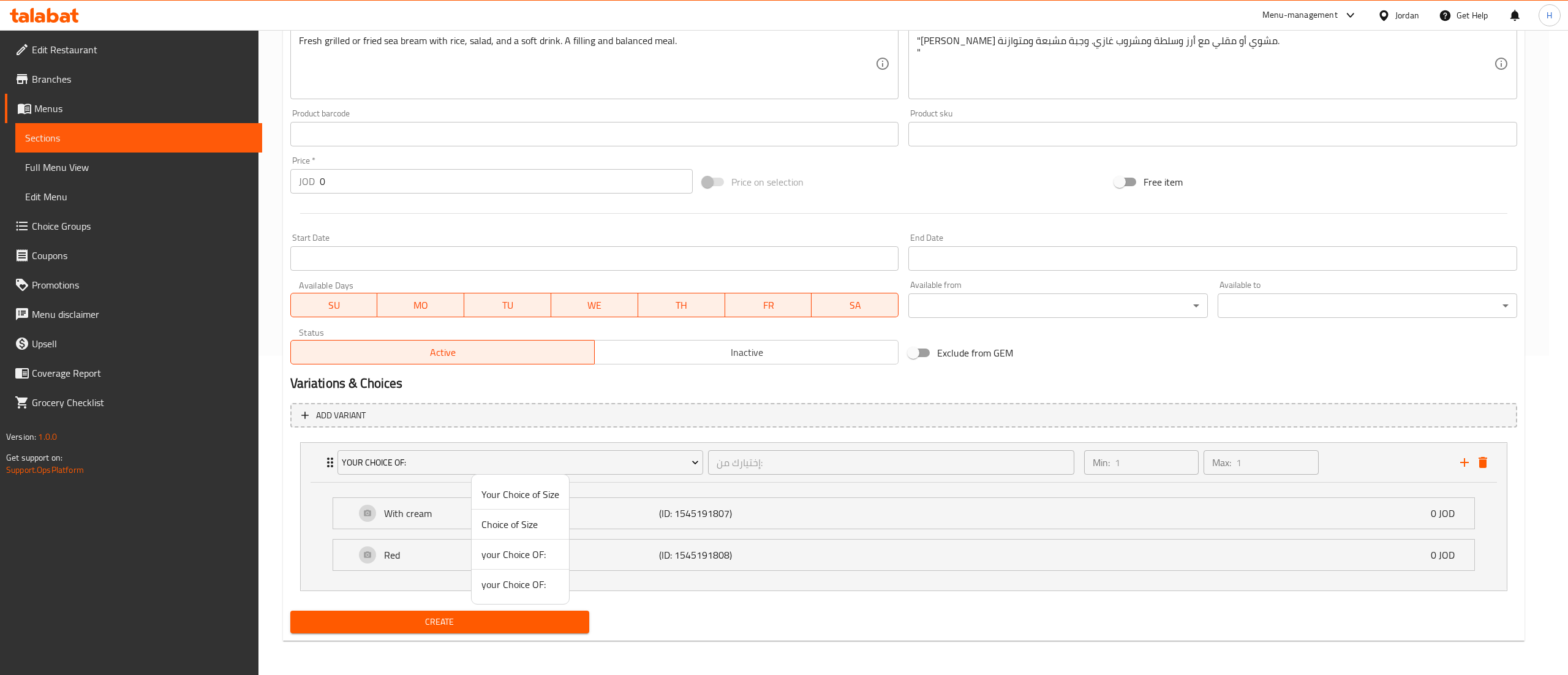
click at [522, 580] on span "your Choice OF:" at bounding box center [520, 584] width 78 height 14
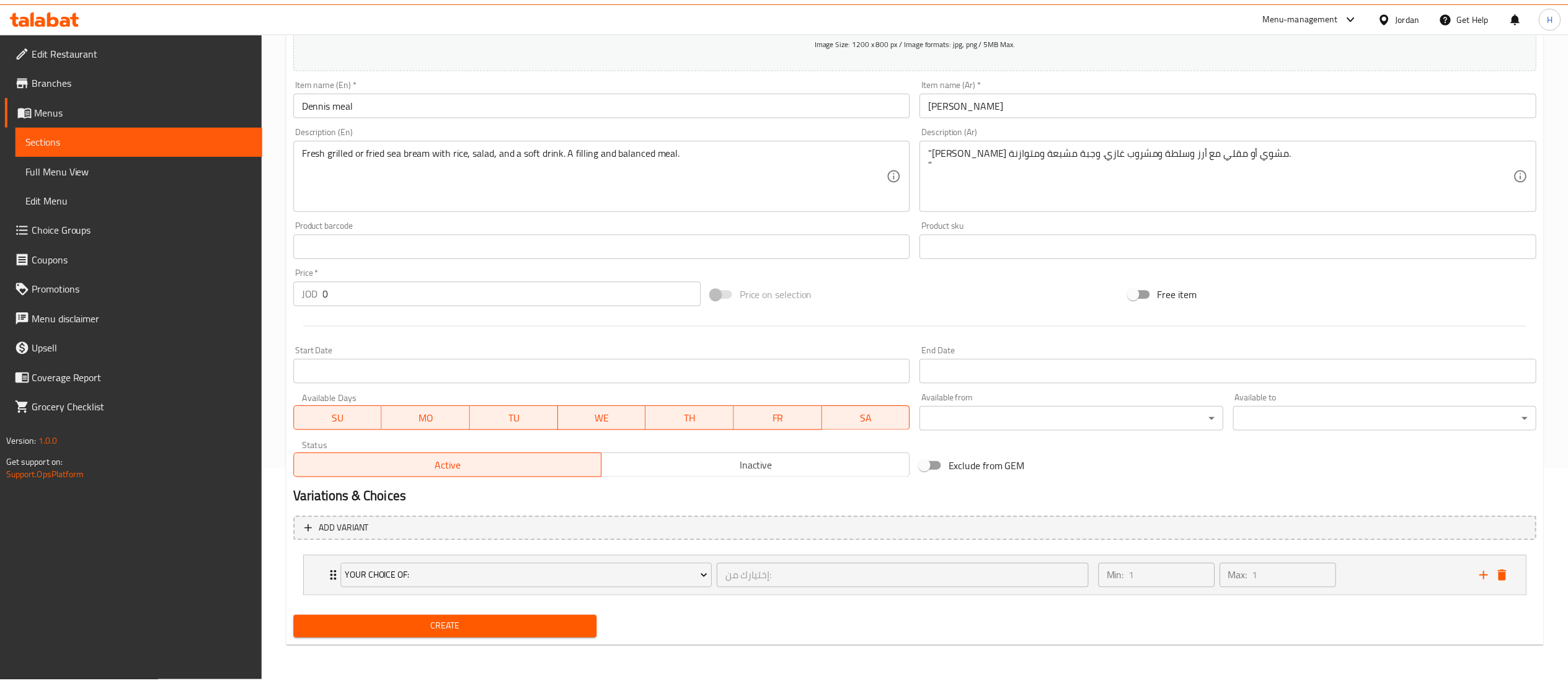
scroll to position [214, 0]
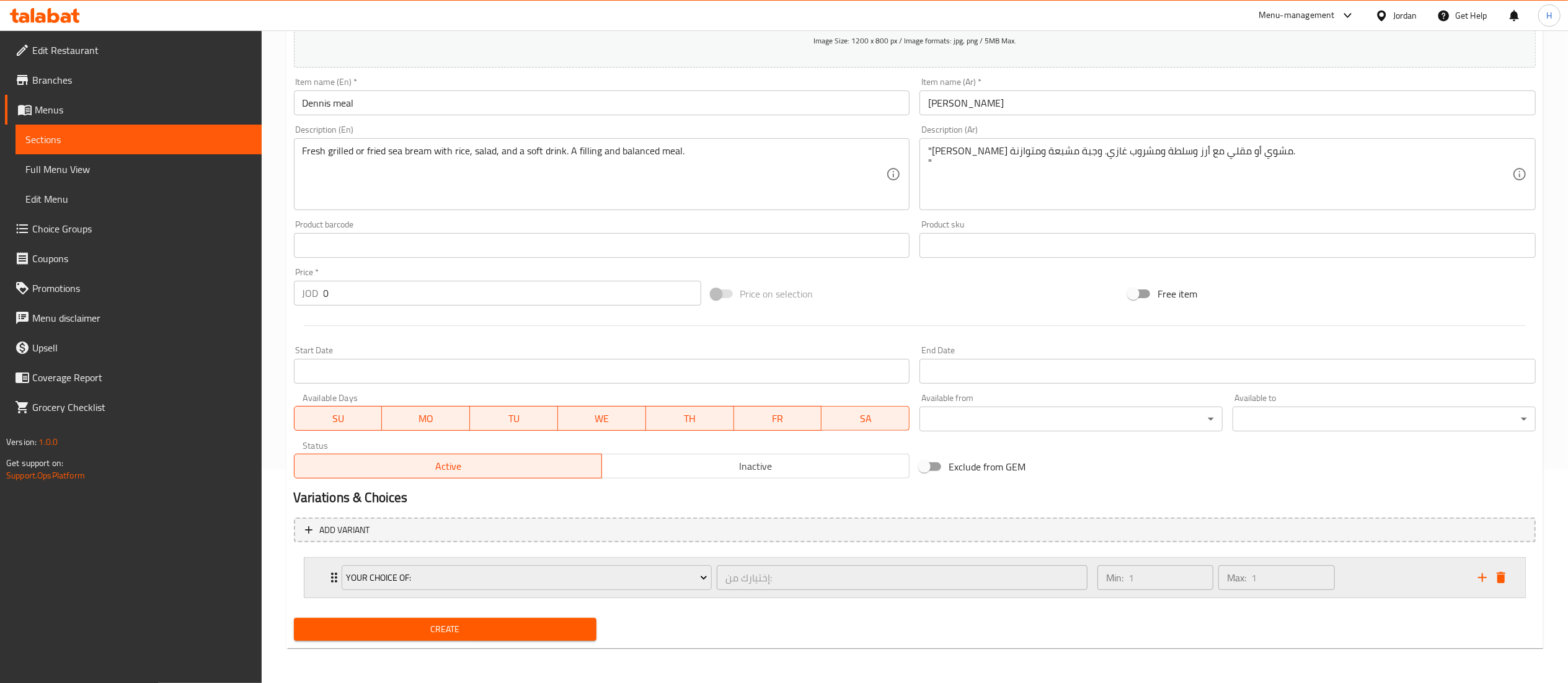
click at [1370, 572] on div "Min: 1 ​ Max: 1 ​" at bounding box center [1280, 577] width 381 height 39
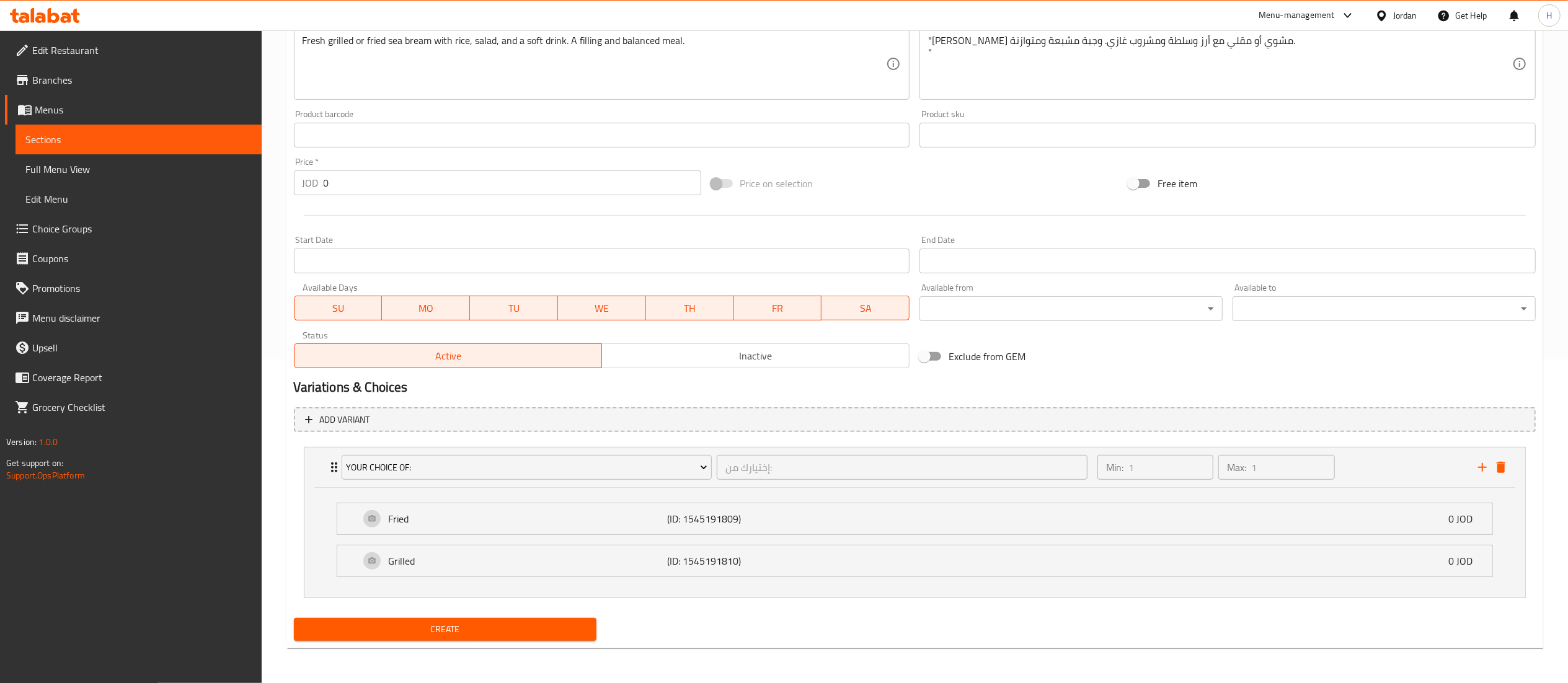
scroll to position [325, 0]
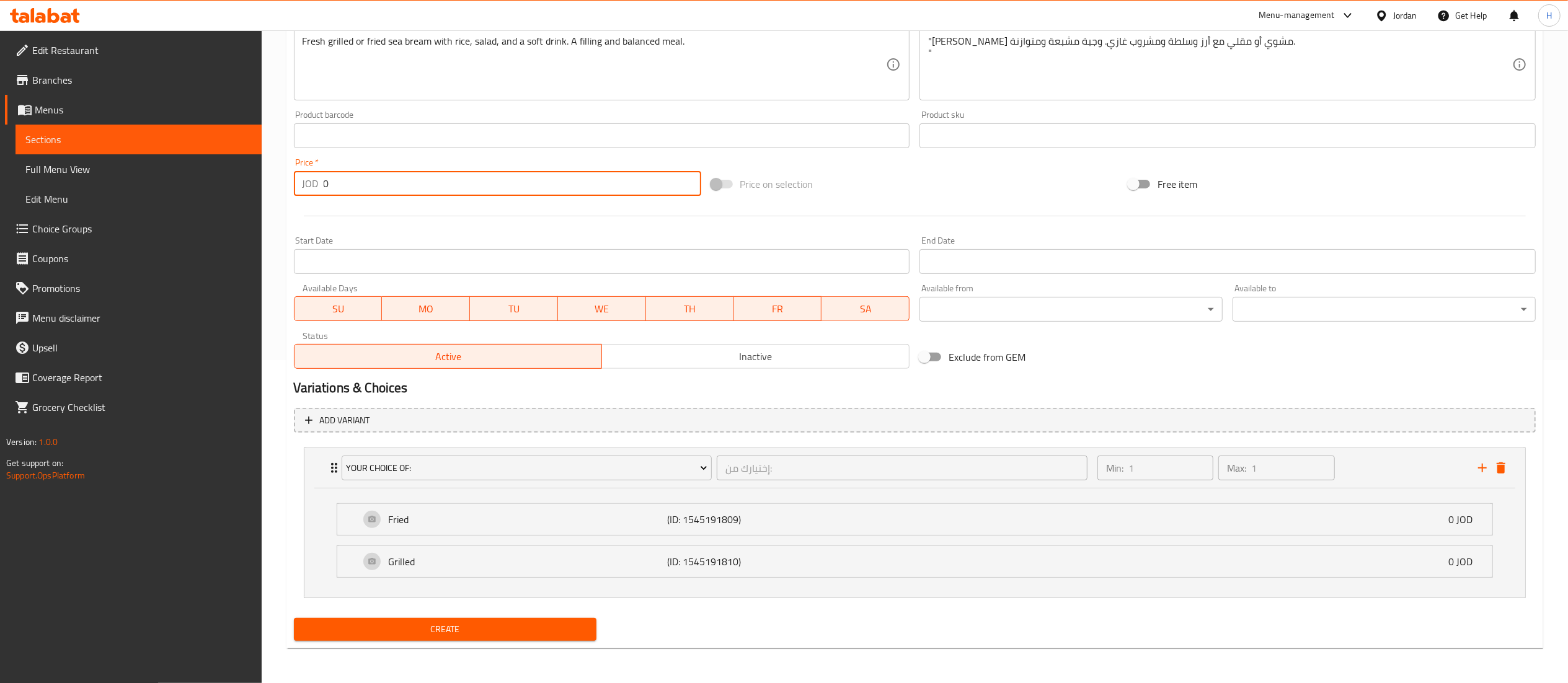
click at [168, 175] on div "Edit Restaurant Branches Menus Sections Full Menu View Edit Menu Choice Groups …" at bounding box center [784, 195] width 1568 height 976
type input "9.5"
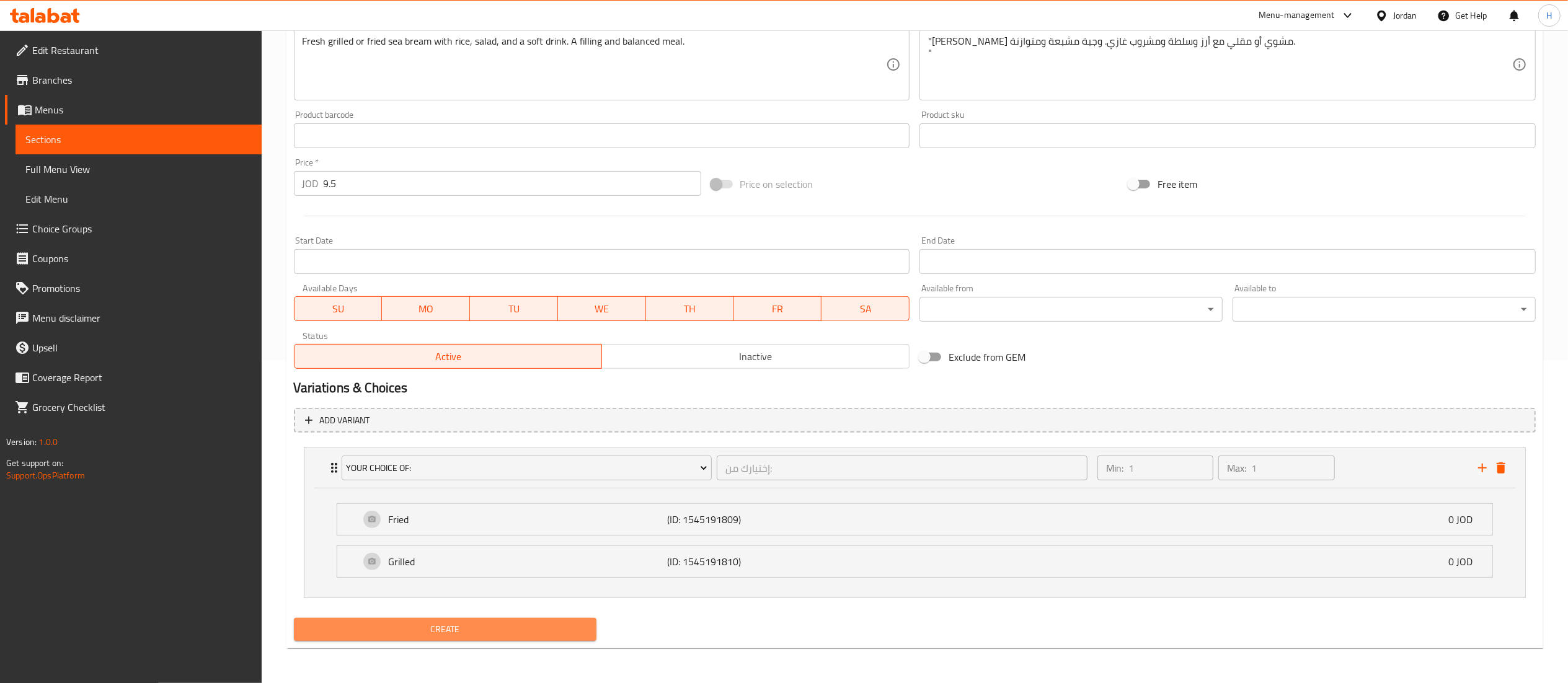
click at [472, 641] on button "Create" at bounding box center [445, 630] width 303 height 23
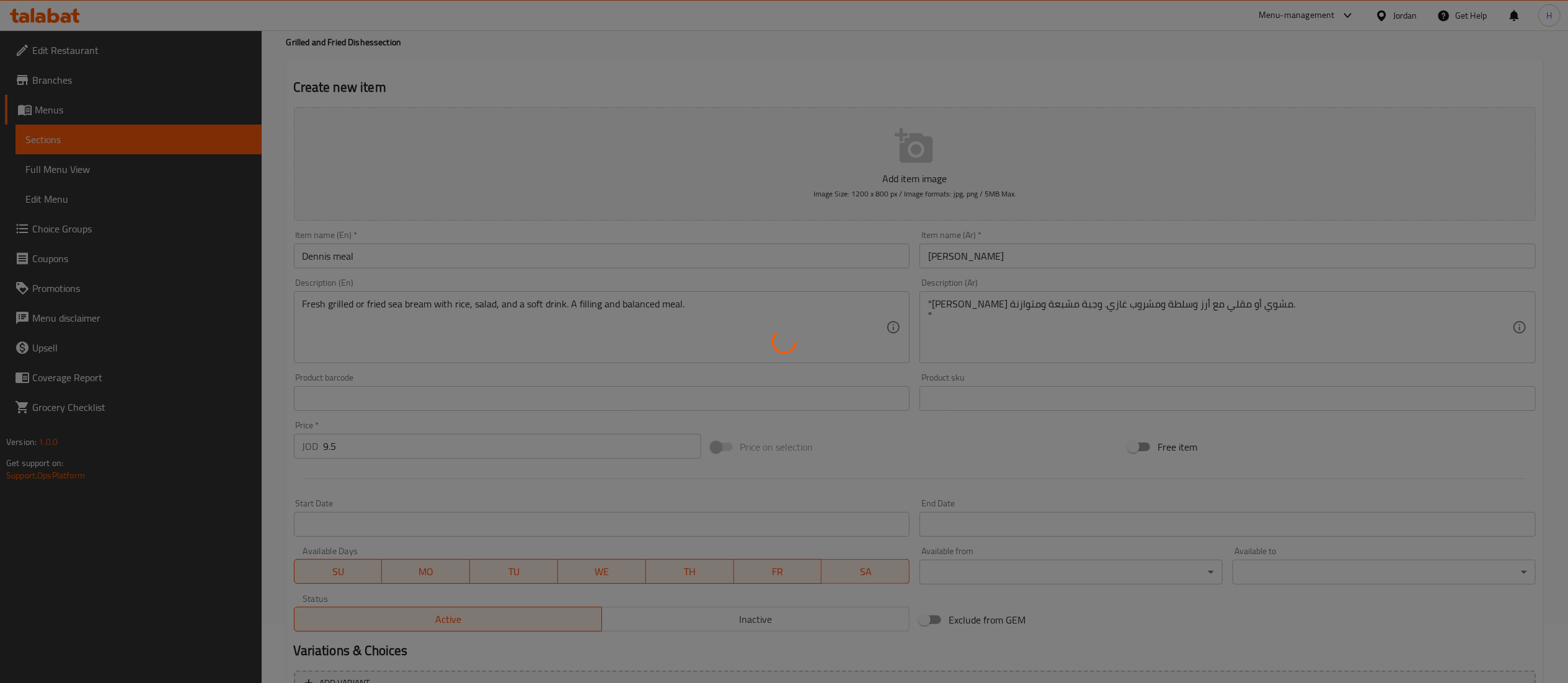
scroll to position [0, 0]
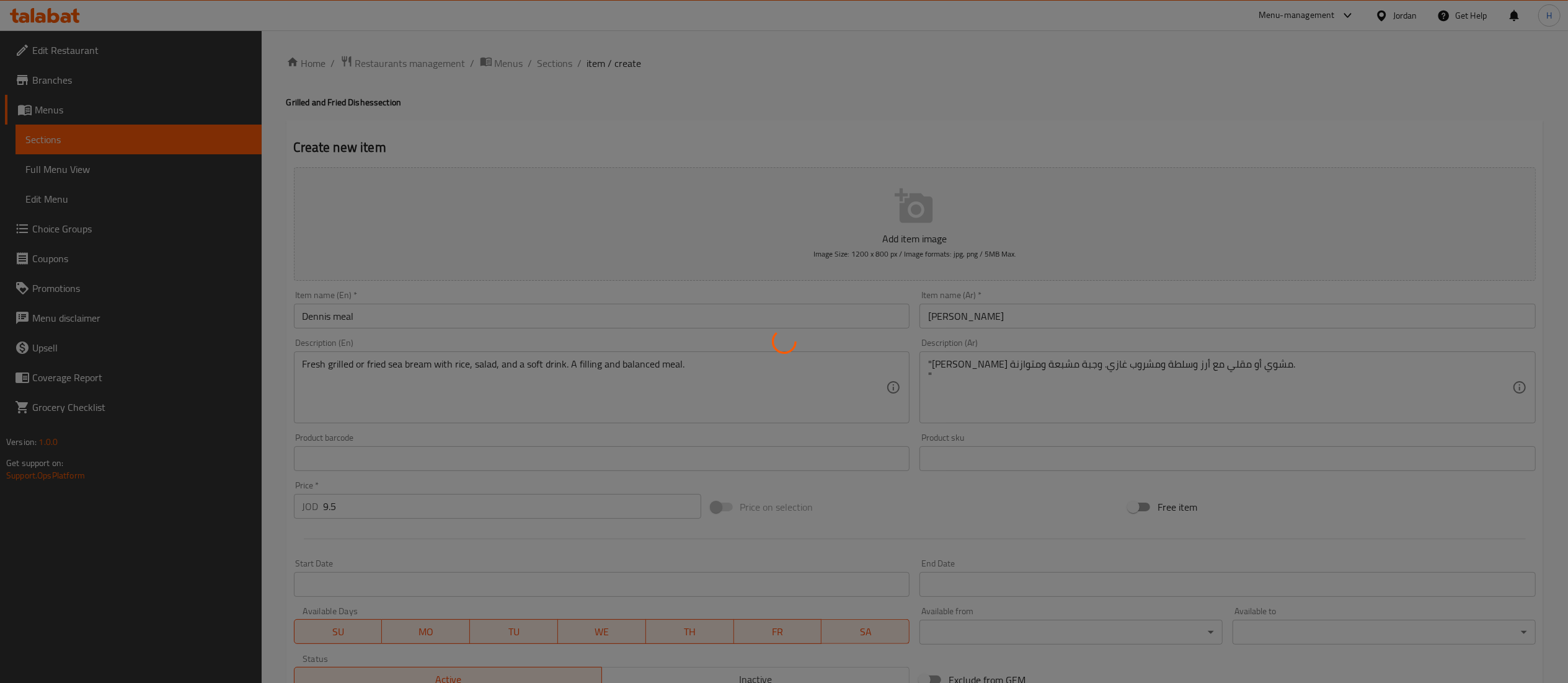
type input "0"
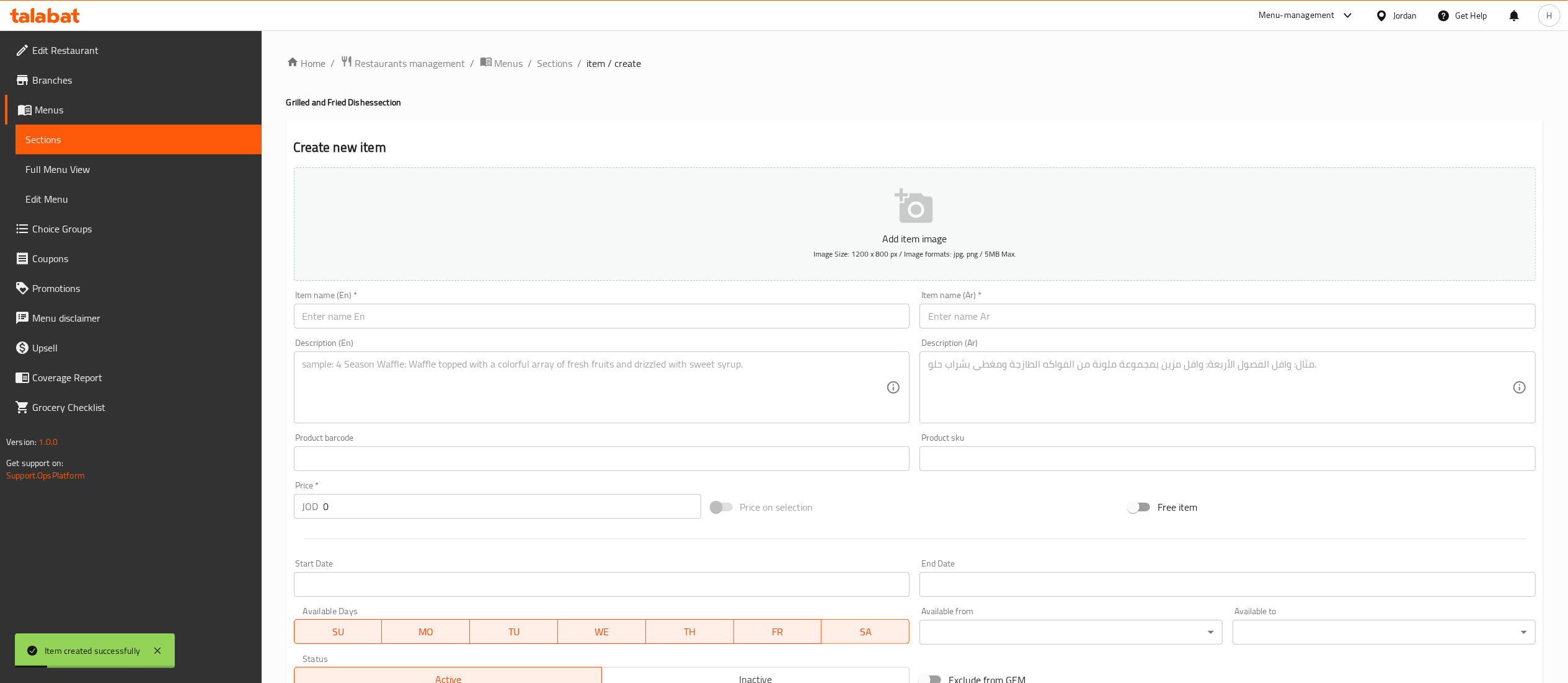
click at [409, 322] on input "text" at bounding box center [602, 316] width 616 height 25
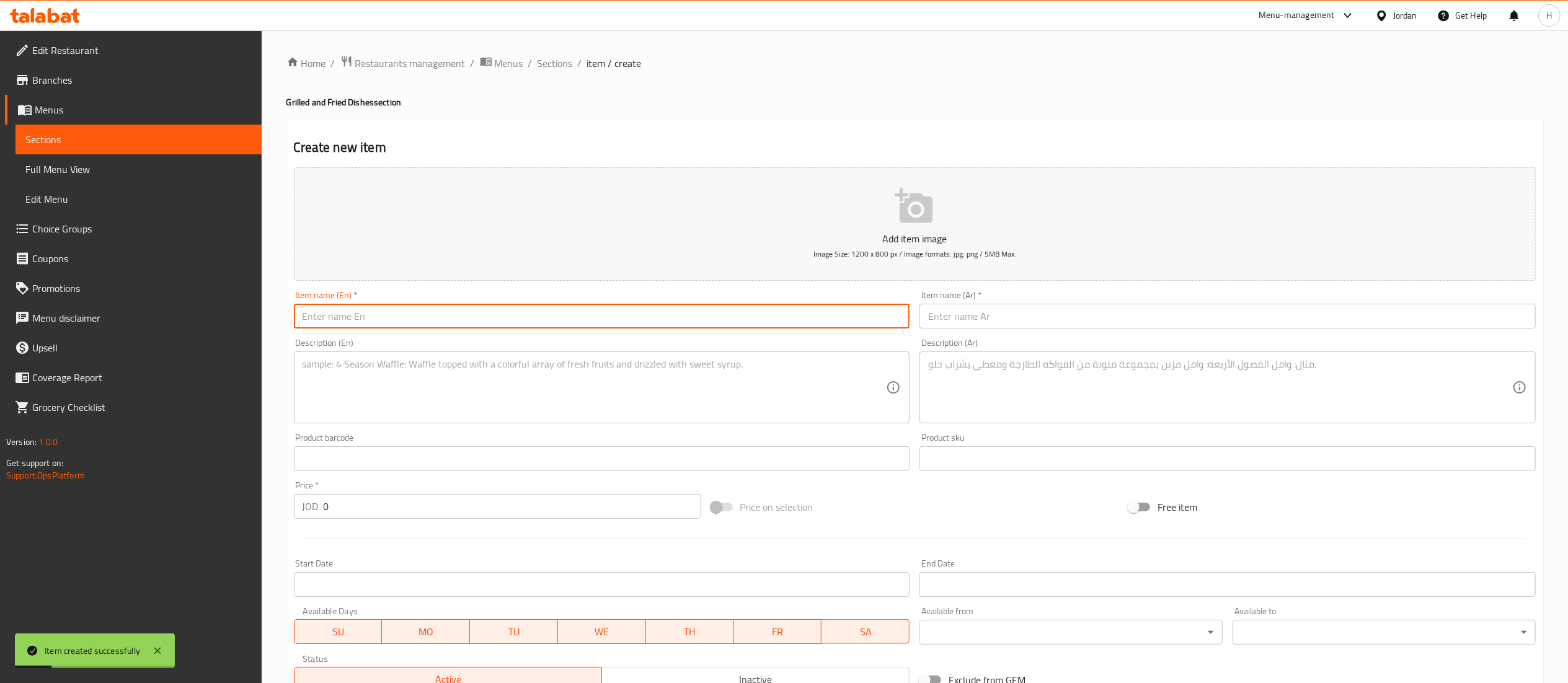
paste input ""Fried calamari (300g) ""
type input ""Fried calamari (300g) ""
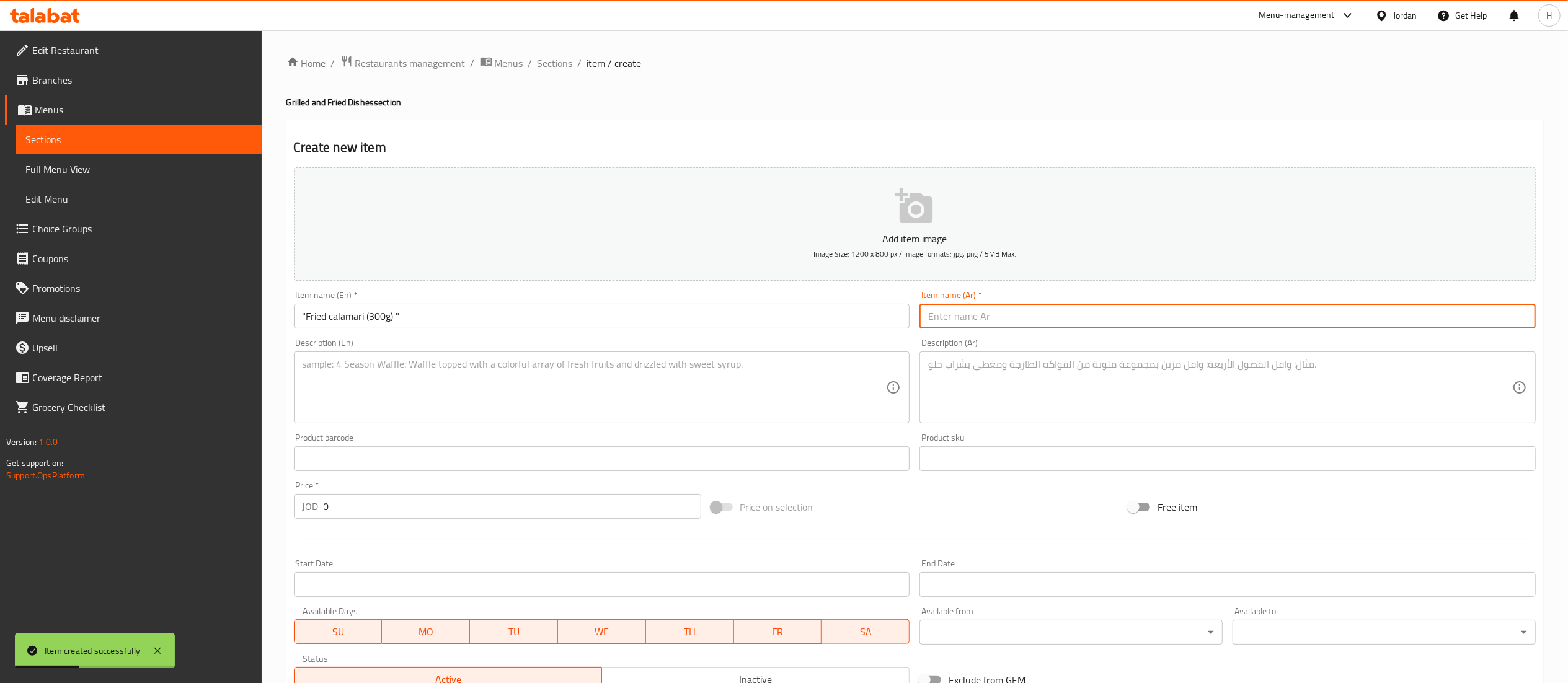
paste input "كلماري مقلي (300غ)"
type input "كلماري مقلي (300غ)"
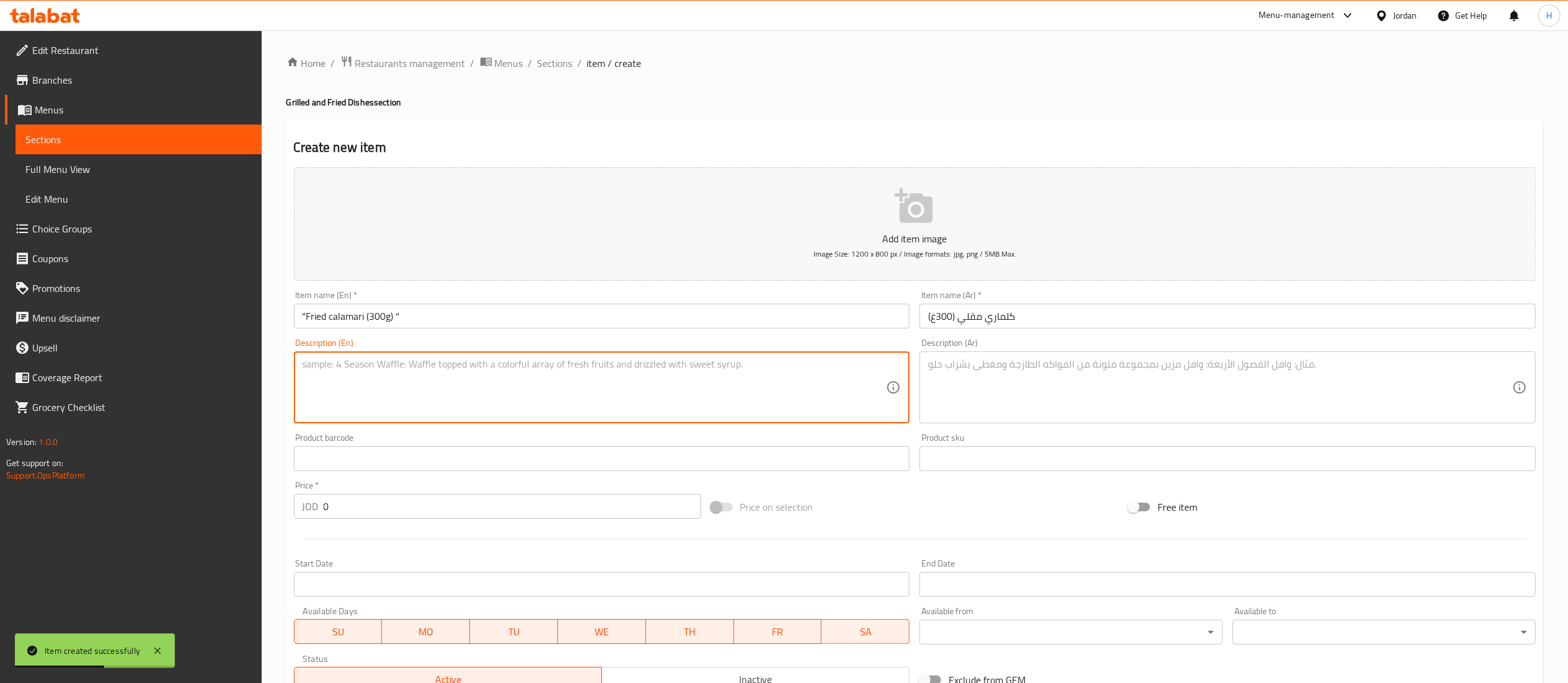
paste textarea "Crispy calamari with french fries, light salad, and a cold soda."
type textarea "Crispy calamari with french fries, light salad, and a cold soda."
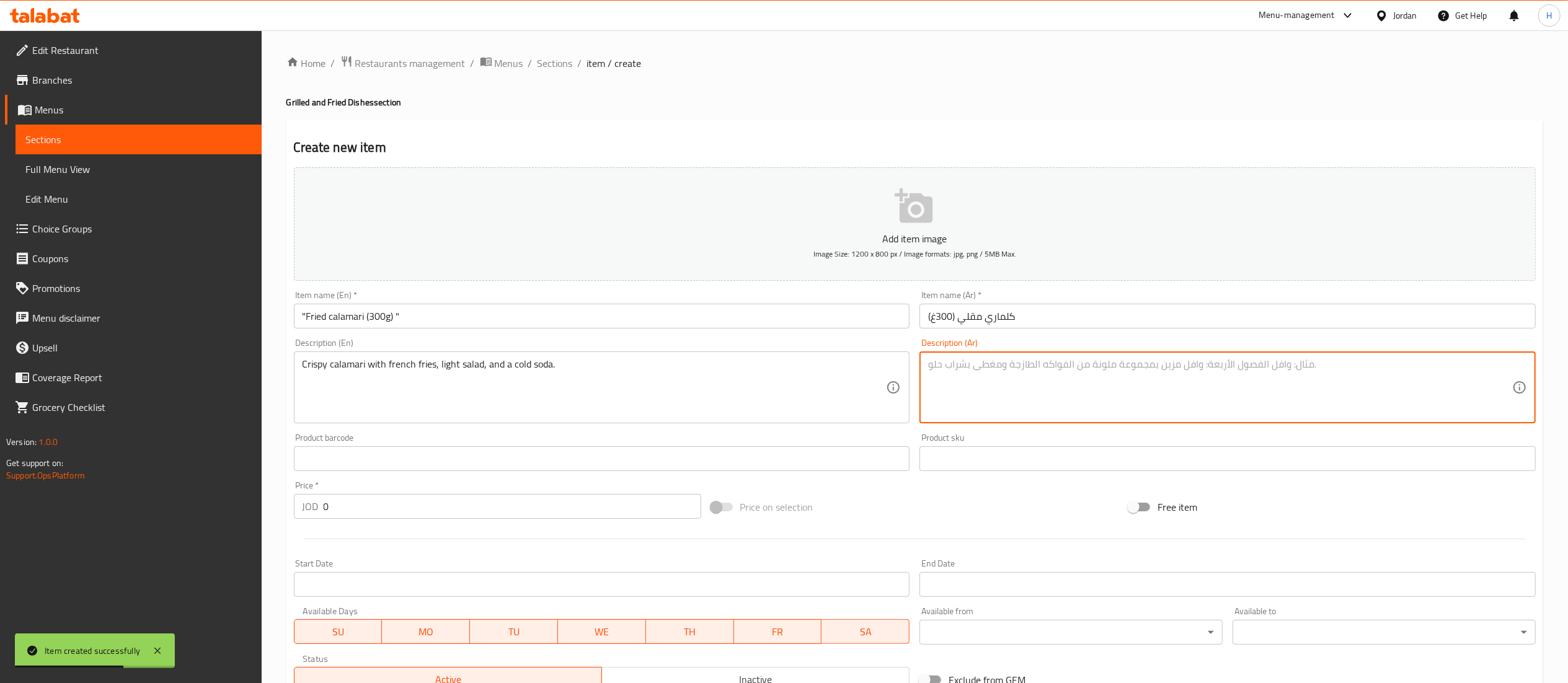
paste textarea ""كلماري مقرمش مع بطاطا [GEOGRAPHIC_DATA]، سلطة خفيفة، ومشروب غازي بارد. ""
type textarea ""كلماري مقرمش مع بطاطا [GEOGRAPHIC_DATA]، سلطة خفيفة، ومشروب غازي بارد. ""
click at [352, 514] on input "0" at bounding box center [512, 506] width 378 height 25
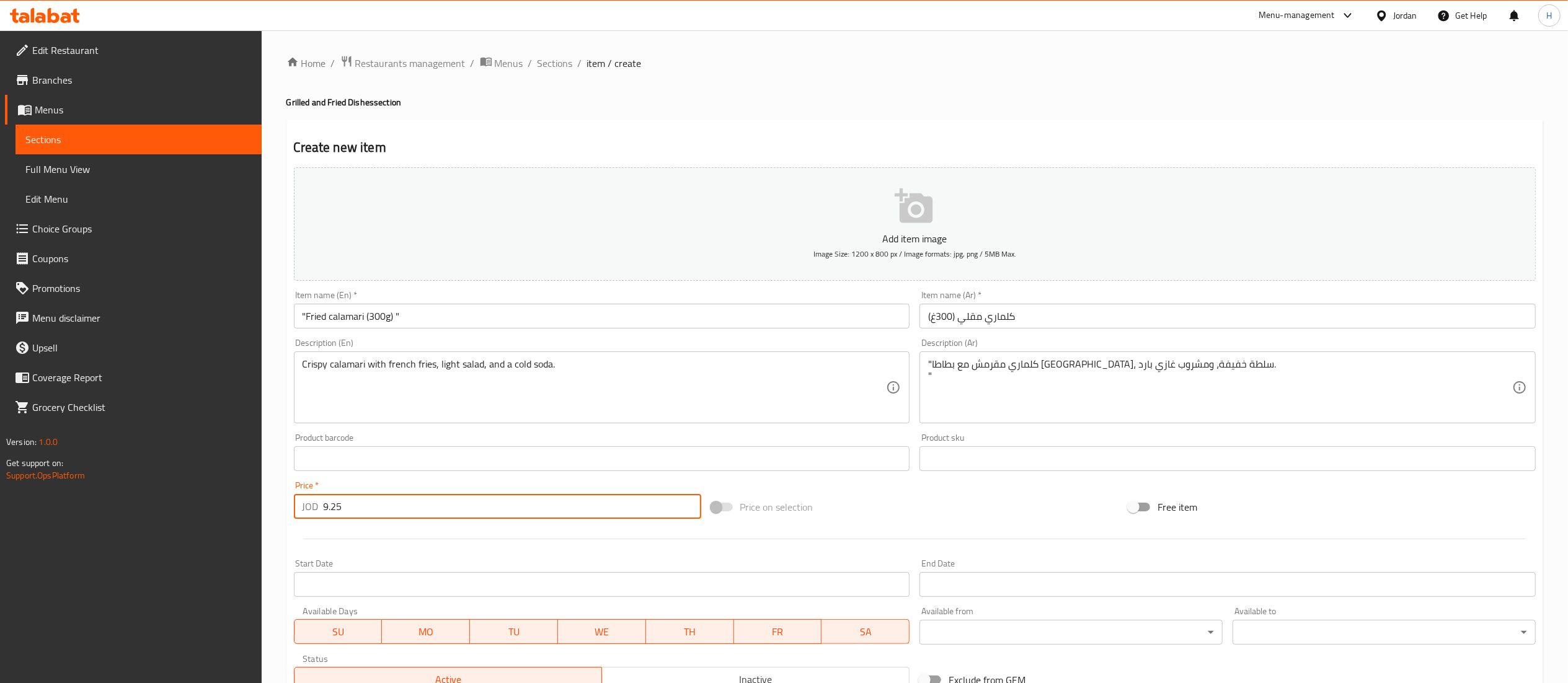
type input "9.25"
click at [472, 295] on div "Item name (En)   * "Fried calamari (300g) " Item name (En) *" at bounding box center [602, 309] width 616 height 38
click at [449, 310] on input ""Fried calamari (300g) "" at bounding box center [602, 316] width 616 height 25
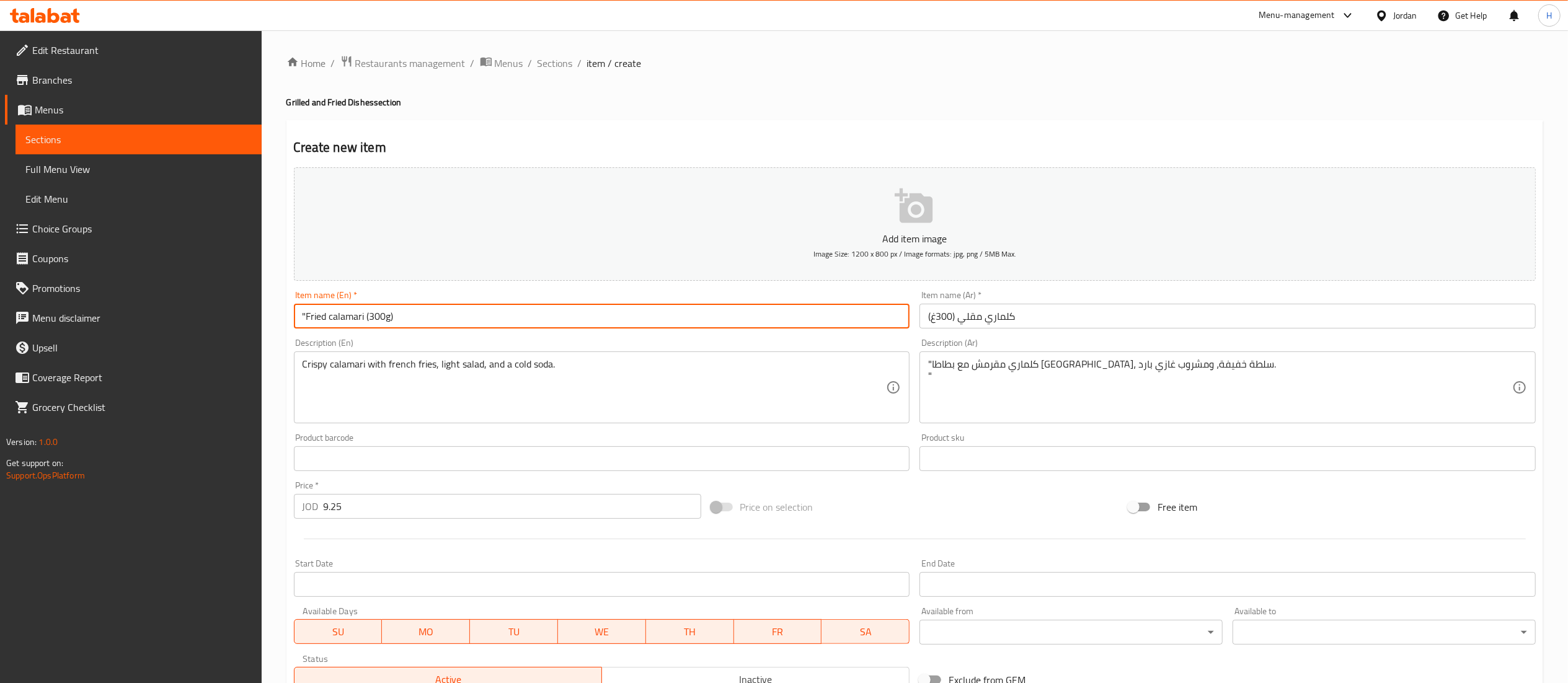
click at [308, 324] on input ""Fried calamari (300g)" at bounding box center [602, 316] width 616 height 25
type input "Fried calamari (300g)"
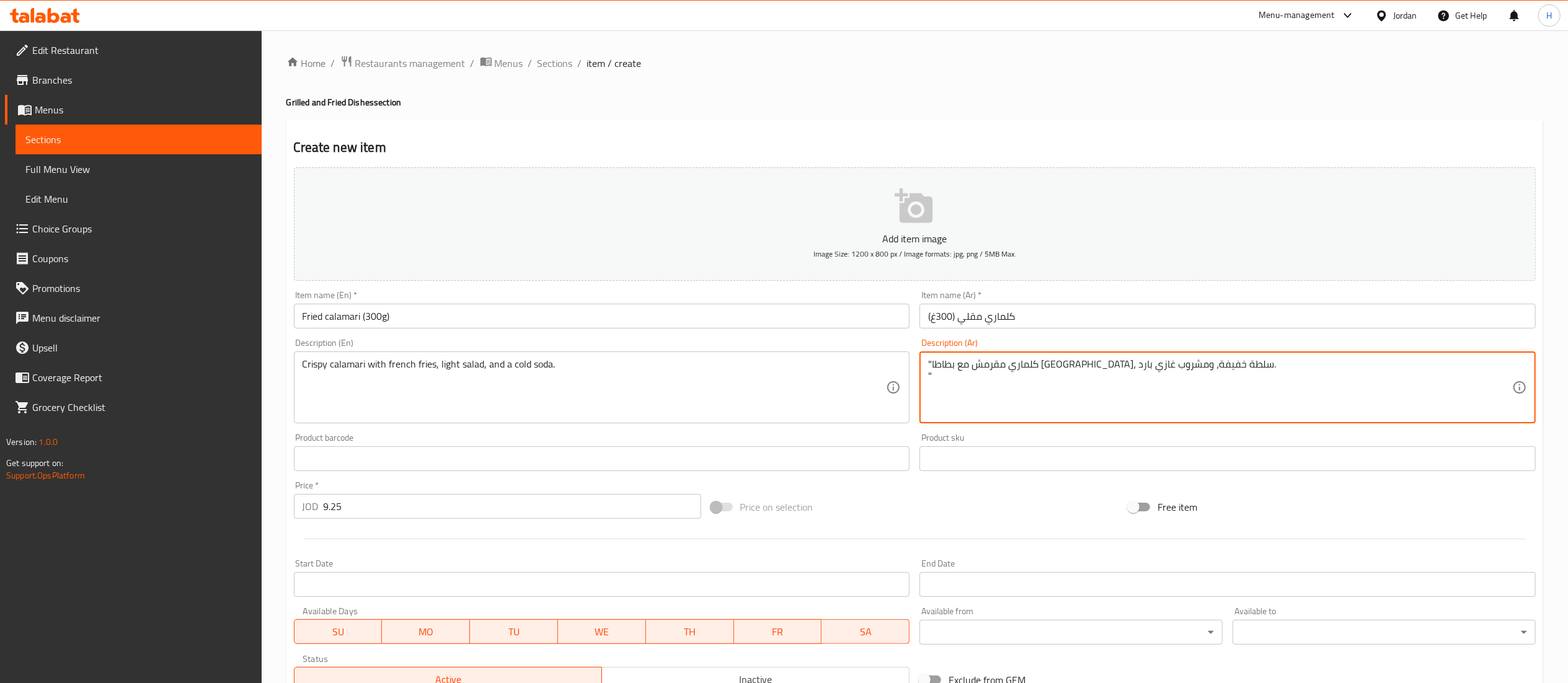
drag, startPoint x: 930, startPoint y: 382, endPoint x: 928, endPoint y: 376, distance: 6.3
click at [935, 361] on textarea ""كلماري مقرمش مع بطاطا [GEOGRAPHIC_DATA]، سلطة خفيفة، ومشروب غازي بارد." at bounding box center [1220, 388] width 584 height 59
click at [1224, 371] on textarea ""كلماري مقرمش مع بطاطا [GEOGRAPHIC_DATA]، سلطة خفيفة، ومشروب غازي بارد." at bounding box center [1220, 388] width 584 height 59
drag, startPoint x: 1230, startPoint y: 364, endPoint x: 1219, endPoint y: 364, distance: 11.0
click at [1226, 364] on textarea ""كلماري مقرمش مع بطاطا [GEOGRAPHIC_DATA]، سلطة خفيفة، ومشروب غازي بارد." at bounding box center [1220, 388] width 584 height 59
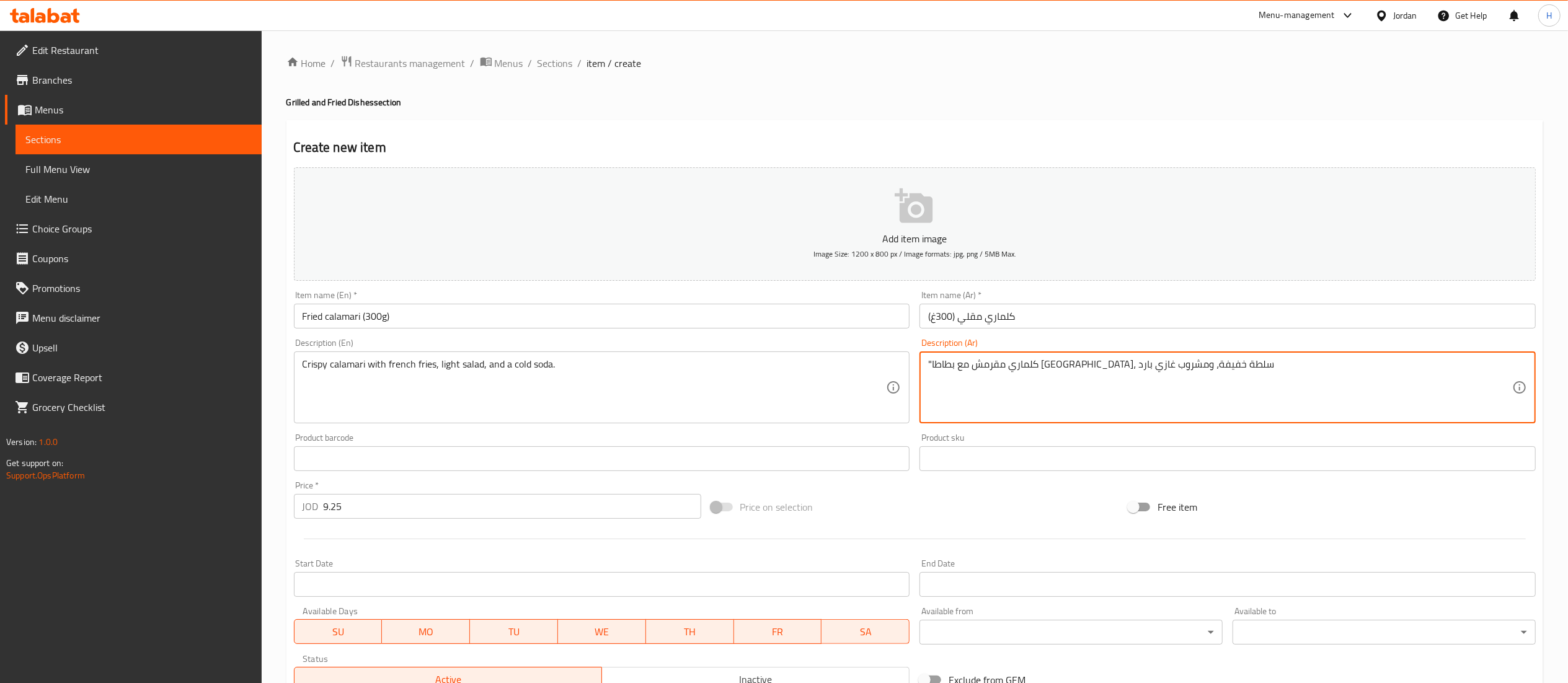
drag, startPoint x: 935, startPoint y: 366, endPoint x: 928, endPoint y: 364, distance: 7.3
click at [928, 364] on textarea ""كلماري مقرمش مع بطاطا [GEOGRAPHIC_DATA]، سلطة خفيفة، ومشروب غازي بارد" at bounding box center [1220, 388] width 584 height 59
click at [928, 363] on textarea ""كلماري مقرمش مع بطاطا [GEOGRAPHIC_DATA]، سلطة خفيفة، ومشروب غازي بارد" at bounding box center [1220, 388] width 584 height 59
click at [928, 366] on textarea ""كلماري مقرمش مع بطاطا [GEOGRAPHIC_DATA]، سلطة خفيفة، ومشروب غازي بارد" at bounding box center [1220, 388] width 584 height 59
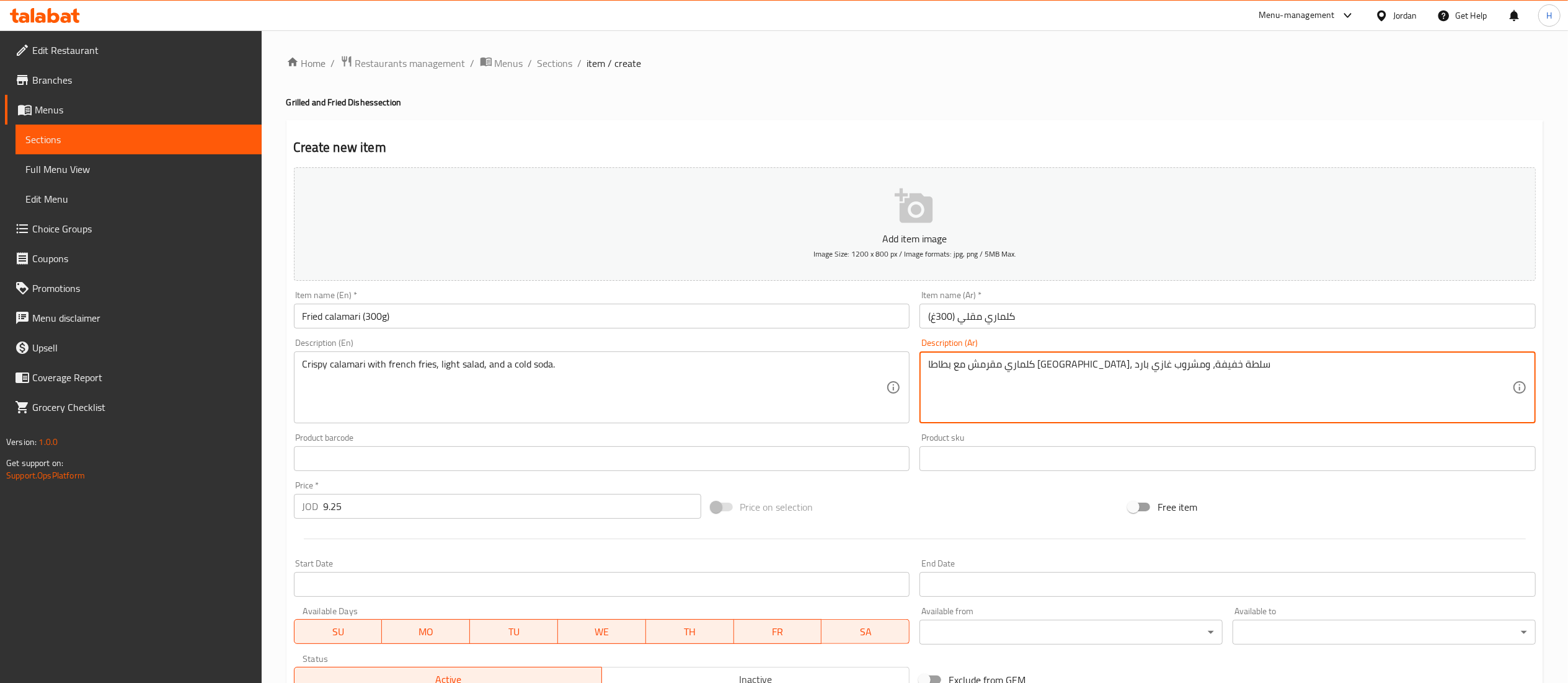
scroll to position [325, 0]
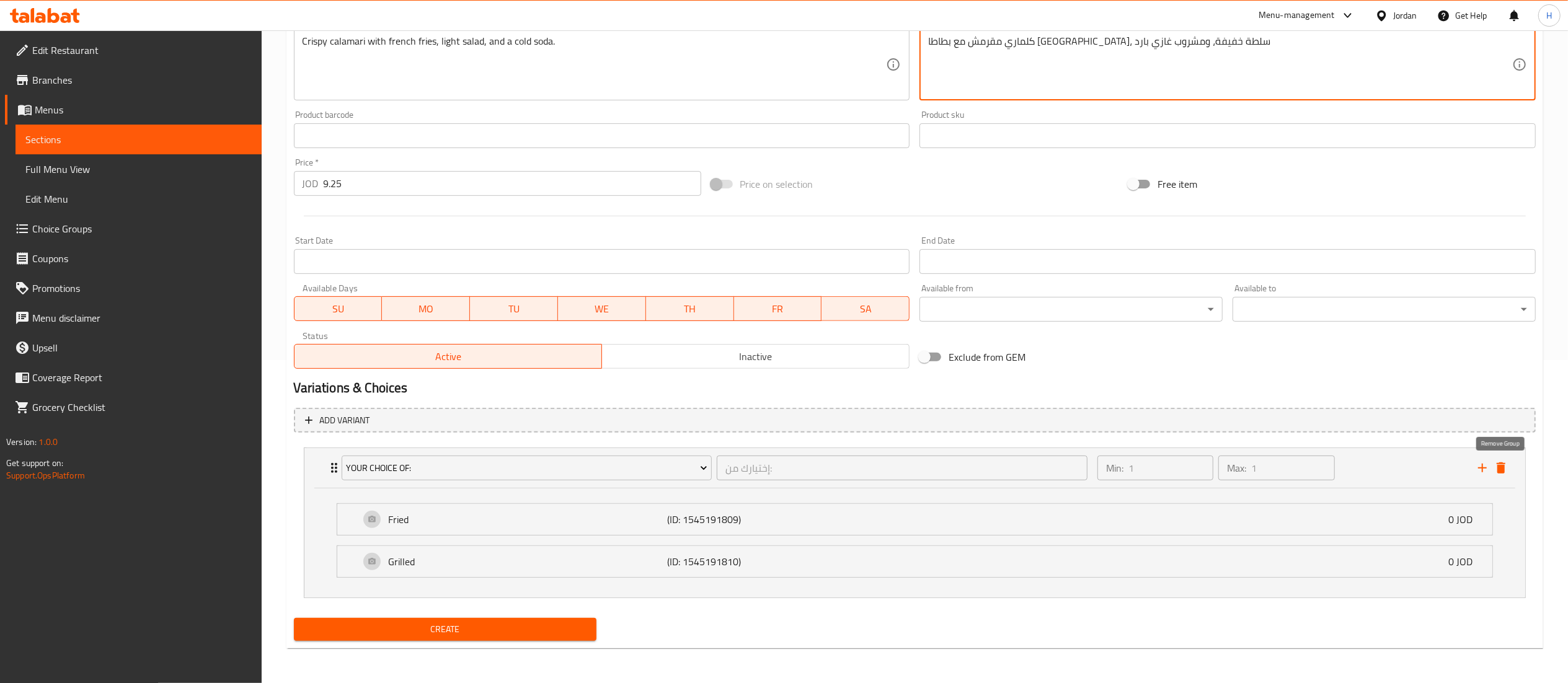
drag, startPoint x: 1503, startPoint y: 464, endPoint x: 1117, endPoint y: 506, distance: 388.3
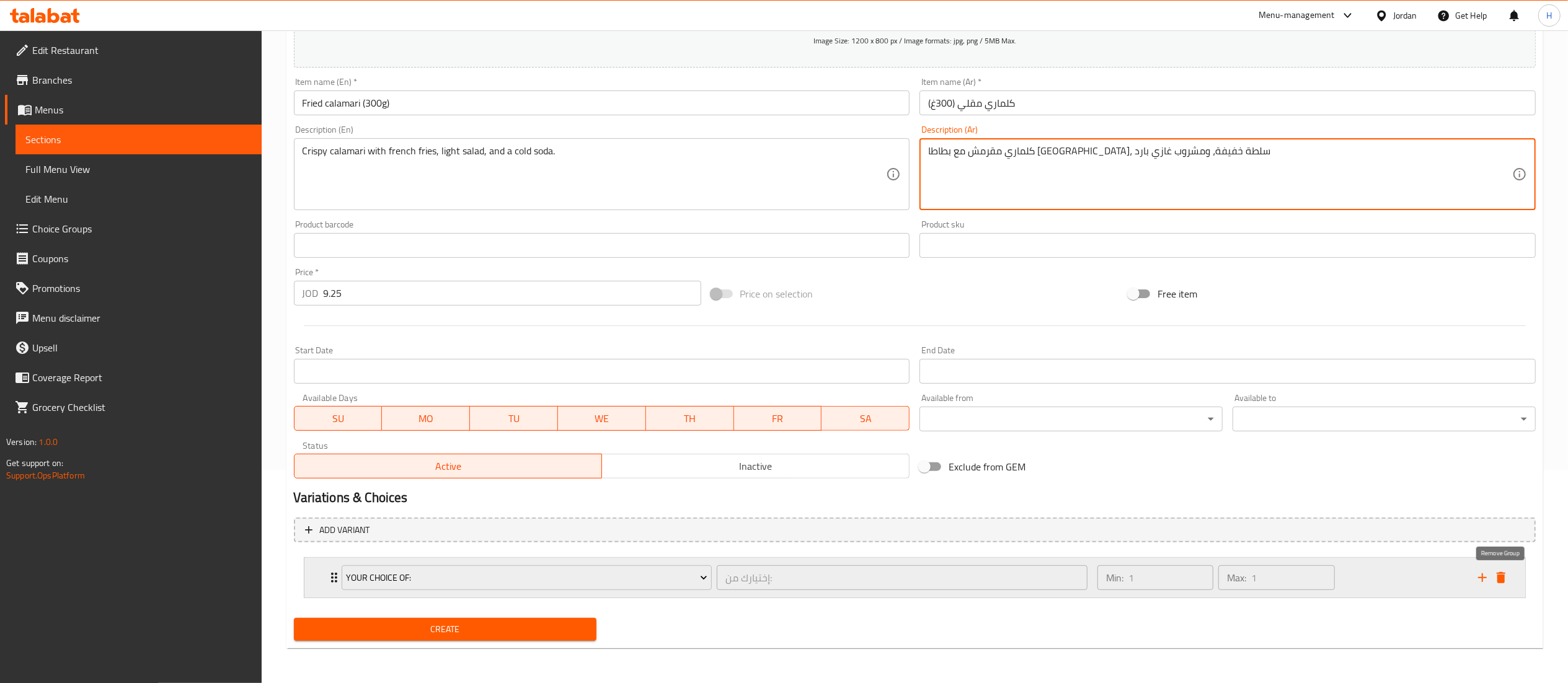
type textarea "كلماري مقرمش مع بطاطا [GEOGRAPHIC_DATA]، سلطة خفيفة، ومشروب غازي بارد"
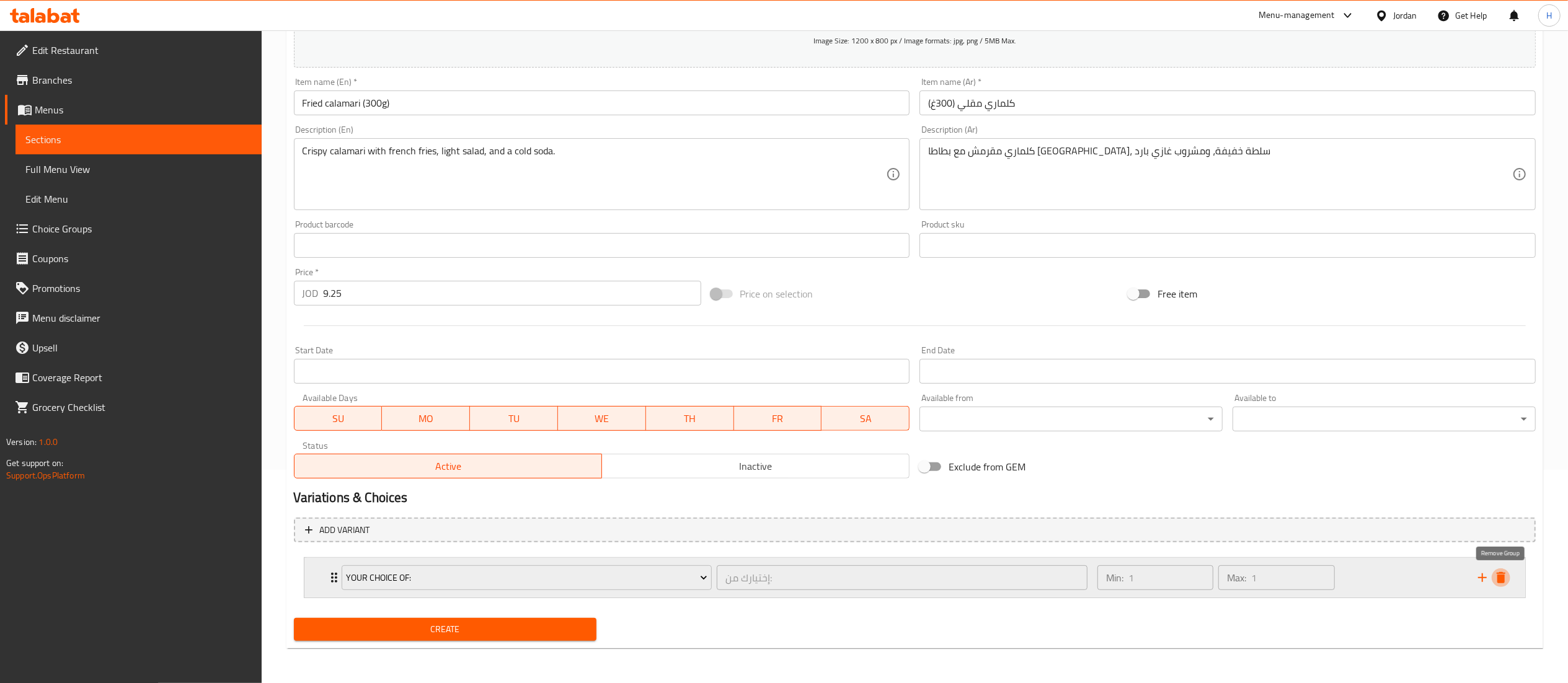
click at [1501, 569] on button "delete" at bounding box center [1501, 577] width 18 height 18
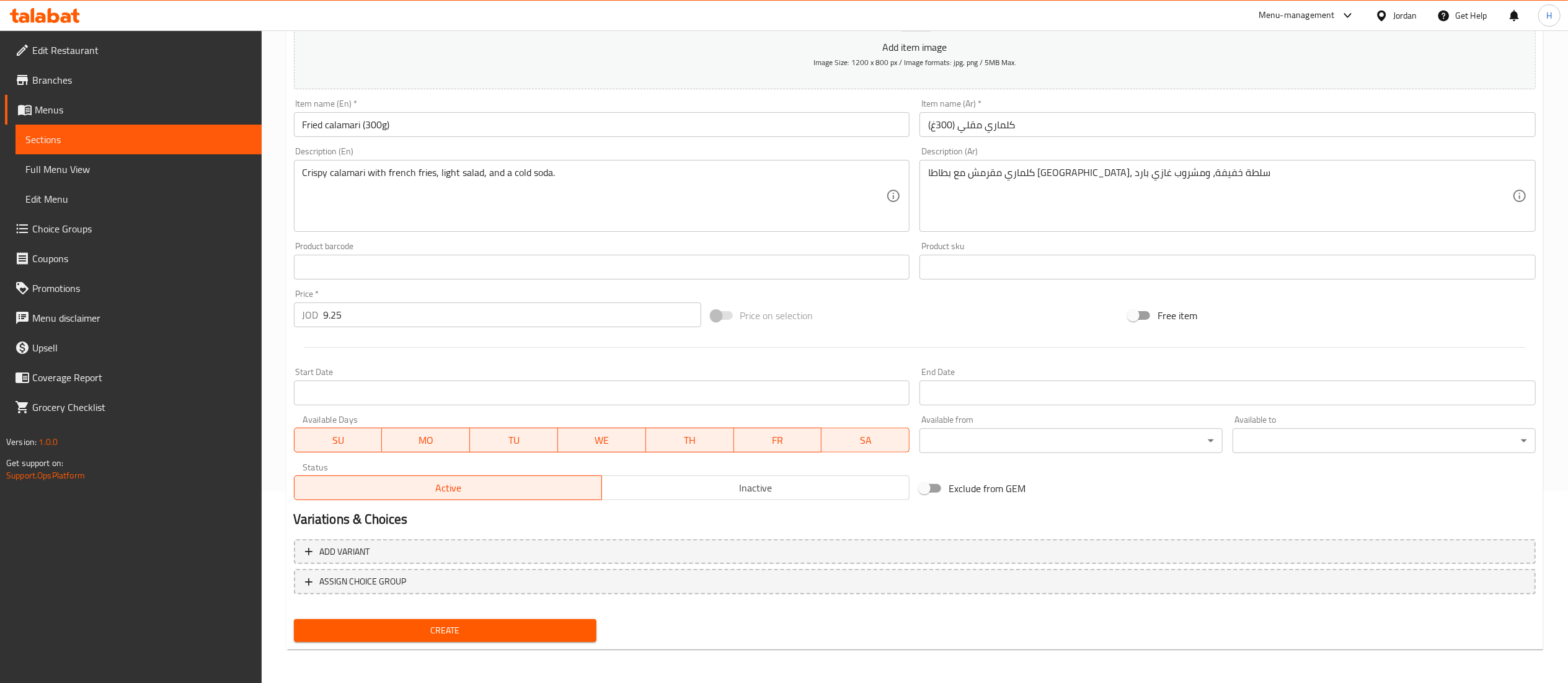
click at [511, 626] on span "Create" at bounding box center [446, 631] width 284 height 15
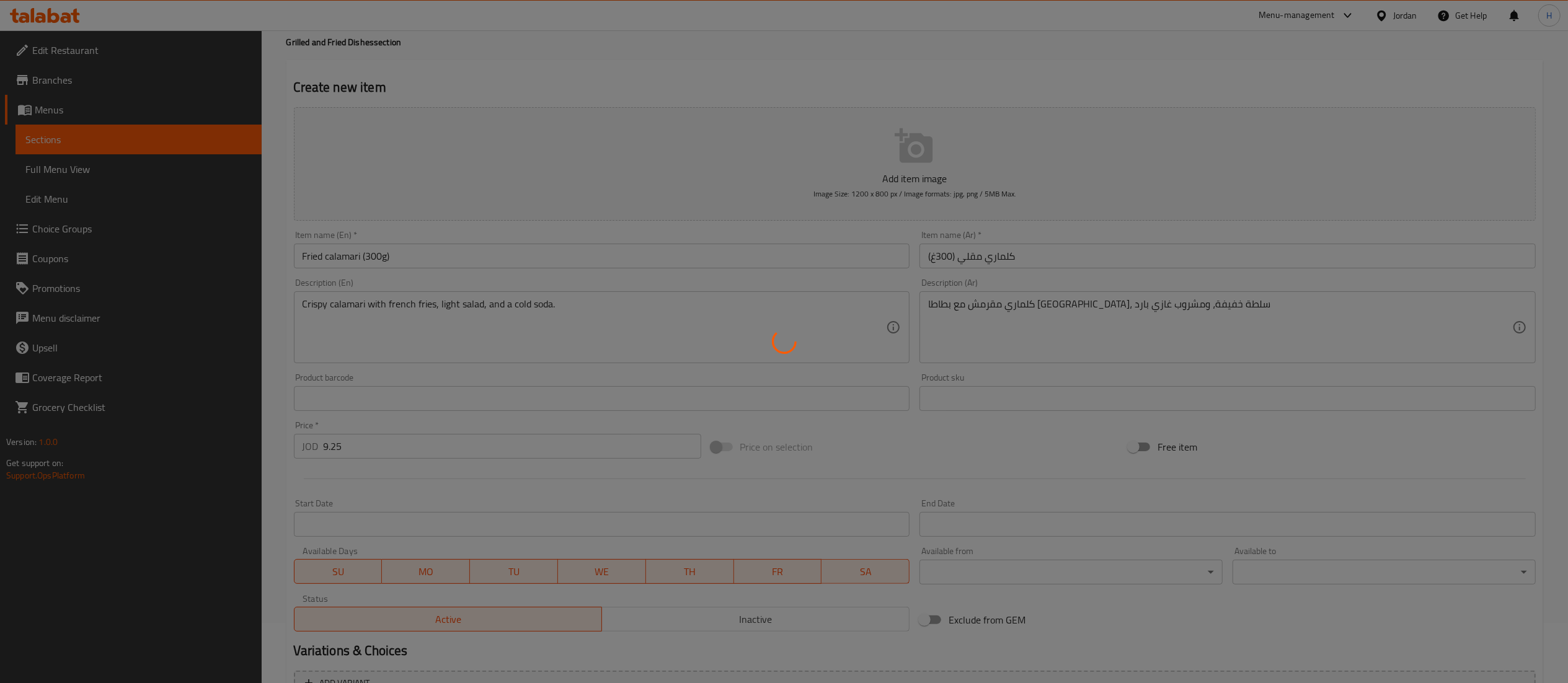
scroll to position [0, 0]
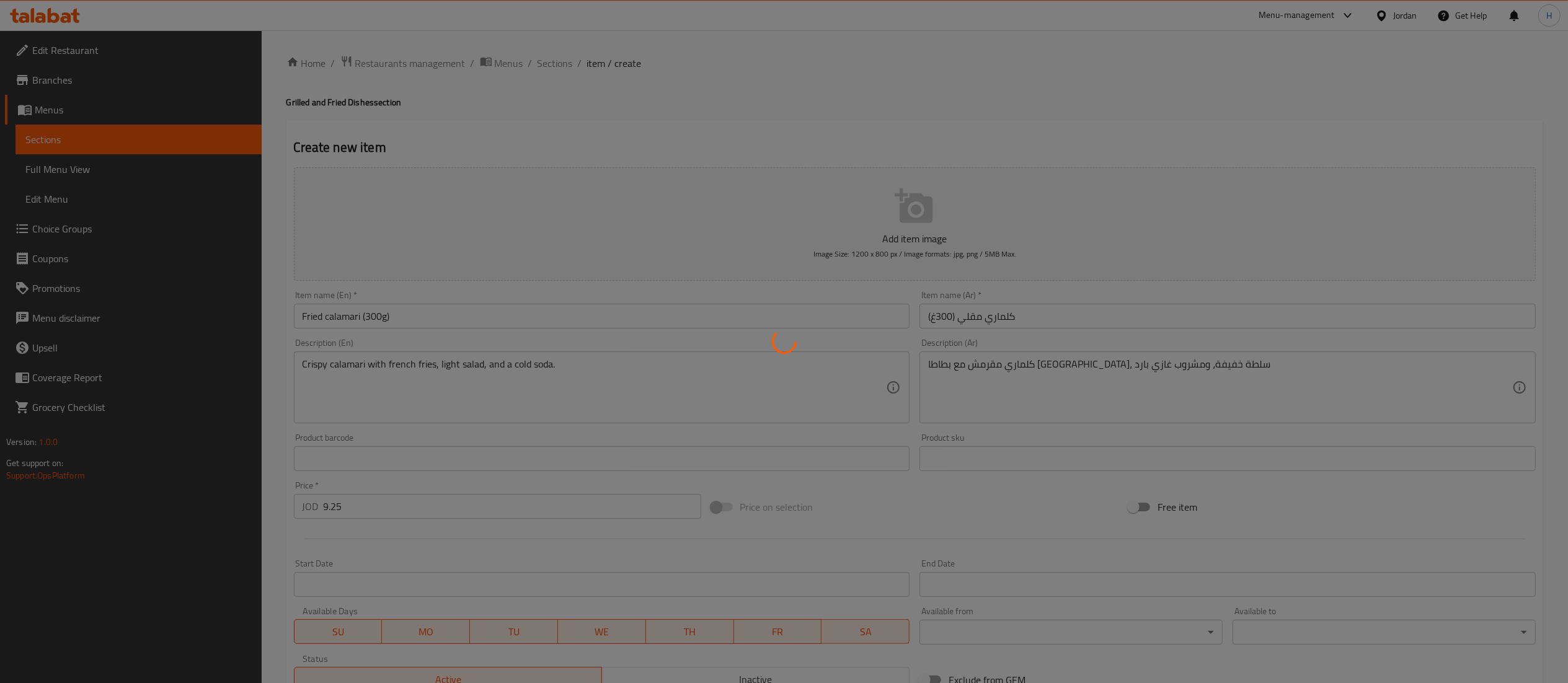
type input "0"
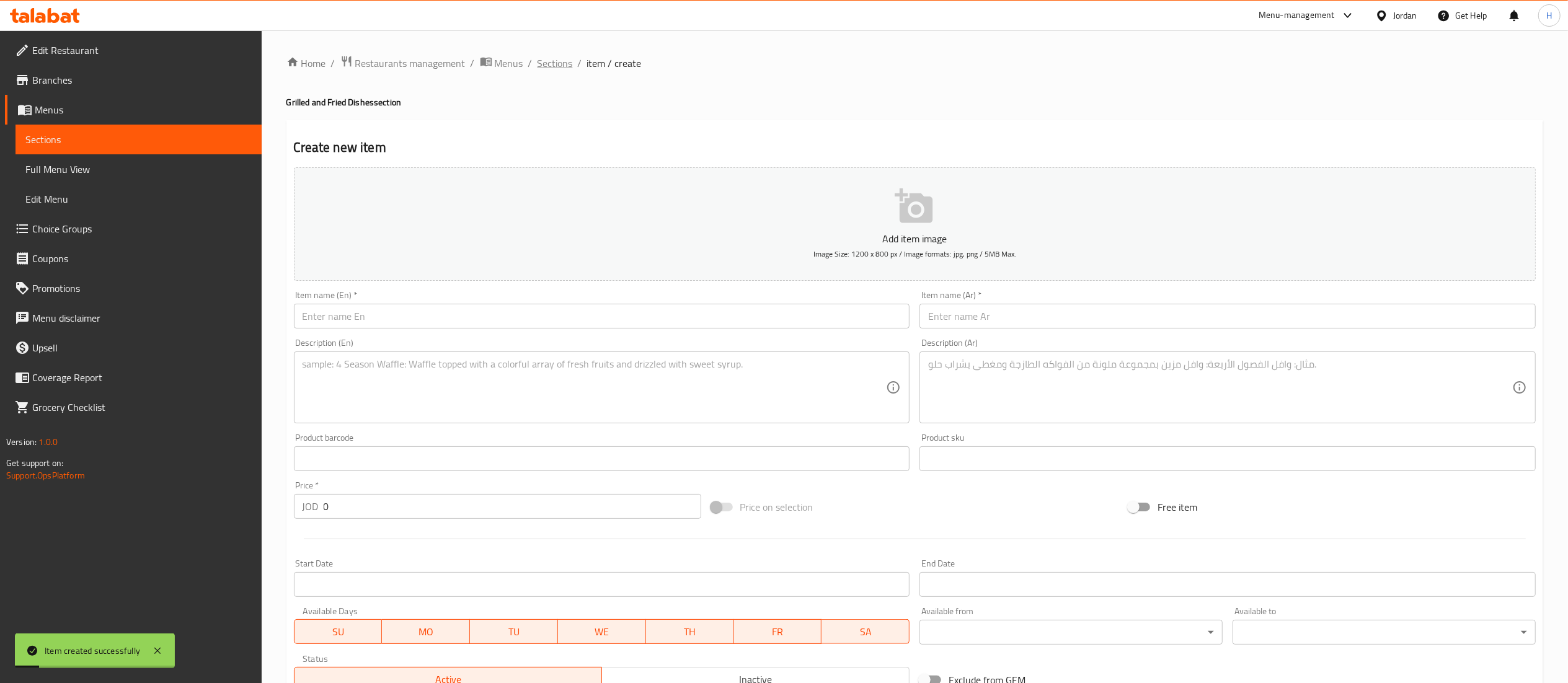
click at [561, 62] on span "Sections" at bounding box center [555, 63] width 36 height 15
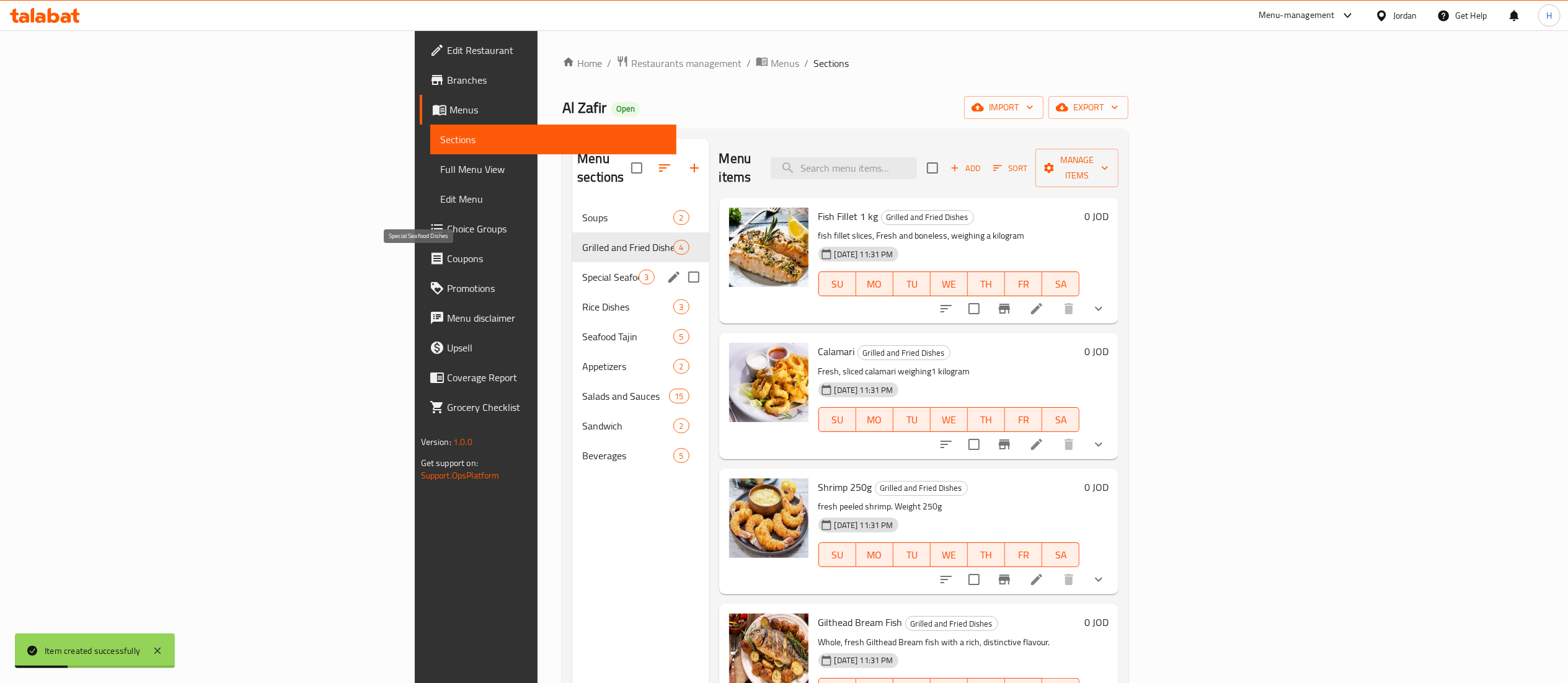
click at [582, 270] on span "Special Seafood Dishes" at bounding box center [610, 277] width 57 height 15
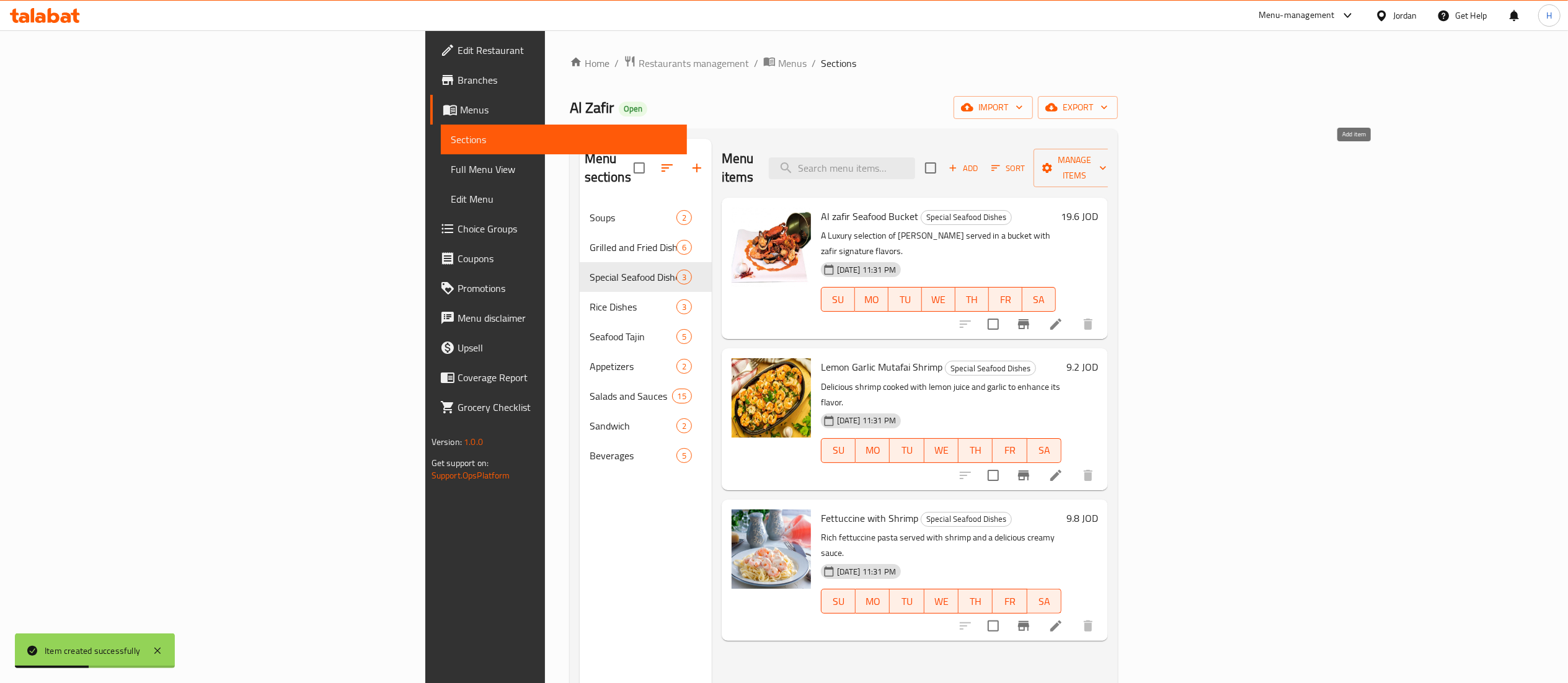
click at [980, 161] on span "Add" at bounding box center [963, 168] width 34 height 14
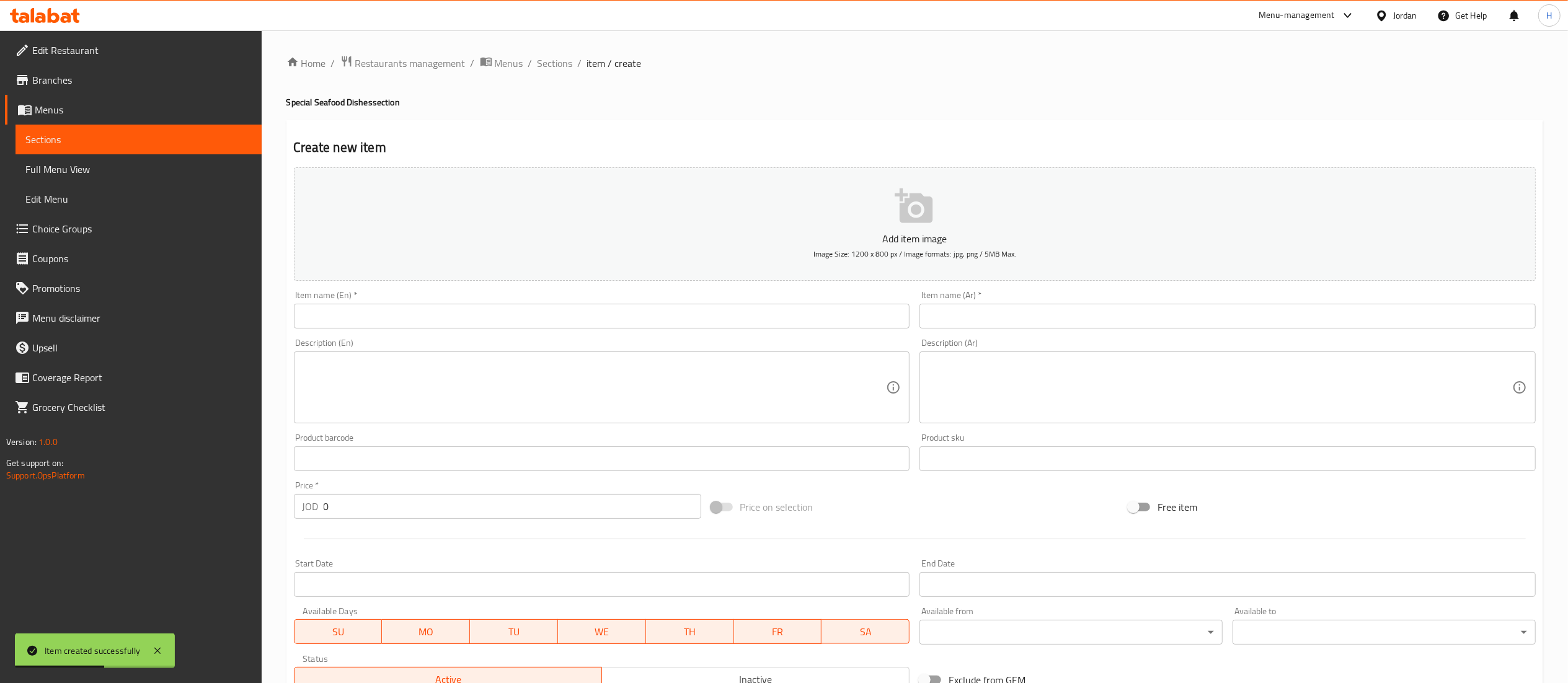
click at [451, 328] on input "text" at bounding box center [602, 316] width 616 height 25
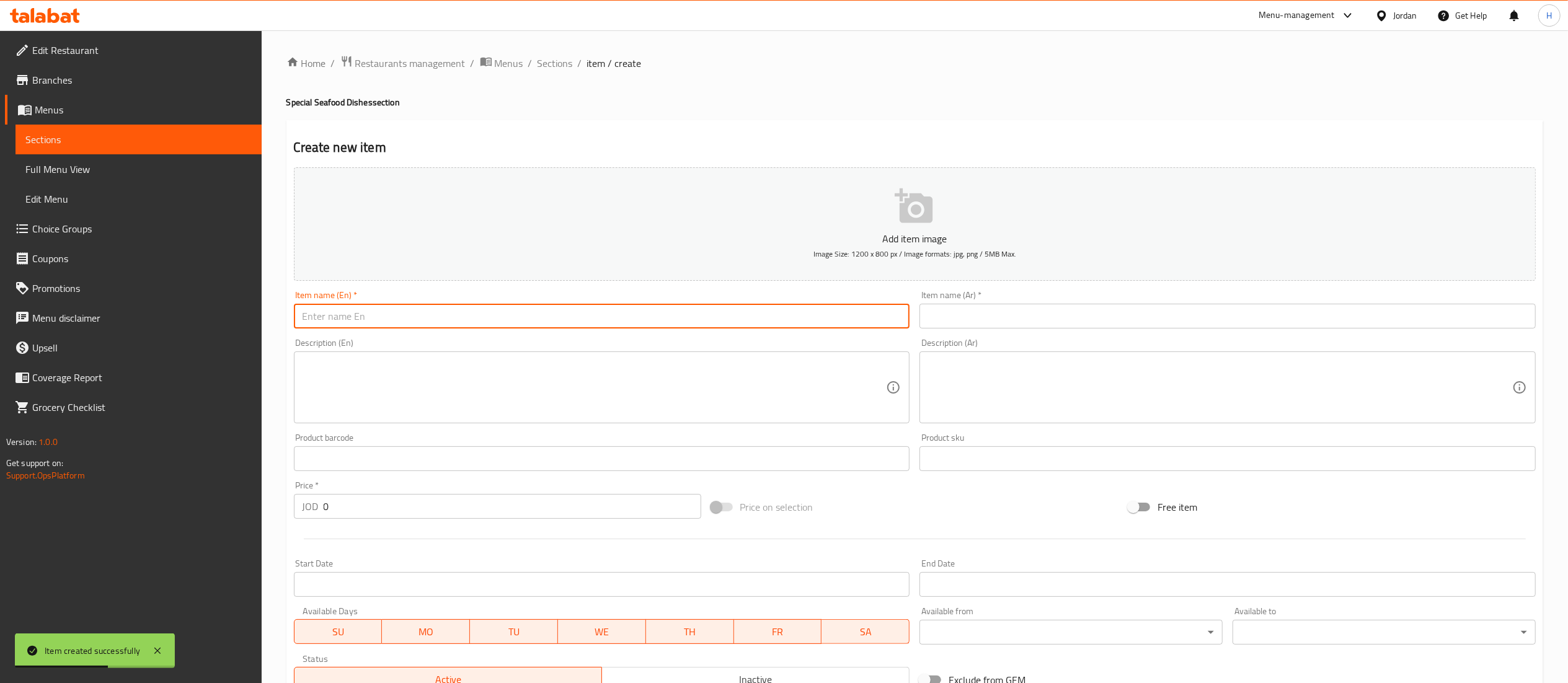
paste input "Mutafa calamari"
type input "Mutafa calamari"
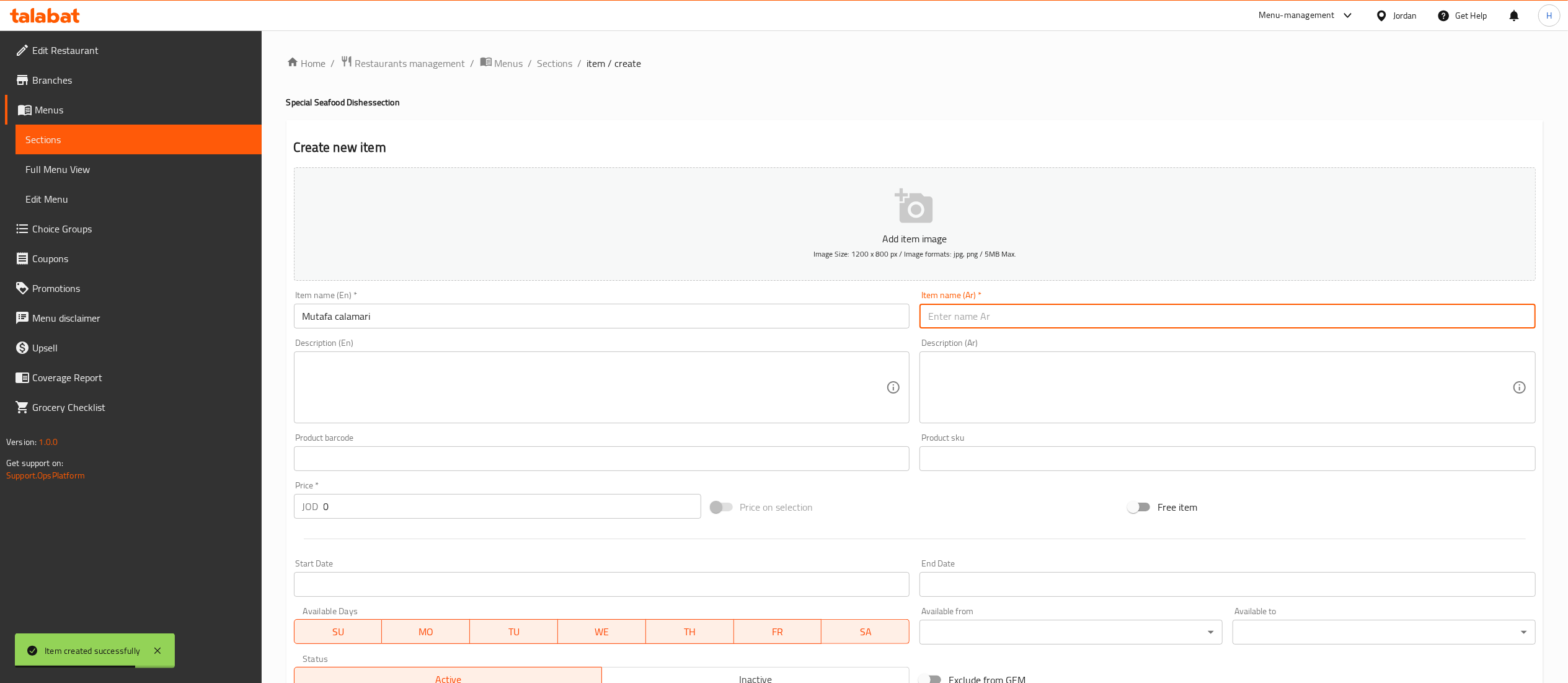
paste input "[PERSON_NAME]"
type input "[PERSON_NAME]"
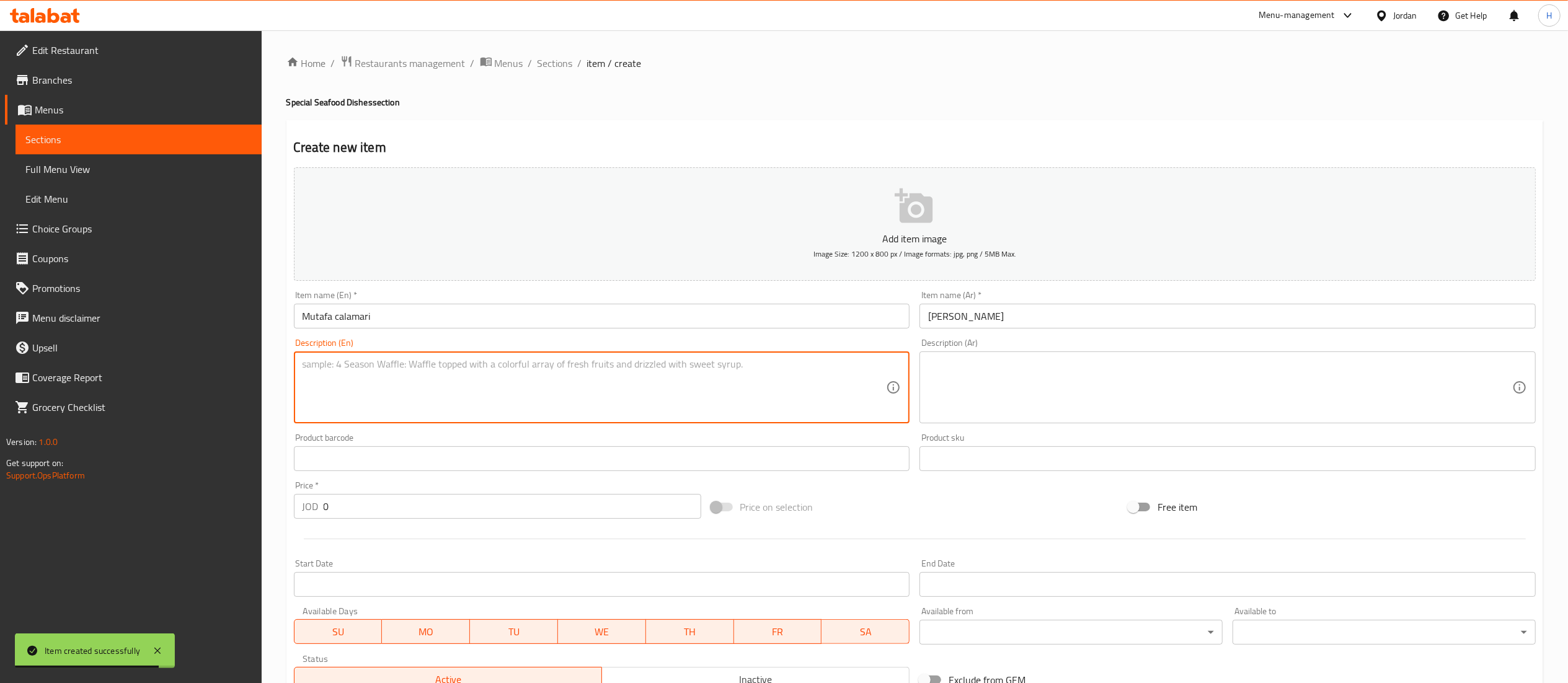
paste textarea "Calamari cooked with garlic and lemon served with rice, bread, salad and a soft…"
type textarea "Calamari cooked with garlic and lemon served with rice, bread, salad and a soft…"
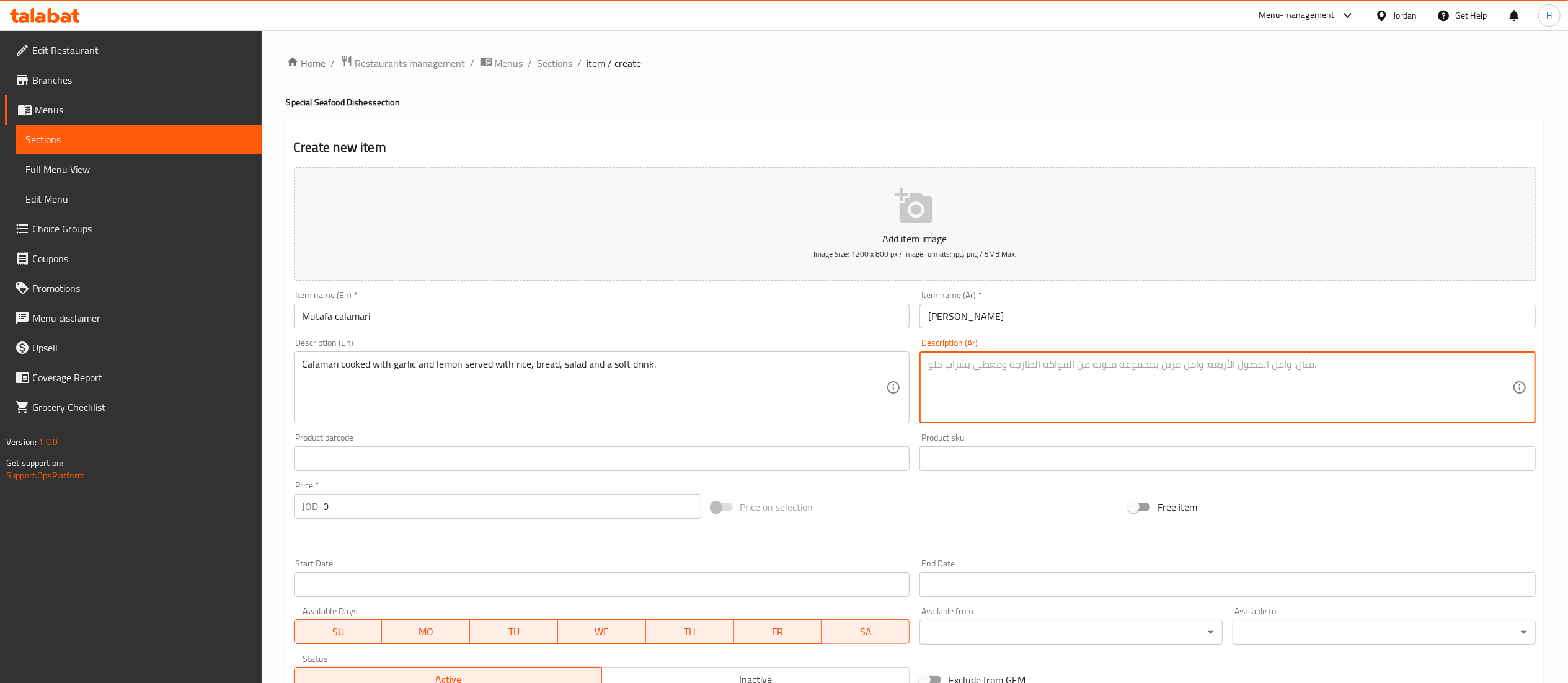
paste textarea "كلماري مطهو بالثوم والليمون يقدم مع أرز، خبز، سلطة ومشروب غازي."
type textarea "كلماري مطهو بالثوم والليمون يقدم مع أرز، خبز، سلطة ومشروب غازي."
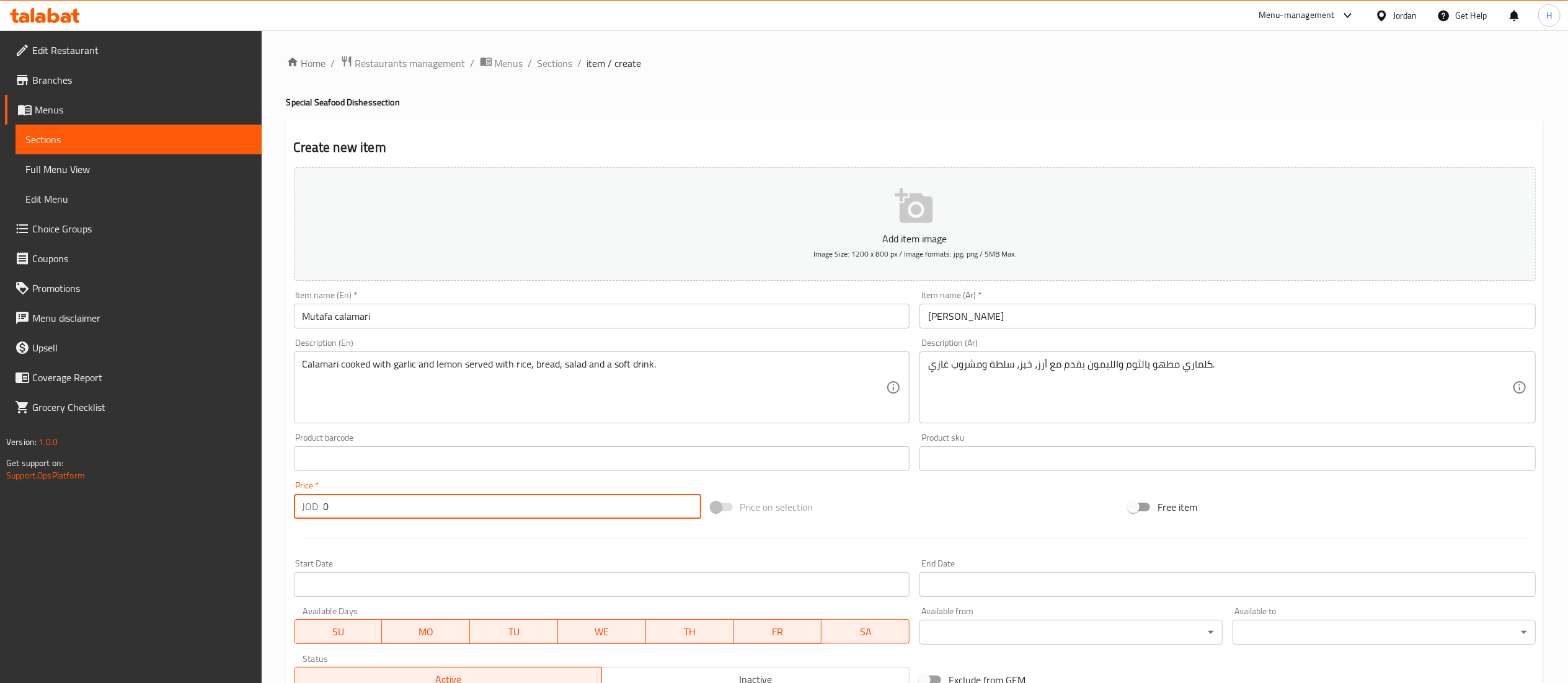
click at [419, 514] on input "0" at bounding box center [512, 506] width 378 height 25
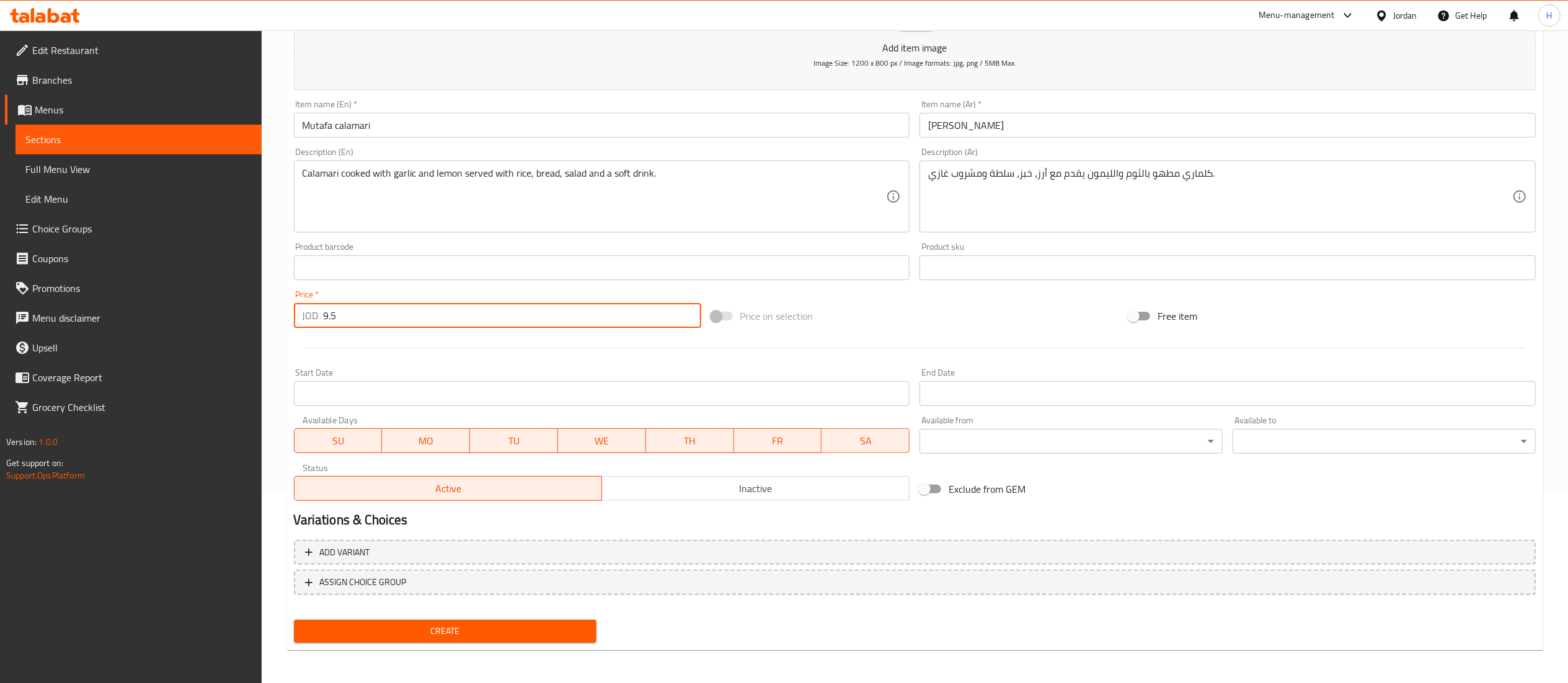
scroll to position [191, 0]
type input "9.5"
click at [365, 647] on div "Create new item Add item image Image Size: 1200 x 800 px / Image formats: jpg, …" at bounding box center [914, 289] width 1256 height 722
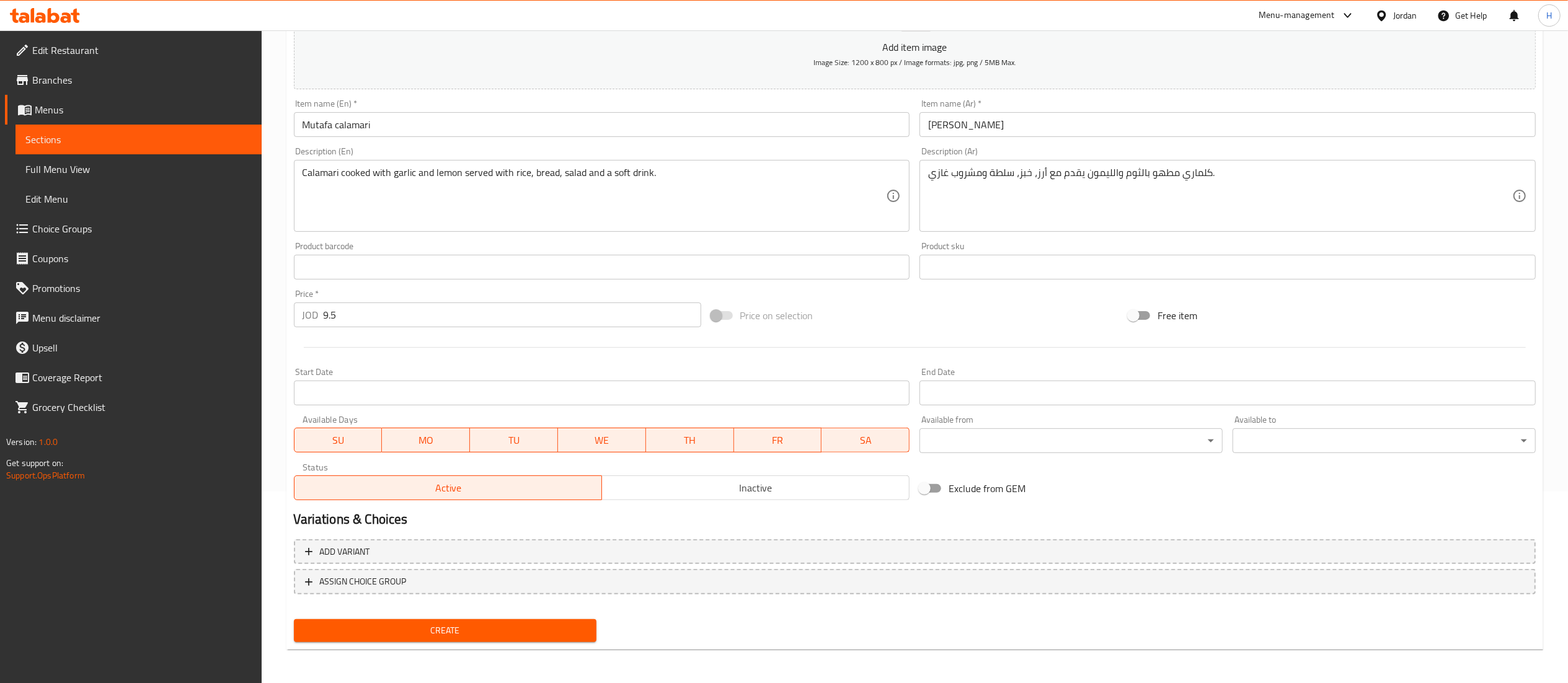
click at [362, 630] on span "Create" at bounding box center [446, 631] width 284 height 15
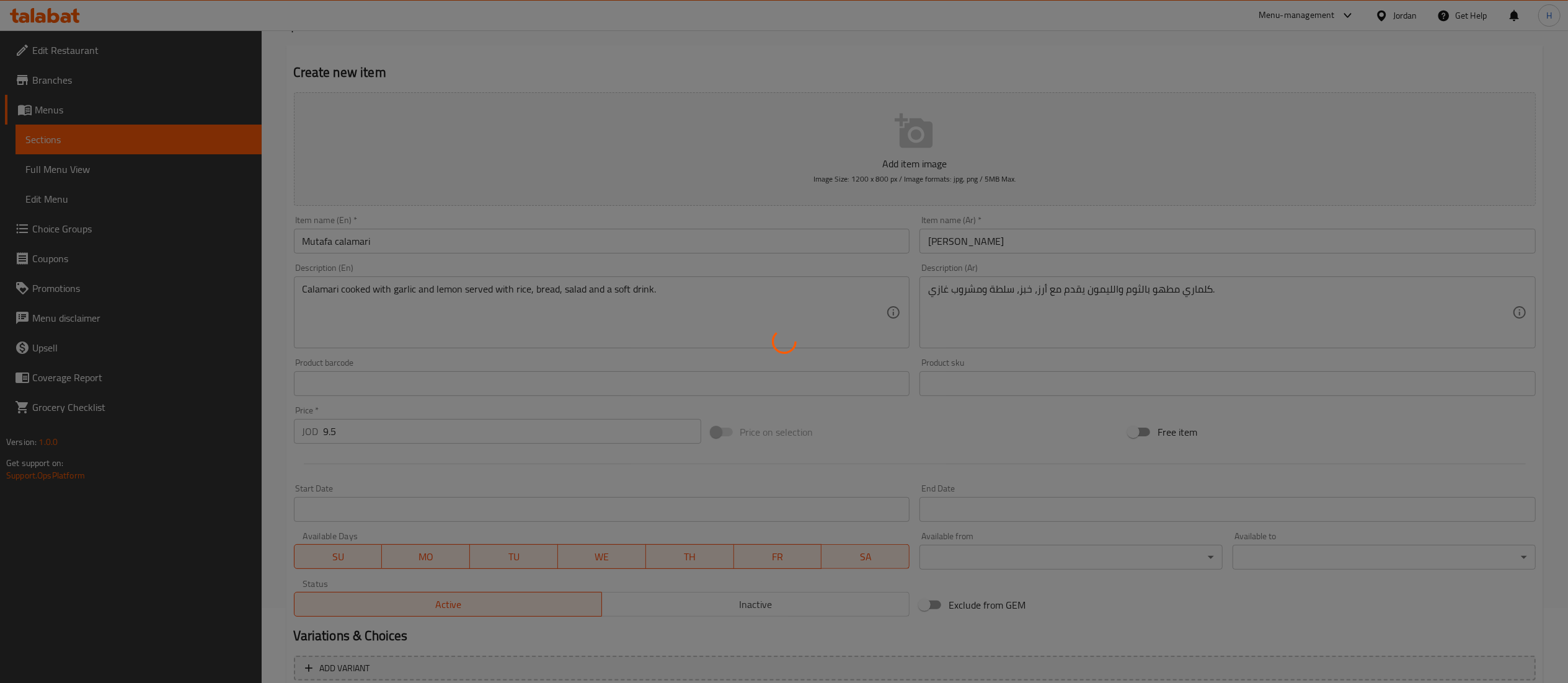
scroll to position [0, 0]
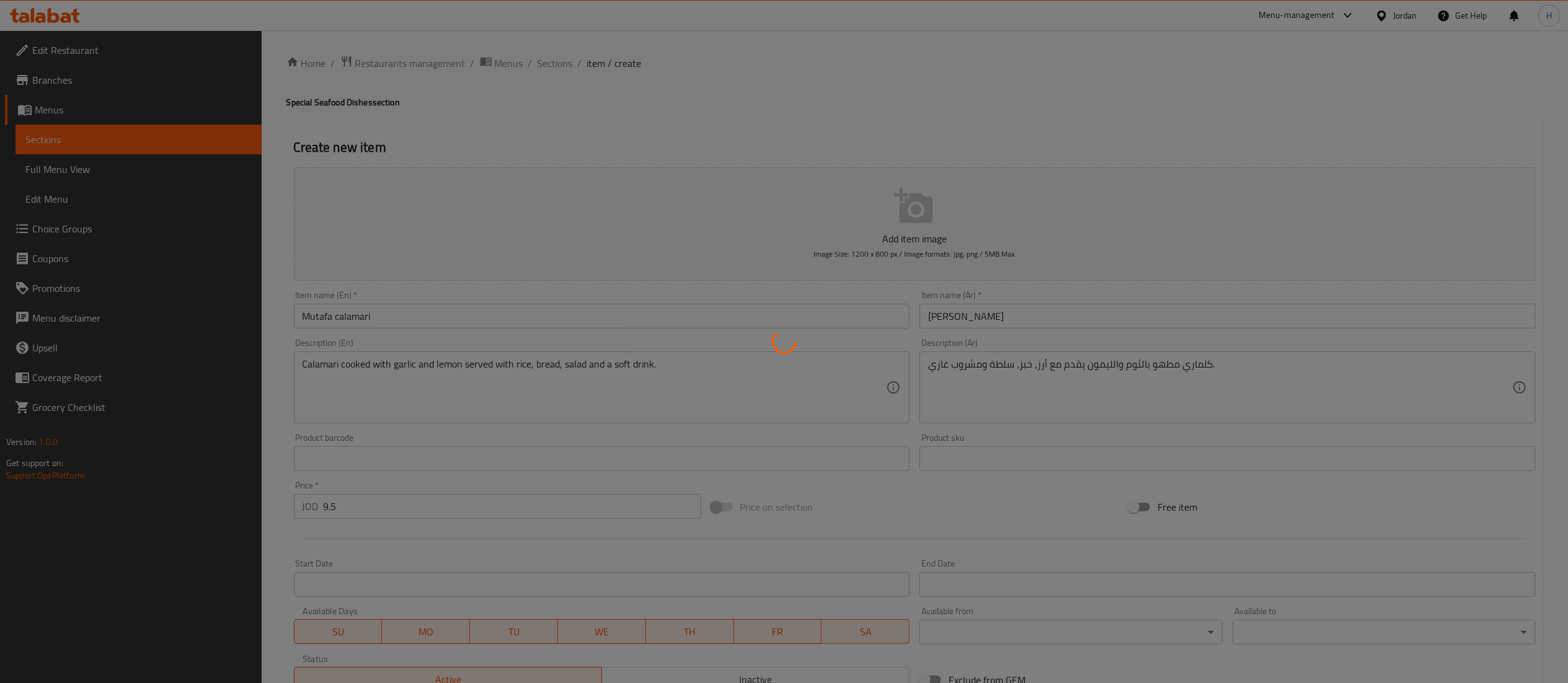
type input "0"
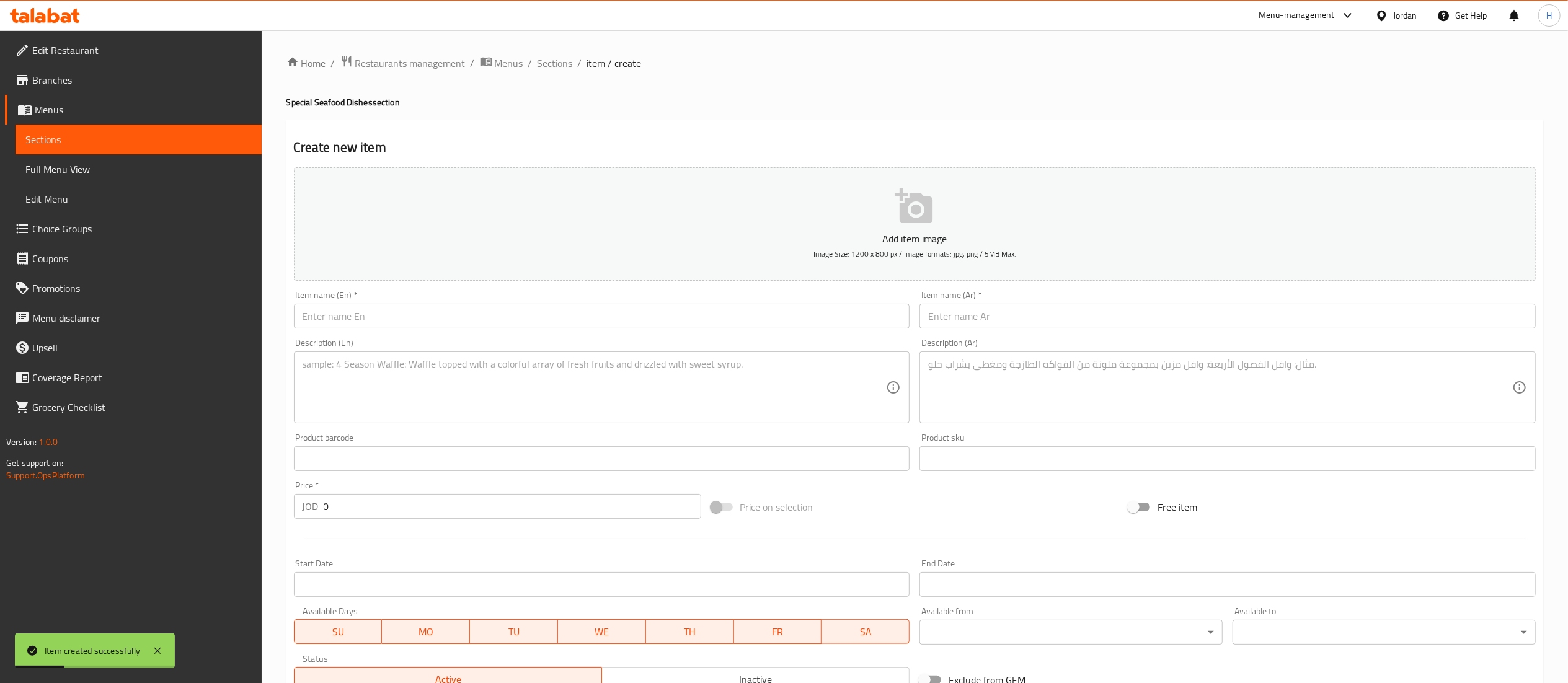
click at [561, 64] on span "Sections" at bounding box center [555, 63] width 36 height 15
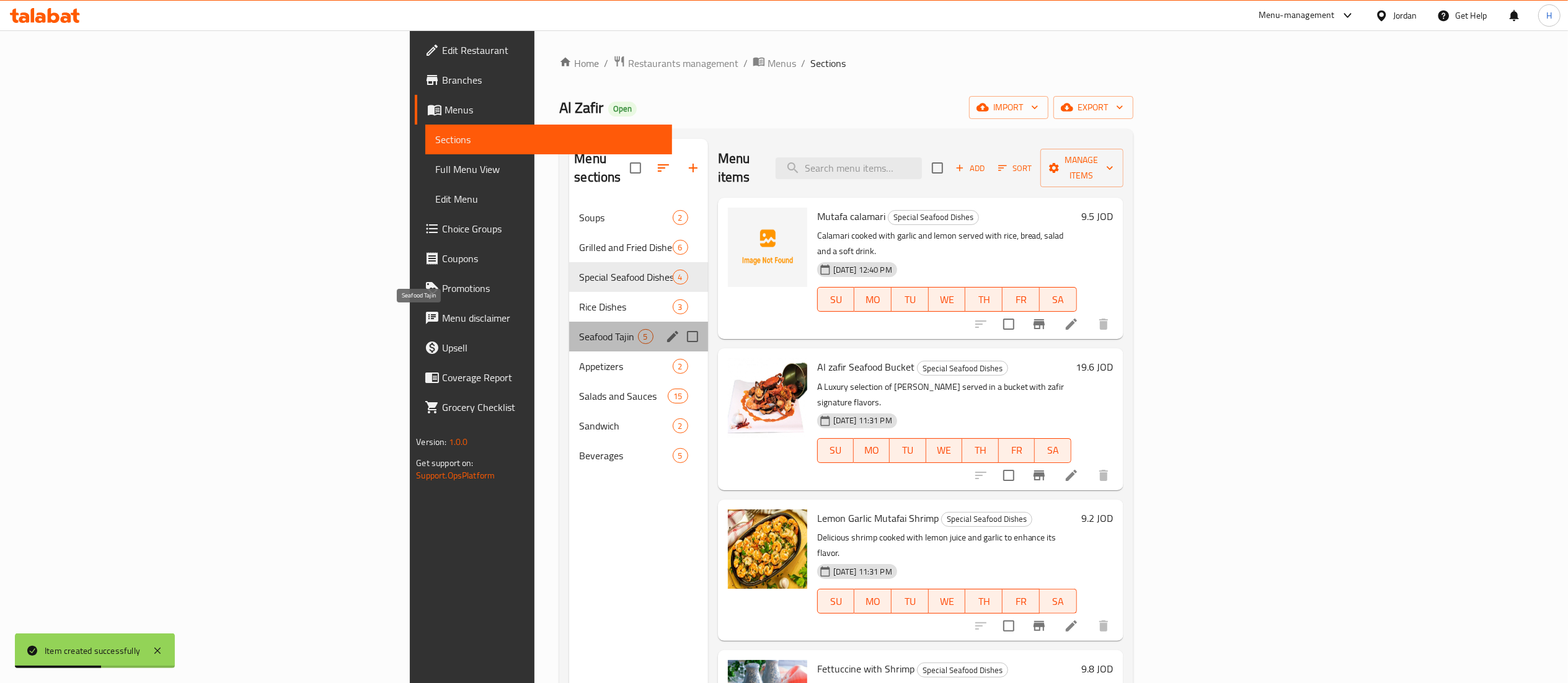
click at [579, 329] on span "Seafood Tajin" at bounding box center [609, 336] width 58 height 15
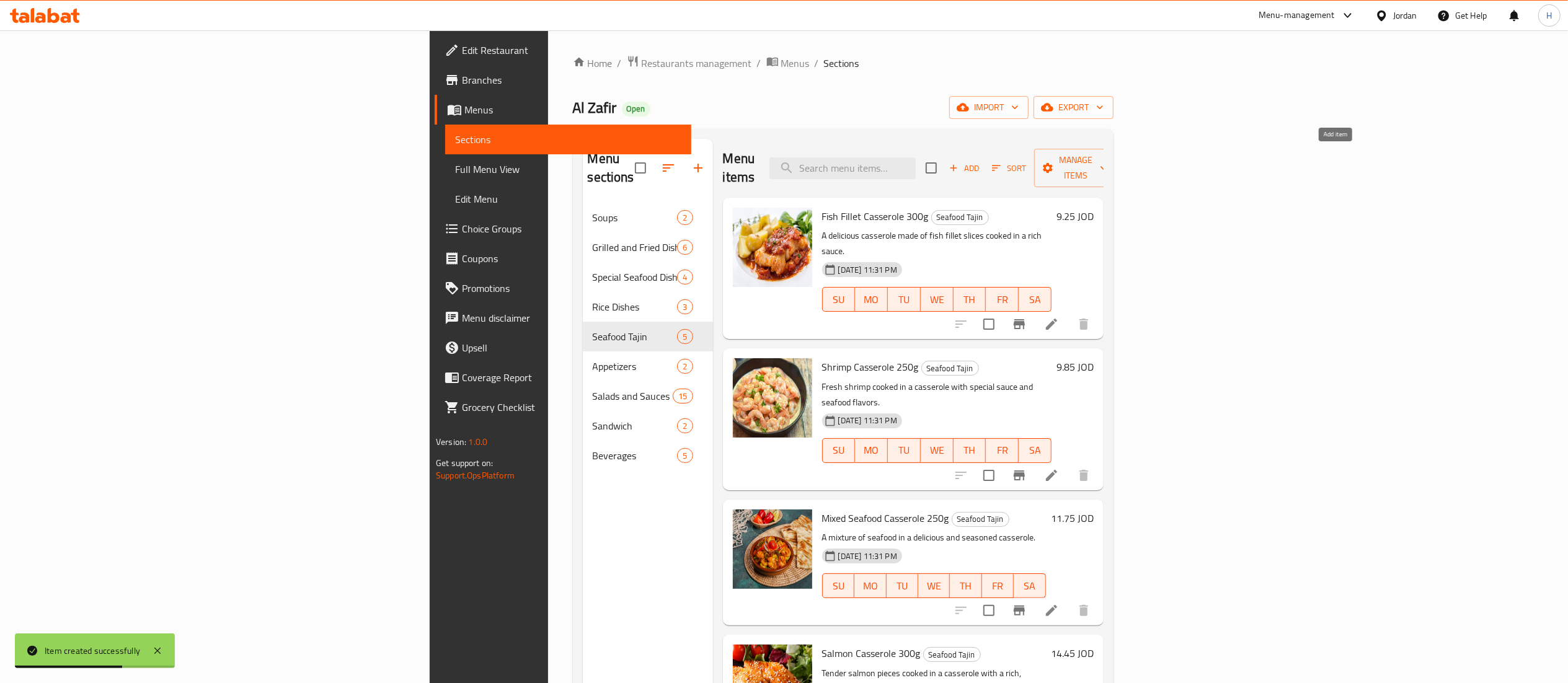
click at [980, 161] on span "Add" at bounding box center [964, 168] width 34 height 14
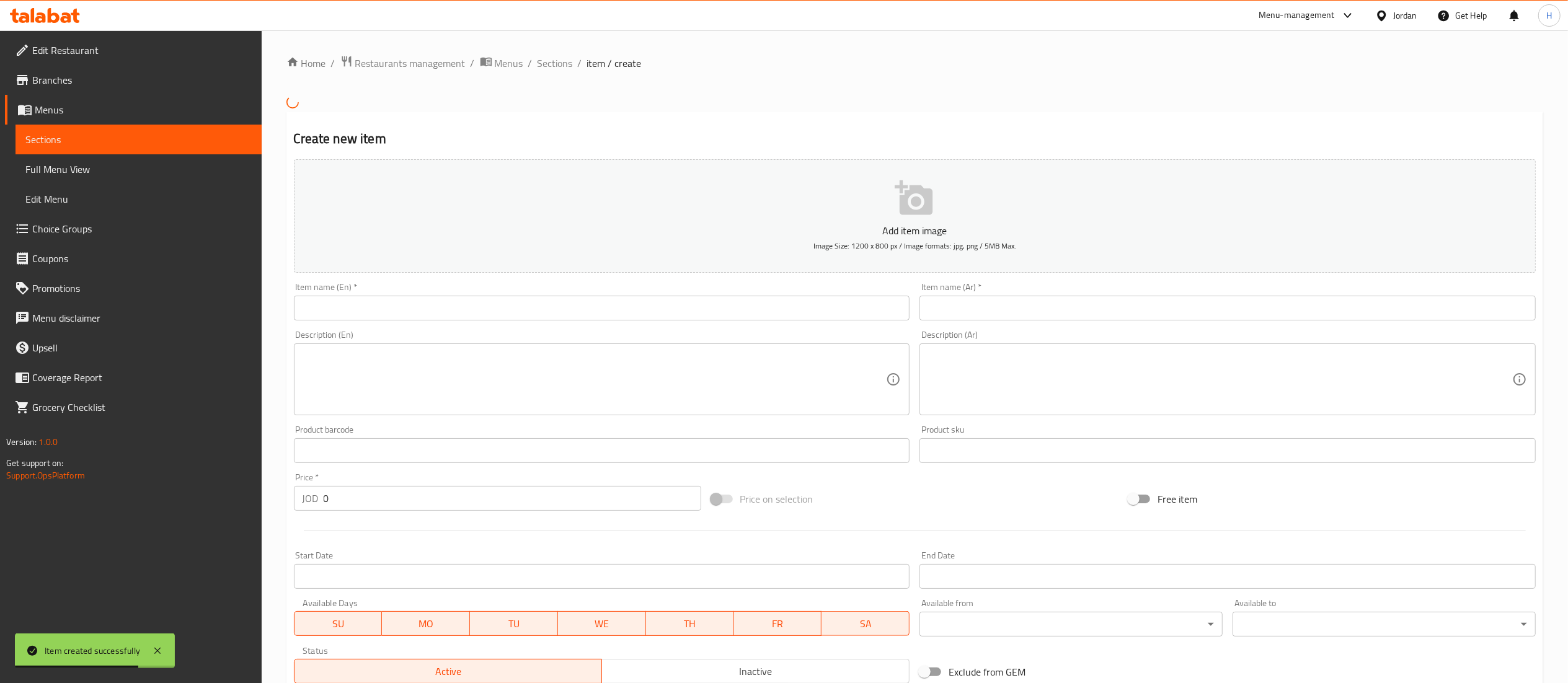
click at [567, 290] on div "Item name (En)   * Item name (En) *" at bounding box center [602, 301] width 616 height 38
click at [568, 302] on input "text" at bounding box center [602, 308] width 616 height 25
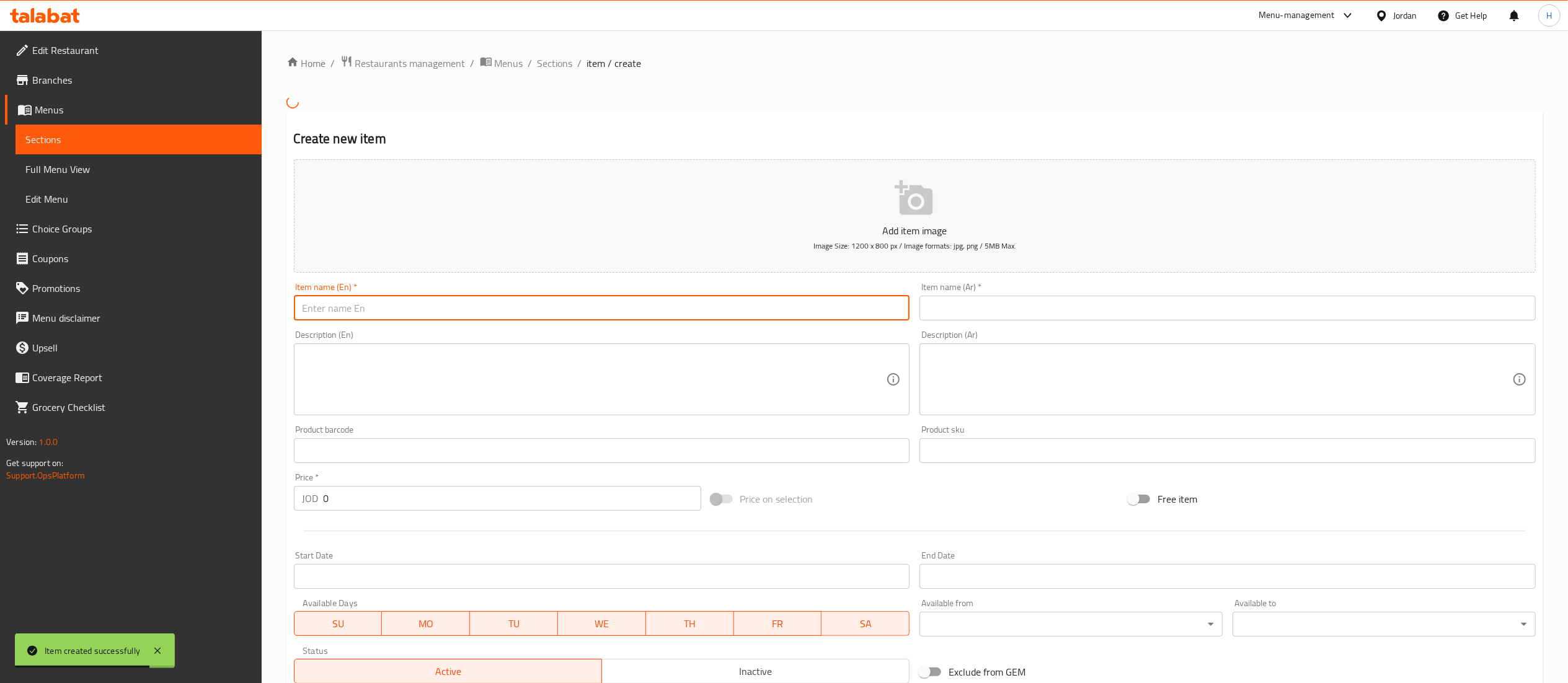
paste input "Seafood Tajin"
drag, startPoint x: 381, startPoint y: 312, endPoint x: 174, endPoint y: 279, distance: 209.6
click at [77, 280] on div "Edit Restaurant Branches Menus Sections Full Menu View Edit Menu Choice Groups …" at bounding box center [784, 449] width 1568 height 838
paste input "Calamari casserole"
type input "Calamari casserole"
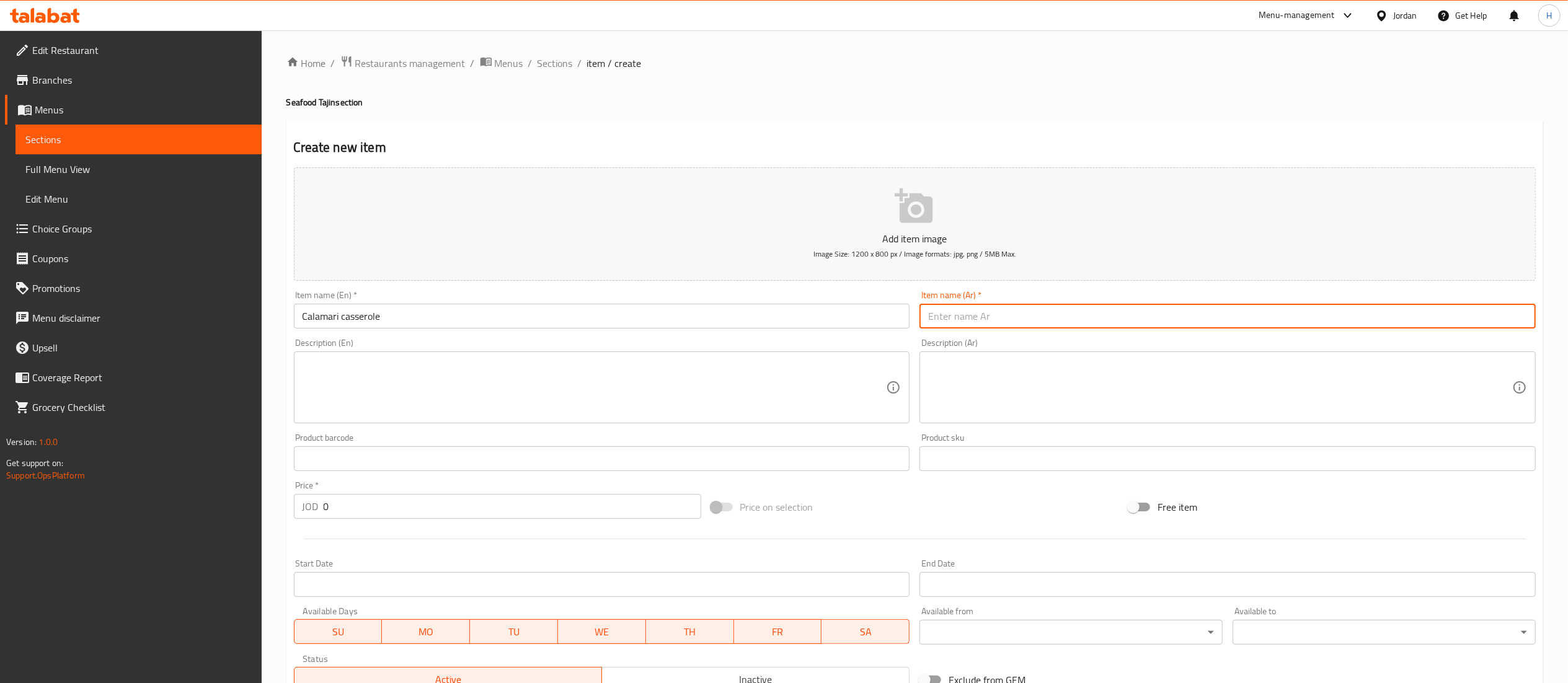
paste input "طاجن كلماري"
type input "طاجن كلماري"
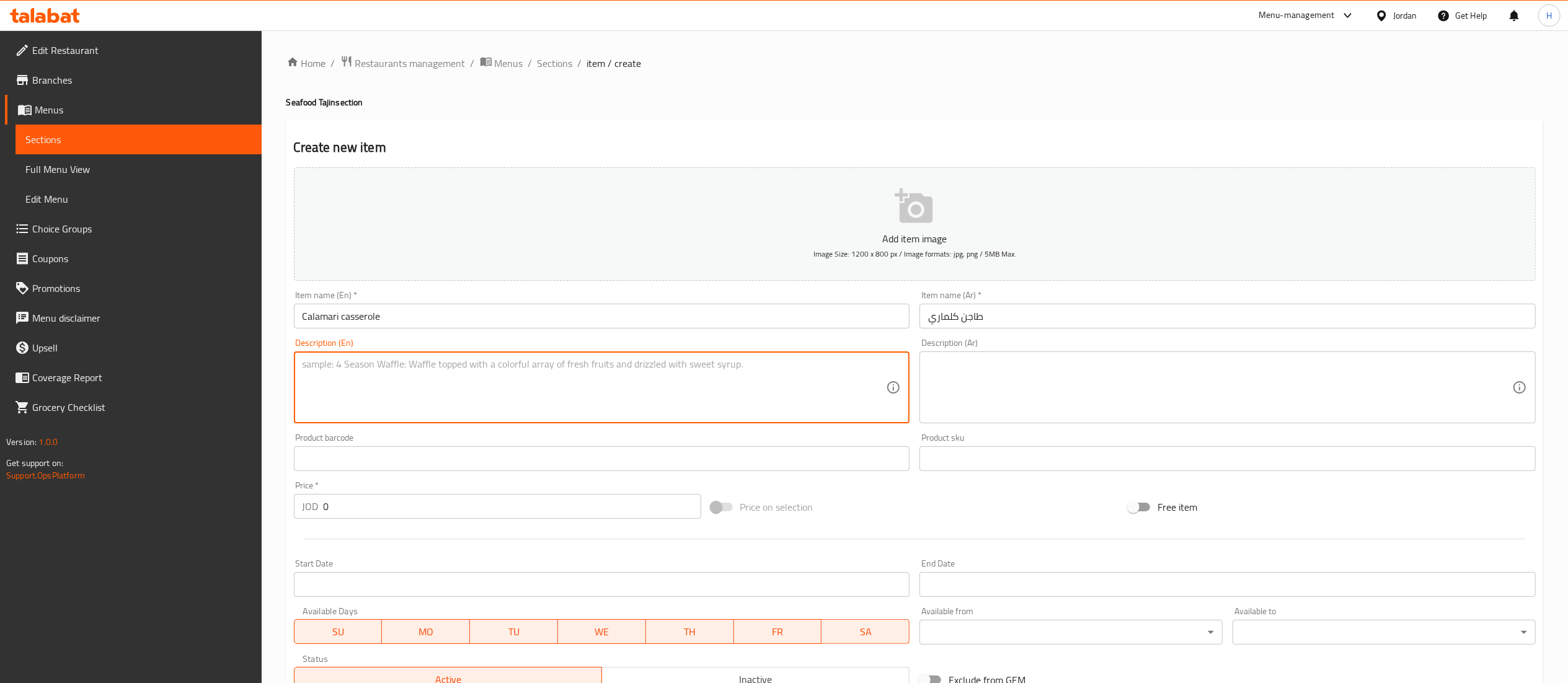
paste textarea "Oven-baked calamari casserole with a special mixture, served with salad, bread …"
type textarea "Oven-baked calamari casserole with a special mixture, served with salad, bread …"
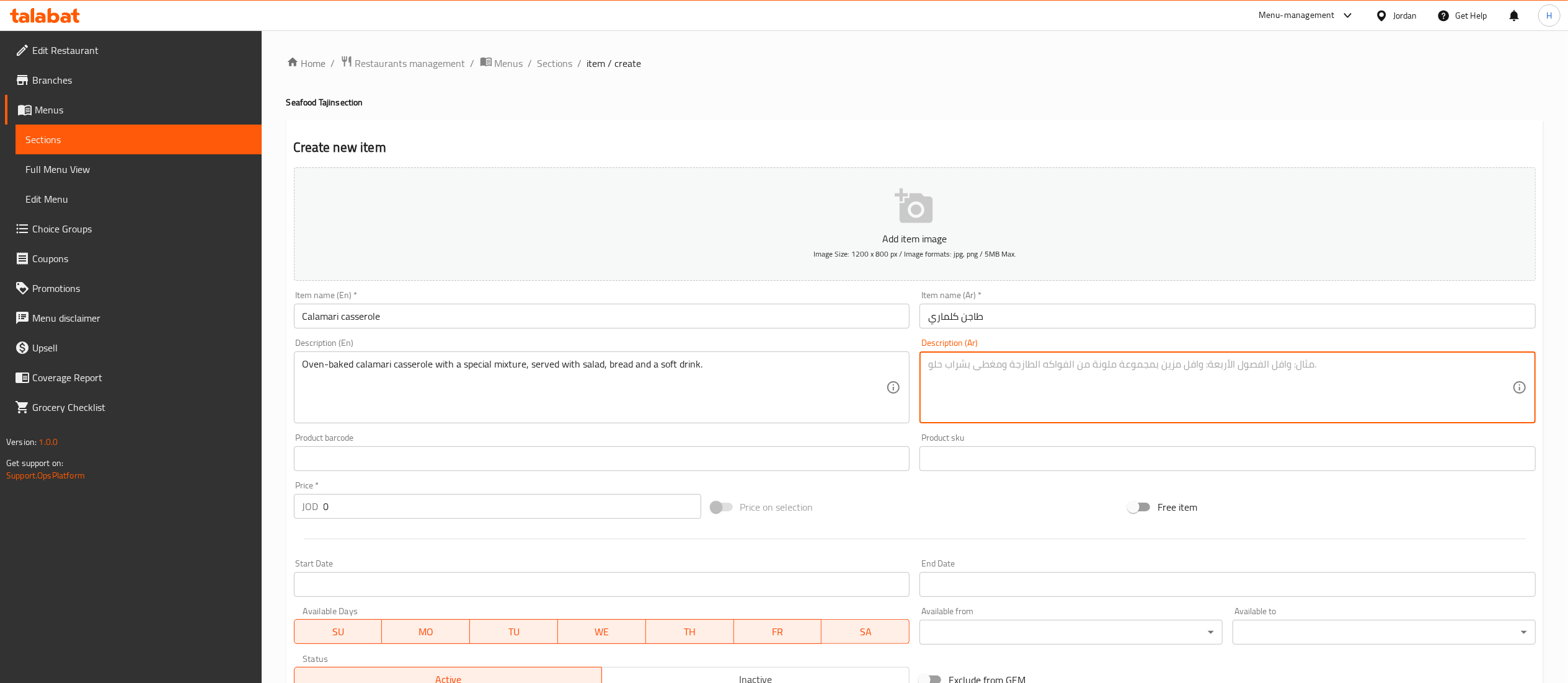
paste textarea "طاجن كلماري بالفرن مع خلطة خاصة، يقدم مع سلطة وخبز ومشروب غازي."
type textarea "طاجن كلماري بالفرن مع خلطة خاصة، يقدم مع سلطة وخبز ومشروب غازي."
click at [442, 495] on input "0" at bounding box center [512, 506] width 378 height 25
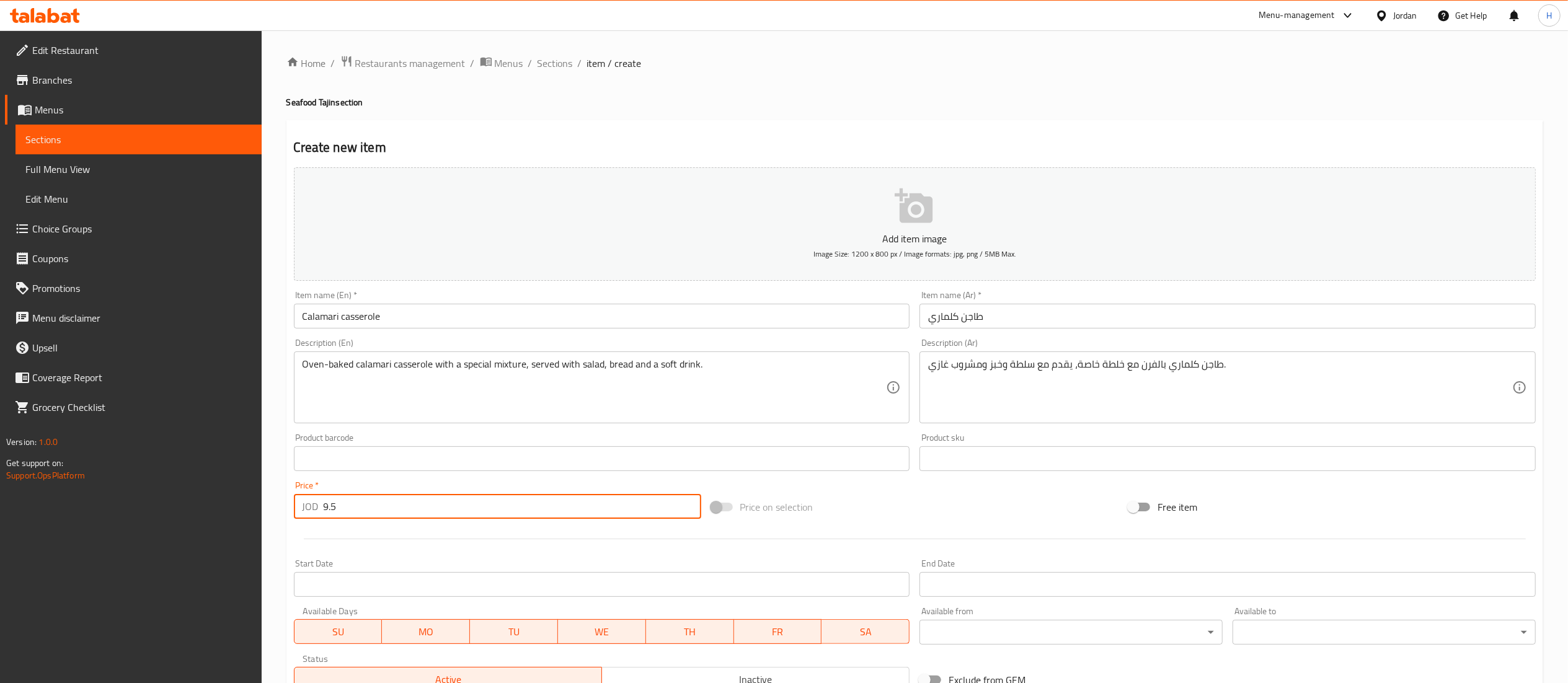
type input "9.5"
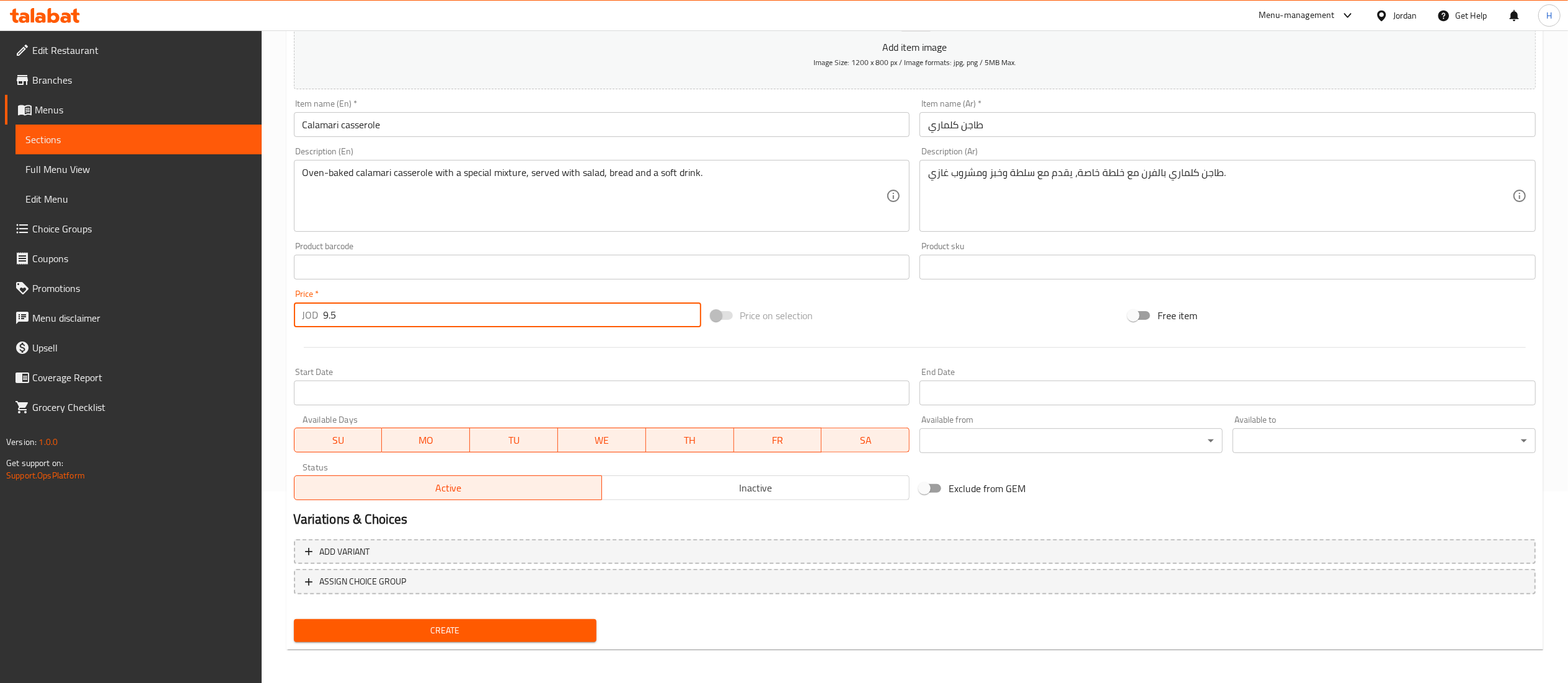
click at [437, 623] on span "Create" at bounding box center [446, 631] width 284 height 15
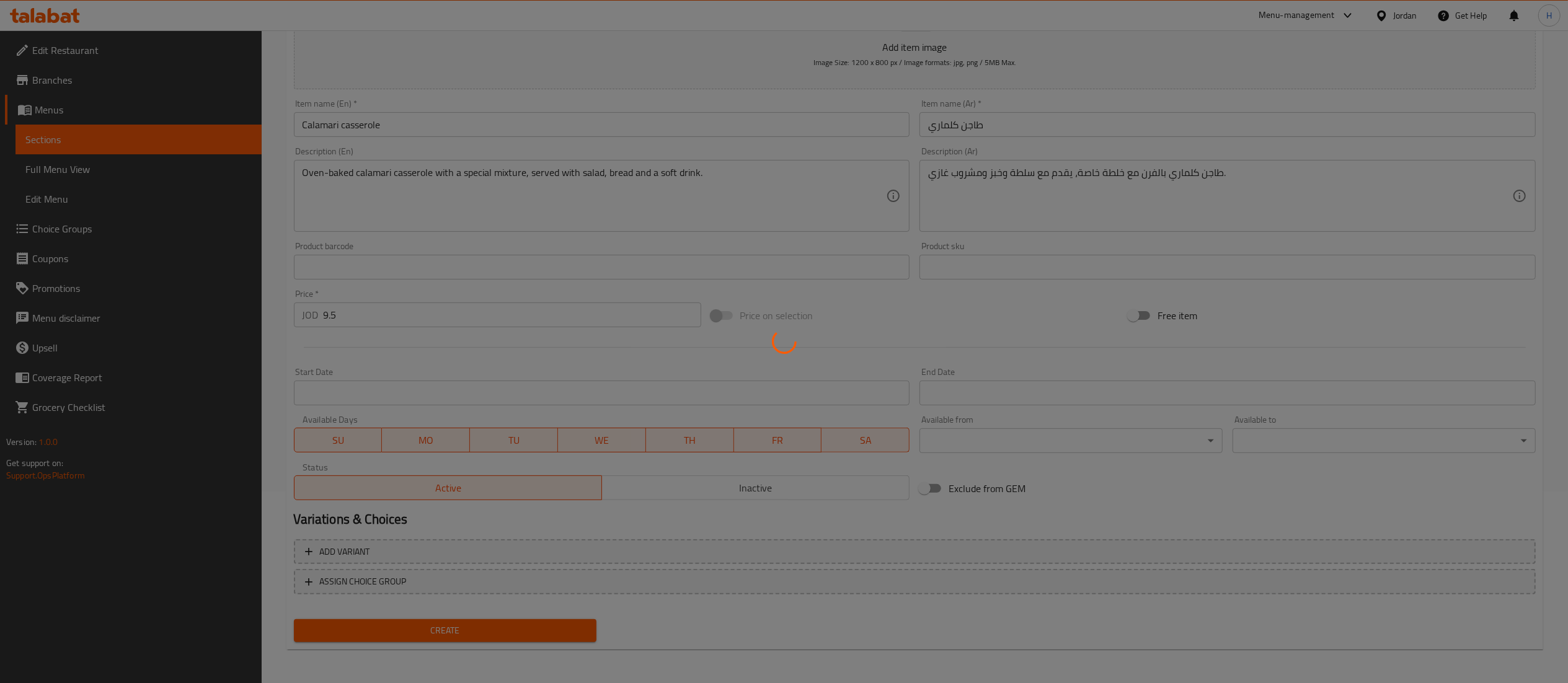
type input "0"
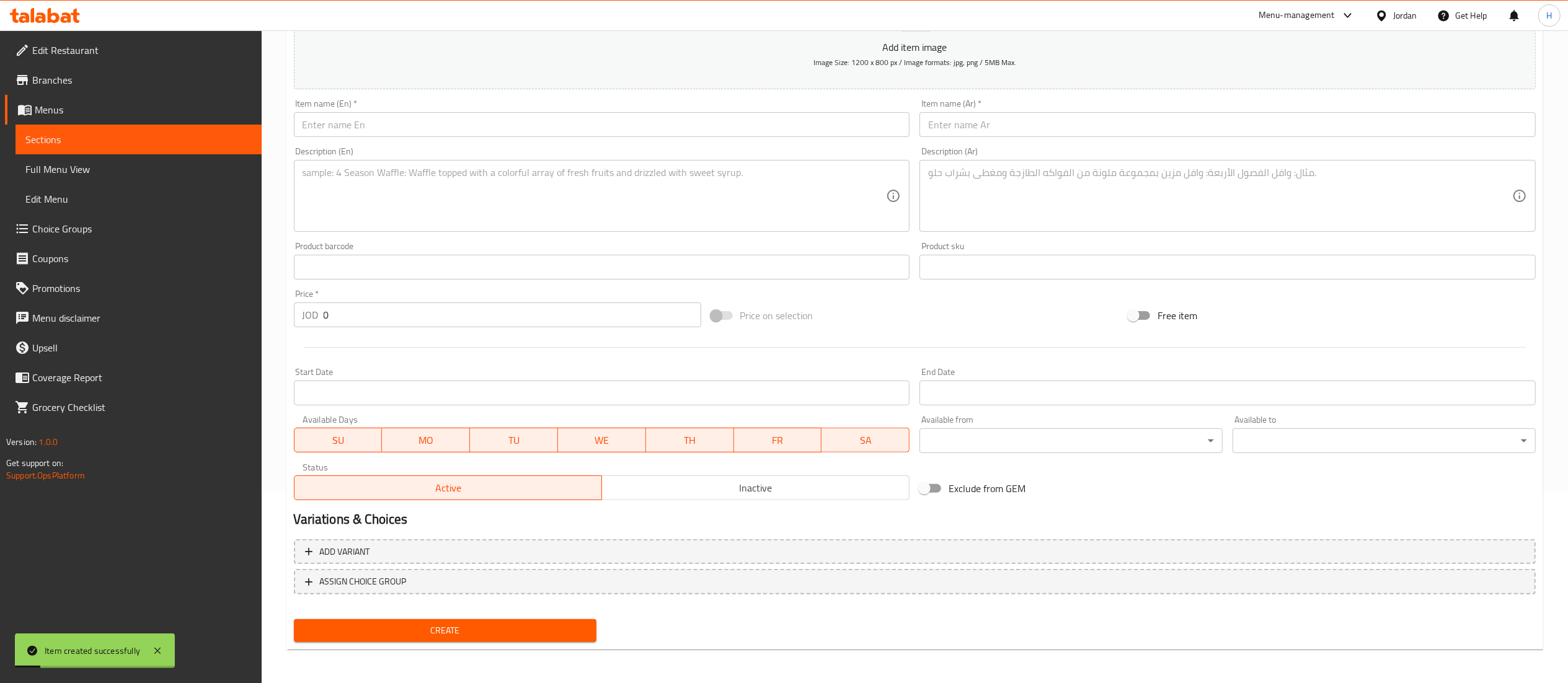
click at [434, 146] on div "Description (En) Description (En)" at bounding box center [602, 189] width 626 height 95
click at [422, 123] on input "text" at bounding box center [602, 124] width 616 height 25
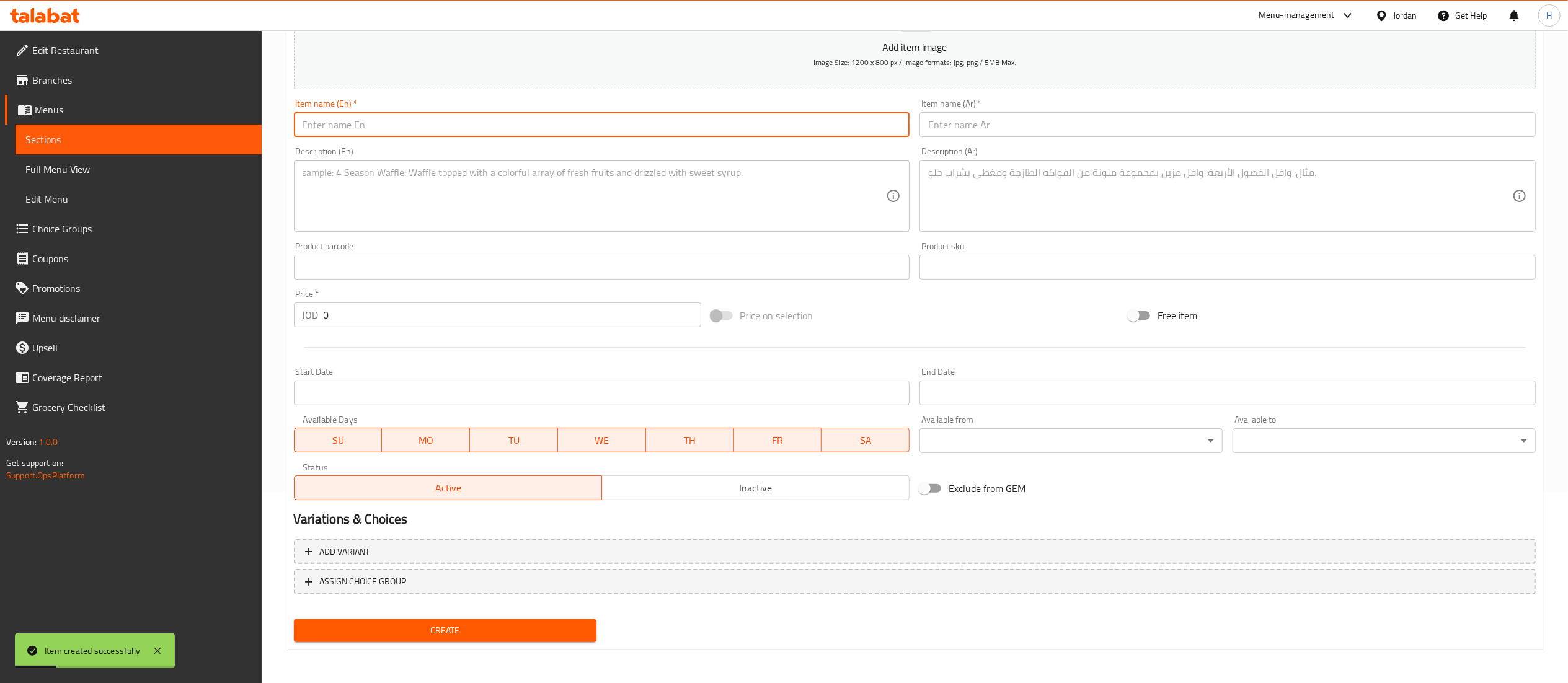
paste input "Shrimp casserole"
type input "Shrimp casserole"
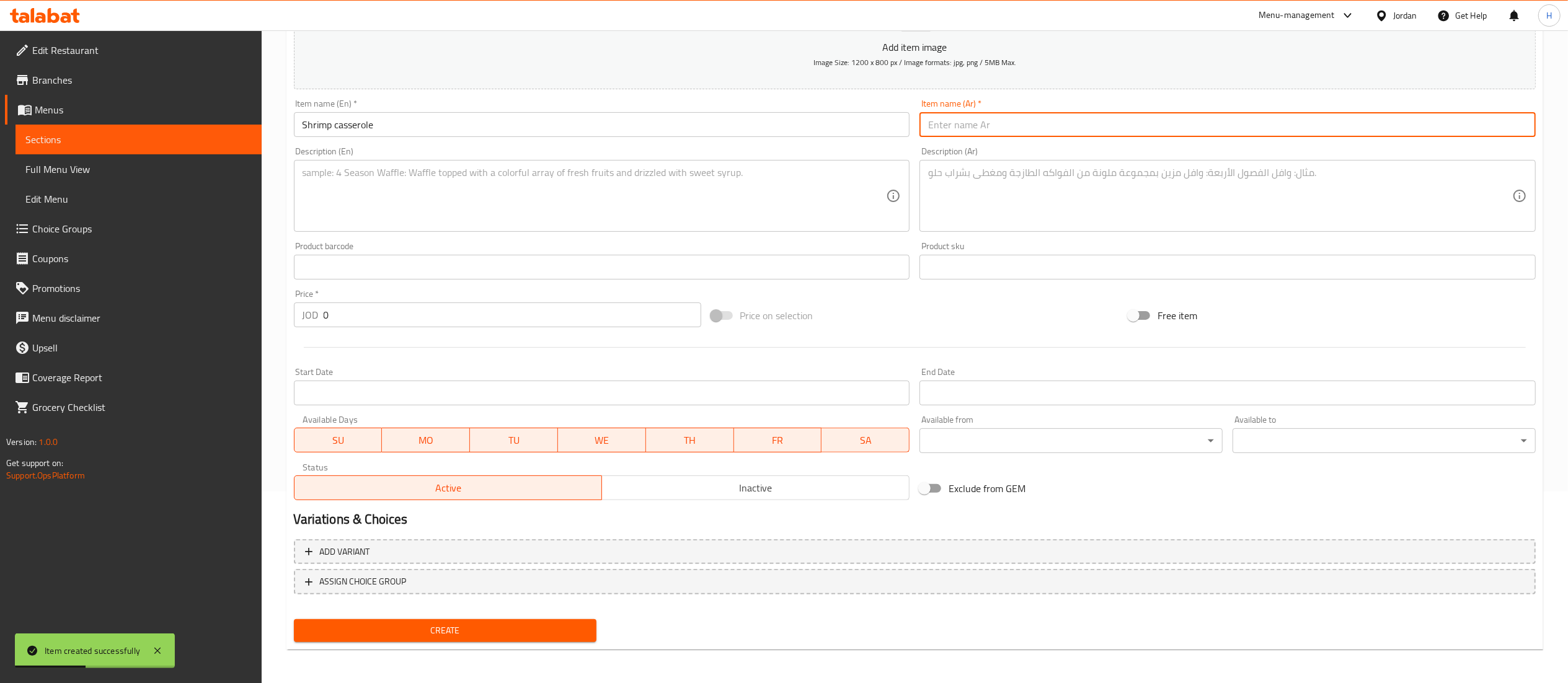
paste input "طاجن جمبري"
type input "طاجن جمبري"
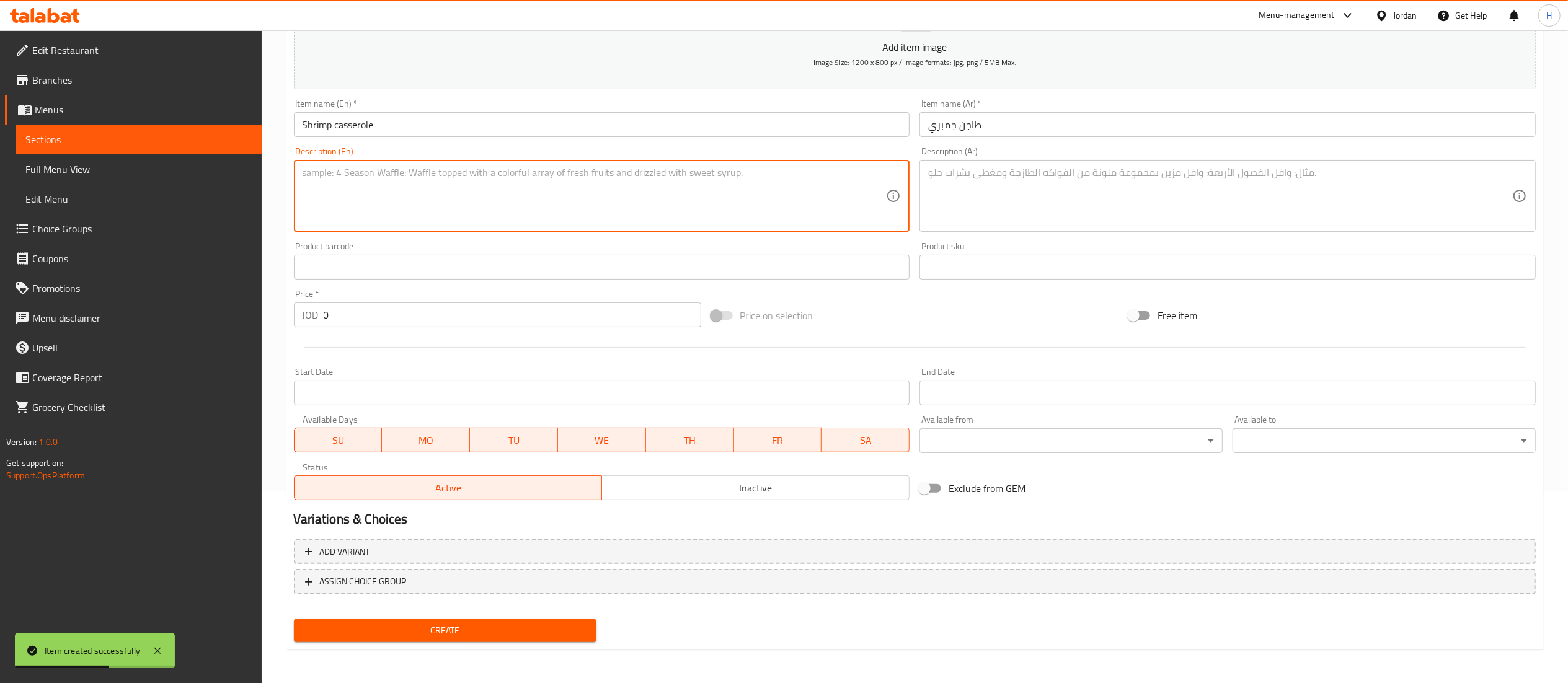
paste textarea "Fresh oven-baked shrimp with a special sauce, served with salad and a soft drin…"
type textarea "Fresh oven-baked shrimp with a special sauce, served with salad and a soft drin…"
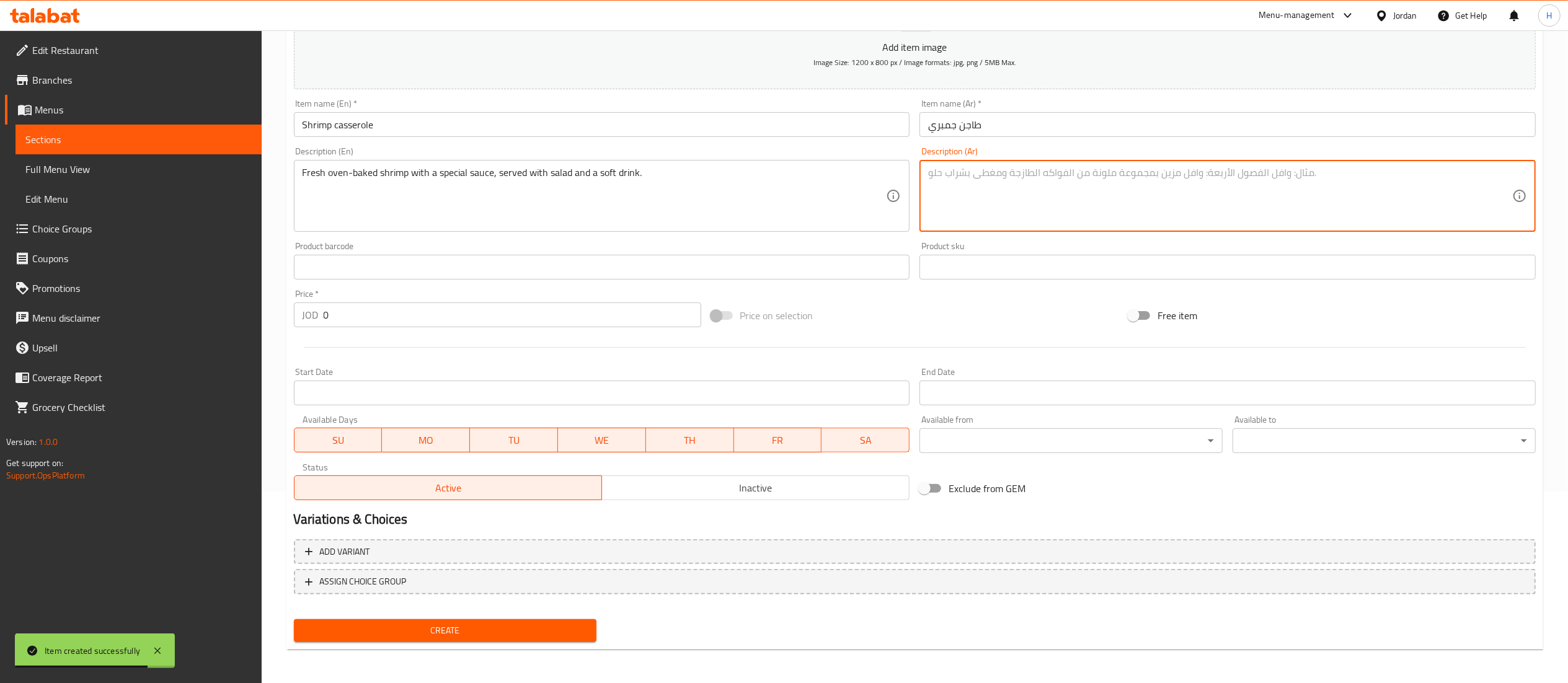
paste textarea ""جمبري طازج بالفرن مع صلصة مميزة، يقدم مع سلطة ومشروب غازي. ""
type textarea ""جمبري طازج بالفرن مع صلصة مميزة، يقدم مع سلطة ومشروب غازي. ""
drag, startPoint x: 362, startPoint y: 320, endPoint x: 346, endPoint y: 309, distance: 19.4
click at [361, 320] on input "0" at bounding box center [512, 315] width 378 height 25
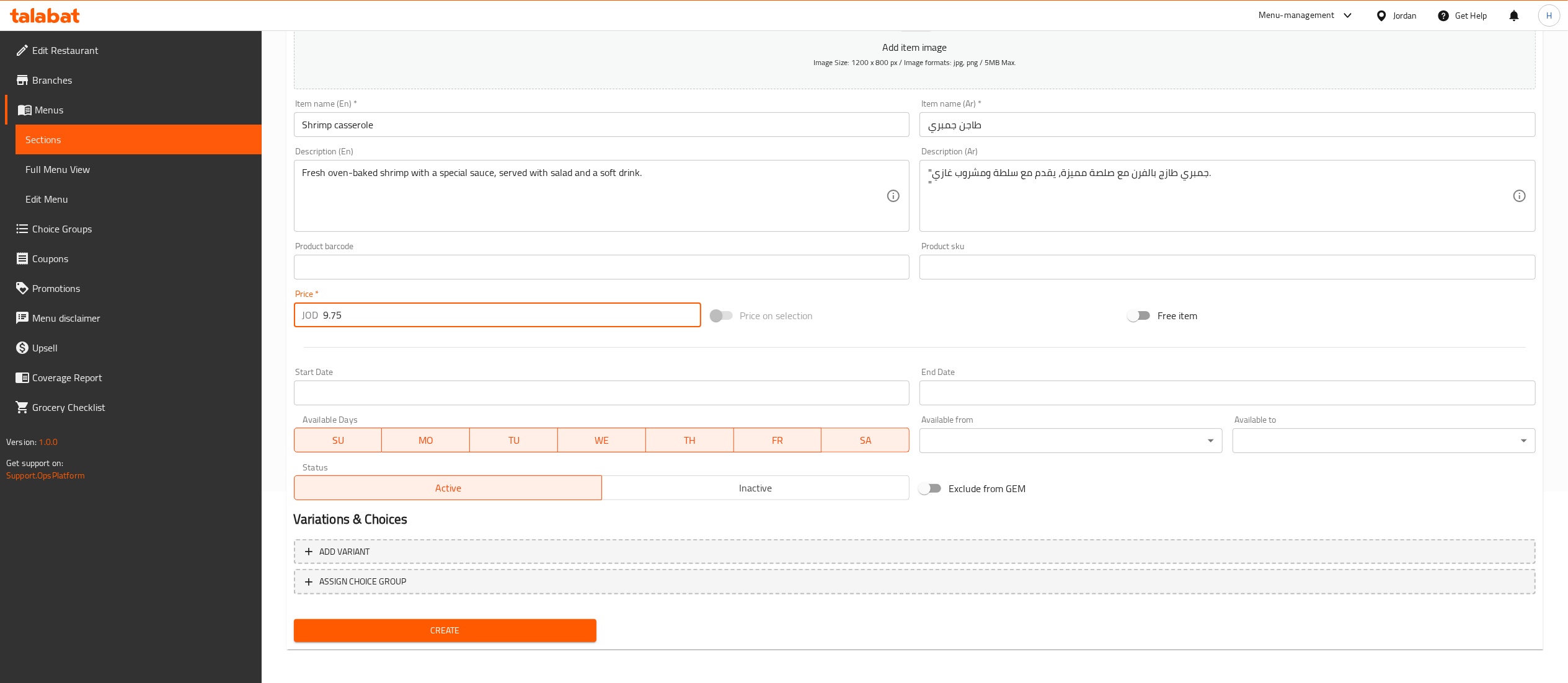
type input "9.75"
click at [384, 627] on span "Create" at bounding box center [446, 631] width 284 height 15
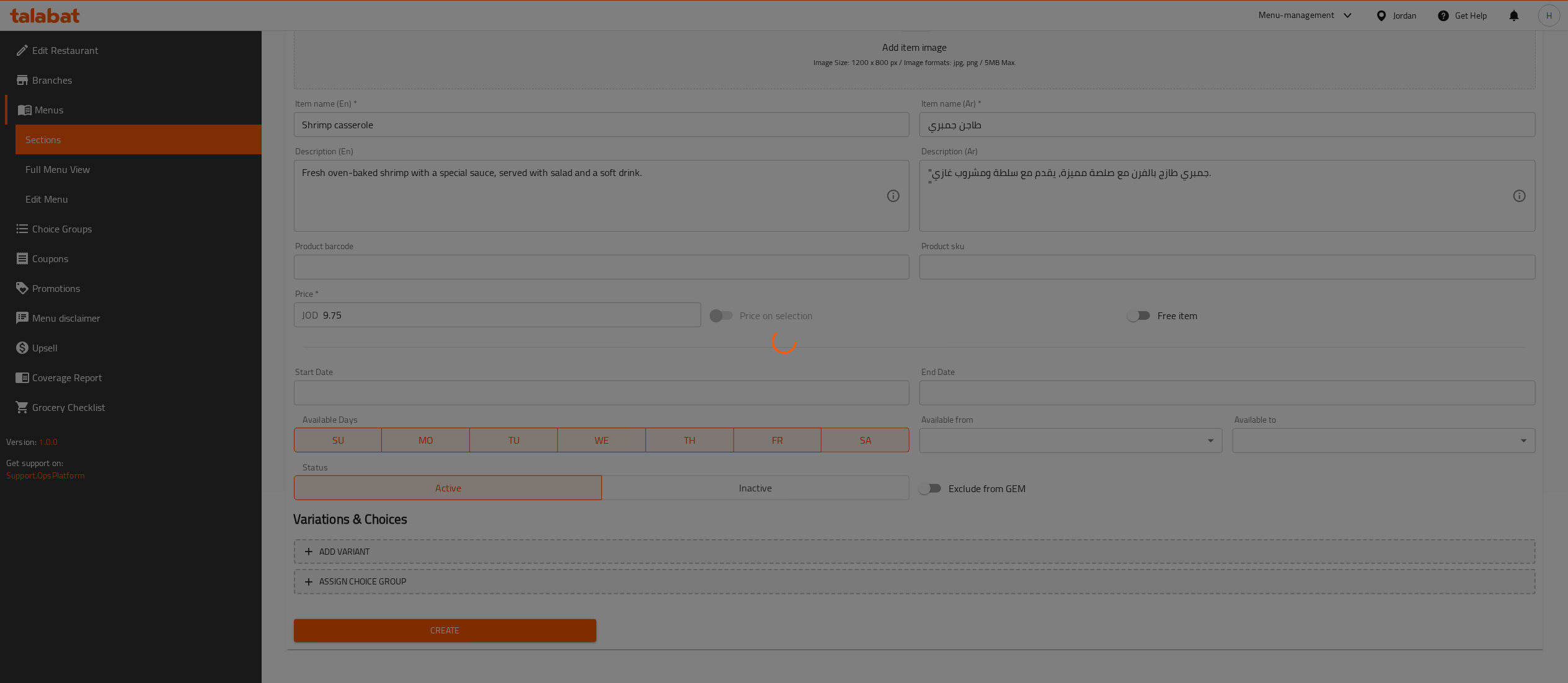
type input "0"
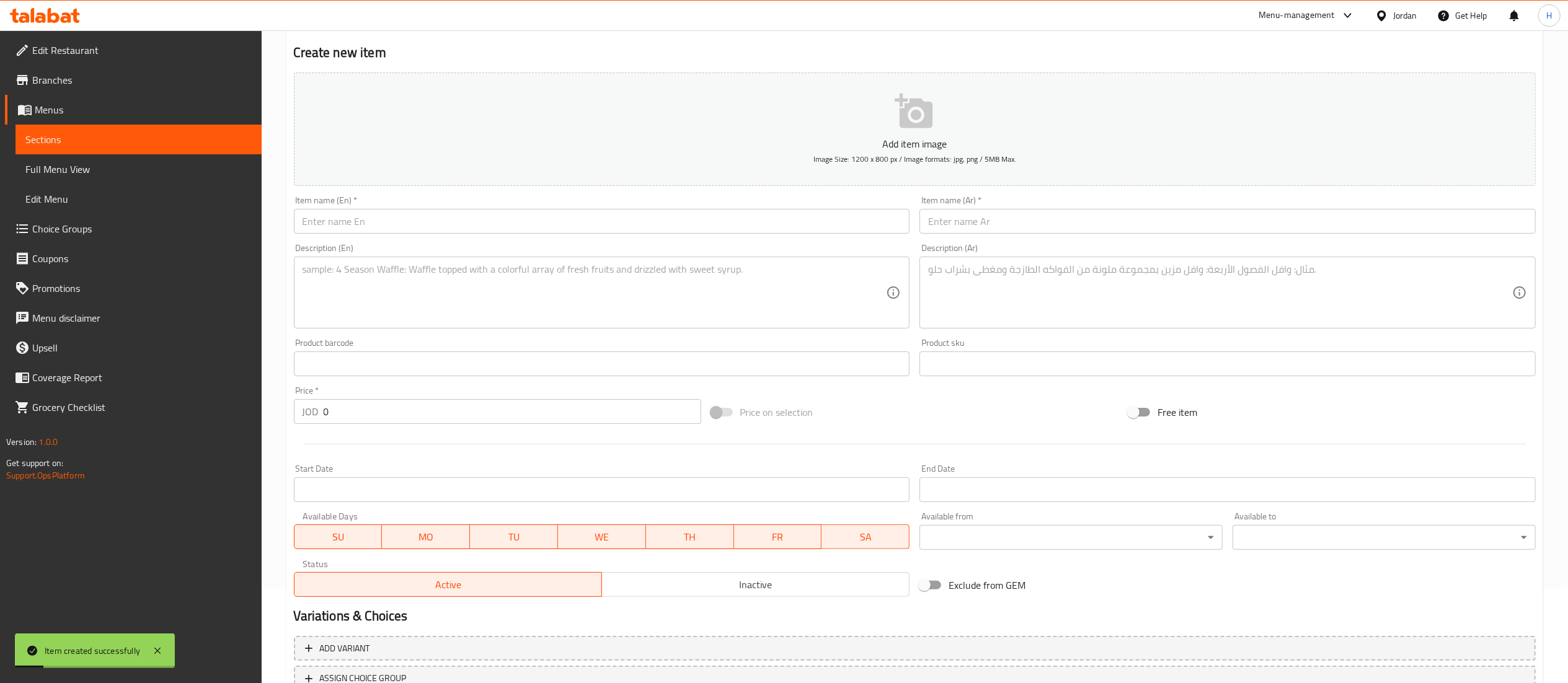
scroll to position [0, 0]
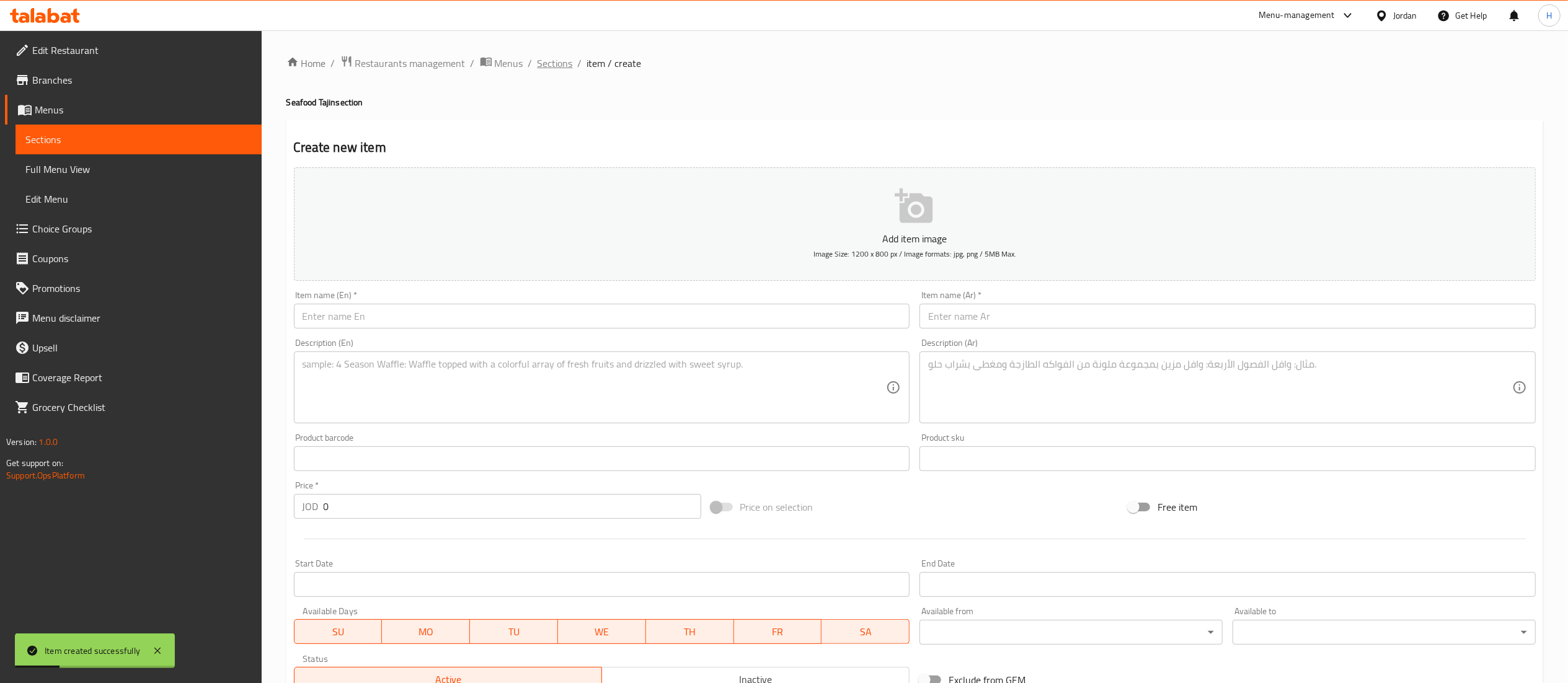
click at [559, 59] on span "Sections" at bounding box center [555, 63] width 36 height 15
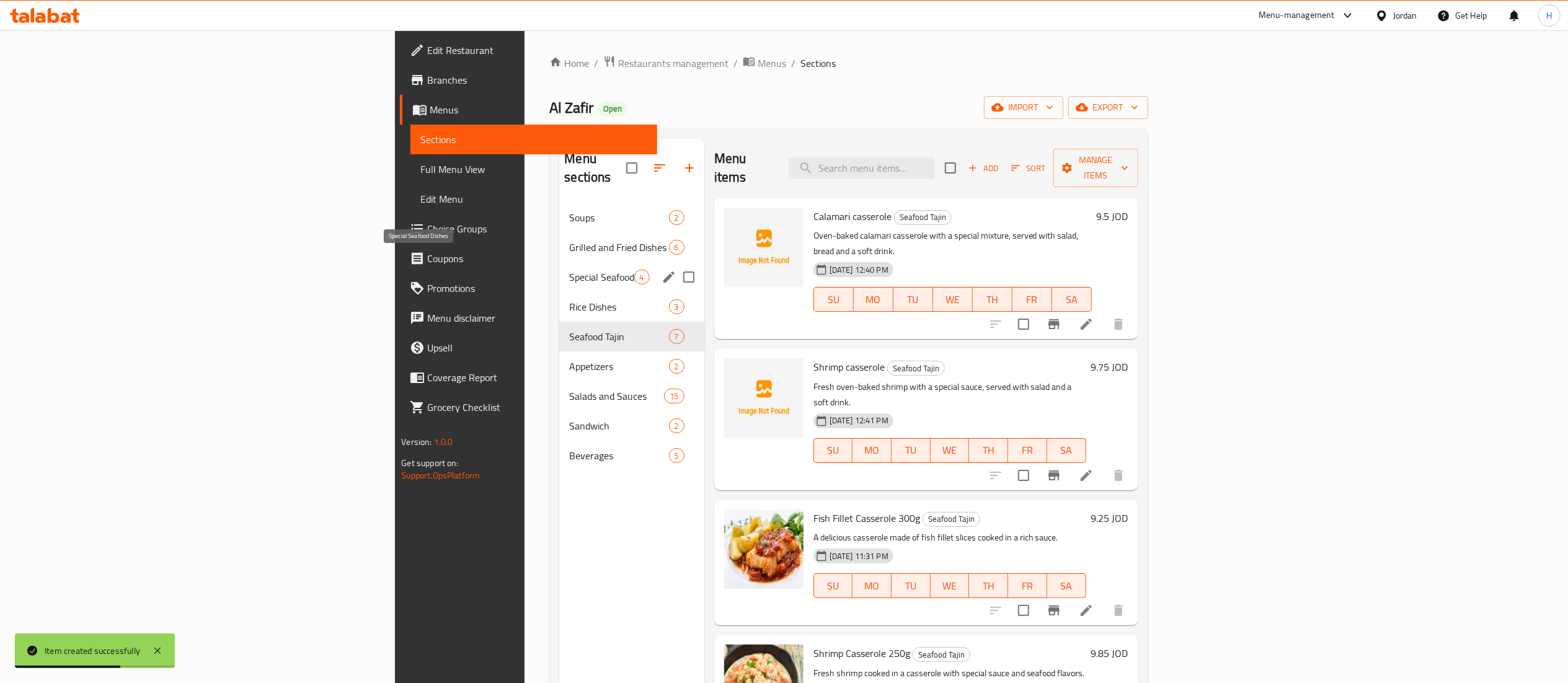
click at [569, 270] on span "Special Seafood Dishes" at bounding box center [601, 277] width 64 height 15
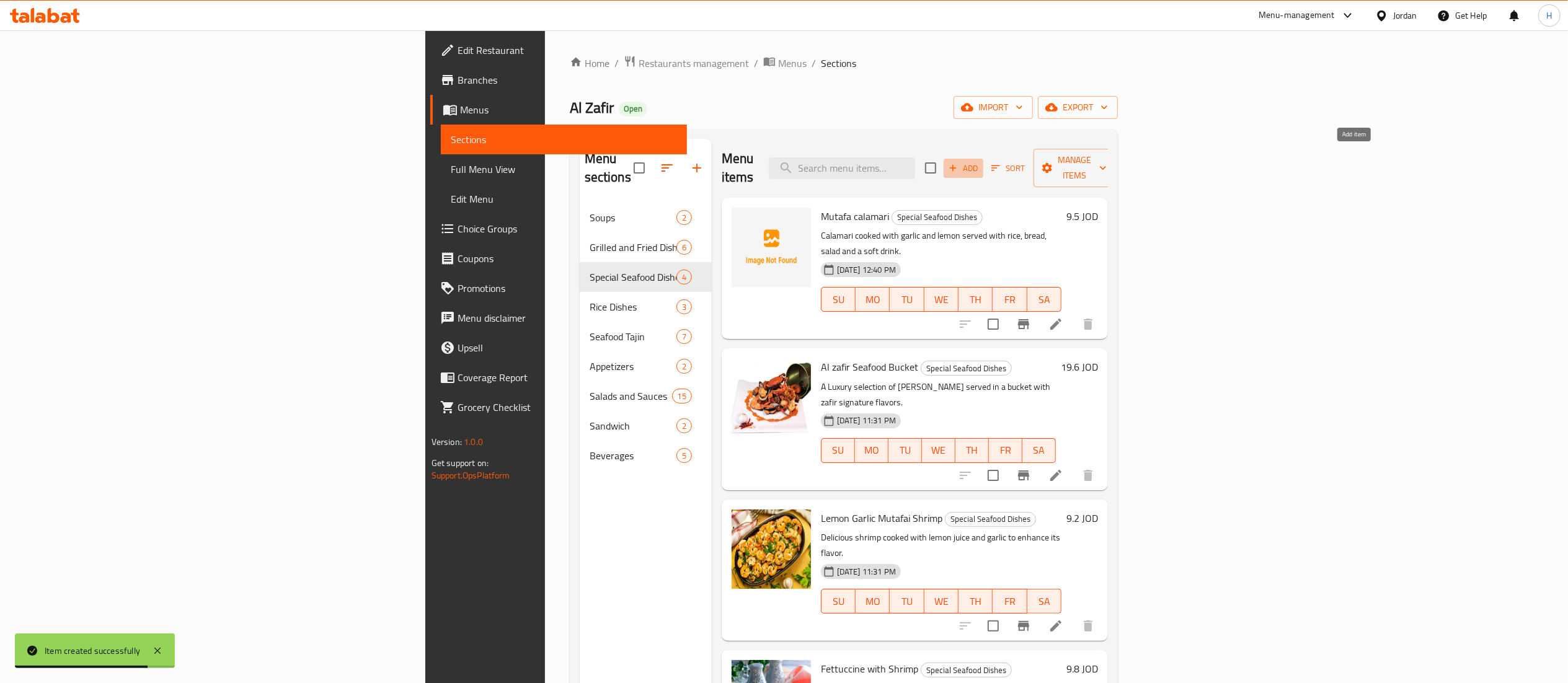
click at [980, 161] on span "Add" at bounding box center [963, 168] width 34 height 14
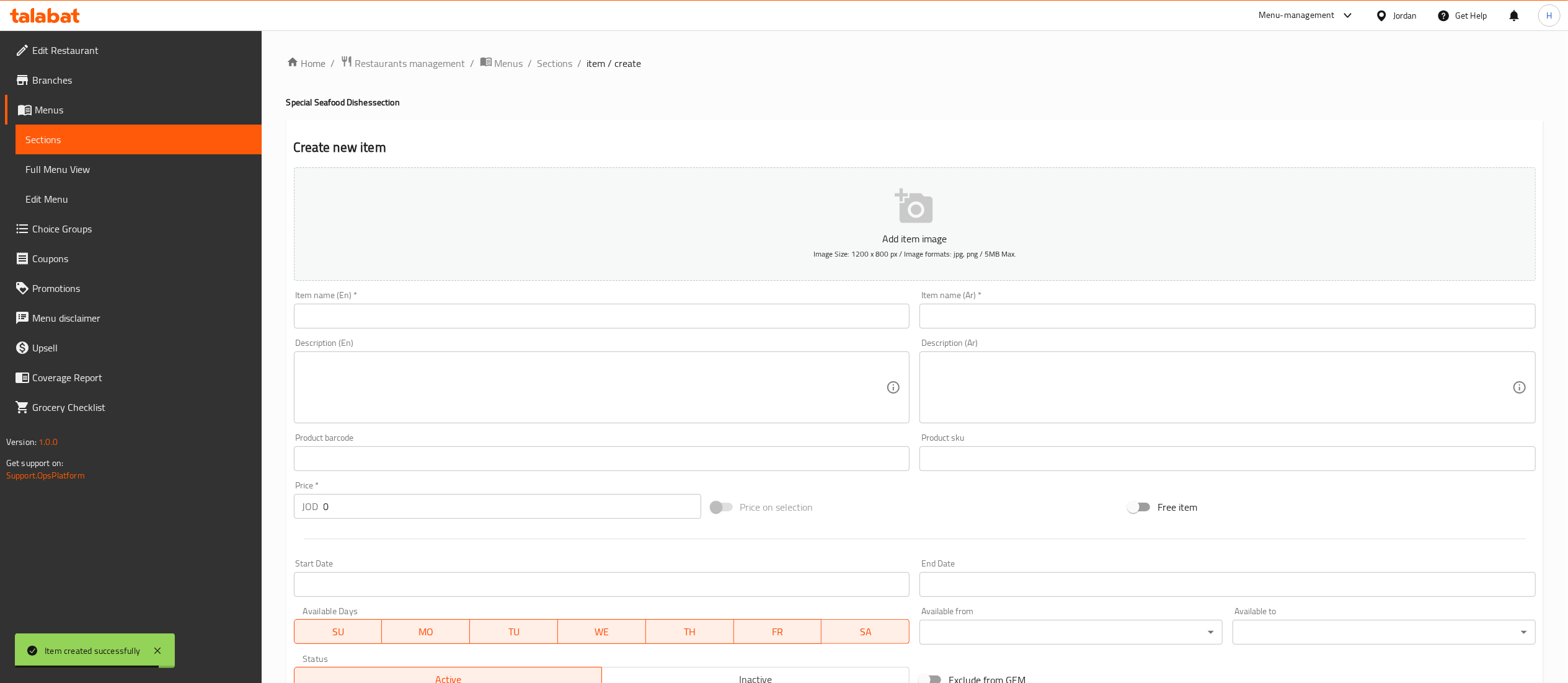
click at [495, 324] on input "text" at bounding box center [602, 316] width 616 height 25
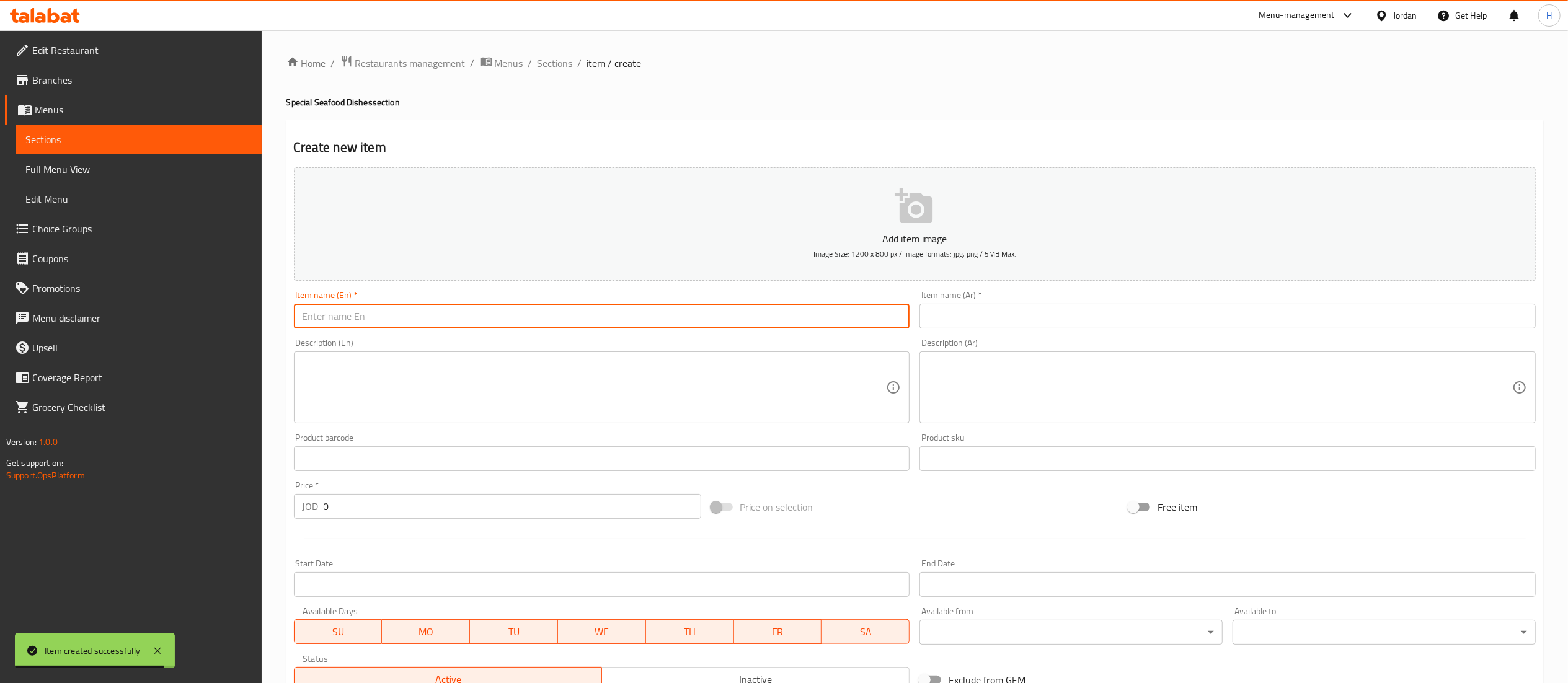
paste input "Zafeer Bucket (1 kg mixed seafood with white cream)"
type input "Zafeer Bucket (1 kg mixed seafood with white cream)"
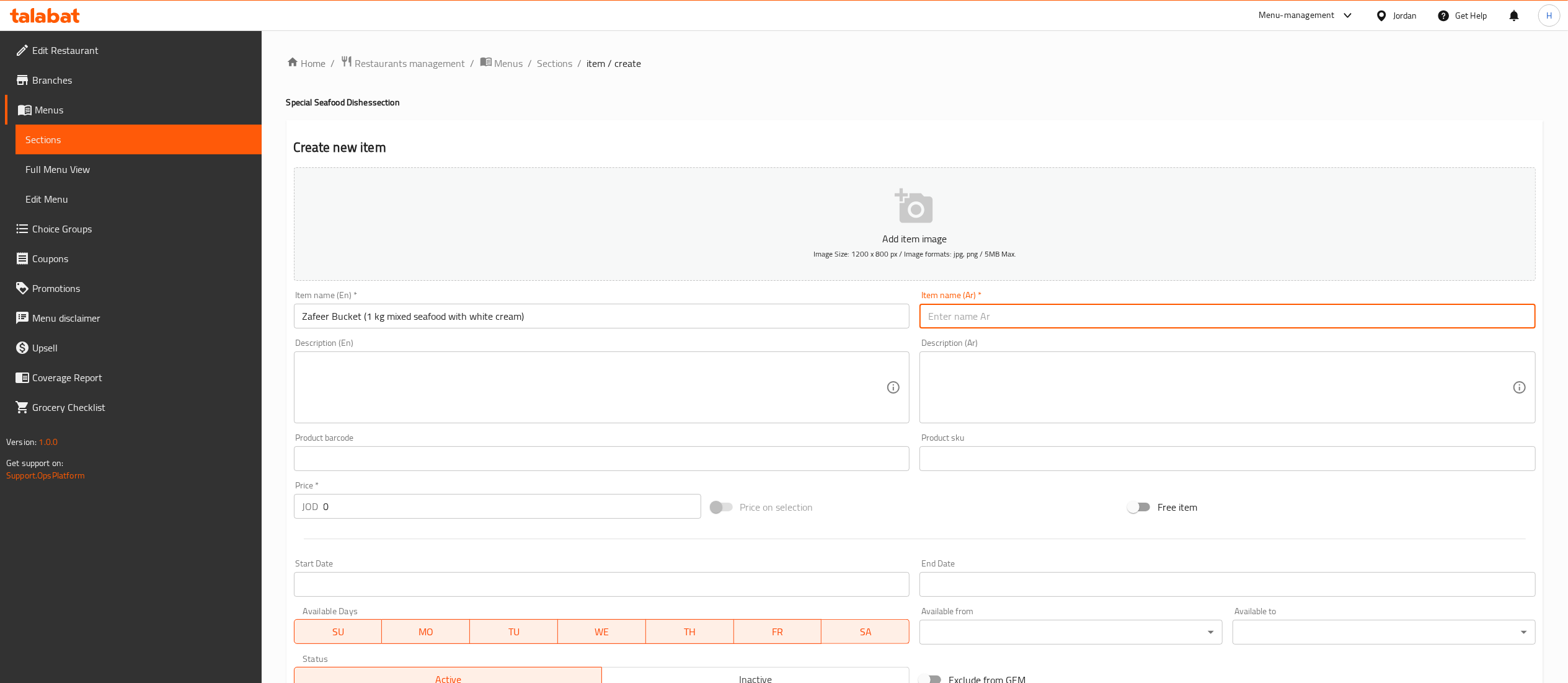
paste input "سطل الزفير (1 كغ مكس سي فود بالكريما البيضاء)"
type input "سطل الزفير (1 كغ مكس سي فود بالكريما البيضاء)"
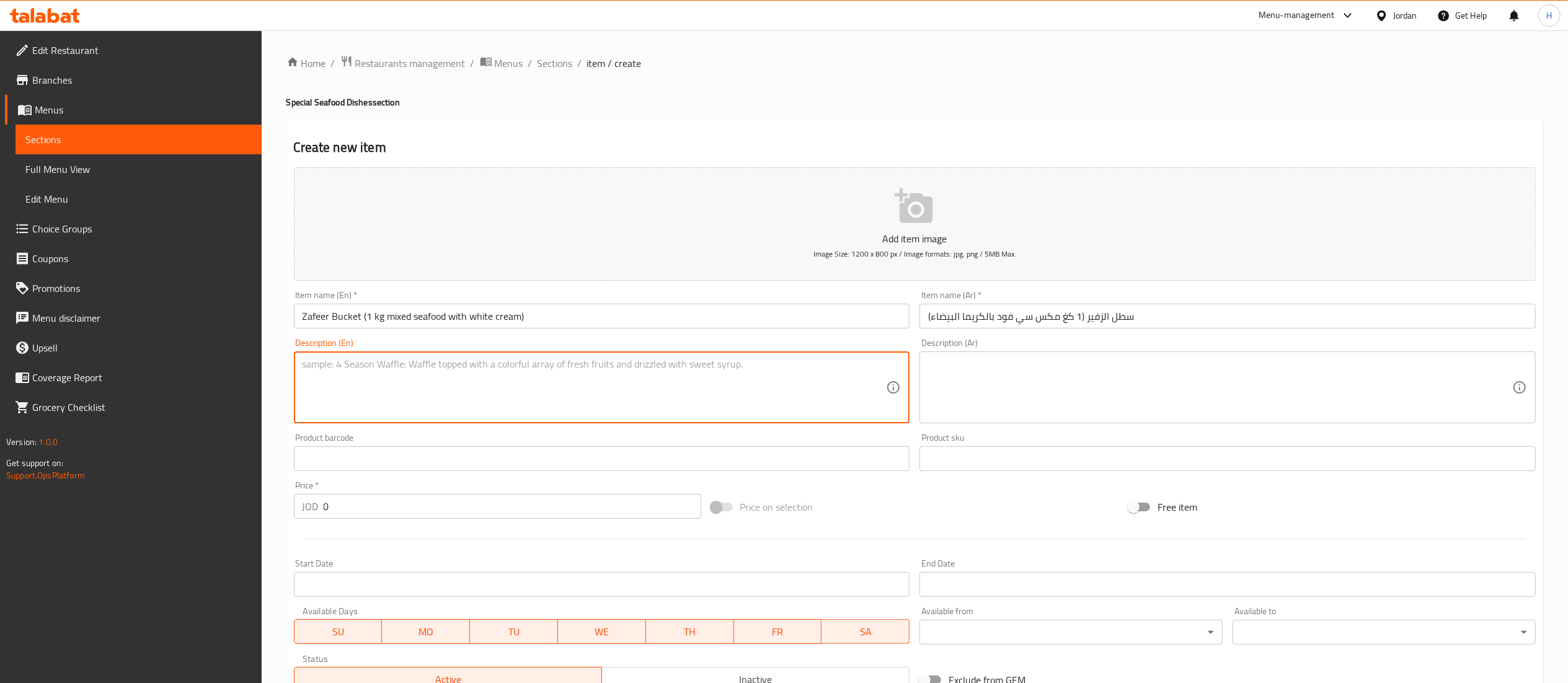
paste textarea "A mixture of shrimp, calamari, and fish in a white cream sauce with rice. A lar…"
type textarea "A mixture of shrimp, calamari, and fish in a white cream sauce with rice. A lar…"
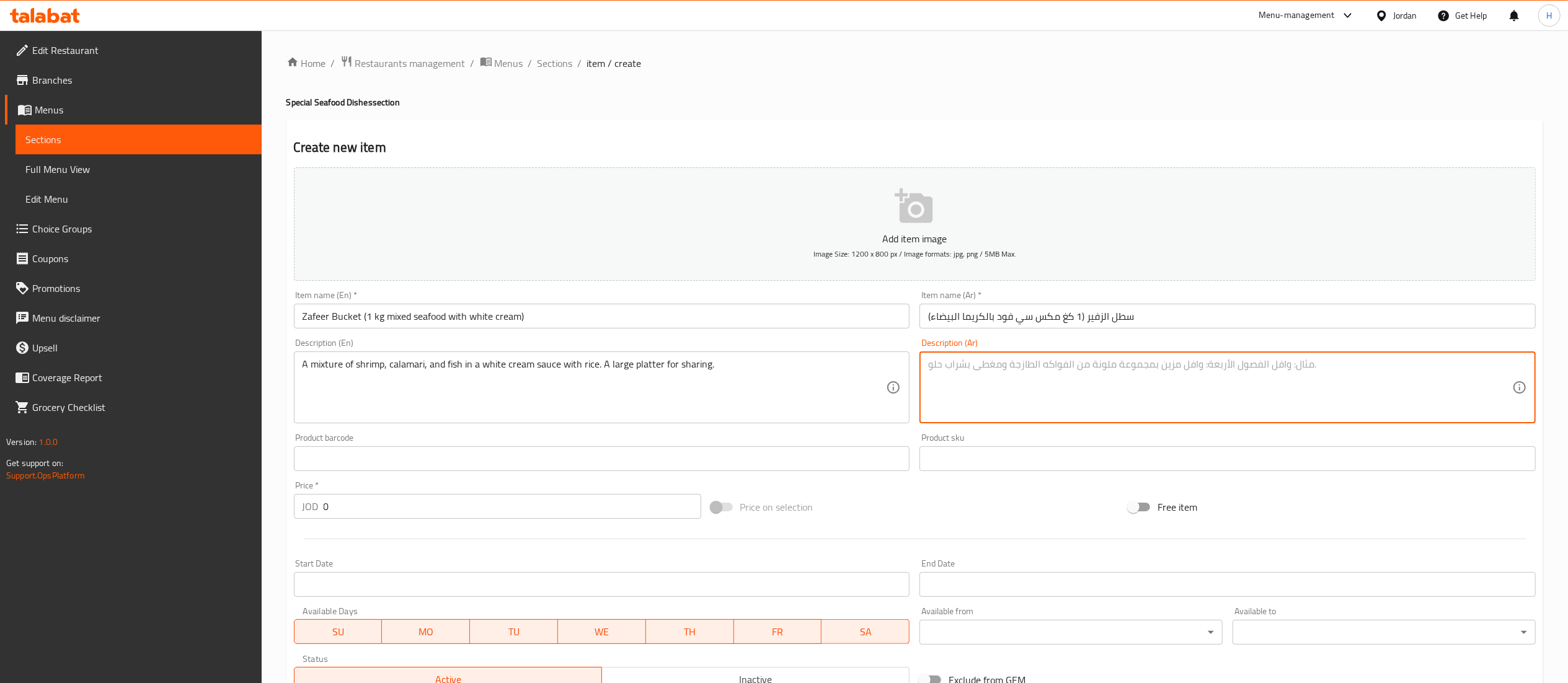
paste textarea "مزيج جمبري وكلماري وسمك بصلصة كريما بيضاء مع أرز. طبق كبير للمشاركة."
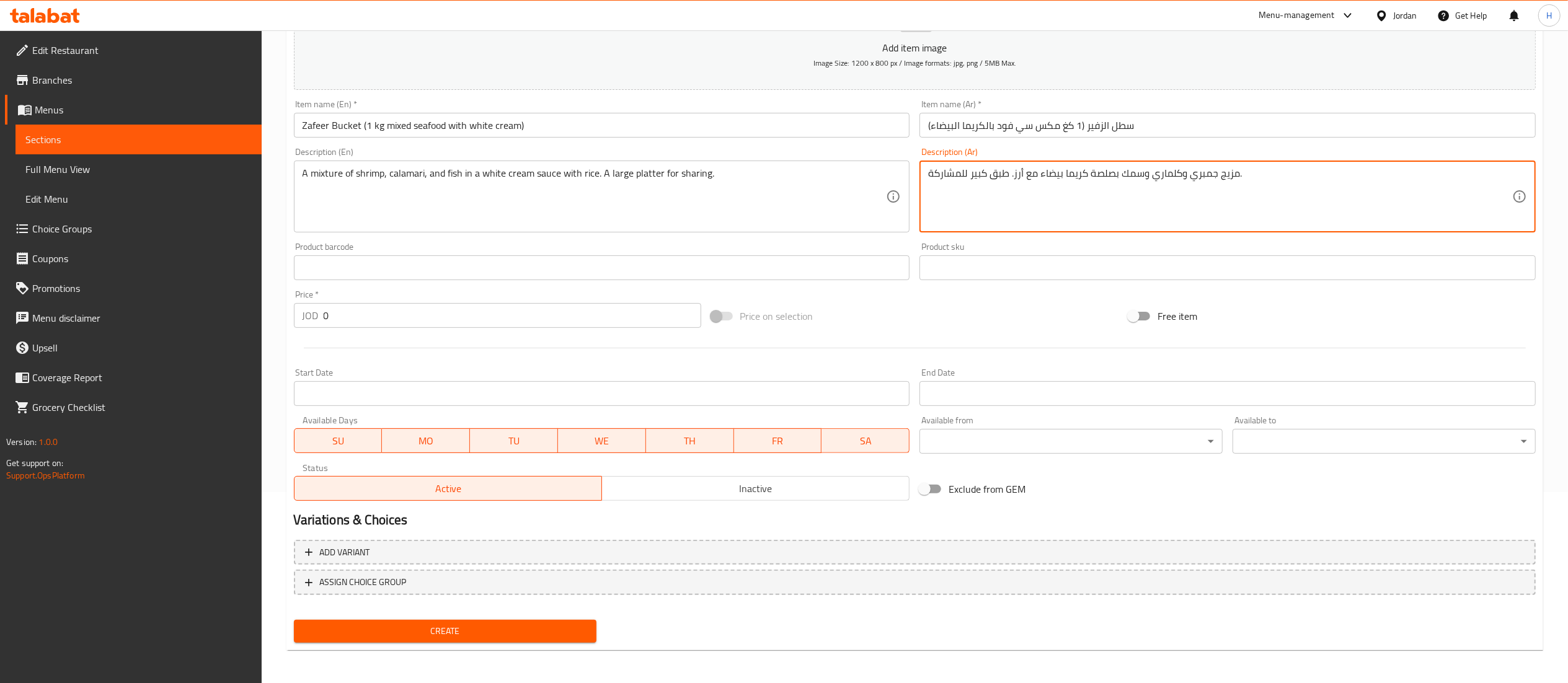
scroll to position [191, 0]
type textarea "مزيج جمبري وكلماري وسمك بصلصة كريما بيضاء مع أرز. طبق كبير للمشاركة."
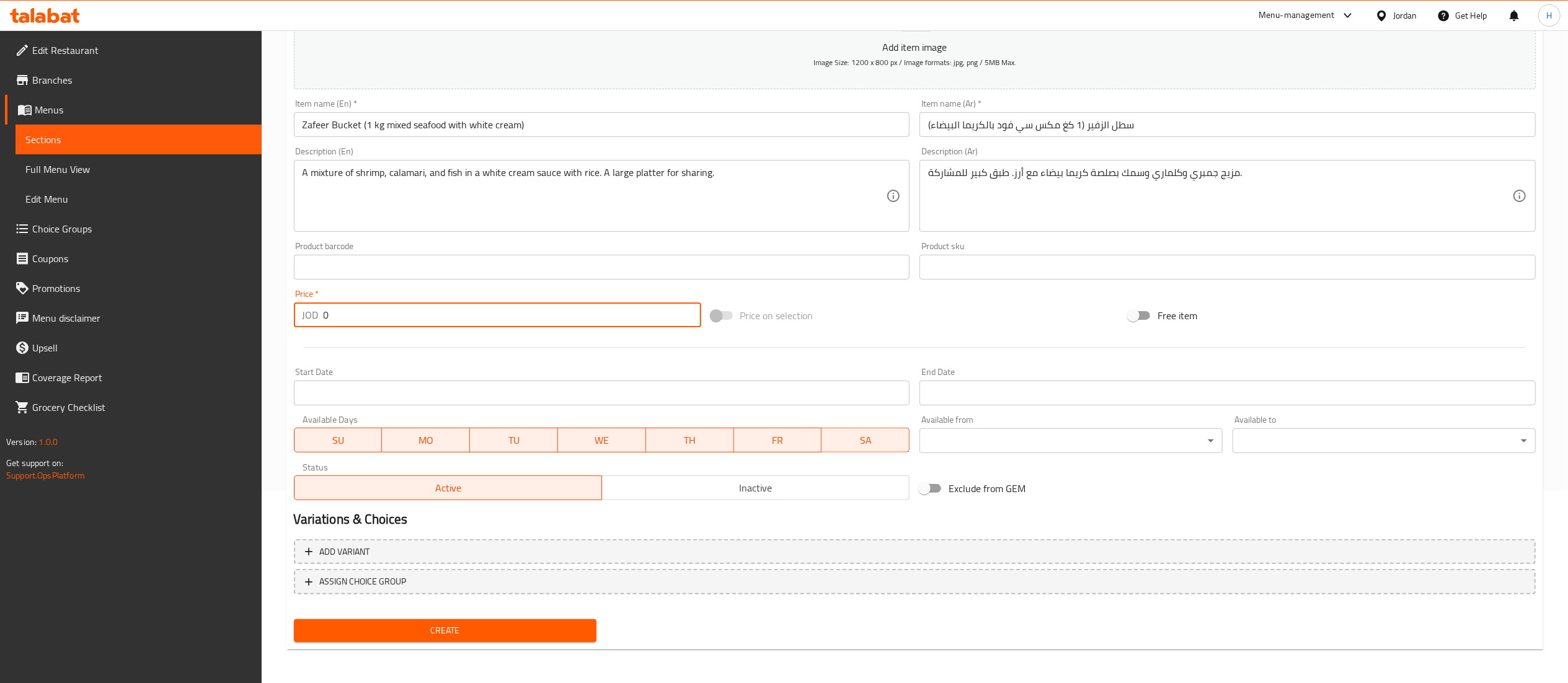
drag, startPoint x: 350, startPoint y: 319, endPoint x: 266, endPoint y: 300, distance: 86.1
click at [273, 310] on div "Home / Restaurants management / Menus / Sections / item / create Special Seafoo…" at bounding box center [914, 262] width 1306 height 846
type input "17.75"
click at [354, 628] on span "Create" at bounding box center [446, 631] width 284 height 15
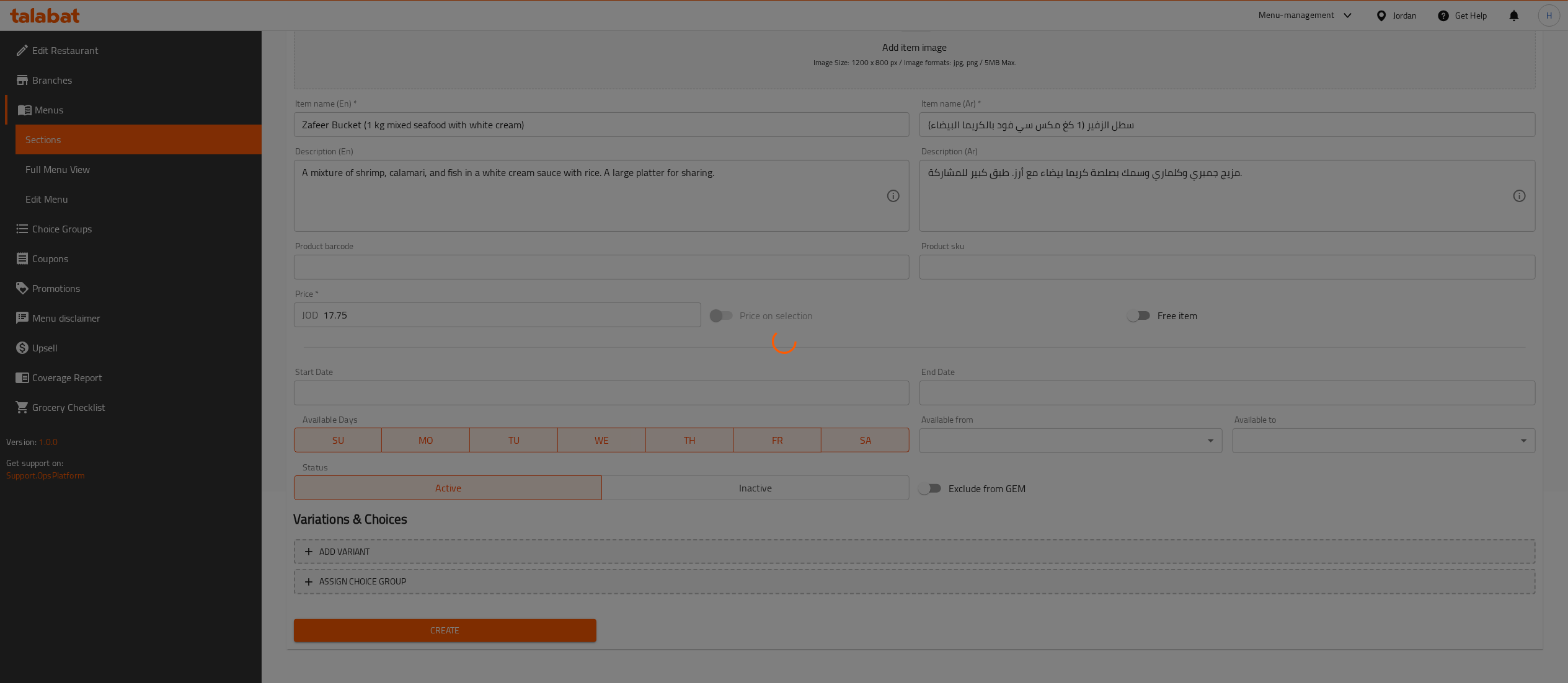
type input "0"
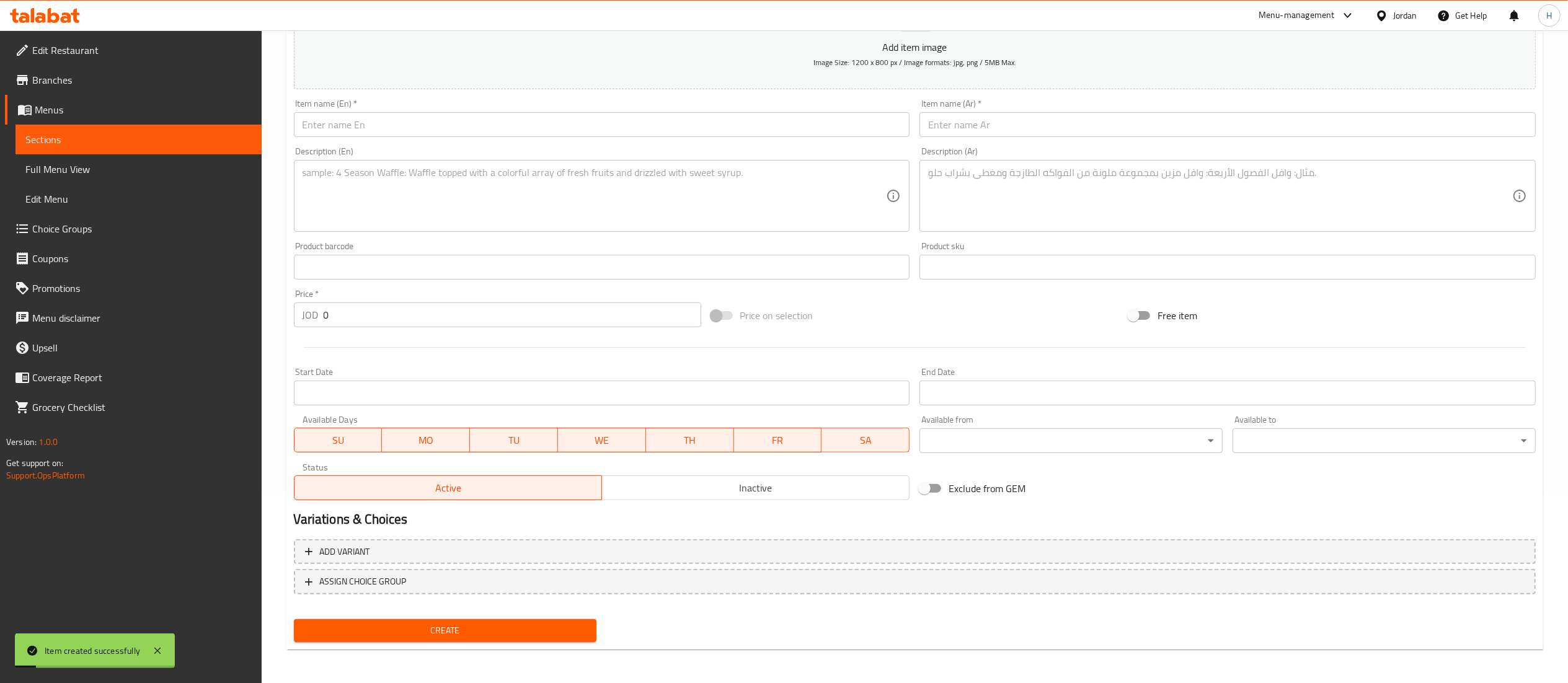
click at [433, 128] on input "text" at bounding box center [602, 124] width 616 height 25
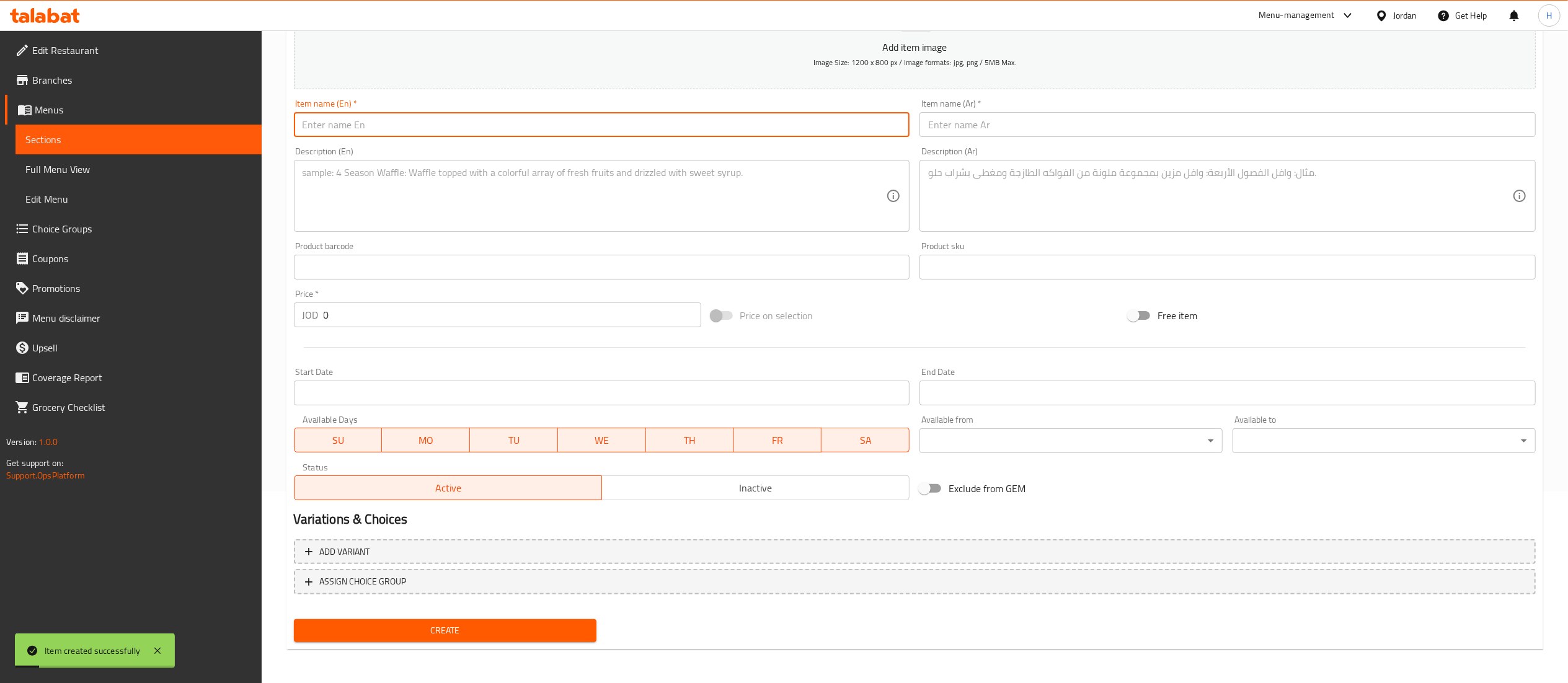
paste input "Shrimp fettuccine"
type input "Shrimp fettuccine"
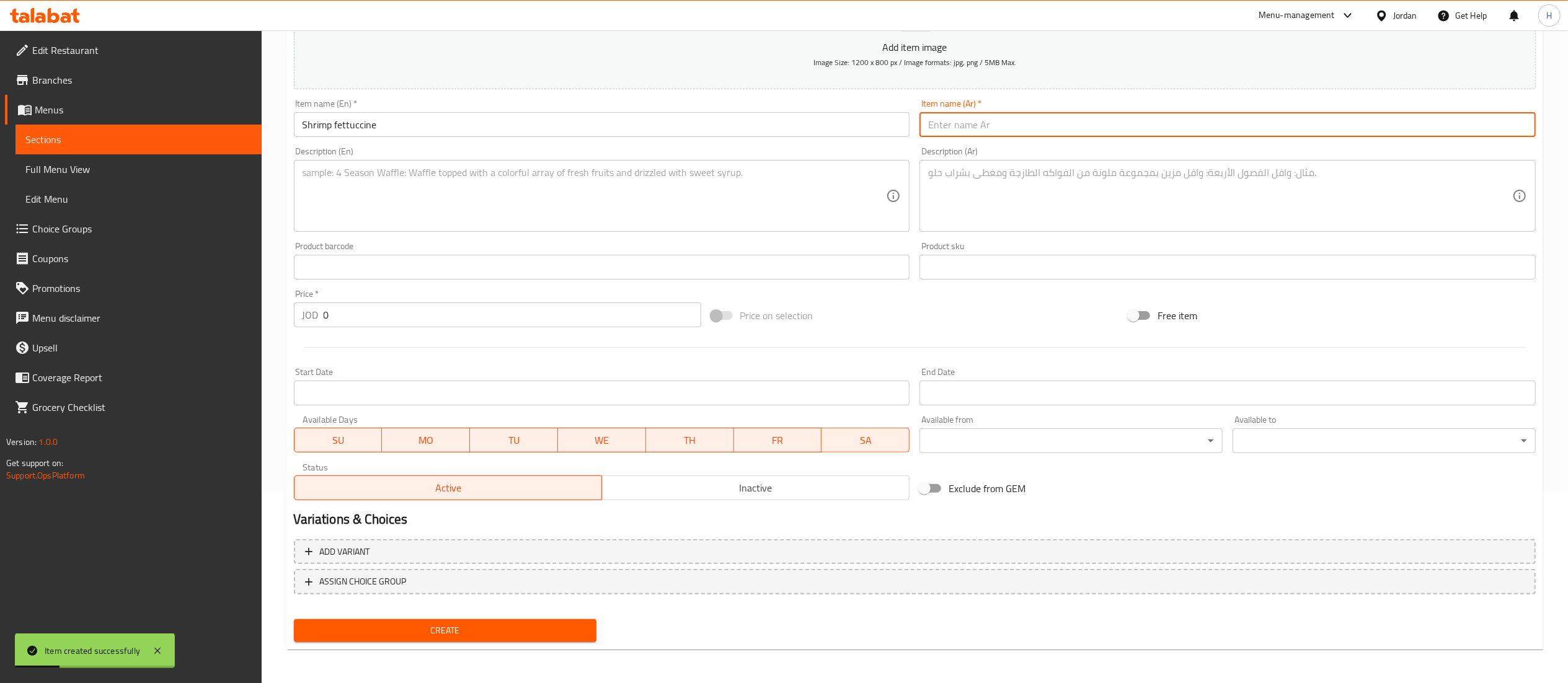
paste input "فيتوتشيني بالجمبري"
type input "فيتوتشيني بالجمبري"
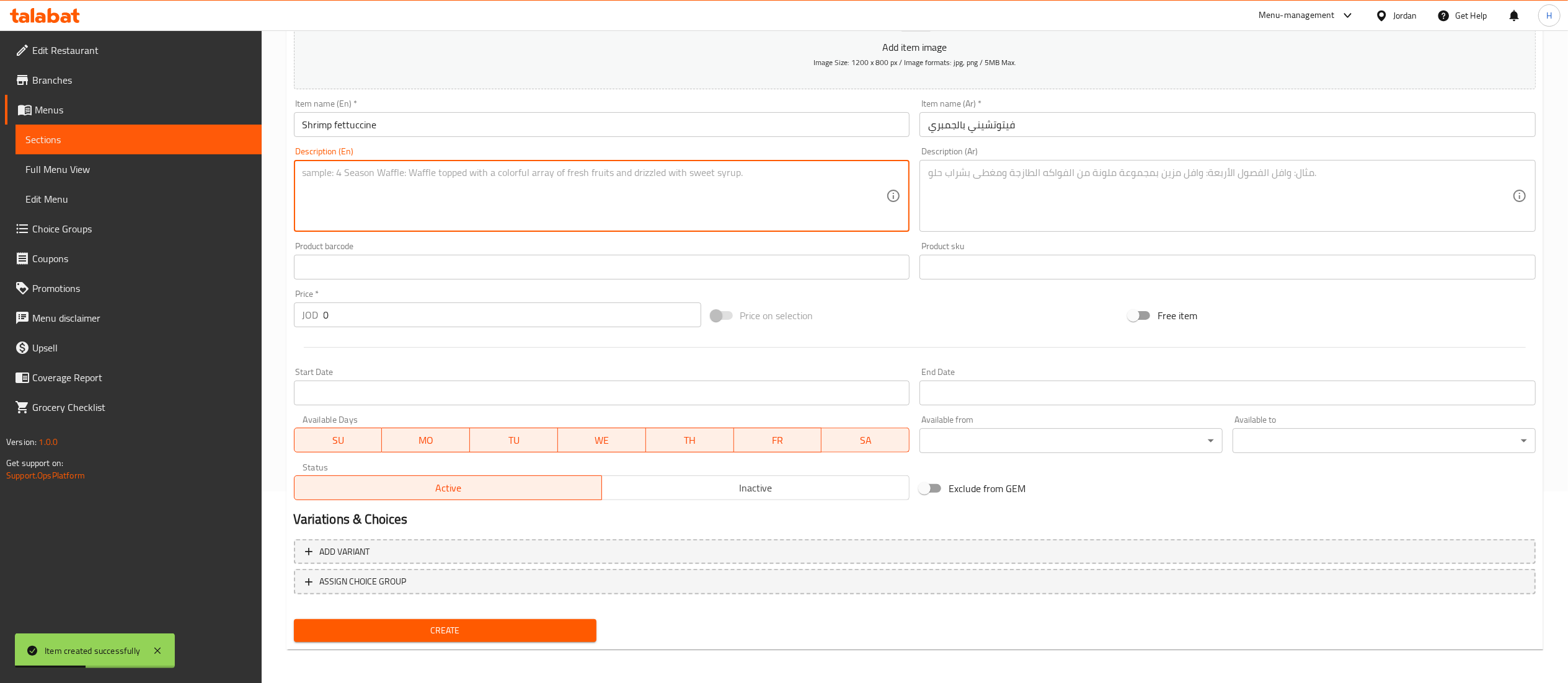
paste textarea "Creamy pasta with fresh shrimp, served with bread and a soft drink."
type textarea "Creamy pasta with fresh shrimp, served with bread and a soft drink."
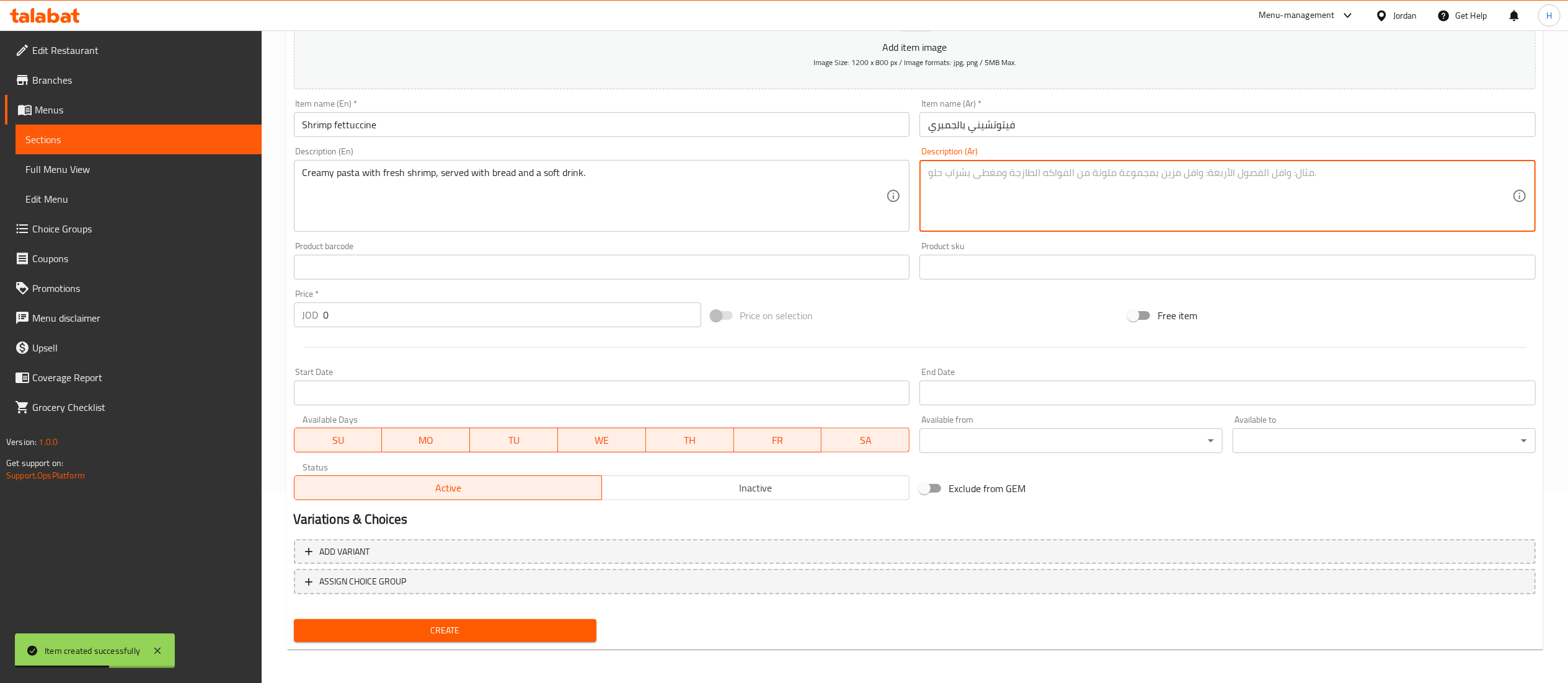
paste textarea "استا كريمية مع [PERSON_NAME]، تقدم مع خبز ومشروب غازي."
type textarea "استا كريمية مع [PERSON_NAME]، تقدم مع خبز ومشروب غازي."
click at [378, 297] on div "Price   * JOD 0 Price *" at bounding box center [497, 308] width 408 height 38
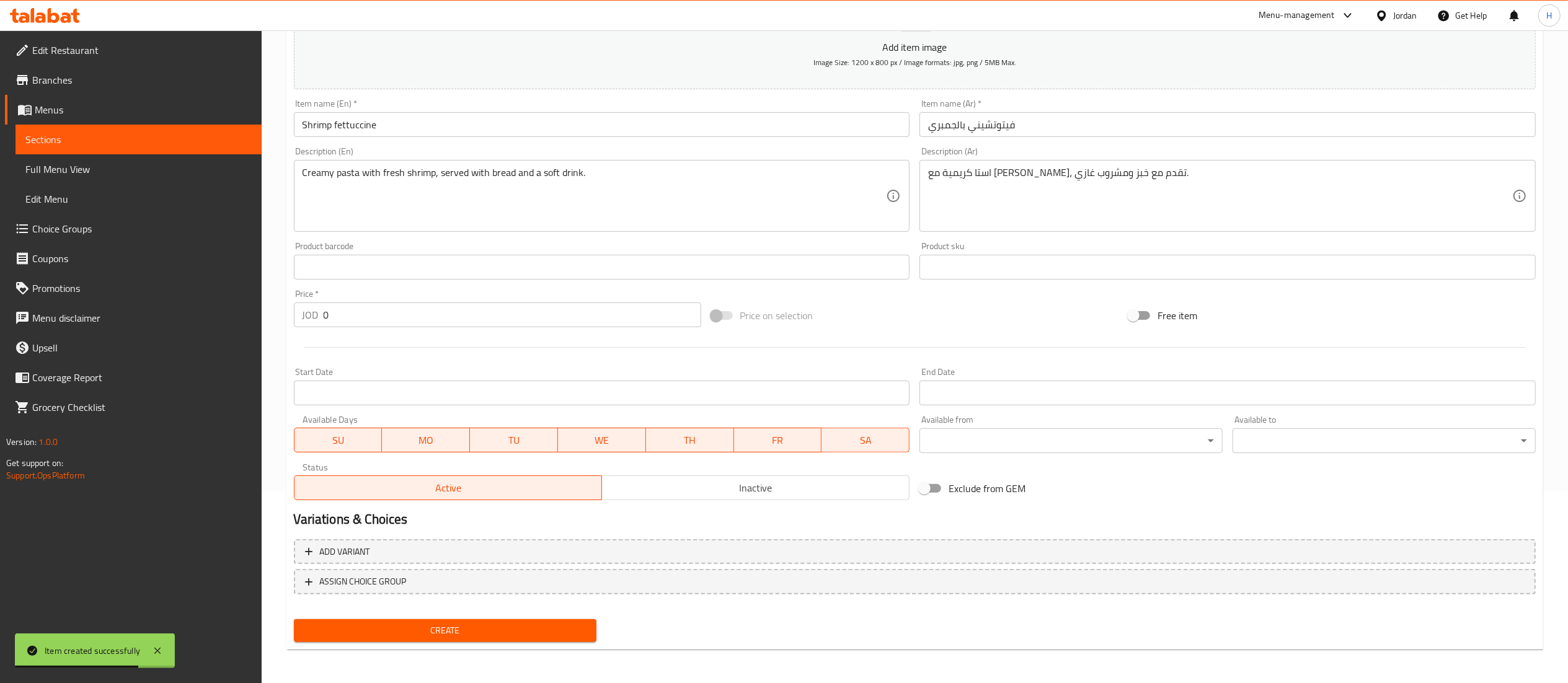
click at [375, 321] on input "0" at bounding box center [512, 315] width 378 height 25
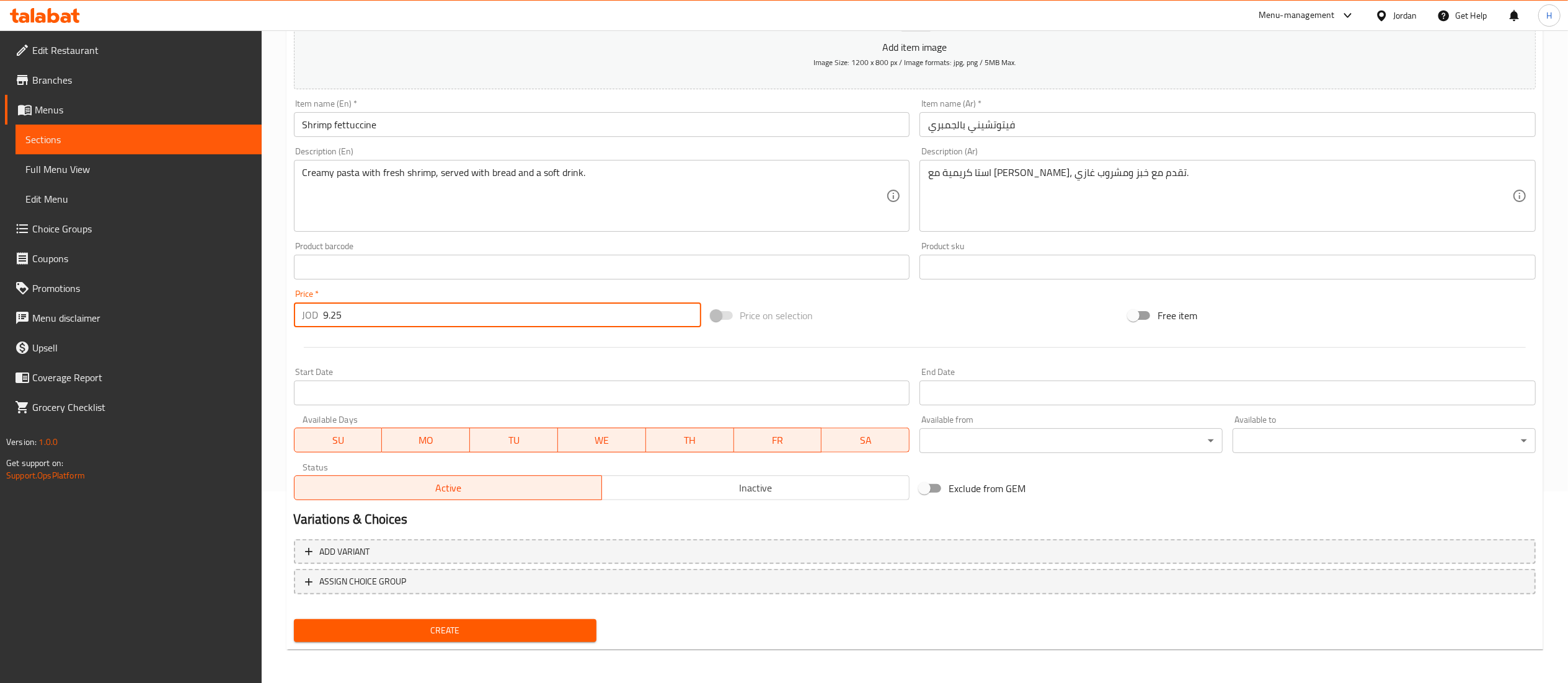
type input "9.25"
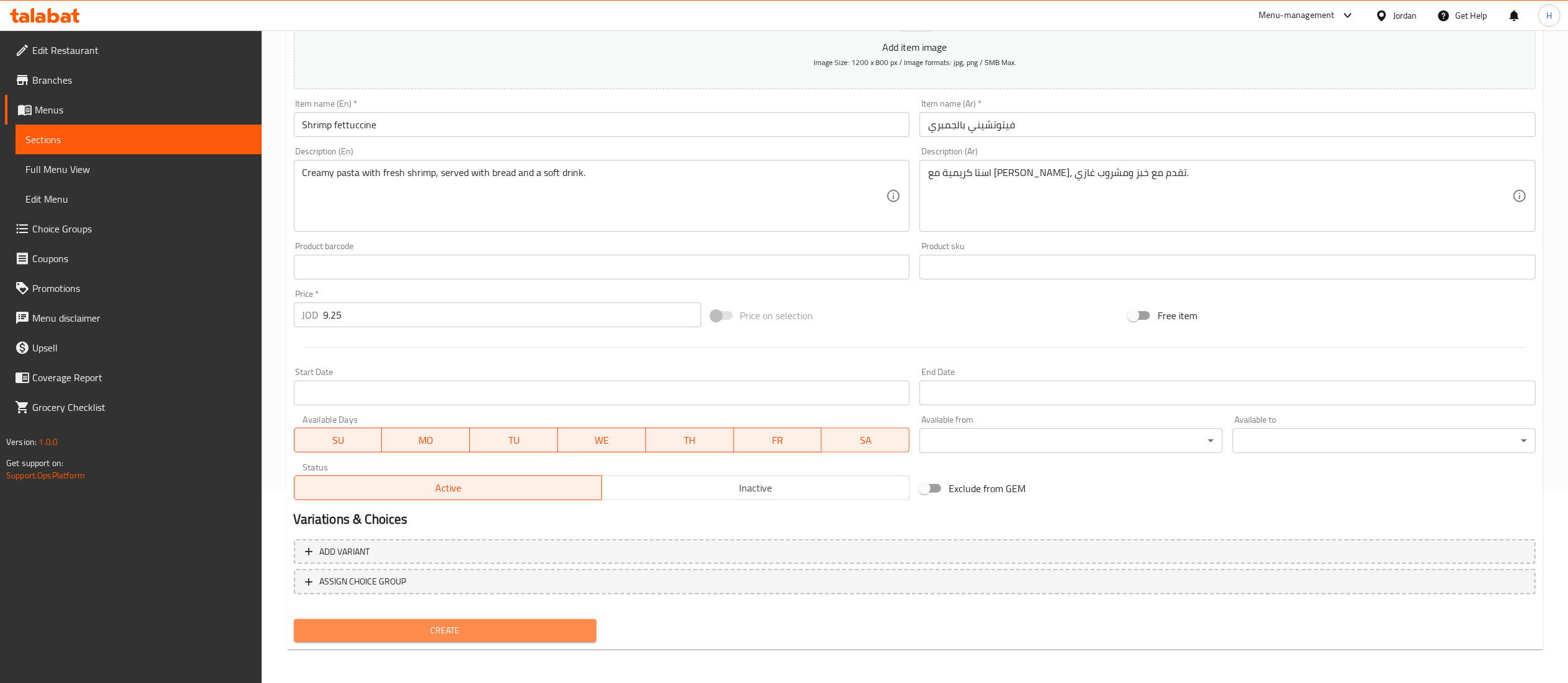
click at [504, 624] on span "Create" at bounding box center [446, 631] width 284 height 15
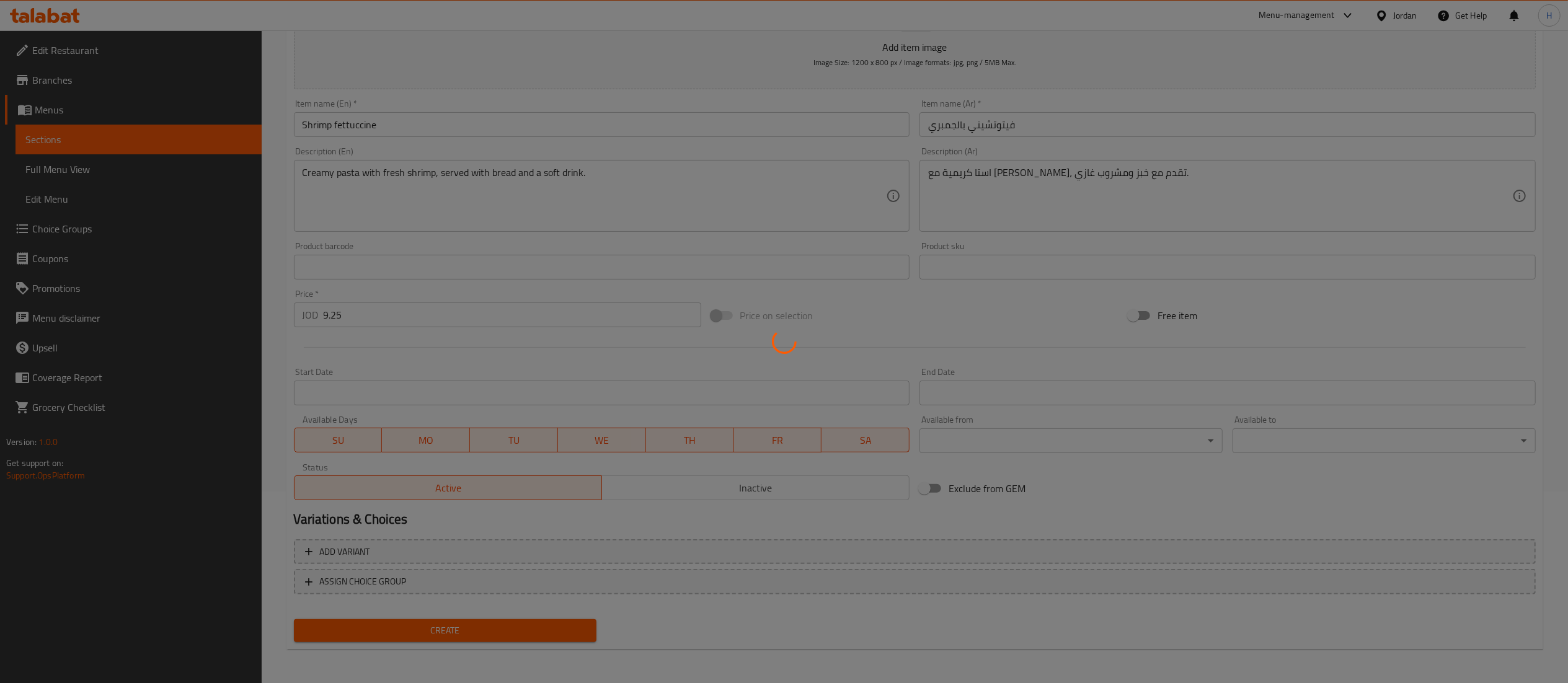
type input "0"
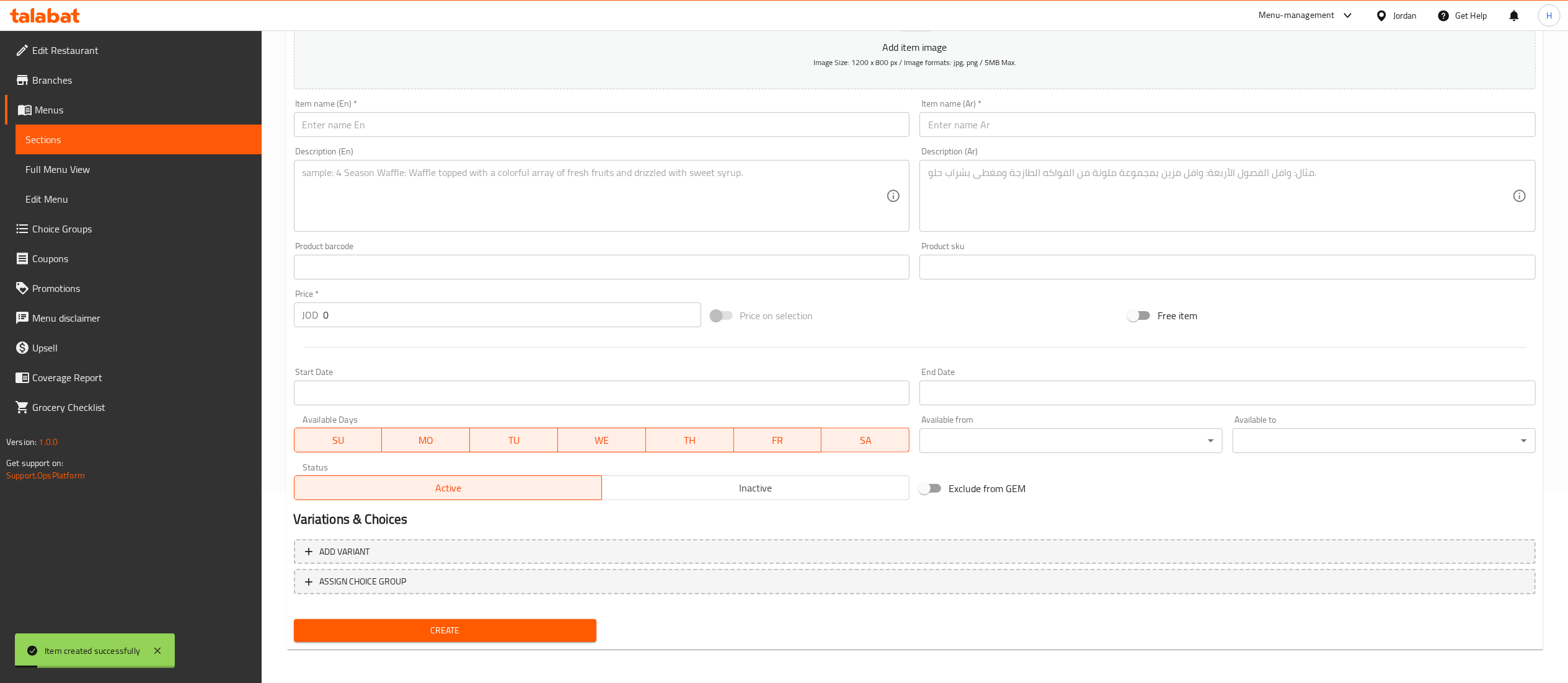
click at [556, 128] on input "text" at bounding box center [602, 124] width 616 height 25
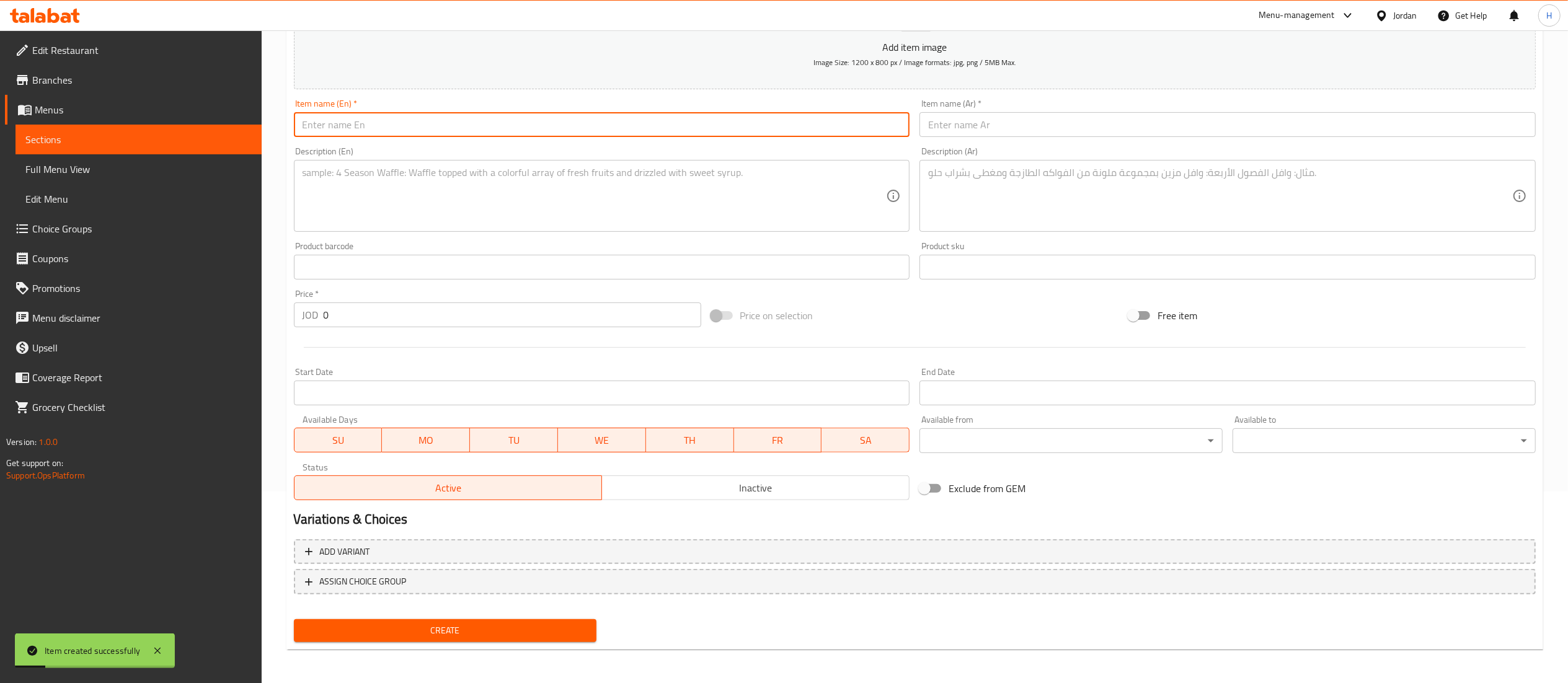
paste input "Salmon casserole"
type input "Salmon casserole"
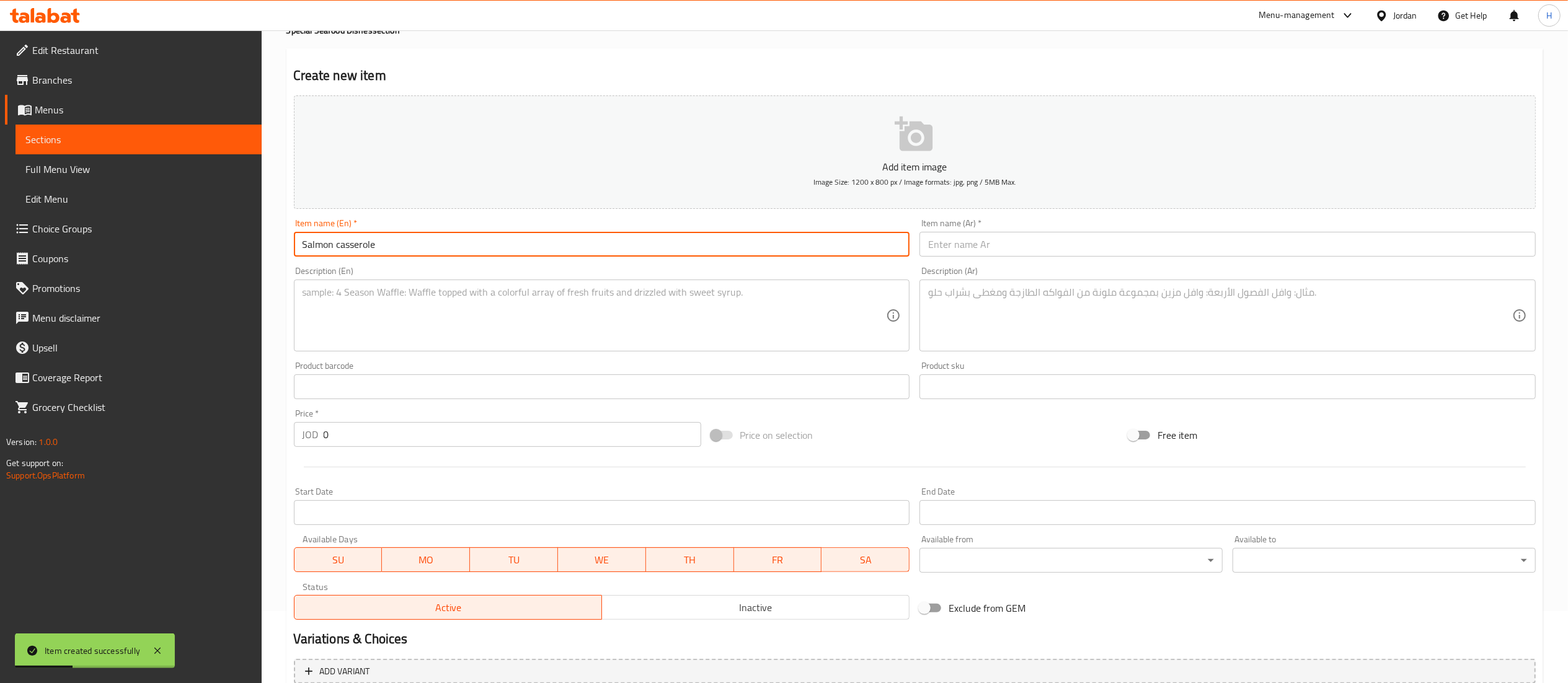
scroll to position [0, 0]
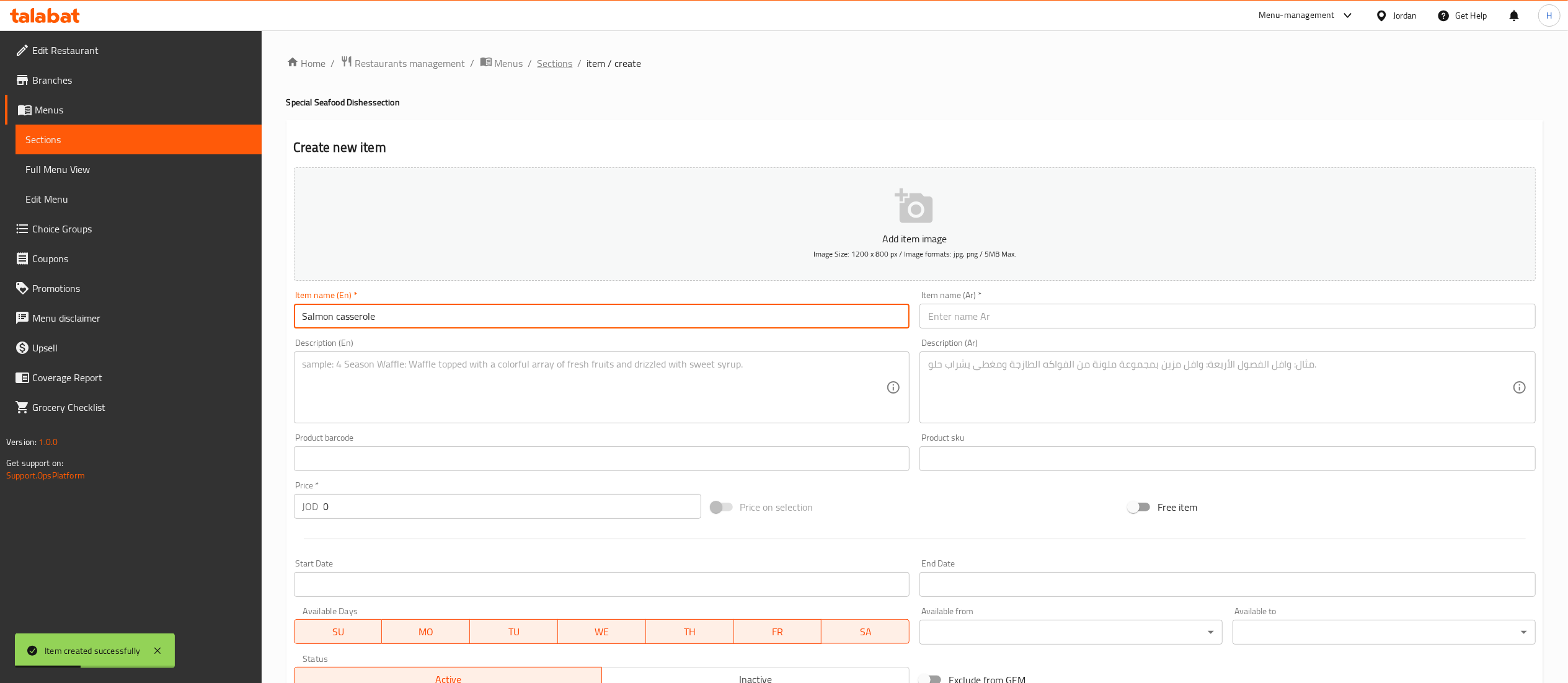
click at [554, 67] on span "Sections" at bounding box center [555, 63] width 36 height 15
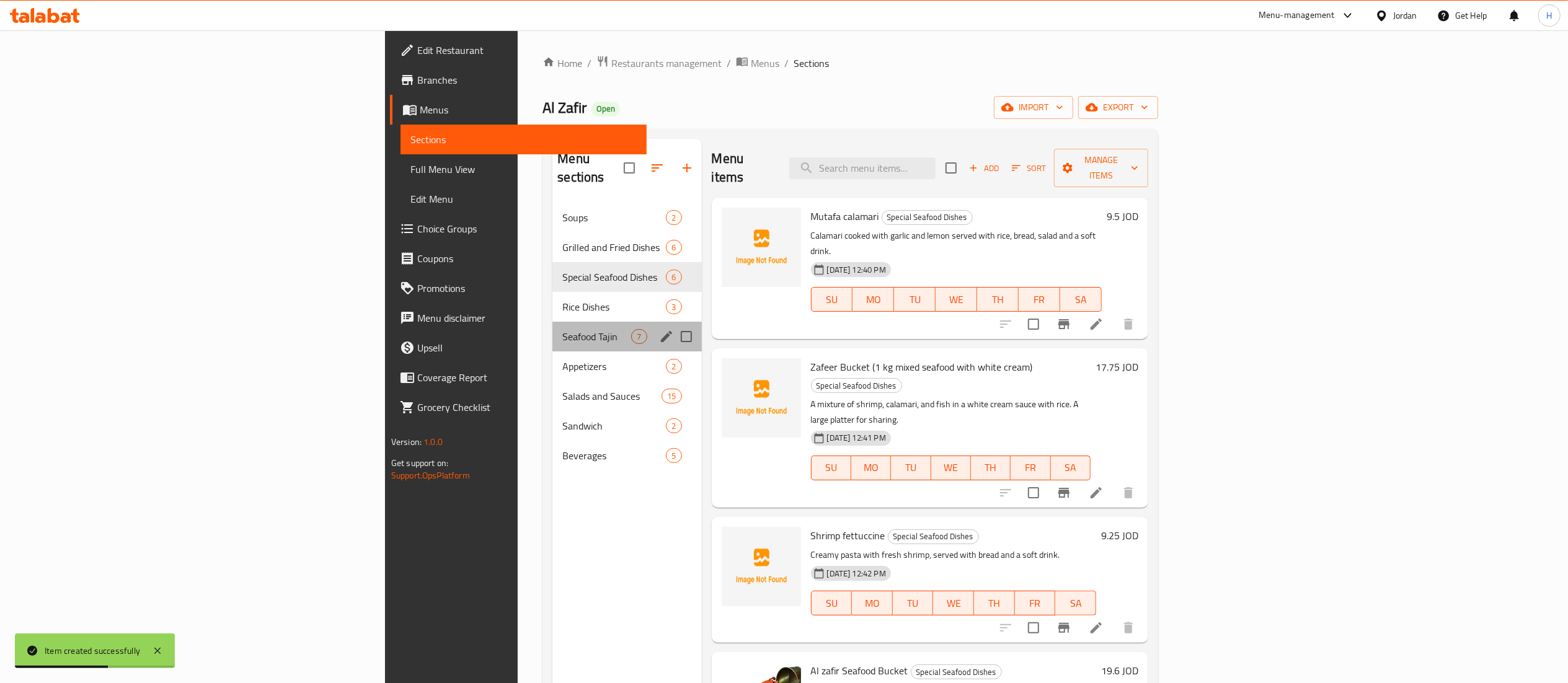
click at [553, 322] on div "Seafood Tajin 7" at bounding box center [627, 336] width 149 height 30
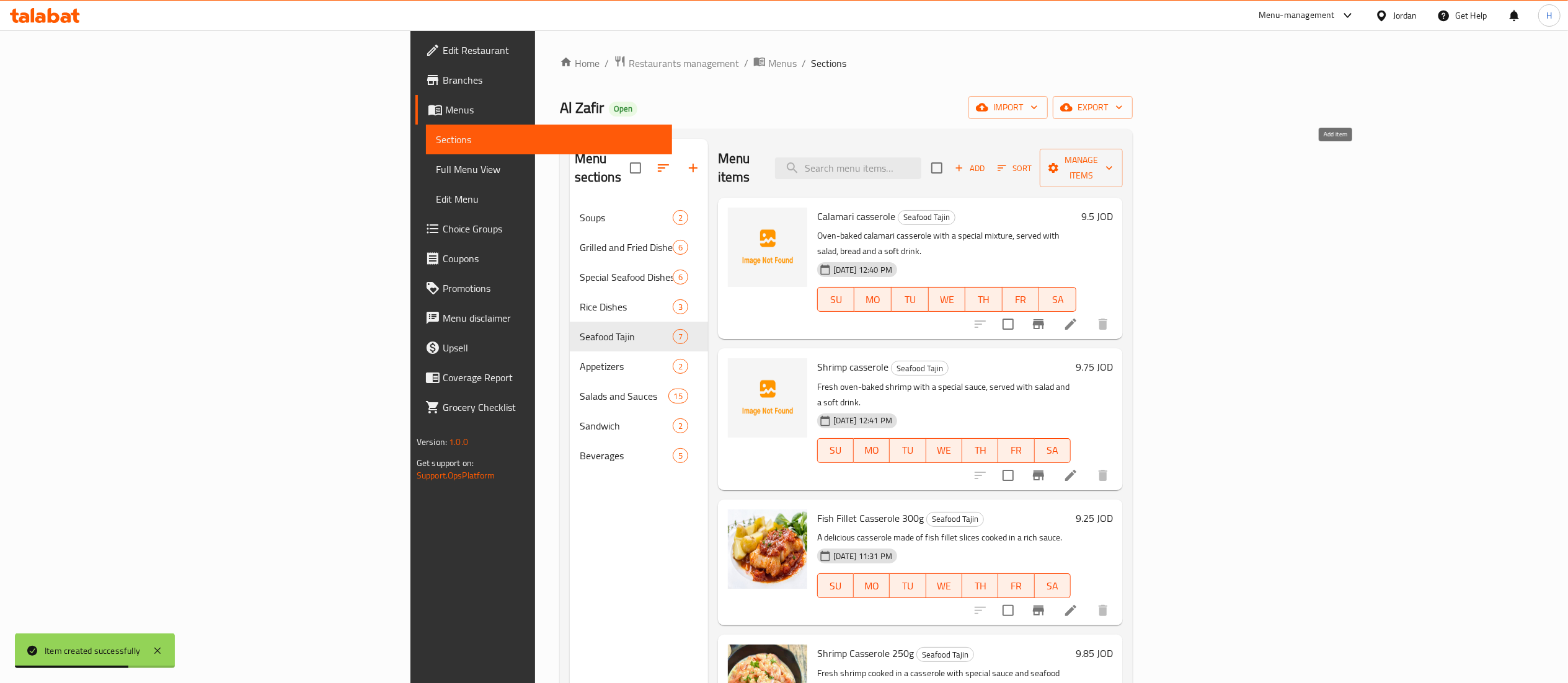
click at [986, 161] on span "Add" at bounding box center [970, 168] width 34 height 14
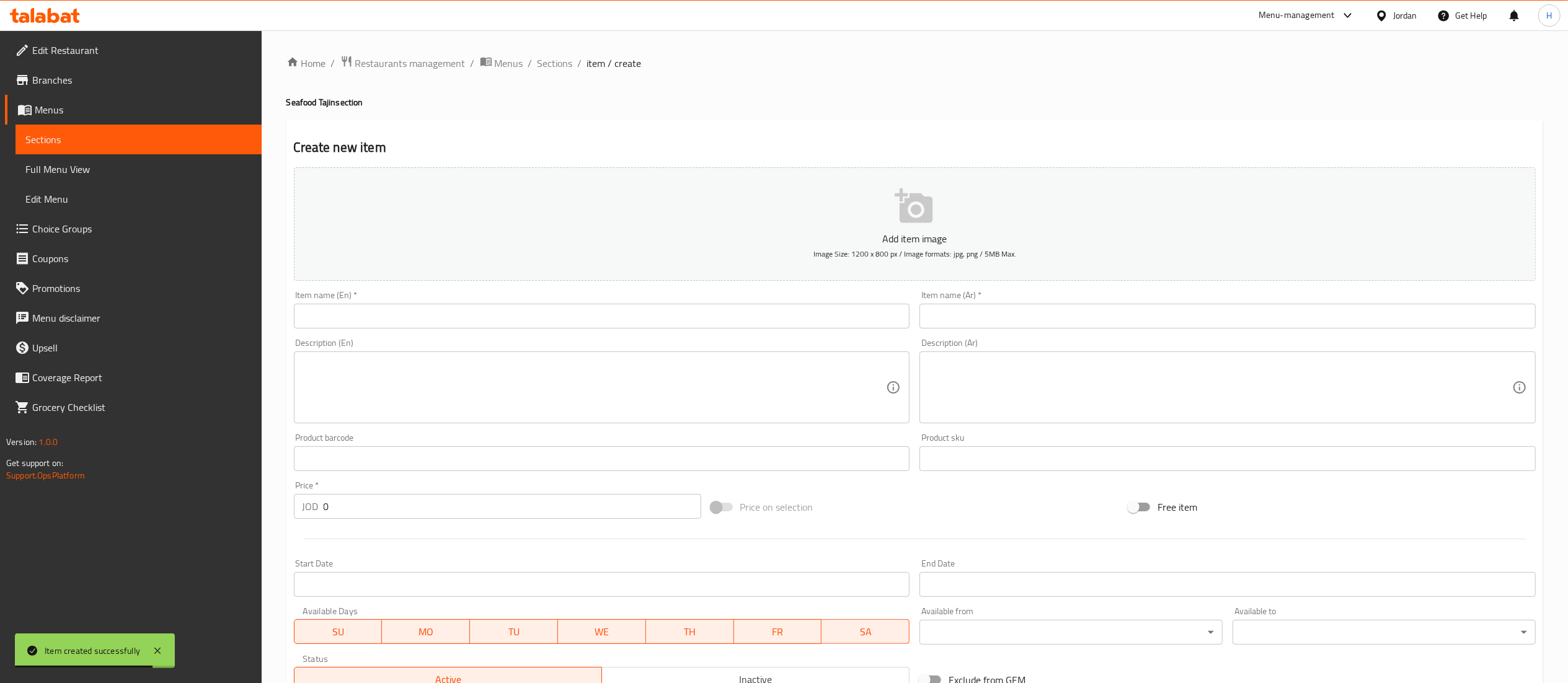
click at [368, 316] on input "text" at bounding box center [602, 316] width 616 height 25
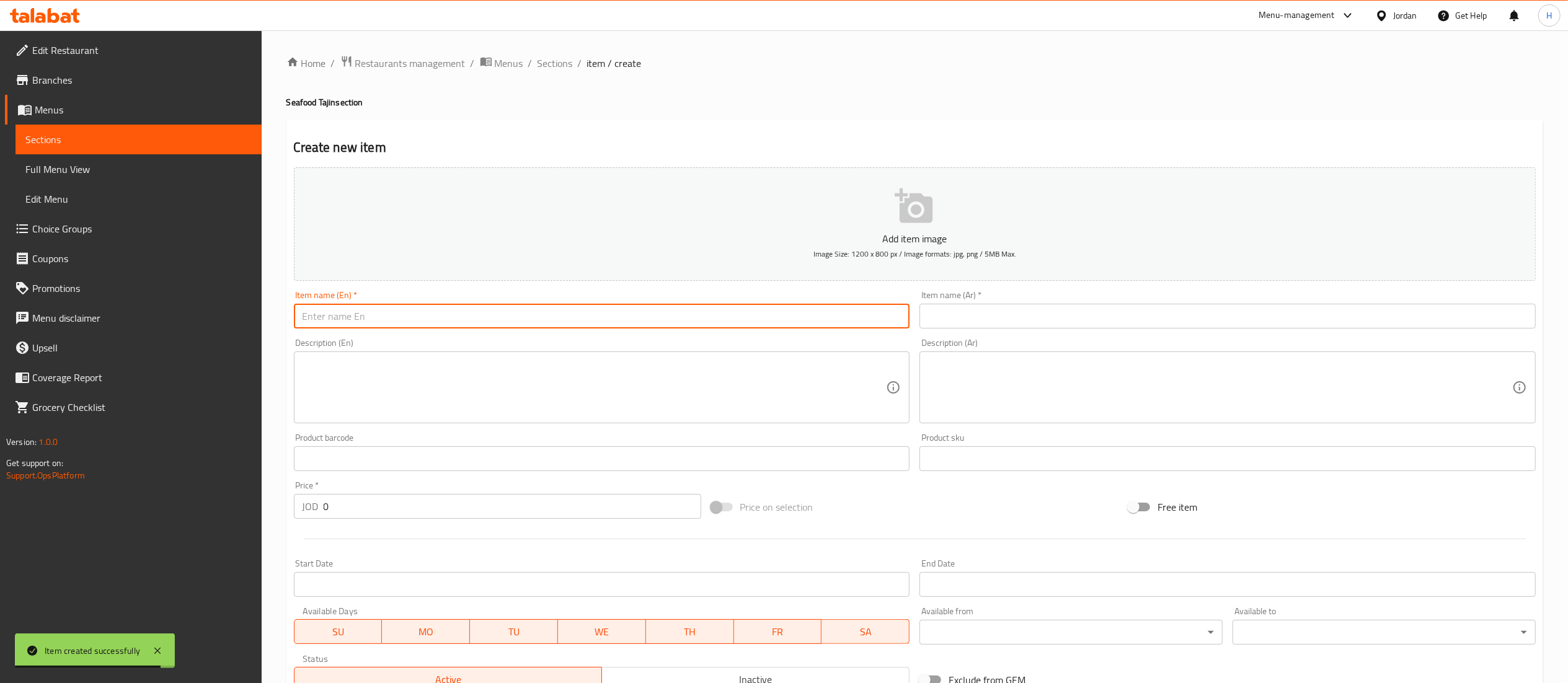
paste input "Salmon casserole"
type input "Salmon casserole"
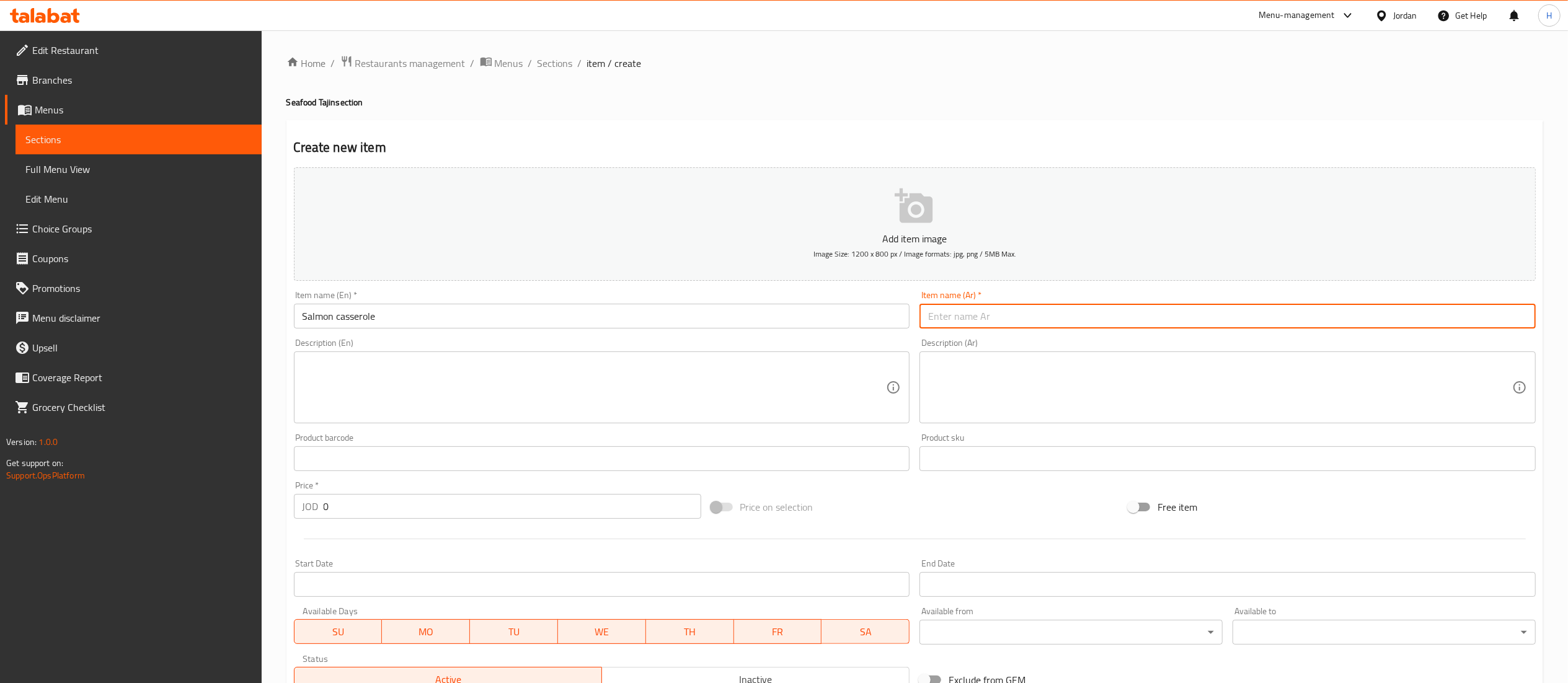
paste input "طاجن سلمون"
type input "طاجن سلمون"
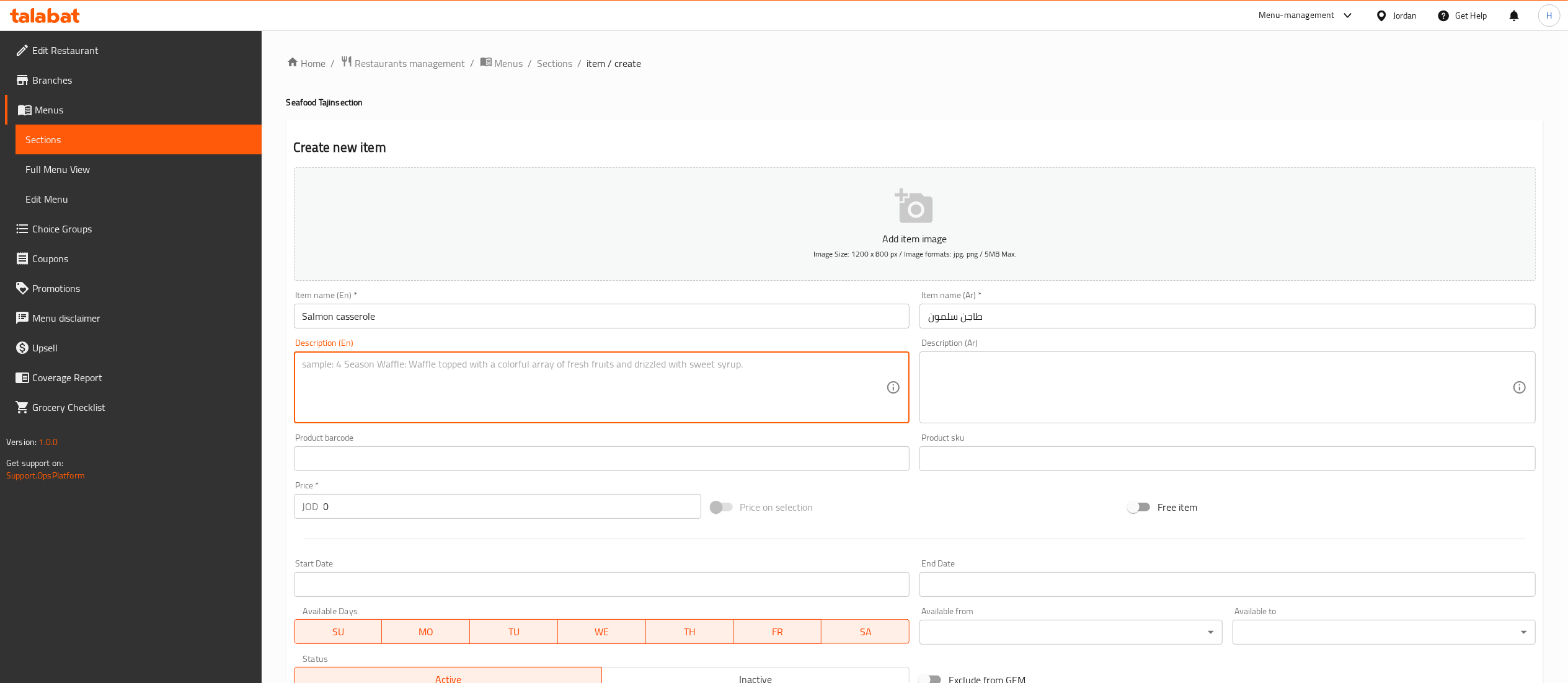
paste textarea "Fresh salmon baked in the oven with a special marinade that gives it a rich fla…"
type textarea "Fresh salmon baked in the oven with a special marinade that gives it a rich fla…"
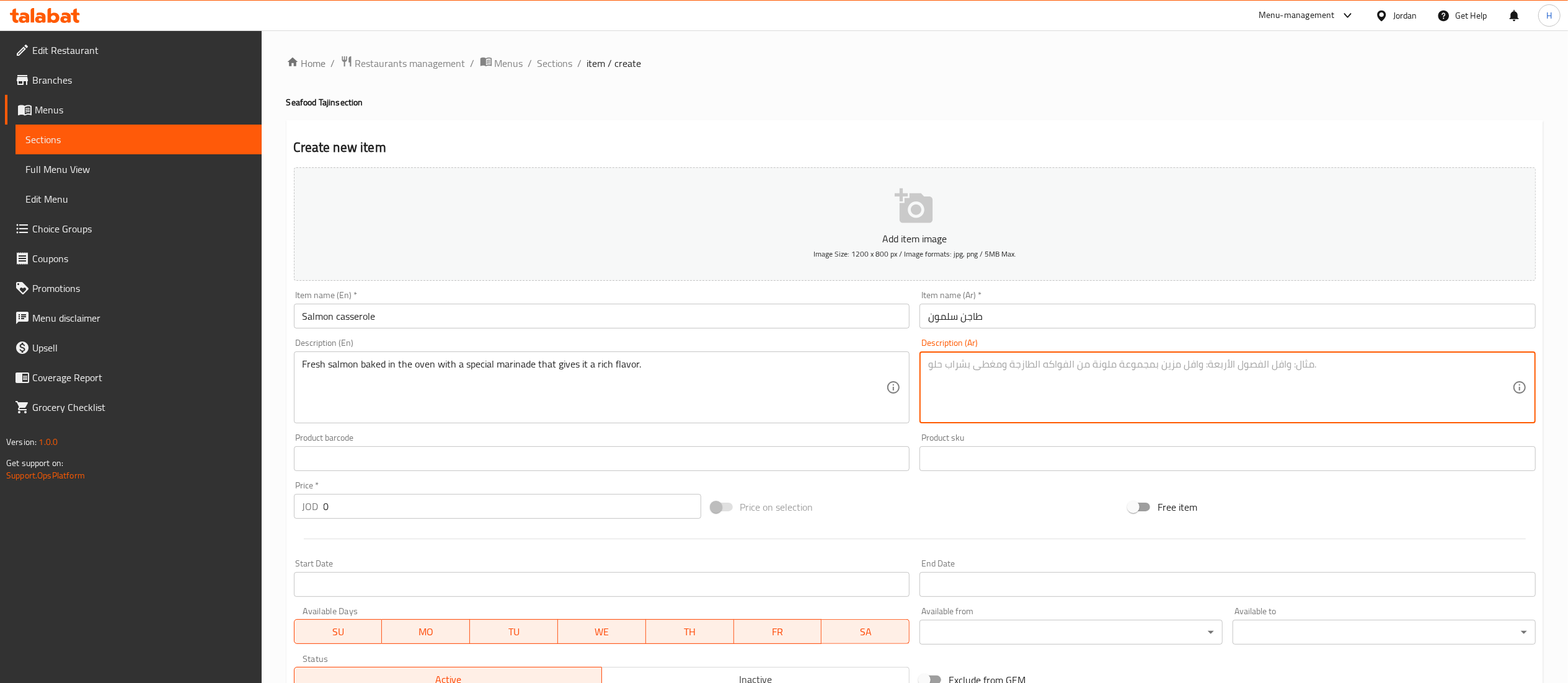
paste textarea "سلمون طازج بالفرن مع تتبيلة خاصة تمنحه نكهة غنية."
type textarea "سلمون طازج بالفرن مع تتبيلة خاصة تمنحه نكهة غنية."
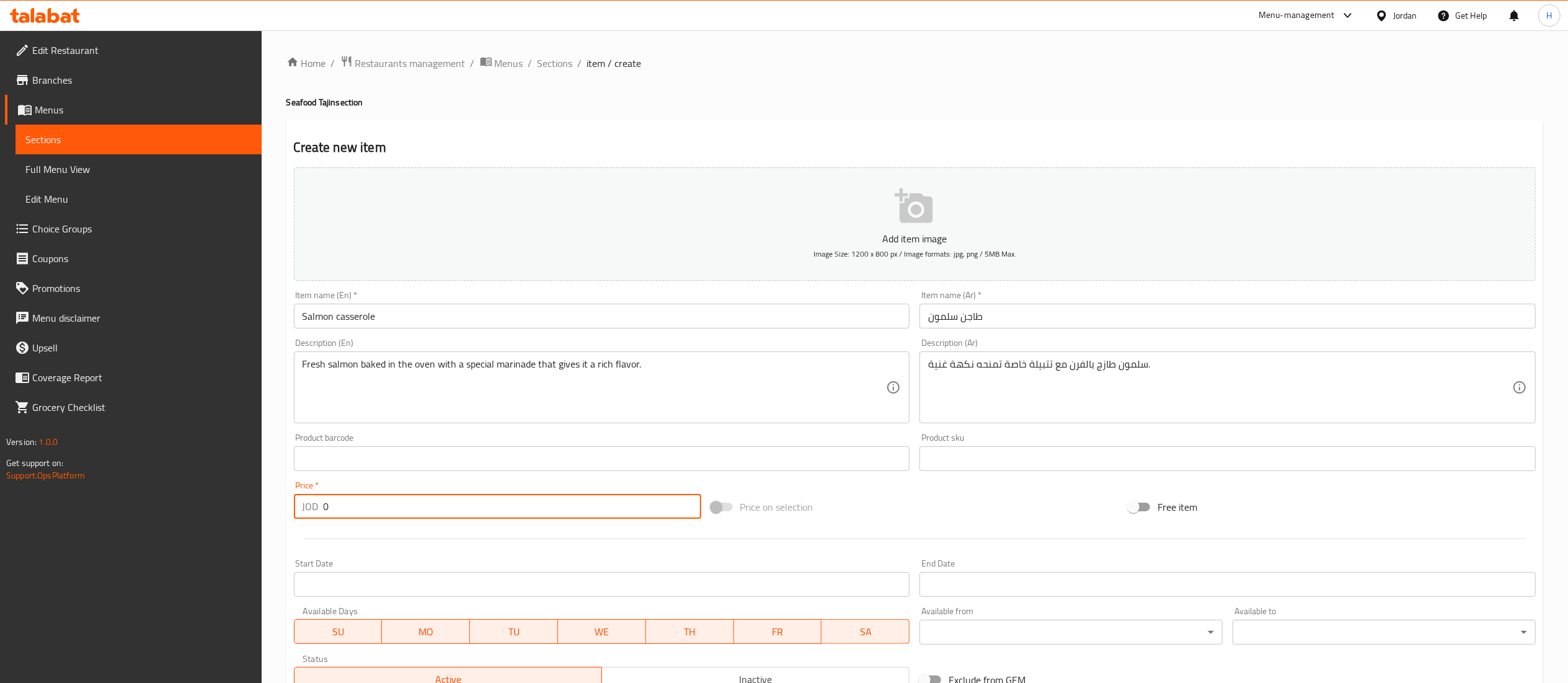
drag, startPoint x: 373, startPoint y: 507, endPoint x: 197, endPoint y: 500, distance: 176.1
click at [198, 500] on div "Edit Restaurant Branches Menus Sections Full Menu View Edit Menu Choice Groups …" at bounding box center [784, 453] width 1568 height 846
type input "11.75"
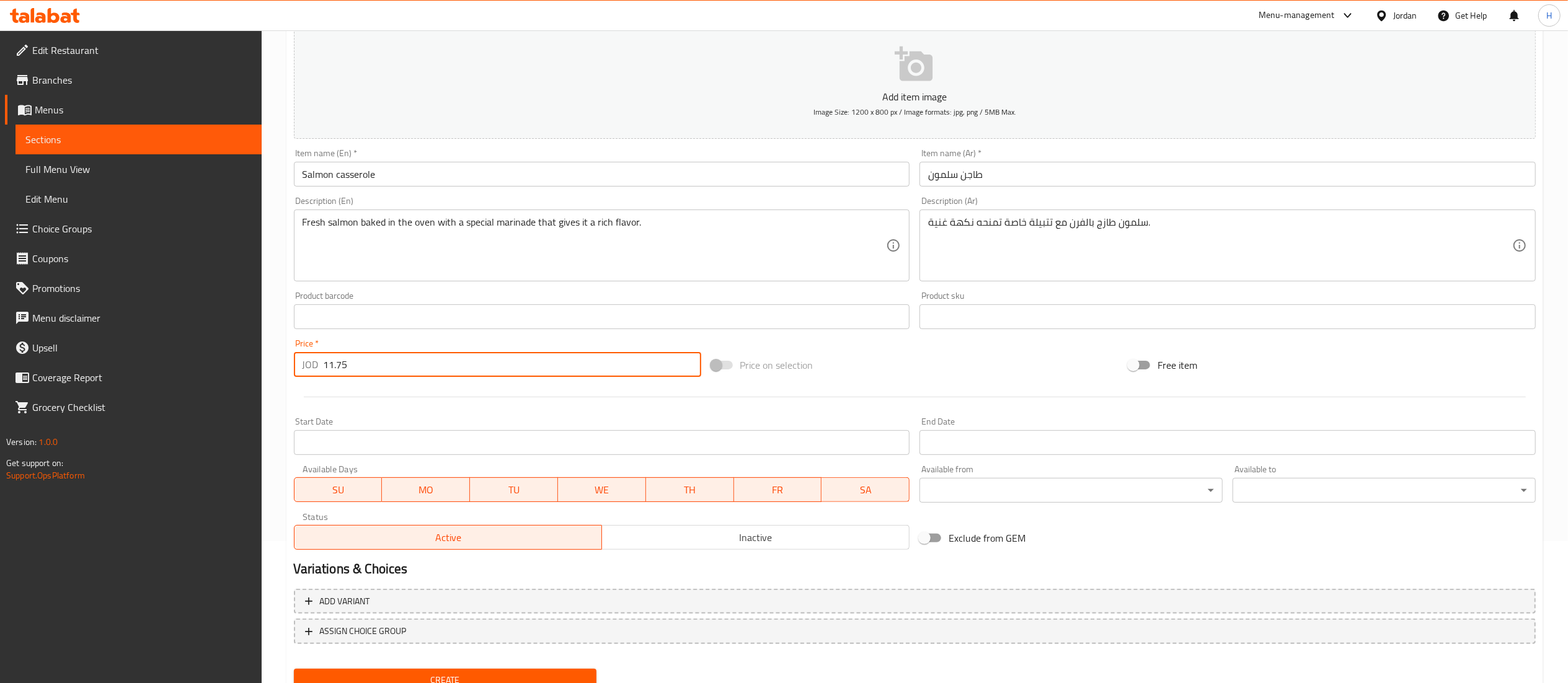
scroll to position [191, 0]
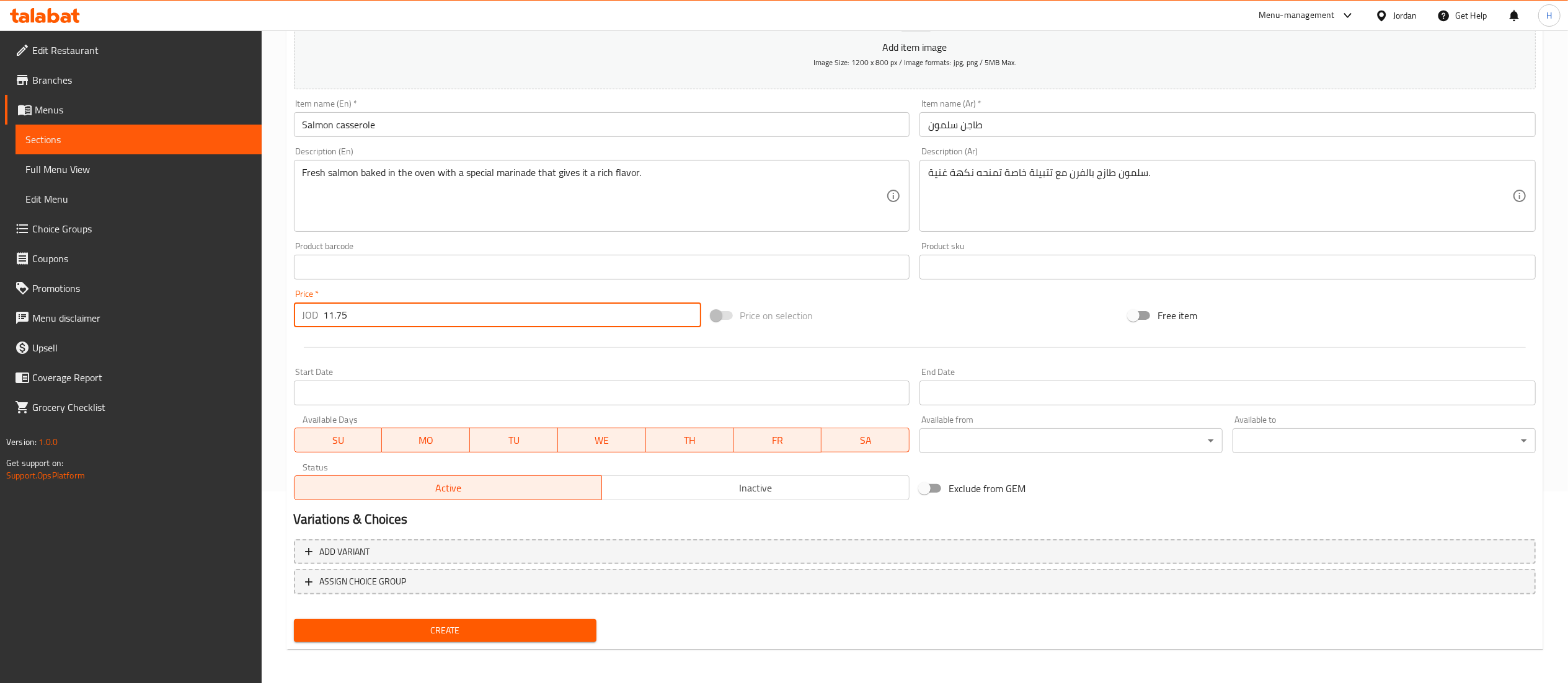
click at [415, 624] on span "Create" at bounding box center [446, 631] width 284 height 15
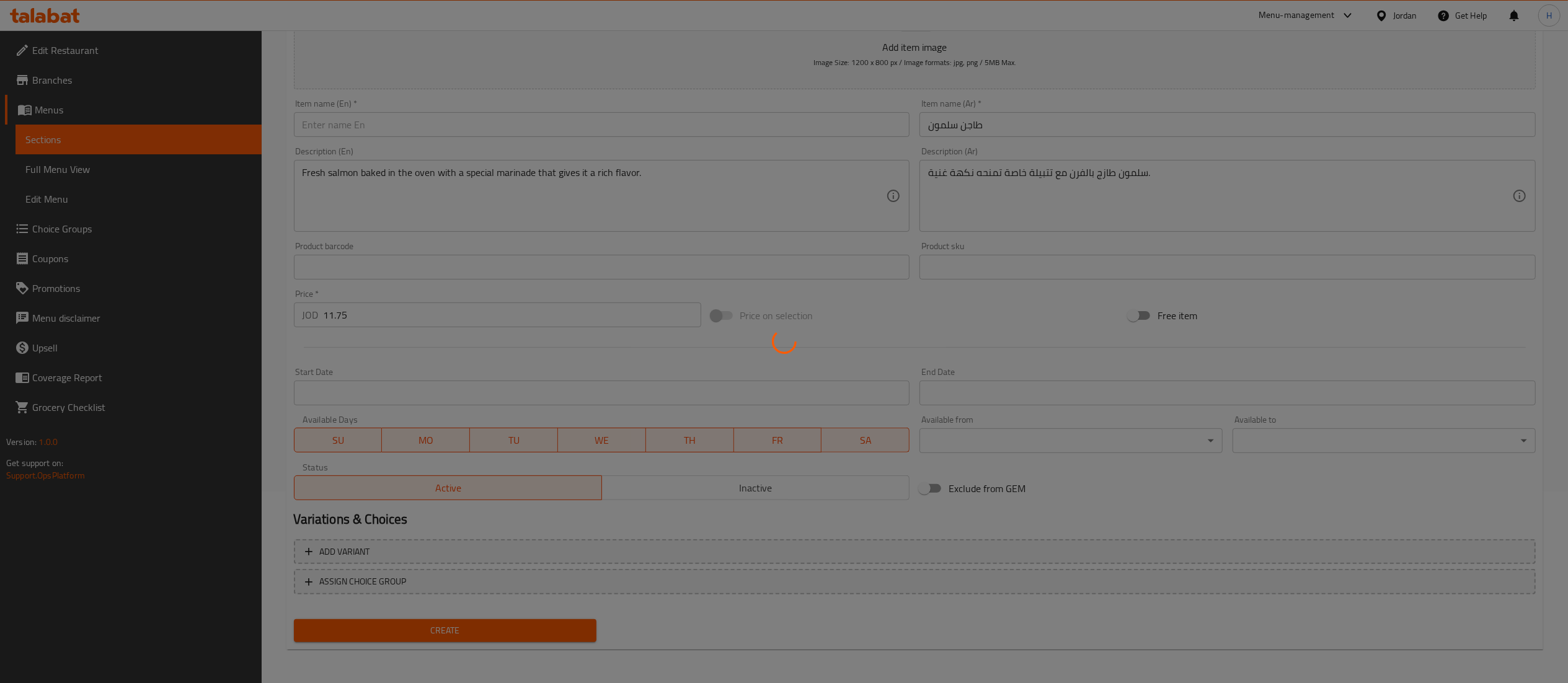
type input "0"
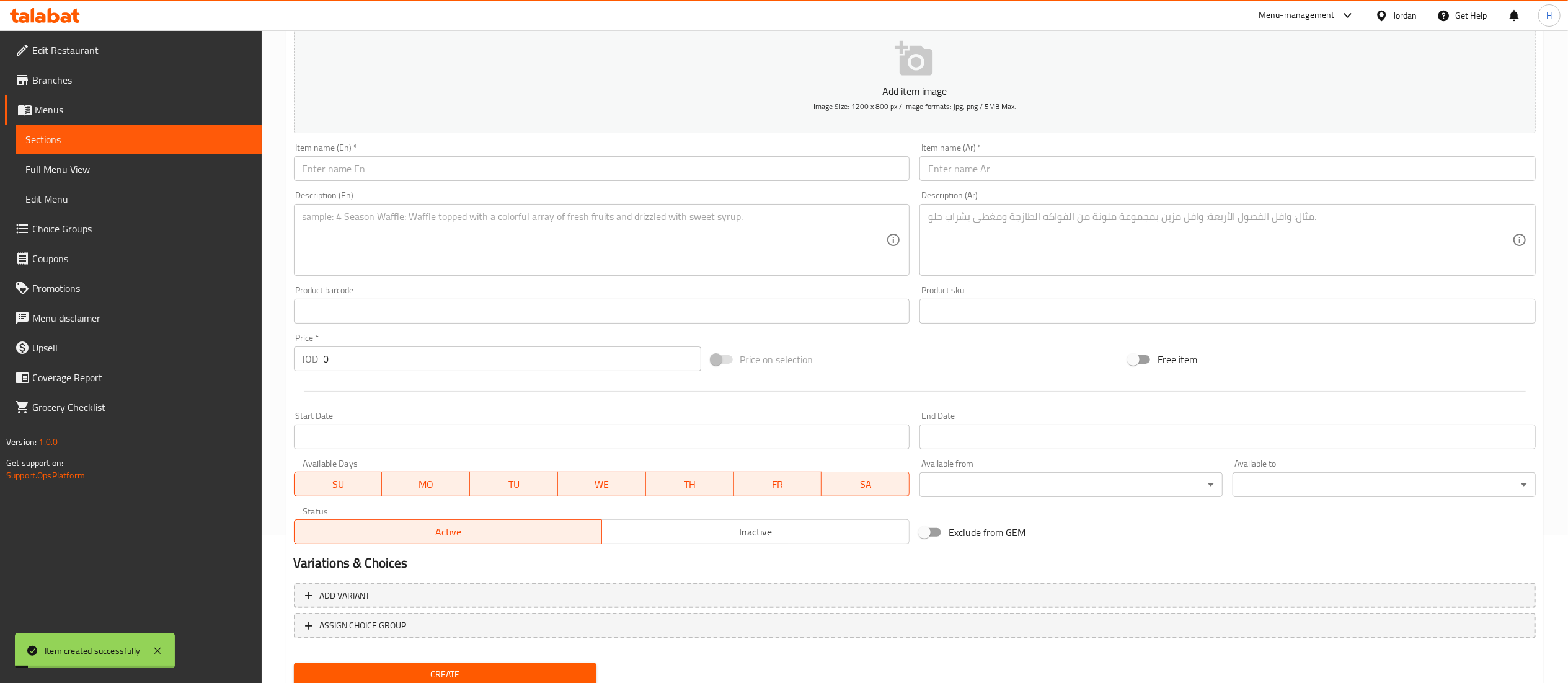
scroll to position [0, 0]
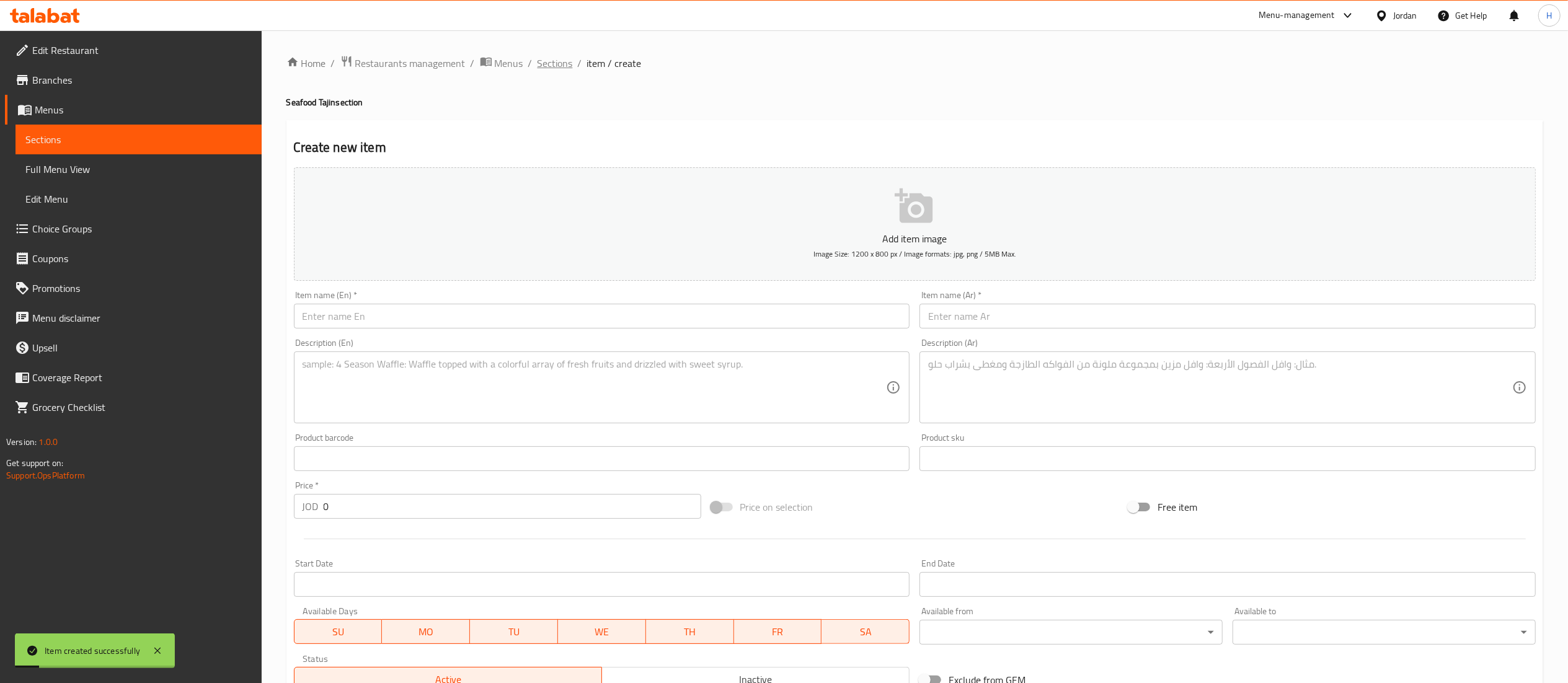
click at [558, 64] on span "Sections" at bounding box center [555, 63] width 36 height 15
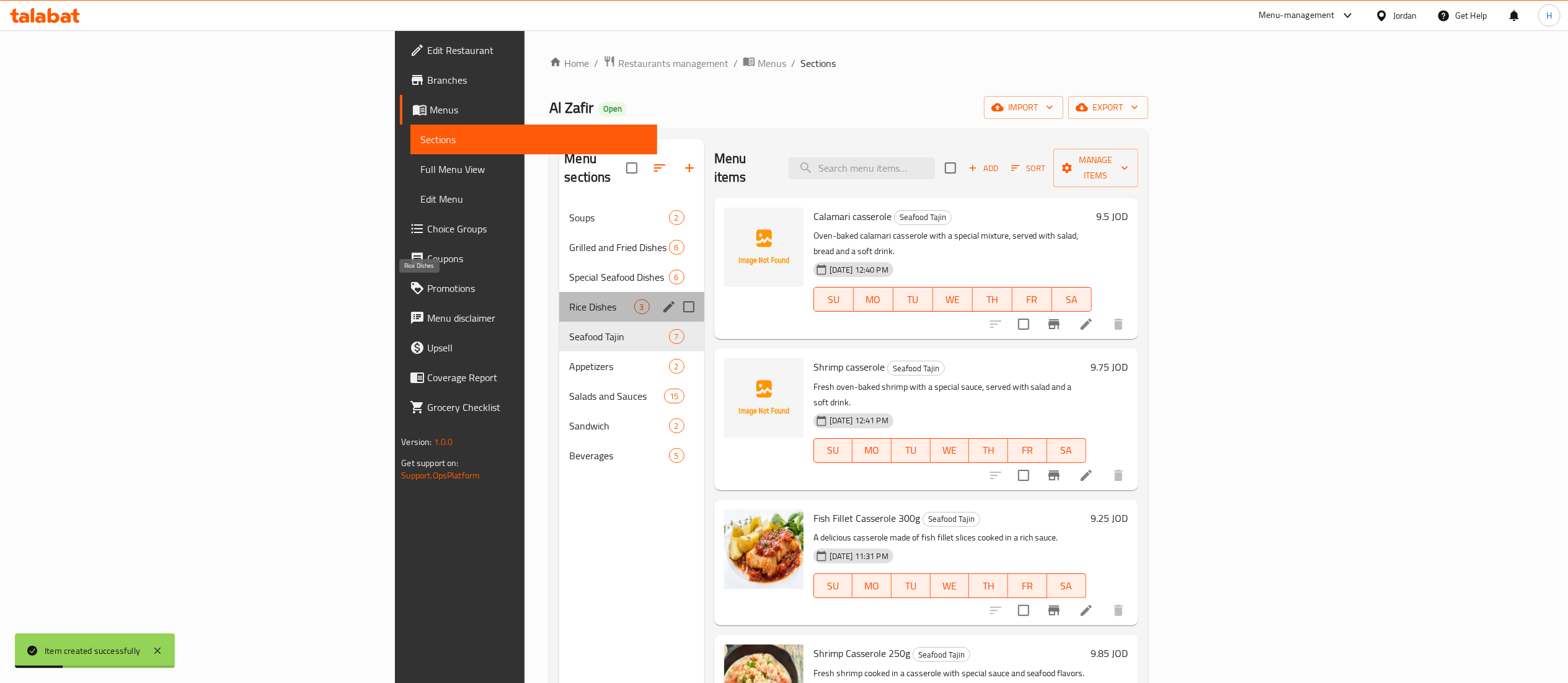
click at [569, 300] on span "Rice Dishes" at bounding box center [601, 307] width 64 height 15
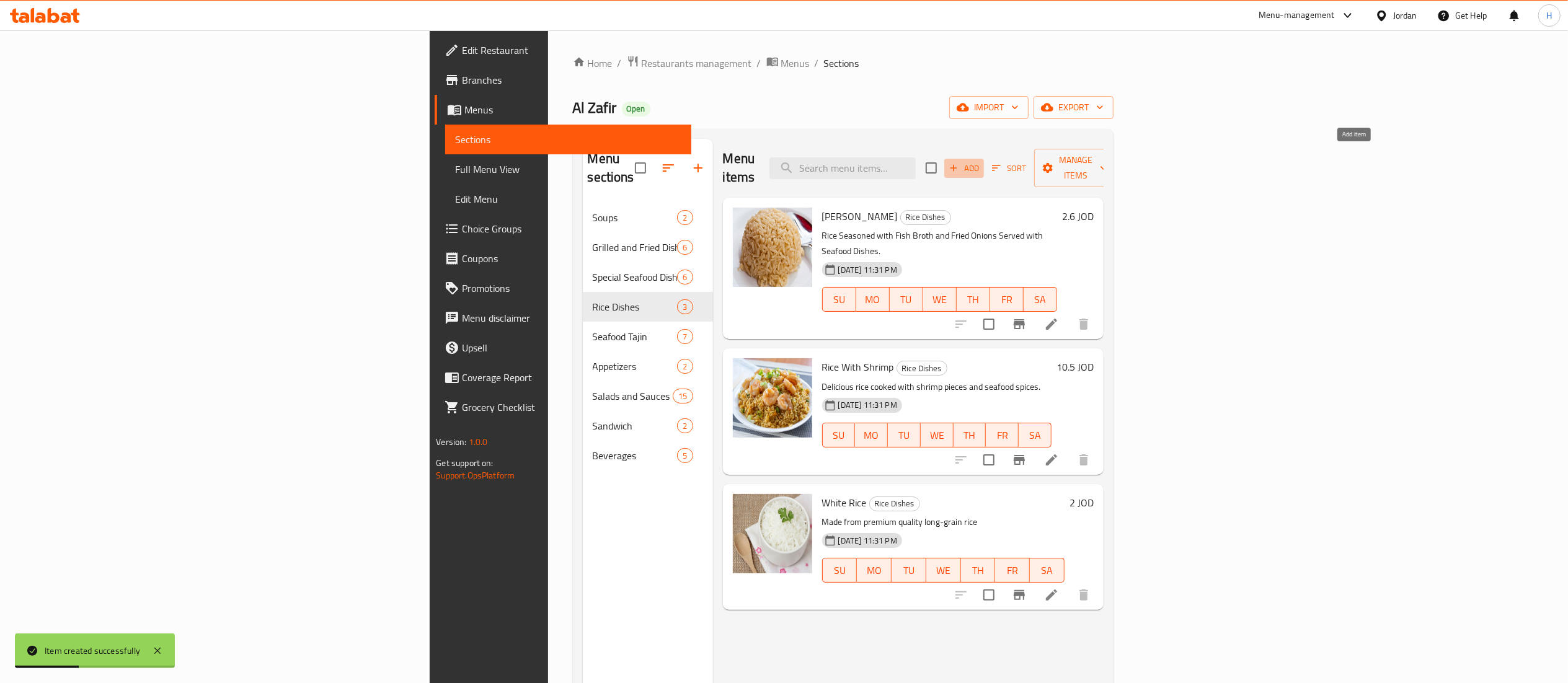
click at [980, 161] on span "Add" at bounding box center [964, 168] width 34 height 14
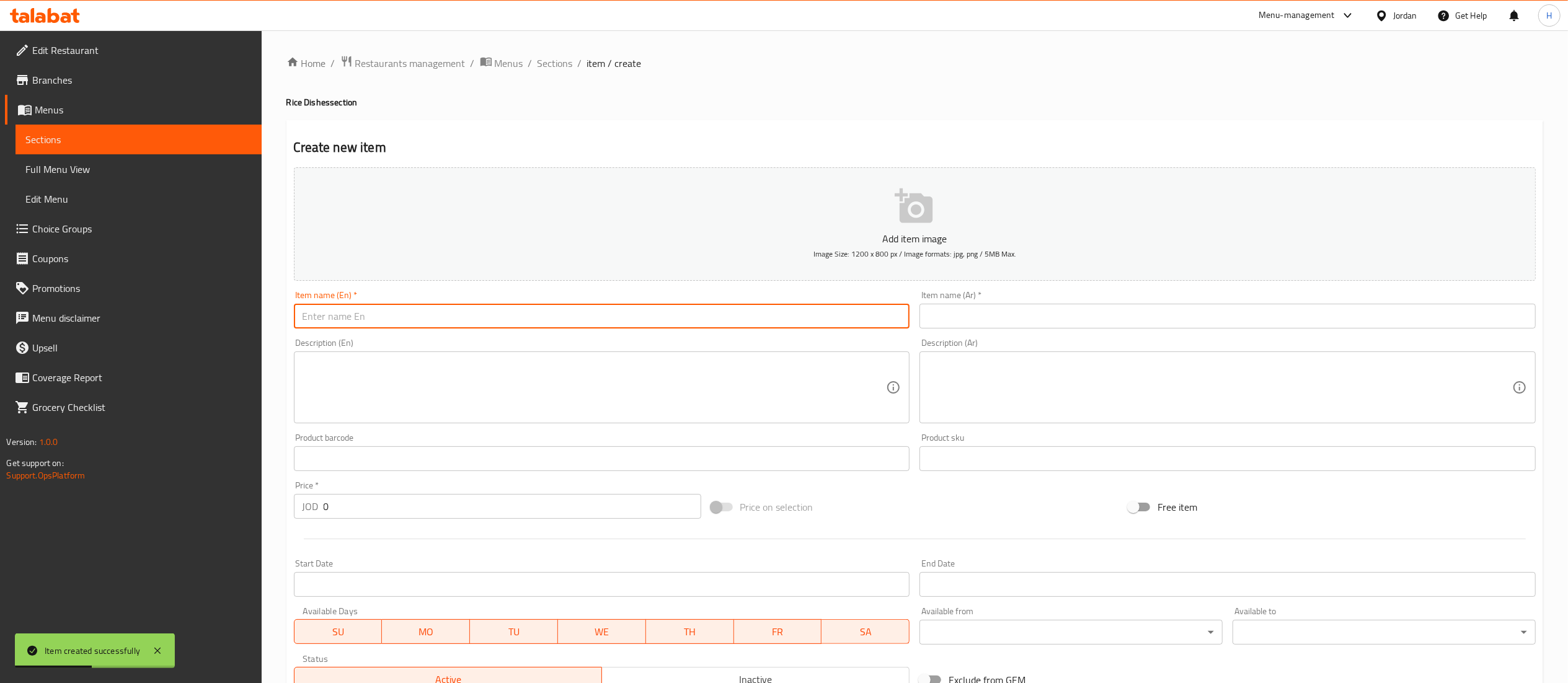
click at [415, 309] on input "text" at bounding box center [602, 316] width 616 height 25
paste input "Sayadieh fresh fish ( 1 Kg )"
type input "Sayadieh fresh fish ( 1 Kg )"
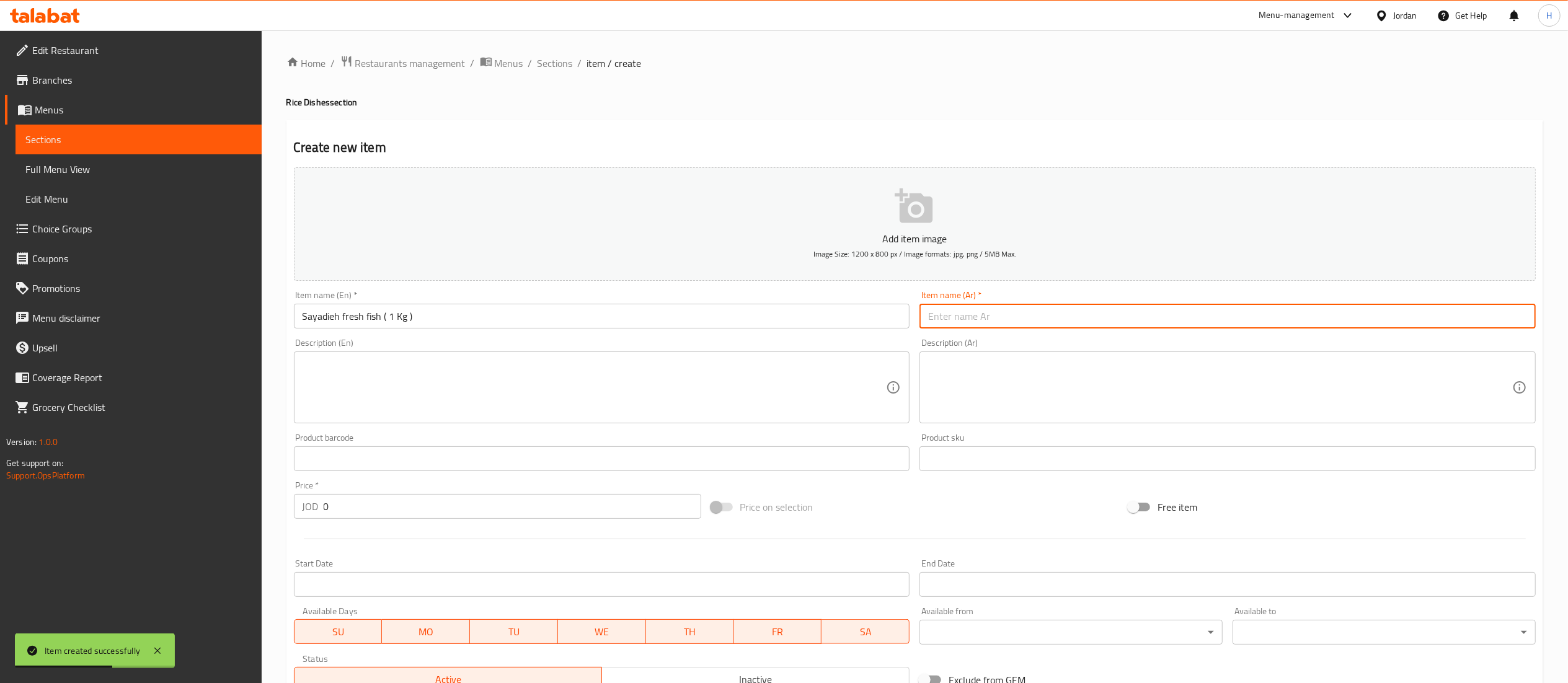
paste input "صيادية سمك طازج (1 كغ)"
type input "صيادية سمك طازج (1 كغ)"
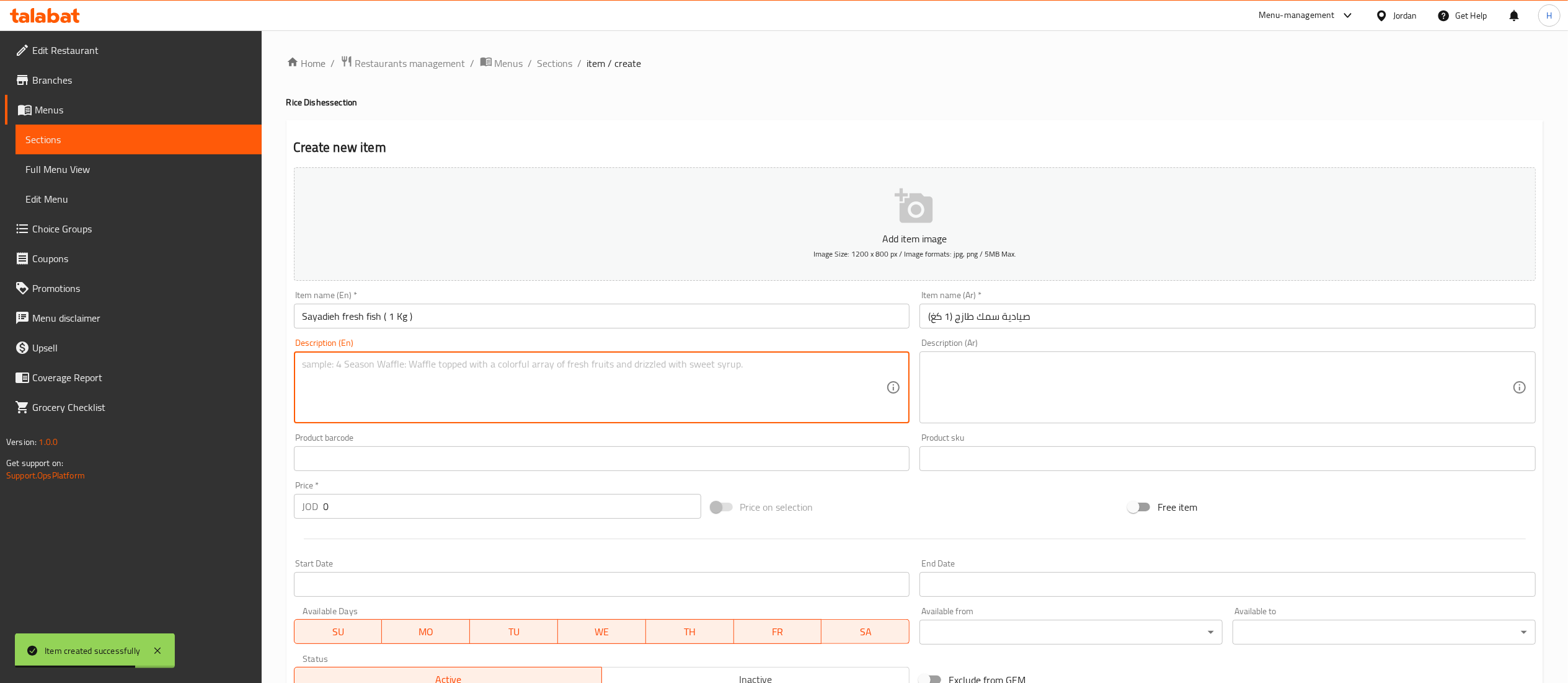
paste textarea ""Fresh fish Sayadiya for two people with special sauce and two soft drinks. ""
type textarea ""Fresh fish Sayadiya for two people with special sauce and two soft drinks. ""
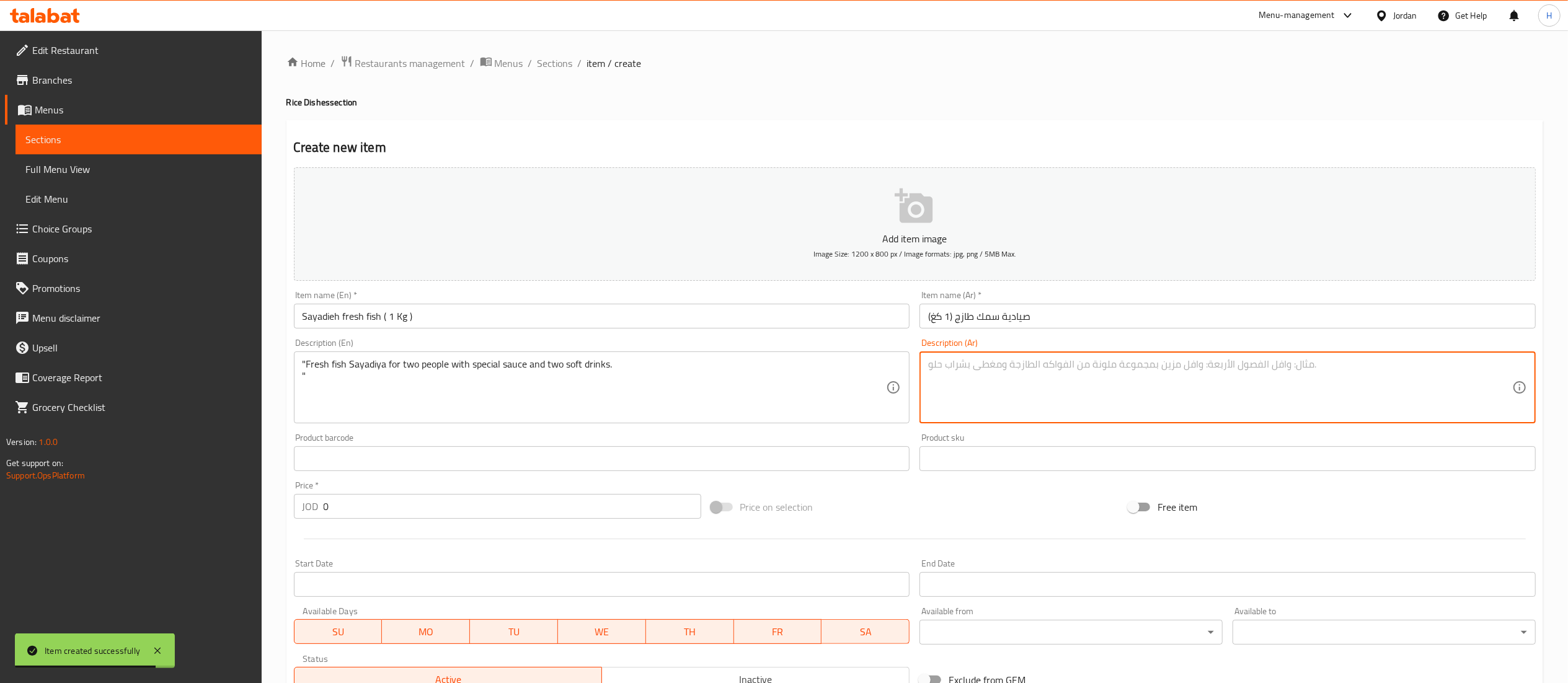
paste textarea "صيادية سمك طازج تكفي شخصين مع صوص خاص ومشروبين غازيين."
type textarea "صيادية سمك طازج تكفي شخصين مع صوص خاص ومشروبين غازيين."
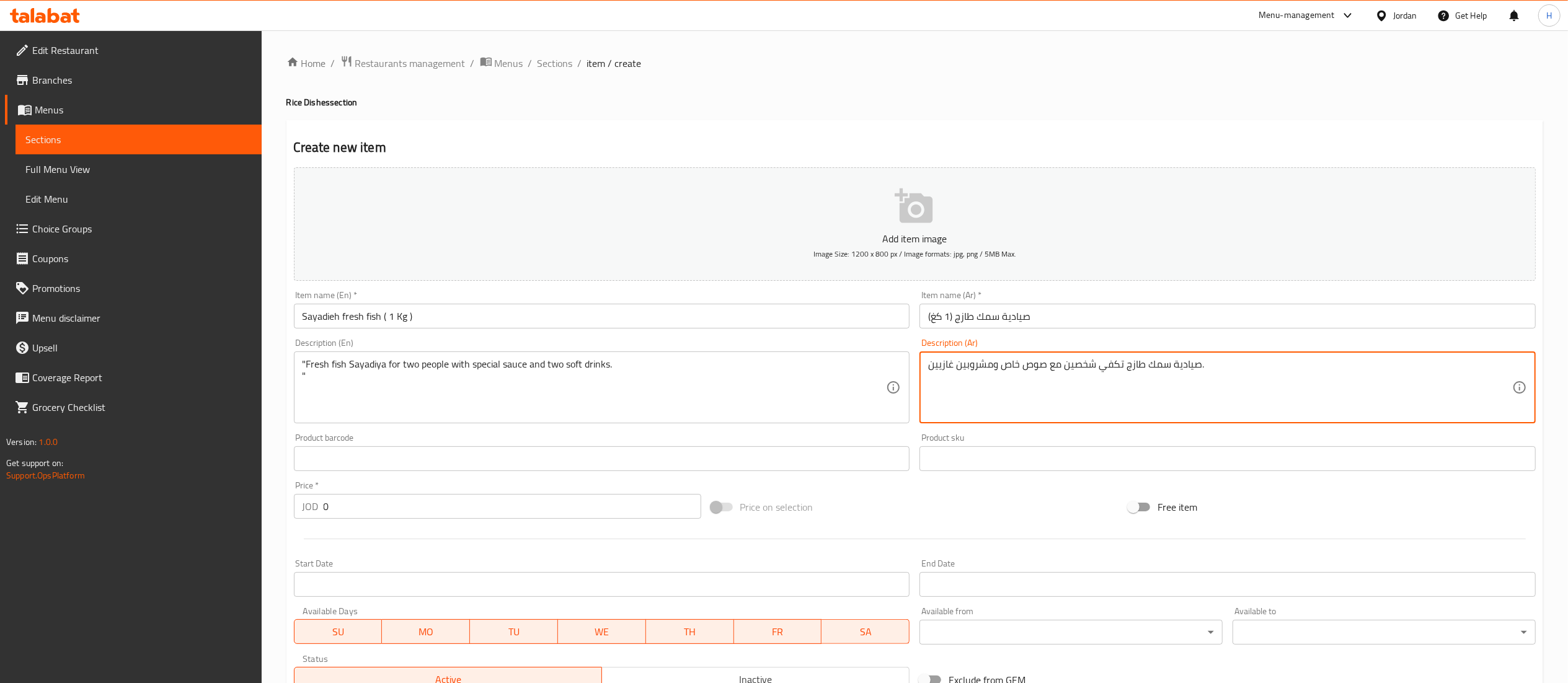
drag, startPoint x: 336, startPoint y: 513, endPoint x: 292, endPoint y: 500, distance: 45.9
click at [292, 501] on div "Price   * JOD 0 Price *" at bounding box center [497, 500] width 417 height 48
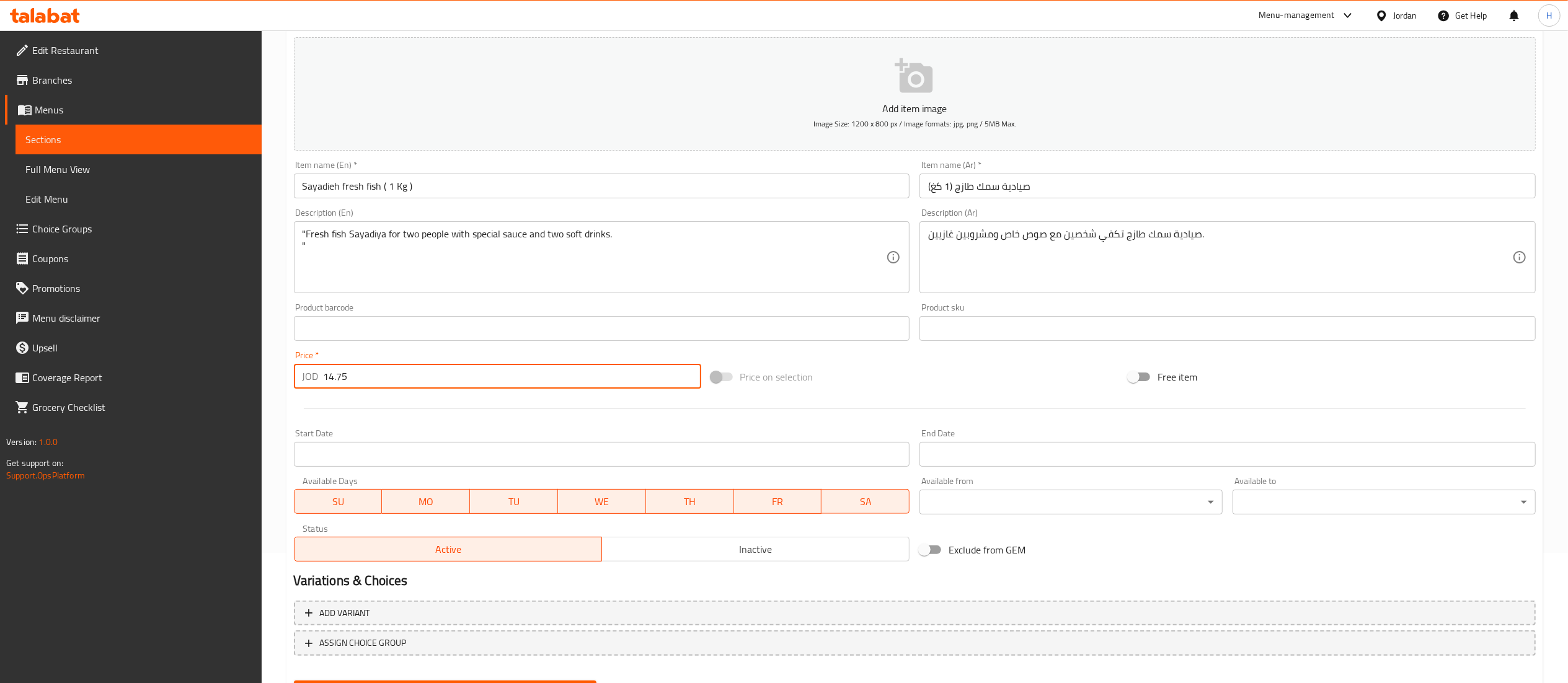
scroll to position [191, 0]
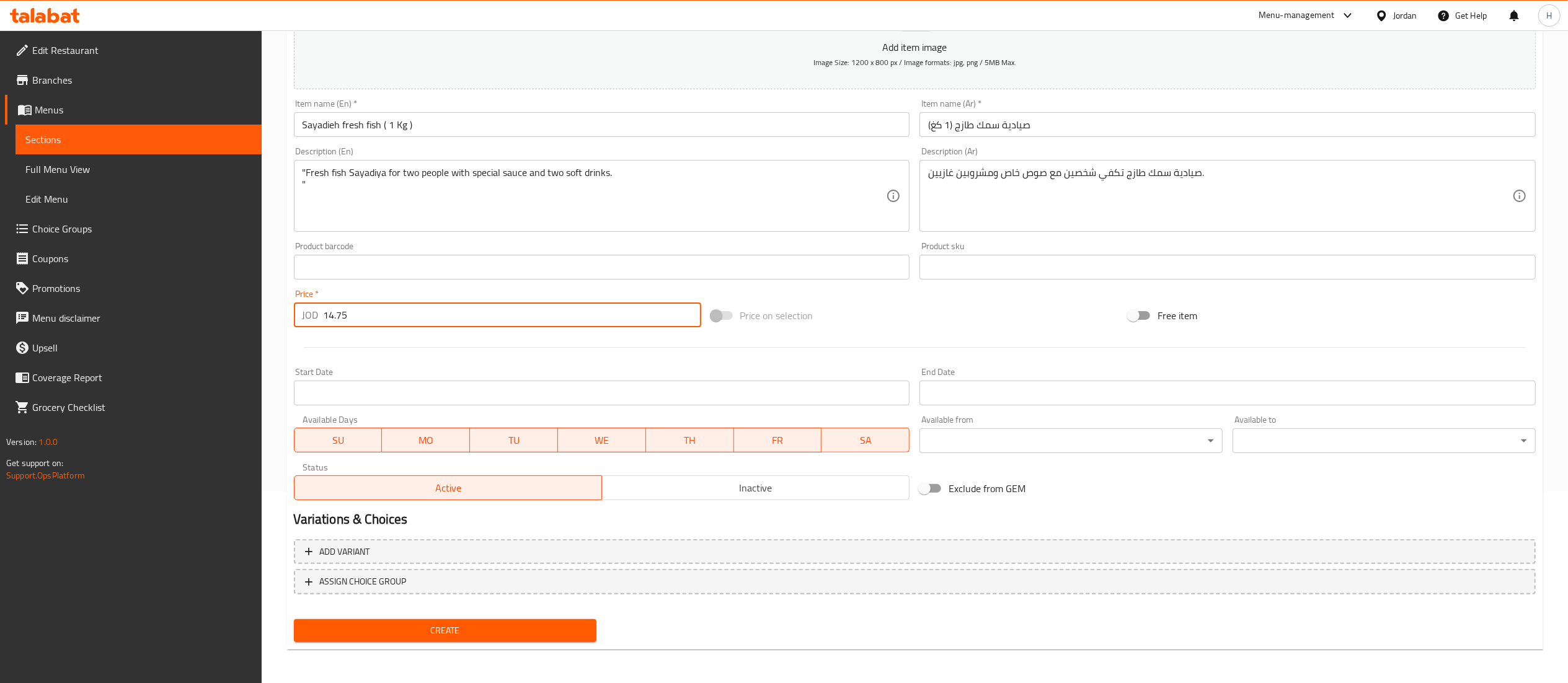
type input "14.75"
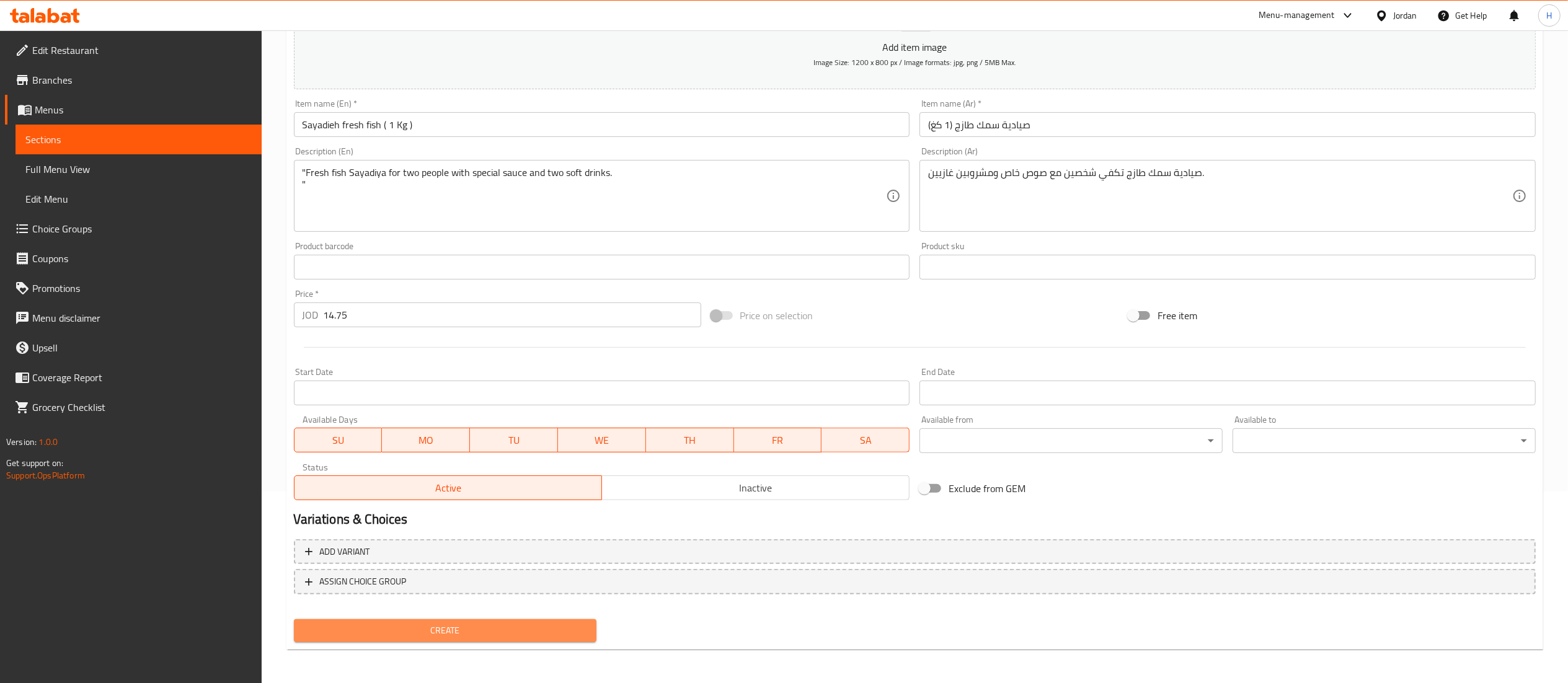
click at [367, 624] on span "Create" at bounding box center [446, 631] width 284 height 15
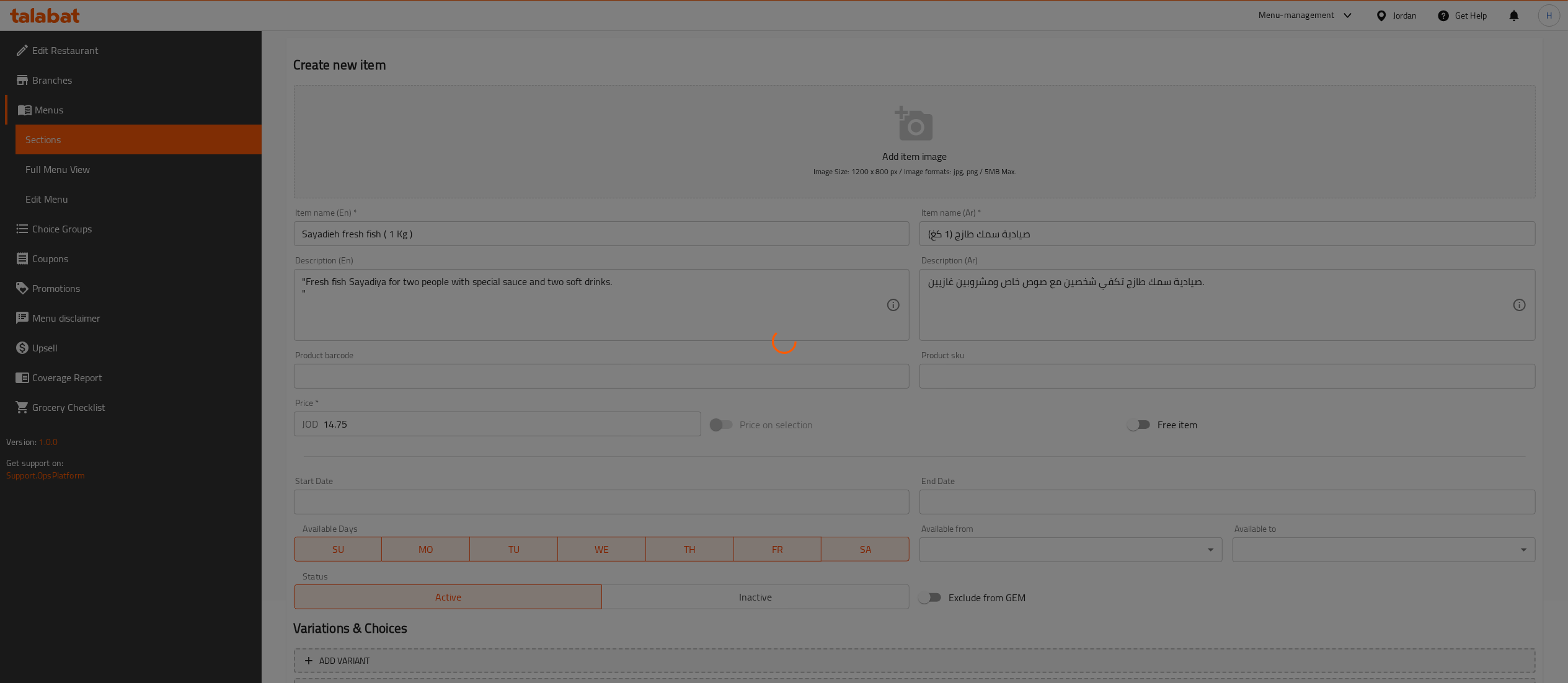
type input "0"
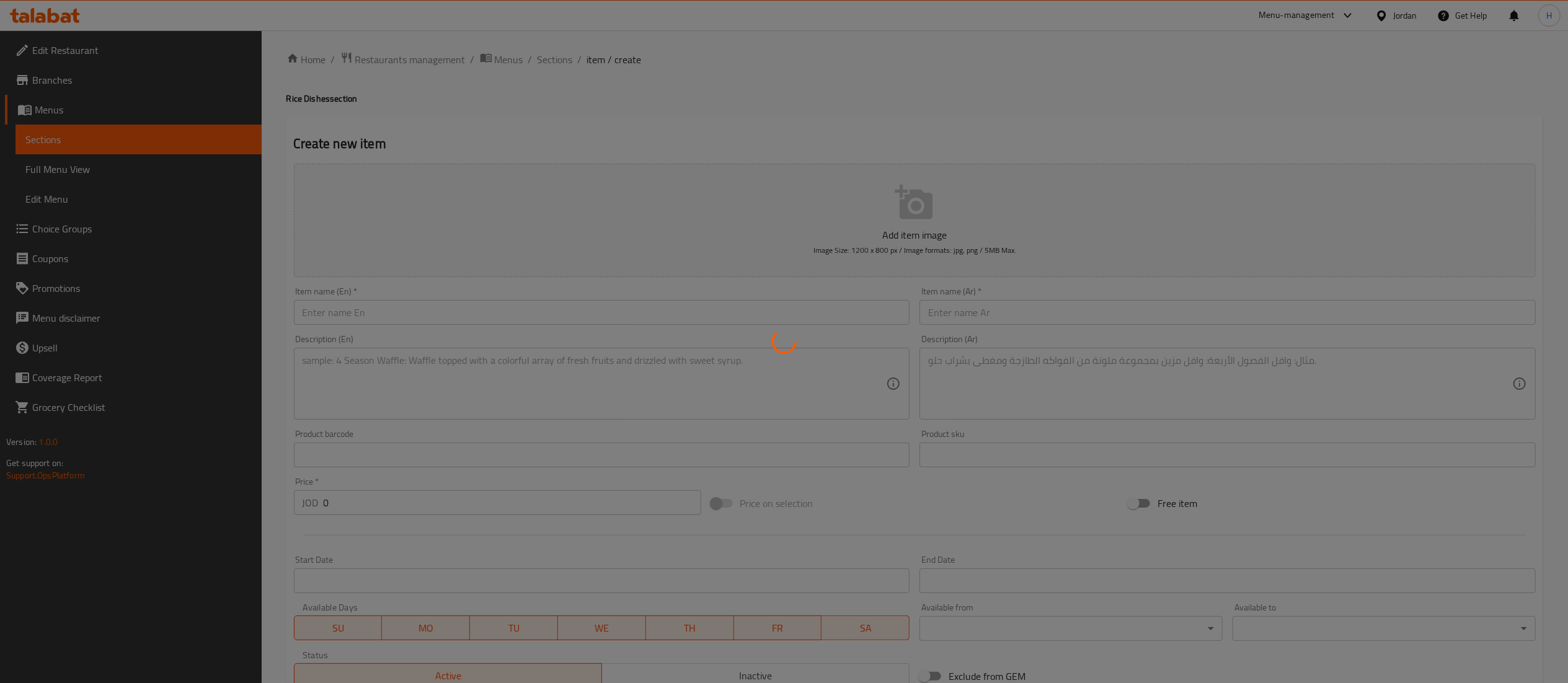
scroll to position [0, 0]
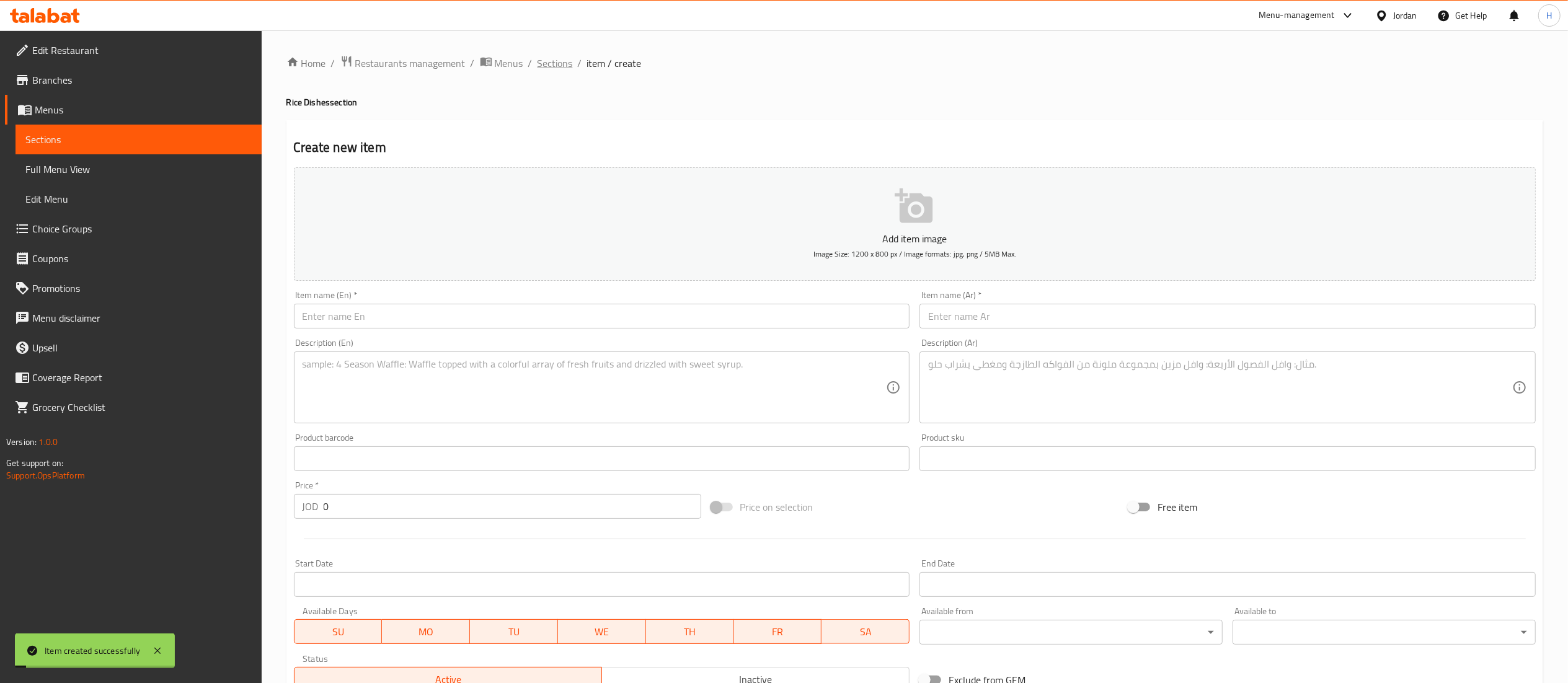
click at [549, 62] on span "Sections" at bounding box center [555, 63] width 36 height 15
